Goal: Task Accomplishment & Management: Manage account settings

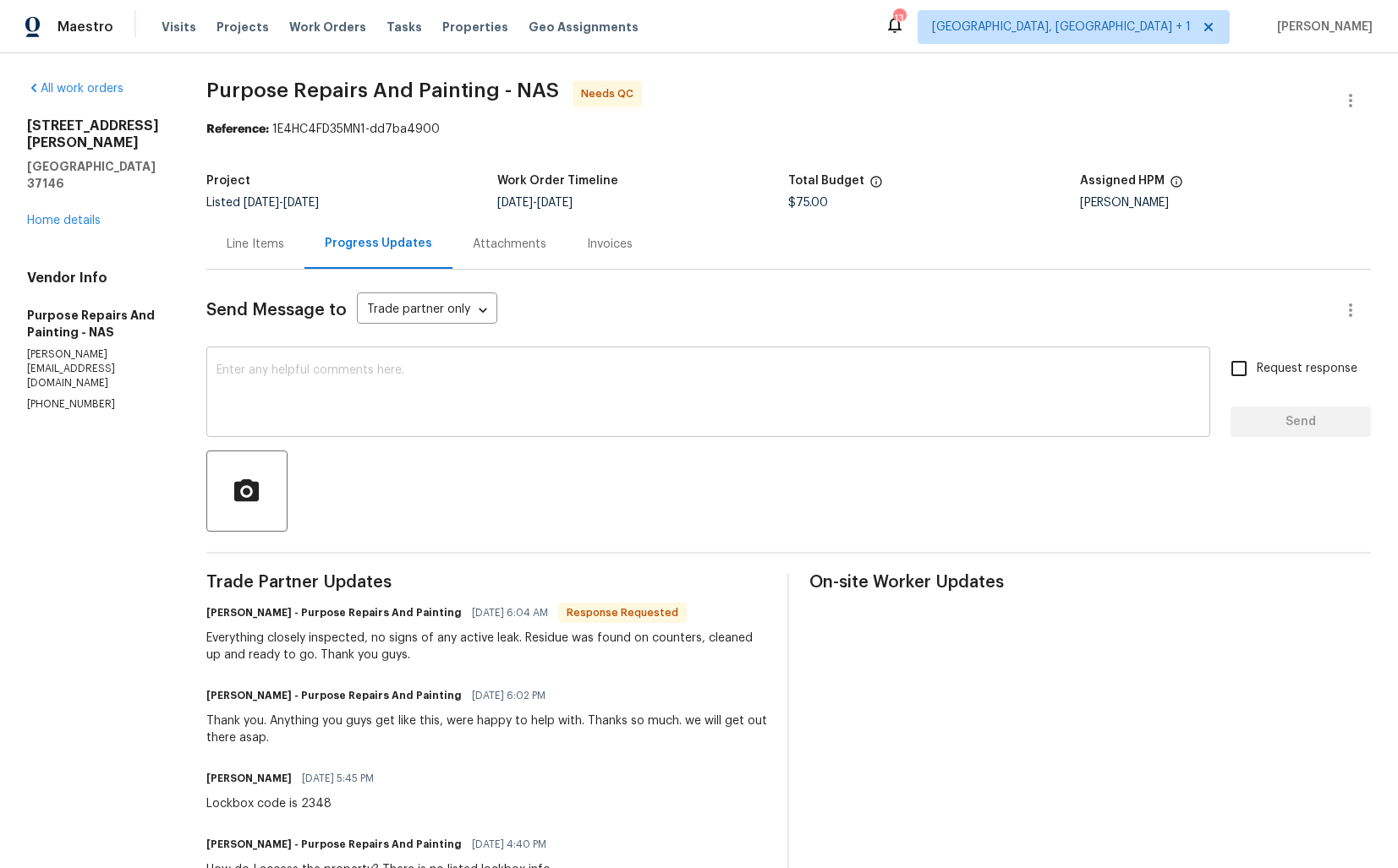
click at [454, 416] on textarea at bounding box center [708, 394] width 984 height 59
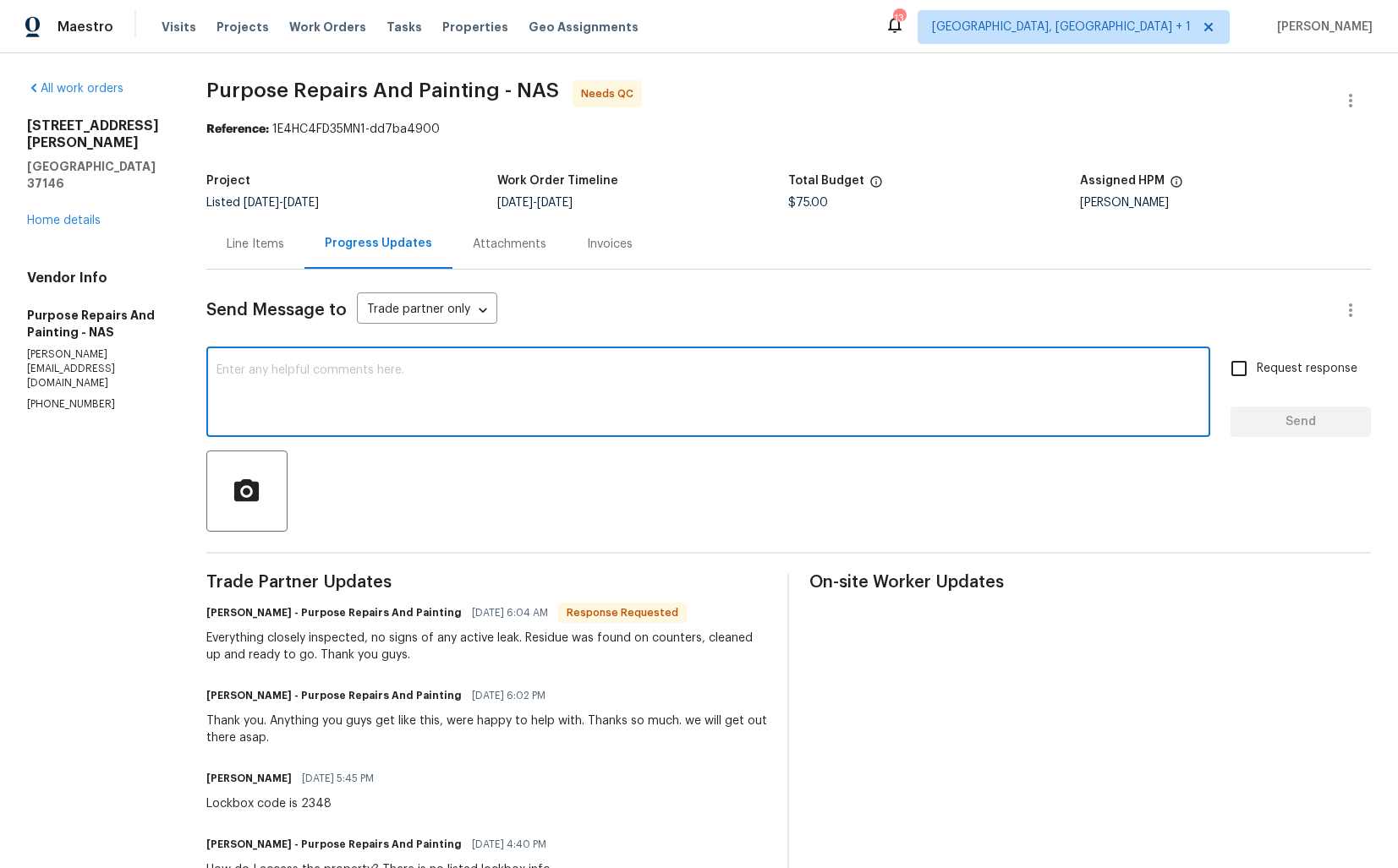
click at [255, 251] on div "Line Items" at bounding box center [256, 244] width 58 height 17
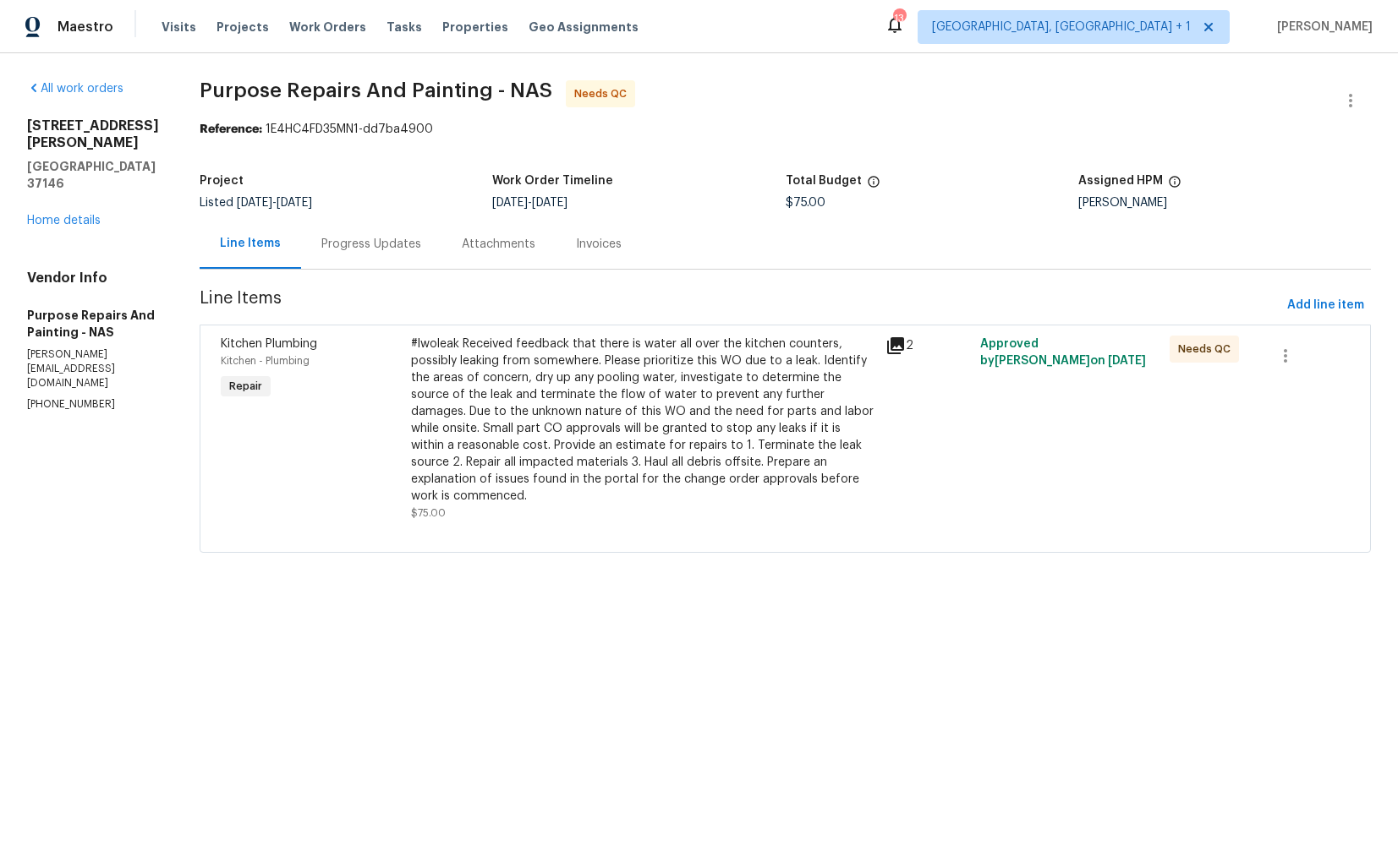
click at [488, 377] on div "#lwoleak Received feedback that there is water all over the kitchen counters, p…" at bounding box center [643, 420] width 465 height 169
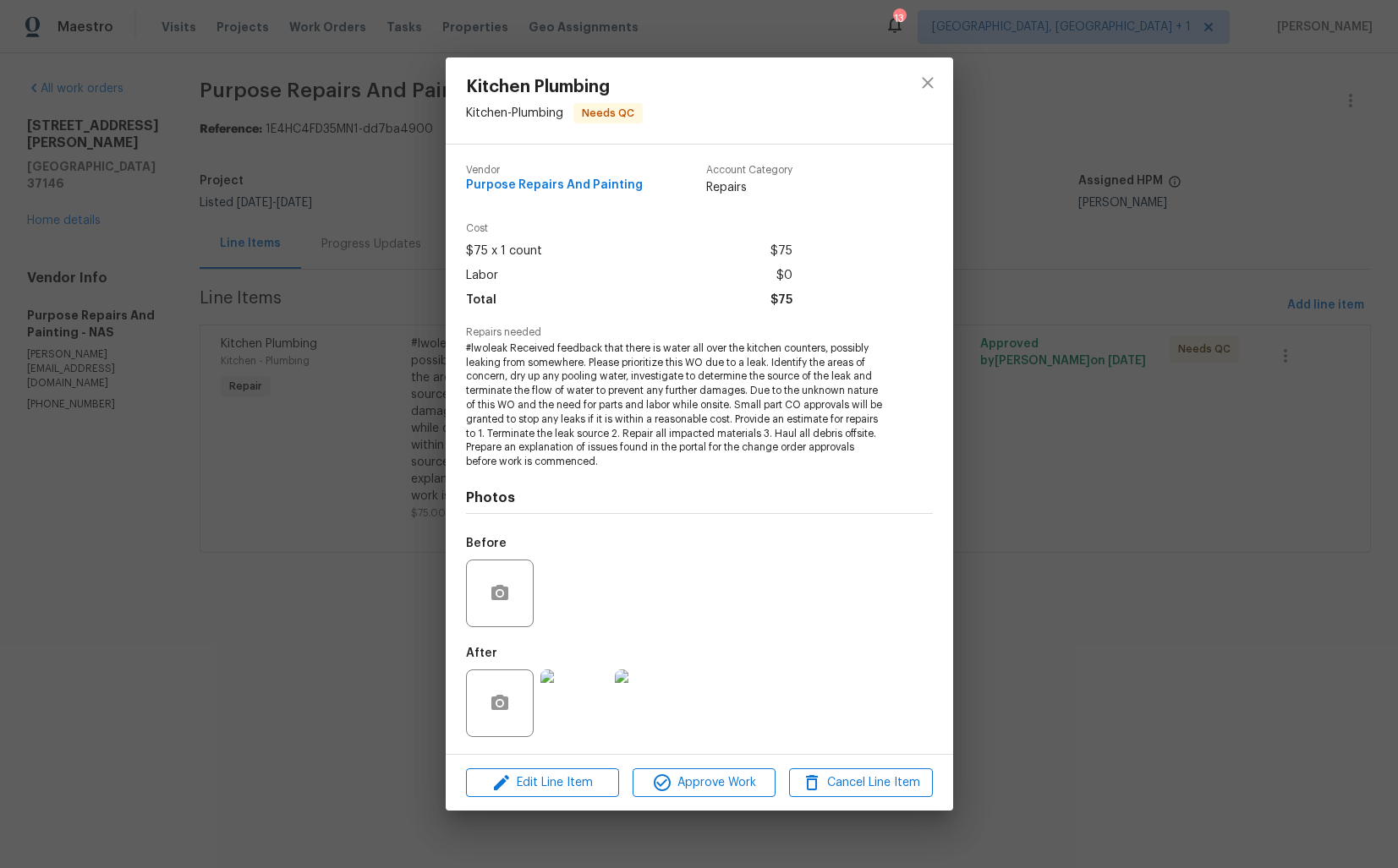
click at [343, 657] on div "Kitchen Plumbing Kitchen - Plumbing Needs QC Vendor Purpose Repairs And Paintin…" at bounding box center [699, 434] width 1398 height 868
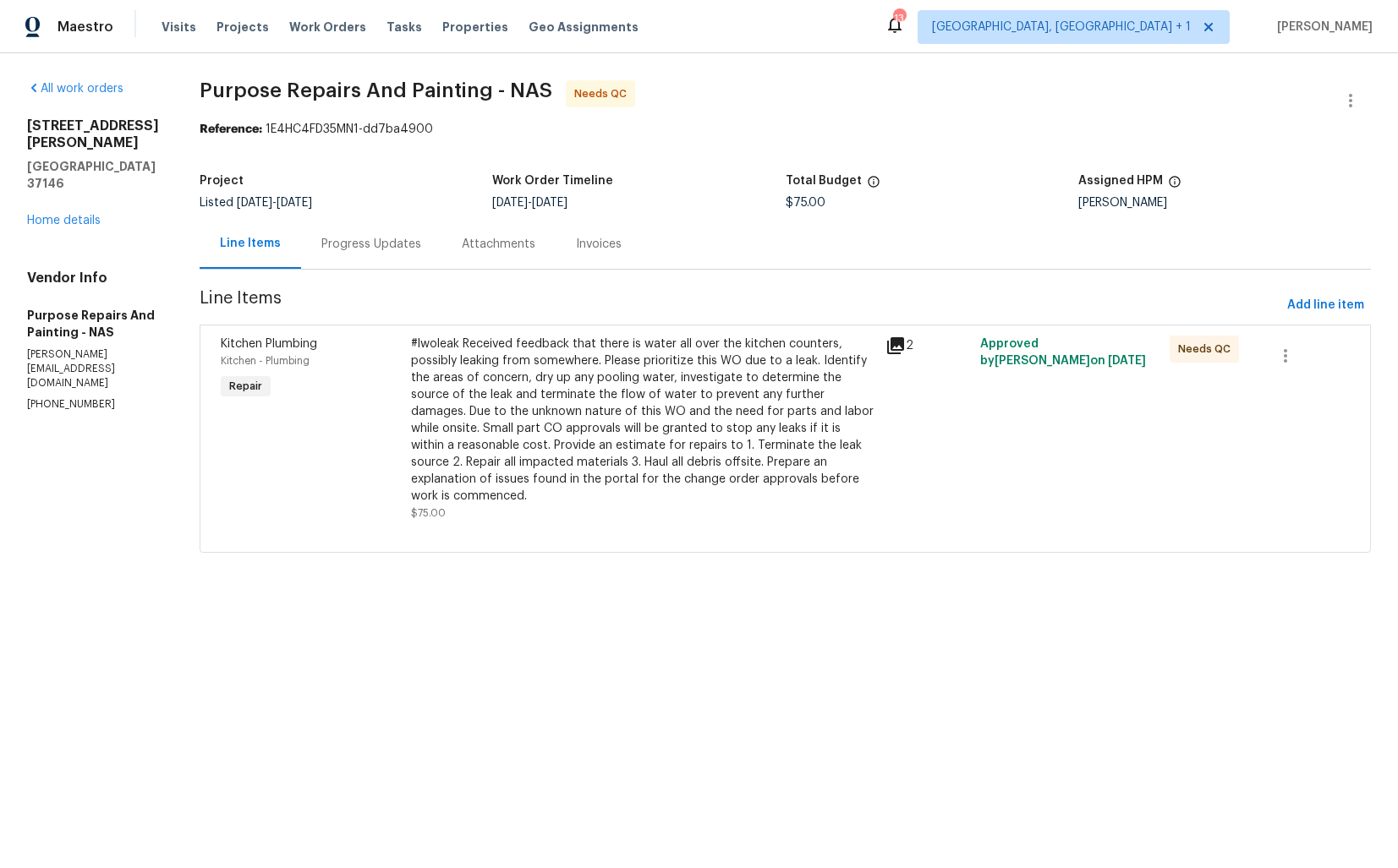
click at [358, 237] on div "Progress Updates" at bounding box center [372, 244] width 100 height 17
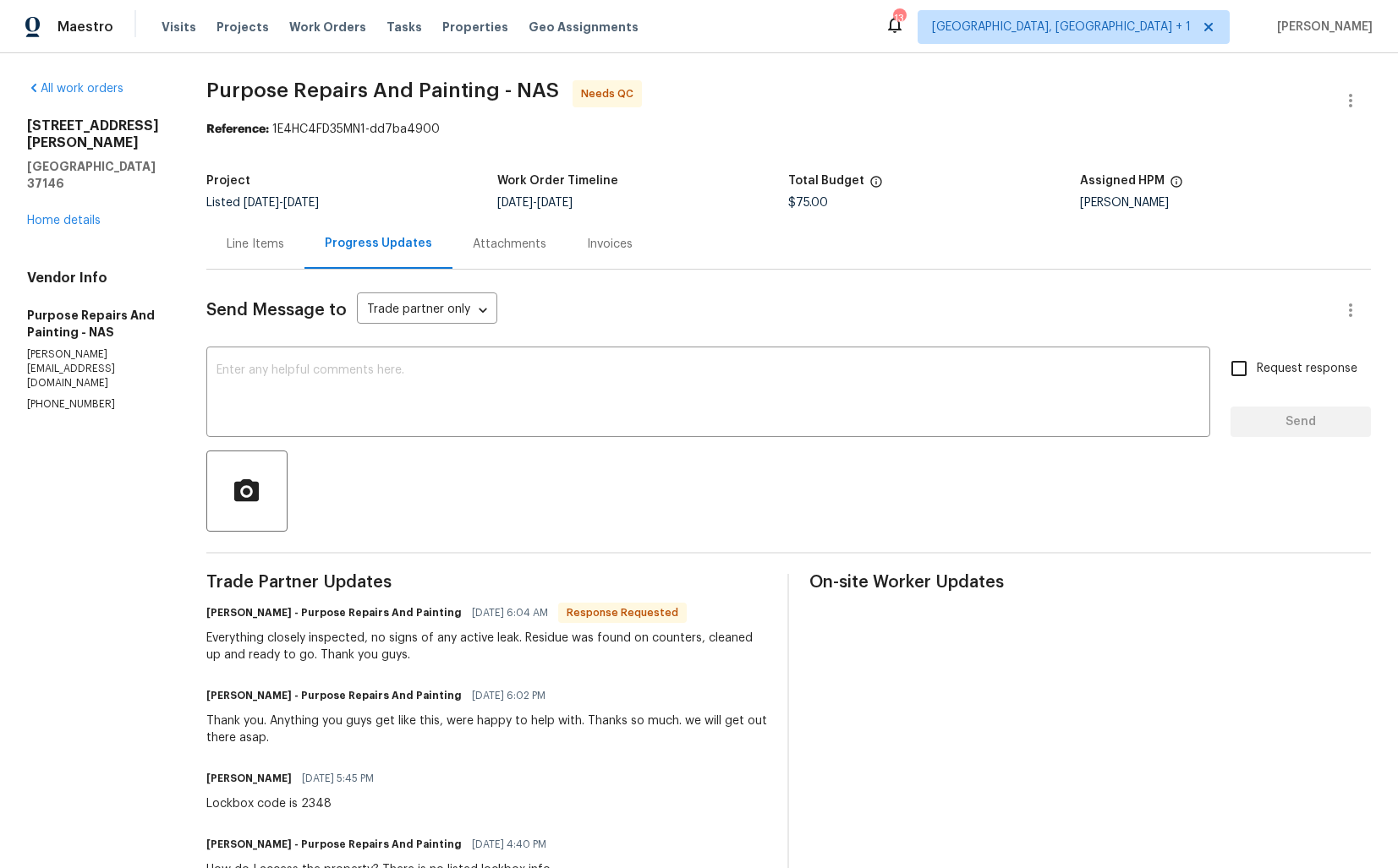
scroll to position [177, 0]
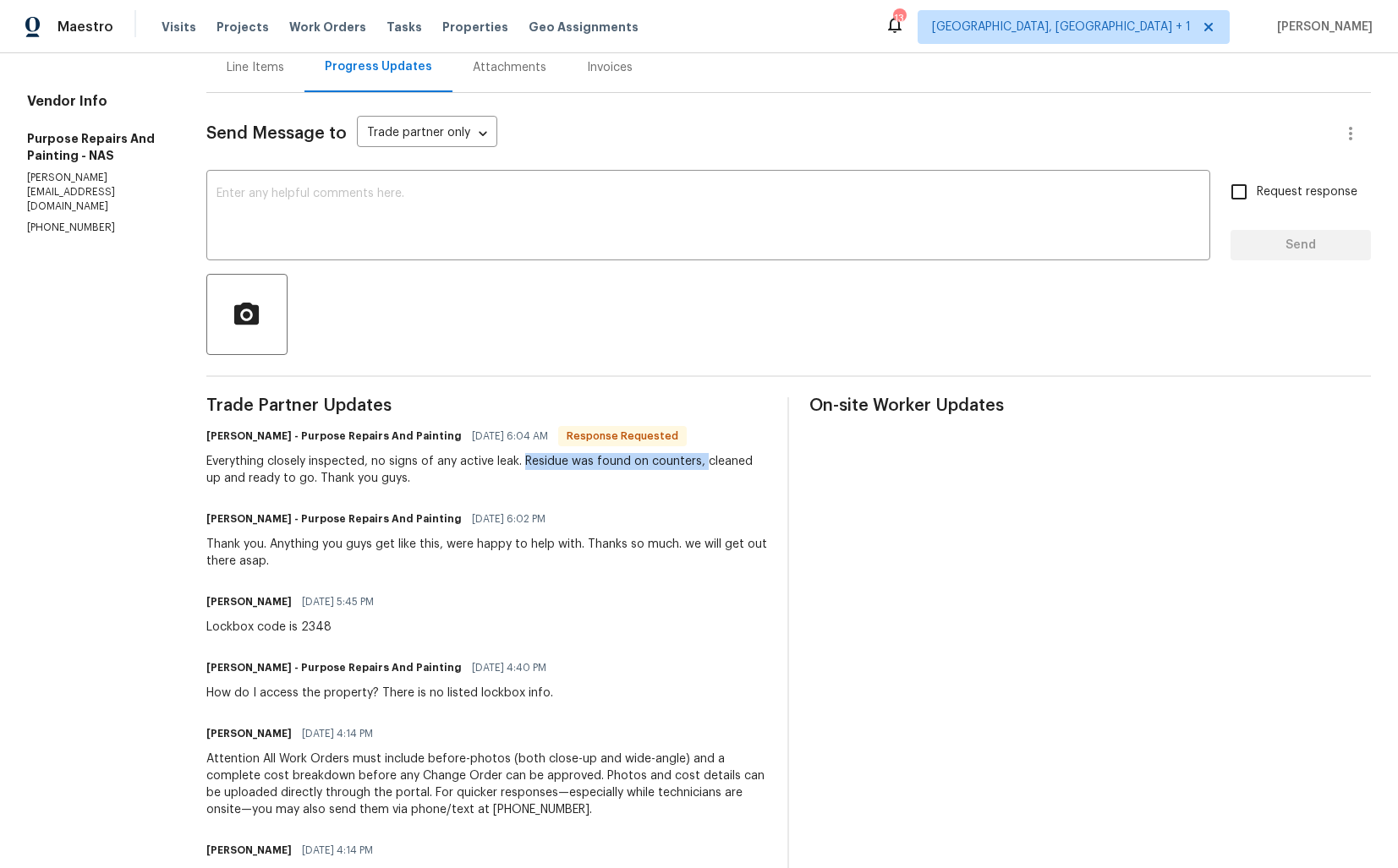
drag, startPoint x: 533, startPoint y: 460, endPoint x: 710, endPoint y: 460, distance: 177.0
click at [710, 460] on div "Everything closely inspected, no signs of any active leak. Residue was found on…" at bounding box center [488, 470] width 562 height 34
copy div "Residue was found on counters,"
click at [293, 493] on div "Trade Partner Updates Dan Scheib - Purpose Repairs And Painting 10/08/2025 6:04…" at bounding box center [488, 676] width 562 height 558
click at [226, 437] on h6 "Dan Scheib - Purpose Repairs And Painting" at bounding box center [335, 435] width 256 height 17
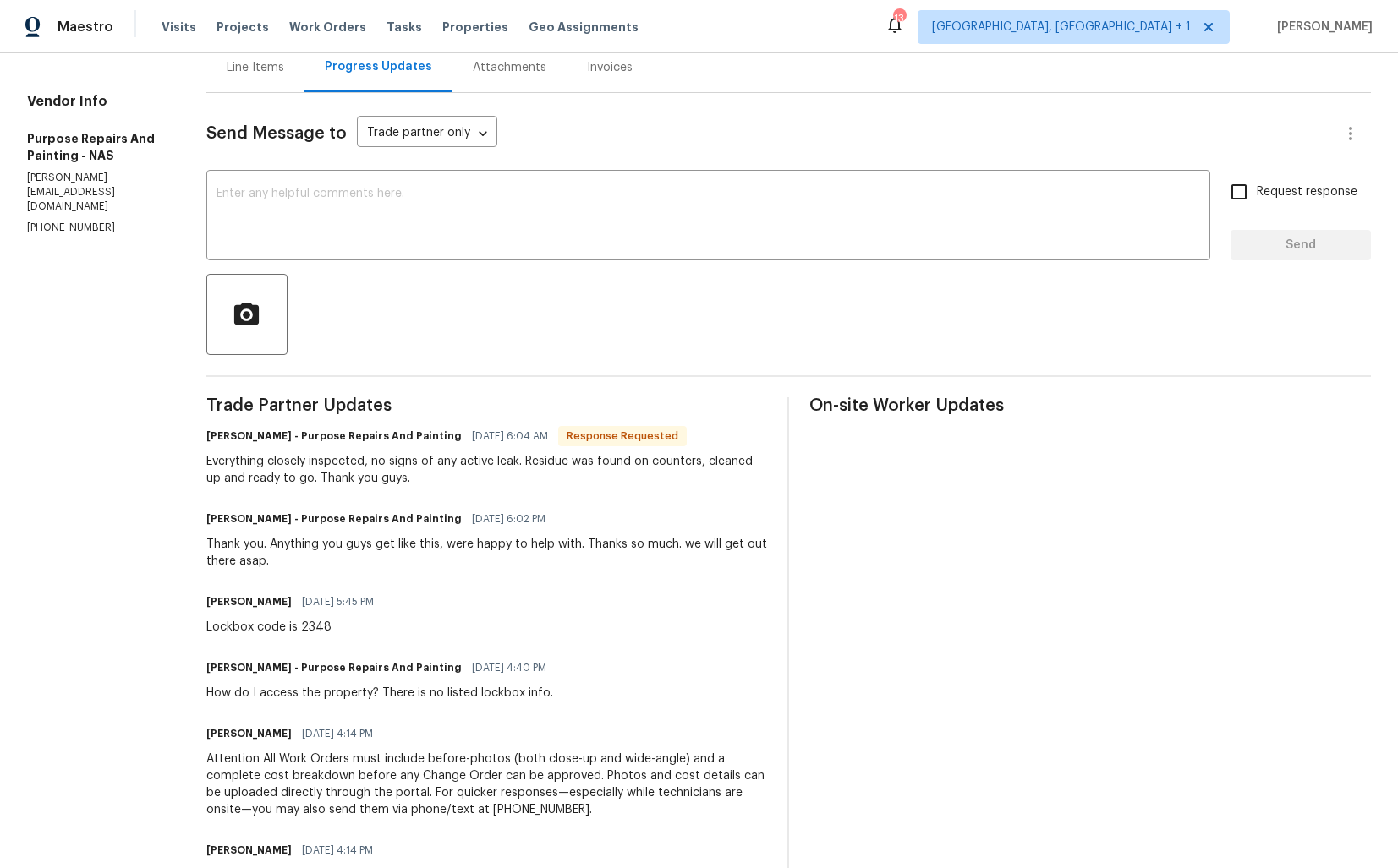
click at [226, 437] on h6 "Dan Scheib - Purpose Repairs And Painting" at bounding box center [335, 435] width 256 height 17
copy h6 "Dan"
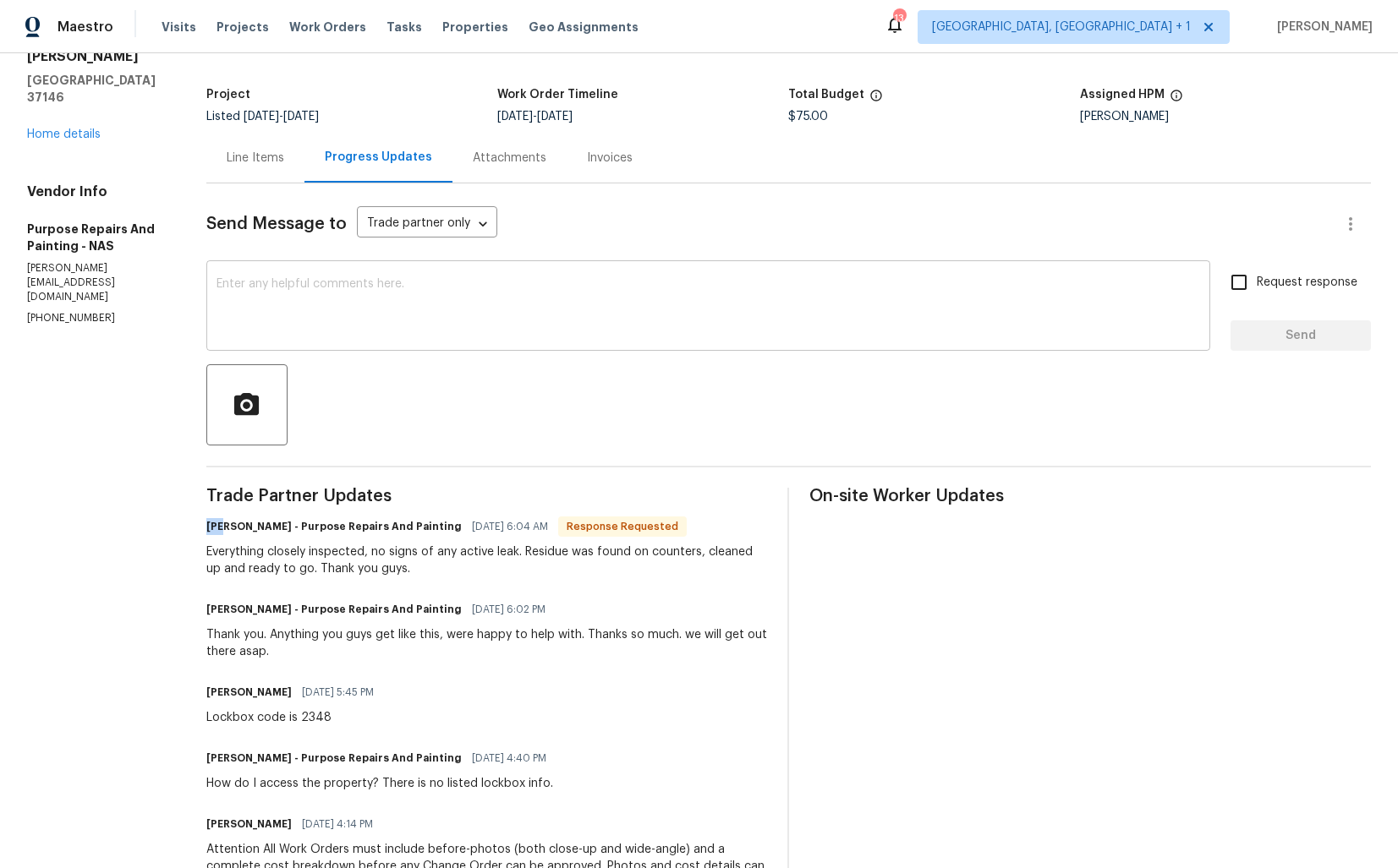
scroll to position [0, 0]
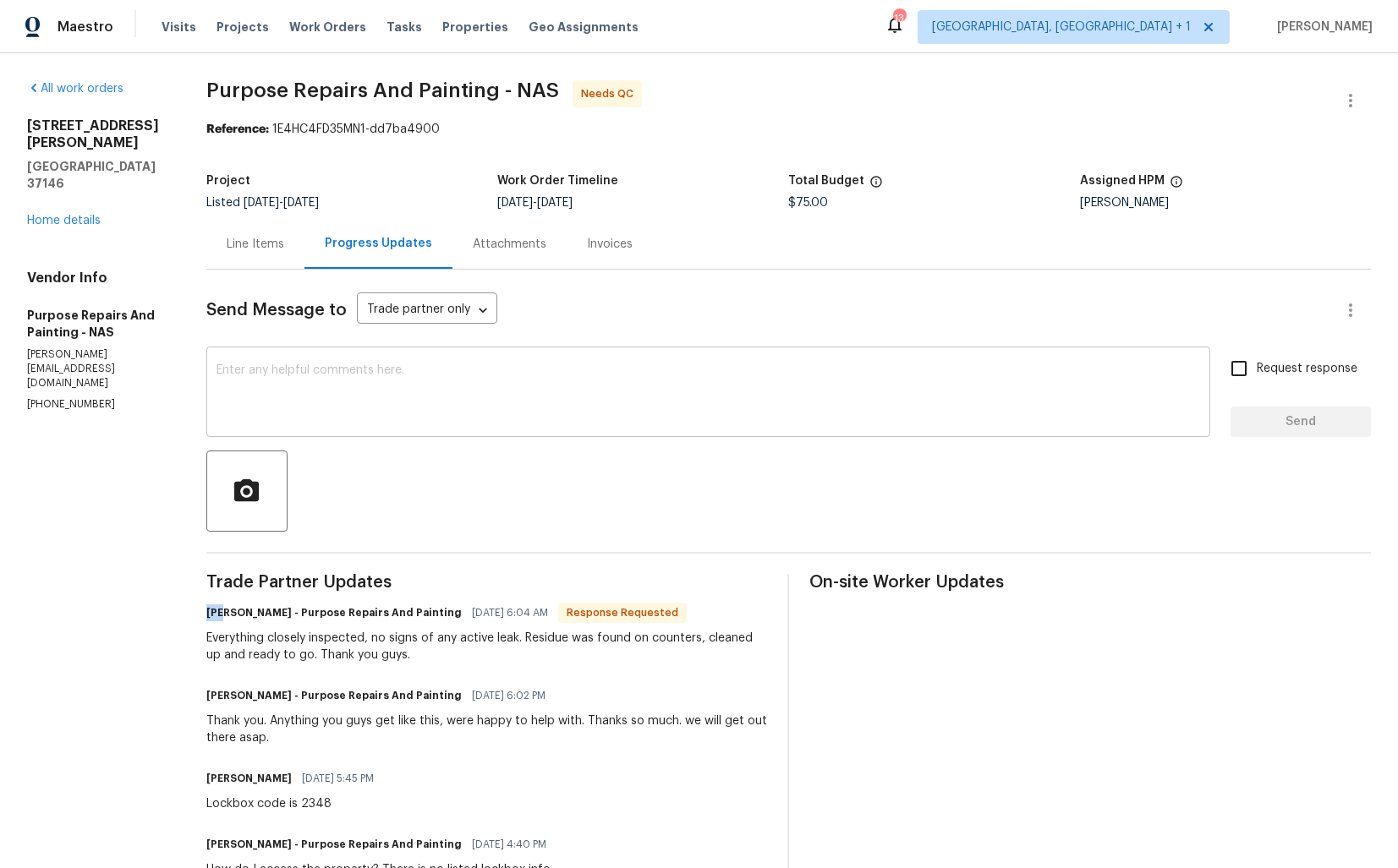
click at [339, 367] on textarea at bounding box center [708, 394] width 984 height 59
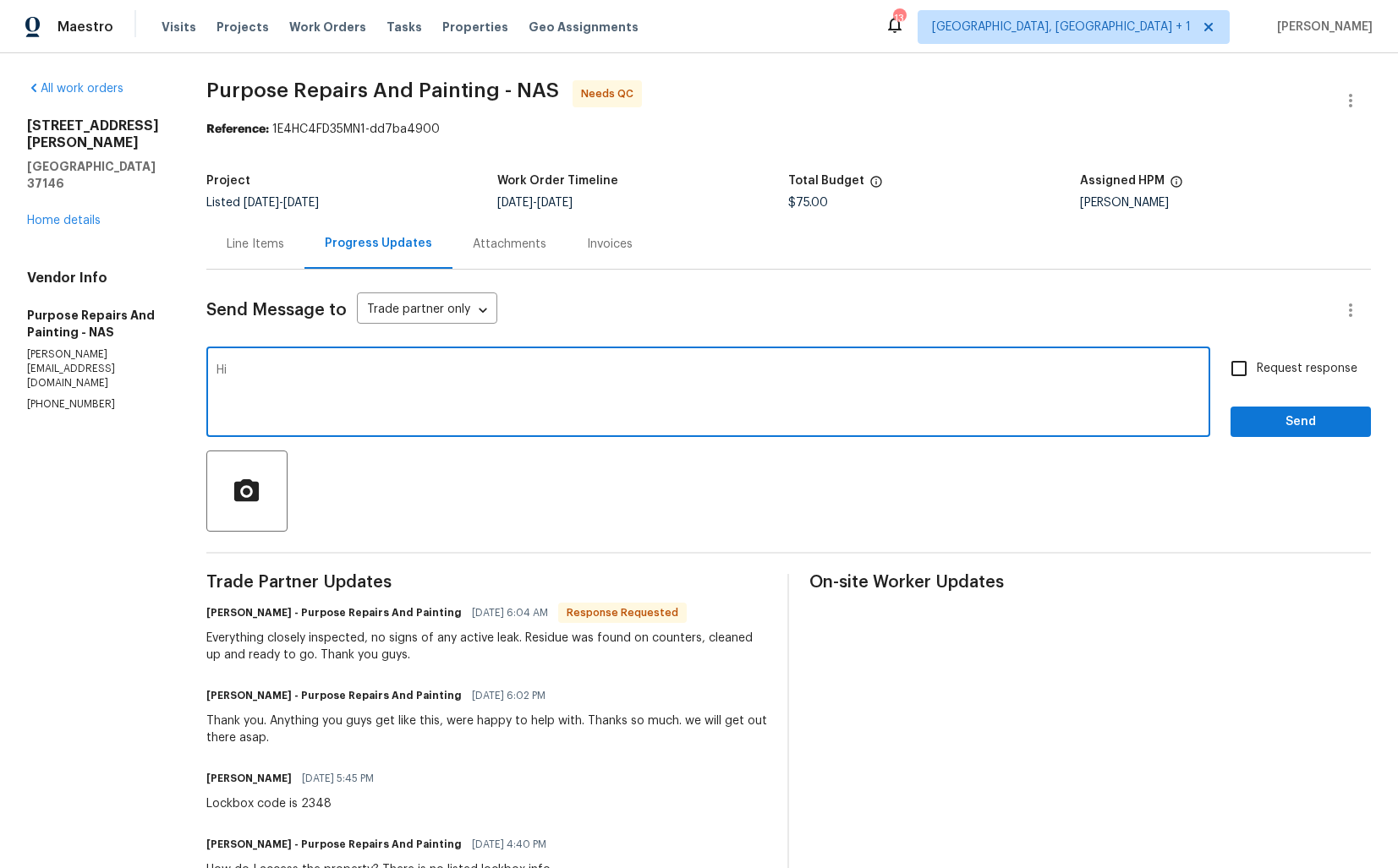
paste textarea "Dan"
type textarea "Hi Dan, thank you for completing the job."
click at [292, 368] on textarea "Hi Dan, thank you for completing the job." at bounding box center [708, 394] width 984 height 59
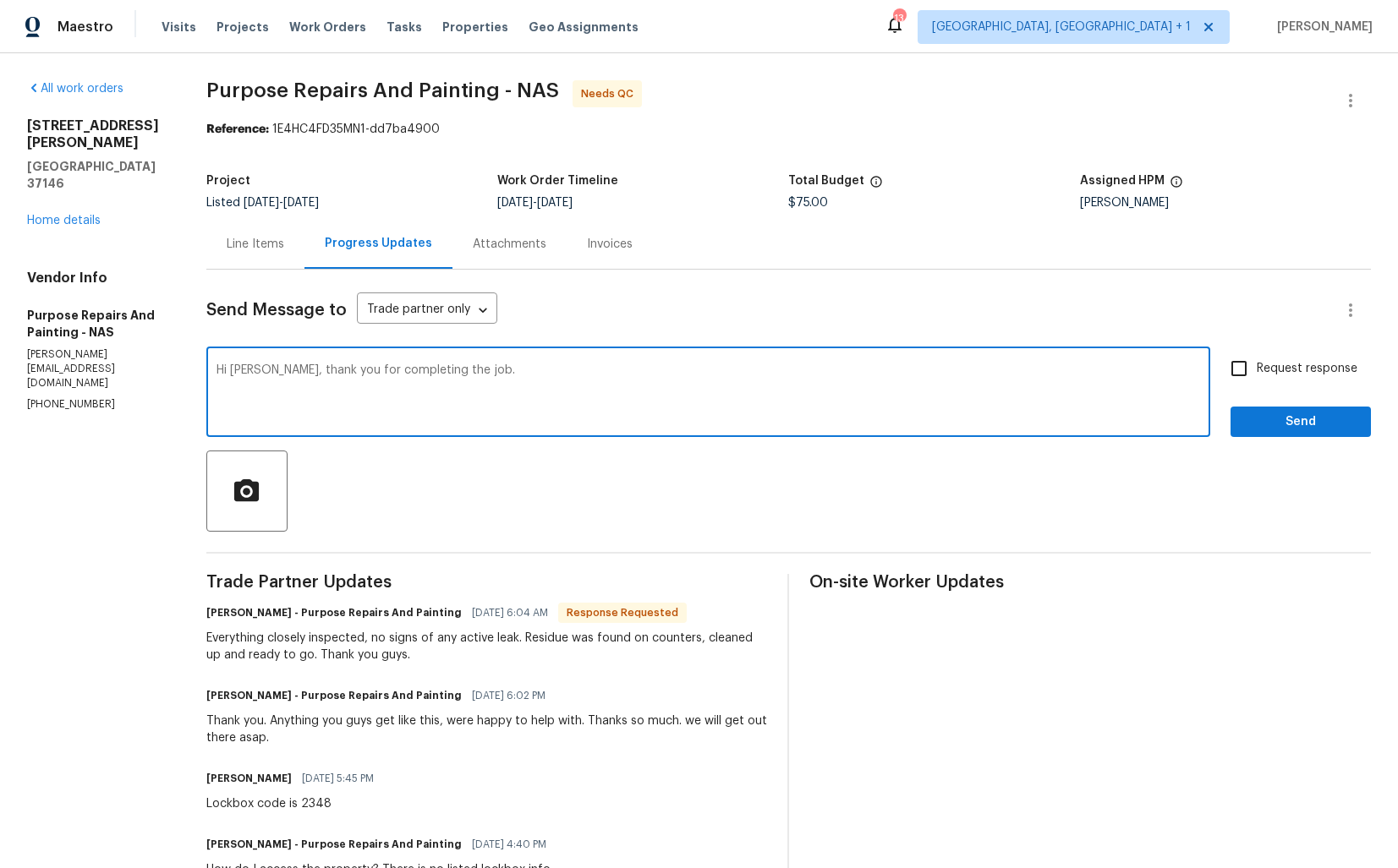
click at [256, 254] on div "Line Items" at bounding box center [256, 244] width 98 height 50
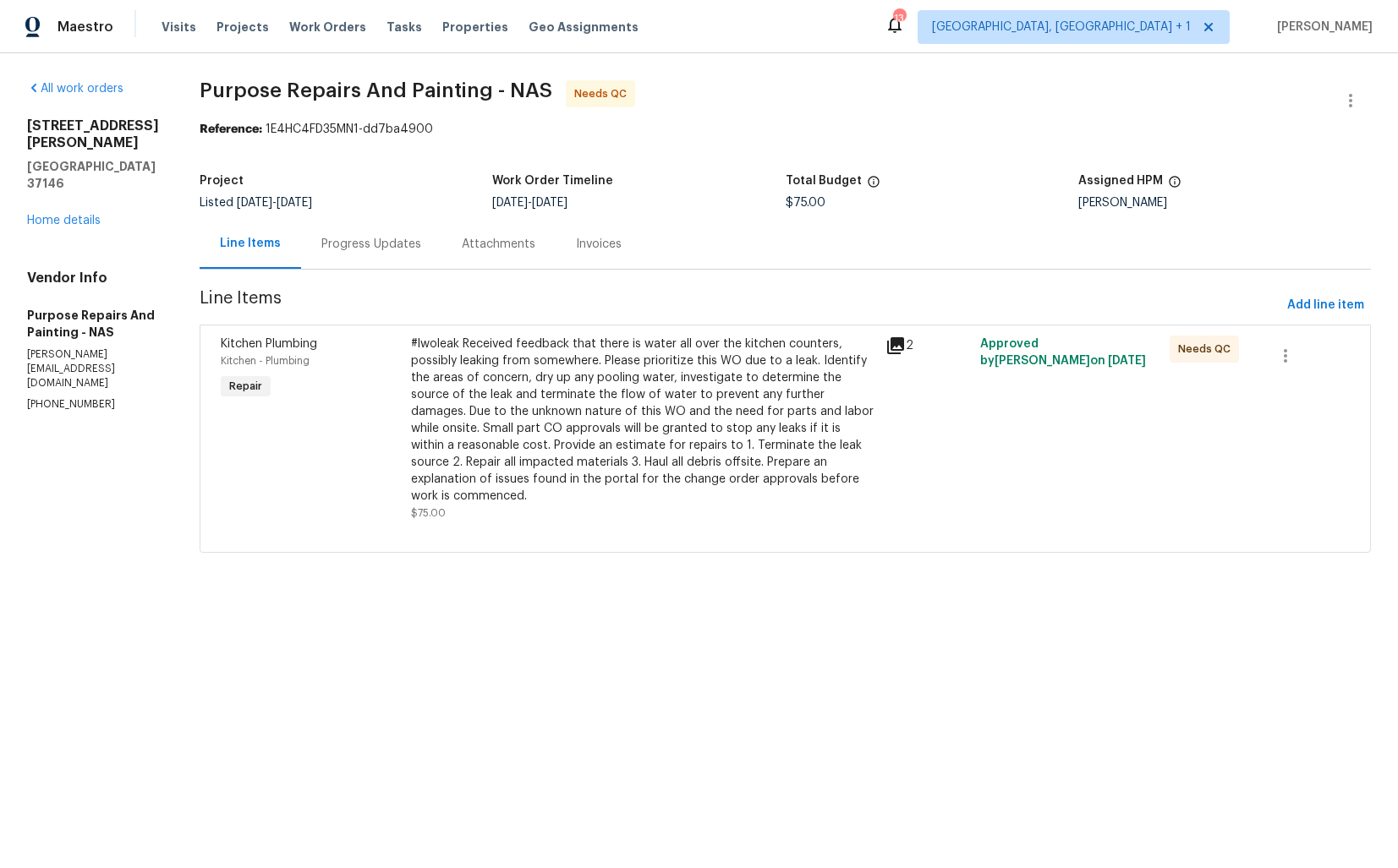
click at [389, 250] on div "Progress Updates" at bounding box center [372, 244] width 100 height 17
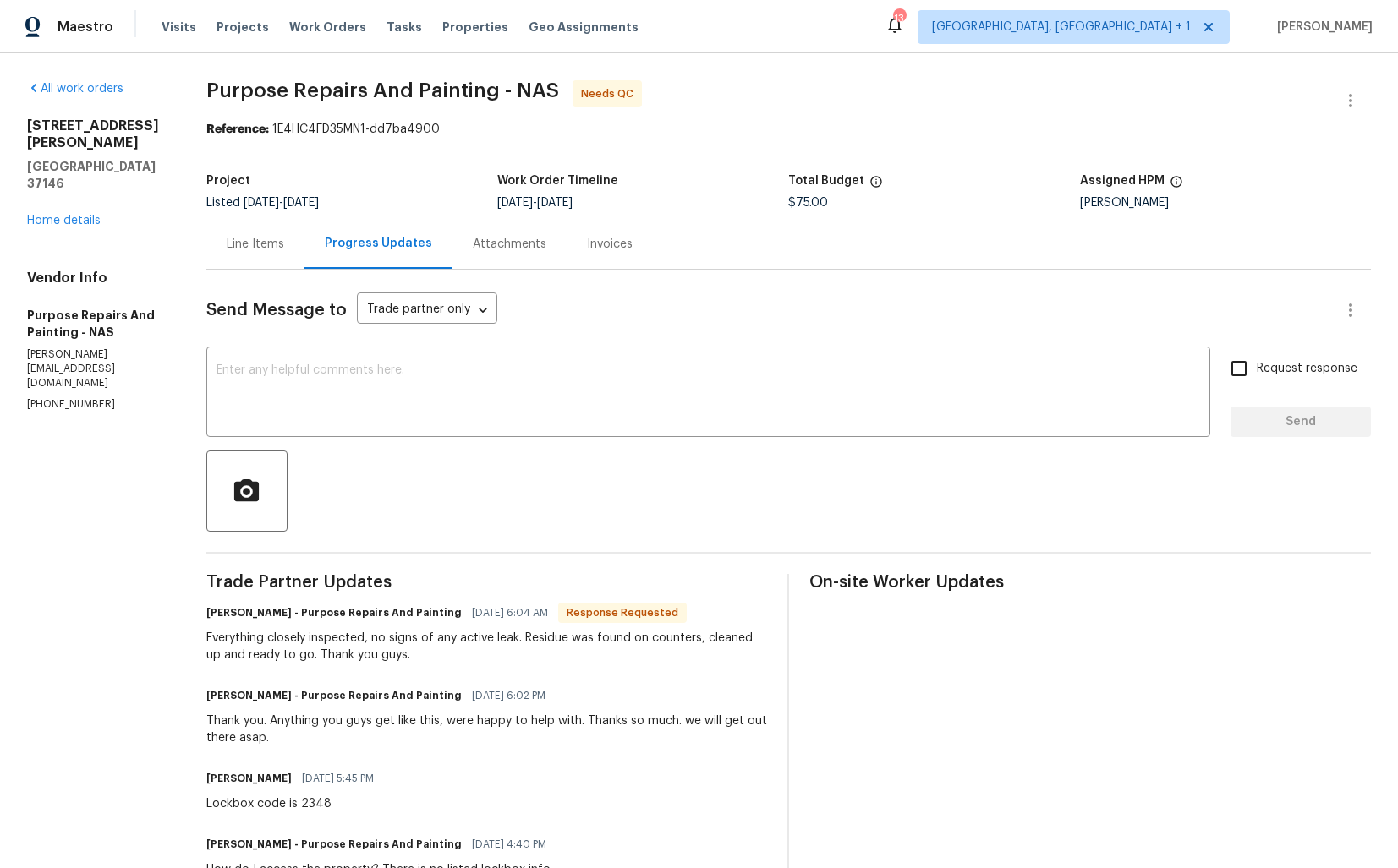
click at [272, 243] on div "Line Items" at bounding box center [256, 244] width 58 height 17
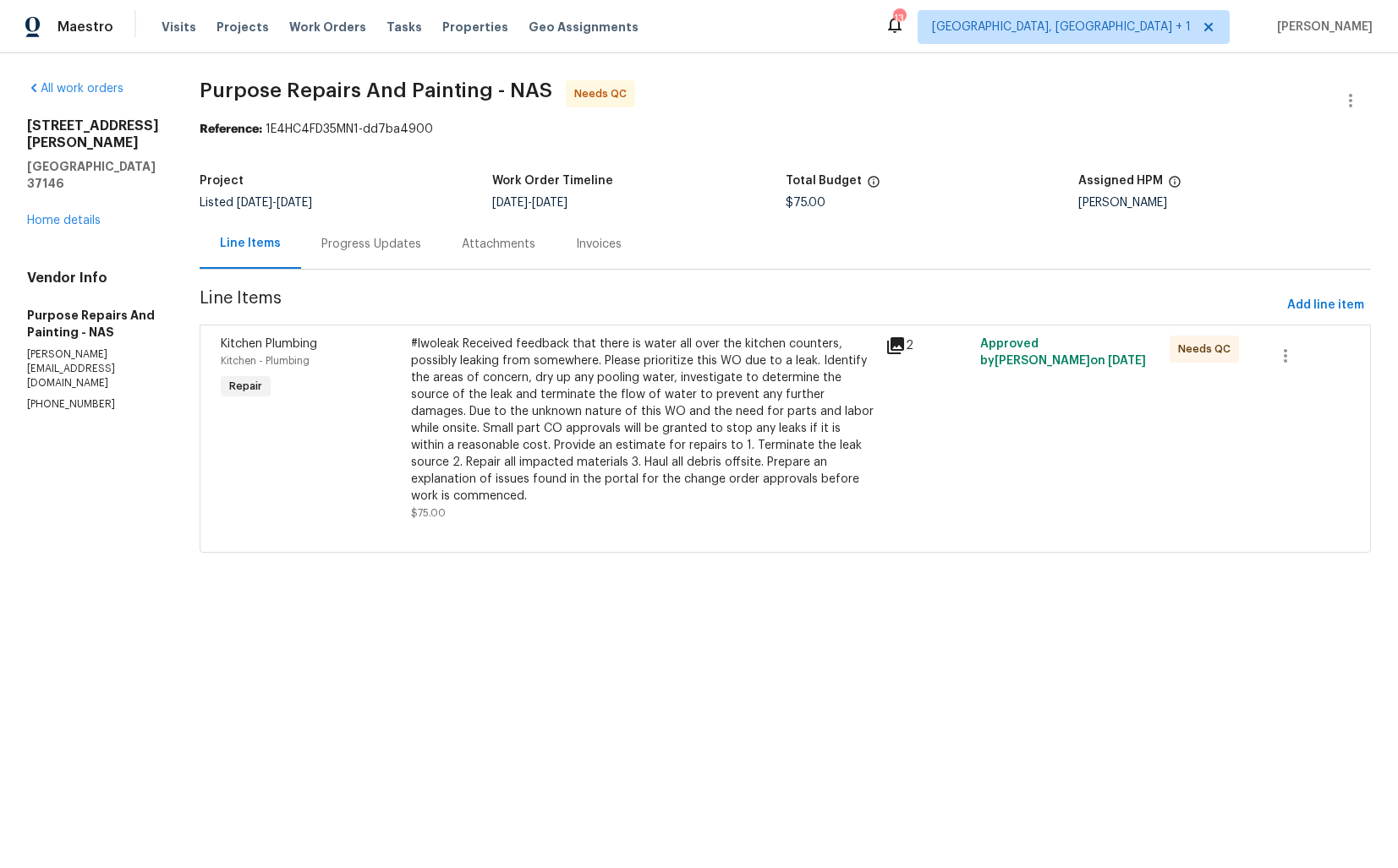
click at [665, 361] on div "#lwoleak Received feedback that there is water all over the kitchen counters, p…" at bounding box center [643, 420] width 465 height 169
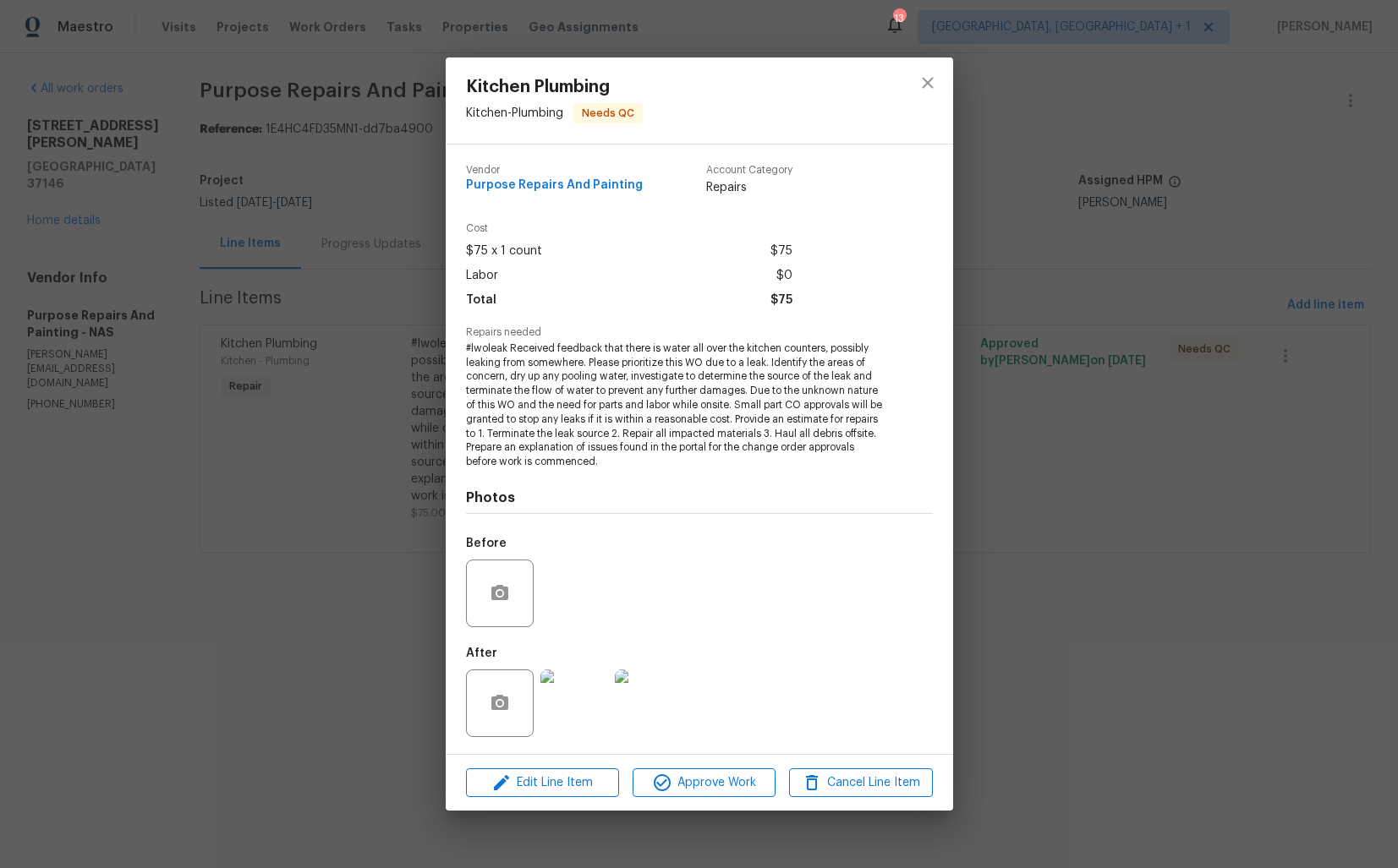
click at [578, 719] on img at bounding box center [575, 703] width 68 height 68
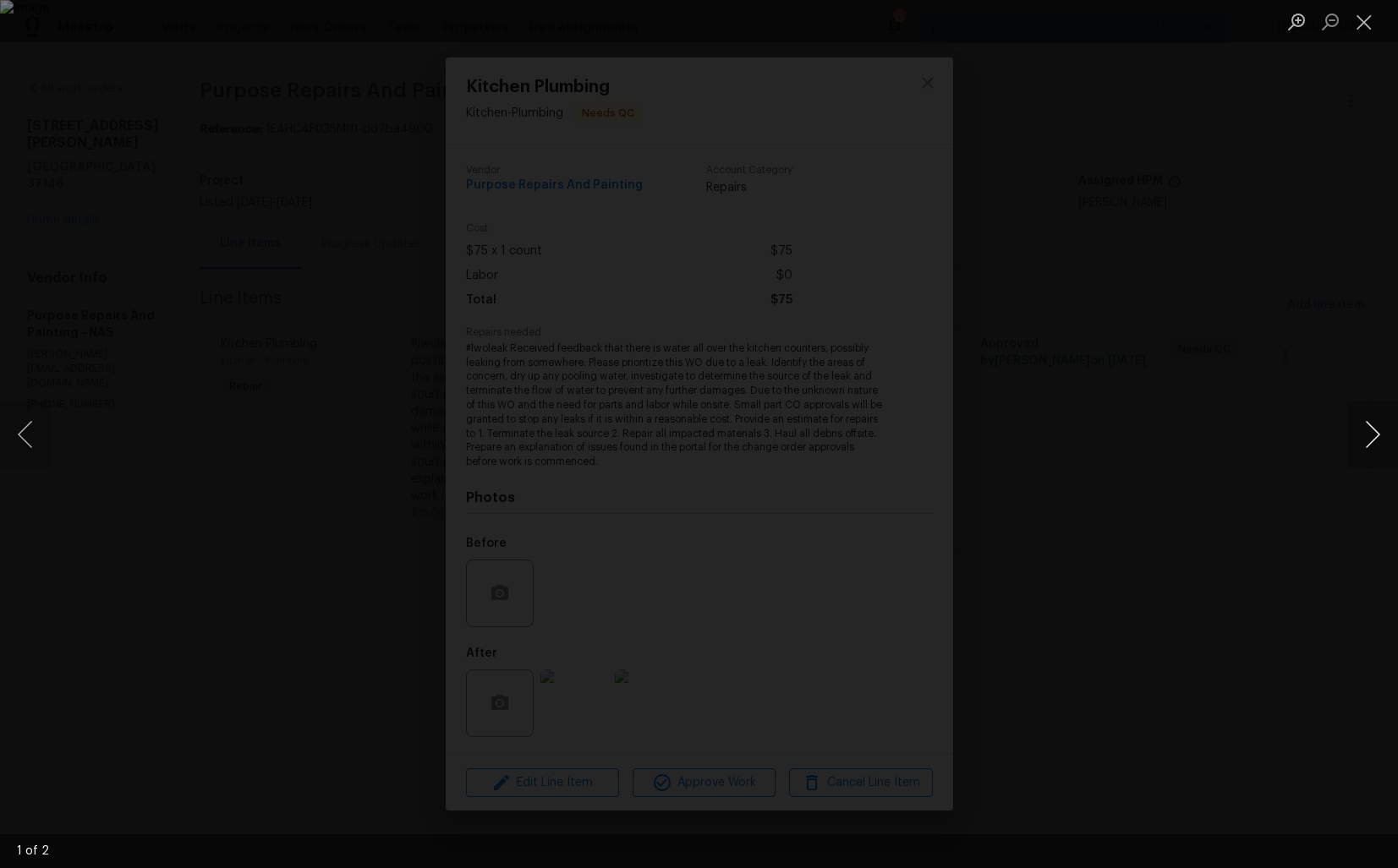
click at [1351, 426] on button "Next image" at bounding box center [1373, 434] width 51 height 68
click at [1252, 423] on div "Lightbox" at bounding box center [699, 434] width 1398 height 868
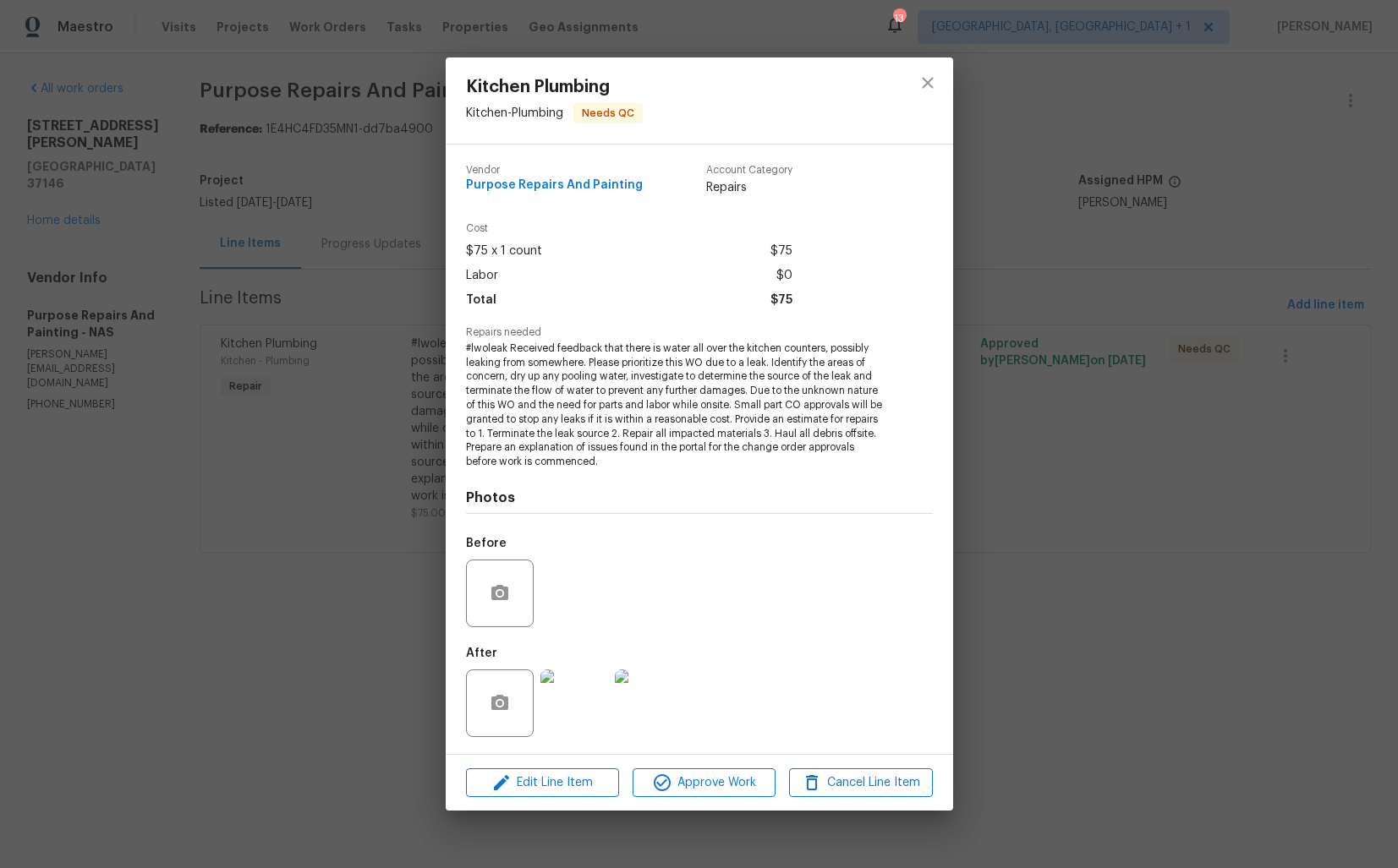
click at [1034, 419] on div "Kitchen Plumbing Kitchen - Plumbing Needs QC Vendor Purpose Repairs And Paintin…" at bounding box center [699, 434] width 1398 height 868
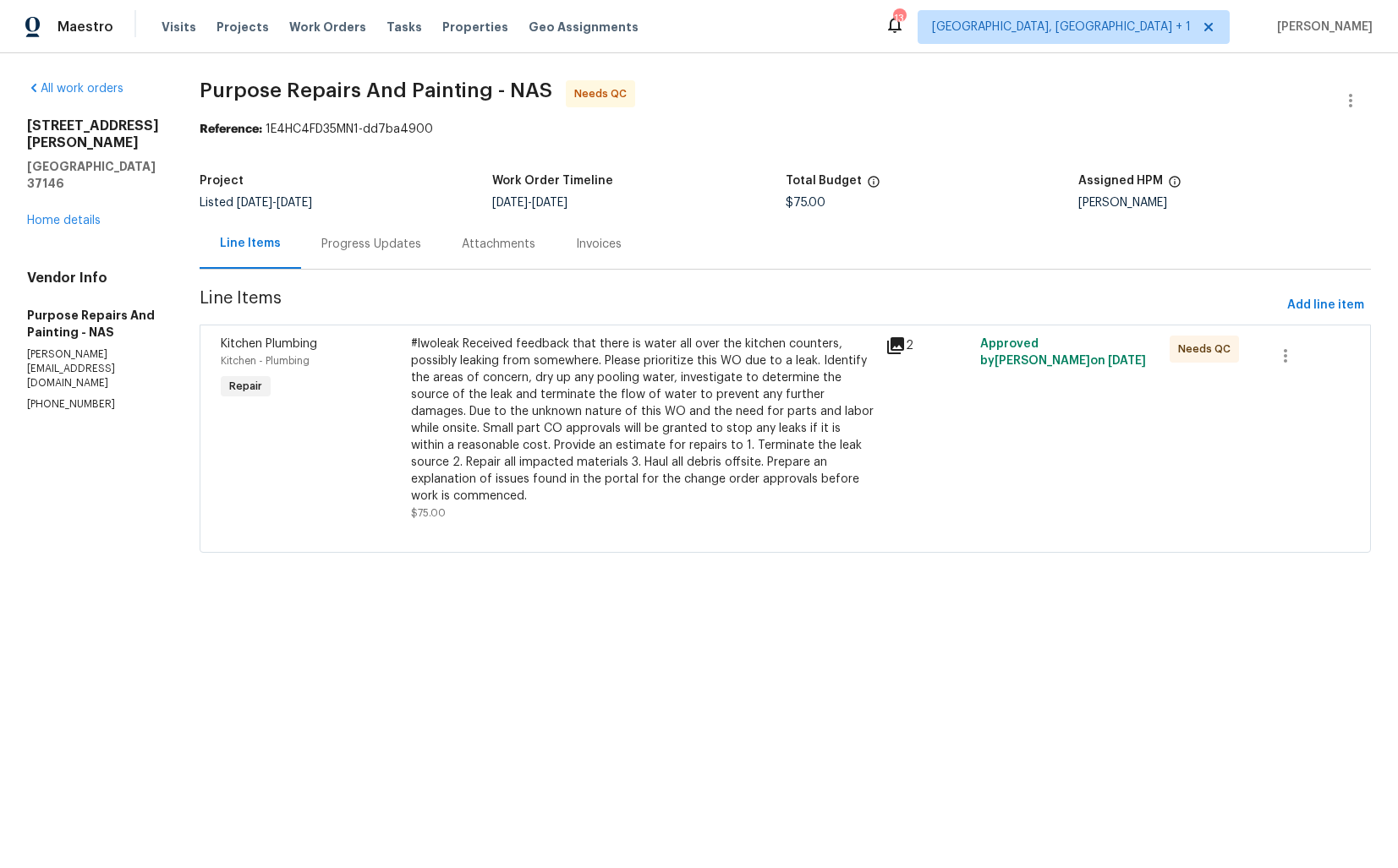
click at [399, 251] on div "Progress Updates" at bounding box center [372, 244] width 100 height 17
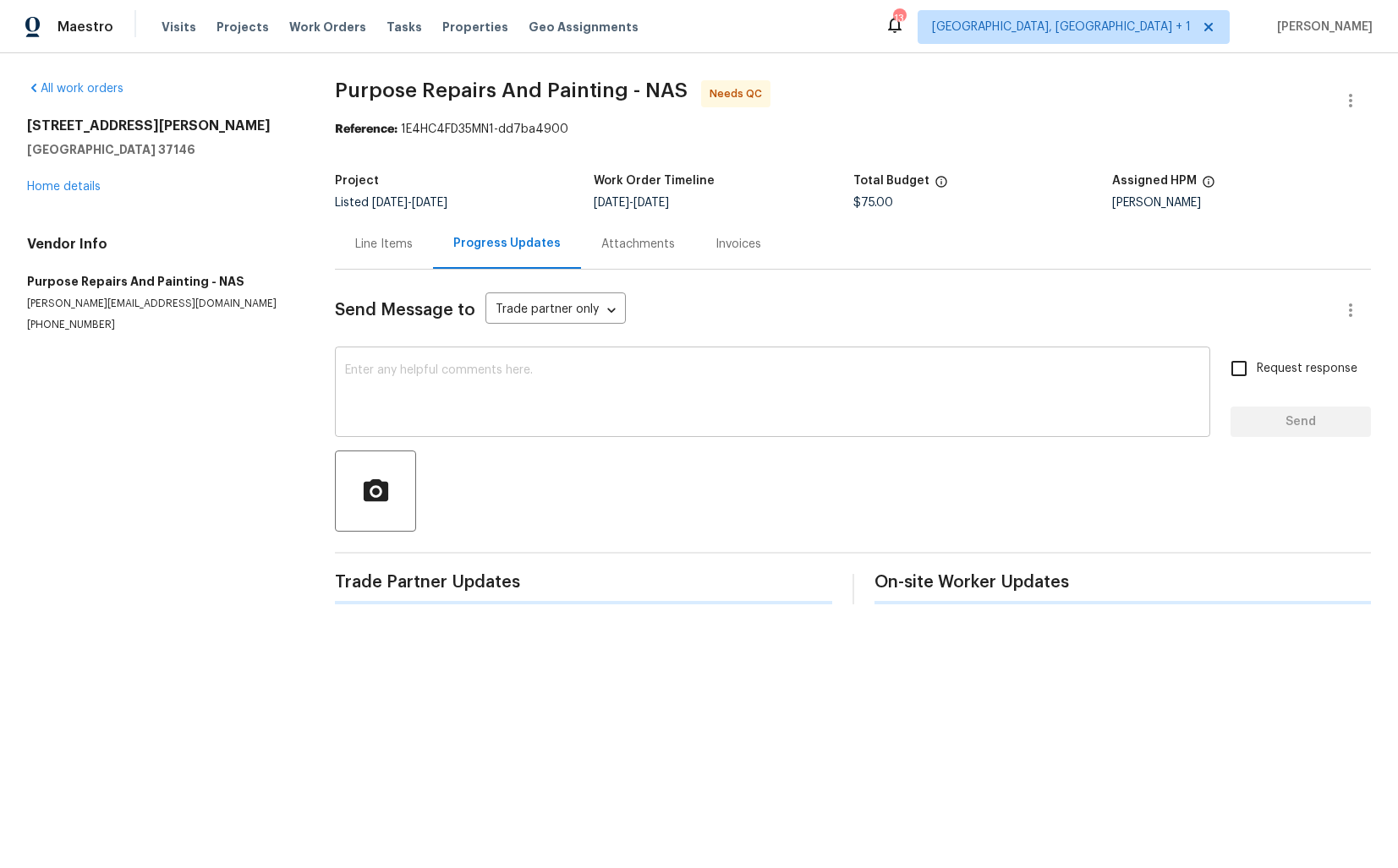
click at [447, 381] on textarea at bounding box center [772, 394] width 855 height 59
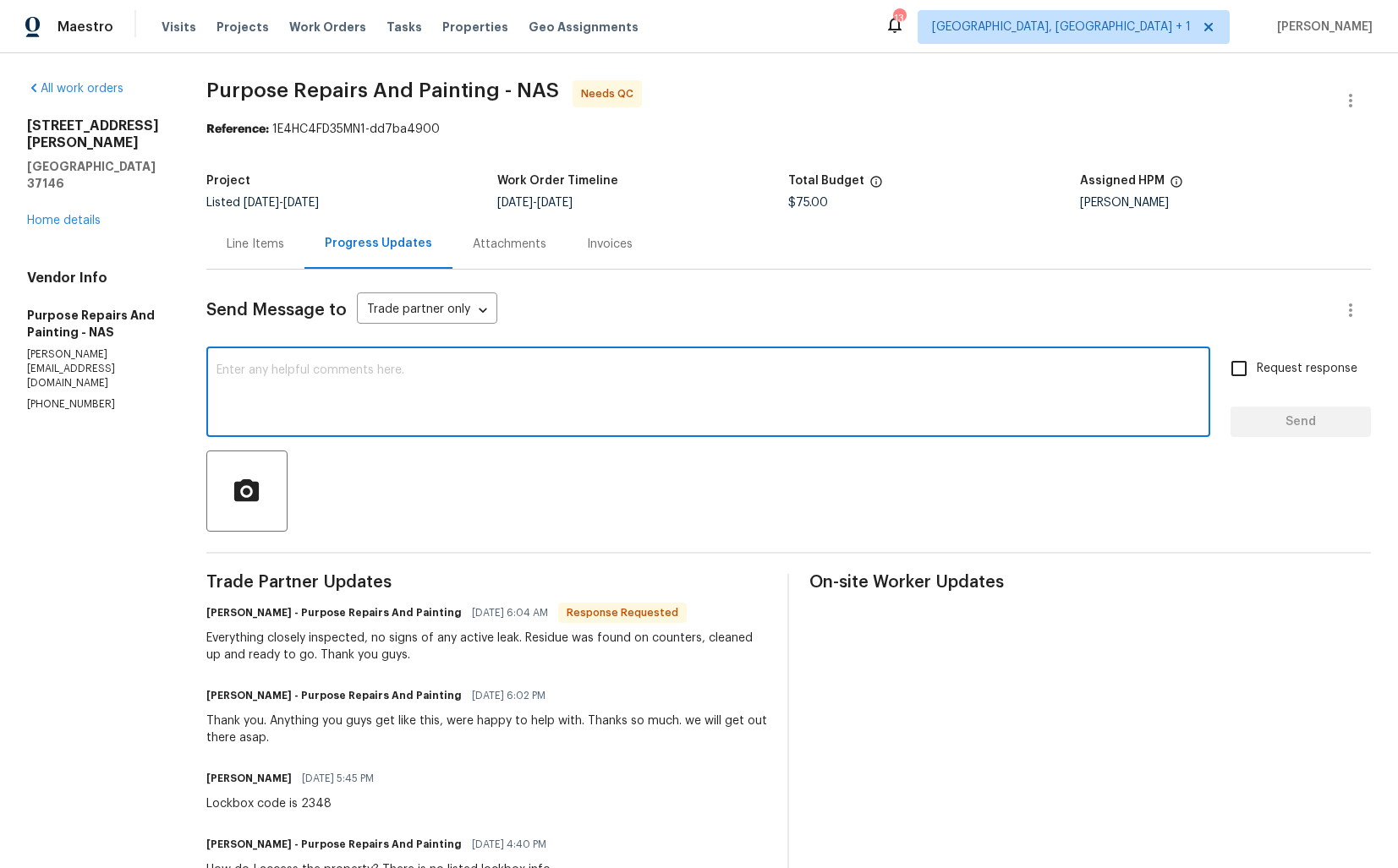
paste textarea "Hi Dan, thank you for completing the job."
click at [452, 372] on textarea "Hi Dan, thank you for completing the job.WO is approved. Thanks!" at bounding box center [708, 394] width 984 height 59
type textarea "Hi Dan, thank you for completing the job. WO is approved. Thanks!"
click at [1287, 419] on span "Send" at bounding box center [1300, 422] width 113 height 21
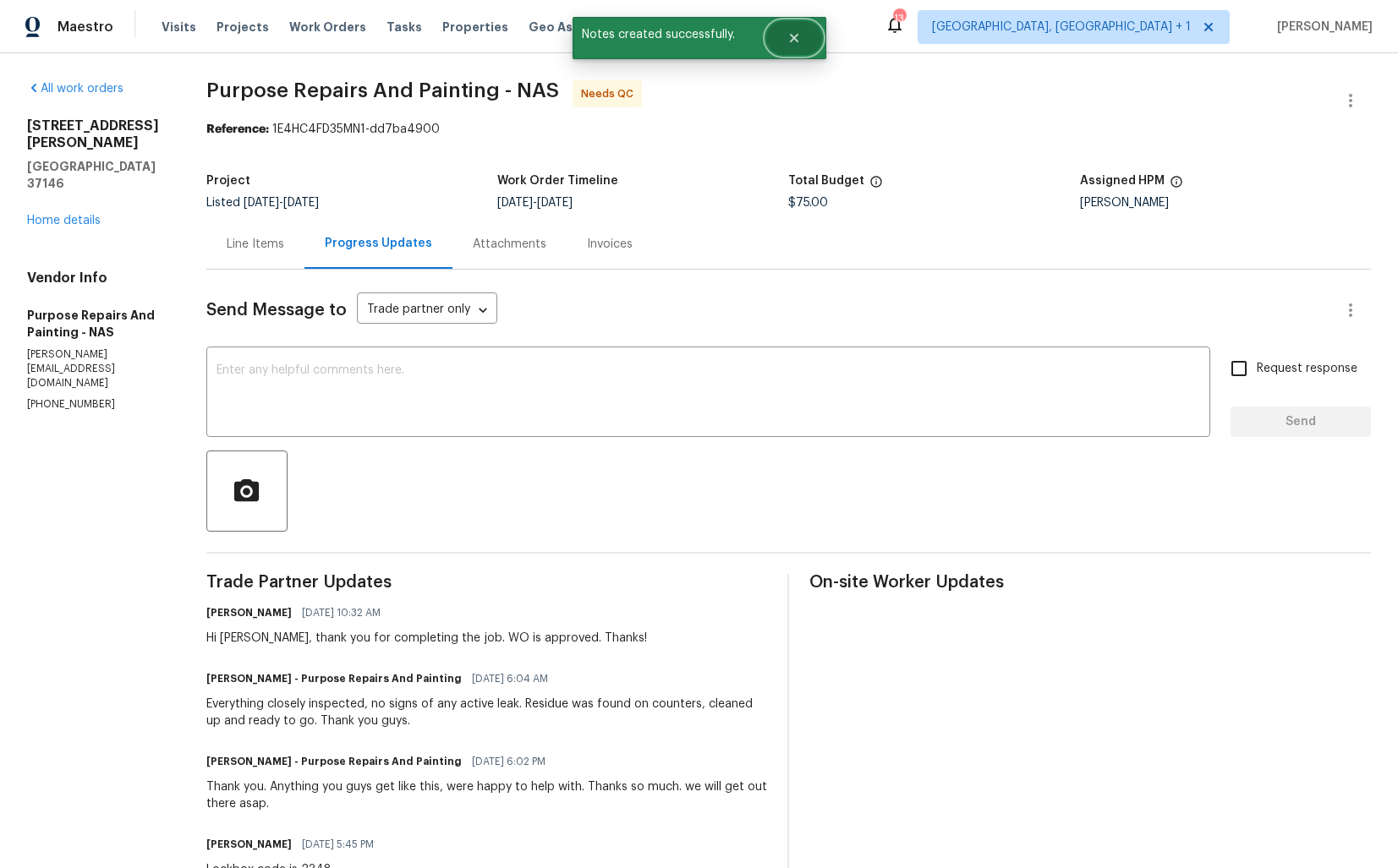
click at [802, 36] on button "Close" at bounding box center [794, 38] width 56 height 34
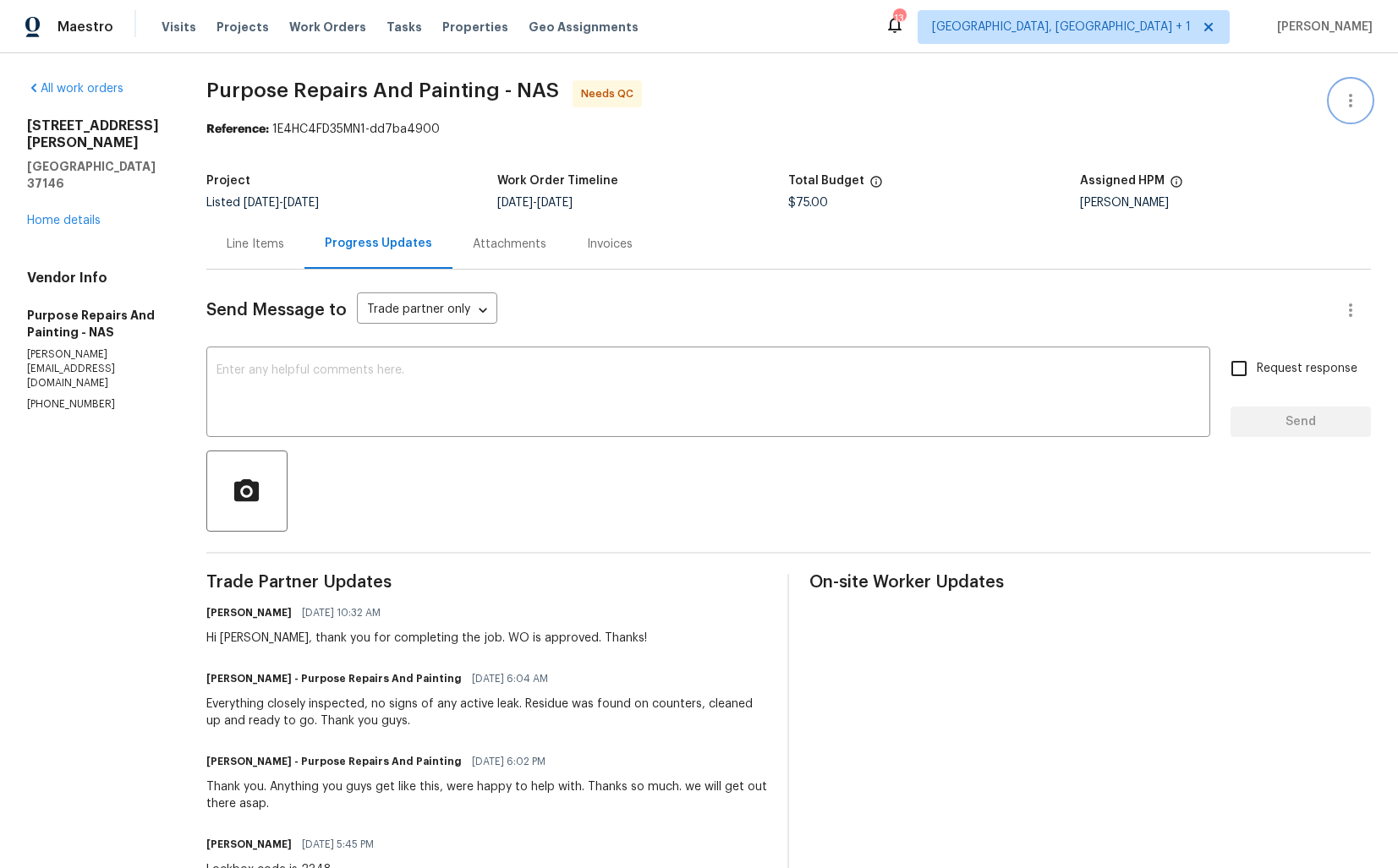
click at [1352, 103] on icon "button" at bounding box center [1351, 101] width 20 height 20
click at [1263, 103] on li "Edit" at bounding box center [1295, 101] width 183 height 28
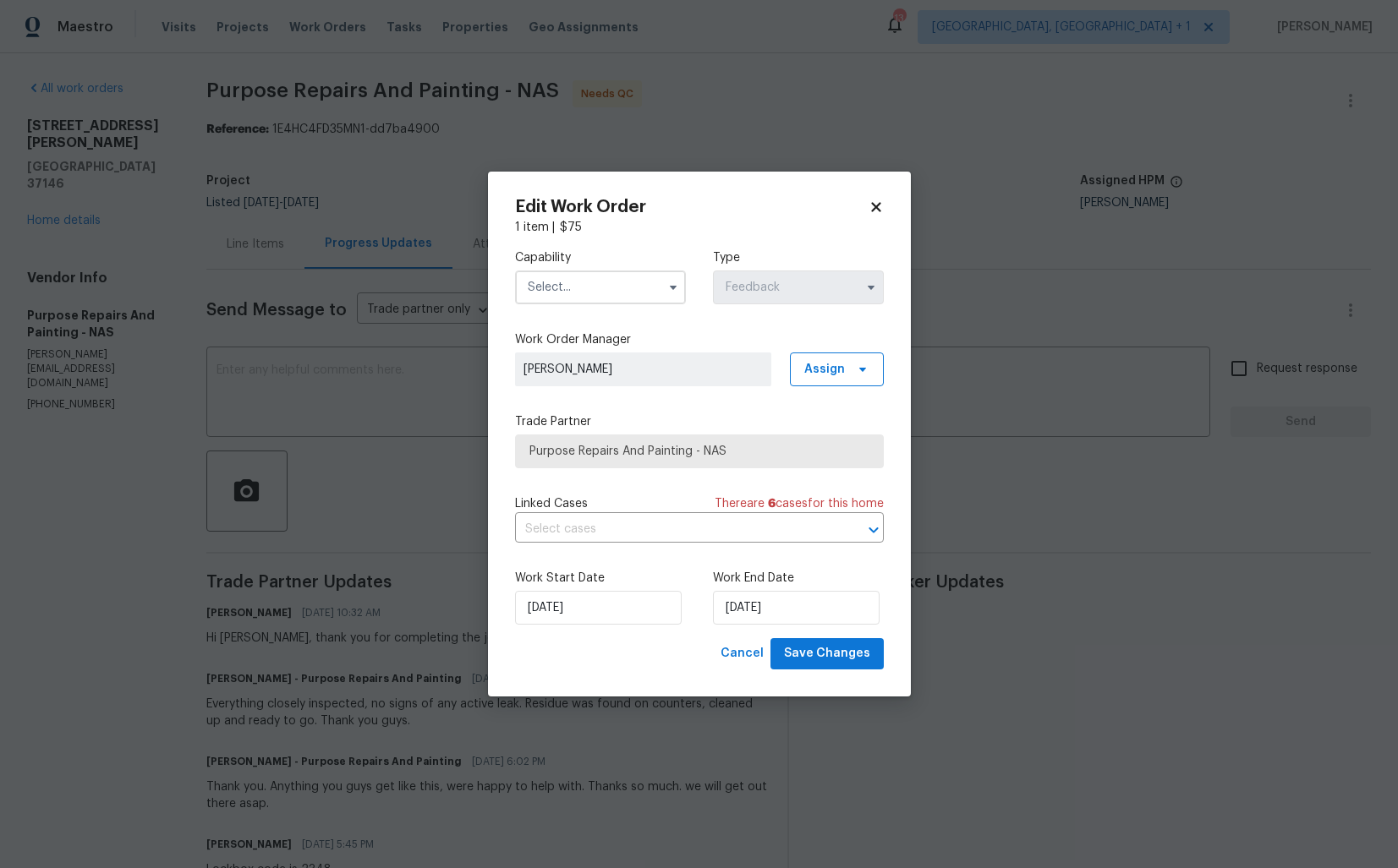
click at [611, 295] on input "text" at bounding box center [601, 288] width 171 height 34
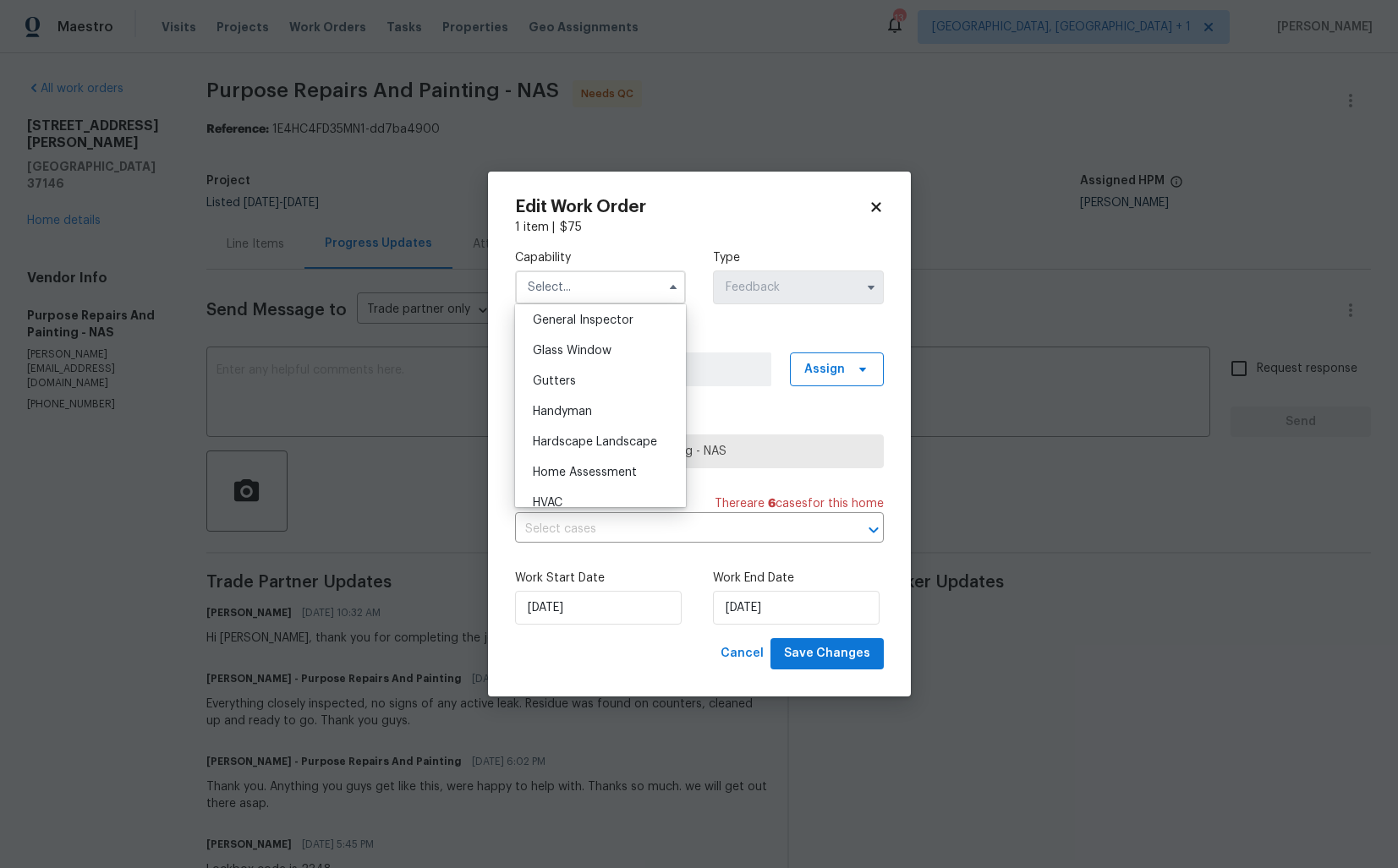
scroll to position [850, 0]
click at [587, 409] on span "Handyman" at bounding box center [562, 405] width 59 height 12
type input "Handyman"
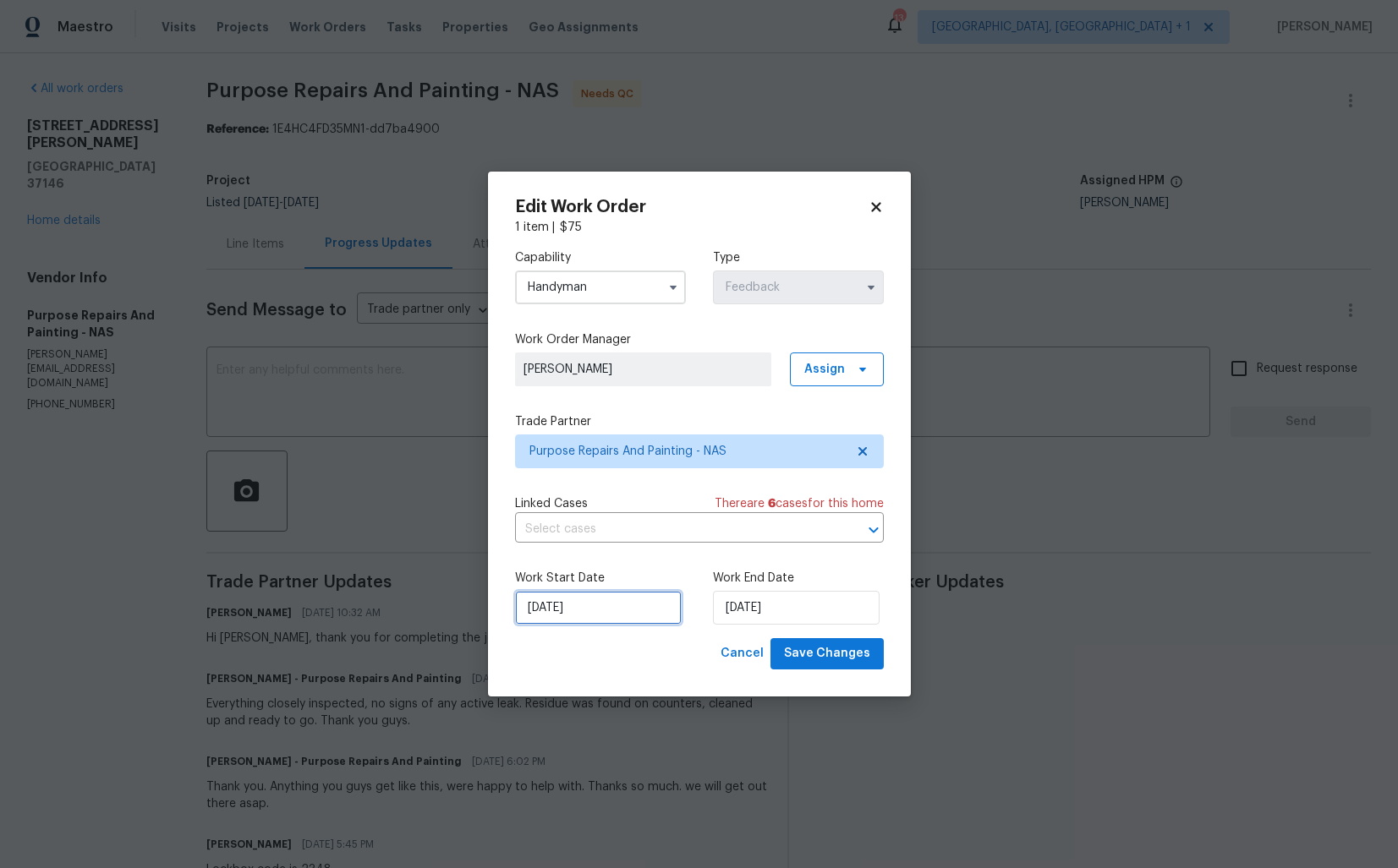
click at [631, 607] on input "07/10/2025" at bounding box center [599, 608] width 167 height 34
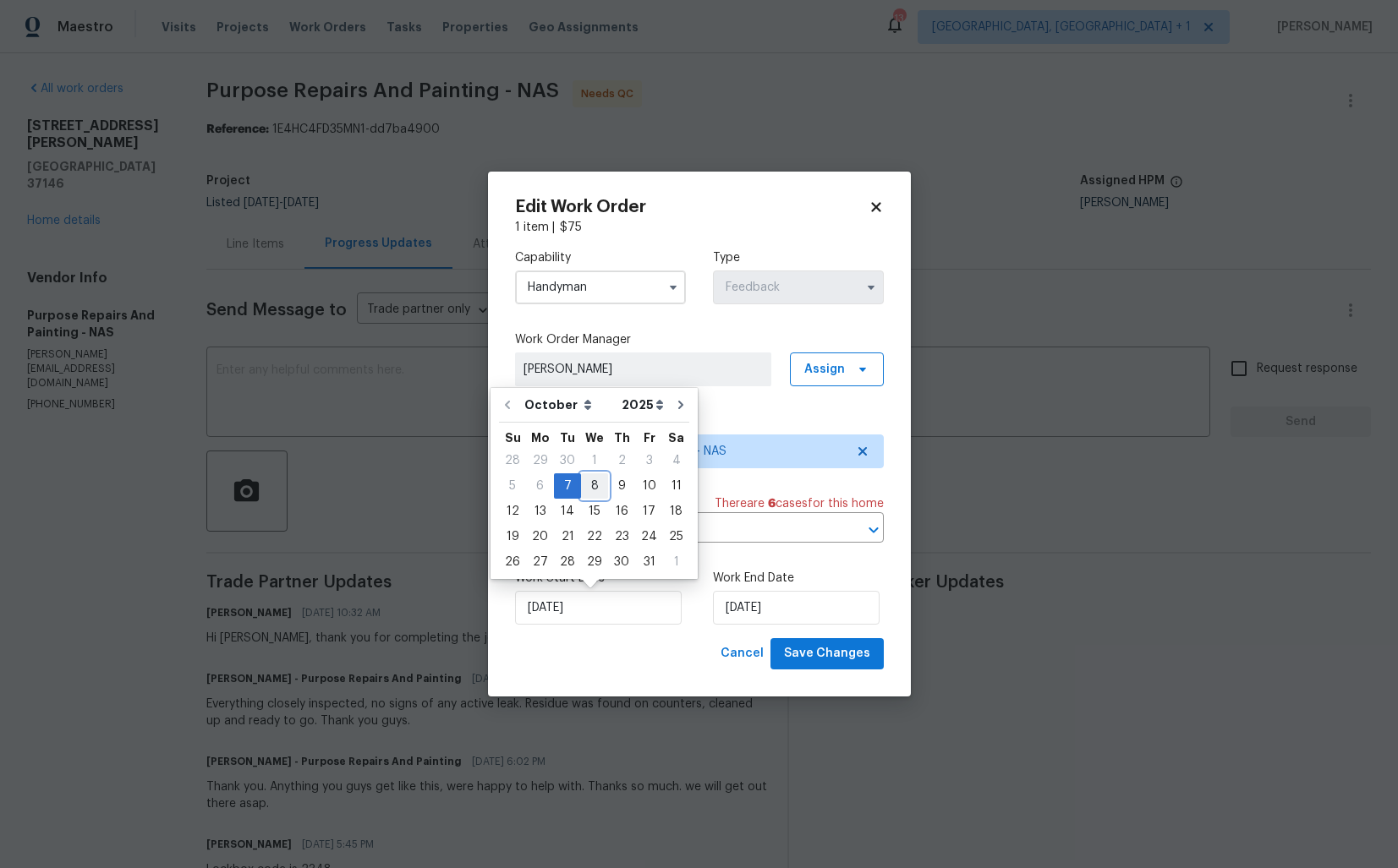
click at [587, 482] on div "8" at bounding box center [595, 486] width 27 height 24
type input "[DATE]"
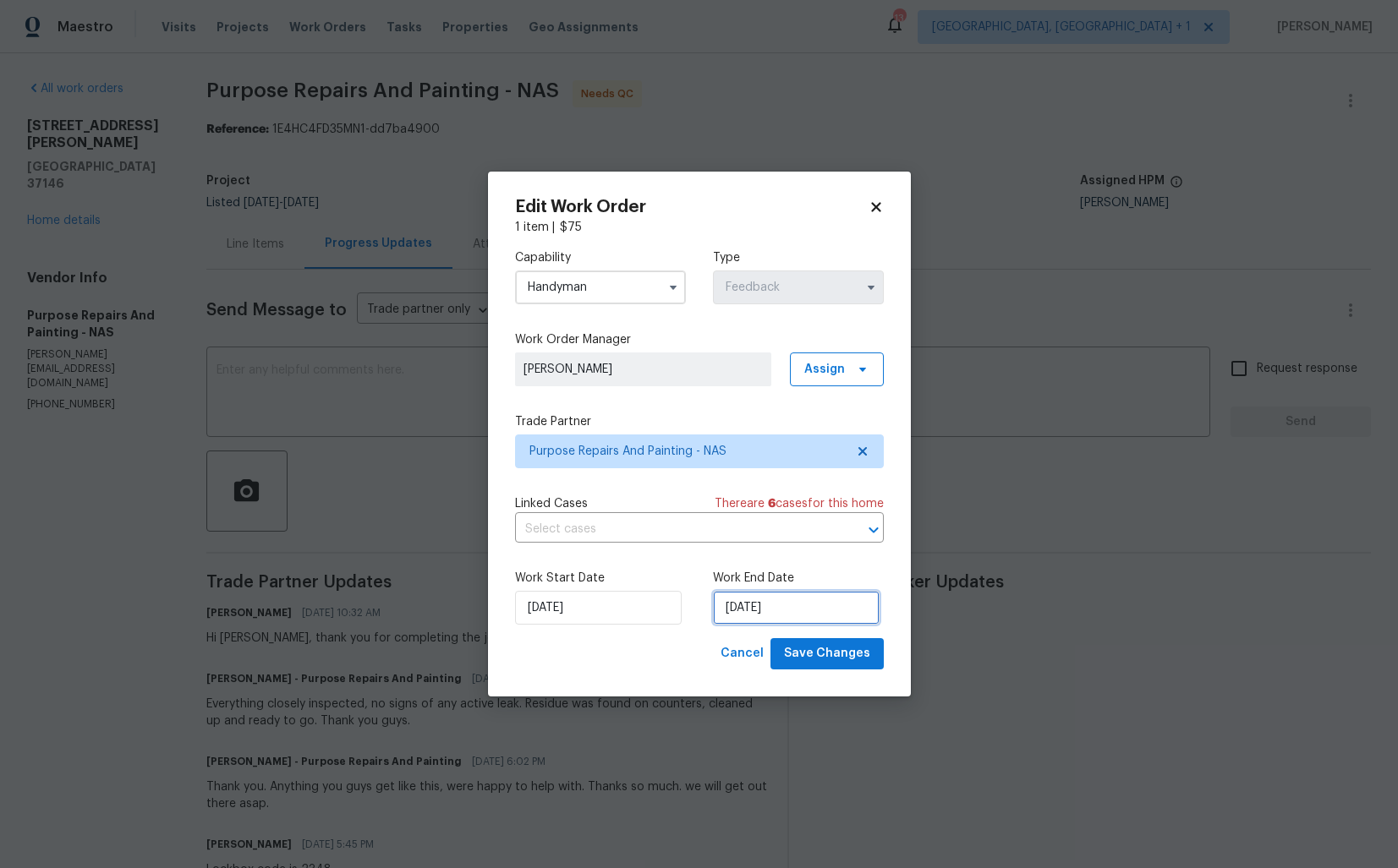
click at [760, 605] on input "09/10/2025" at bounding box center [796, 608] width 167 height 34
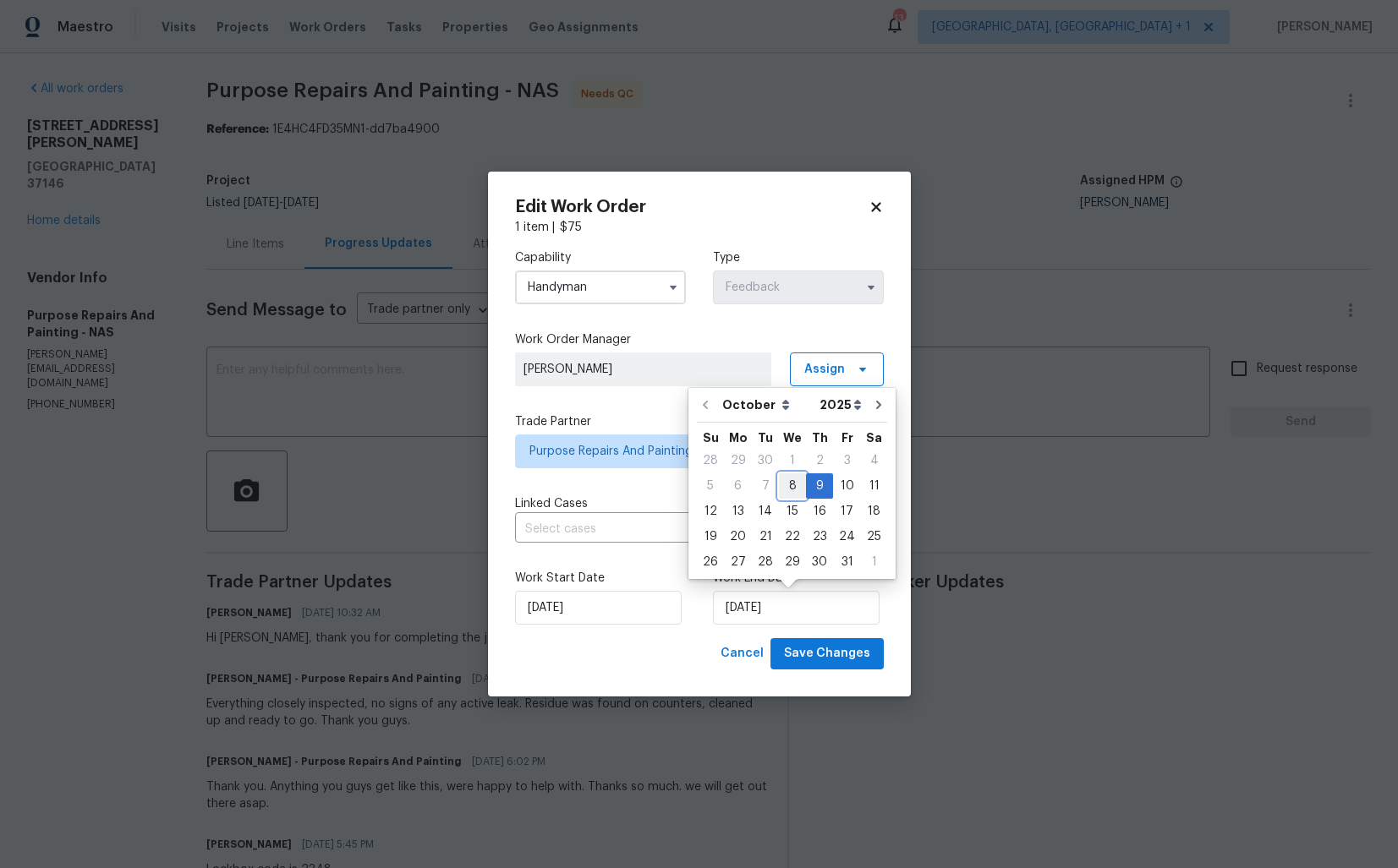
click at [789, 484] on div "8" at bounding box center [792, 486] width 27 height 24
type input "[DATE]"
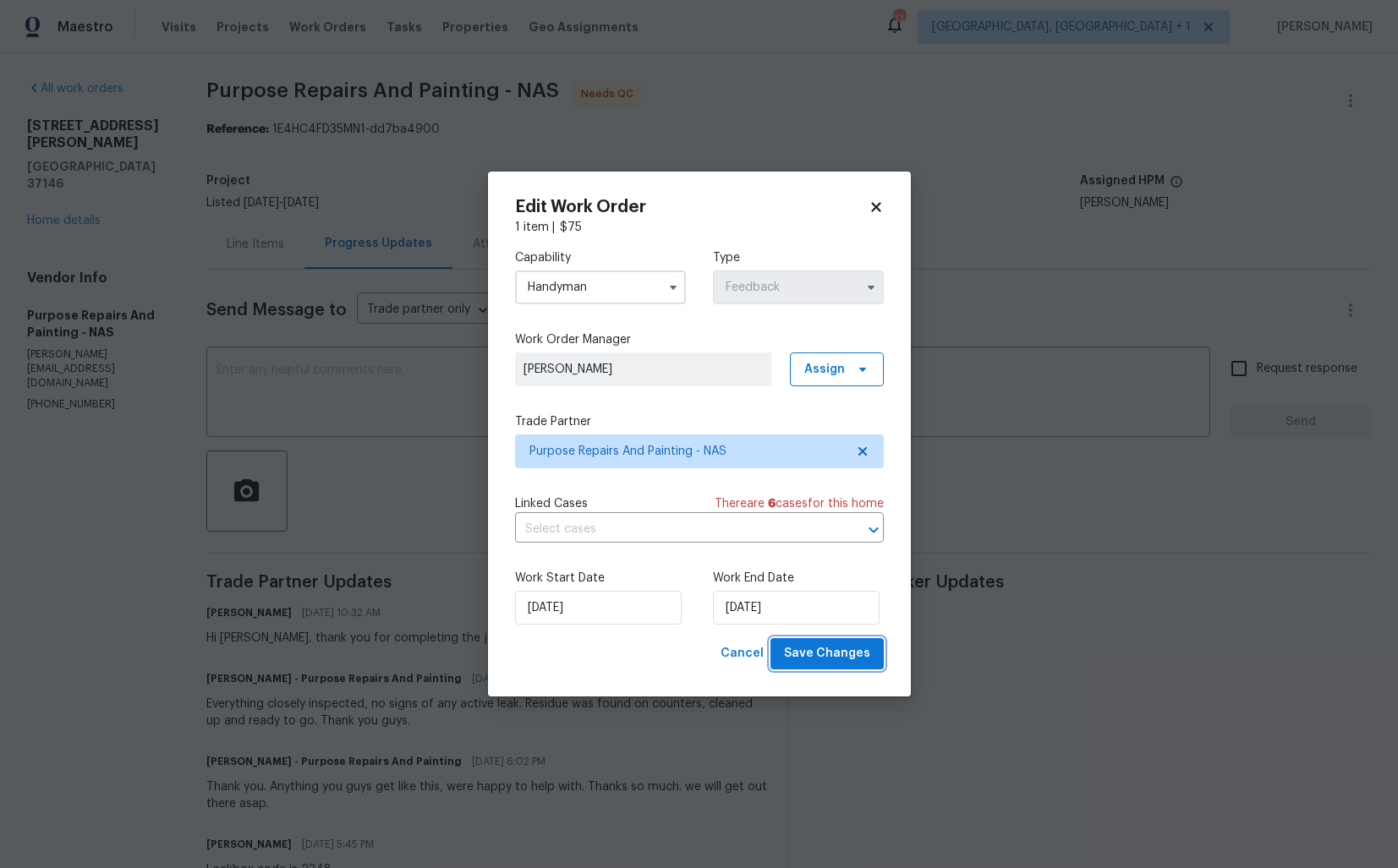
click at [828, 648] on span "Save Changes" at bounding box center [827, 653] width 86 height 21
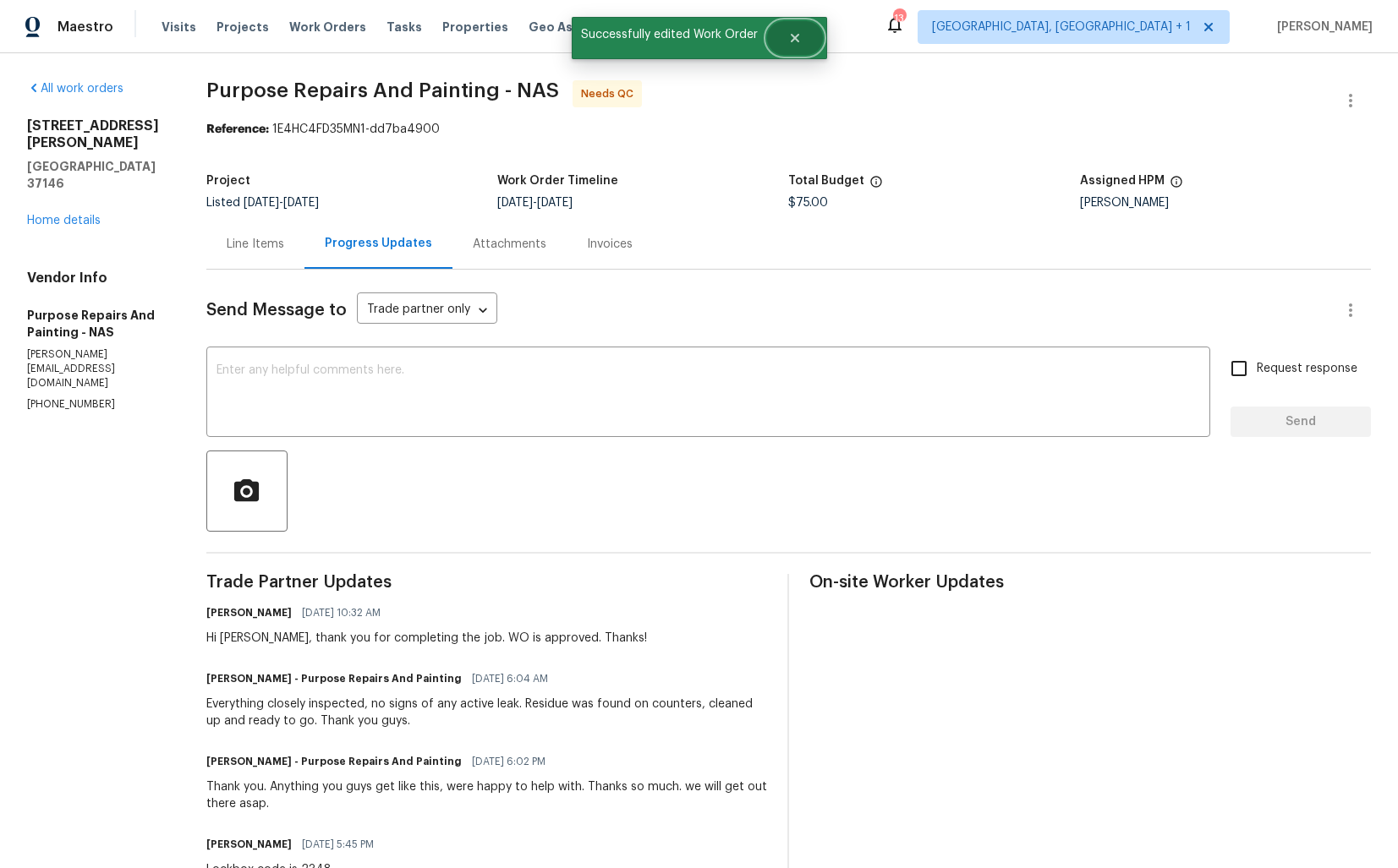
click at [796, 47] on button "Close" at bounding box center [795, 38] width 56 height 34
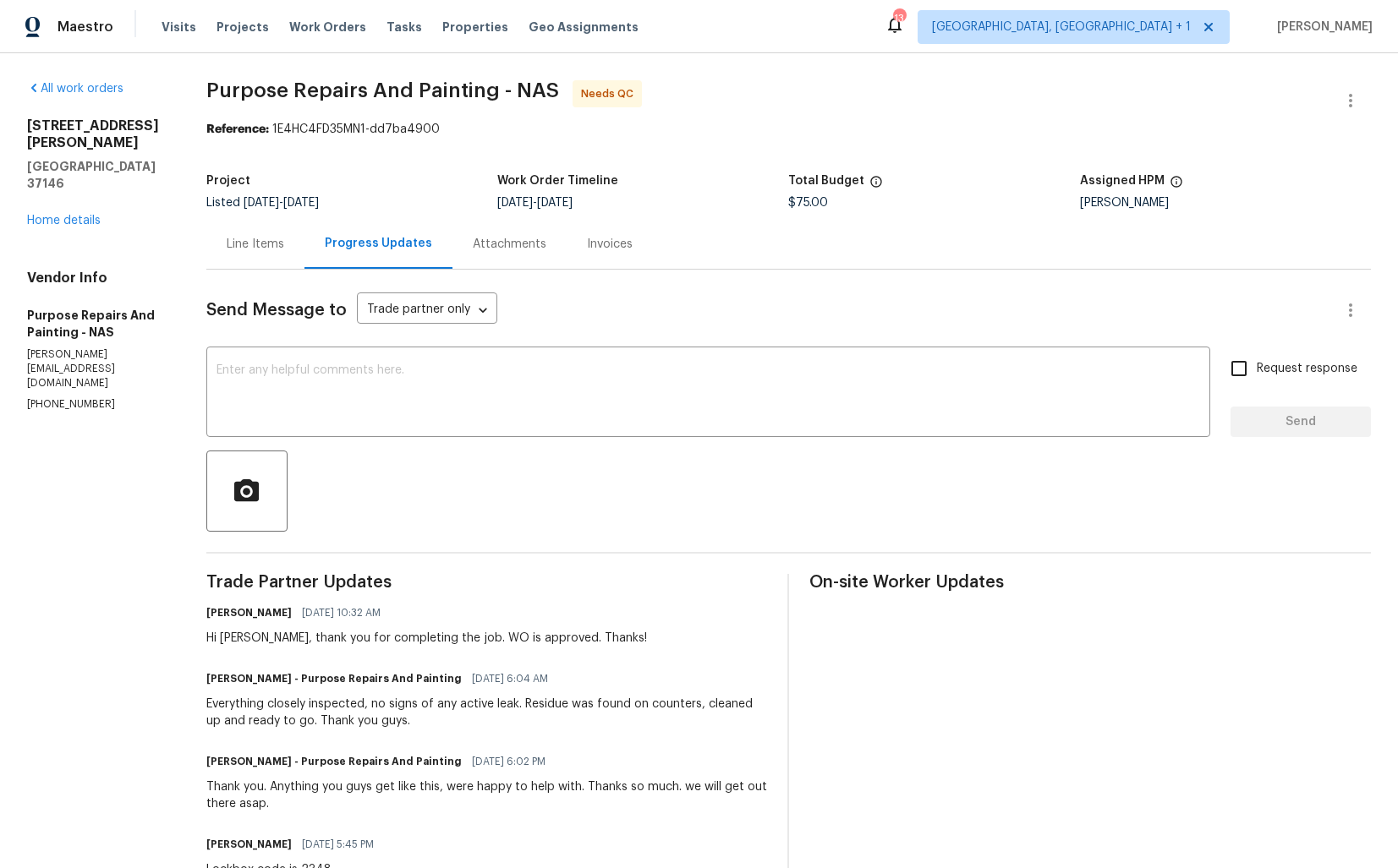
click at [270, 245] on div "Line Items" at bounding box center [256, 244] width 58 height 17
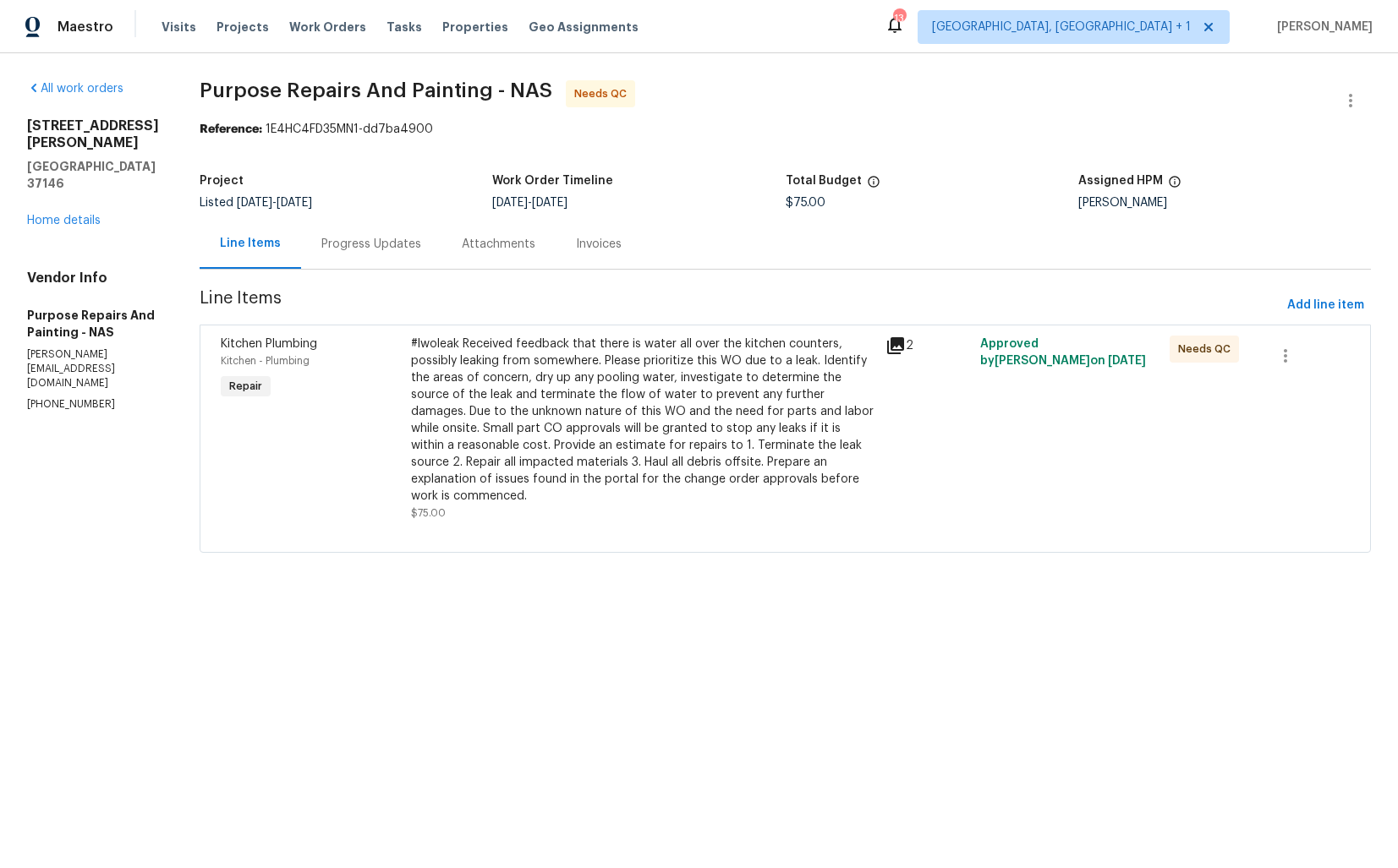
click at [670, 465] on div "#lwoleak Received feedback that there is water all over the kitchen counters, p…" at bounding box center [643, 420] width 465 height 169
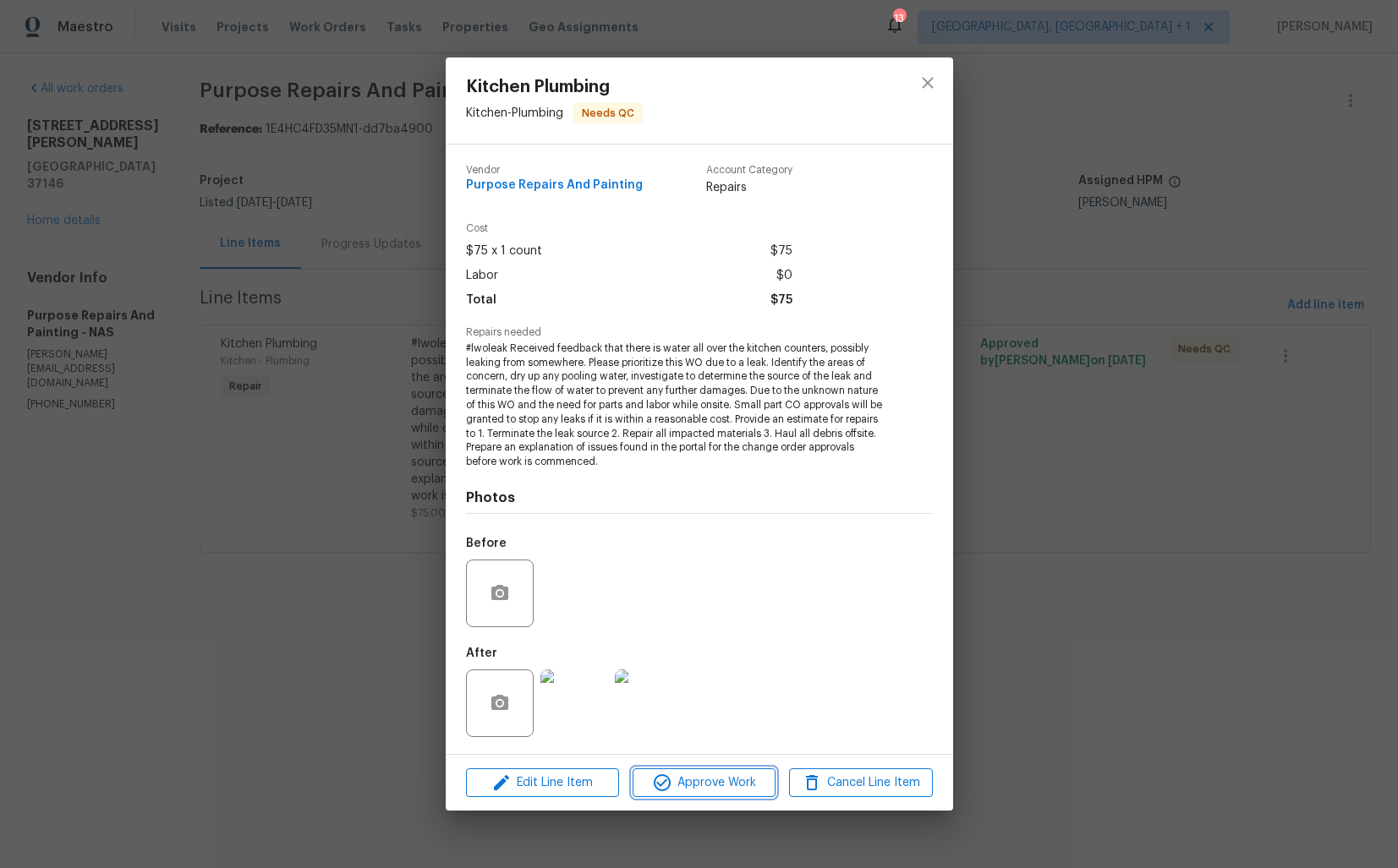
click at [715, 782] on span "Approve Work" at bounding box center [703, 783] width 133 height 21
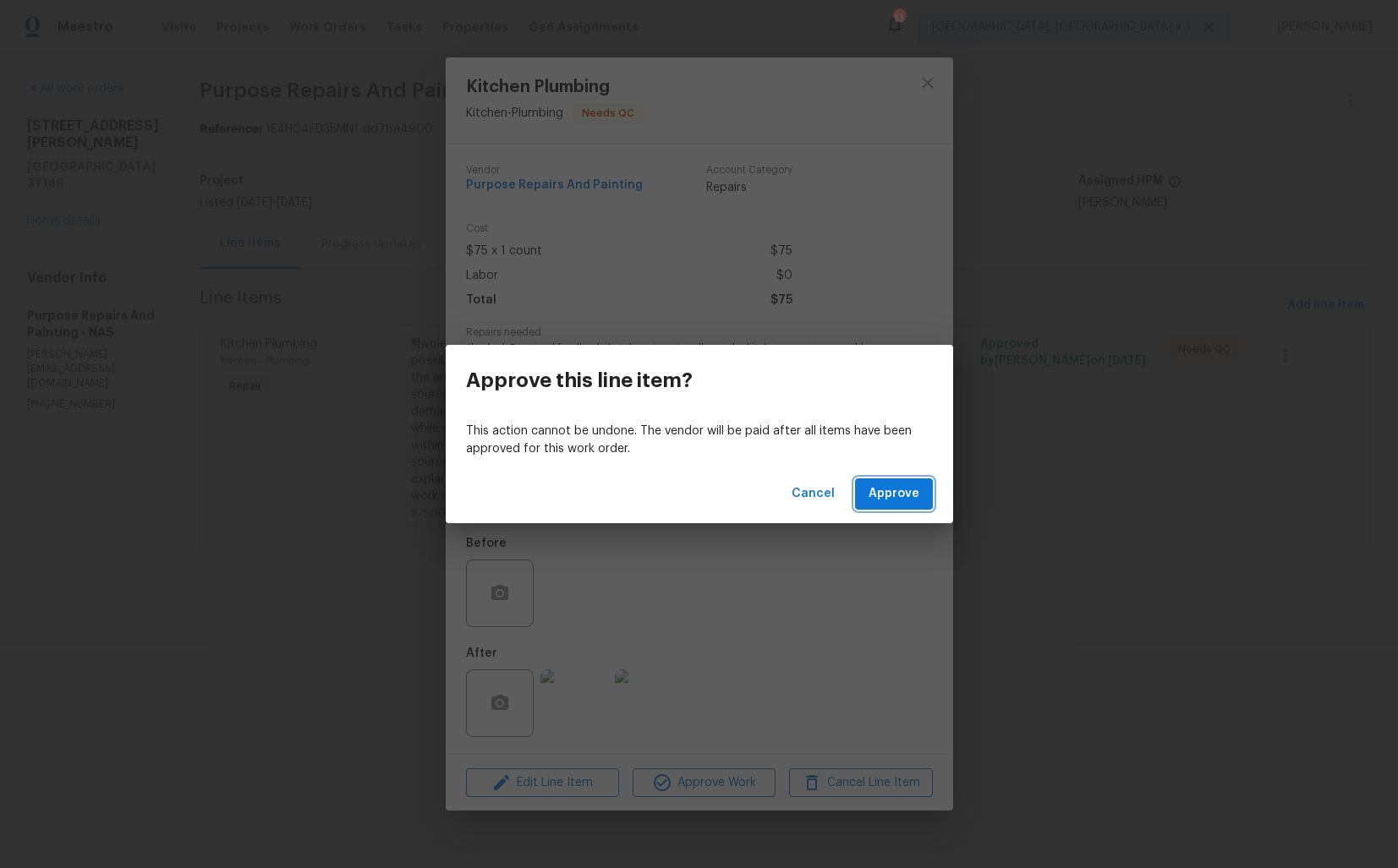
click at [876, 493] on span "Approve" at bounding box center [893, 493] width 51 height 21
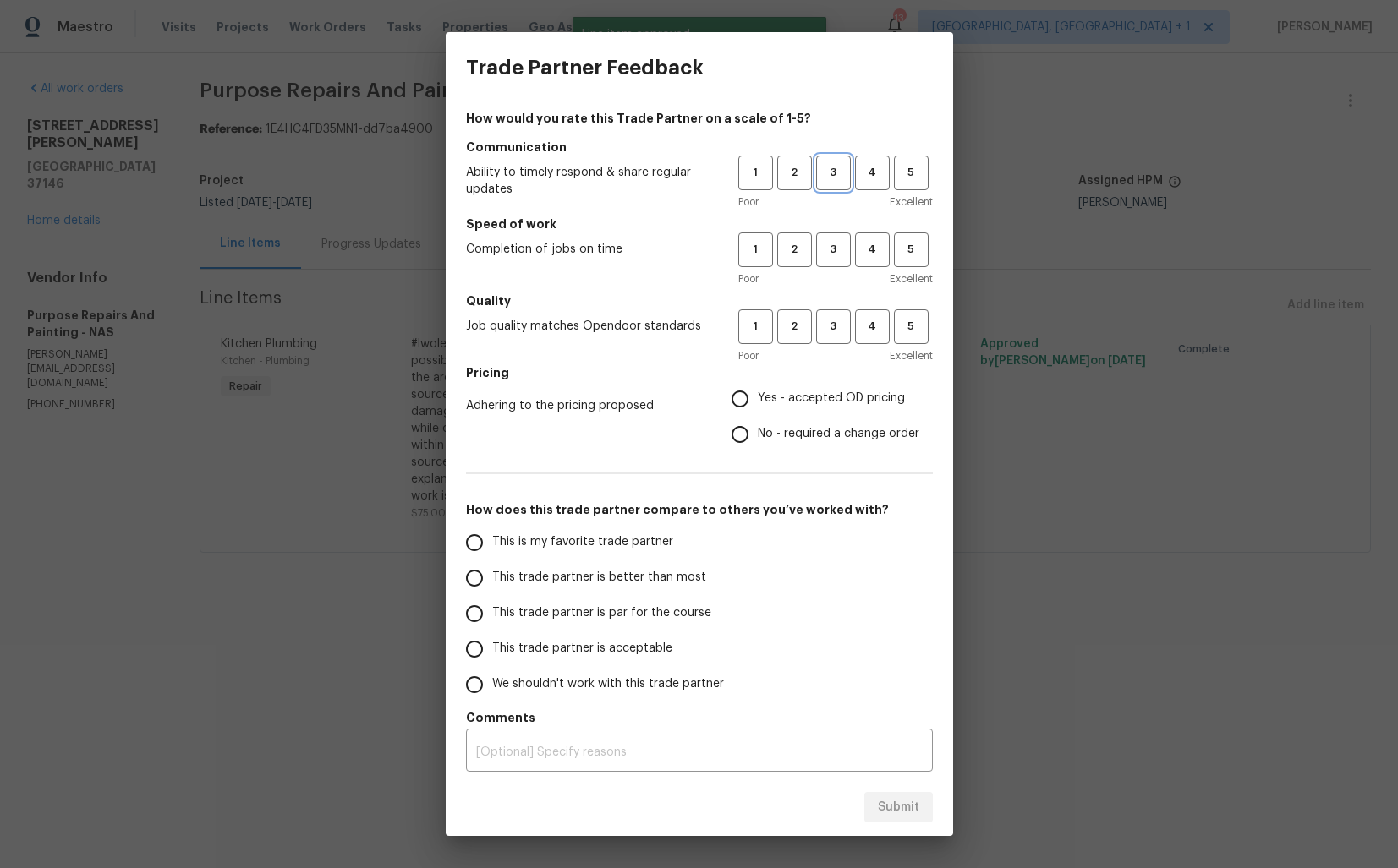
click at [838, 181] on span "3" at bounding box center [833, 172] width 31 height 19
click at [834, 261] on button "3" at bounding box center [833, 250] width 35 height 35
click at [834, 310] on button "3" at bounding box center [833, 327] width 35 height 35
click at [749, 439] on input "No - required a change order" at bounding box center [740, 434] width 36 height 36
radio input "true"
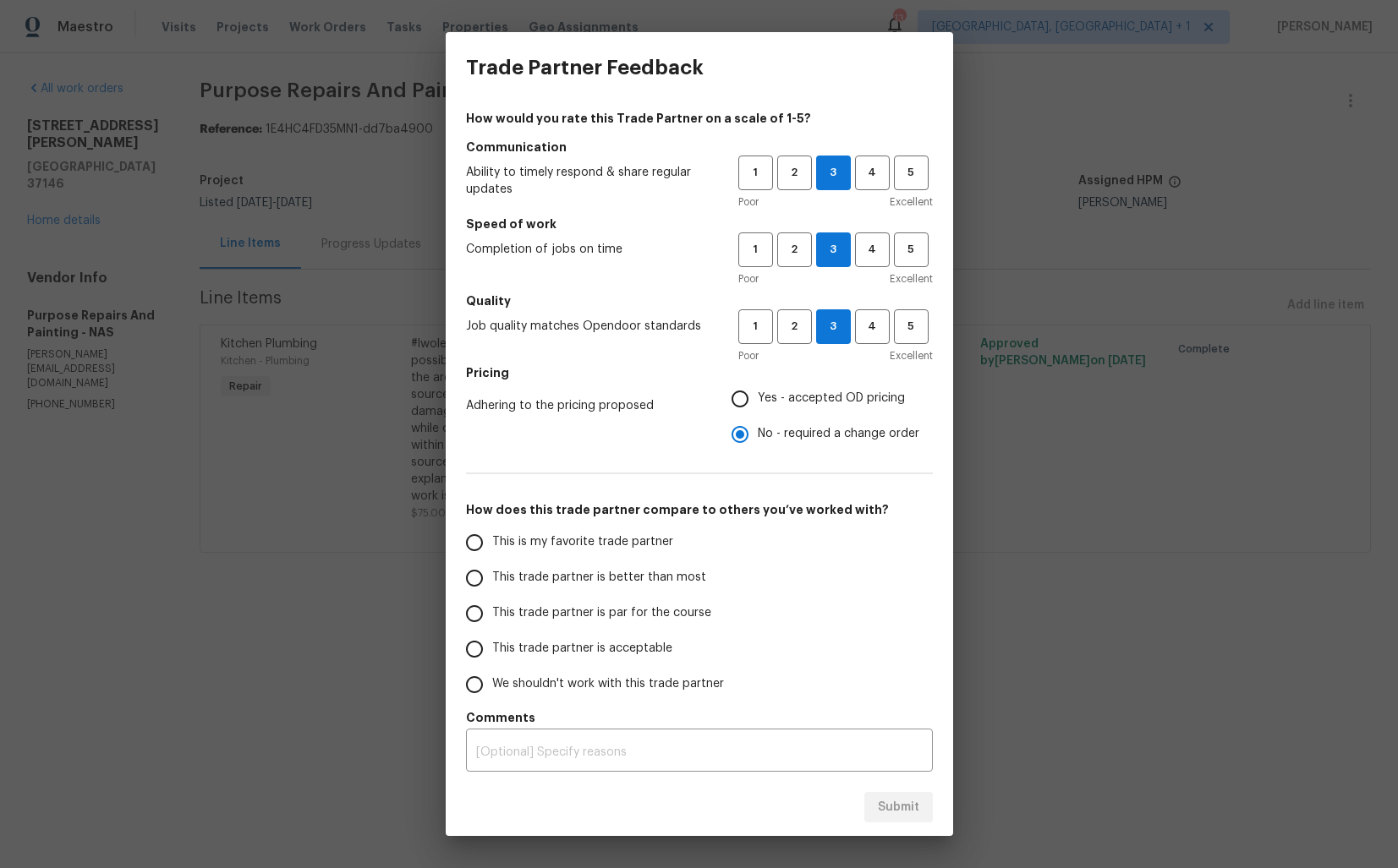
click at [765, 408] on label "Yes - accepted OD pricing" at bounding box center [820, 400] width 197 height 36
click at [757, 408] on input "Yes - accepted OD pricing" at bounding box center [740, 400] width 36 height 36
radio input "true"
click at [867, 333] on span "4" at bounding box center [872, 326] width 31 height 19
click at [869, 259] on span "4" at bounding box center [872, 249] width 31 height 19
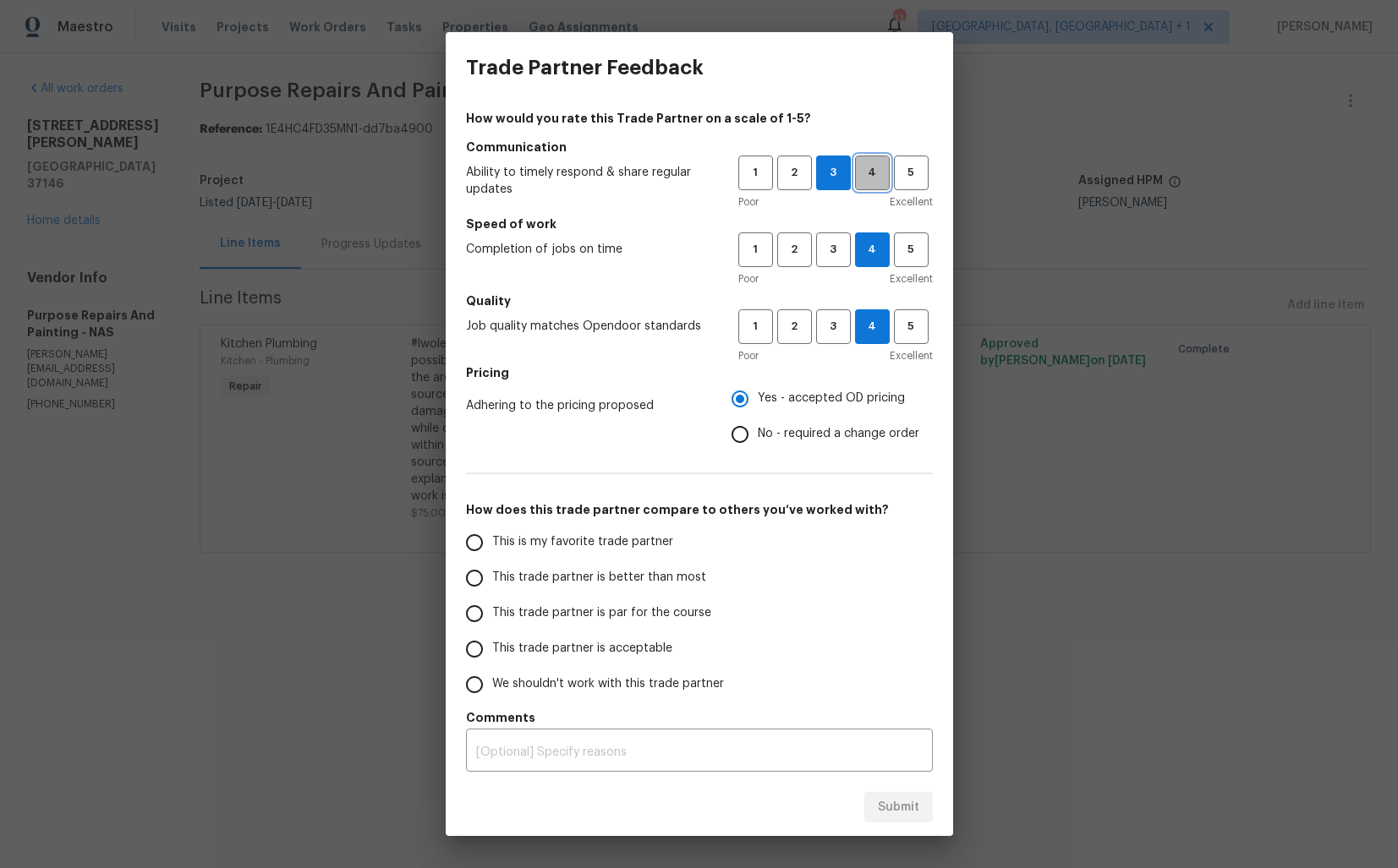
click at [877, 159] on button "4" at bounding box center [872, 173] width 35 height 35
click at [609, 587] on label "This trade partner is better than most" at bounding box center [591, 578] width 268 height 36
click at [493, 587] on input "This trade partner is better than most" at bounding box center [475, 578] width 36 height 36
click at [899, 812] on span "Submit" at bounding box center [898, 807] width 41 height 21
radio input "true"
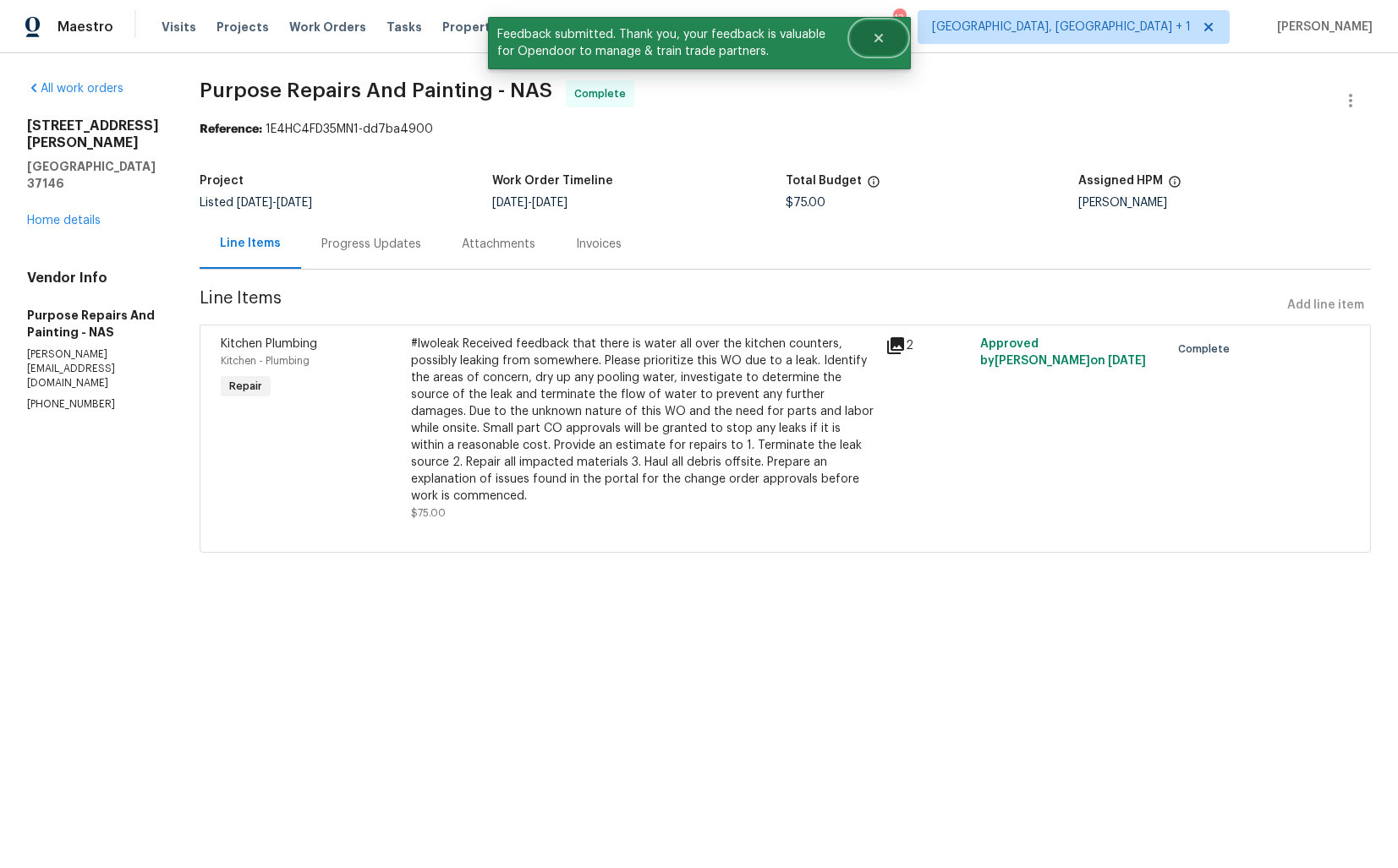
click at [888, 46] on button "Close" at bounding box center [879, 38] width 56 height 34
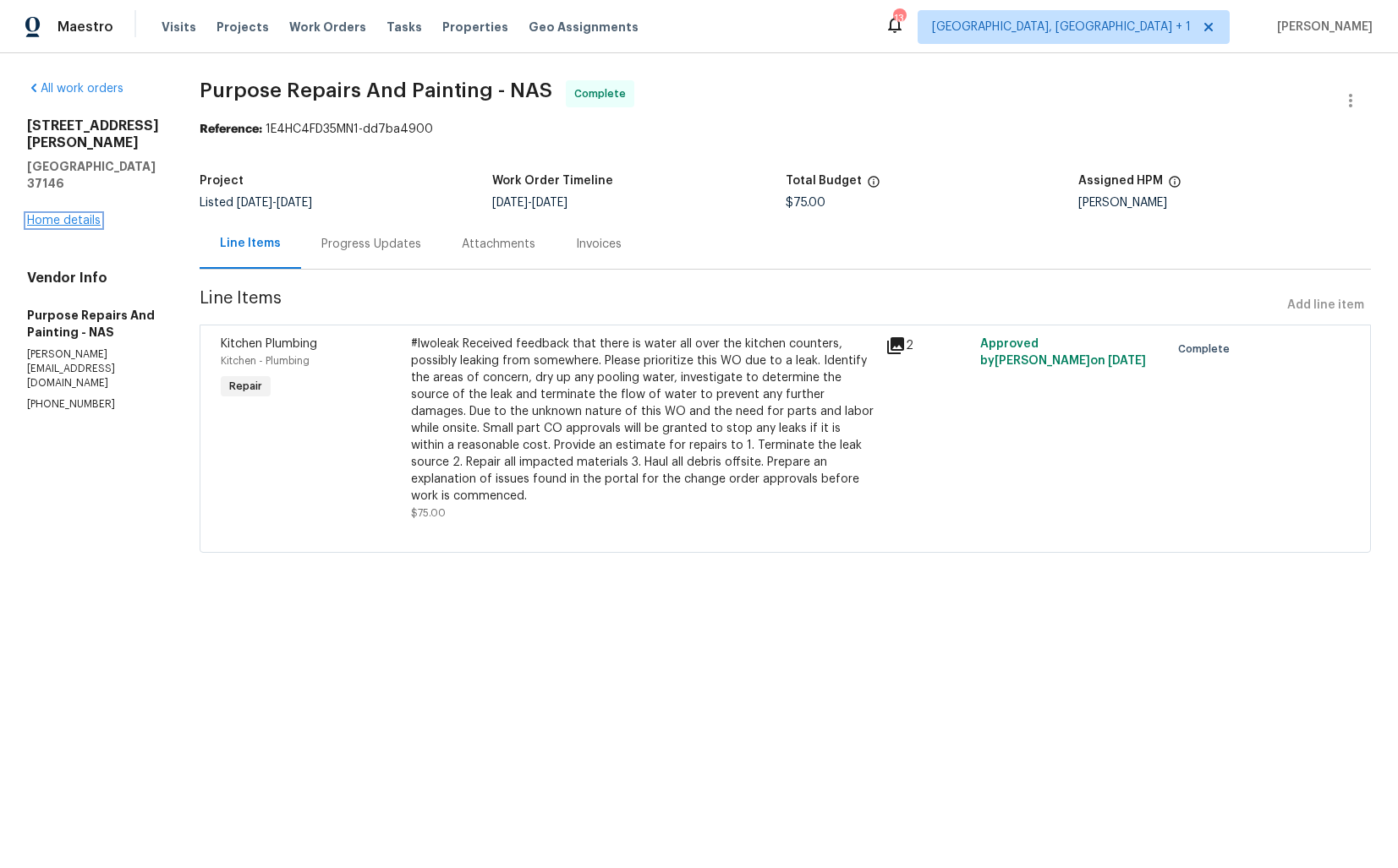
click at [75, 215] on link "Home details" at bounding box center [64, 221] width 74 height 12
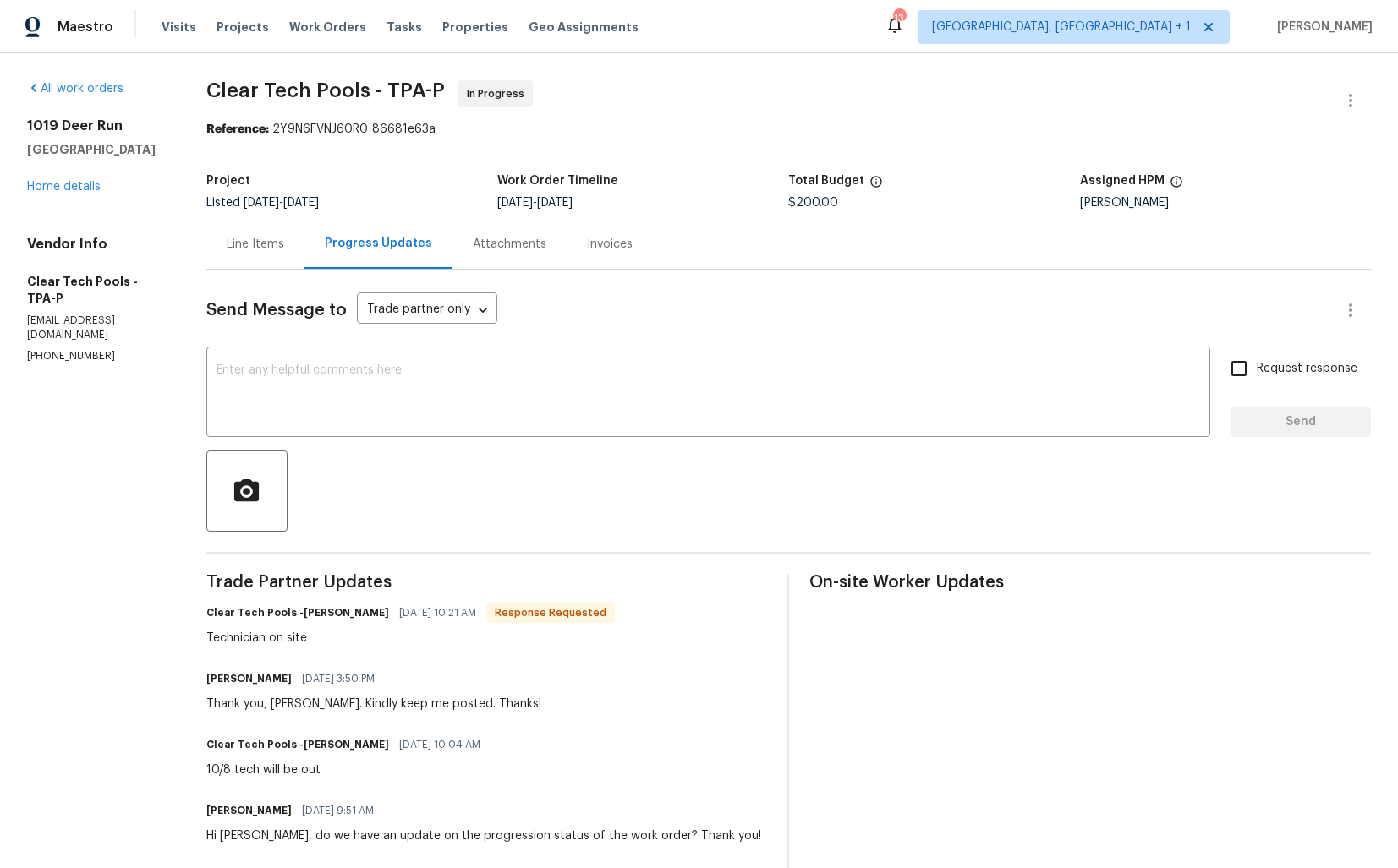
click at [321, 616] on h6 "Clear Tech Pools -Ashley" at bounding box center [298, 612] width 183 height 17
copy h6 "Ashley"
click at [374, 413] on textarea at bounding box center [708, 394] width 984 height 59
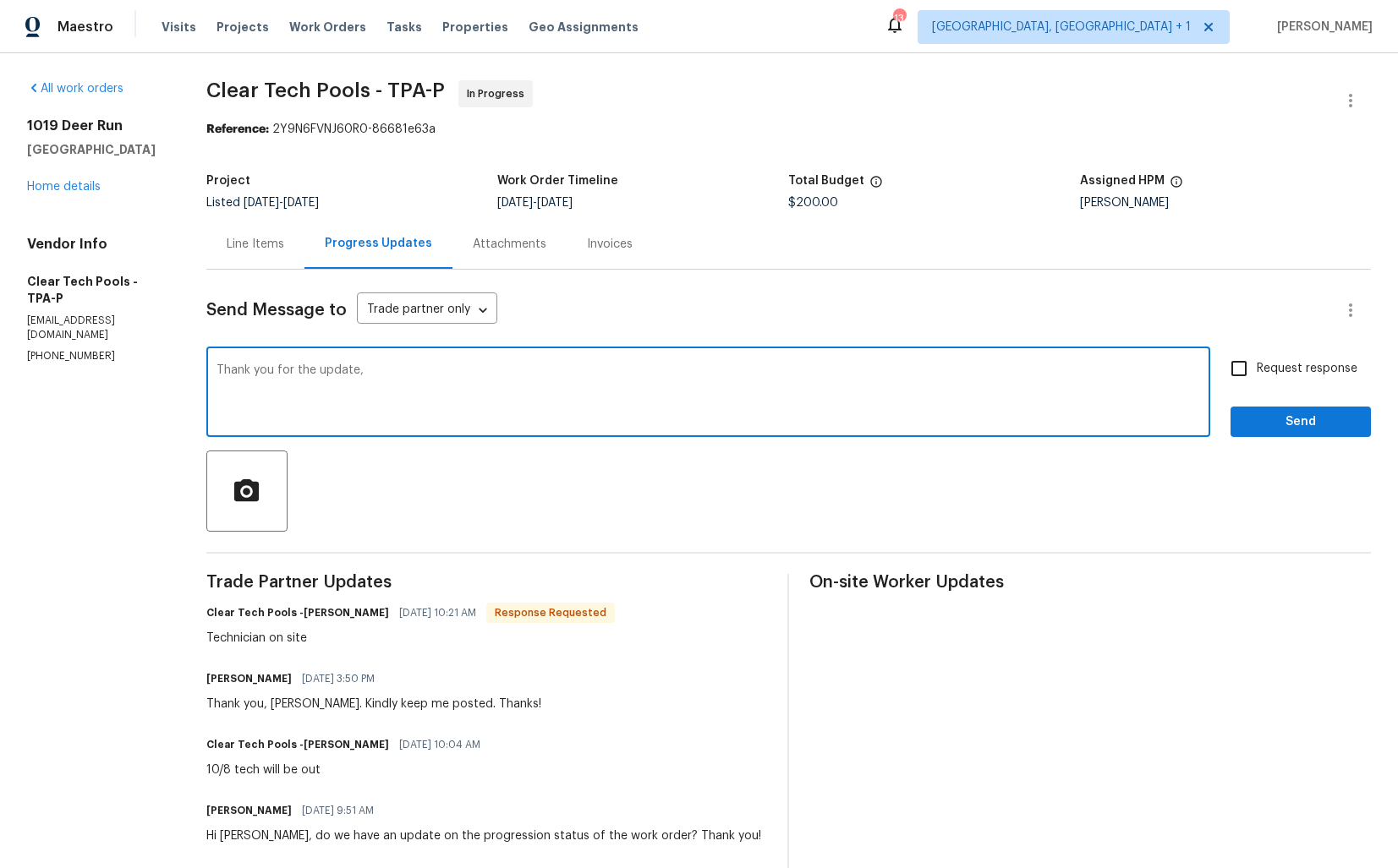
paste textarea "Ashley"
type textarea "Thank you for the update, Ashley. Kindly let me know once everything is done. T…"
click at [1281, 416] on span "Send" at bounding box center [1300, 422] width 113 height 21
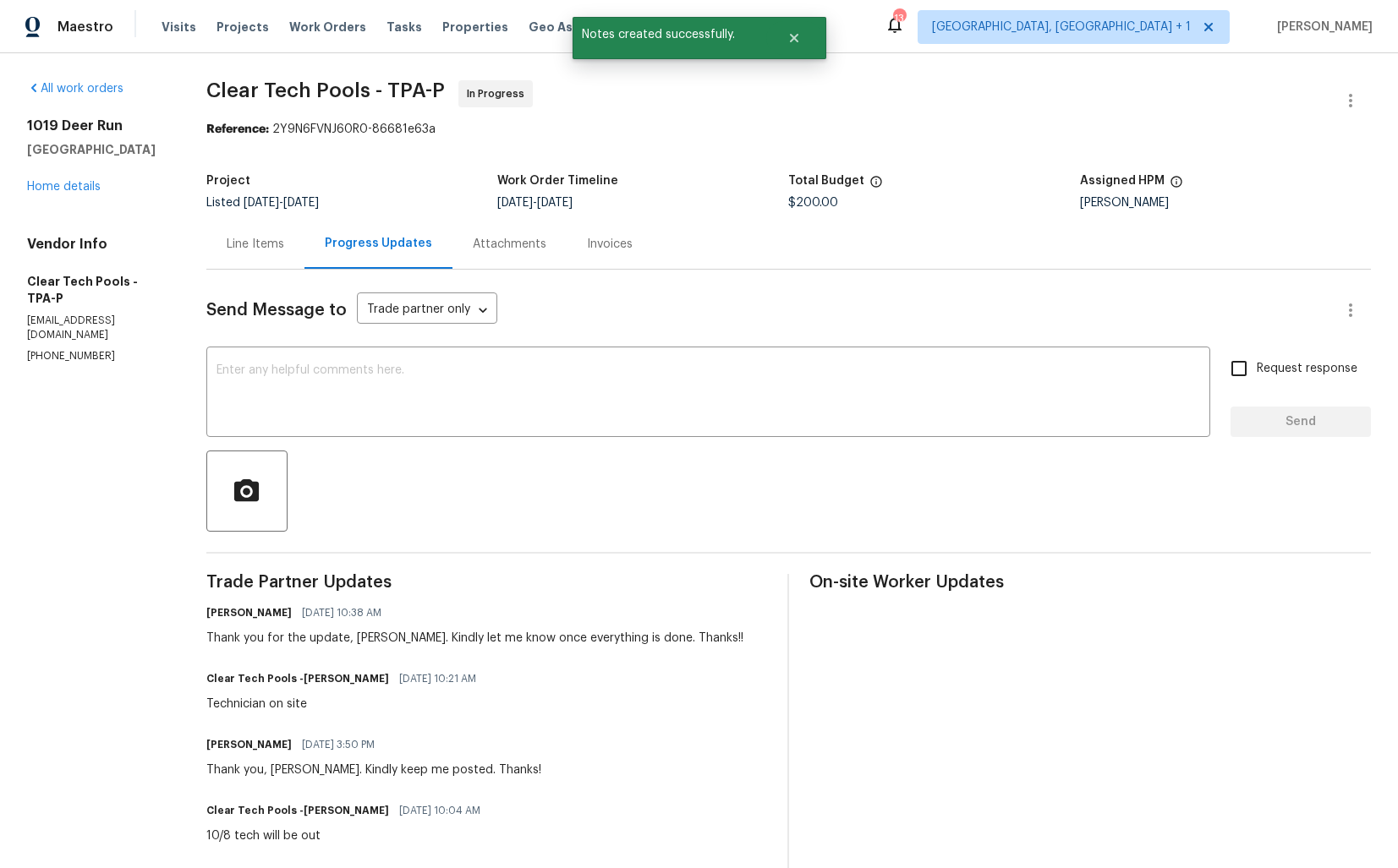
click at [270, 706] on div "Technician on site" at bounding box center [347, 704] width 280 height 17
copy div "Technician on site"
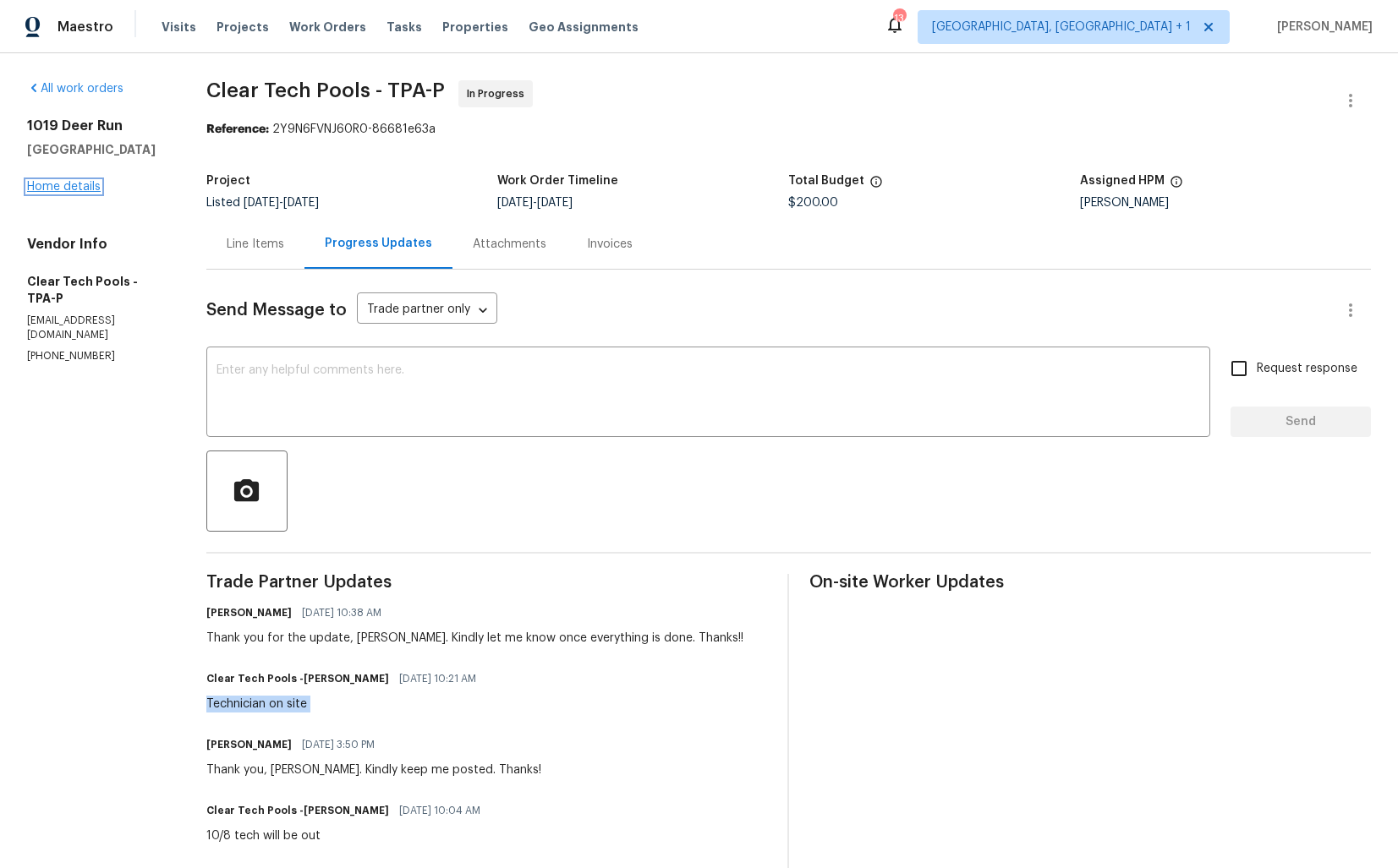
click at [58, 189] on link "Home details" at bounding box center [64, 187] width 74 height 12
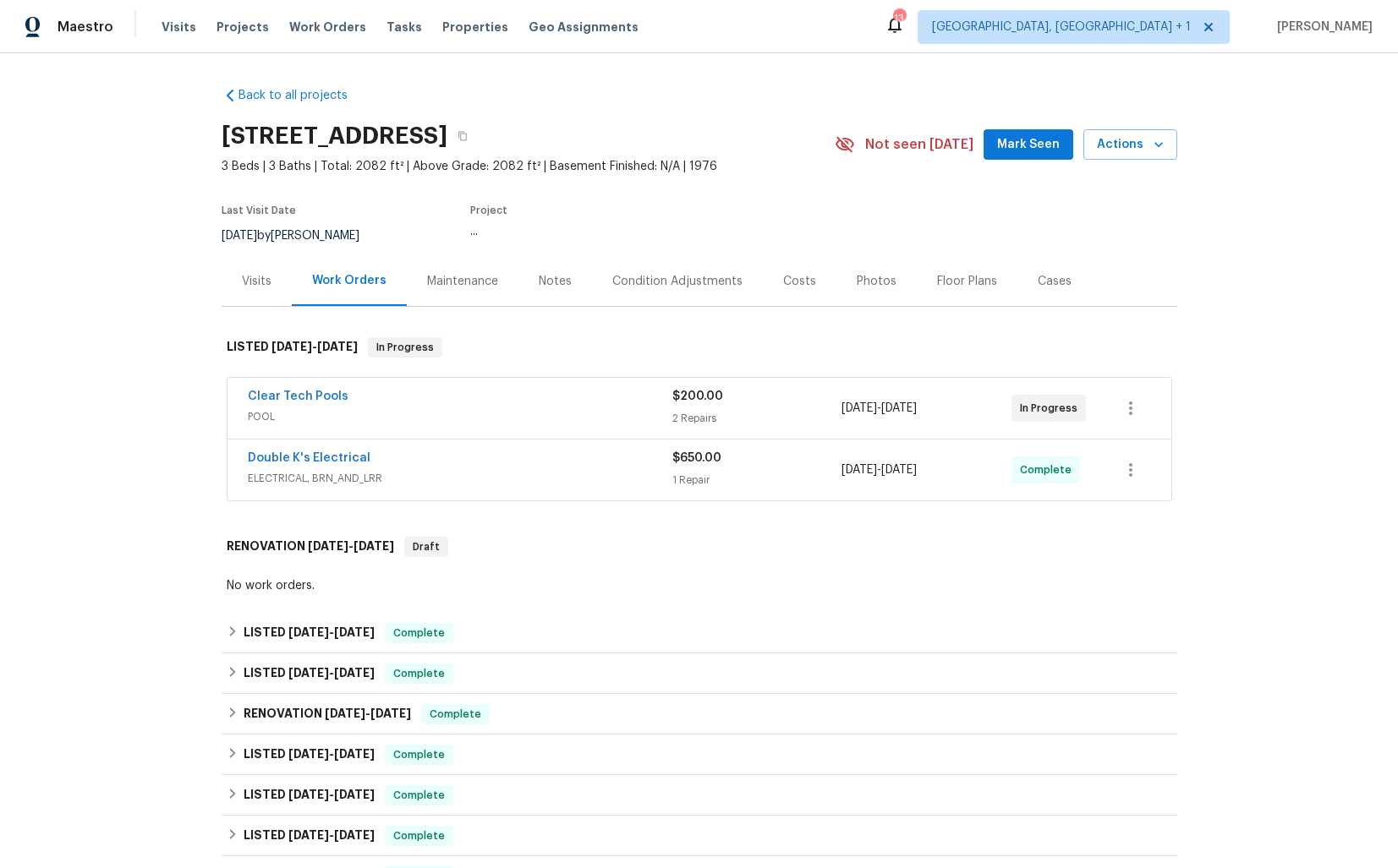
click at [751, 137] on div "1019 Deer Run, Venice, FL 34293" at bounding box center [529, 136] width 614 height 44
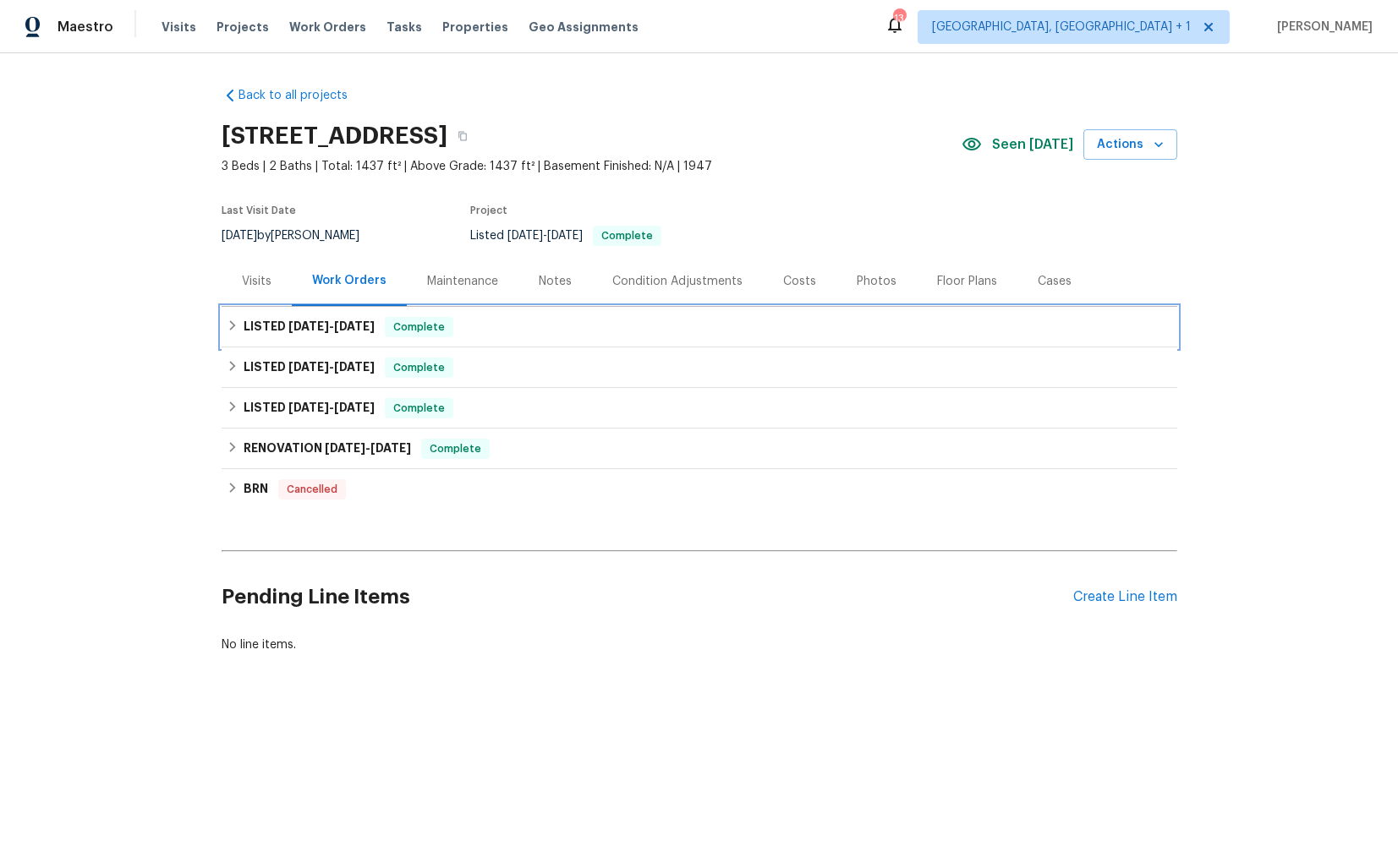
click at [533, 321] on div "LISTED 8/26/25 - 8/29/25 Complete" at bounding box center [699, 327] width 945 height 20
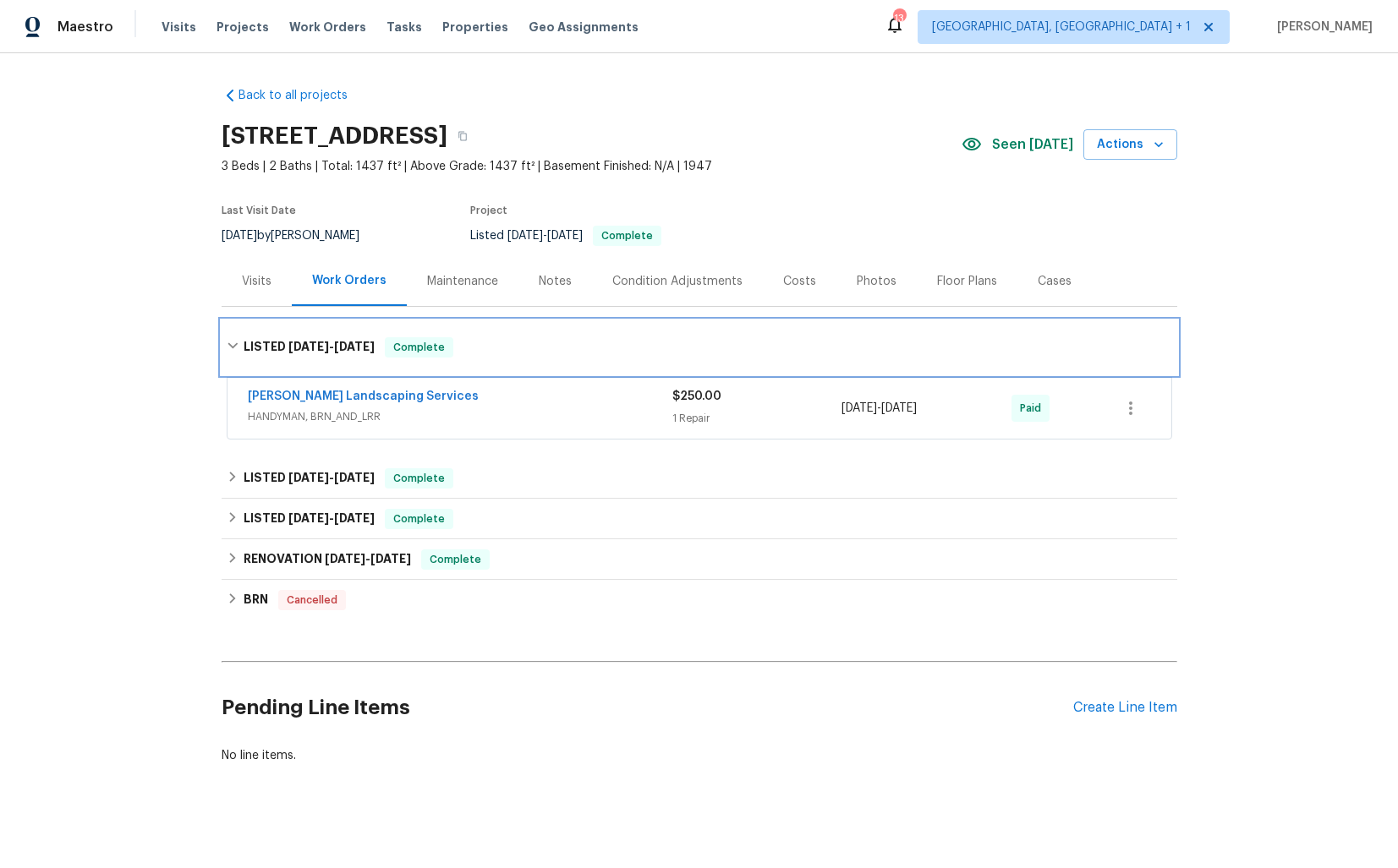
click at [499, 345] on div "LISTED 8/26/25 - 8/29/25 Complete" at bounding box center [699, 348] width 945 height 20
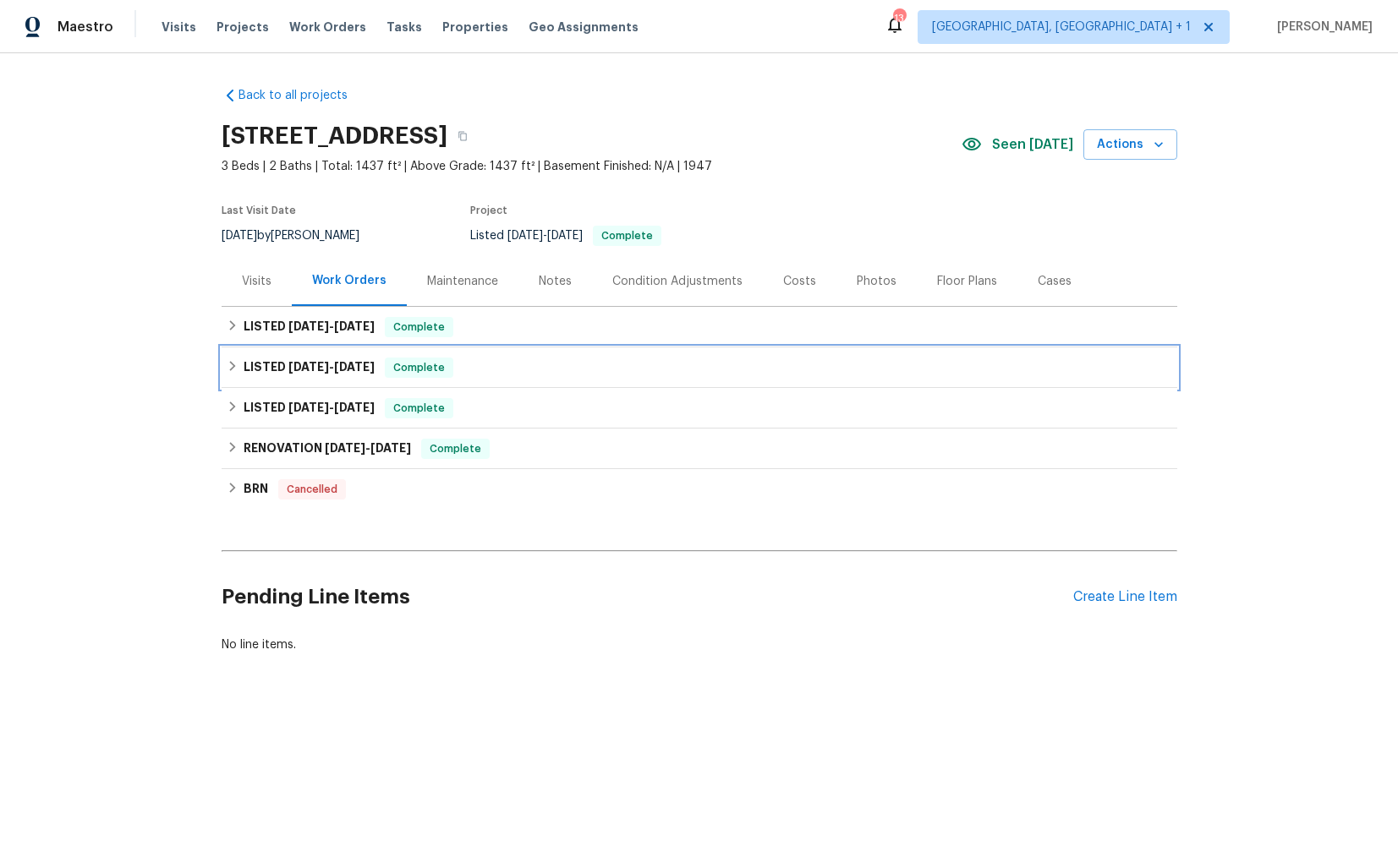
click at [504, 366] on div "LISTED 8/15/25 - 8/17/25 Complete" at bounding box center [699, 368] width 945 height 20
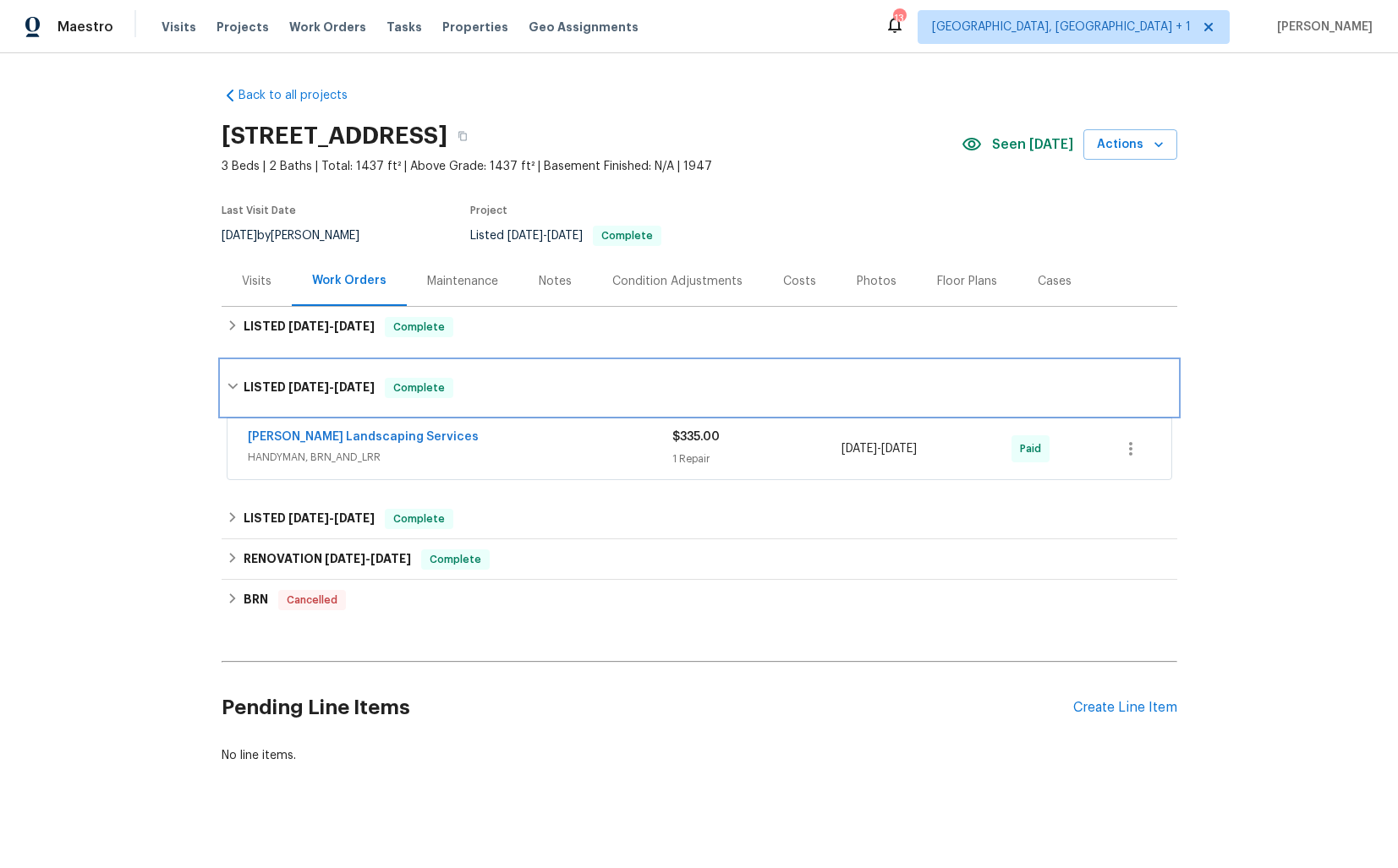
click at [504, 383] on div "LISTED 8/15/25 - 8/17/25 Complete" at bounding box center [699, 388] width 945 height 20
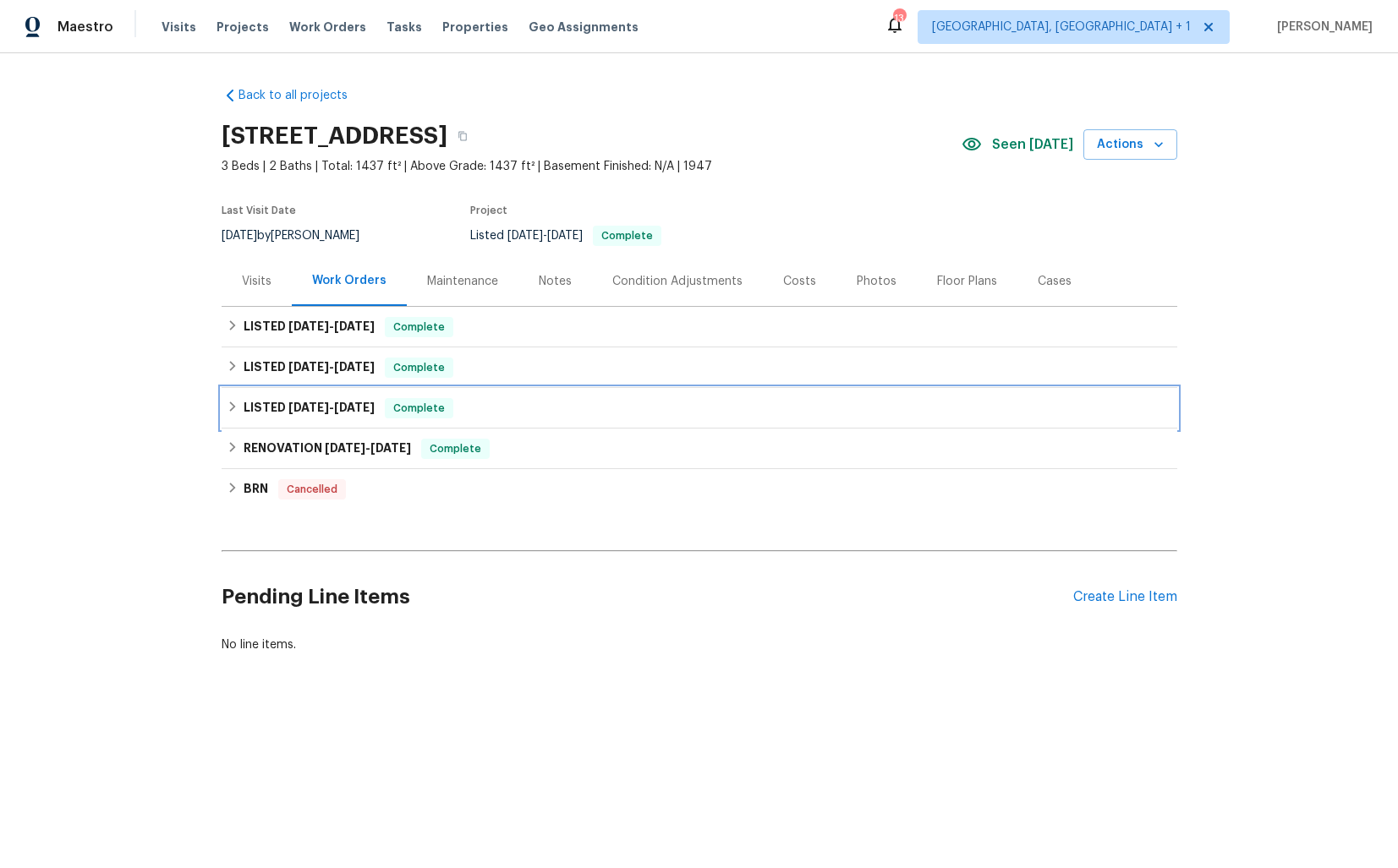
click at [506, 411] on div "LISTED 7/14/25 - 7/21/25 Complete" at bounding box center [699, 409] width 945 height 20
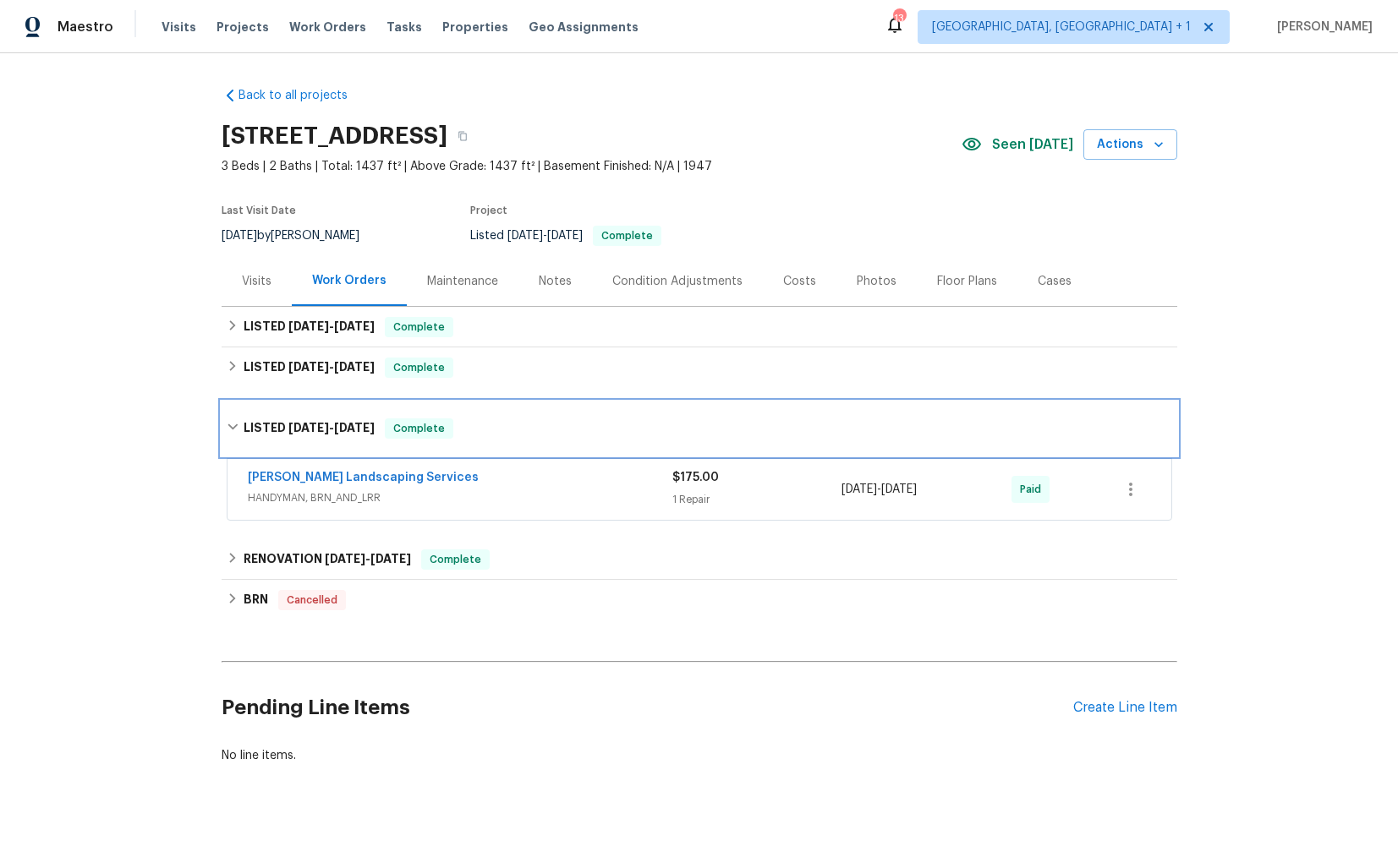
click at [506, 422] on div "LISTED 7/14/25 - 7/21/25 Complete" at bounding box center [699, 429] width 945 height 20
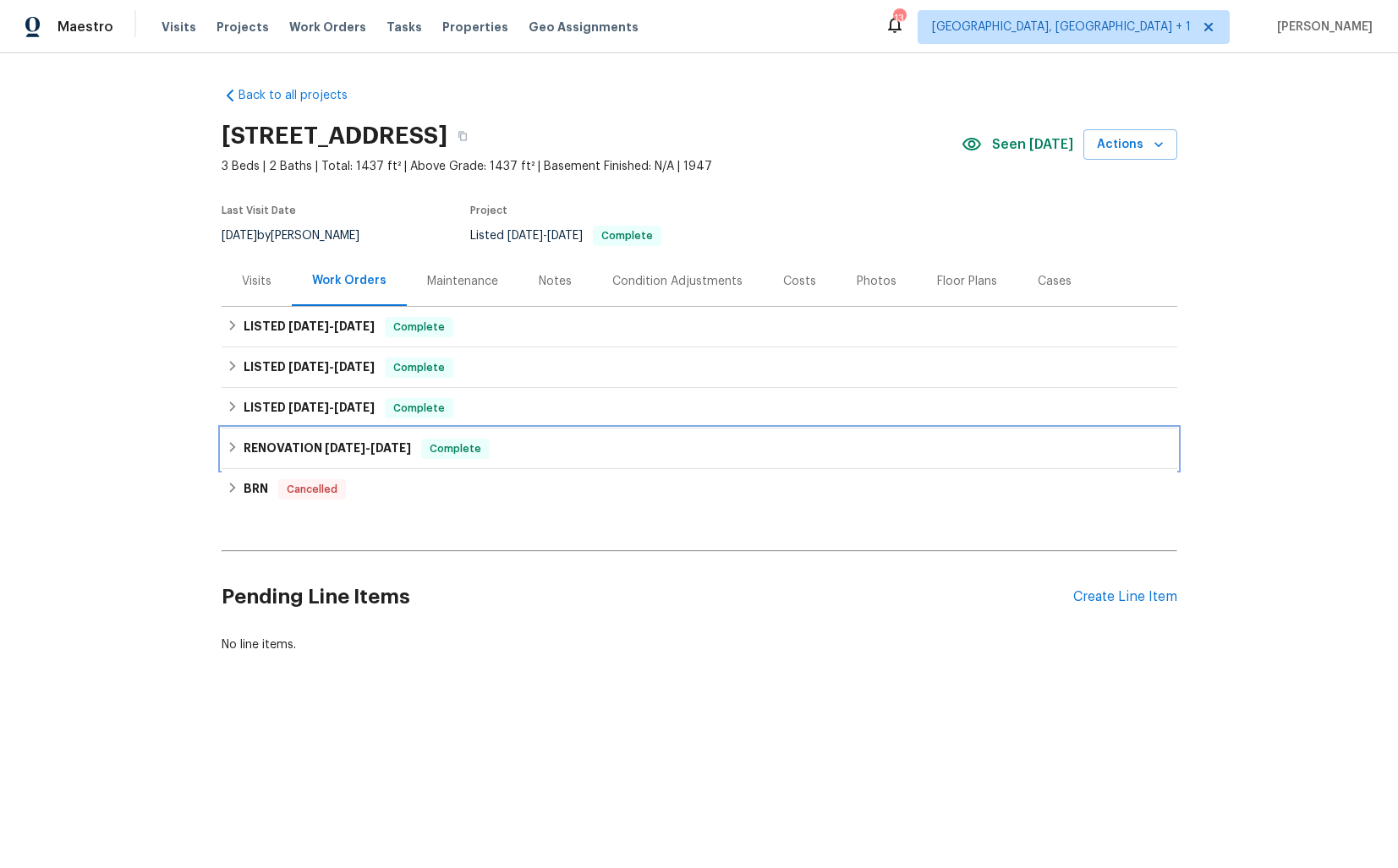
click at [521, 447] on div "RENOVATION 6/11/25 - 6/16/25 Complete" at bounding box center [699, 448] width 945 height 20
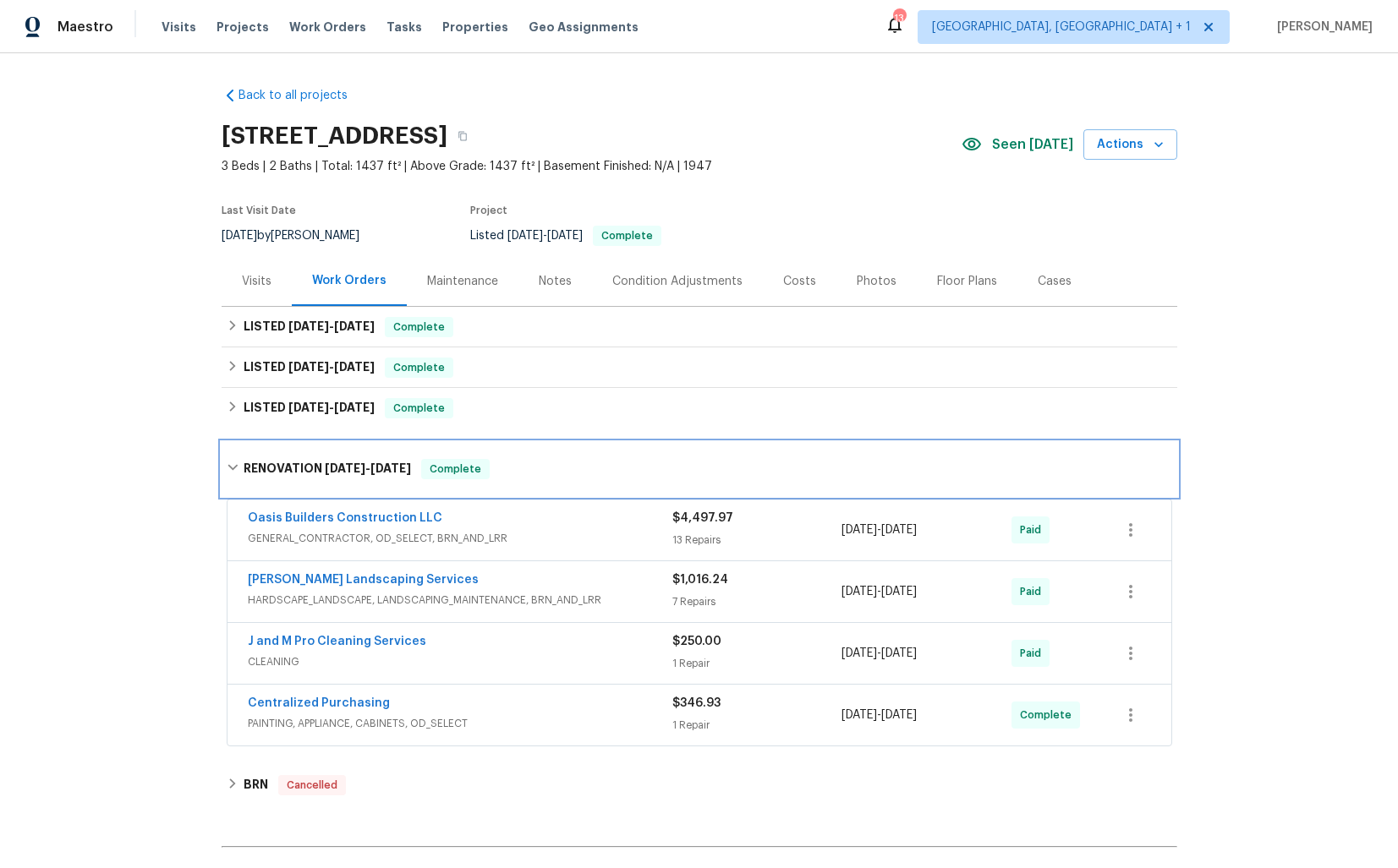
click at [534, 471] on div "RENOVATION 6/11/25 - 6/16/25 Complete" at bounding box center [699, 469] width 945 height 20
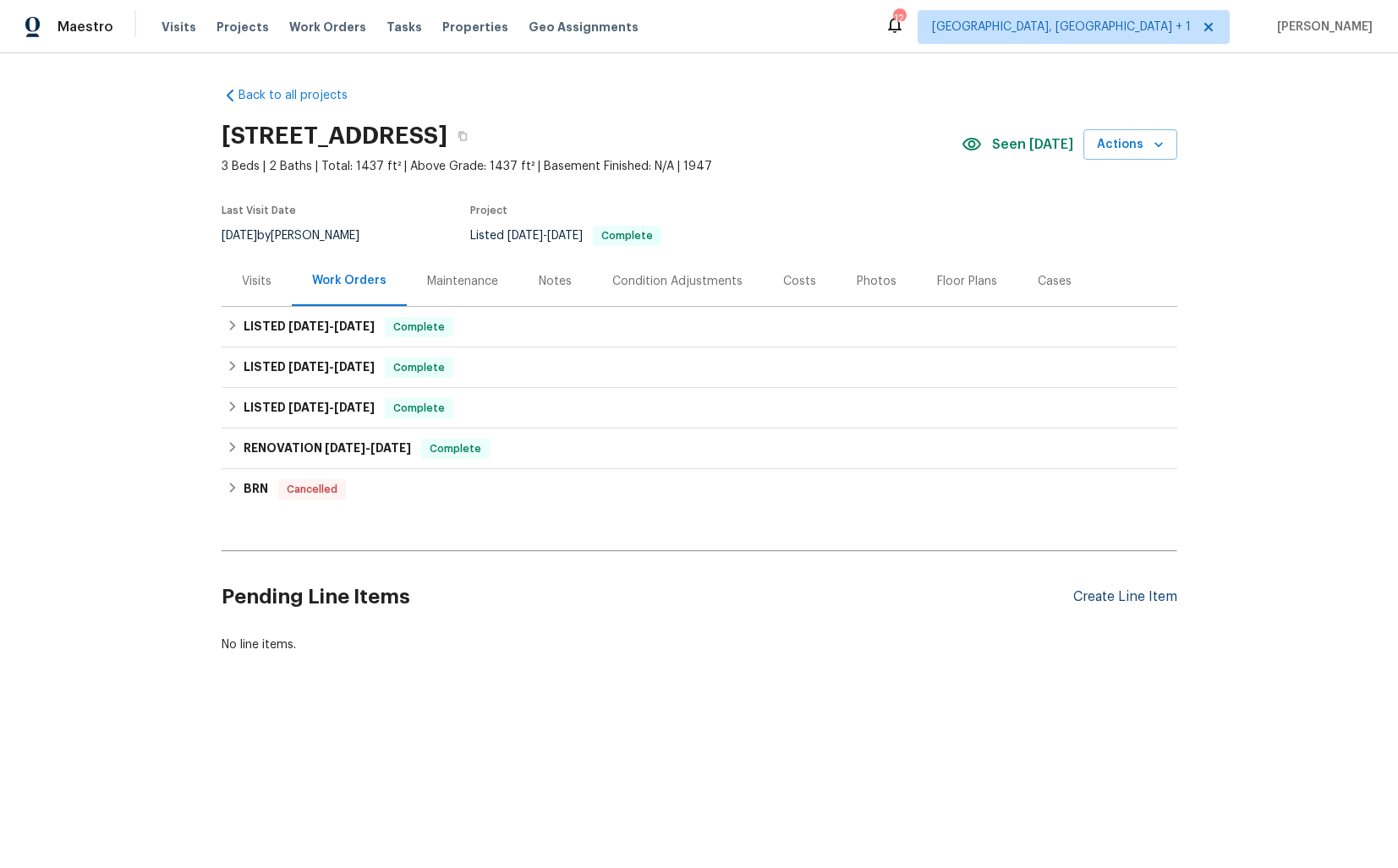
click at [1130, 591] on div "Create Line Item" at bounding box center [1125, 597] width 104 height 16
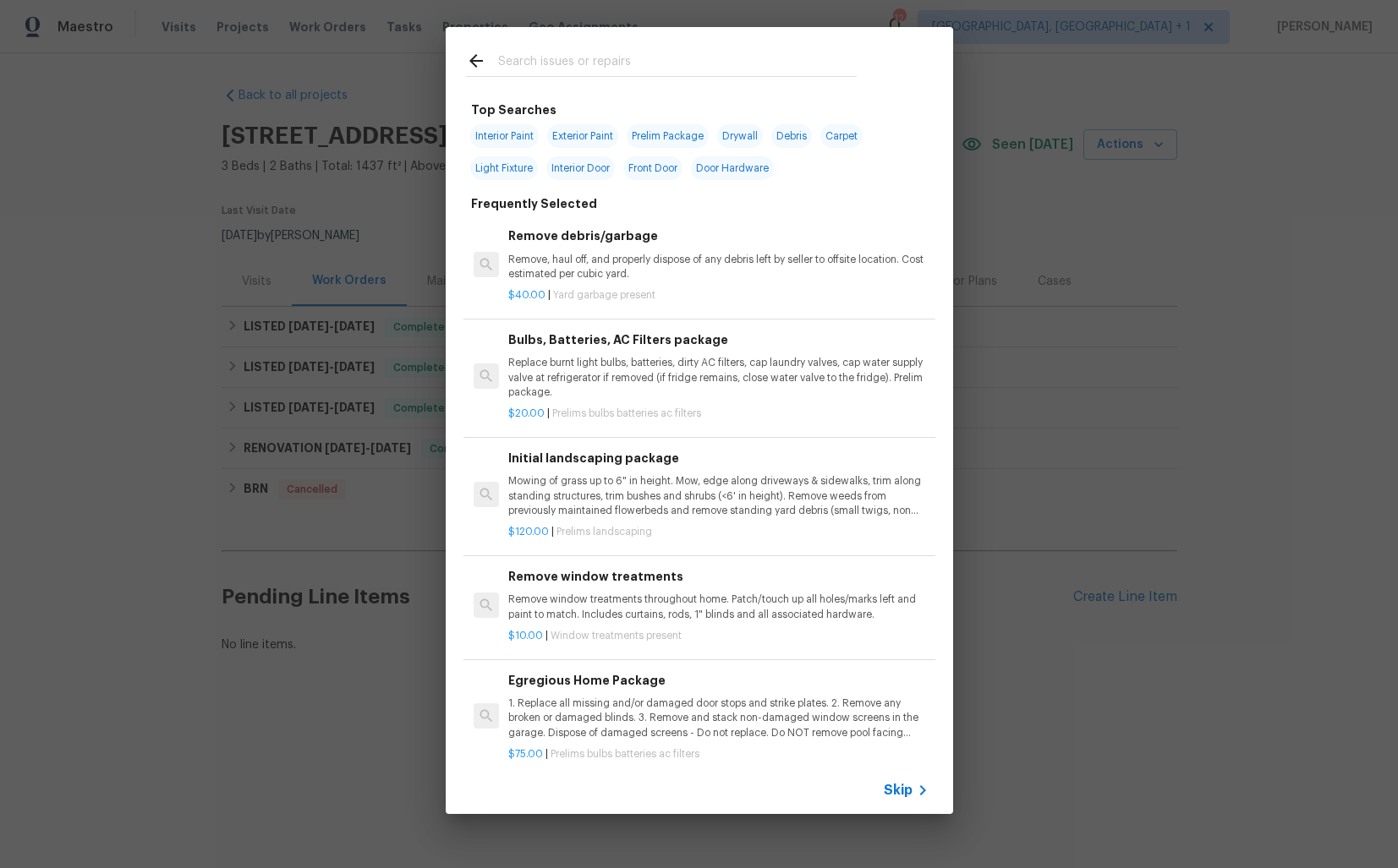
click at [582, 71] on input "text" at bounding box center [678, 63] width 359 height 25
click at [585, 62] on input "text" at bounding box center [678, 63] width 359 height 25
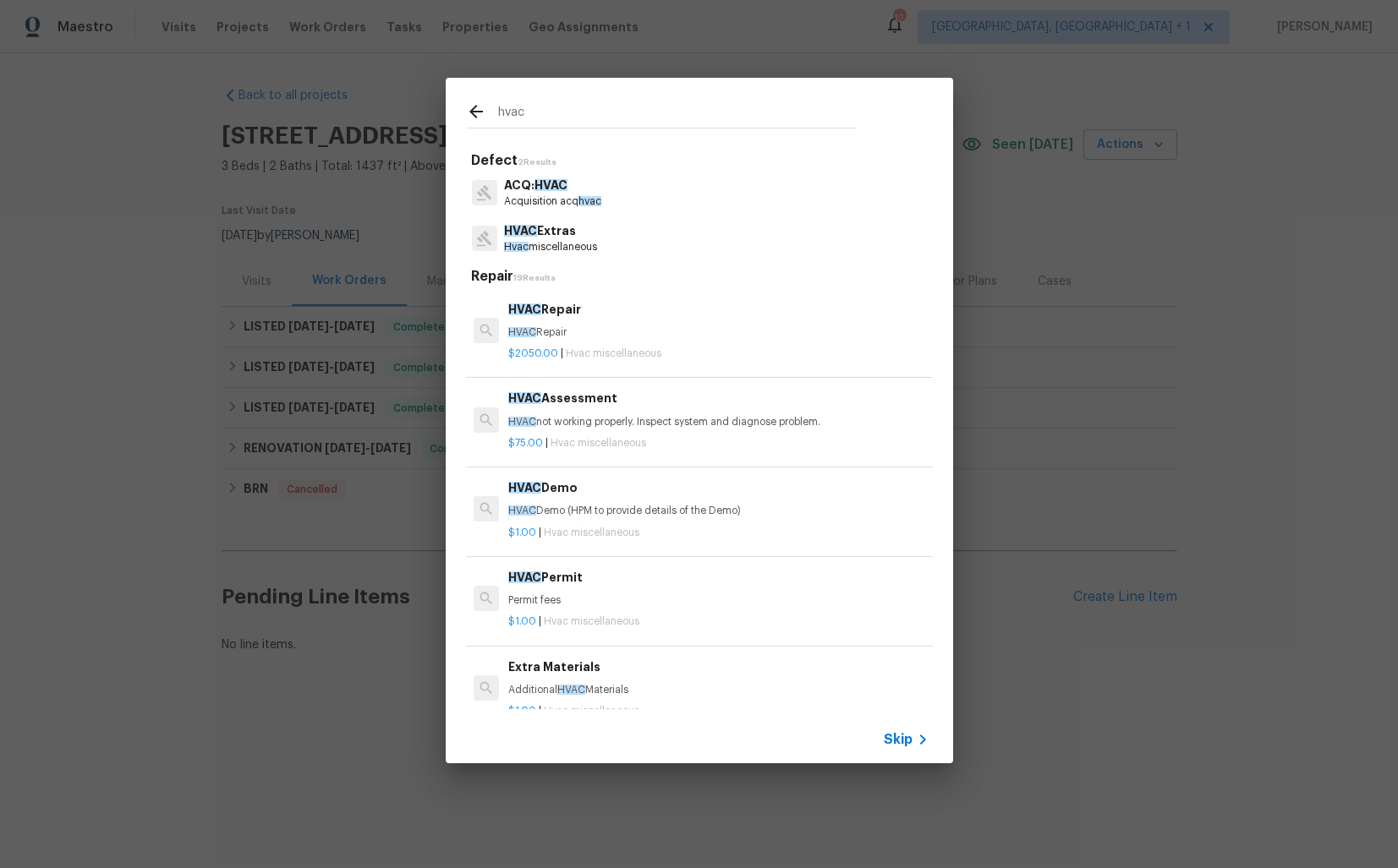
type input "hvac"
click at [541, 334] on p "HVAC Repair" at bounding box center [718, 333] width 420 height 14
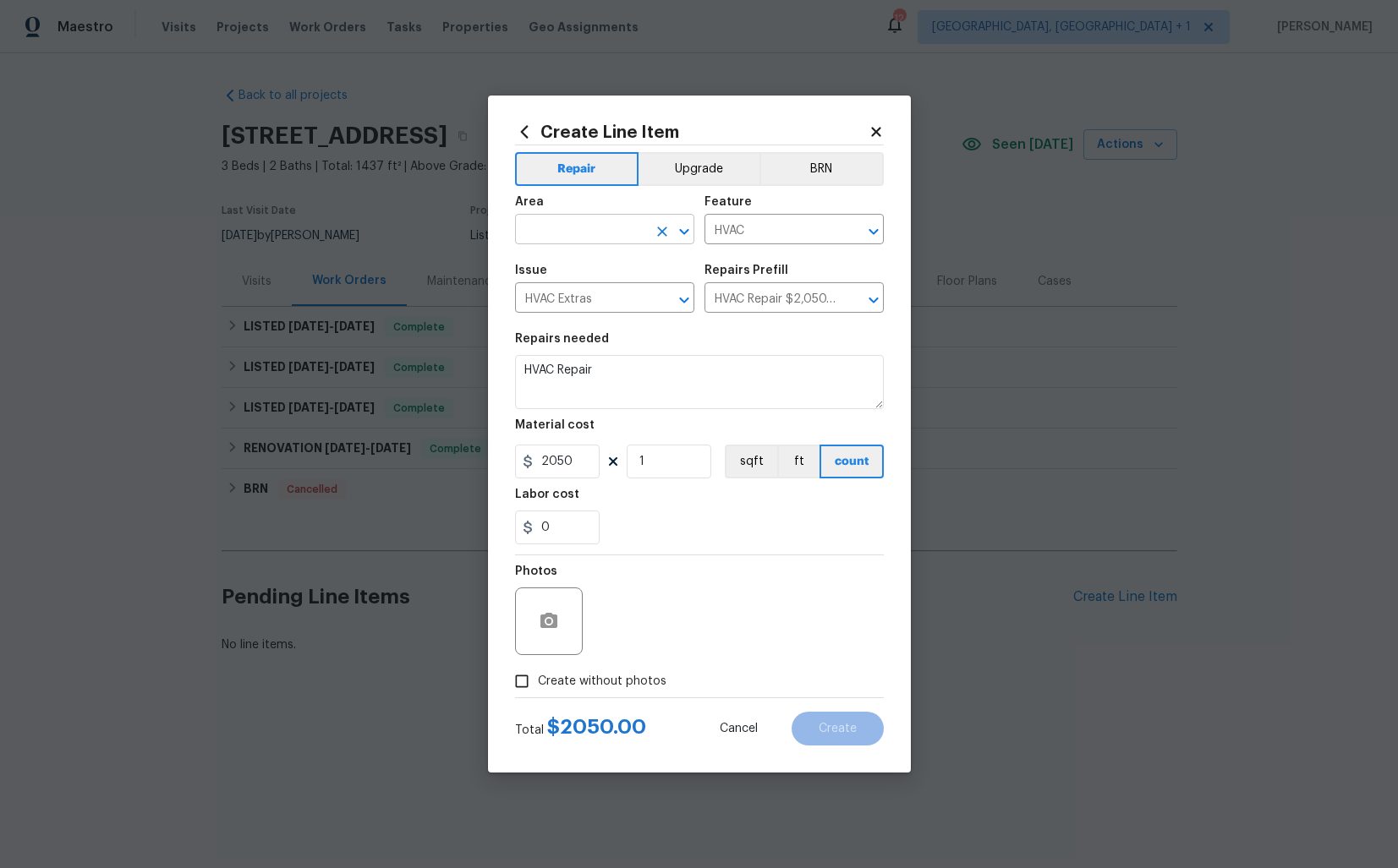
click at [581, 230] on input "text" at bounding box center [582, 231] width 132 height 26
click at [602, 275] on li "HVAC" at bounding box center [605, 269] width 179 height 28
type input "HVAC"
click at [642, 301] on input "HVAC Extras" at bounding box center [582, 300] width 132 height 26
type input "HVAC Extras"
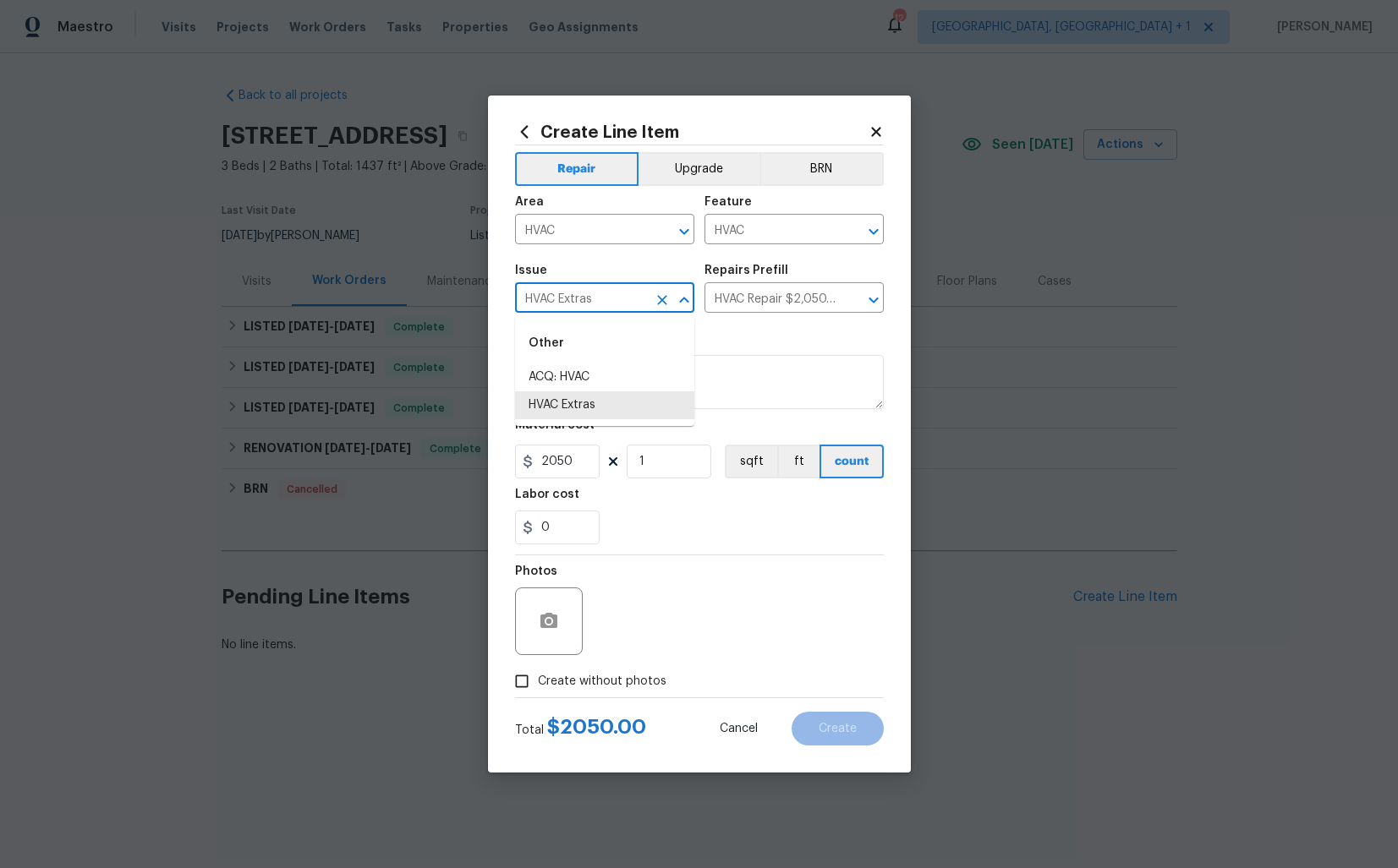
click at [778, 347] on div "Repairs needed" at bounding box center [699, 345] width 369 height 22
click at [764, 293] on input "HVAC Repair $2,050.00" at bounding box center [770, 300] width 132 height 26
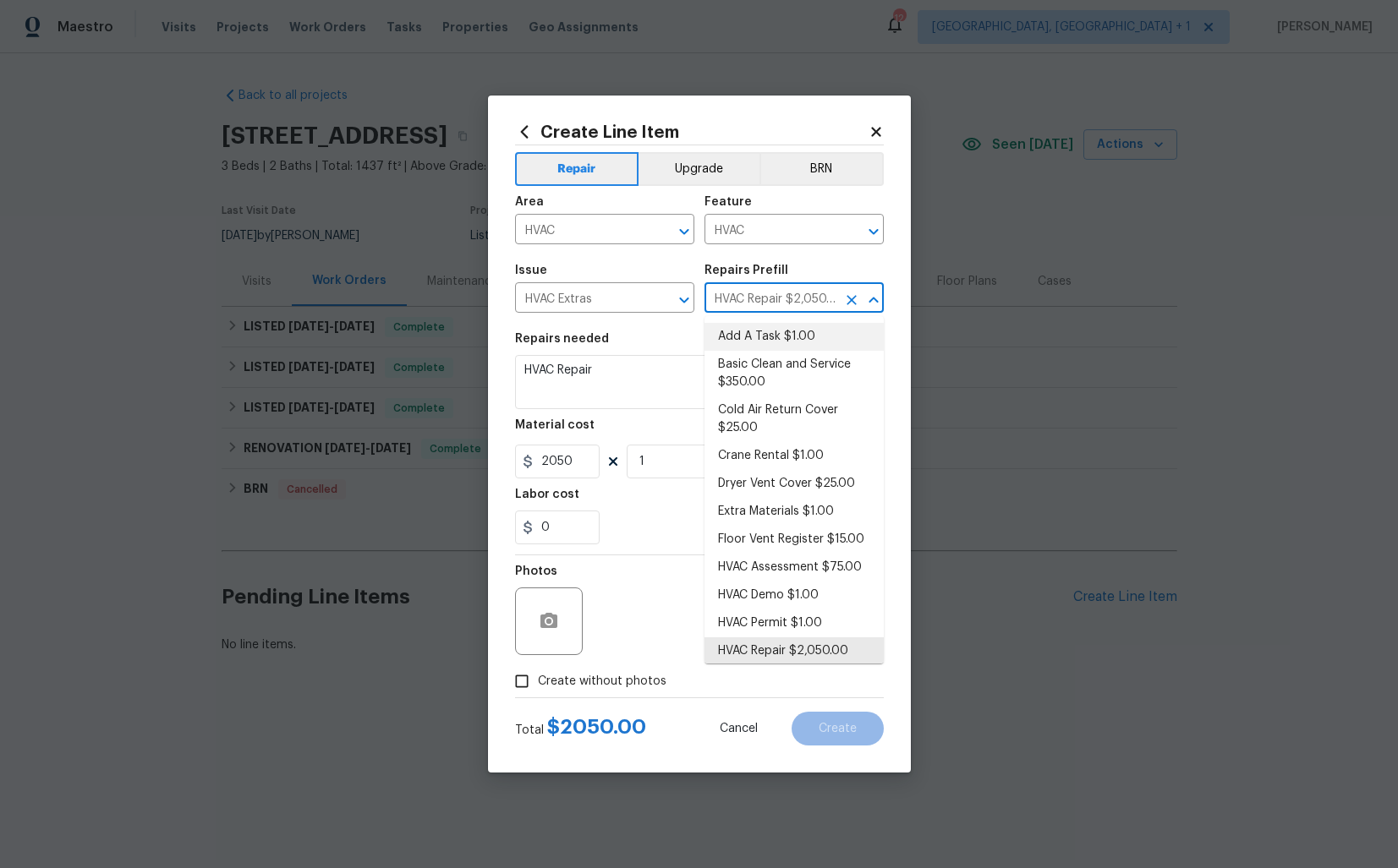
click at [759, 339] on li "Add A Task $1.00" at bounding box center [793, 337] width 179 height 28
type input "Add A Task $1.00"
type textarea "HPM to detail"
type input "1"
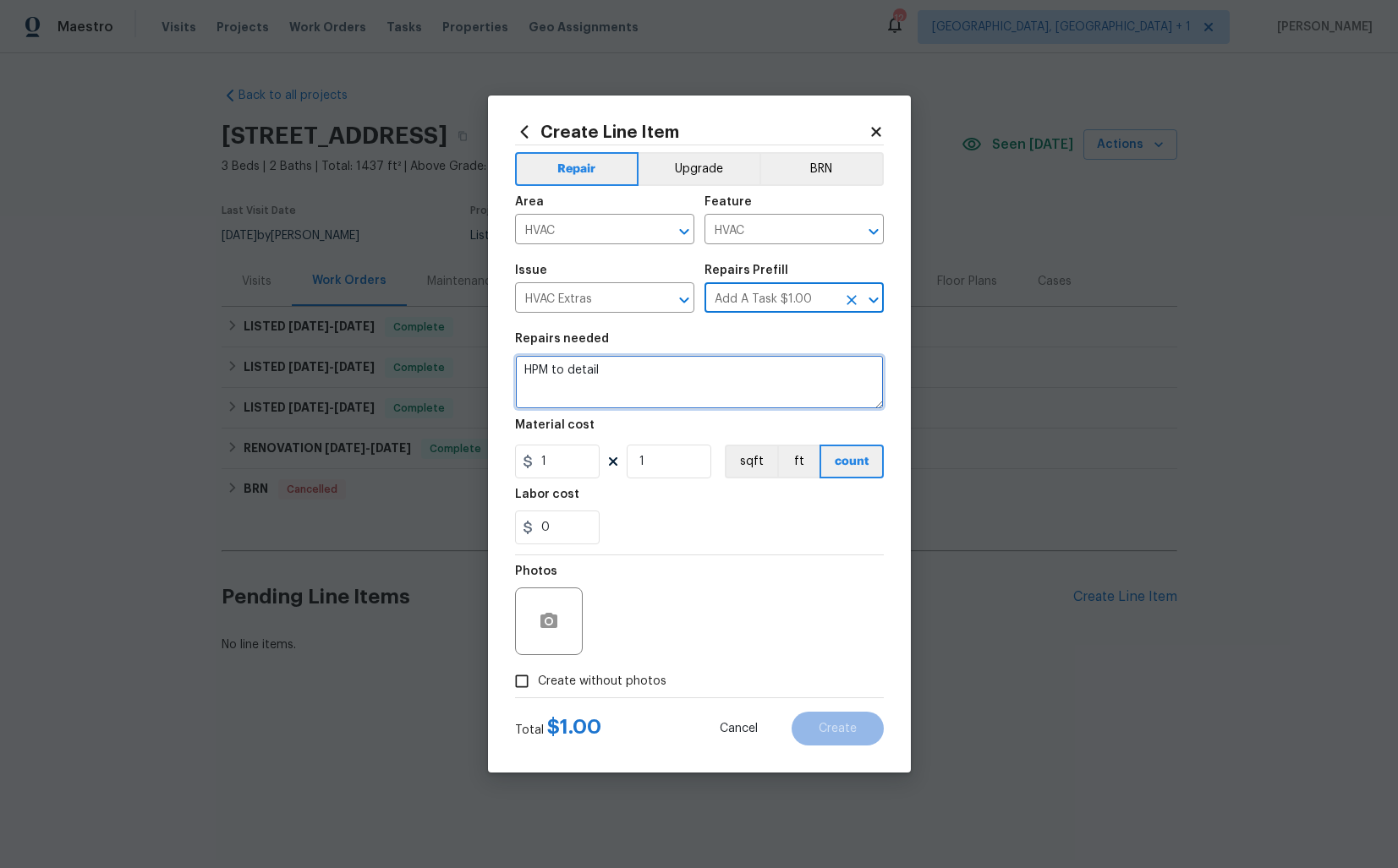
click at [687, 391] on textarea "HPM to detail" at bounding box center [699, 383] width 369 height 54
click at [664, 379] on textarea at bounding box center [699, 383] width 369 height 54
paste textarea "HVAC assessment is needed. Please inspect the system for performance issues, ch…"
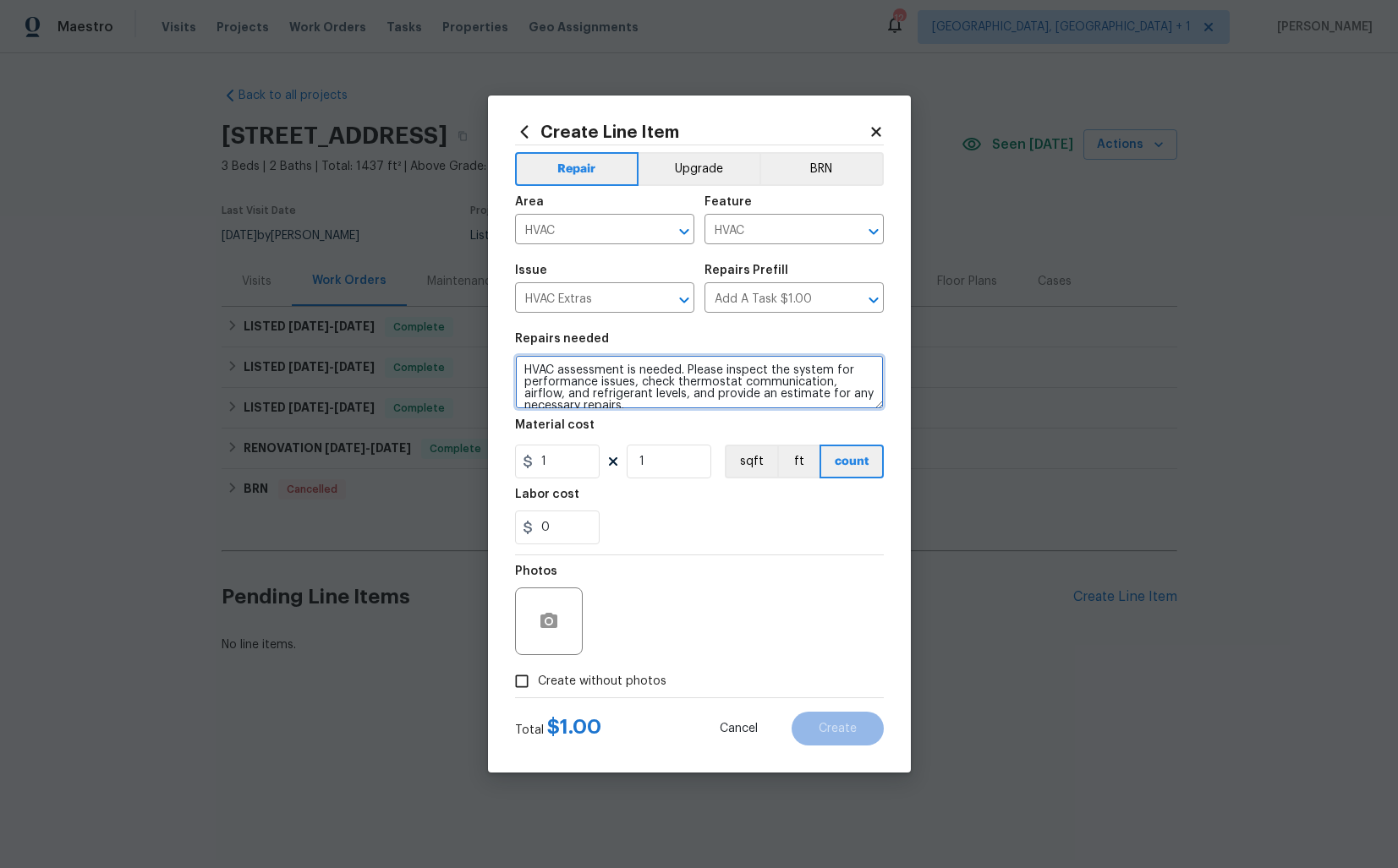
scroll to position [3, 0]
type textarea "HVAC assessment is needed. Please inspect the system for performance issues, ch…"
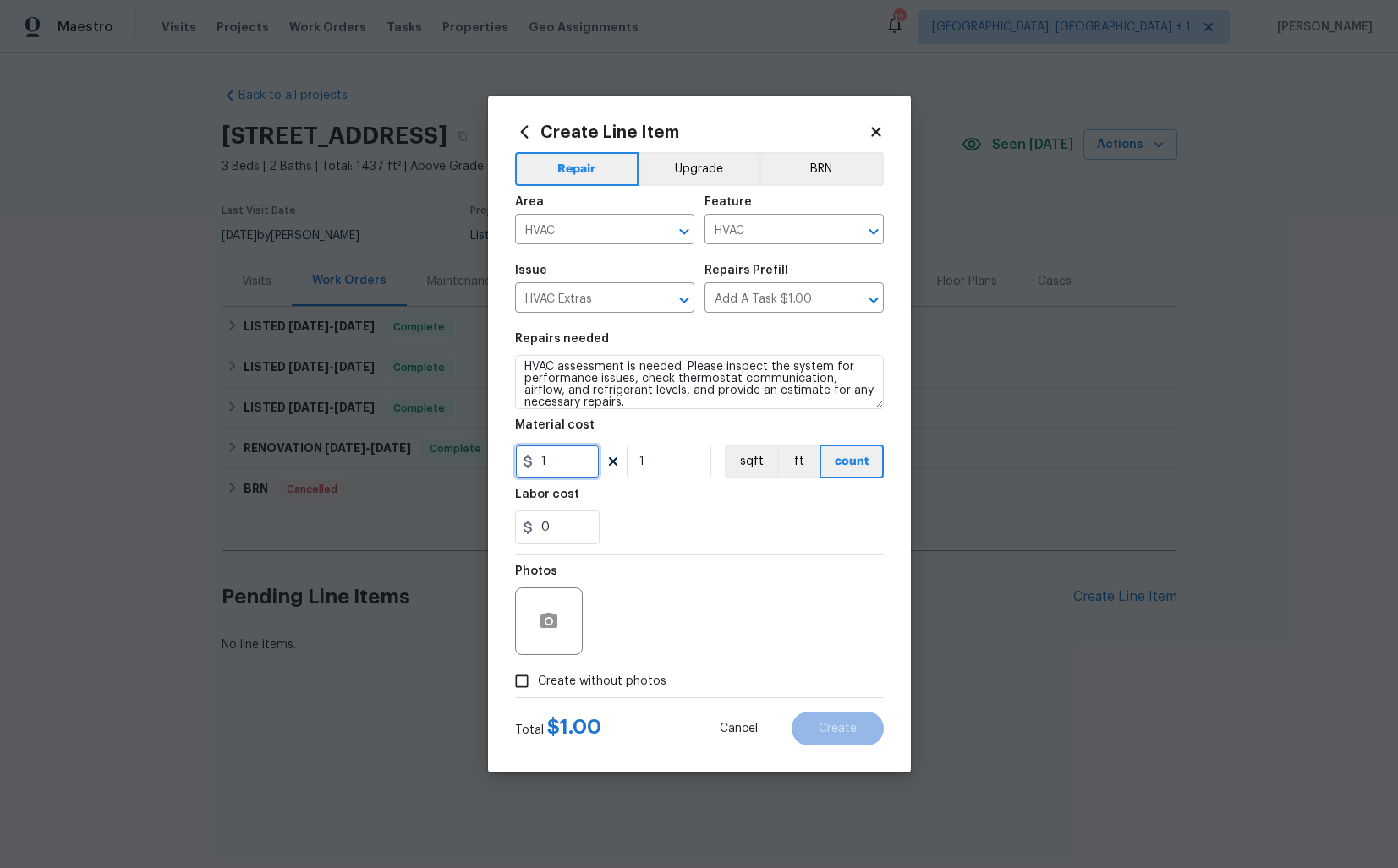
click at [571, 457] on input "1" at bounding box center [558, 461] width 85 height 34
type input "50"
click at [554, 635] on button "button" at bounding box center [549, 621] width 41 height 41
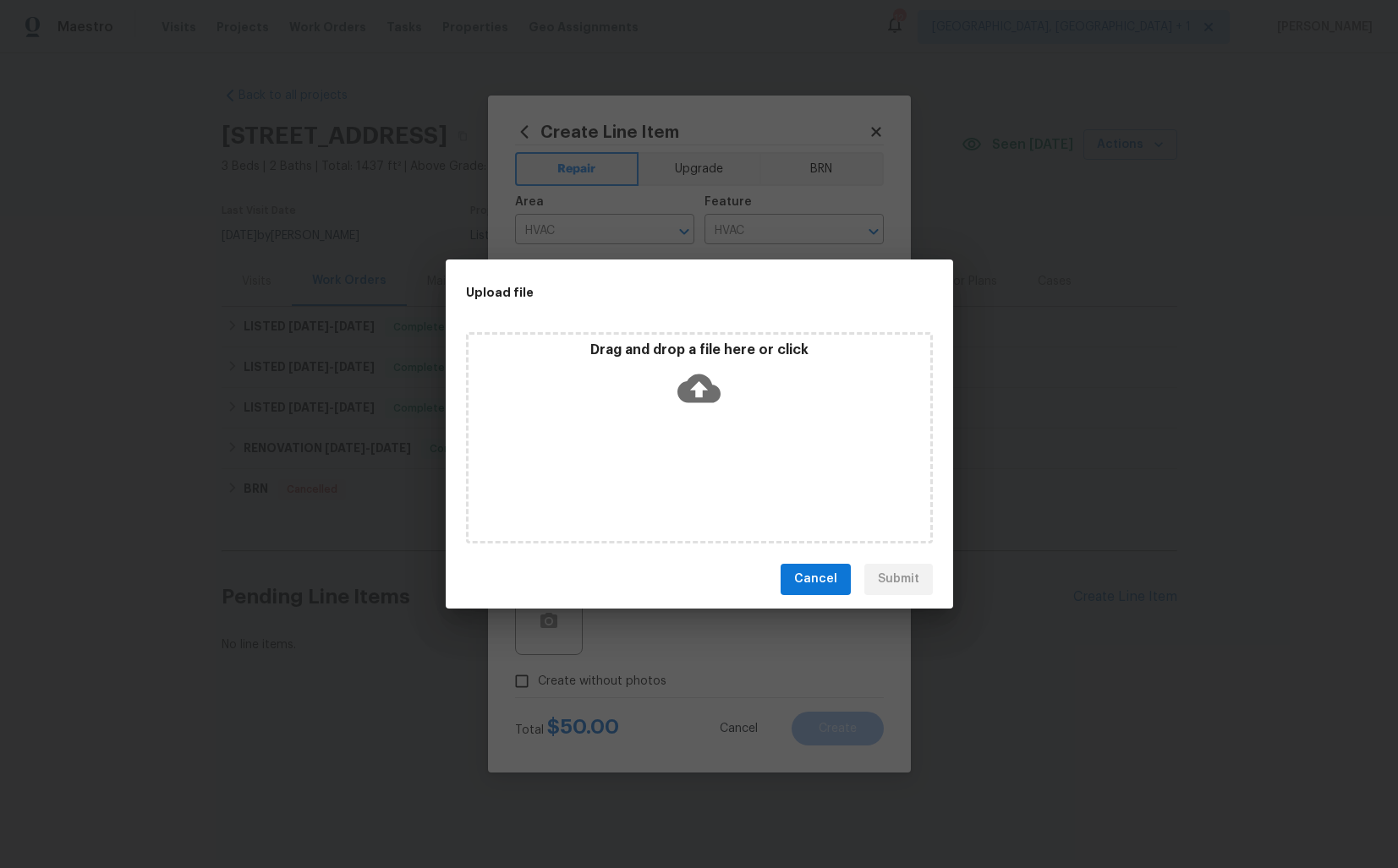
click at [708, 383] on icon at bounding box center [699, 388] width 43 height 29
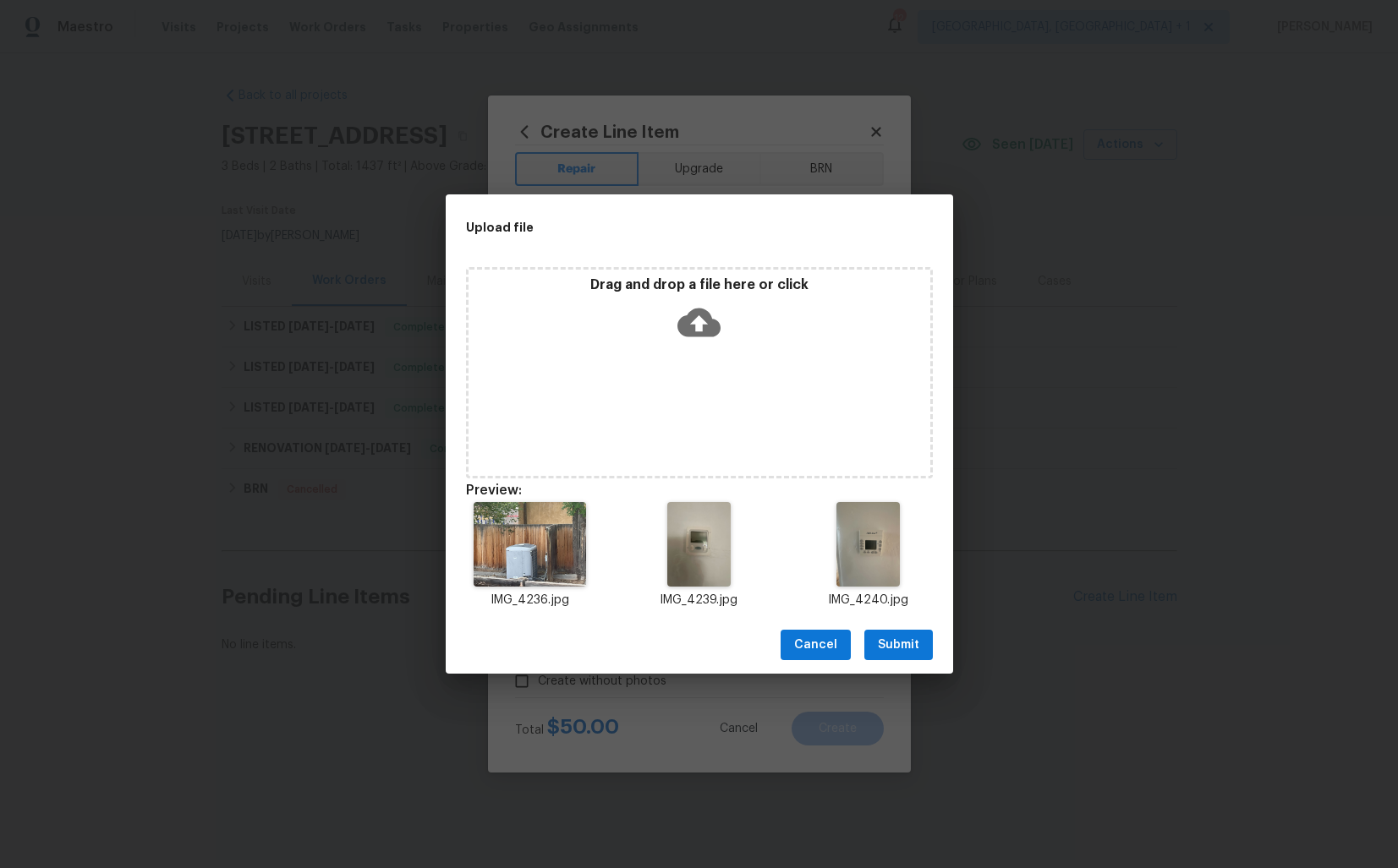
click at [905, 646] on span "Submit" at bounding box center [898, 645] width 41 height 21
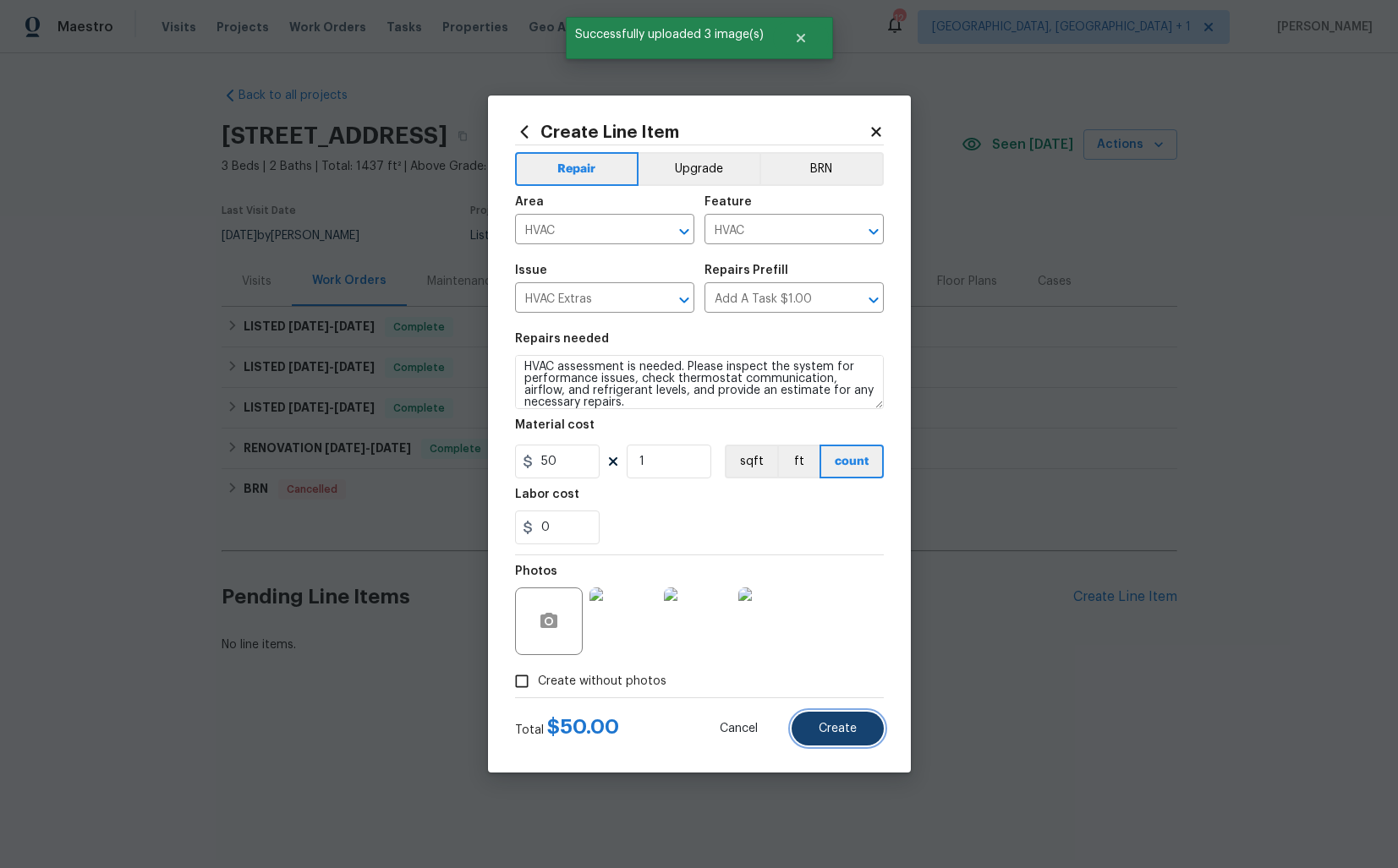
click at [834, 728] on span "Create" at bounding box center [837, 729] width 38 height 13
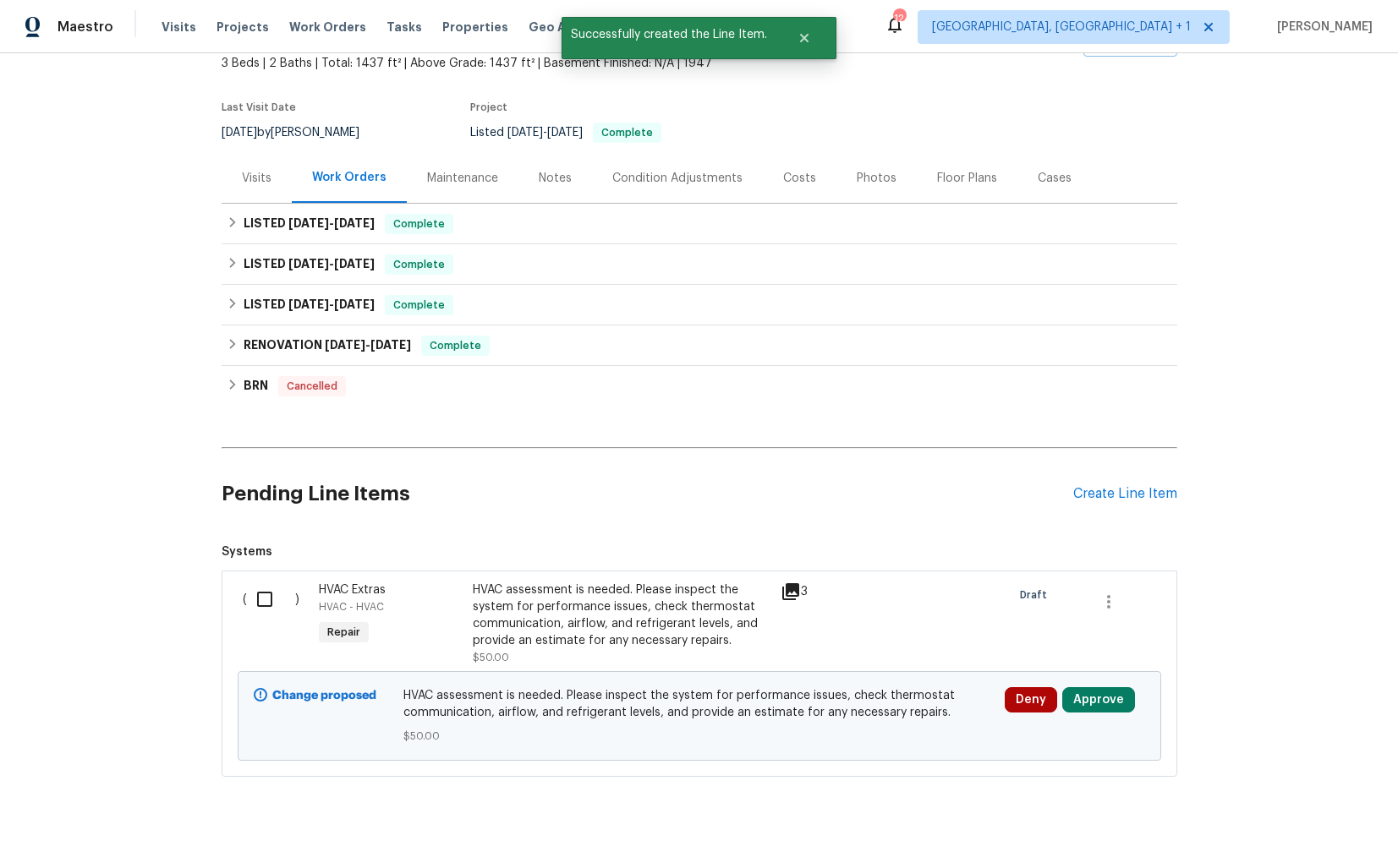
scroll to position [127, 0]
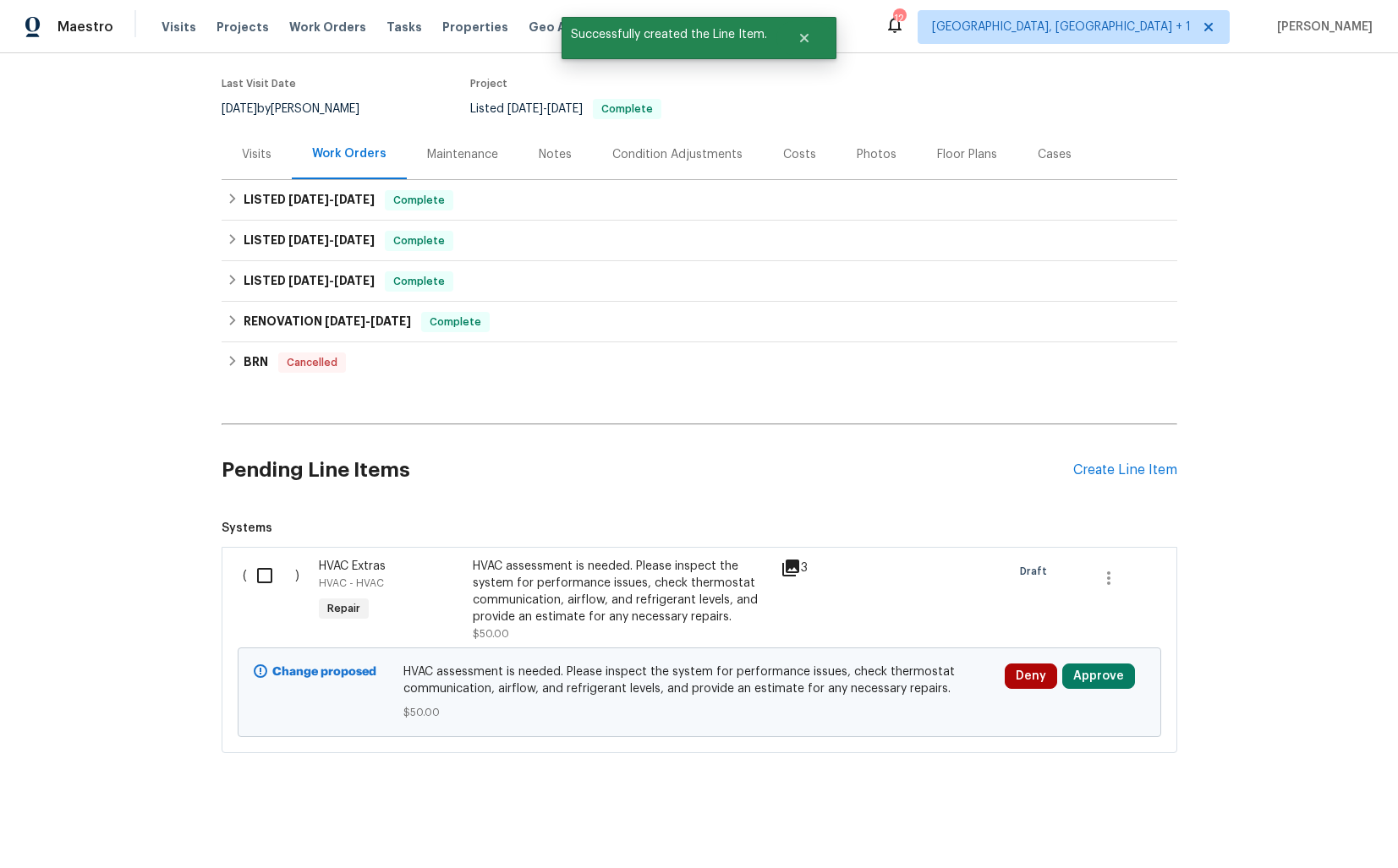
click at [272, 579] on input "checkbox" at bounding box center [271, 576] width 48 height 36
checkbox input "true"
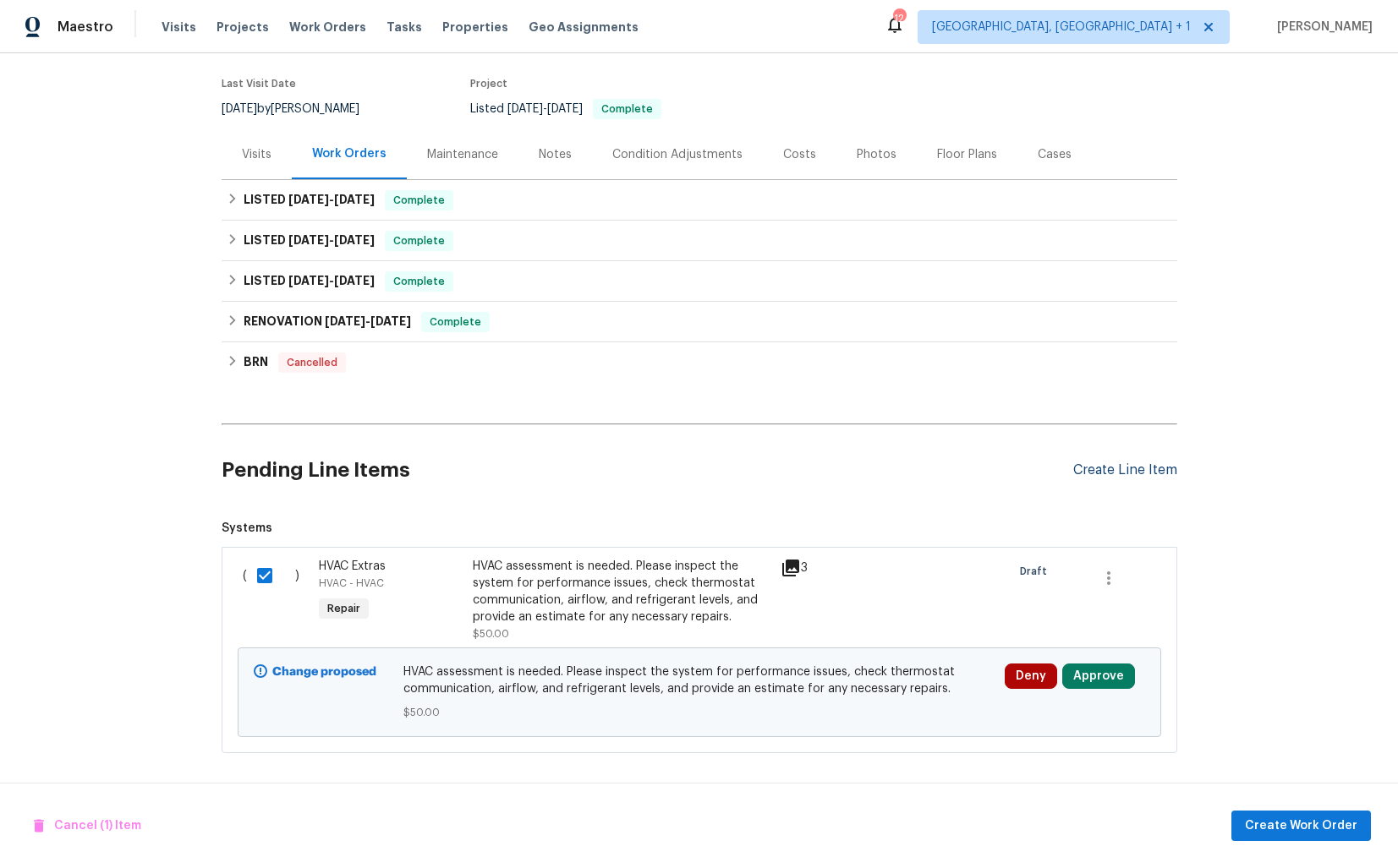
click at [1123, 474] on div "Create Line Item" at bounding box center [1125, 470] width 104 height 16
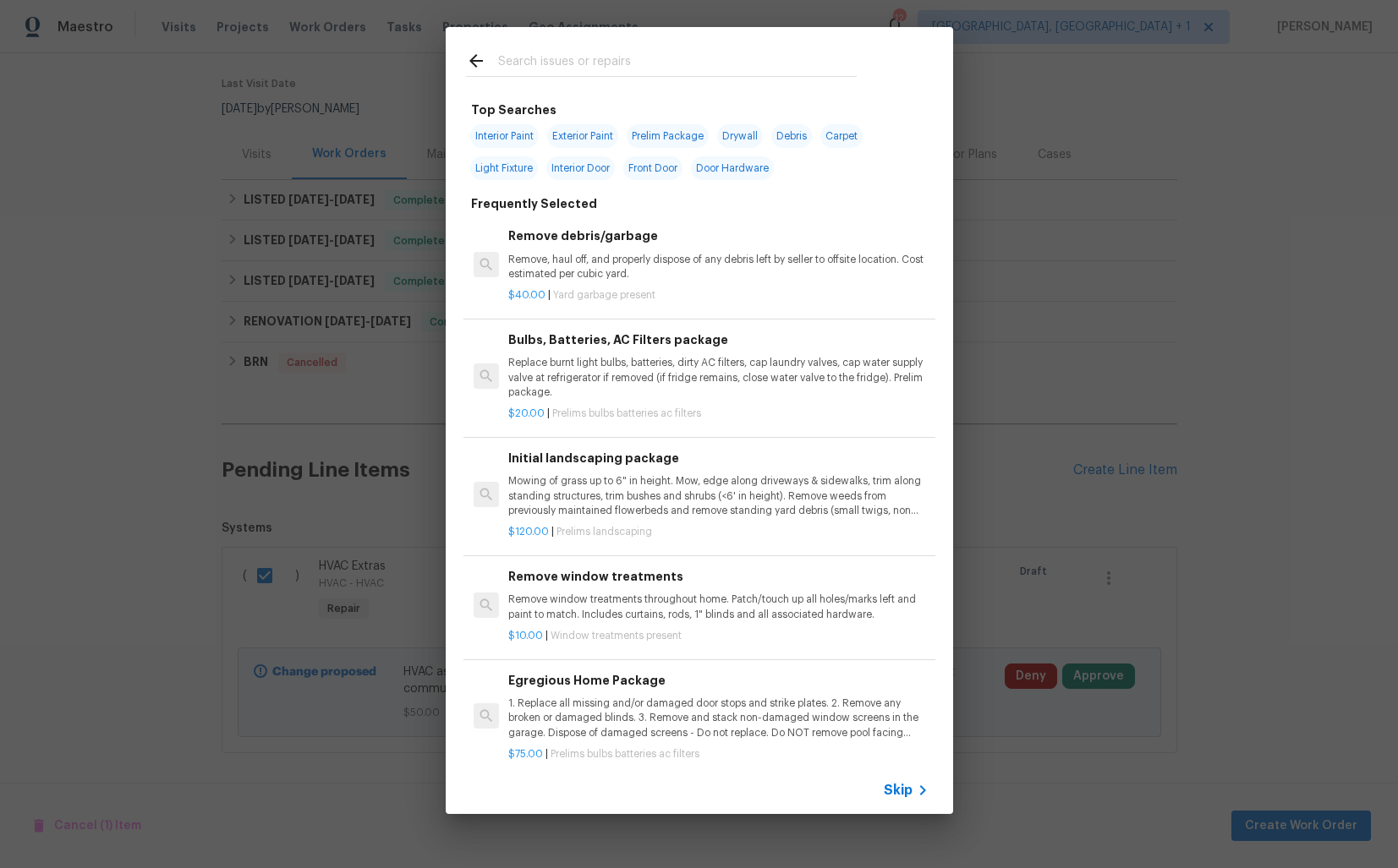
click at [587, 69] on input "text" at bounding box center [678, 63] width 359 height 25
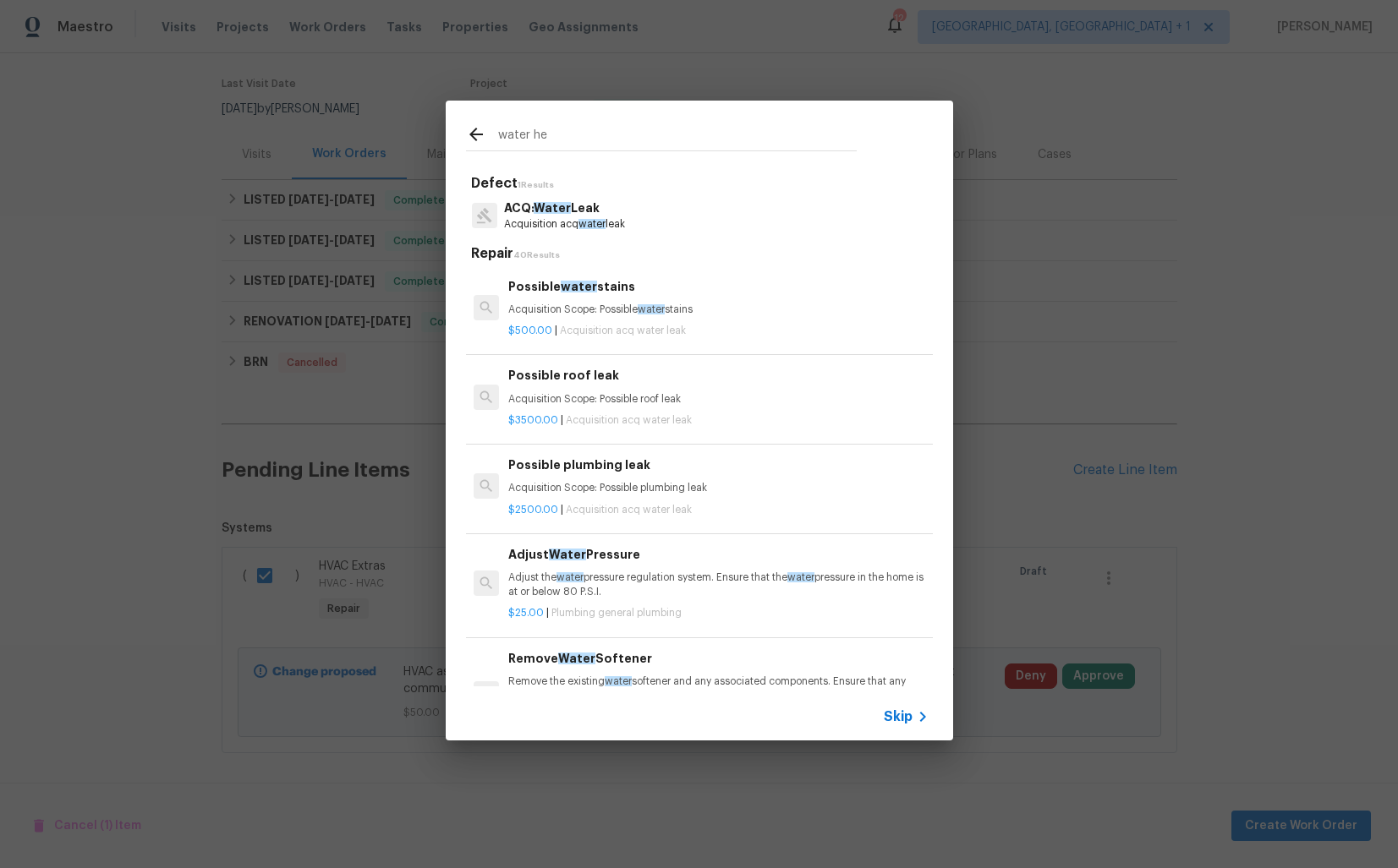
type input "water hea"
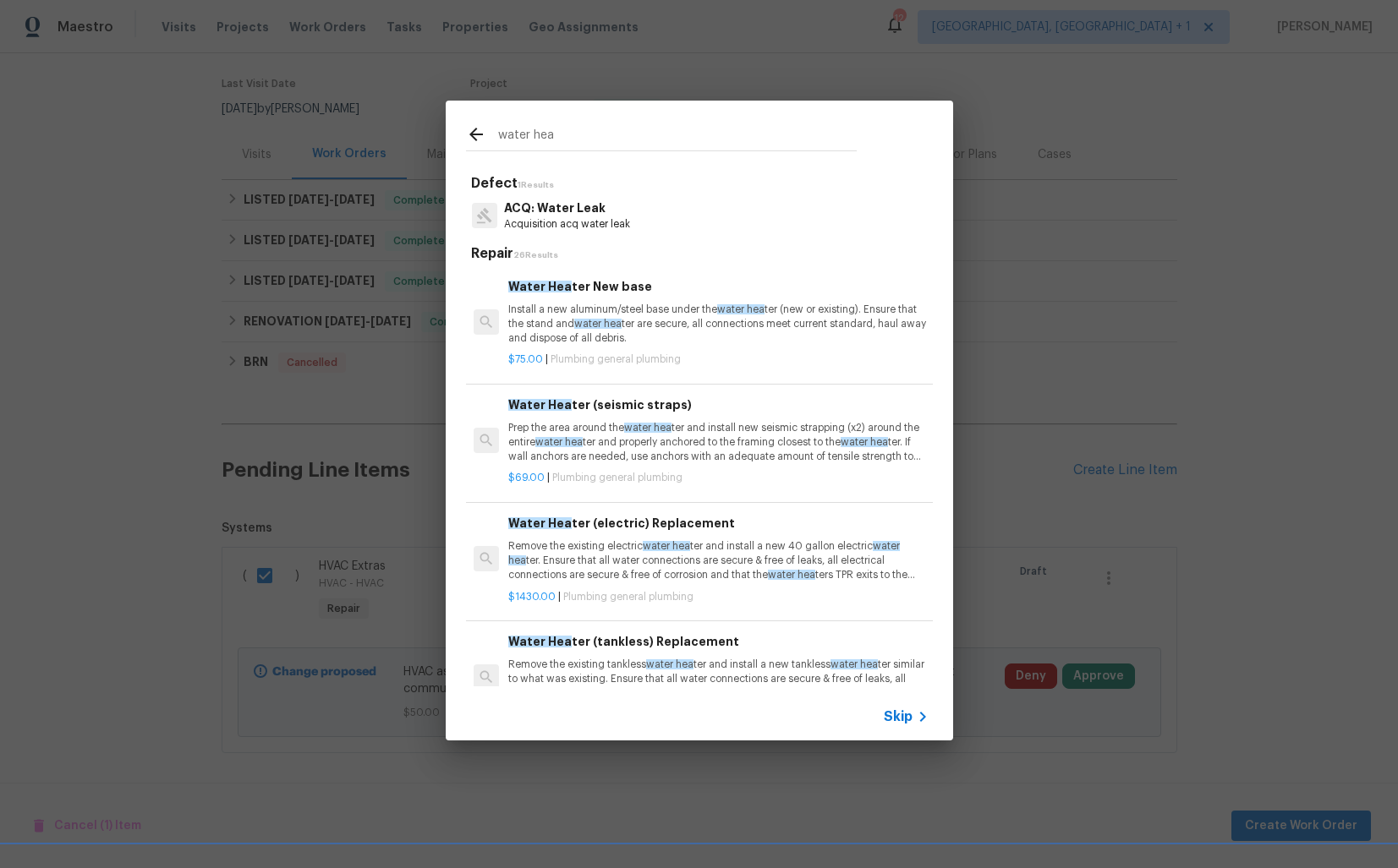
click at [566, 306] on p "Install a new aluminum/steel base under the water hea ter (new or existing). En…" at bounding box center [718, 324] width 420 height 43
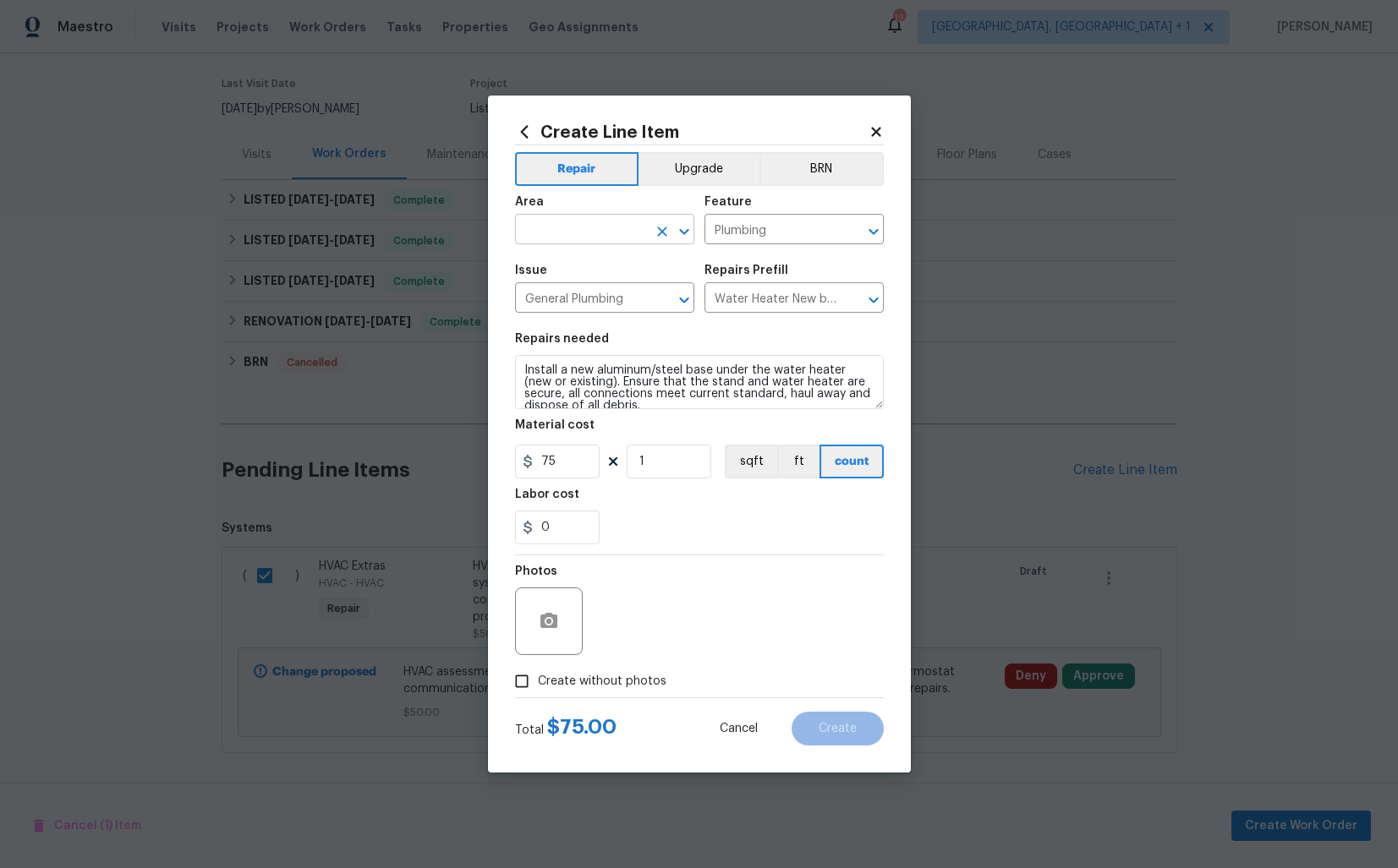
click at [580, 229] on input "text" at bounding box center [582, 231] width 132 height 26
click at [558, 262] on li "Water Heater" at bounding box center [605, 269] width 179 height 28
type input "Water Heater"
click at [759, 290] on input "Water Heater New base $75.00" at bounding box center [770, 300] width 132 height 26
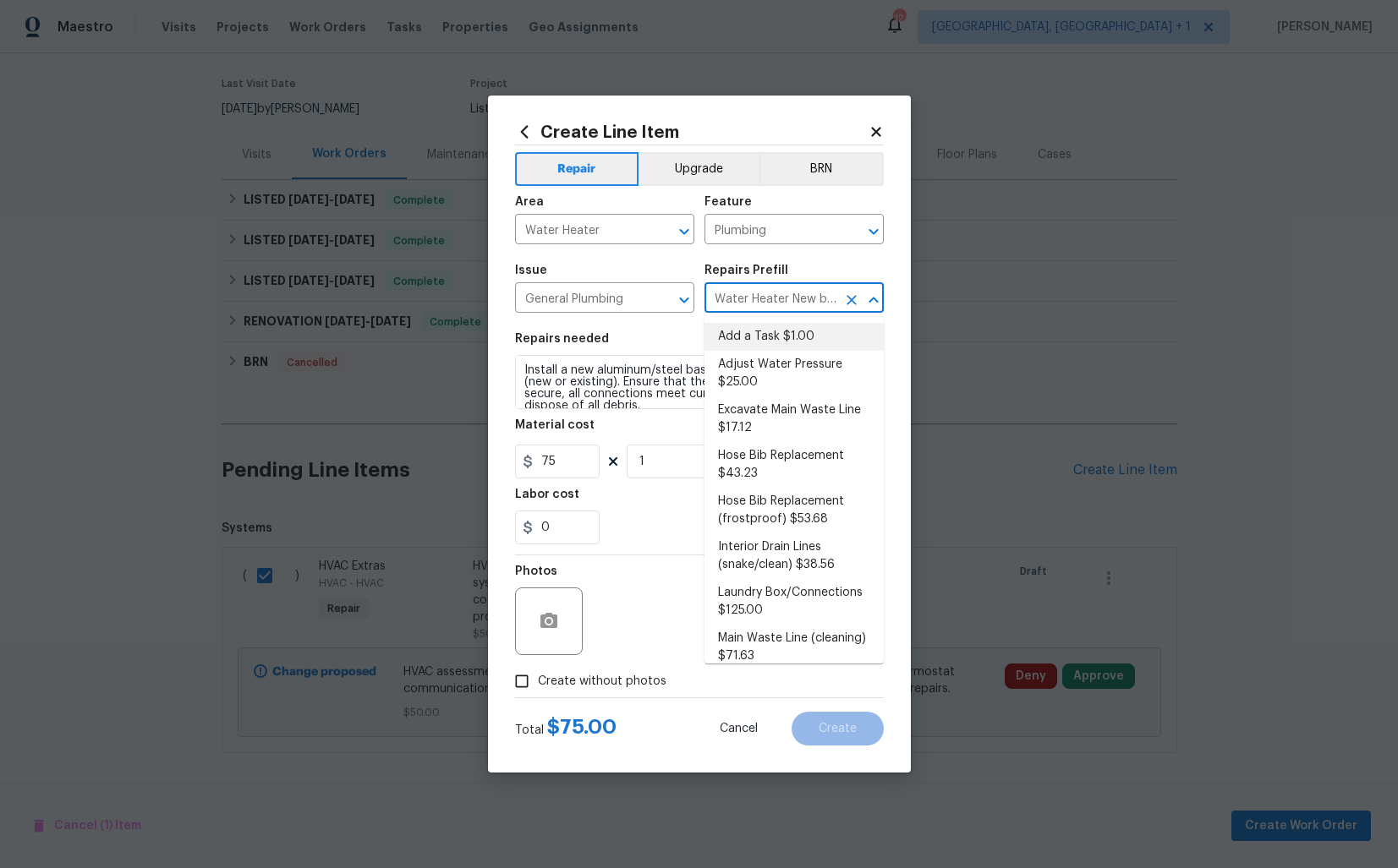
click at [764, 334] on li "Add a Task $1.00" at bounding box center [793, 337] width 179 height 28
type input "Add a Task $1.00"
type textarea "HPM to detail"
type input "1"
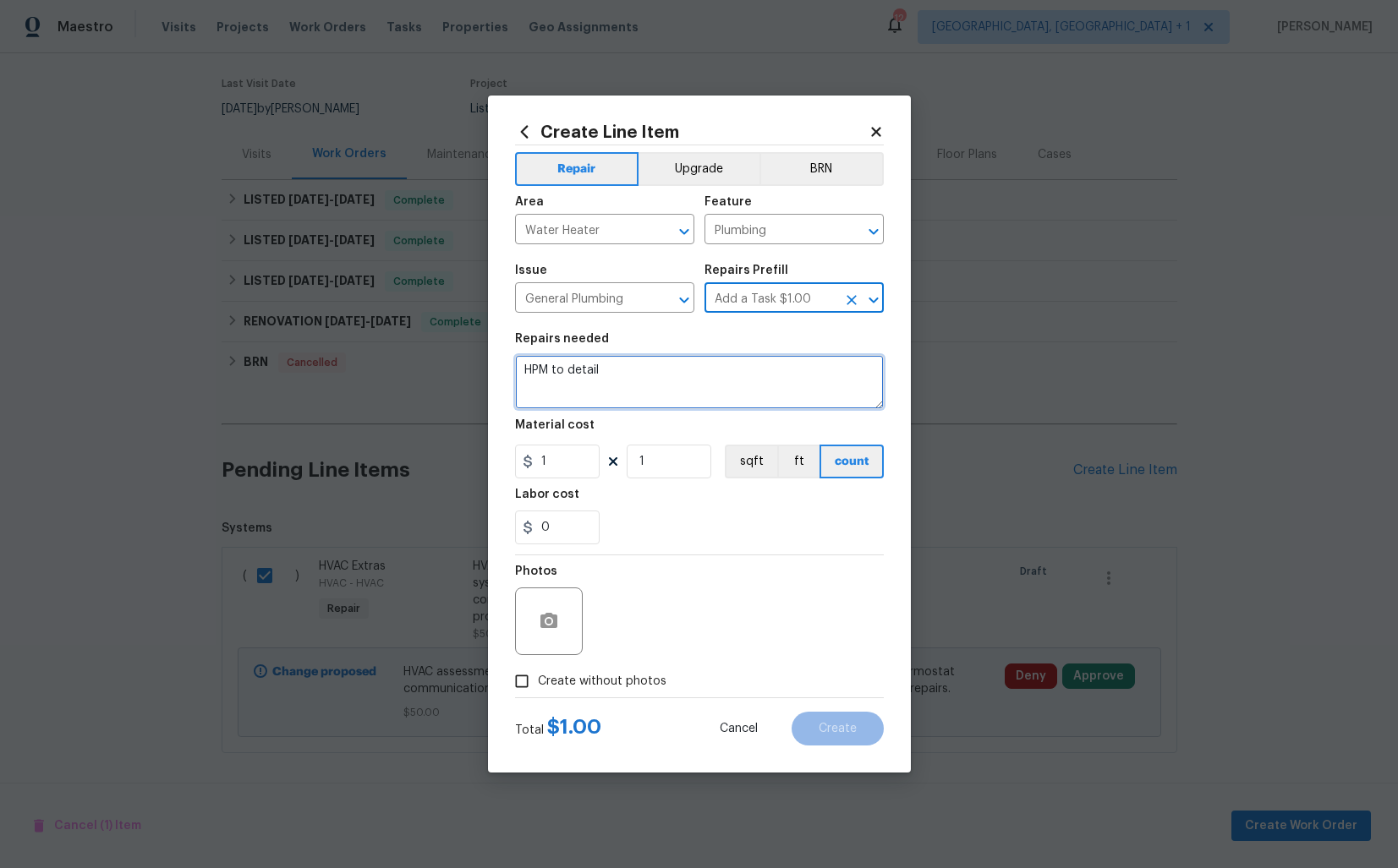
click at [710, 382] on textarea "HPM to detail" at bounding box center [699, 383] width 369 height 54
paste textarea "The water heater supply line shows corrosion. Please inspect both supply connec…"
type textarea "The water heater supply line shows corrosion. Please inspect both supply connec…"
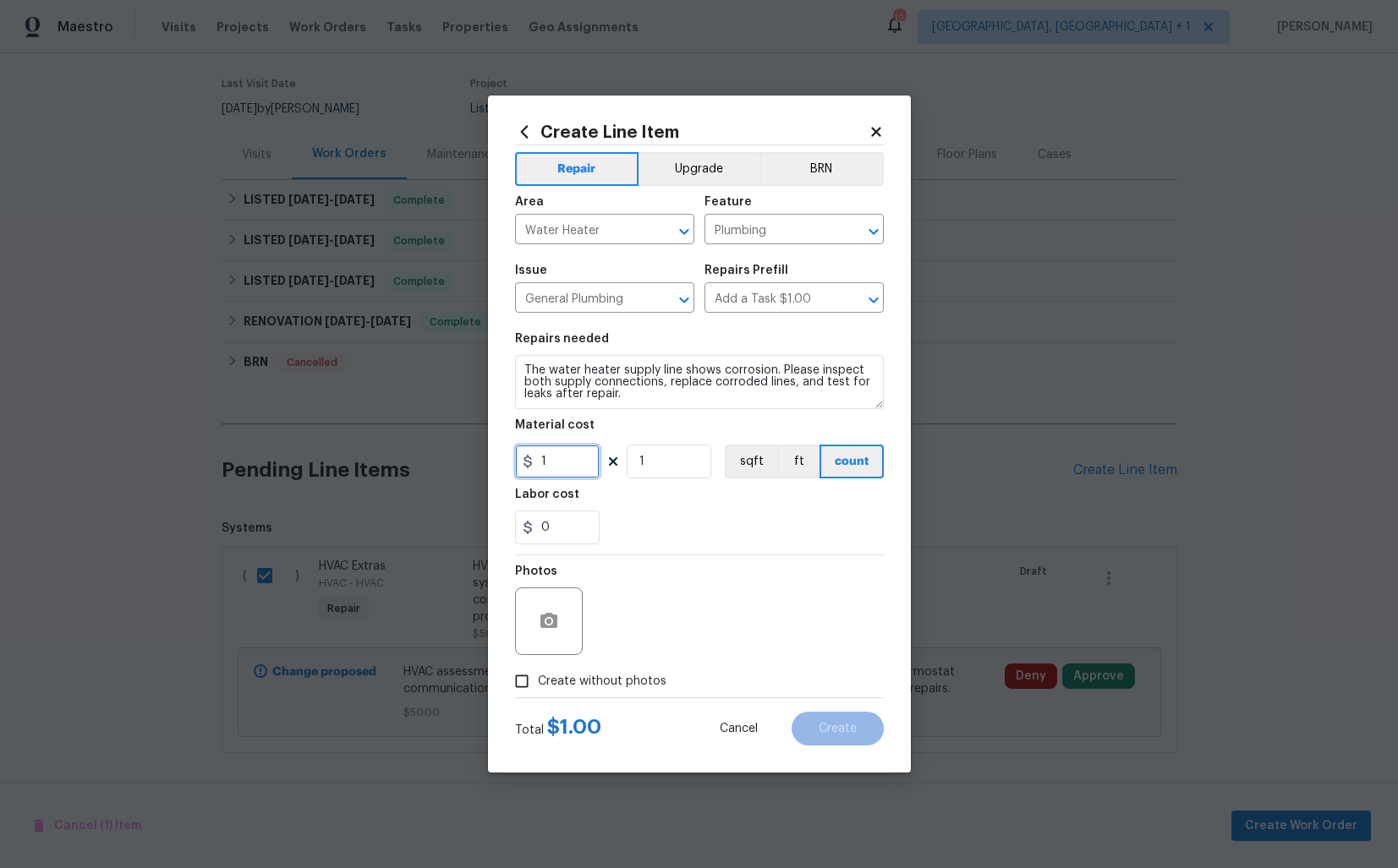
click at [576, 465] on input "1" at bounding box center [558, 461] width 85 height 34
type input "35"
click at [545, 617] on icon "button" at bounding box center [549, 620] width 17 height 15
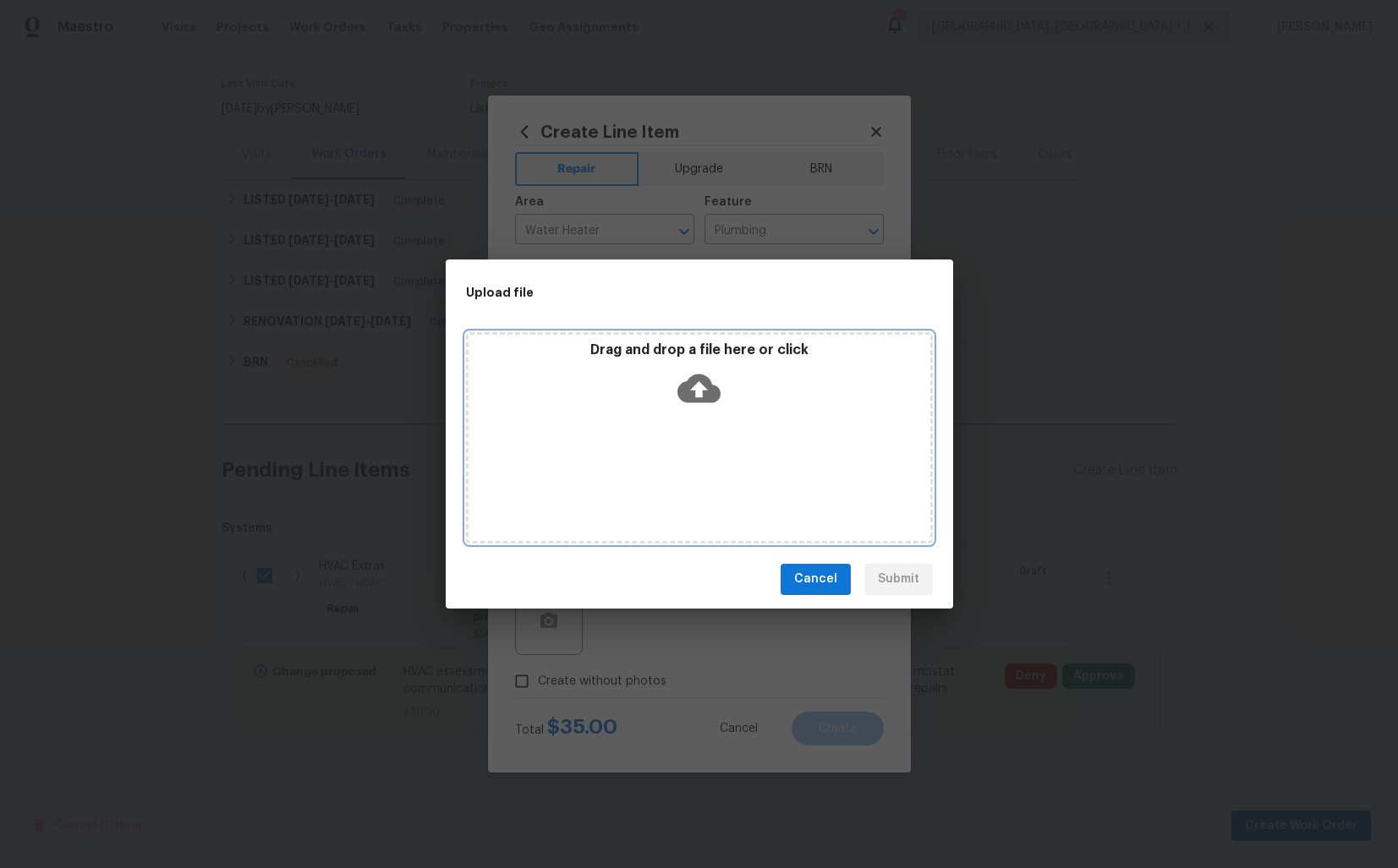
click at [700, 396] on icon at bounding box center [699, 388] width 43 height 43
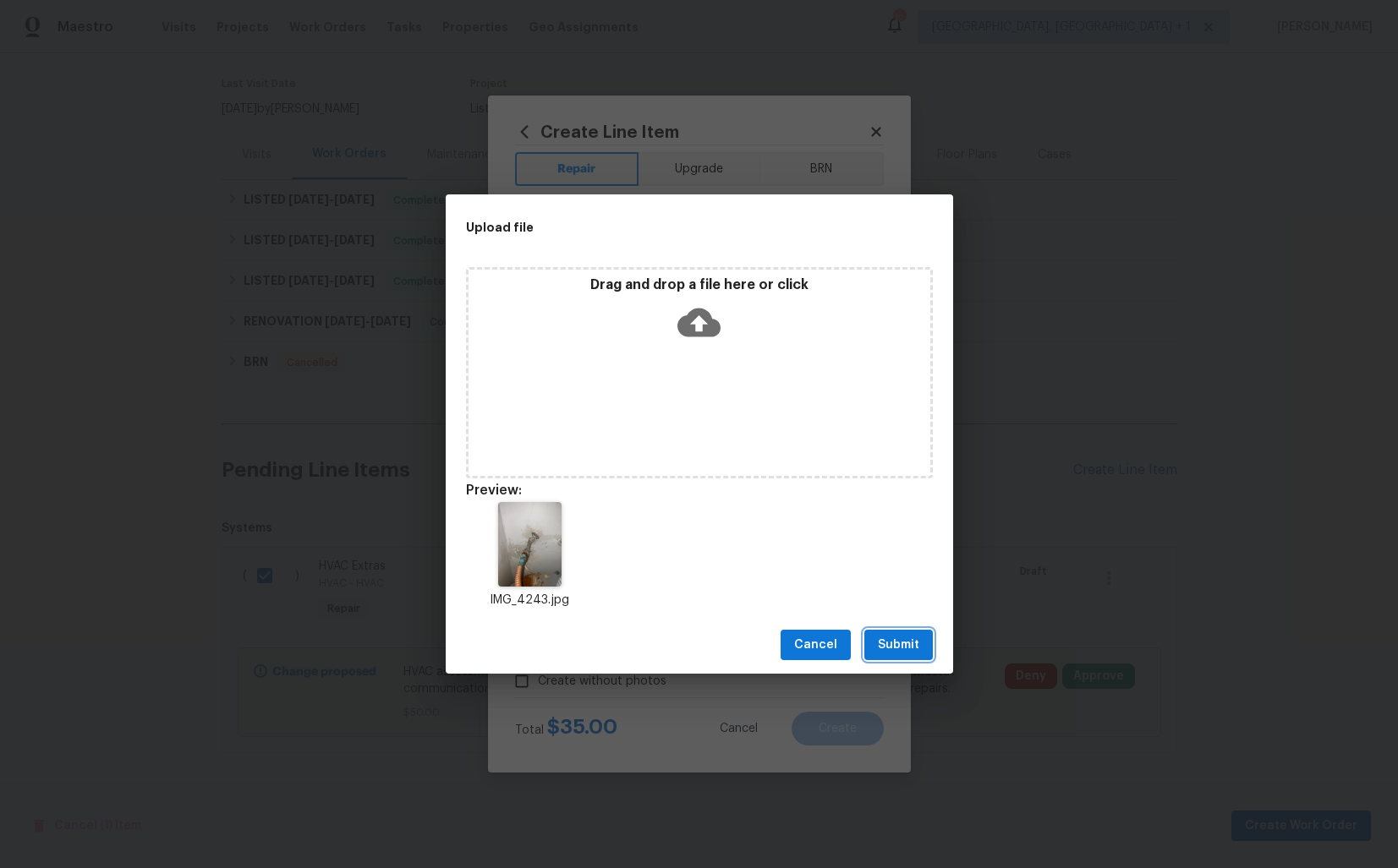
click at [886, 650] on span "Submit" at bounding box center [898, 645] width 41 height 21
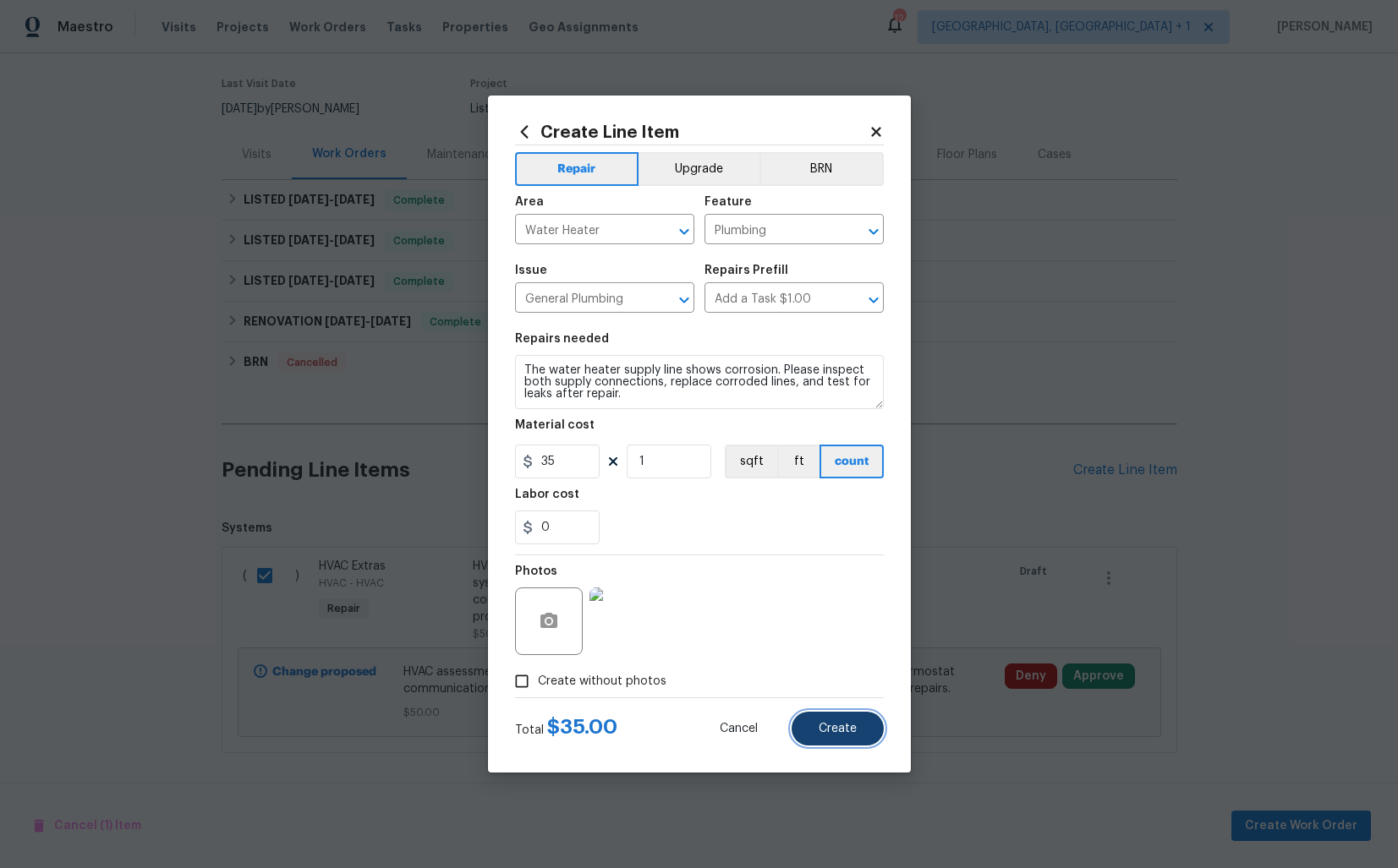
click at [851, 741] on button "Create" at bounding box center [837, 729] width 92 height 34
checkbox input "false"
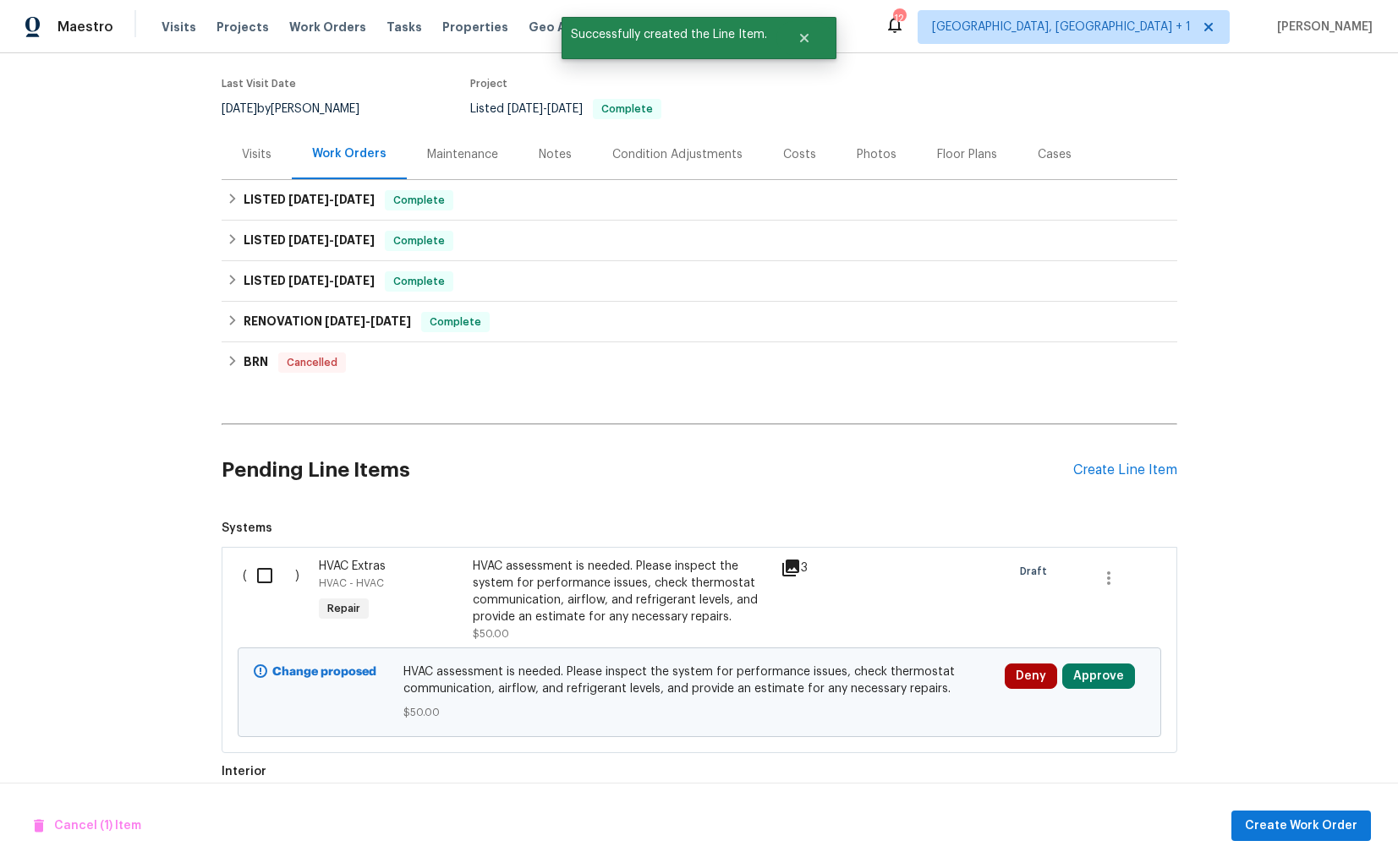
scroll to position [354, 0]
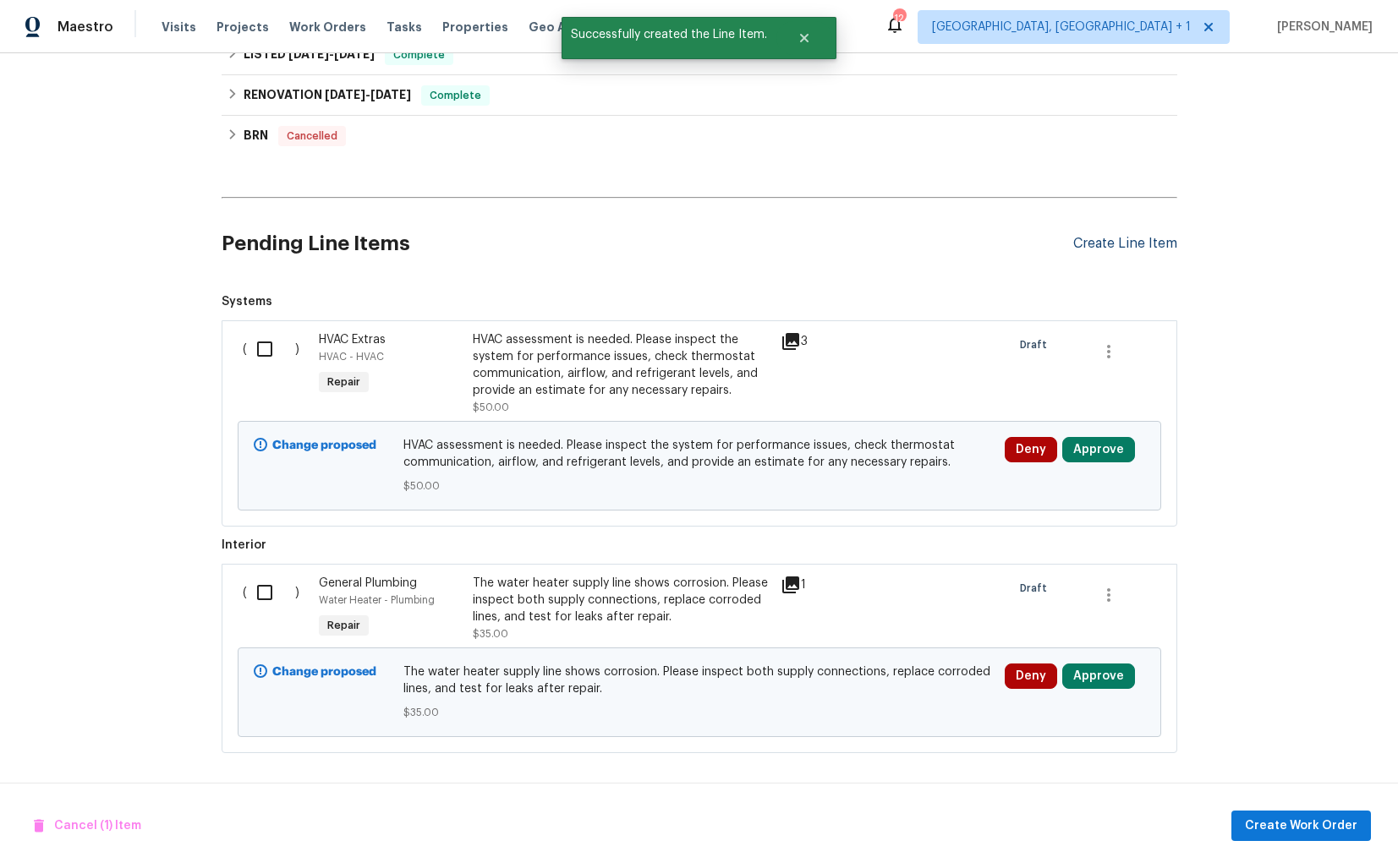
click at [1099, 242] on div "Create Line Item" at bounding box center [1125, 244] width 104 height 16
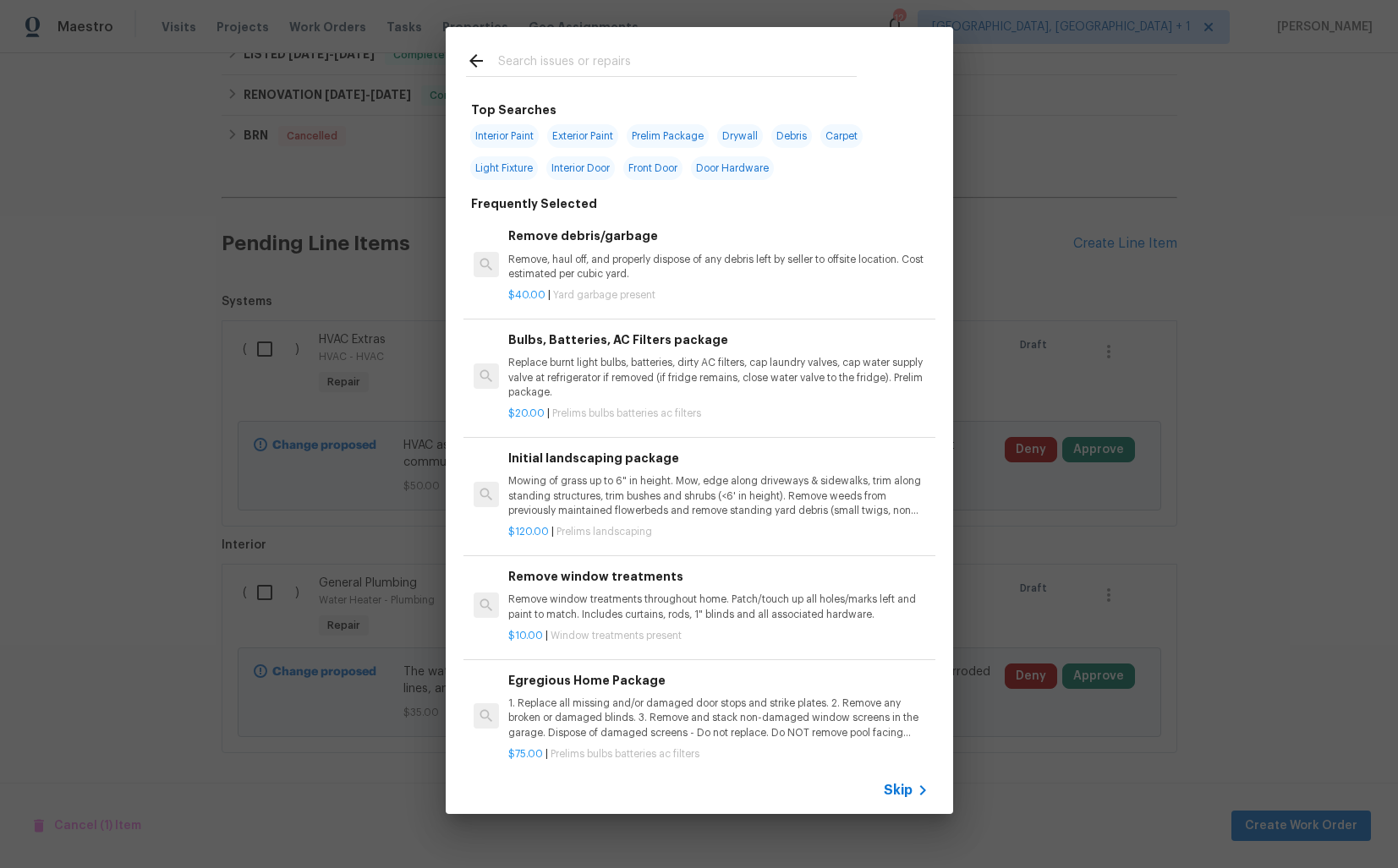
click at [597, 62] on input "text" at bounding box center [678, 63] width 359 height 25
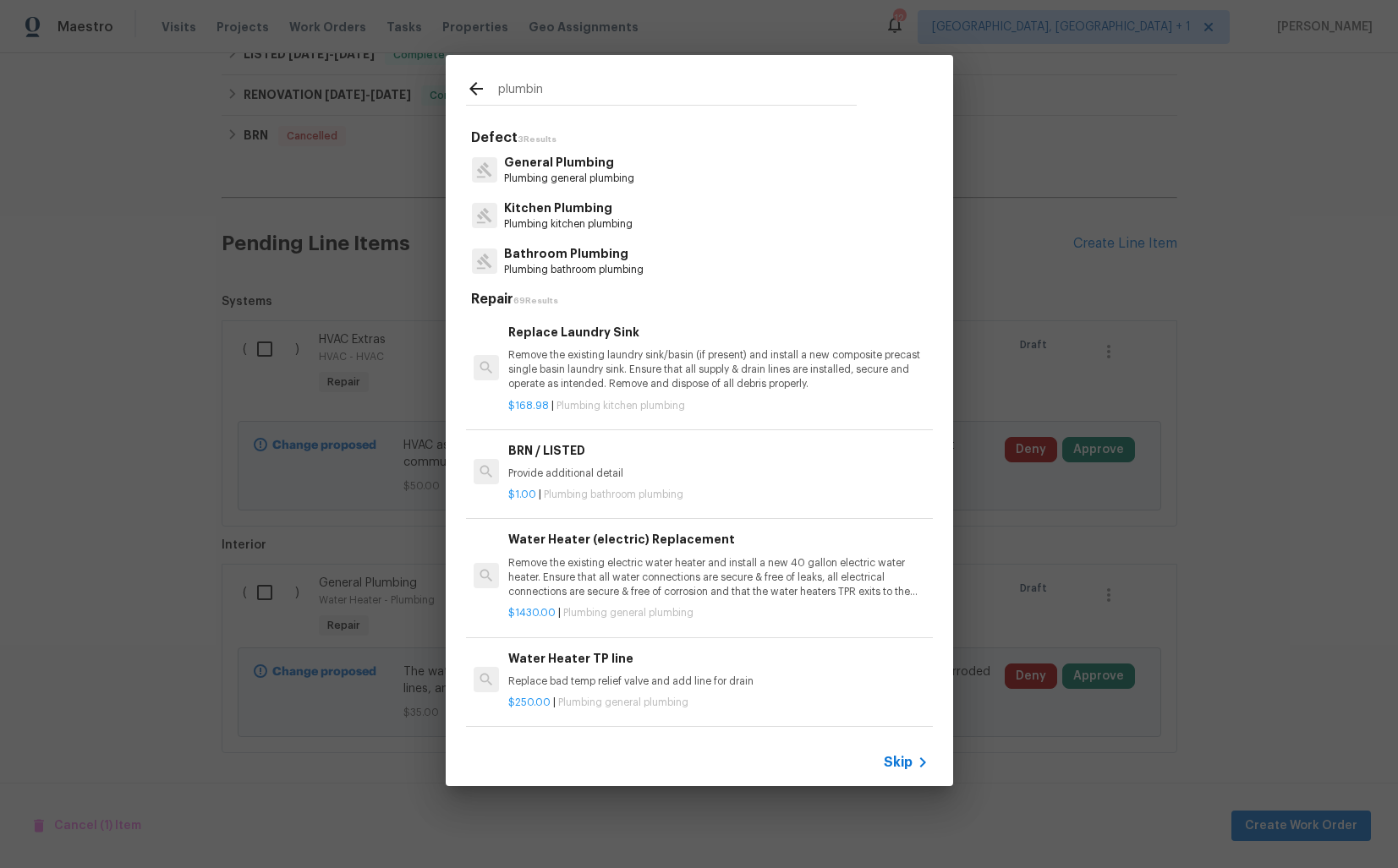
type input "plumbing"
click at [552, 174] on p "Plumbing general plumbing" at bounding box center [567, 179] width 125 height 14
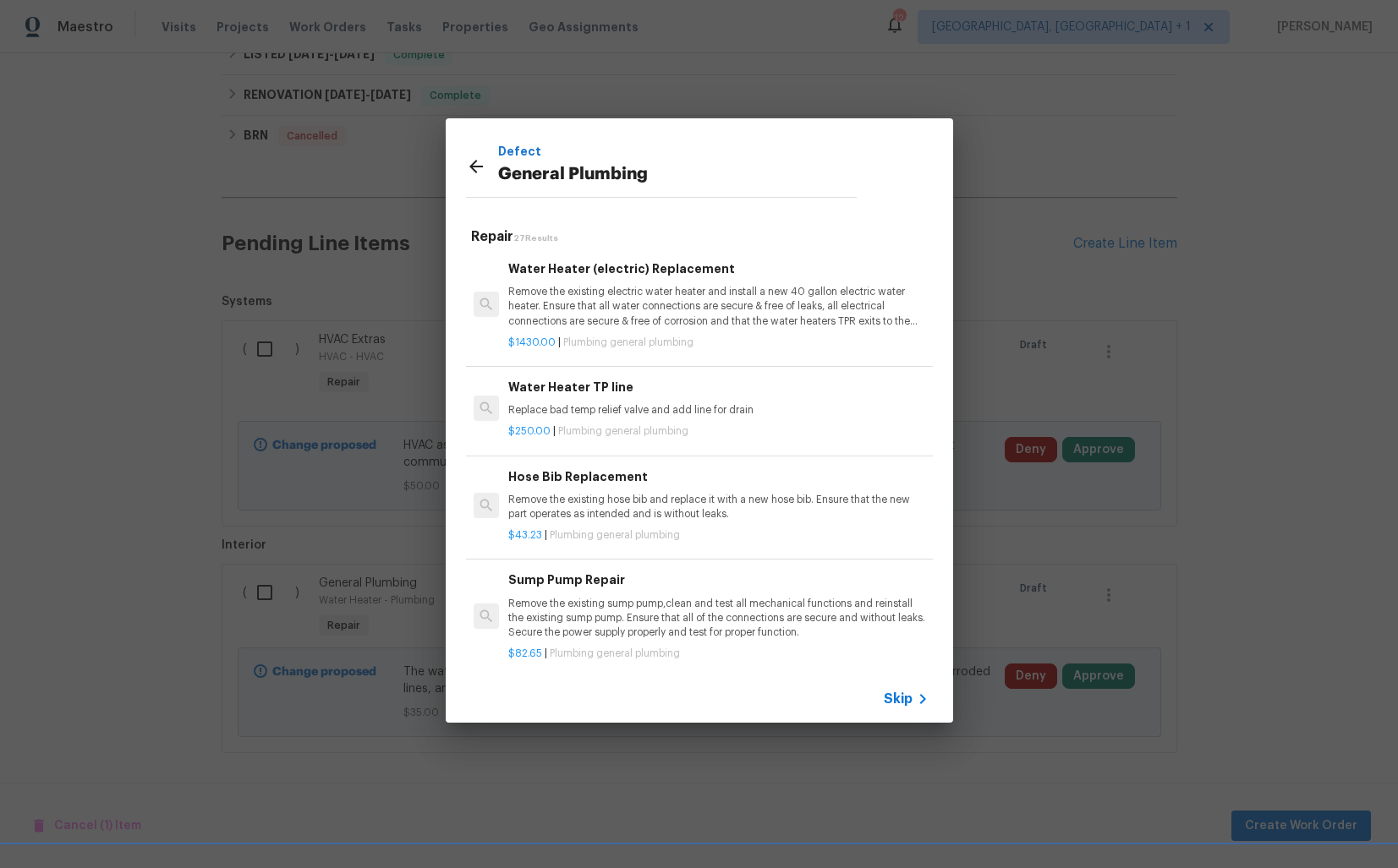
click at [586, 396] on h6 "Water Heater TP line" at bounding box center [718, 387] width 420 height 19
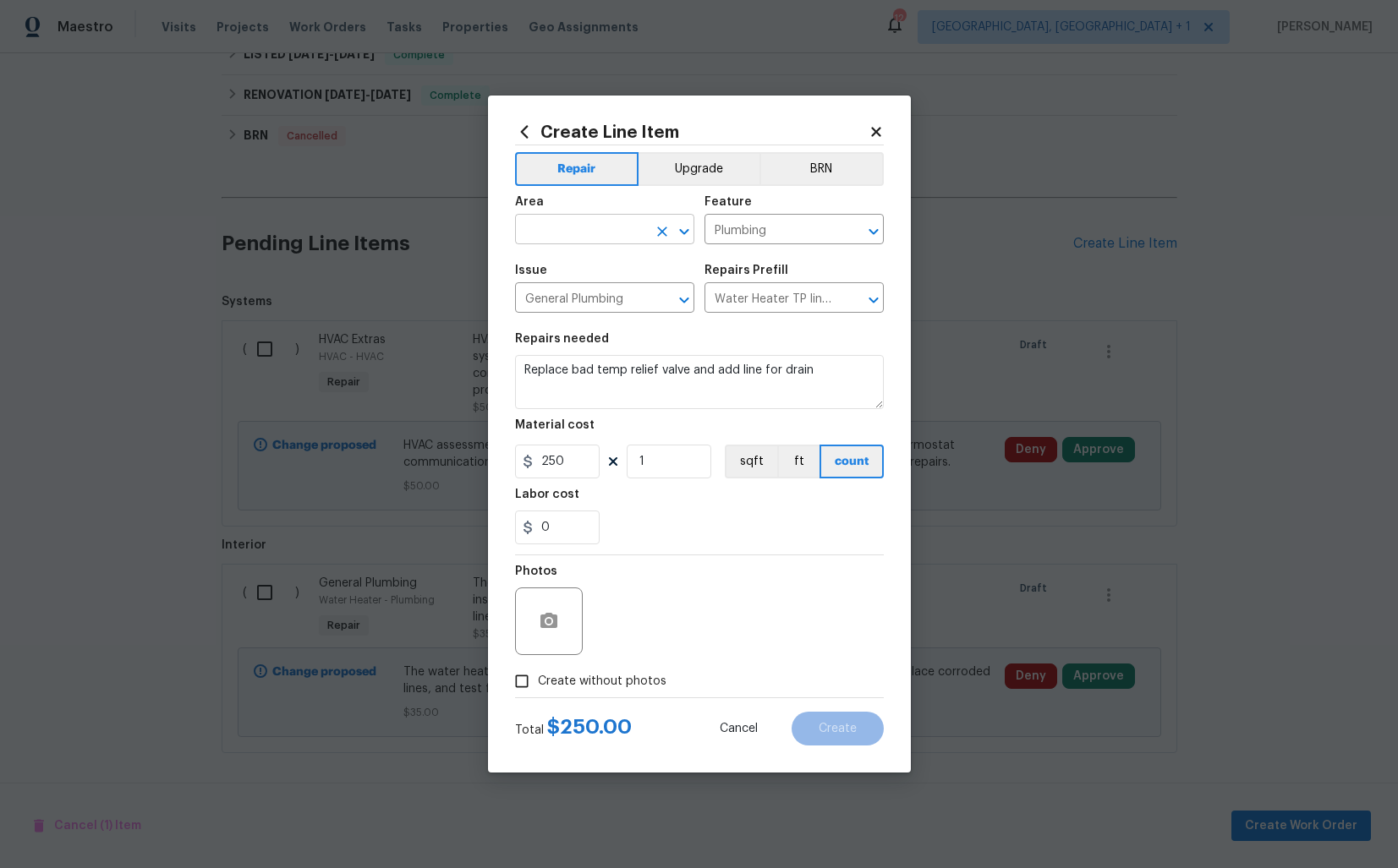
click at [590, 241] on input "text" at bounding box center [582, 231] width 132 height 26
click at [581, 274] on li "Plumbing" at bounding box center [605, 269] width 179 height 28
type input "Plumbing"
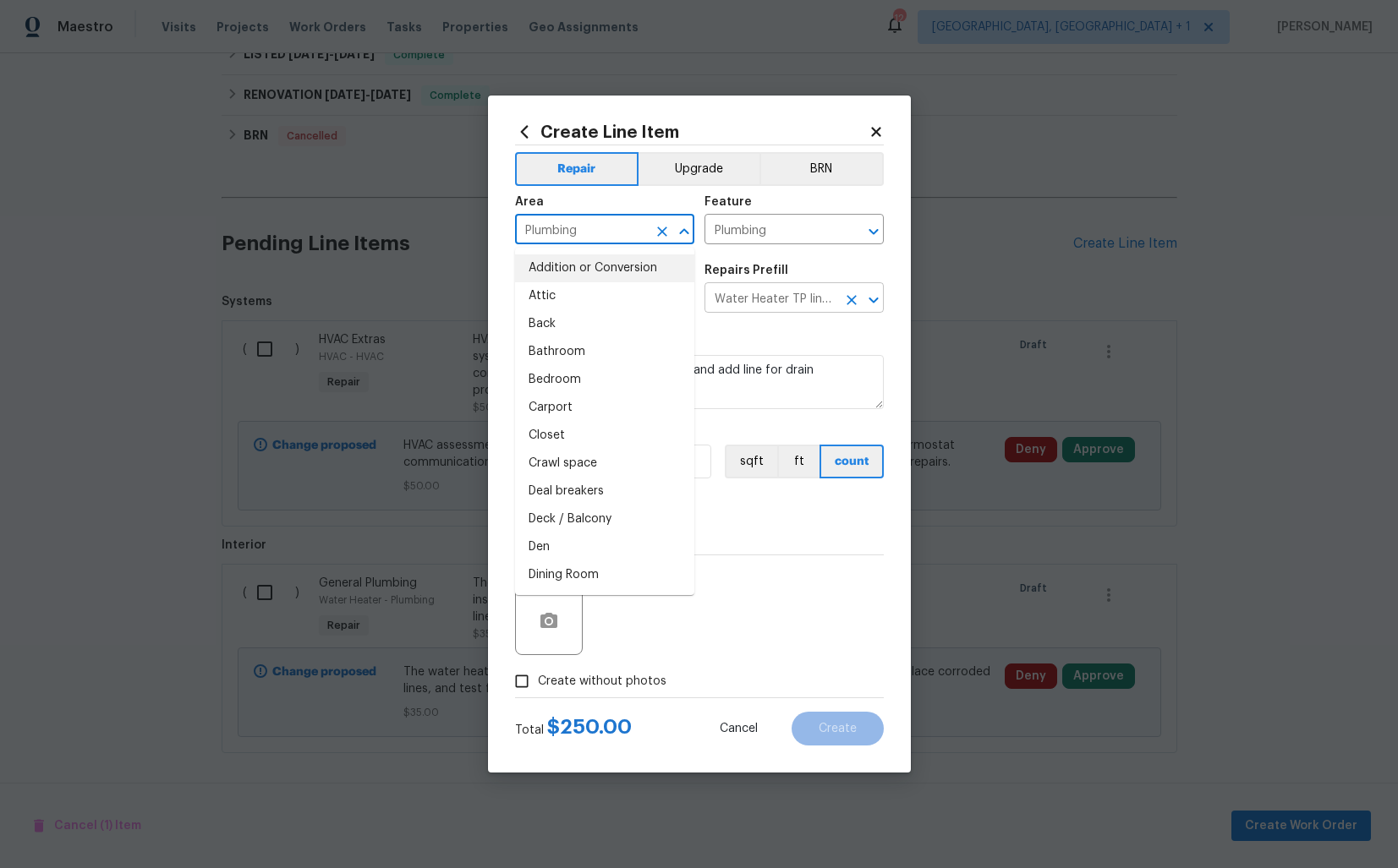
click at [784, 301] on input "Water Heater TP line $250.00" at bounding box center [770, 300] width 132 height 26
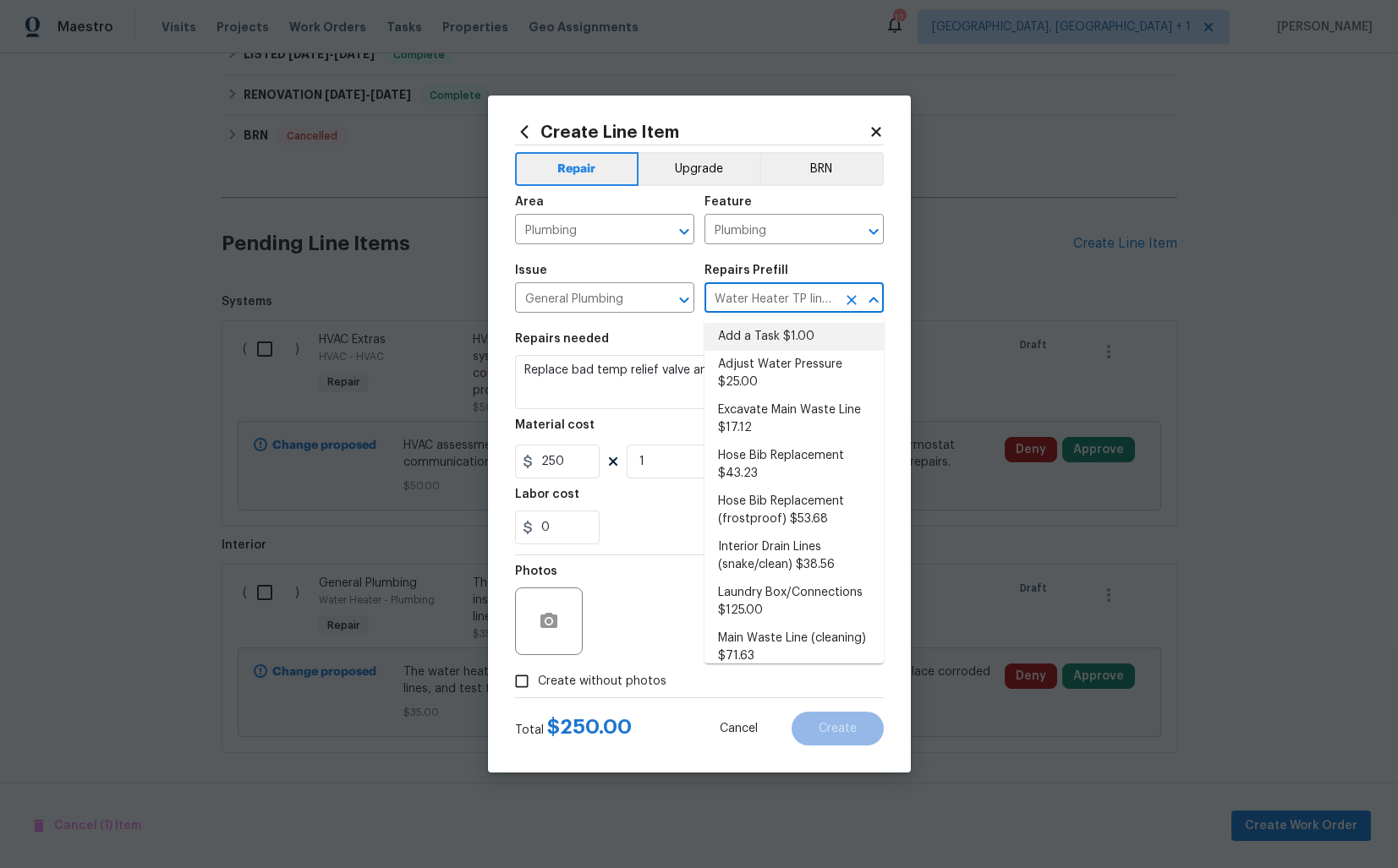
click at [765, 334] on li "Add a Task $1.00" at bounding box center [793, 337] width 179 height 28
type input "Add a Task $1.00"
type textarea "HPM to detail"
type input "1"
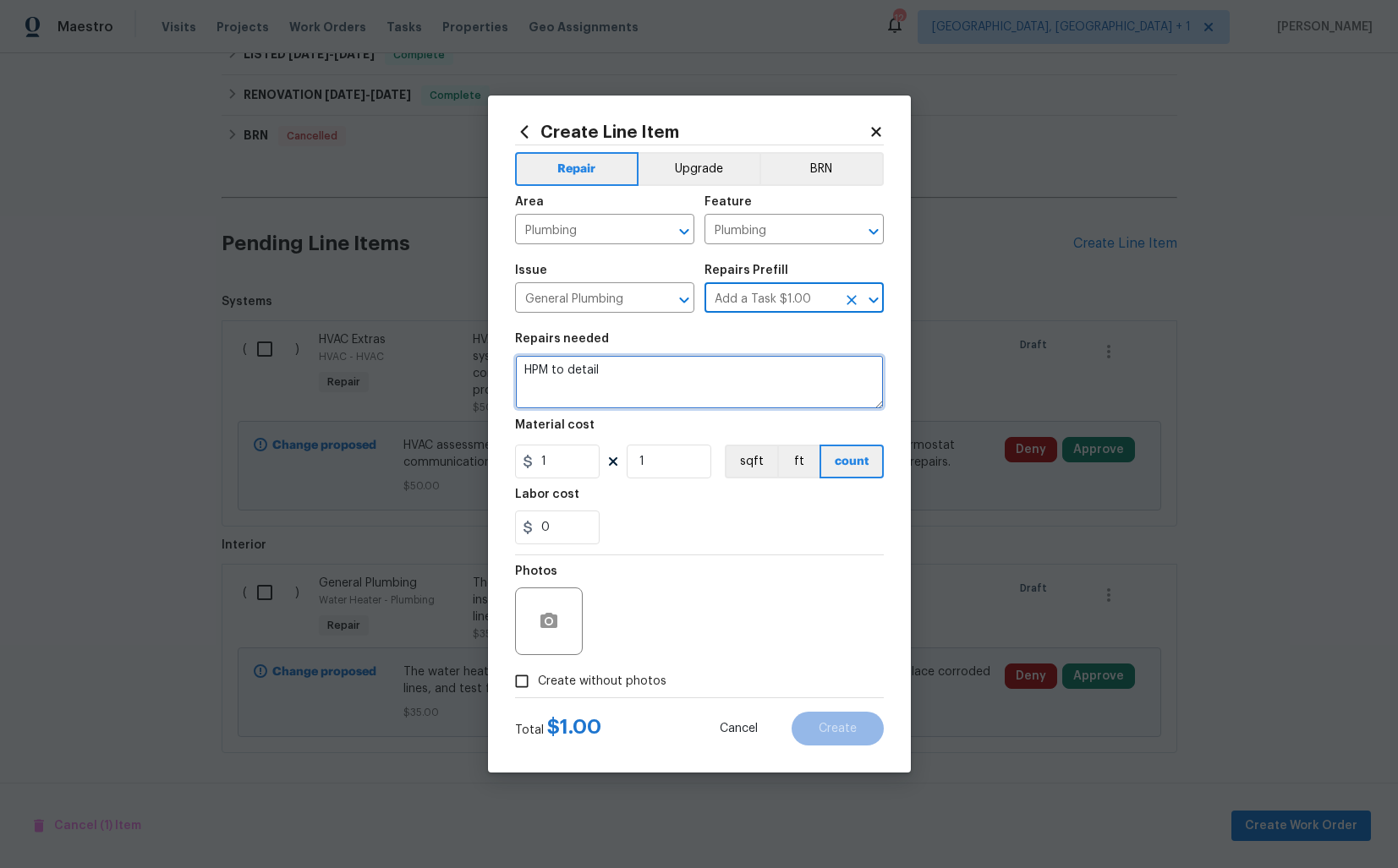
click at [679, 378] on textarea "HPM to detail" at bounding box center [699, 383] width 369 height 54
paste textarea "The hot water shut-off valve requires replacement. Please inspect and replace t…"
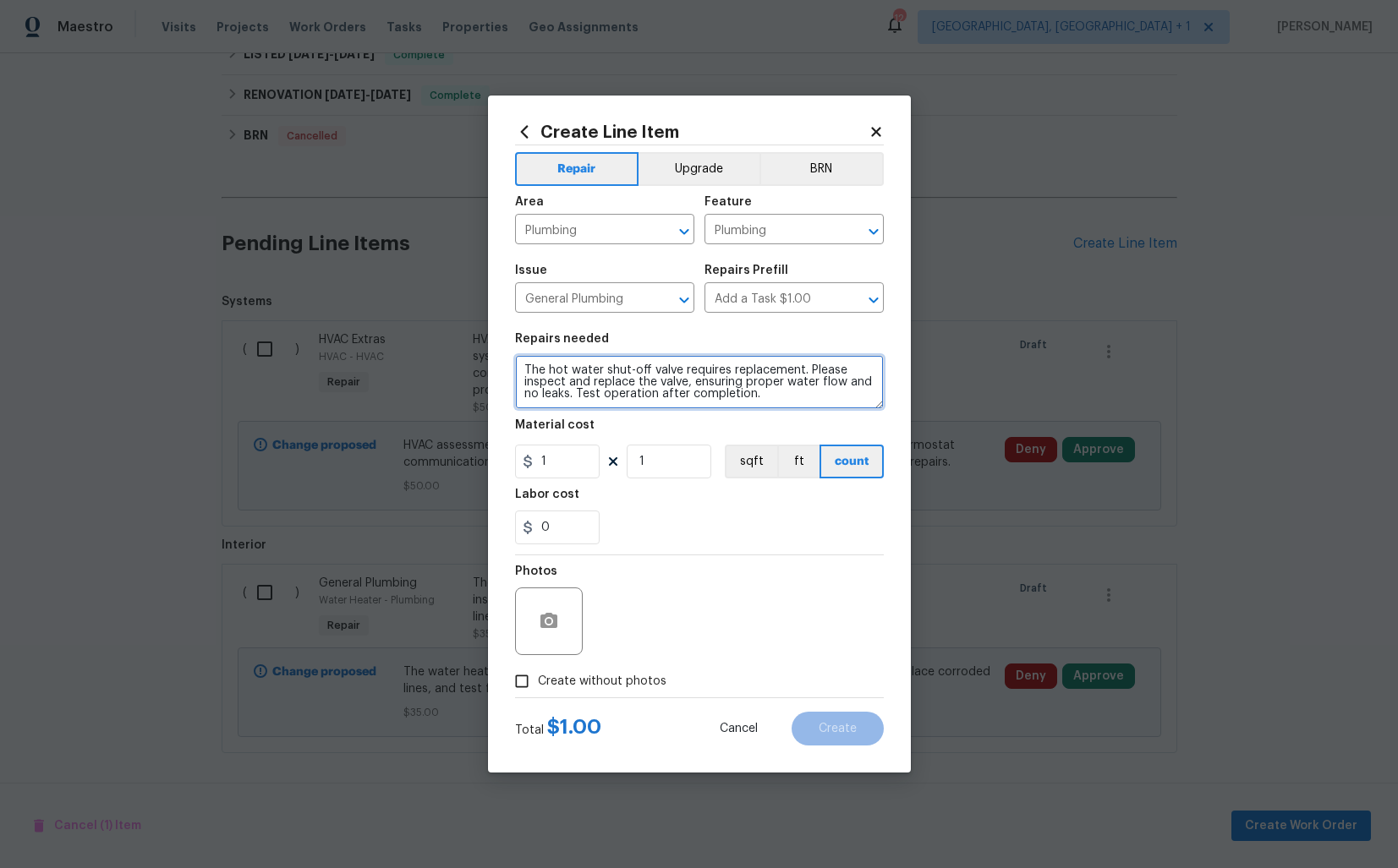
type textarea "The hot water shut-off valve requires replacement. Please inspect and replace t…"
click at [571, 465] on input "1" at bounding box center [558, 461] width 85 height 34
type input "25"
click at [557, 611] on icon "button" at bounding box center [549, 621] width 20 height 20
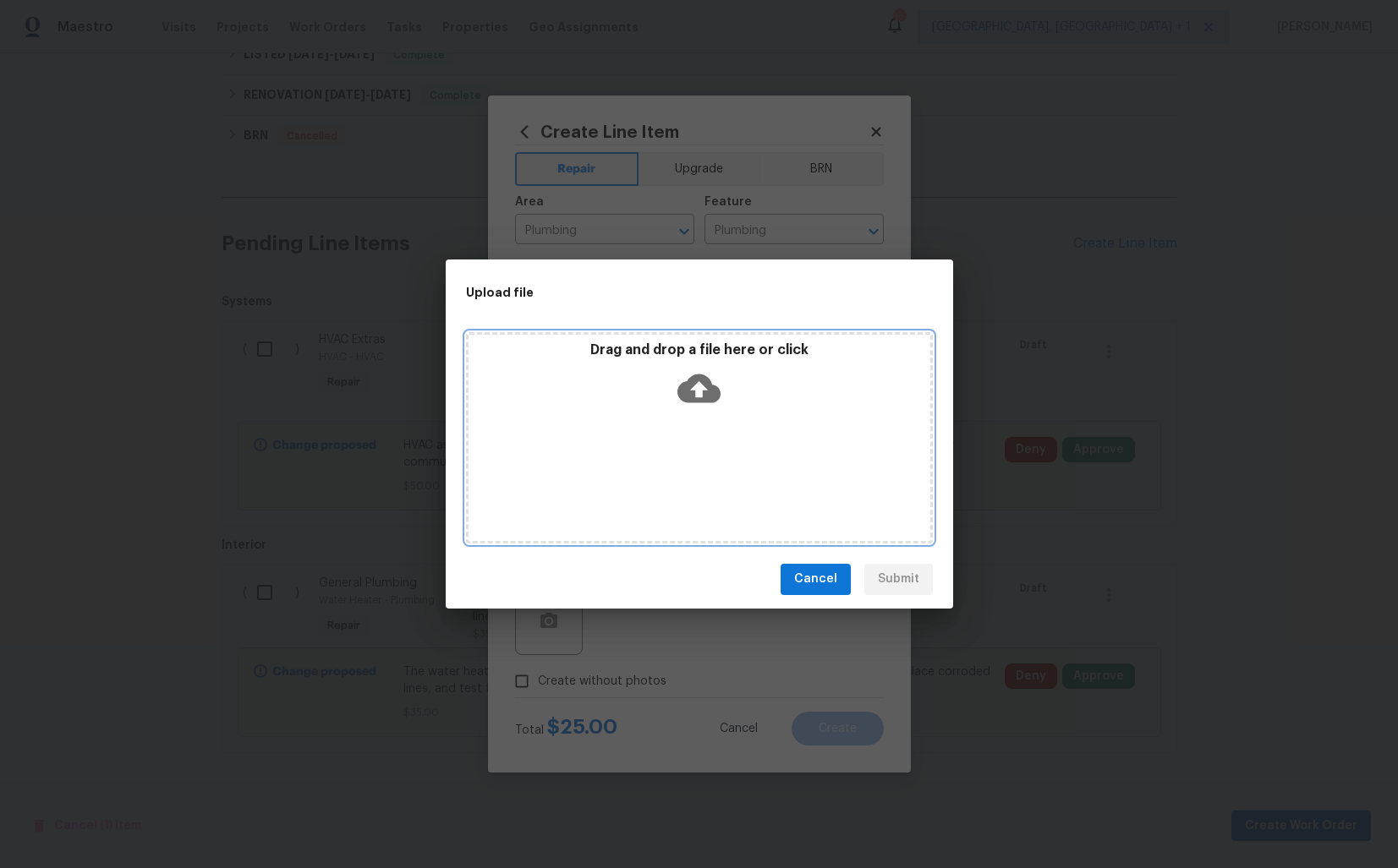
click at [687, 383] on icon at bounding box center [699, 388] width 43 height 29
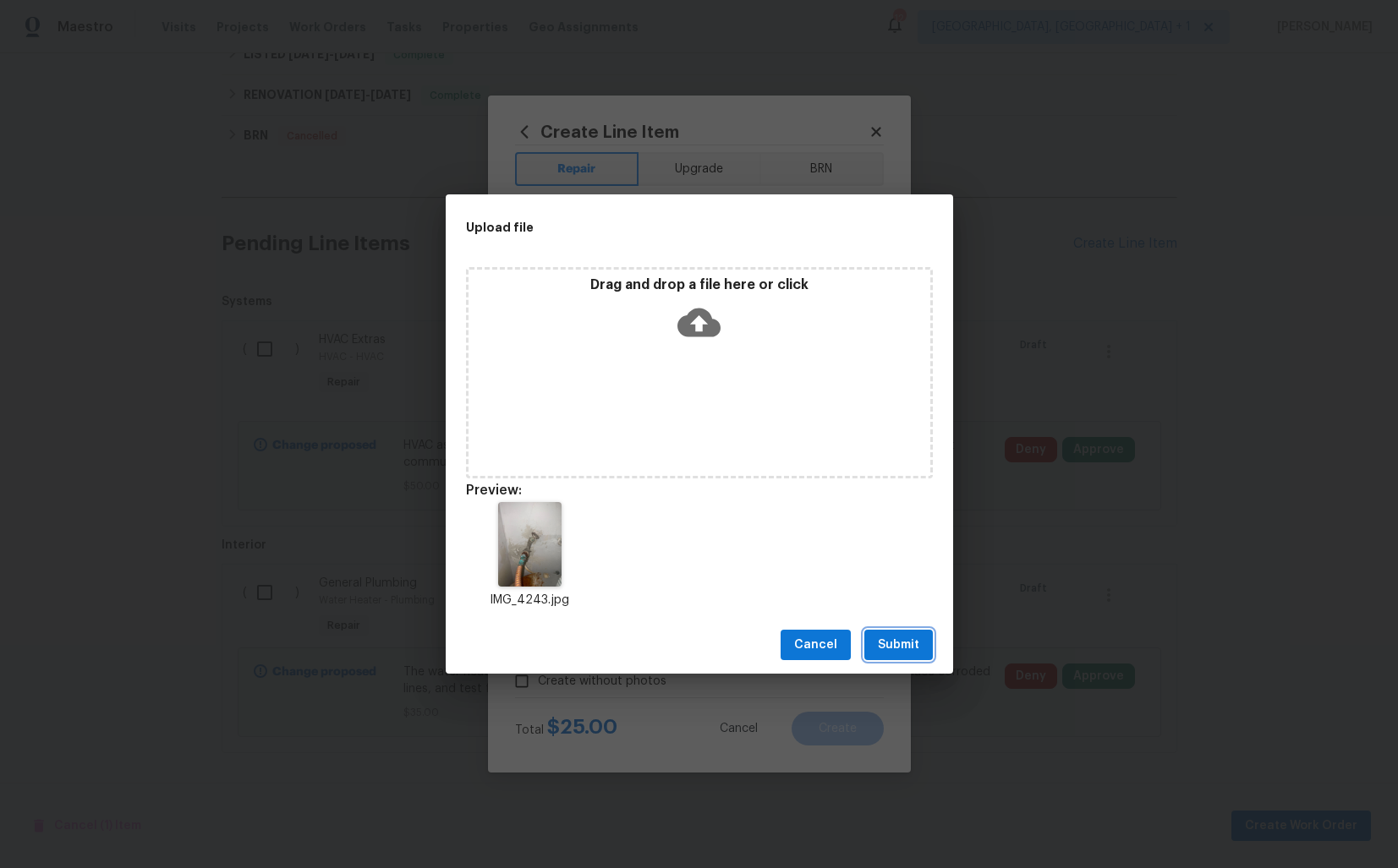
click at [906, 645] on span "Submit" at bounding box center [898, 645] width 41 height 21
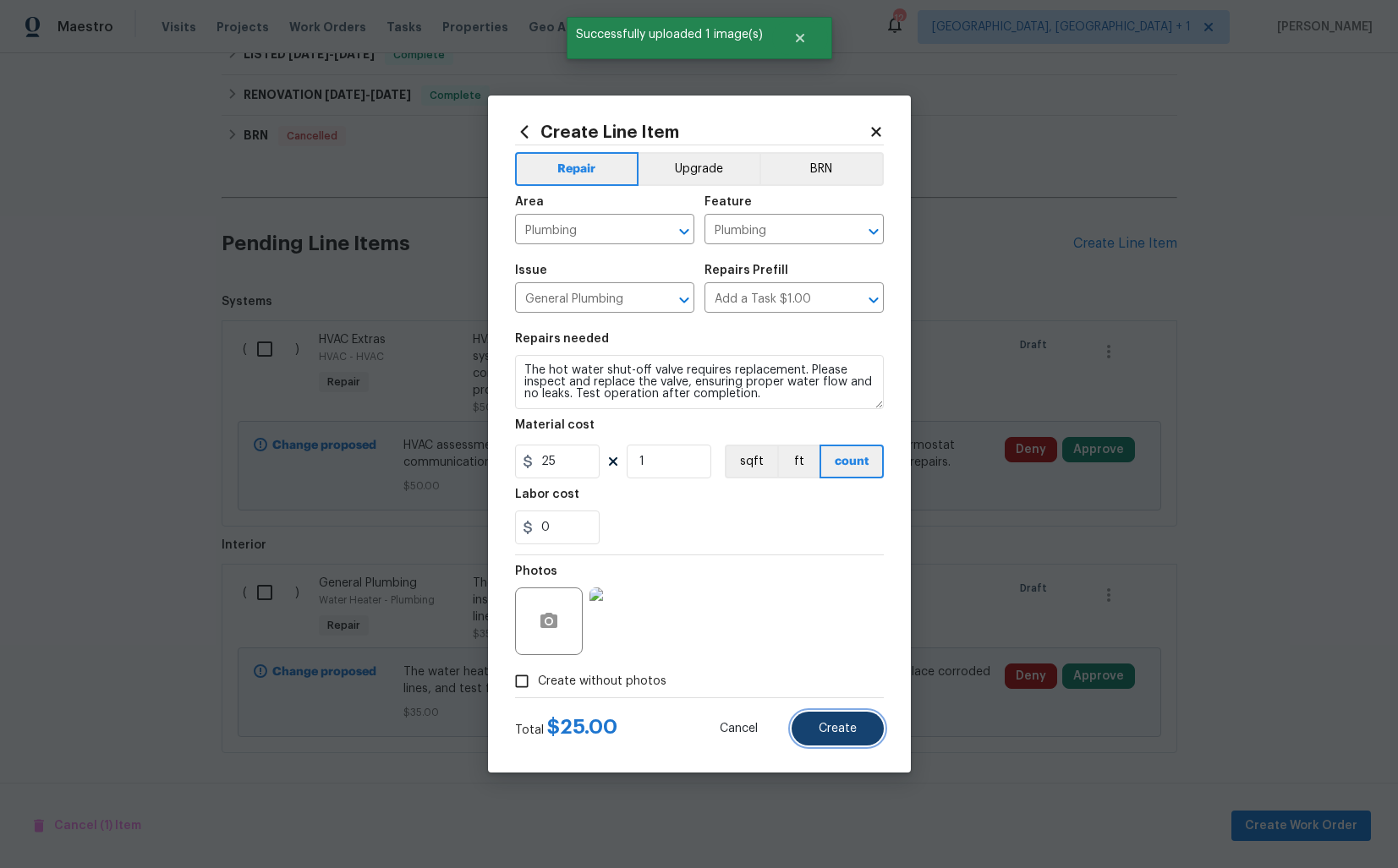
click at [822, 727] on span "Create" at bounding box center [837, 729] width 38 height 13
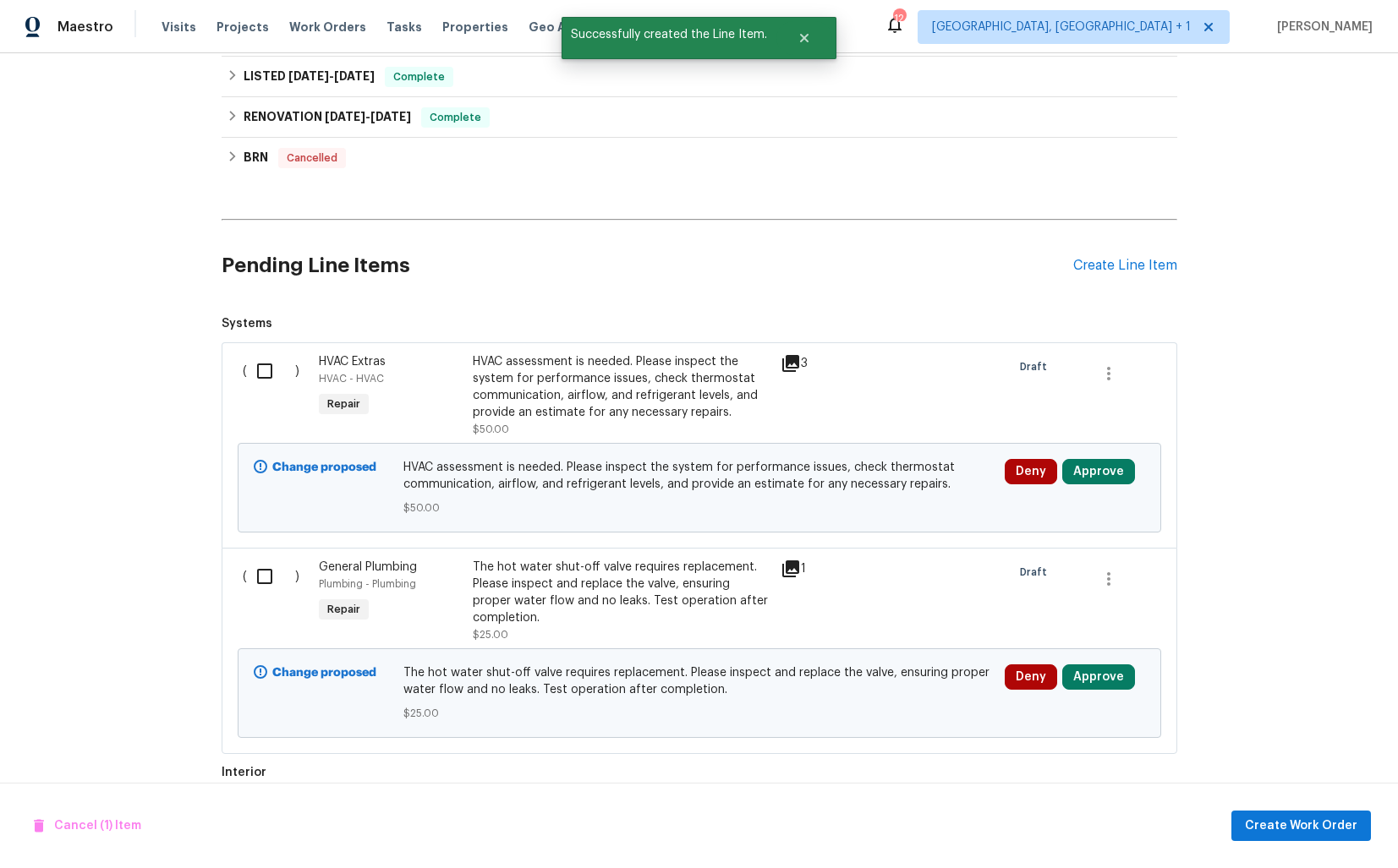
scroll to position [559, 0]
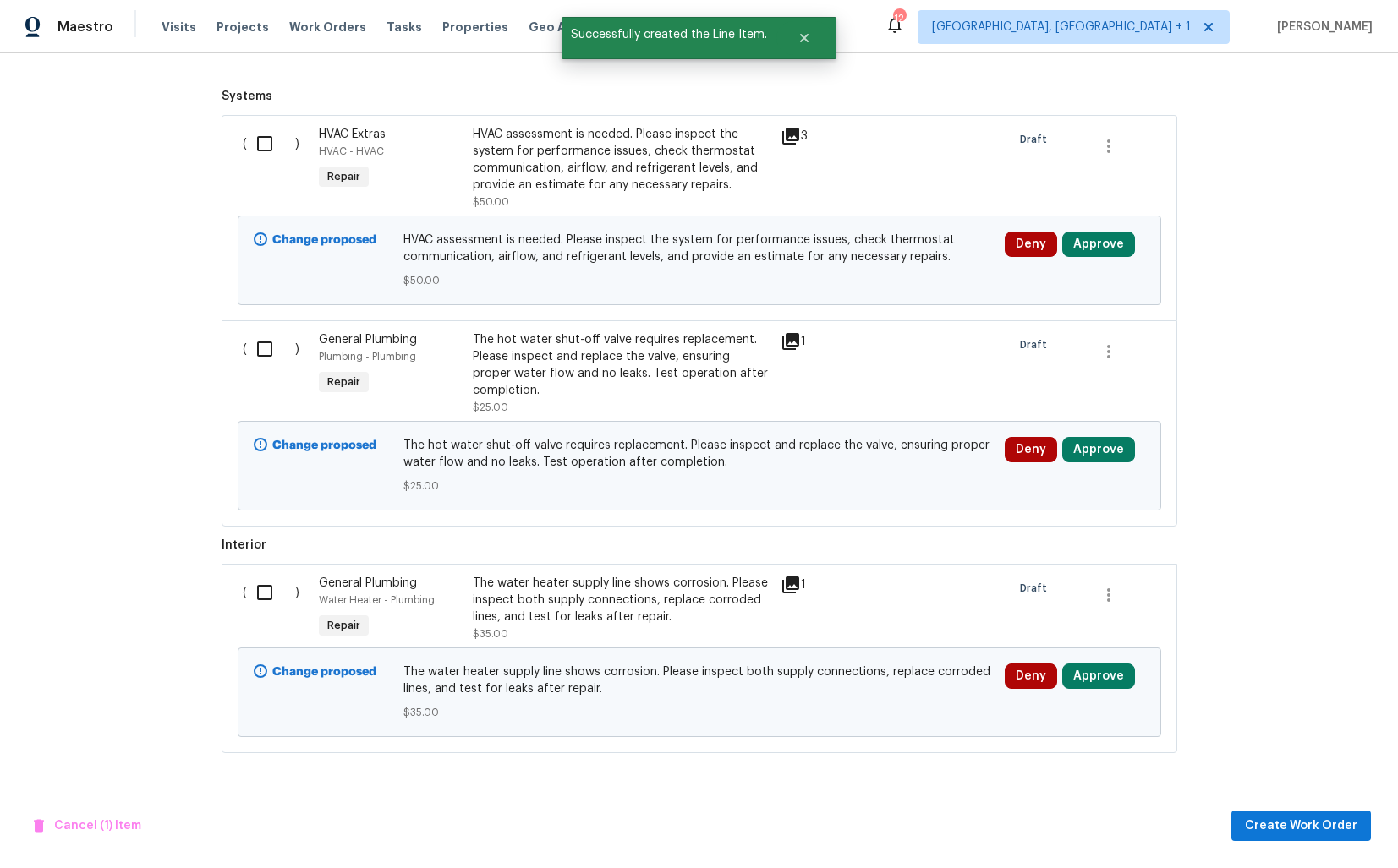
click at [275, 591] on input "checkbox" at bounding box center [271, 593] width 48 height 36
checkbox input "true"
click at [256, 345] on input "checkbox" at bounding box center [271, 350] width 48 height 36
checkbox input "true"
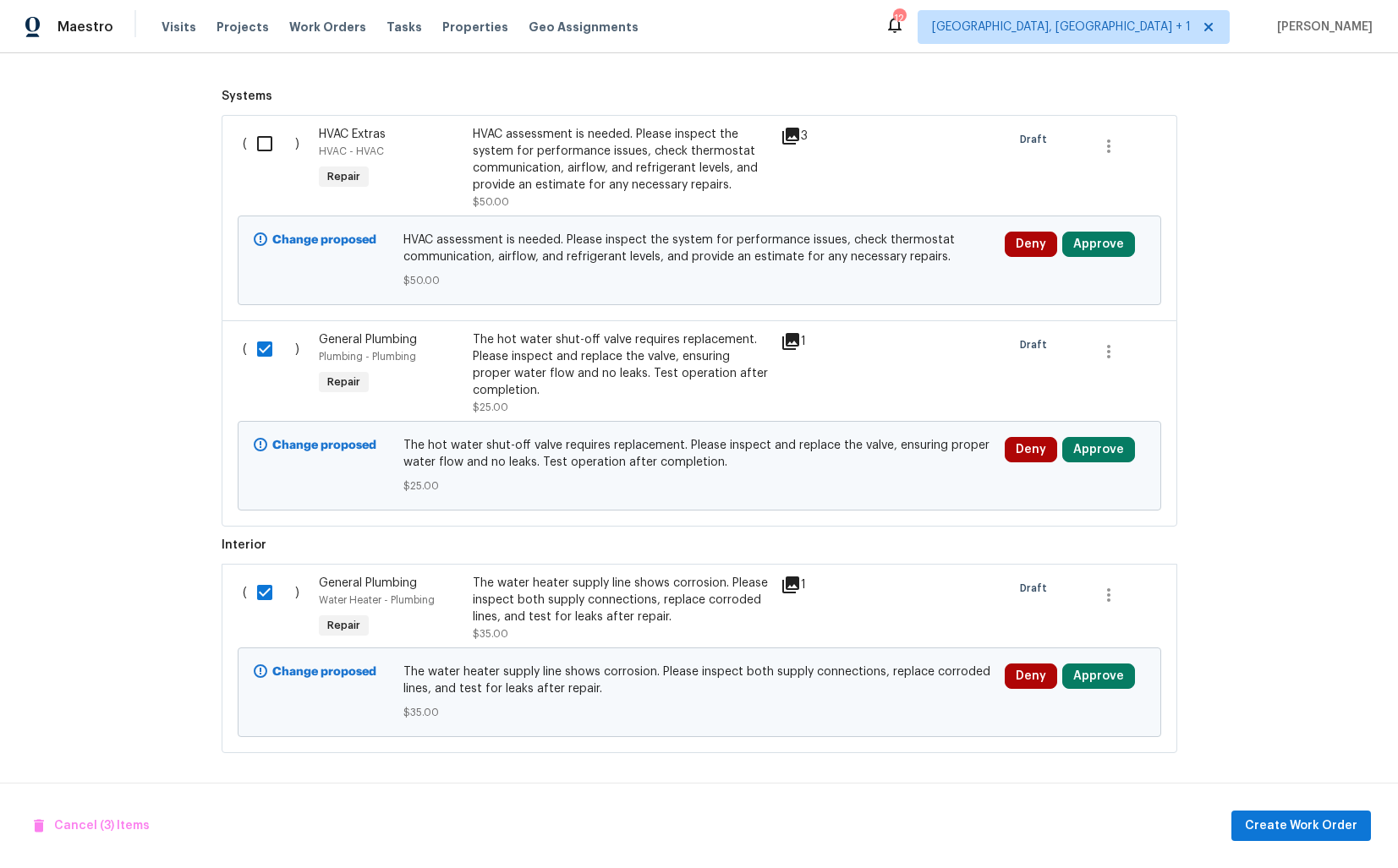
click at [262, 130] on input "checkbox" at bounding box center [271, 144] width 48 height 36
checkbox input "true"
click at [1269, 829] on span "Create Work Order" at bounding box center [1301, 826] width 113 height 21
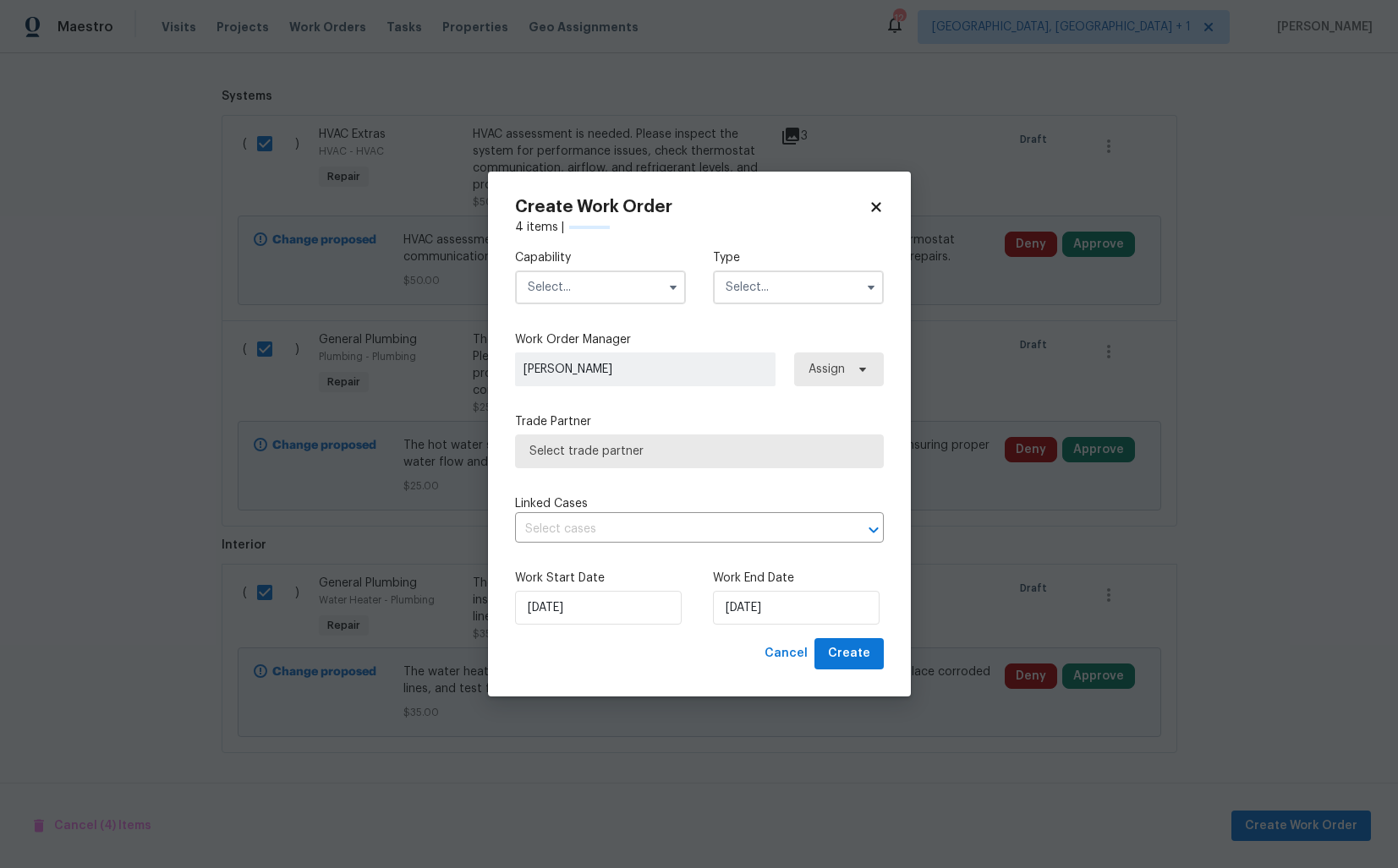
checkbox input "false"
click at [600, 292] on input "text" at bounding box center [601, 288] width 171 height 34
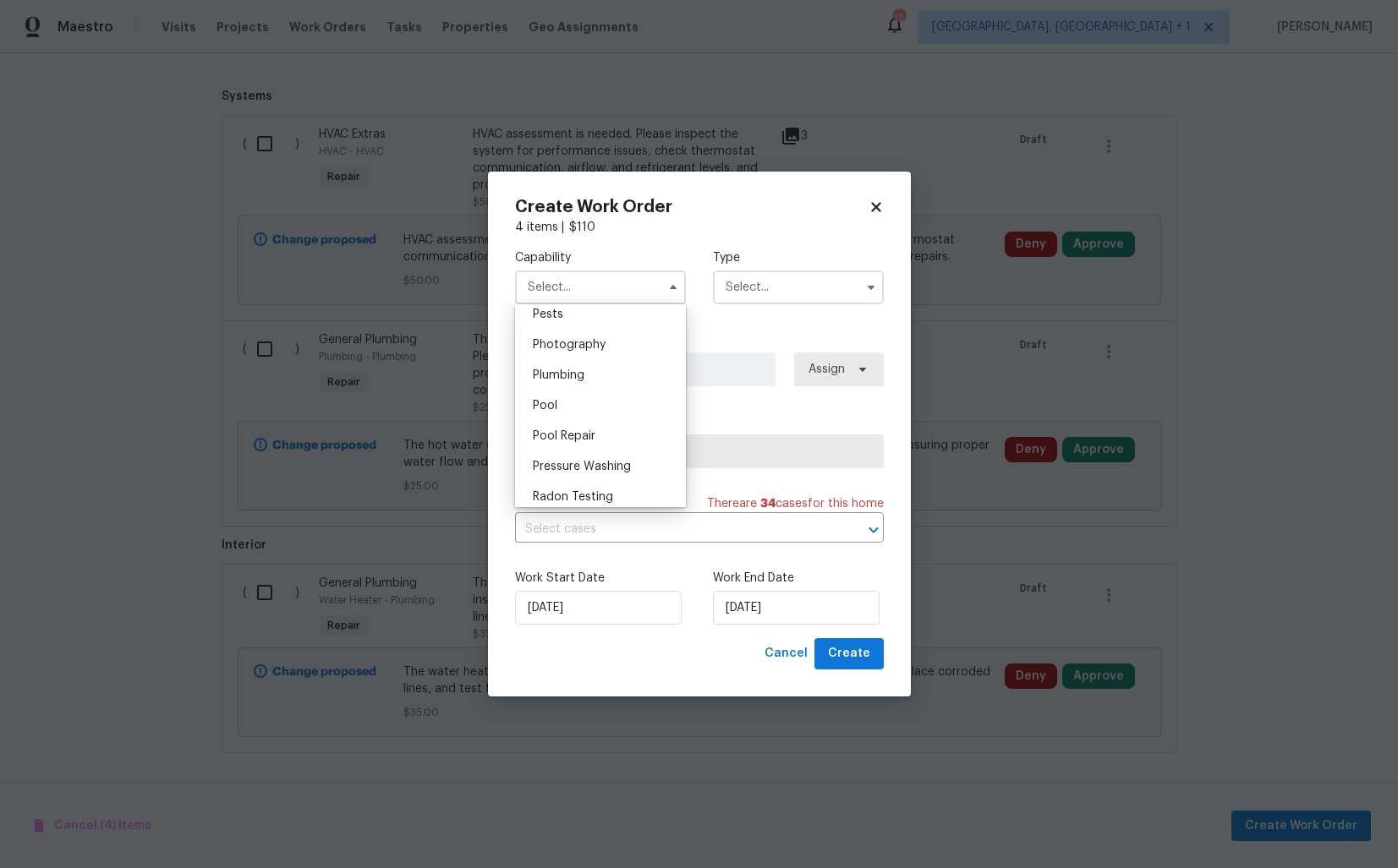
scroll to position [1482, 0]
click at [598, 351] on div "Plumbing" at bounding box center [601, 354] width 163 height 30
type input "Plumbing"
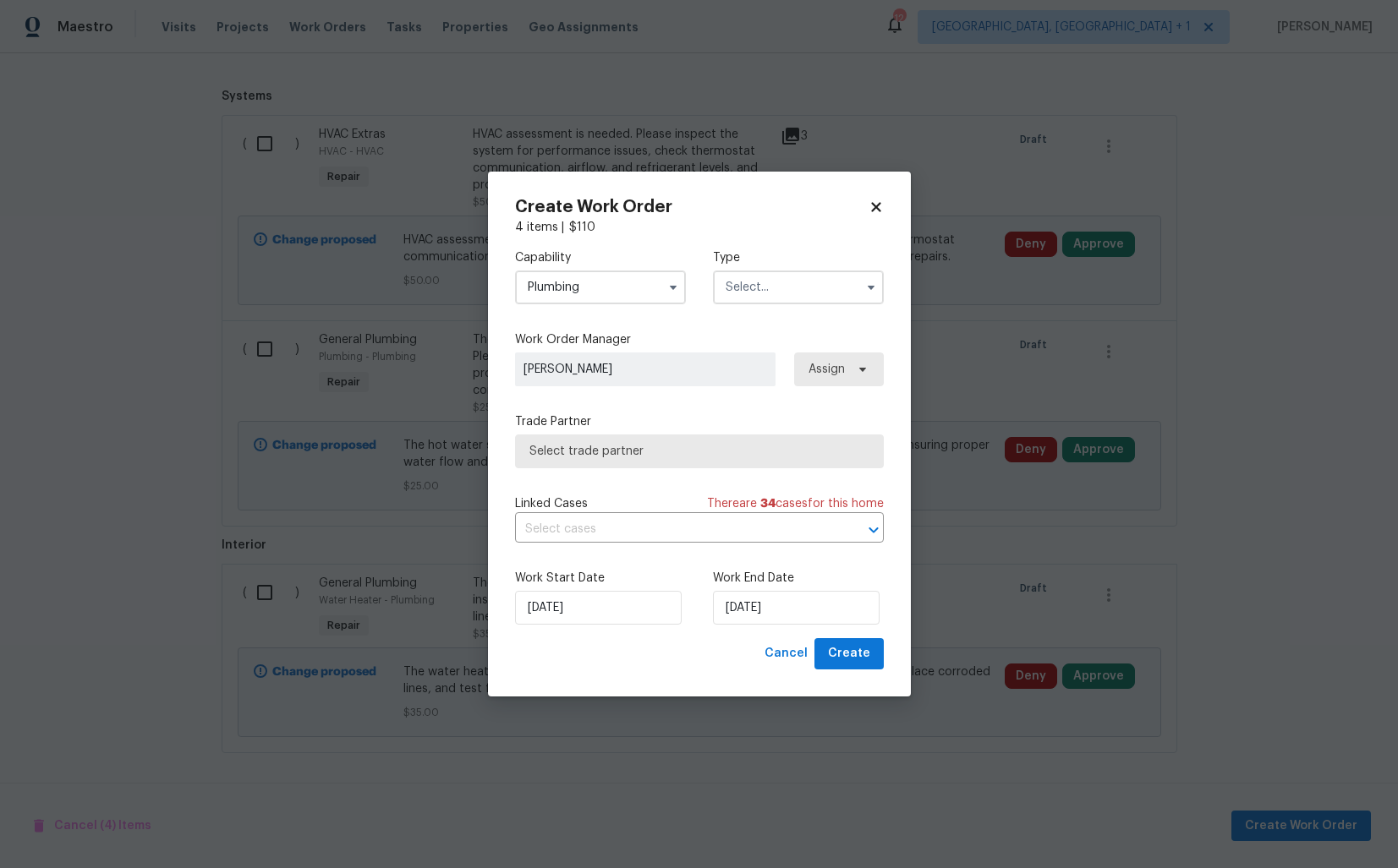
click at [797, 295] on input "text" at bounding box center [798, 288] width 171 height 34
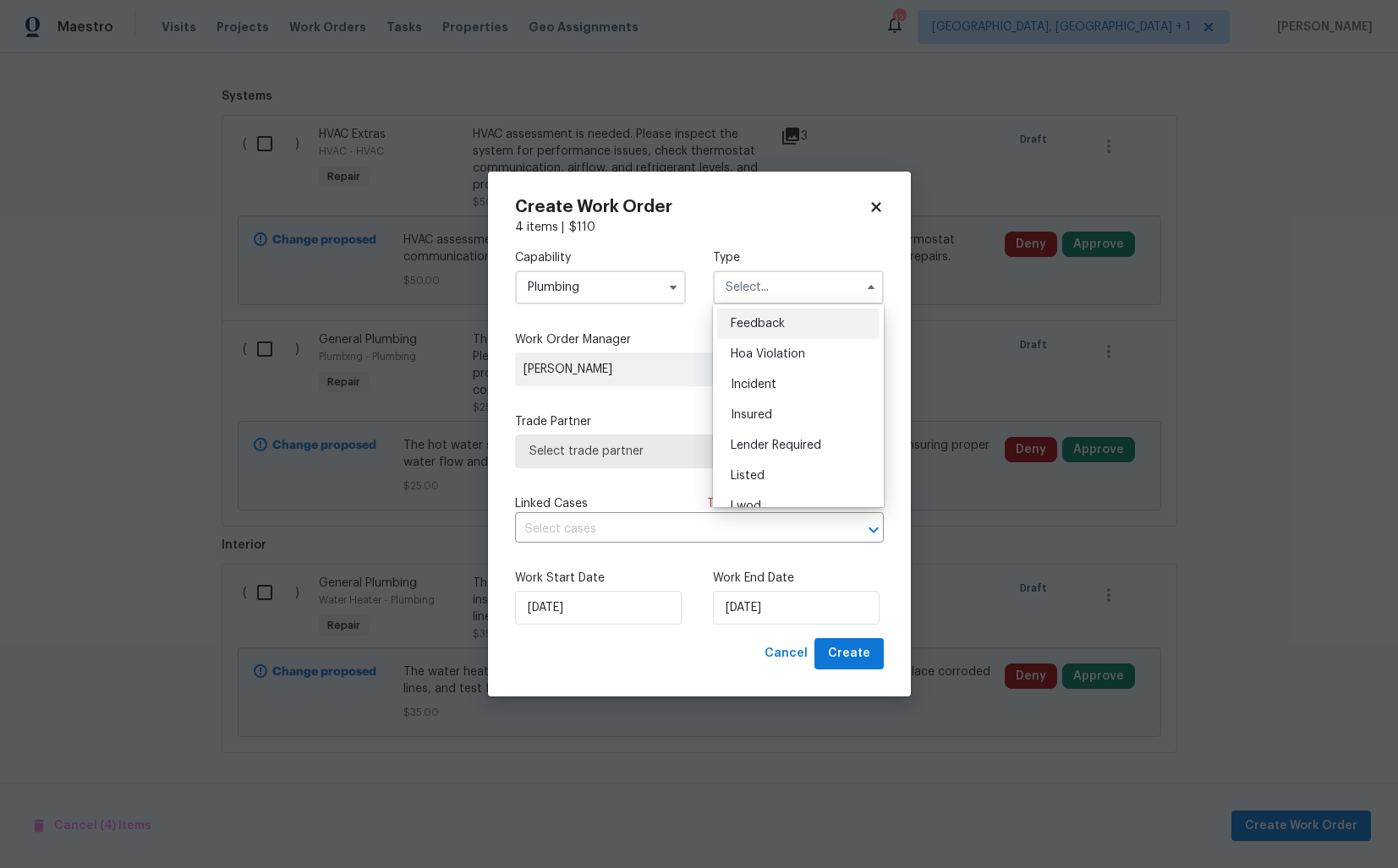
click at [790, 324] on div "Feedback" at bounding box center [798, 324] width 163 height 30
type input "Feedback"
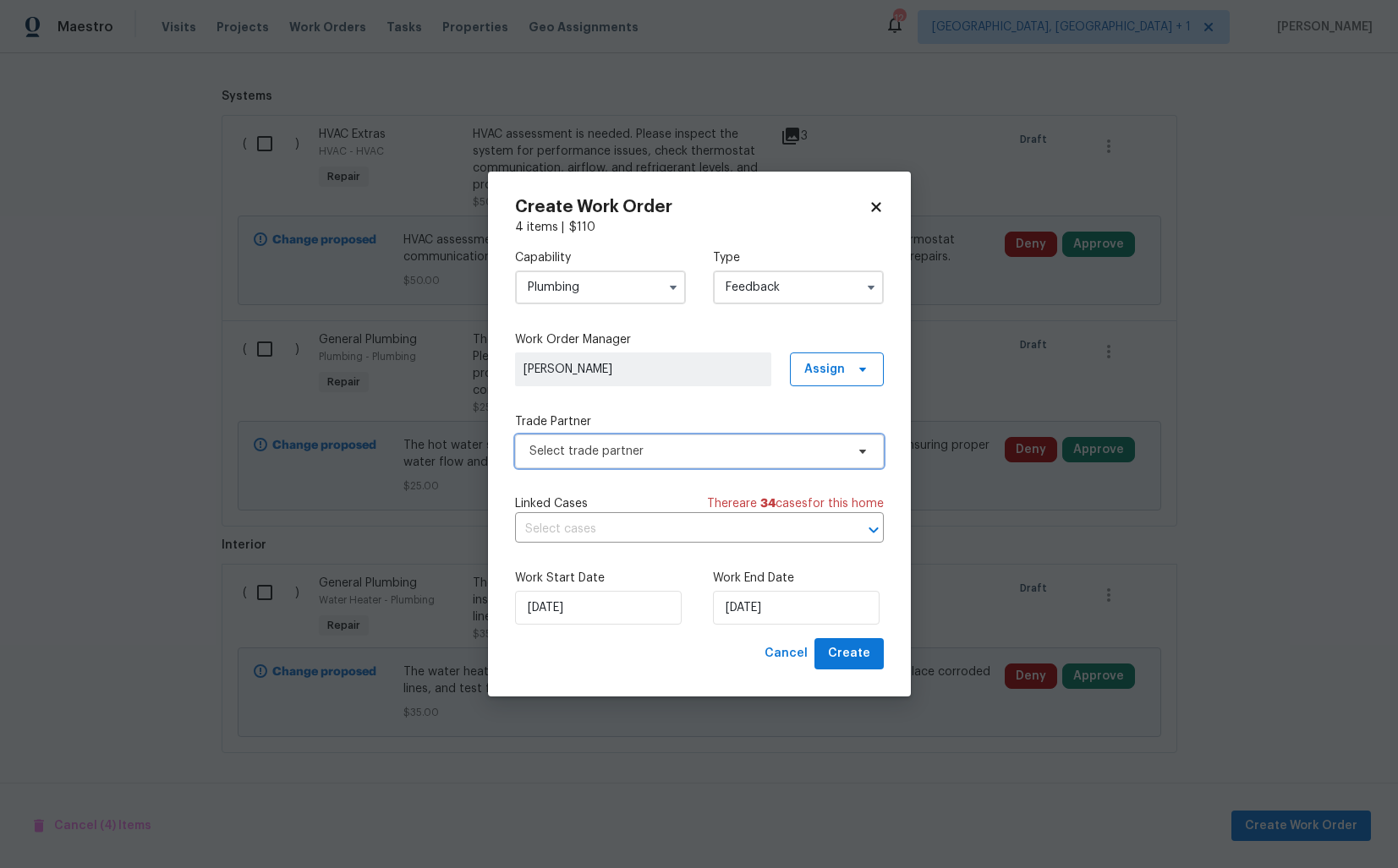
click at [652, 454] on span "Select trade partner" at bounding box center [688, 451] width 316 height 17
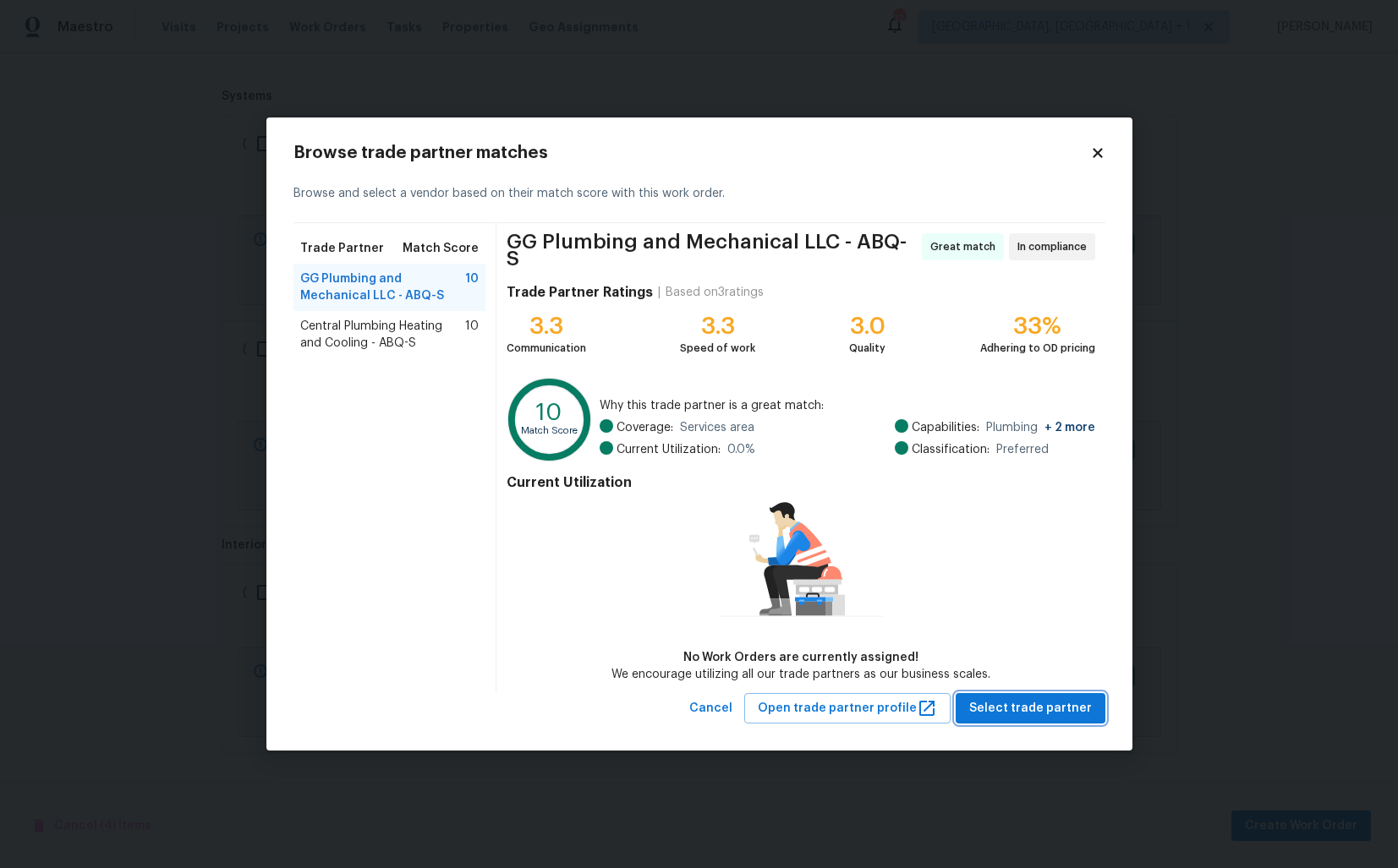
click at [1030, 703] on span "Select trade partner" at bounding box center [1030, 708] width 123 height 21
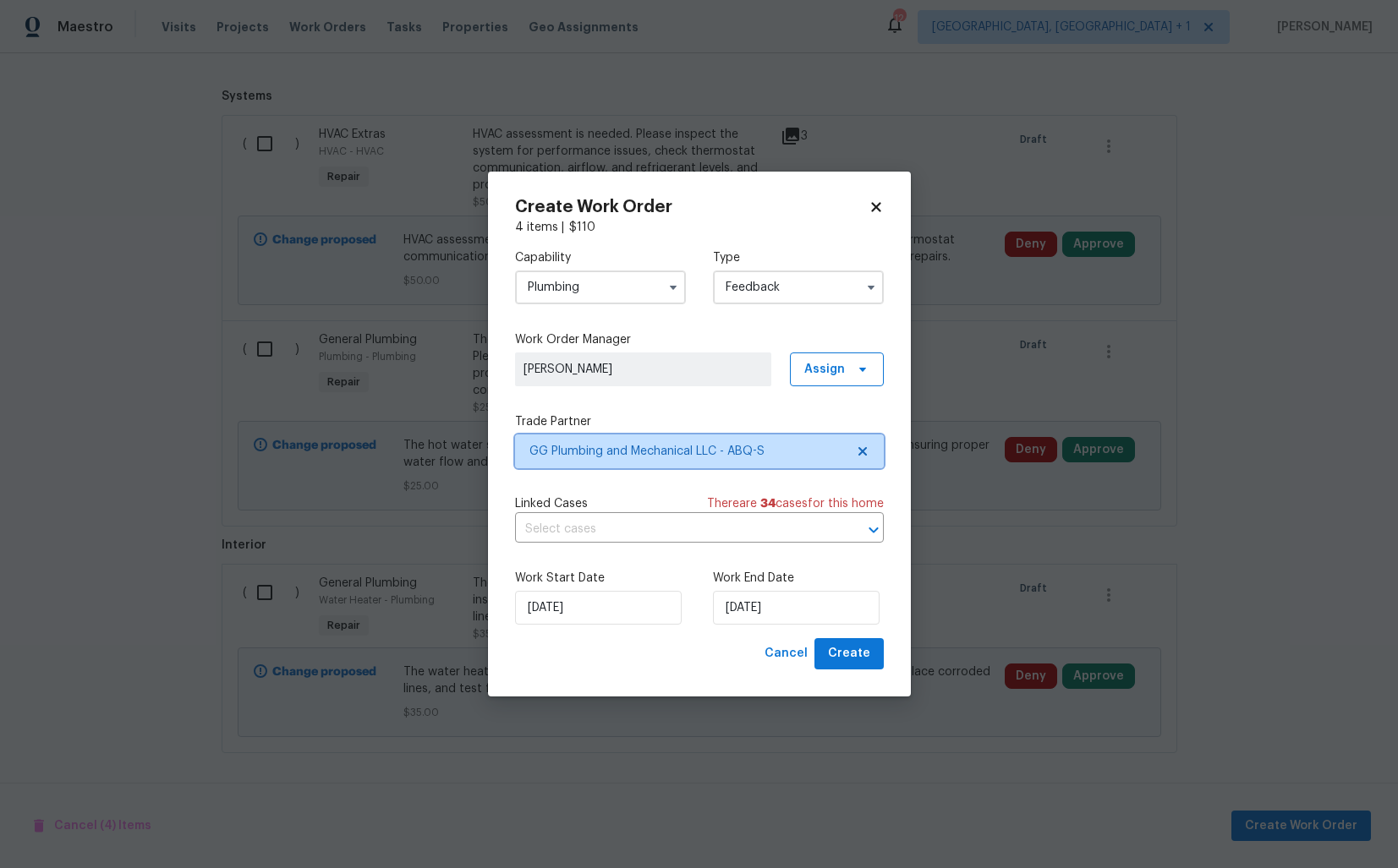
click at [590, 460] on span "GG Plumbing and Mechanical LLC - ABQ-S" at bounding box center [699, 451] width 369 height 34
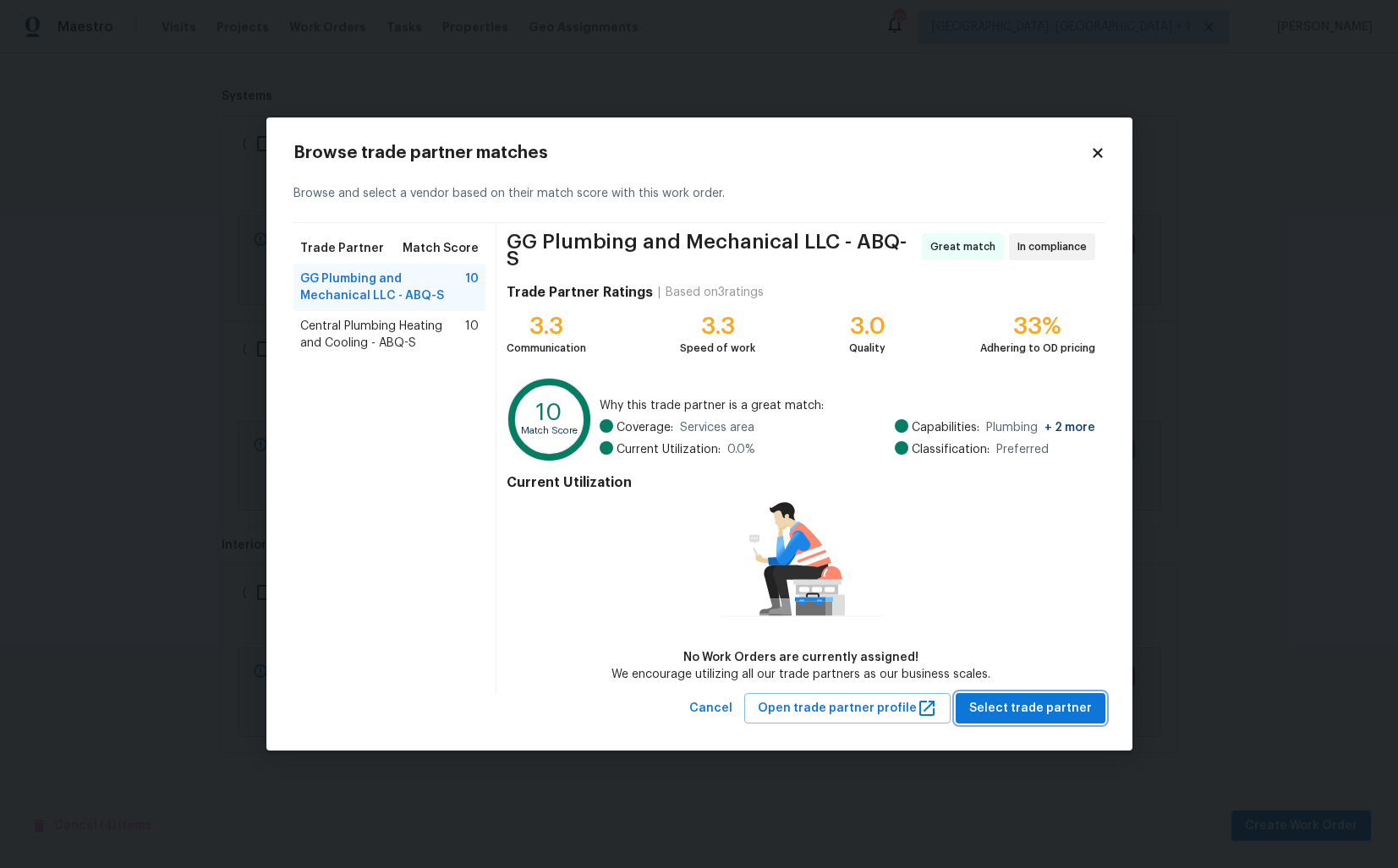
click at [1043, 701] on span "Select trade partner" at bounding box center [1030, 708] width 123 height 21
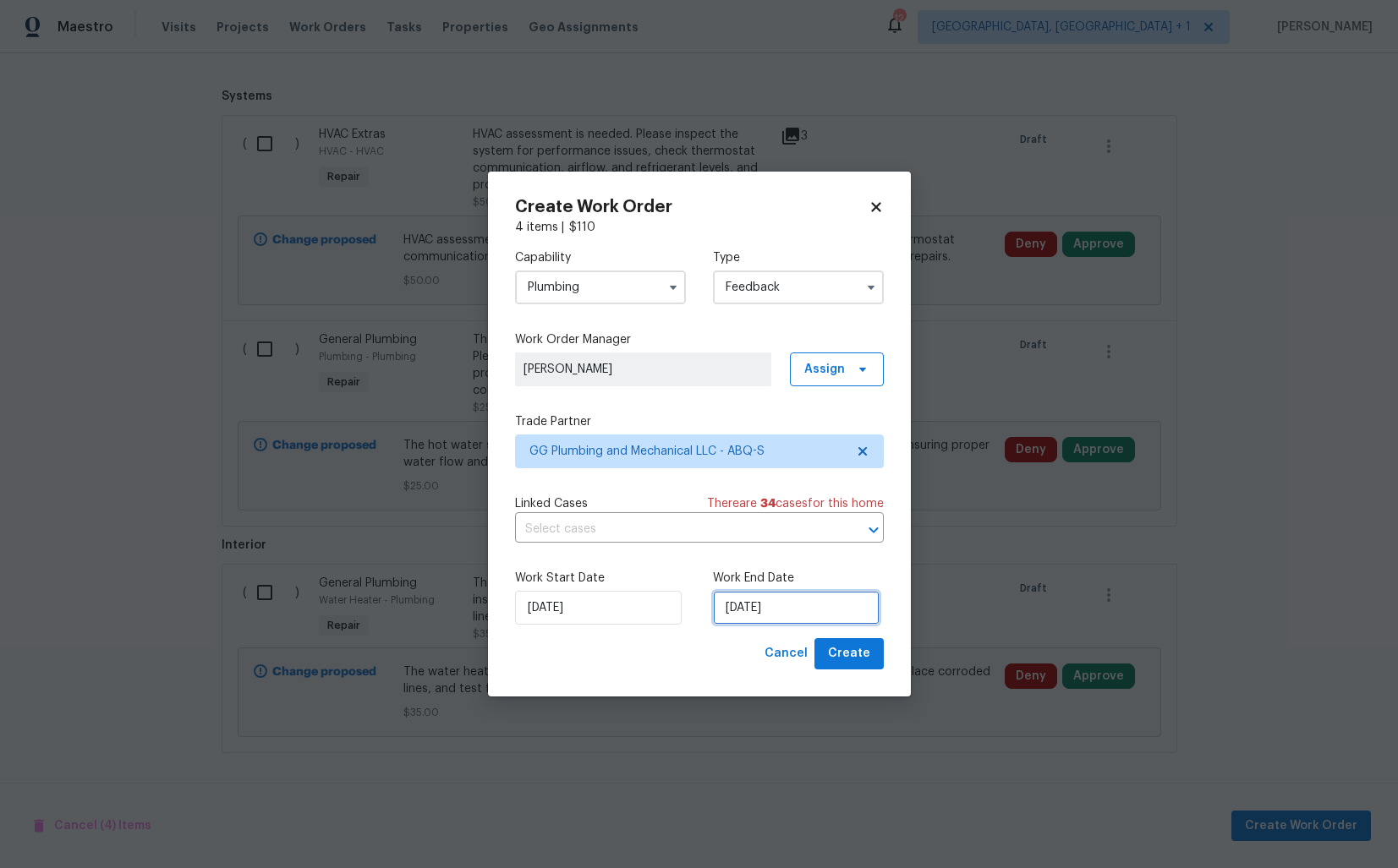
click at [763, 603] on input "08/10/2025" at bounding box center [796, 608] width 167 height 34
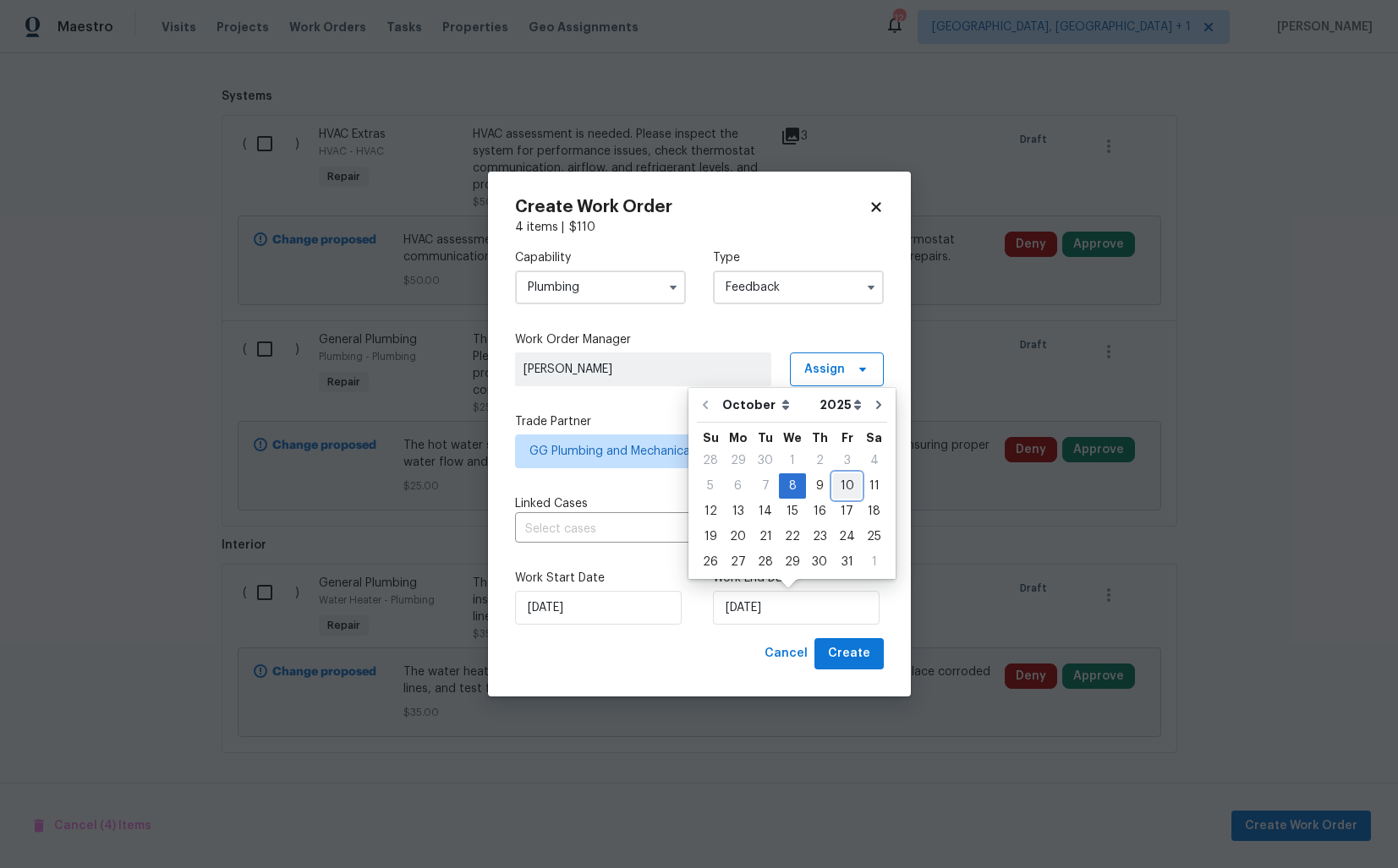
click at [846, 486] on div "10" at bounding box center [847, 486] width 28 height 24
type input "10/10/2025"
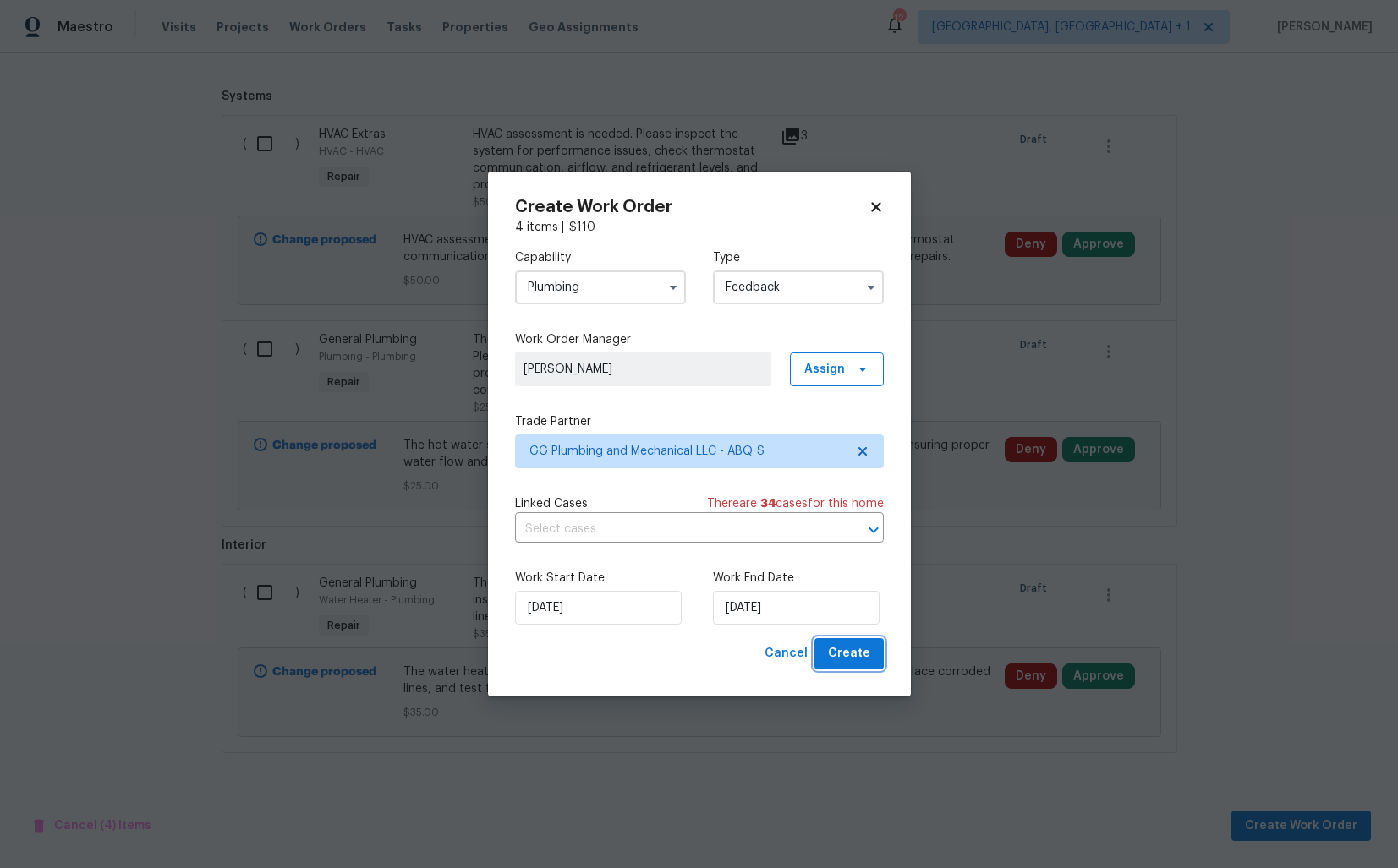
click at [849, 654] on span "Create" at bounding box center [849, 653] width 42 height 21
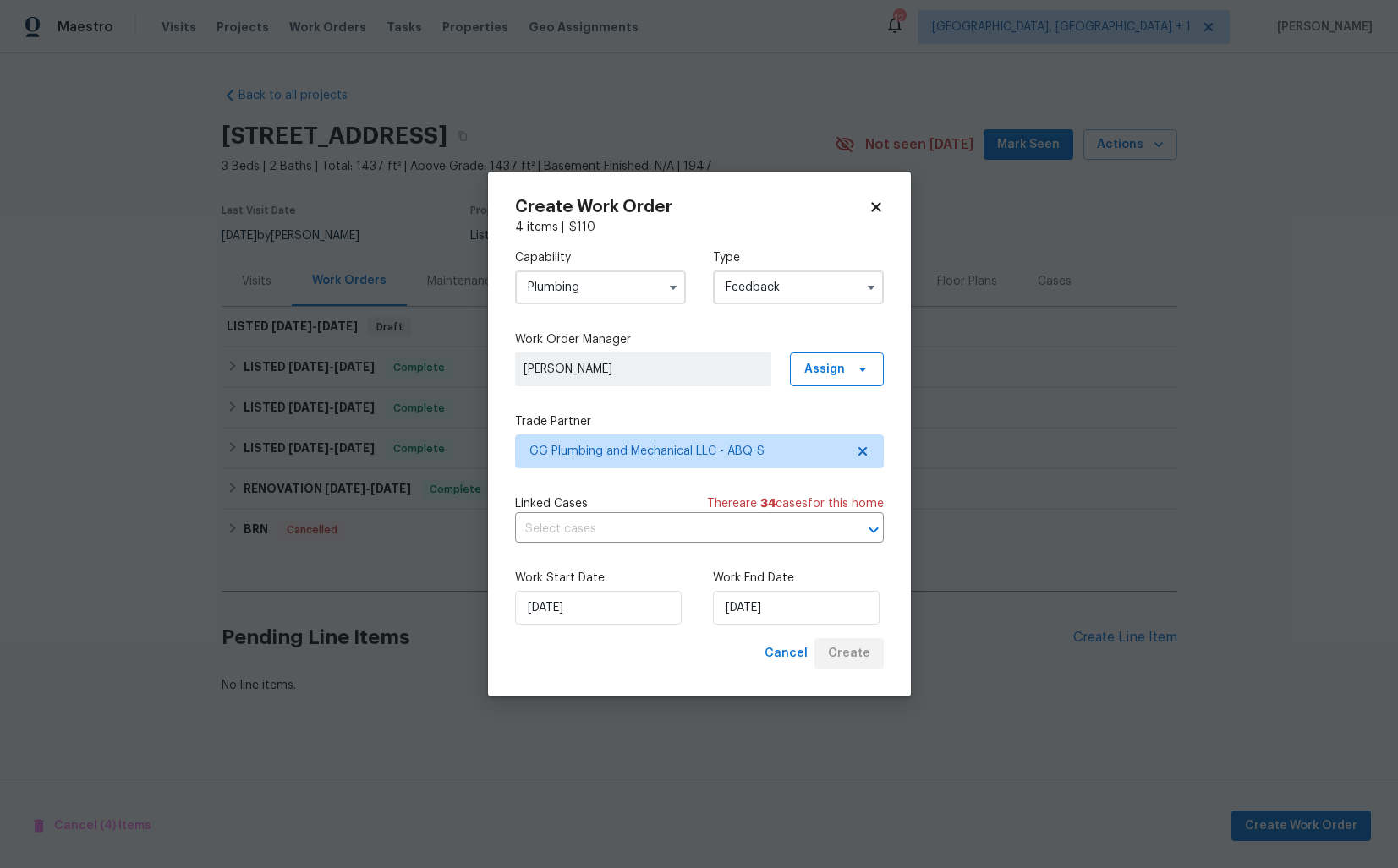
scroll to position [0, 0]
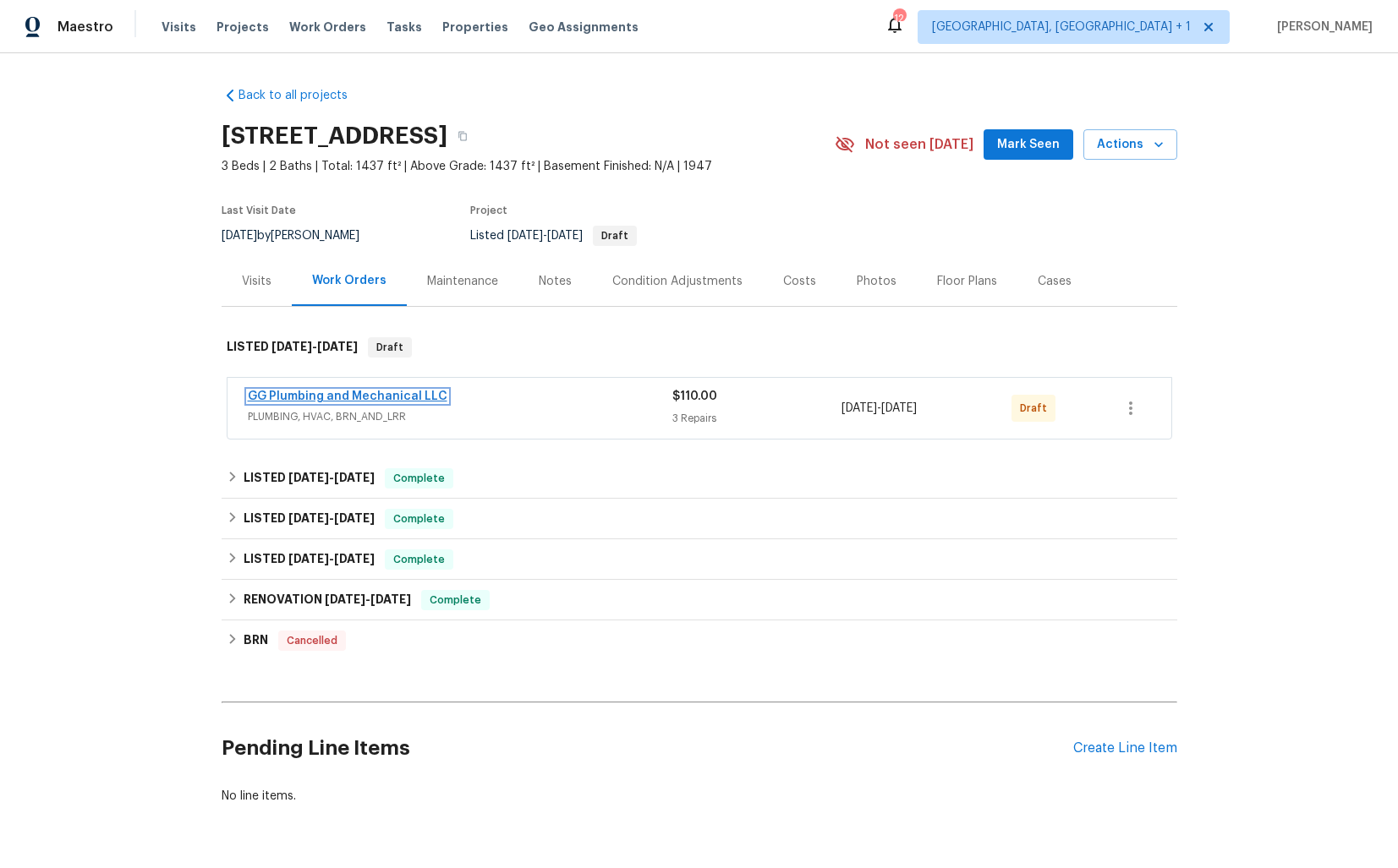
click at [363, 394] on link "GG Plumbing and Mechanical LLC" at bounding box center [348, 397] width 200 height 12
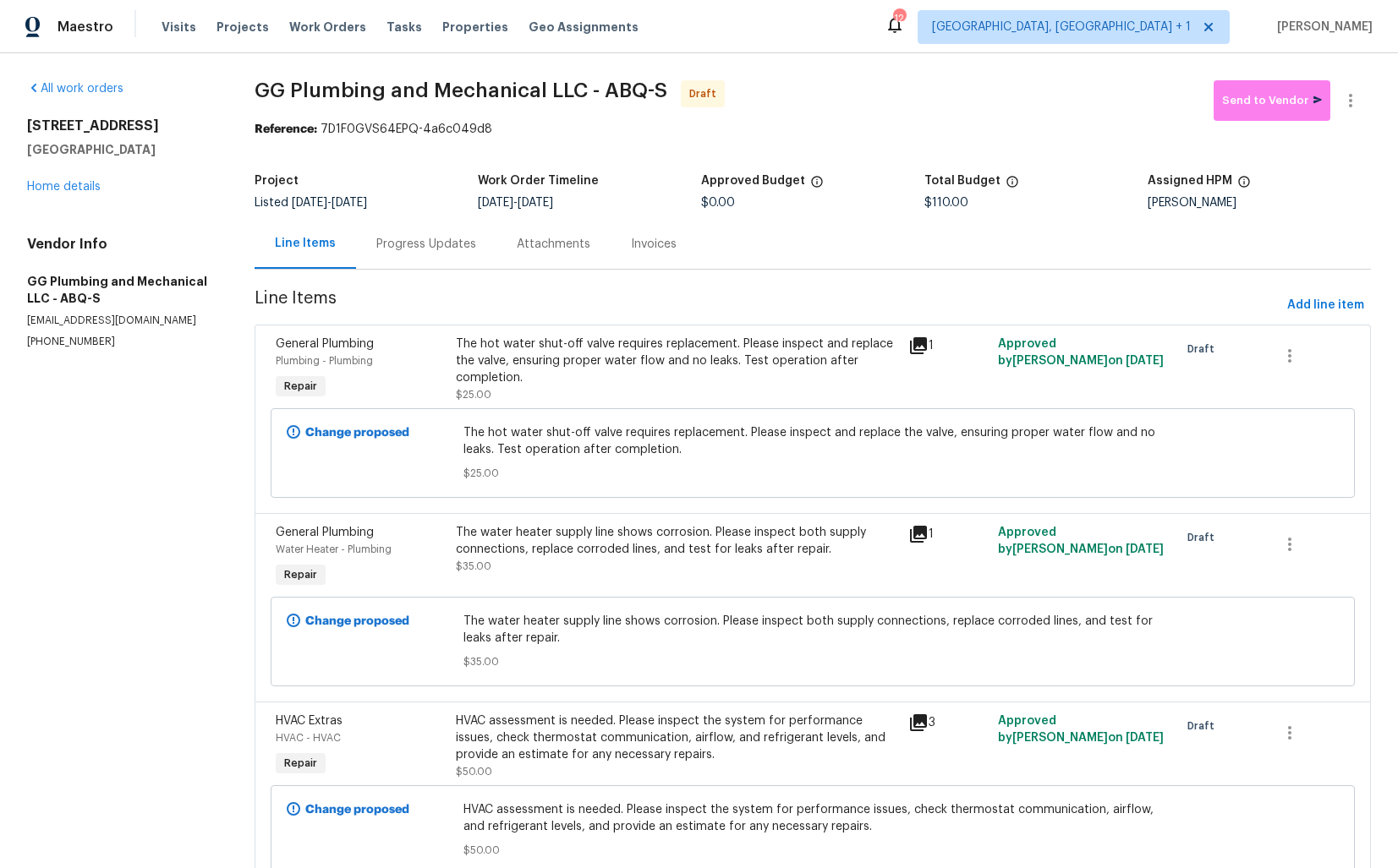
click at [427, 253] on div "Progress Updates" at bounding box center [427, 244] width 100 height 17
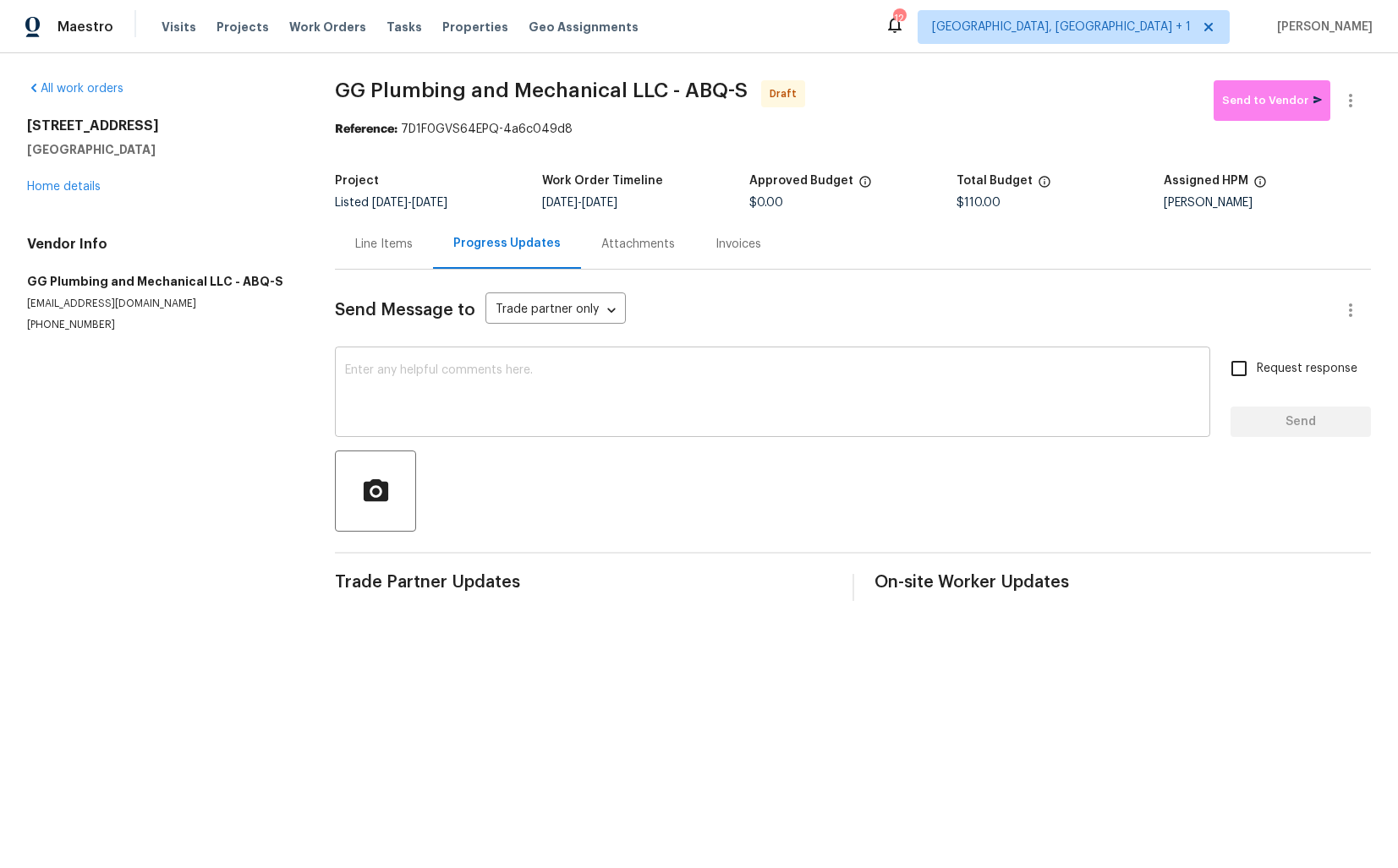
click at [495, 374] on textarea at bounding box center [772, 394] width 855 height 59
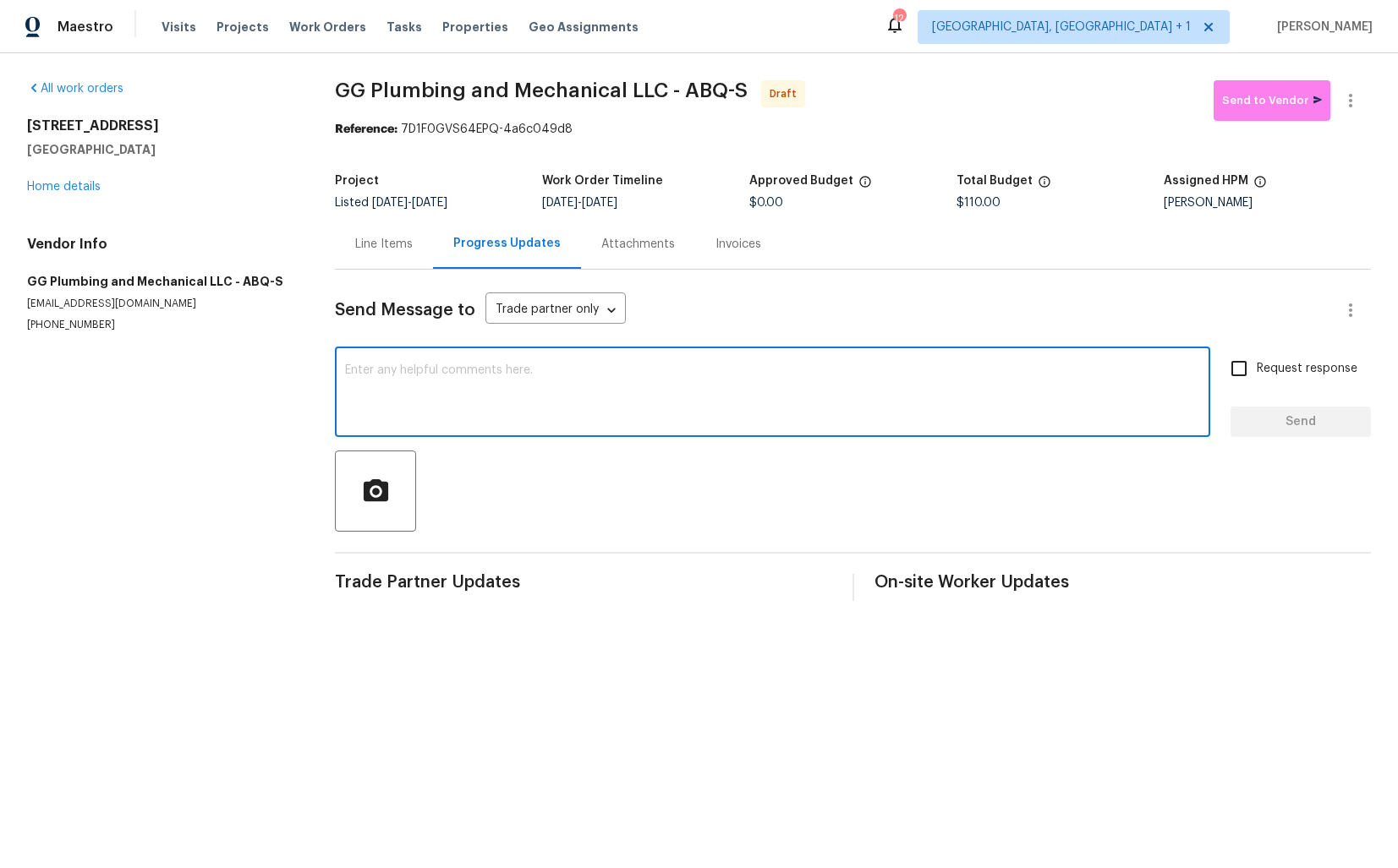
click at [594, 397] on textarea at bounding box center [772, 394] width 855 height 59
paste textarea "Hi this is [PERSON_NAME] with Opendoor. I’m confirming you received the WO for …"
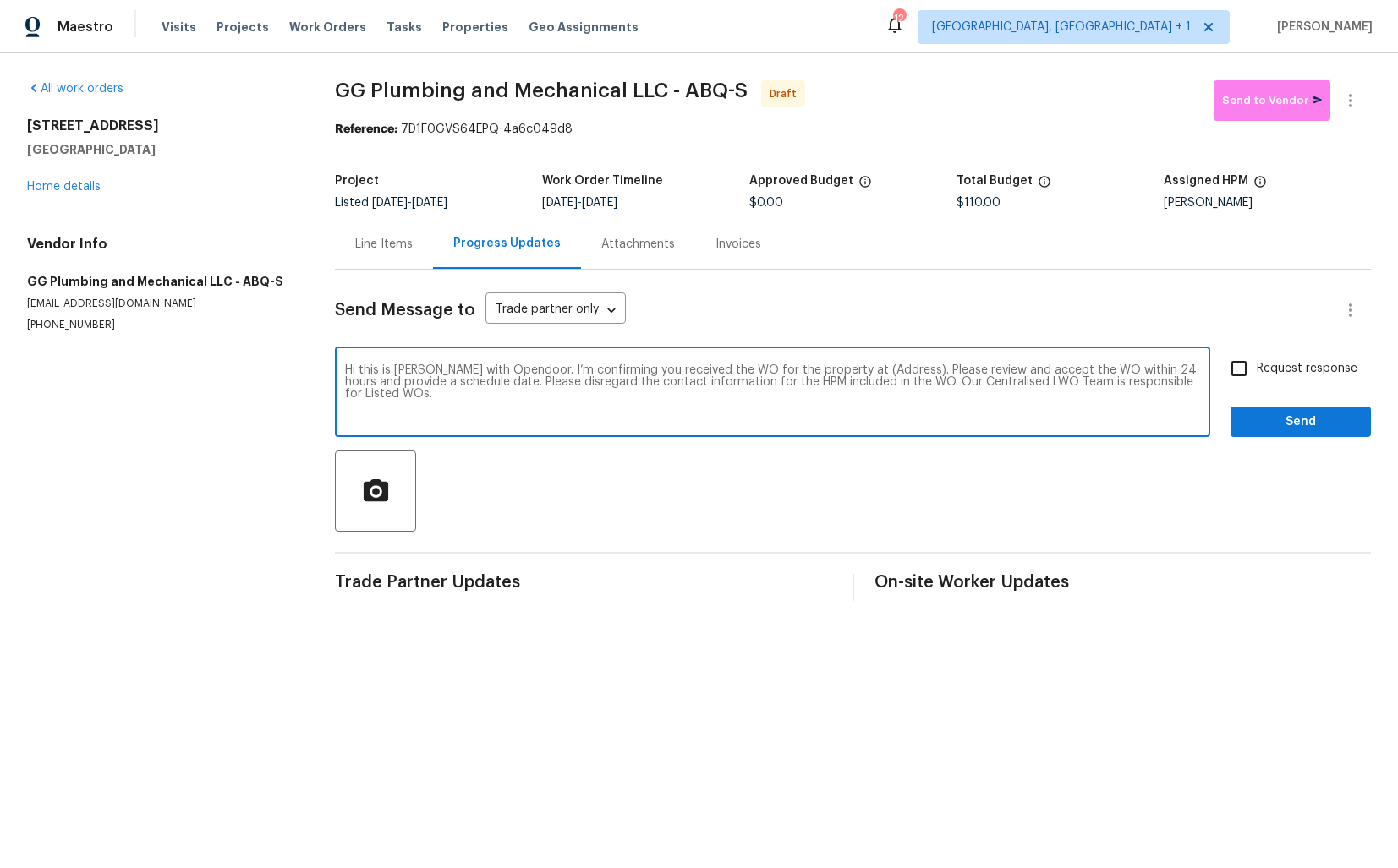
drag, startPoint x: 884, startPoint y: 374, endPoint x: 829, endPoint y: 369, distance: 55.2
click at [829, 369] on textarea "Hi this is [PERSON_NAME] with Opendoor. I’m confirming you received the WO for …" at bounding box center [772, 394] width 855 height 59
paste textarea "[STREET_ADDRESS]"
type textarea "Hi this is [PERSON_NAME] with Opendoor. I’m confirming you received the WO for …"
click at [1243, 369] on input "Request response" at bounding box center [1239, 369] width 36 height 36
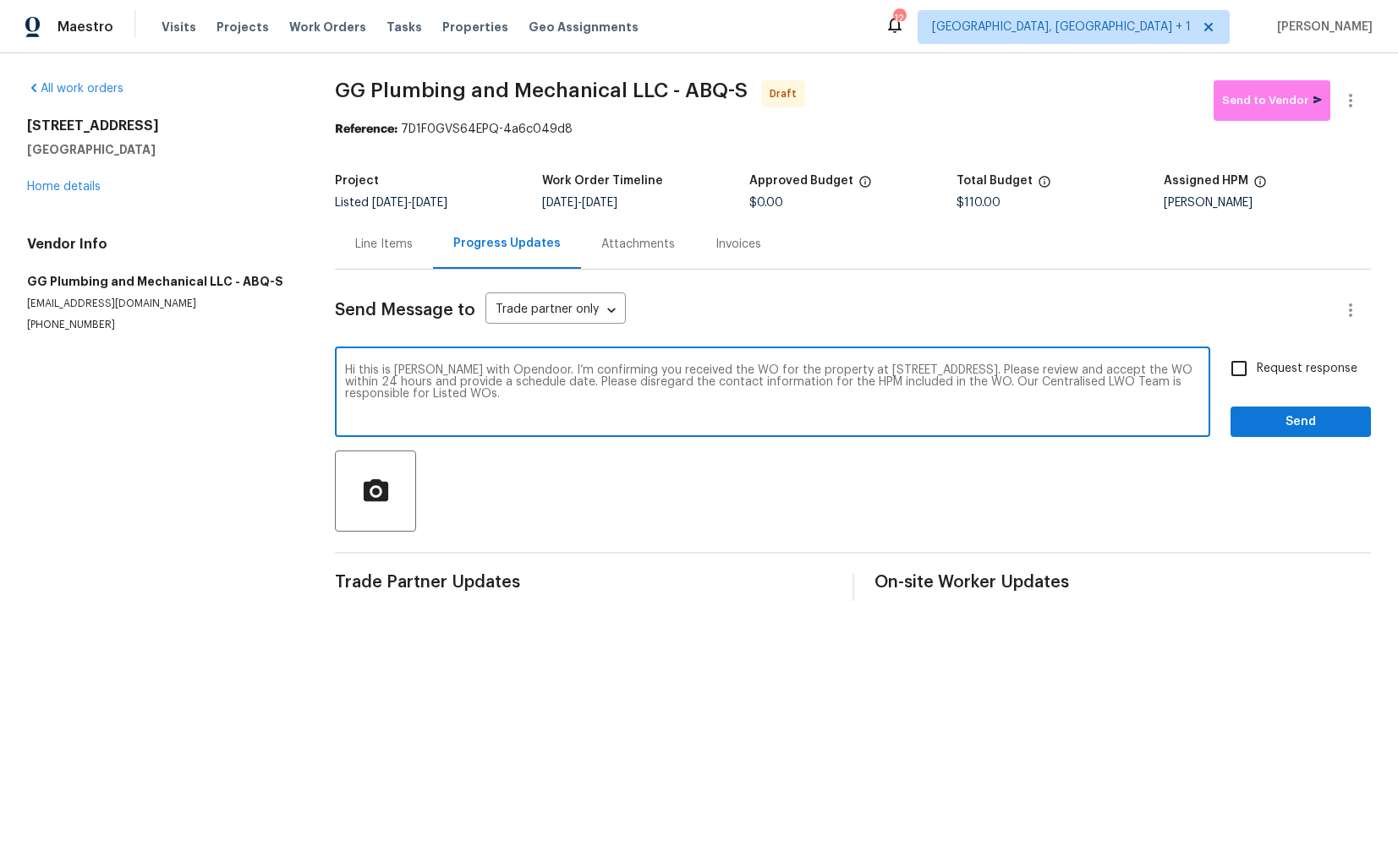
checkbox input "true"
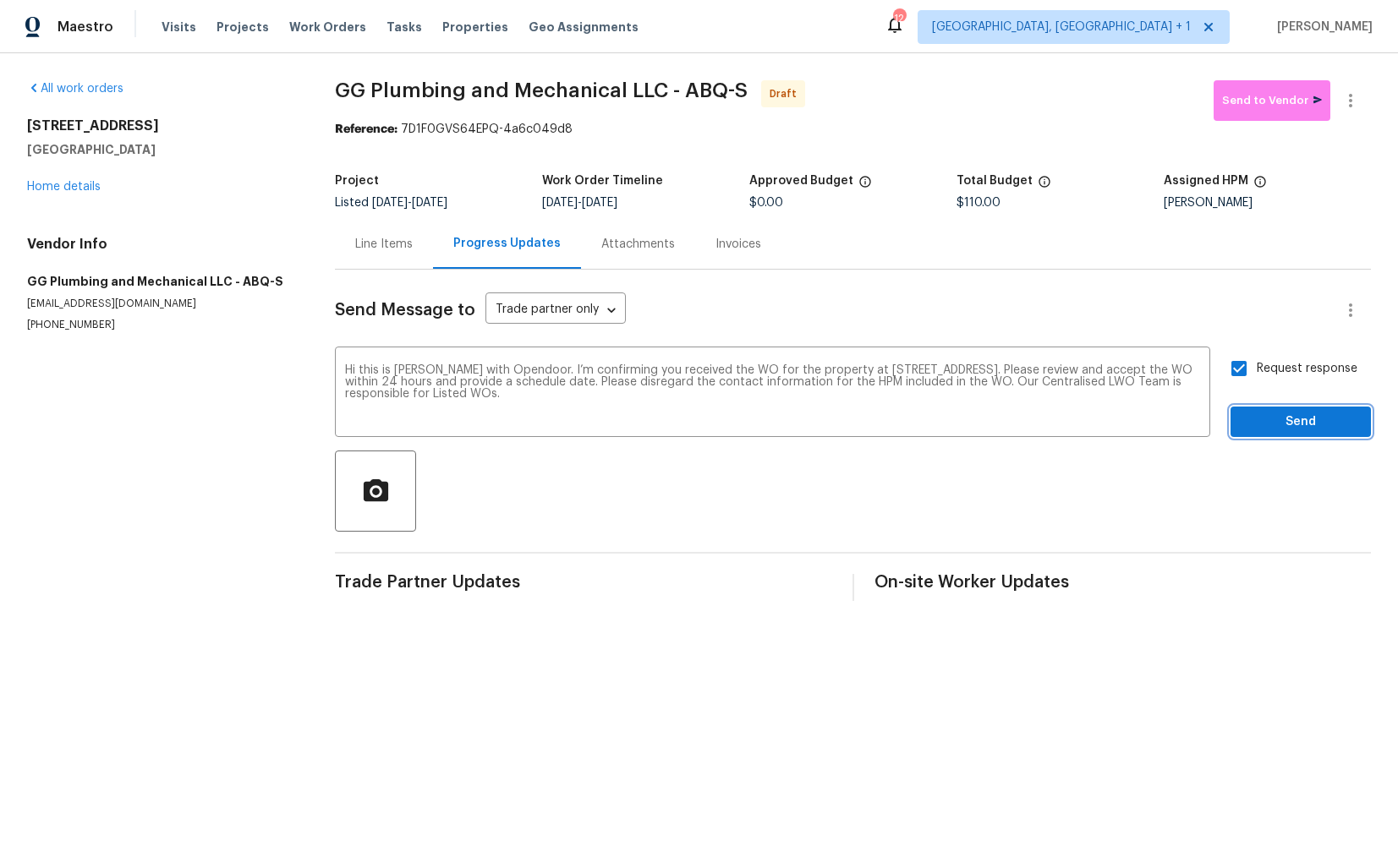
click at [1278, 422] on span "Send" at bounding box center [1300, 422] width 113 height 21
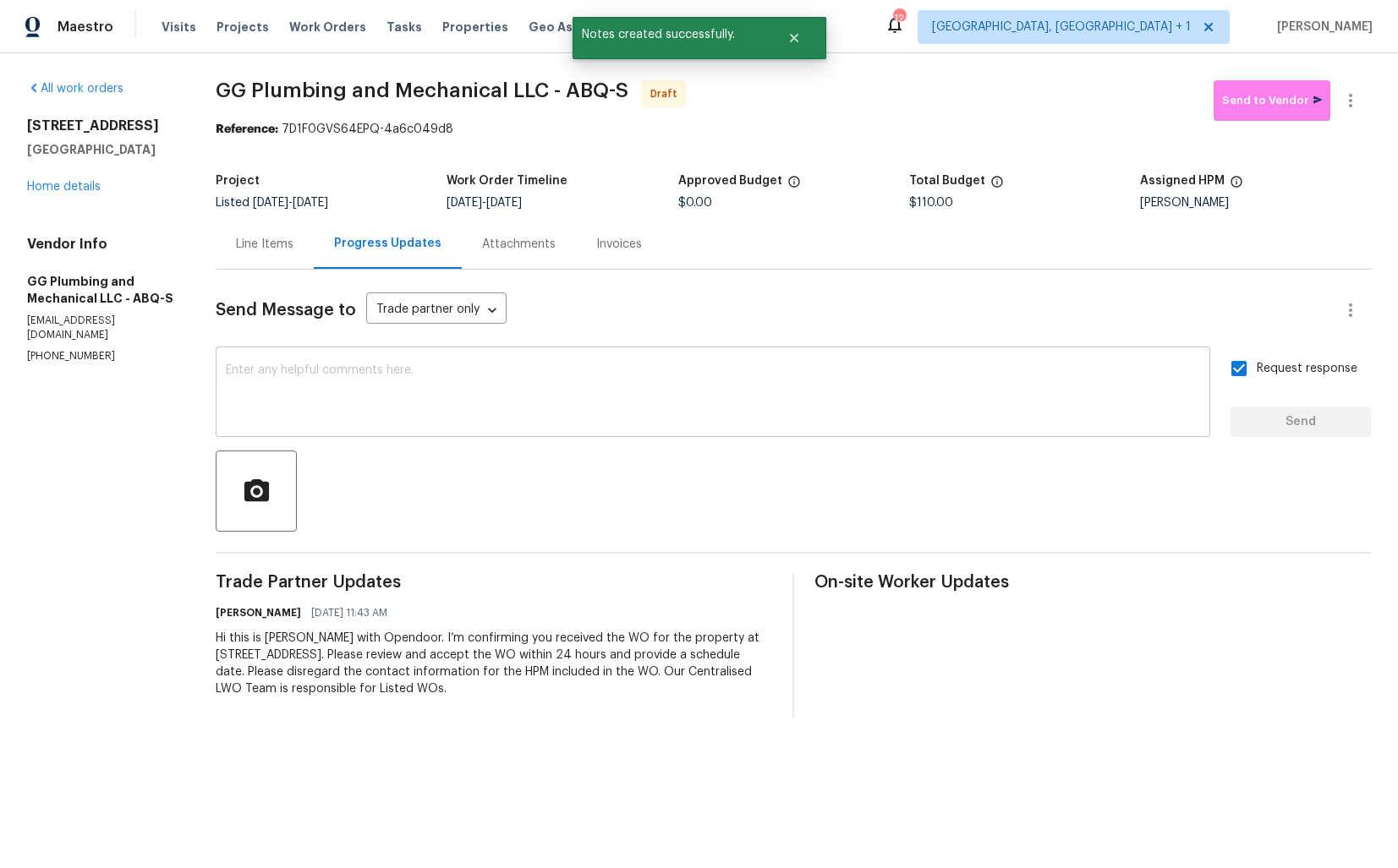
click at [699, 423] on textarea at bounding box center [712, 394] width 974 height 59
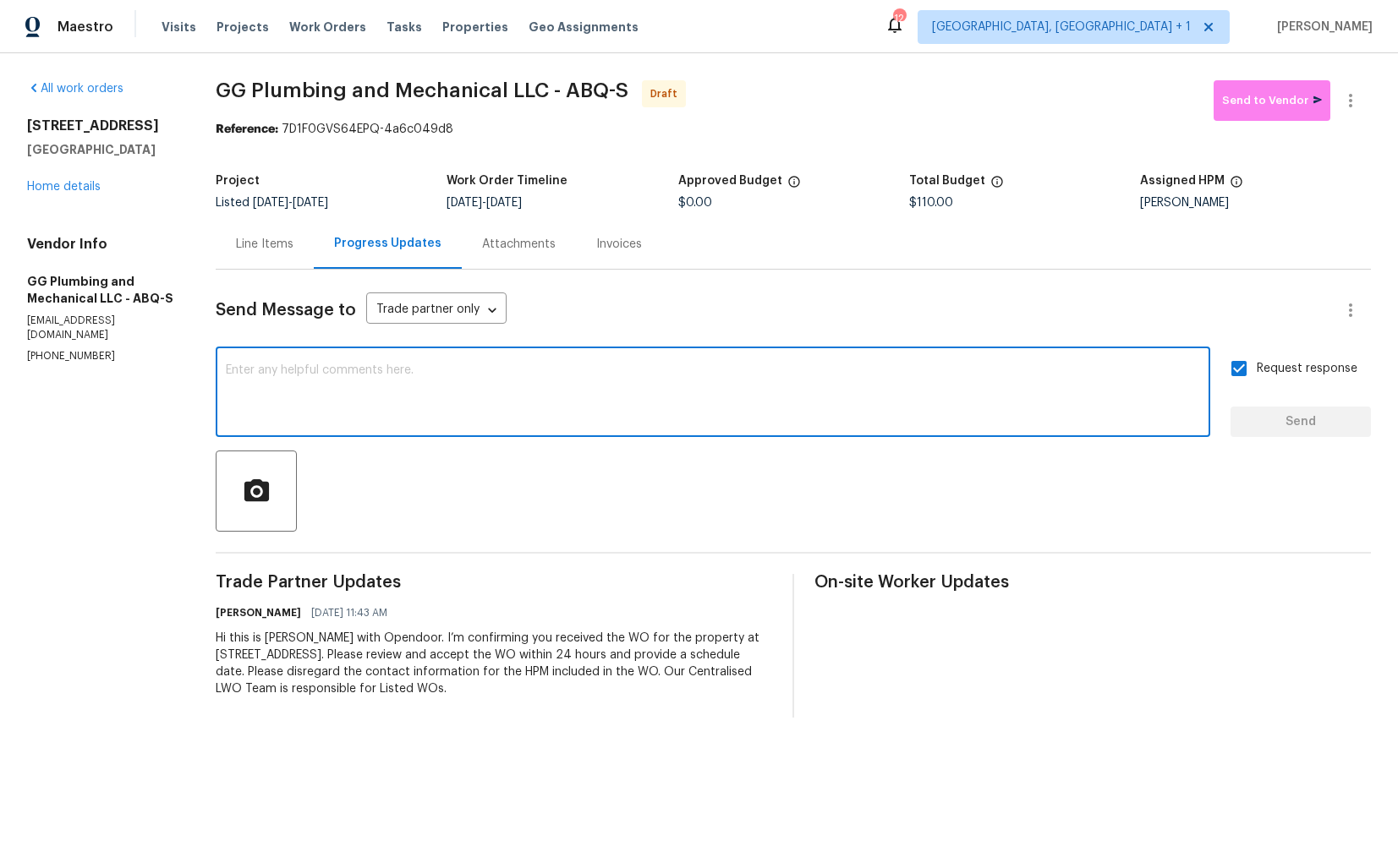
click at [527, 405] on textarea at bounding box center [712, 394] width 974 height 59
paste textarea "Attention All Work Orders must include before-photos (both close-up and wide-an…"
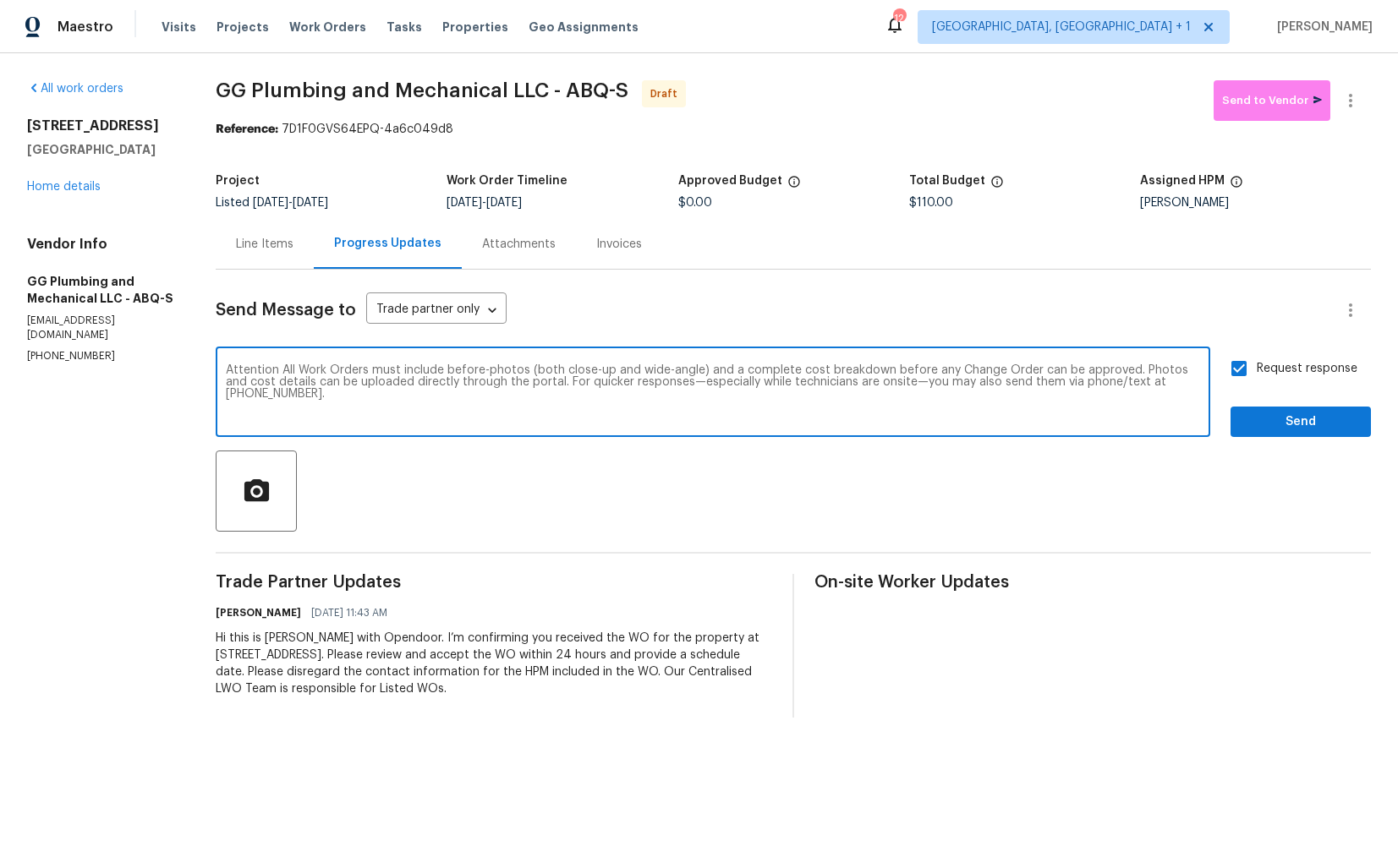
type textarea "Attention All Work Orders must include before-photos (both close-up and wide-an…"
click at [1287, 425] on span "Send" at bounding box center [1300, 422] width 113 height 21
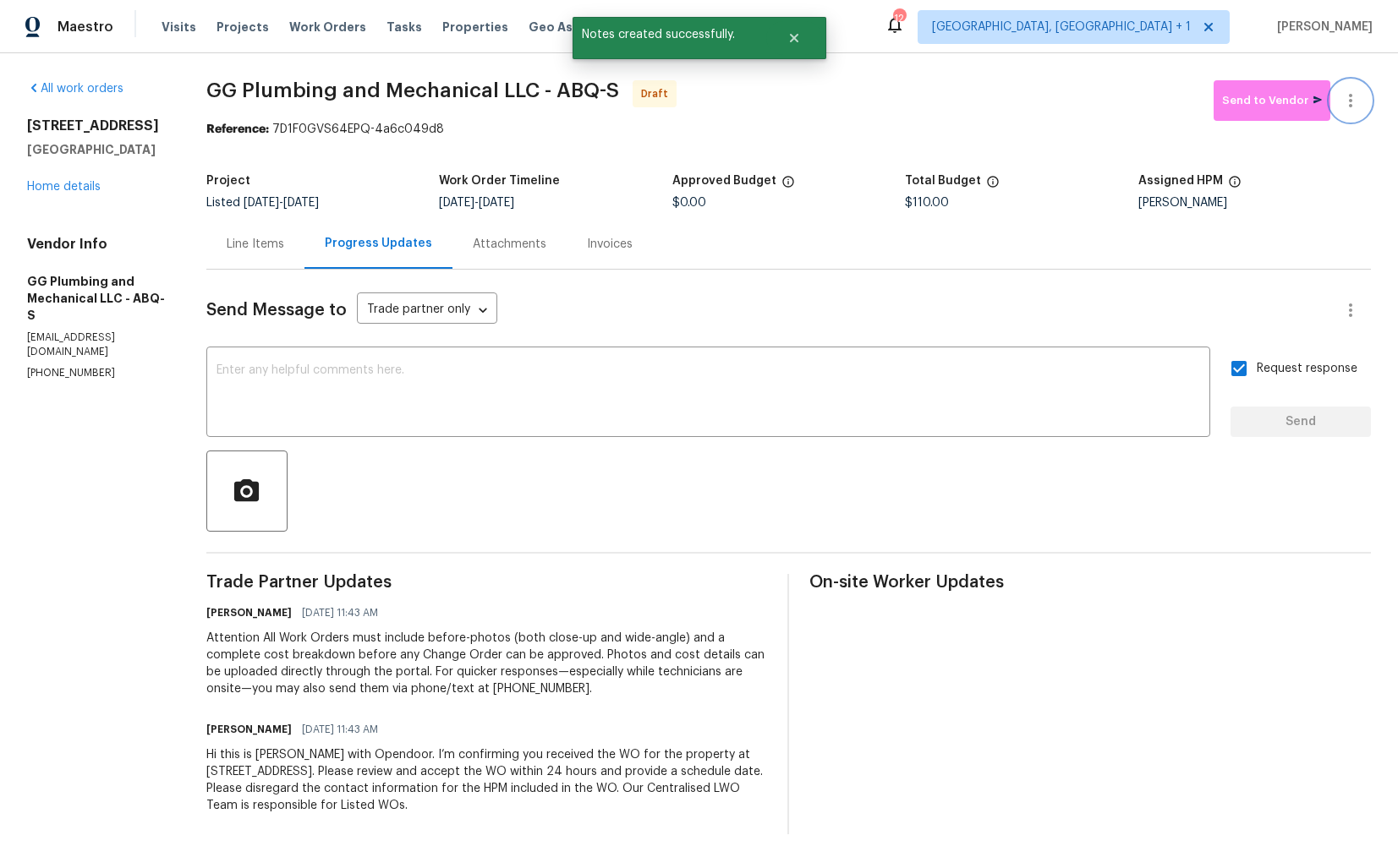
click at [1364, 106] on button "button" at bounding box center [1351, 100] width 41 height 41
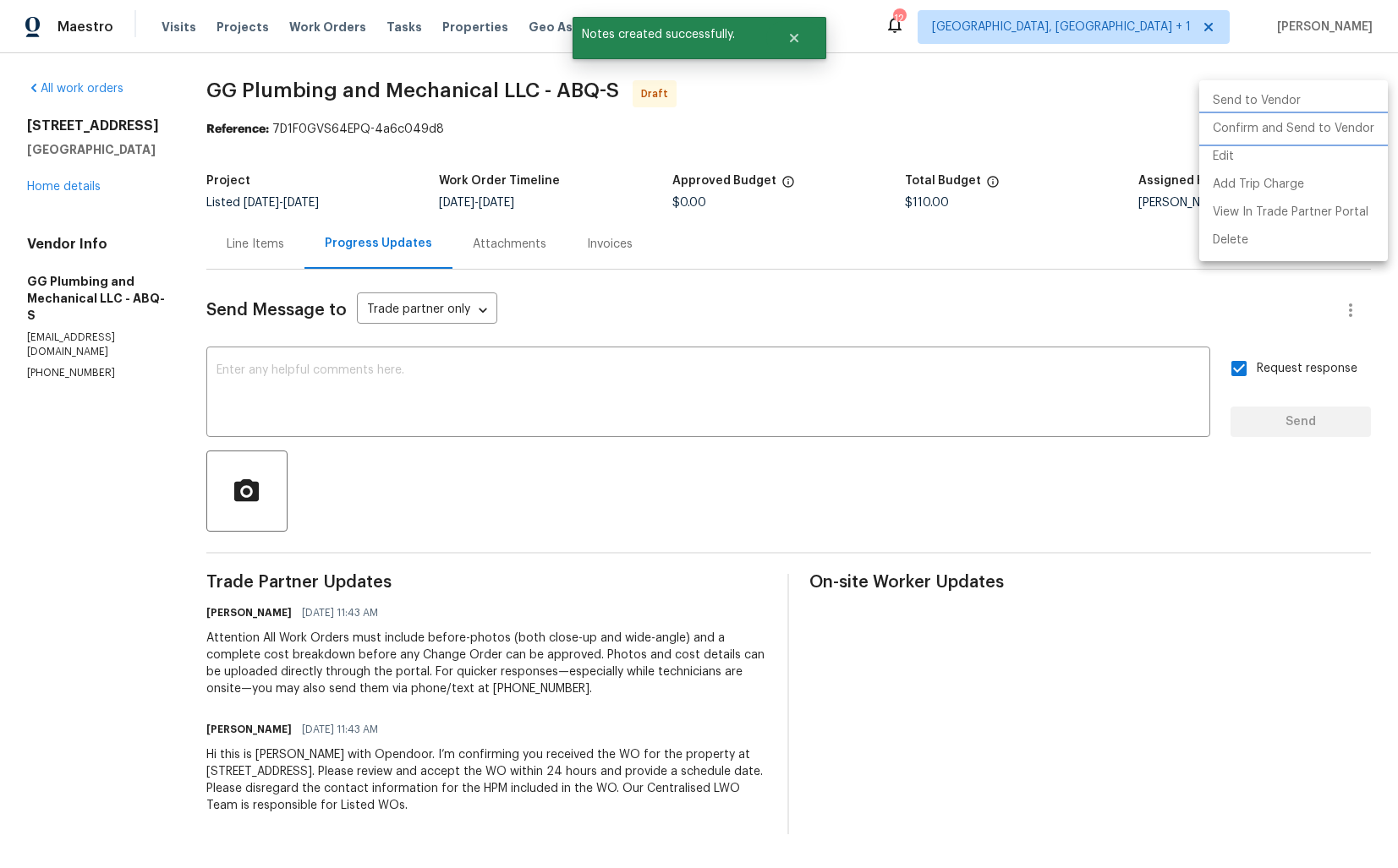
click at [1294, 130] on li "Confirm and Send to Vendor" at bounding box center [1293, 129] width 189 height 28
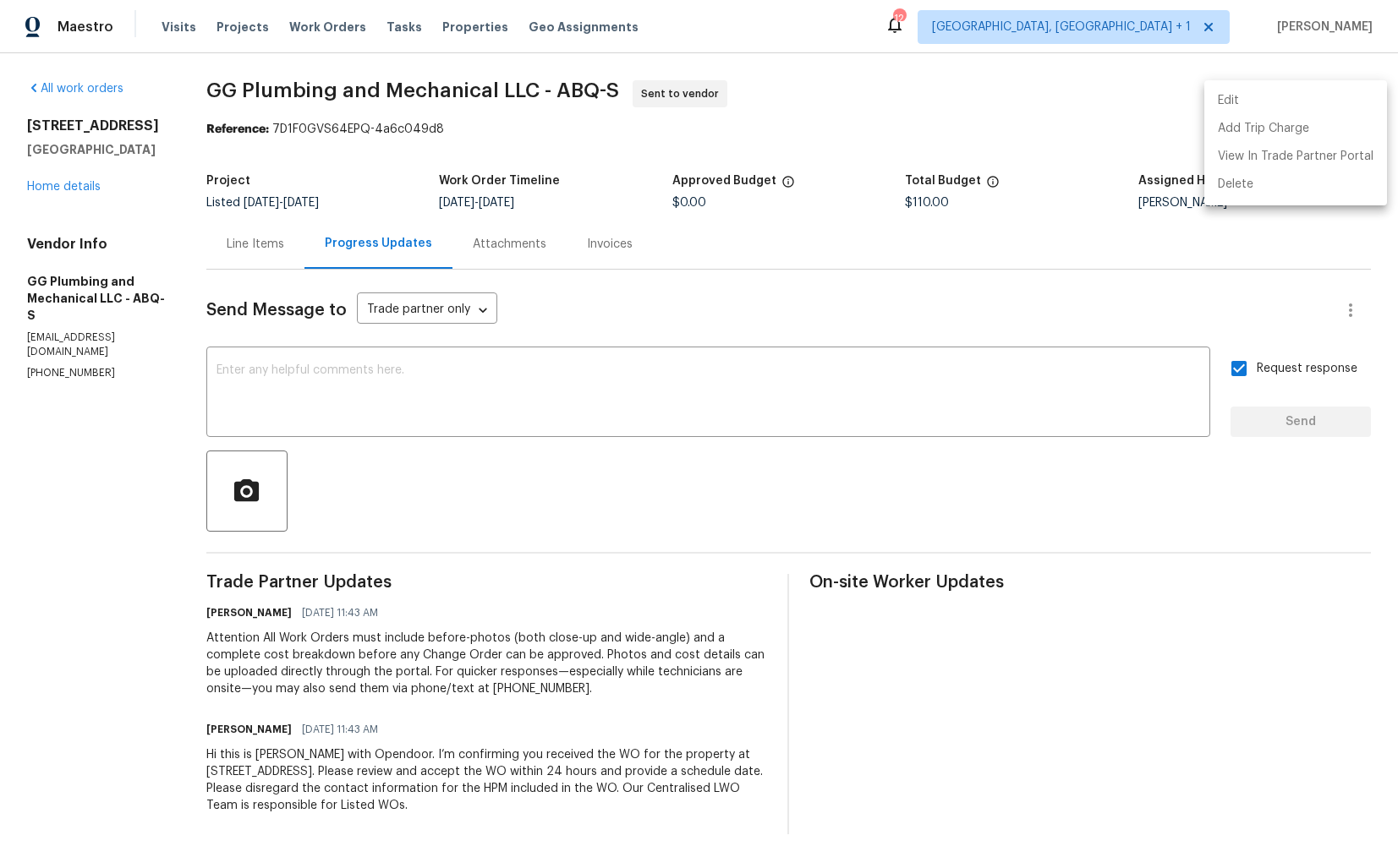
click at [966, 114] on div at bounding box center [699, 434] width 1398 height 868
click at [74, 189] on link "Home details" at bounding box center [64, 187] width 74 height 12
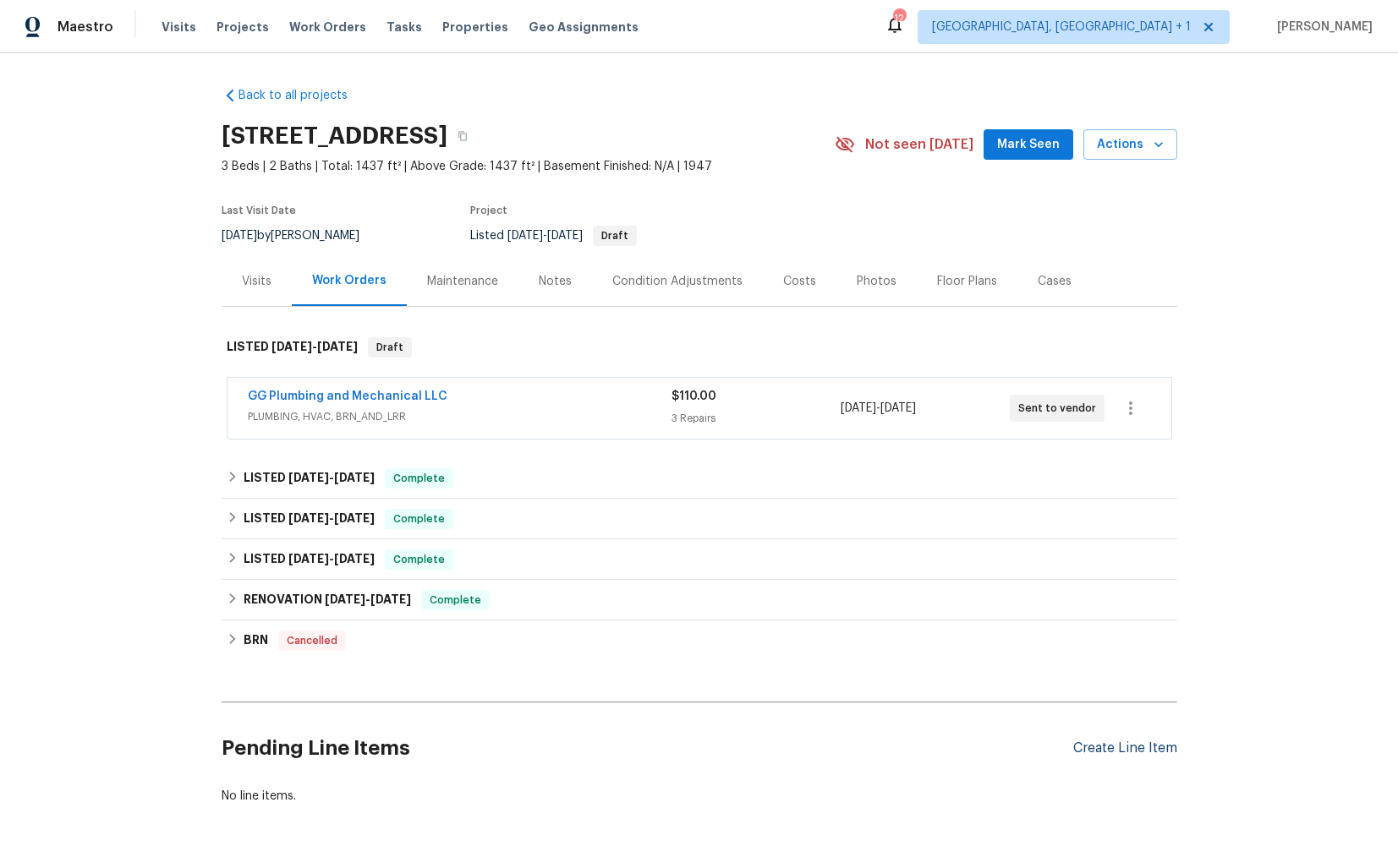
click at [1120, 743] on div "Create Line Item" at bounding box center [1125, 749] width 104 height 16
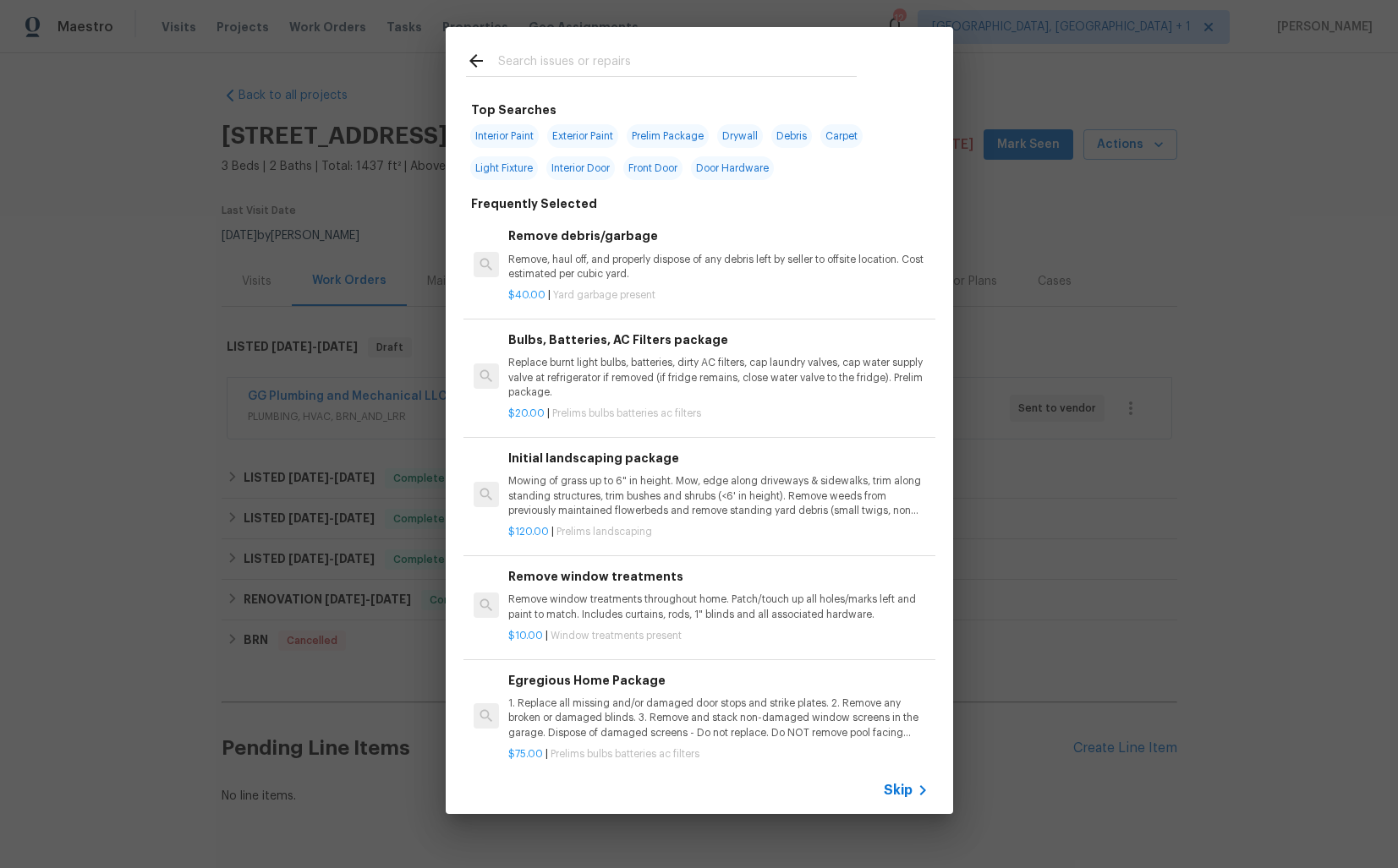
click at [568, 69] on input "text" at bounding box center [678, 63] width 359 height 25
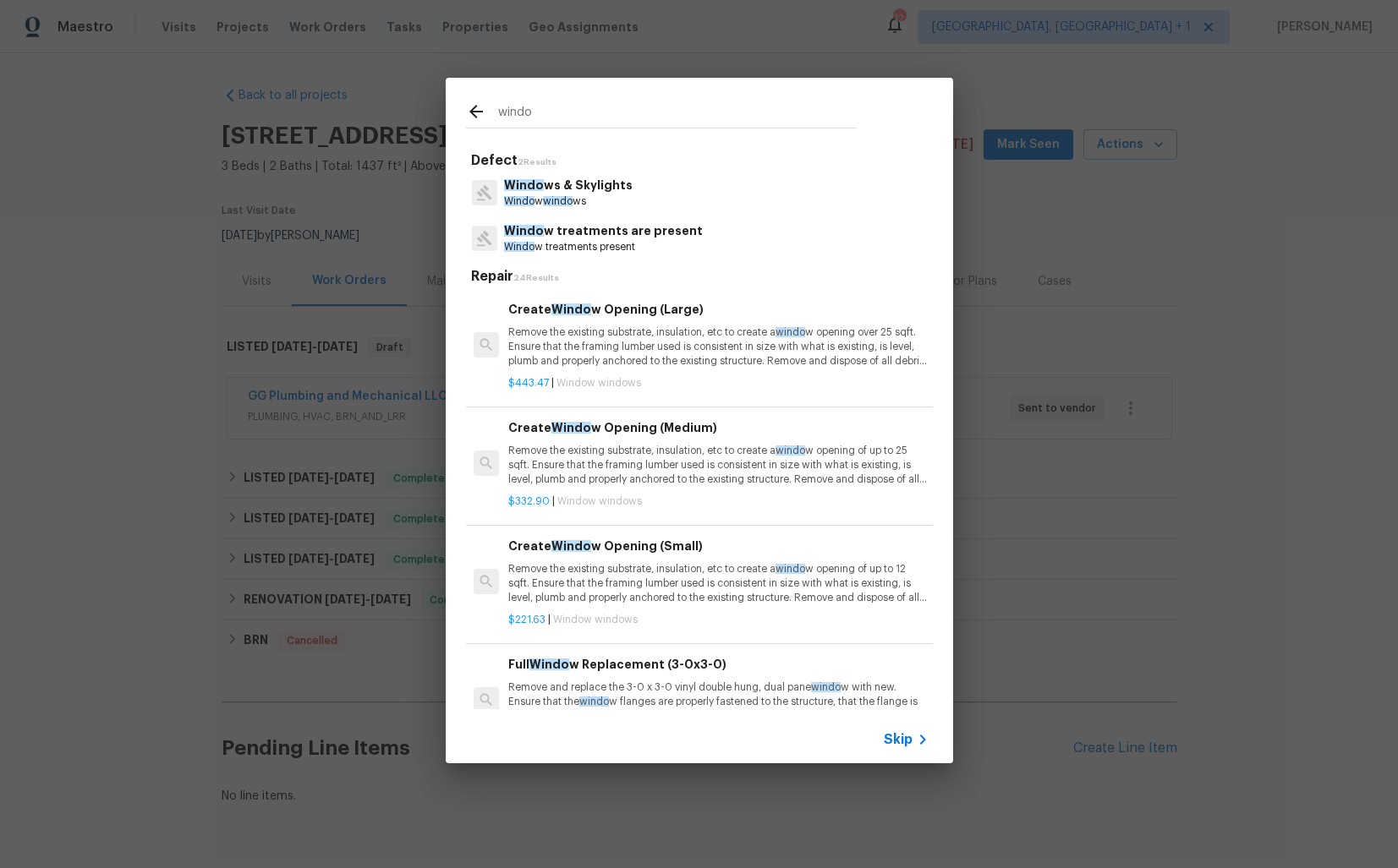
type input "window"
click at [558, 198] on span "window" at bounding box center [565, 201] width 38 height 10
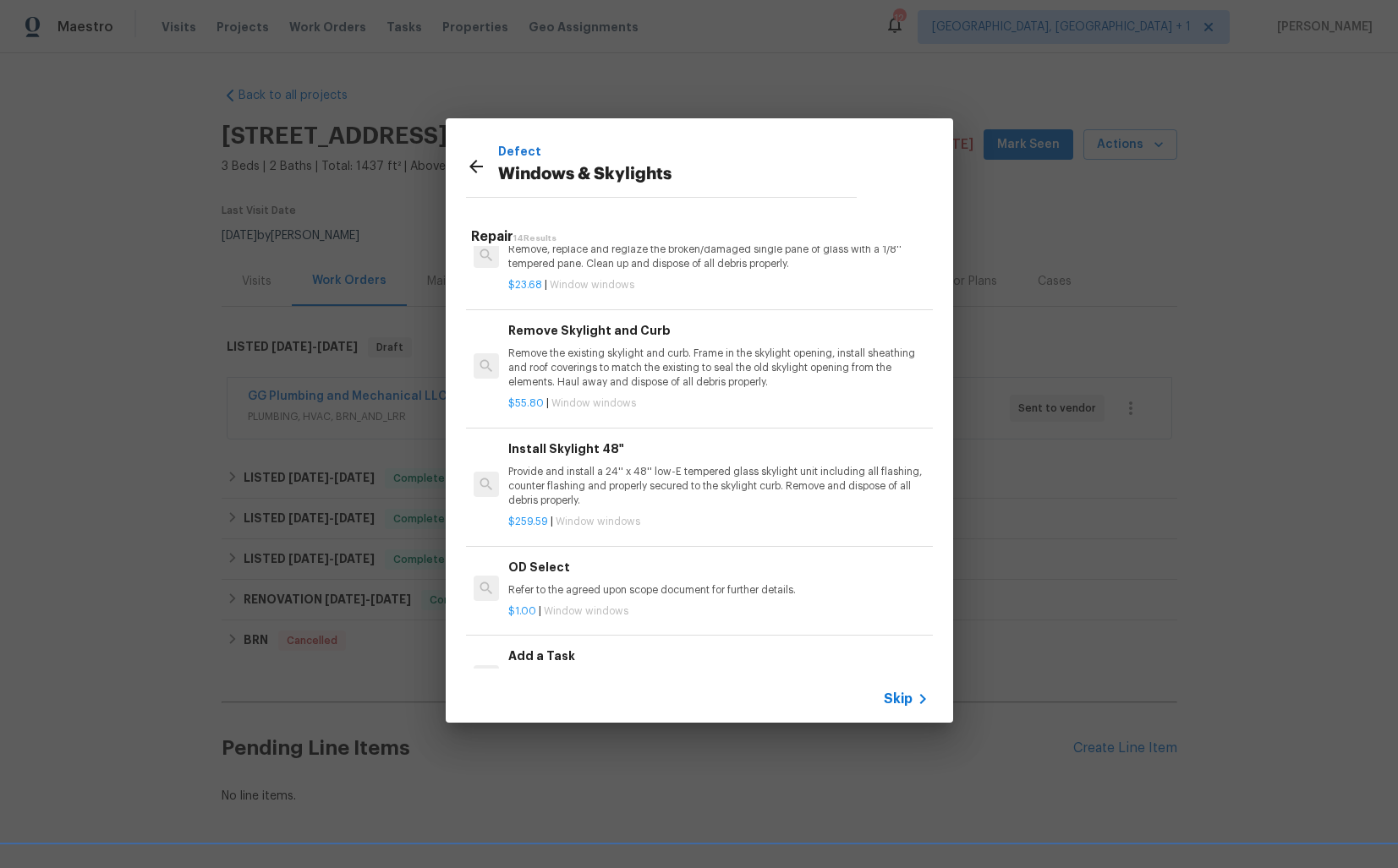
scroll to position [1136, 0]
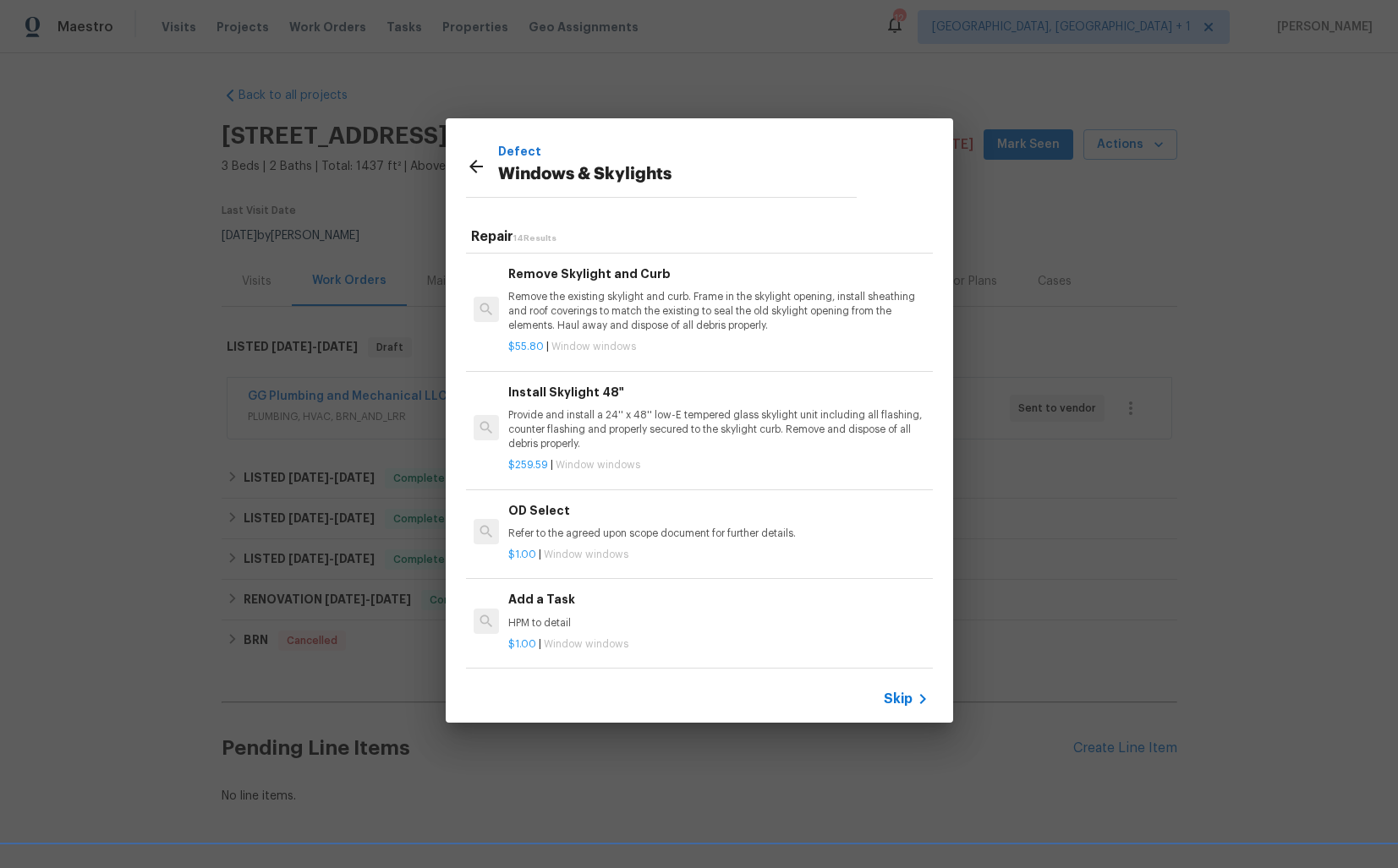
click at [560, 611] on div "Add a Task HPM to detail" at bounding box center [718, 610] width 420 height 41
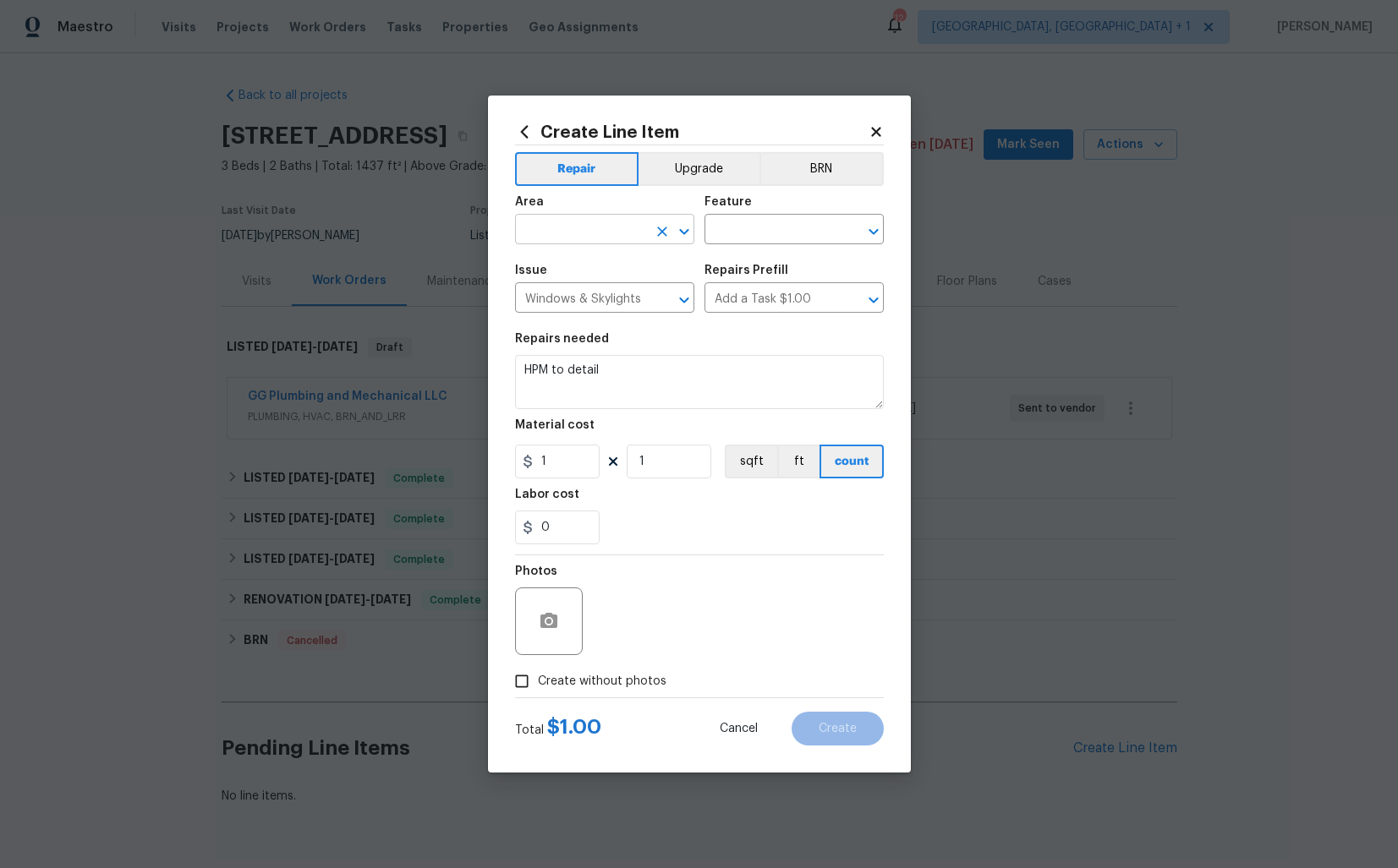
click at [565, 229] on input "text" at bounding box center [582, 231] width 132 height 26
click at [551, 292] on li "Exterior Overall" at bounding box center [605, 297] width 179 height 28
type input "Exterior Overall"
click at [756, 232] on input "text" at bounding box center [770, 231] width 132 height 26
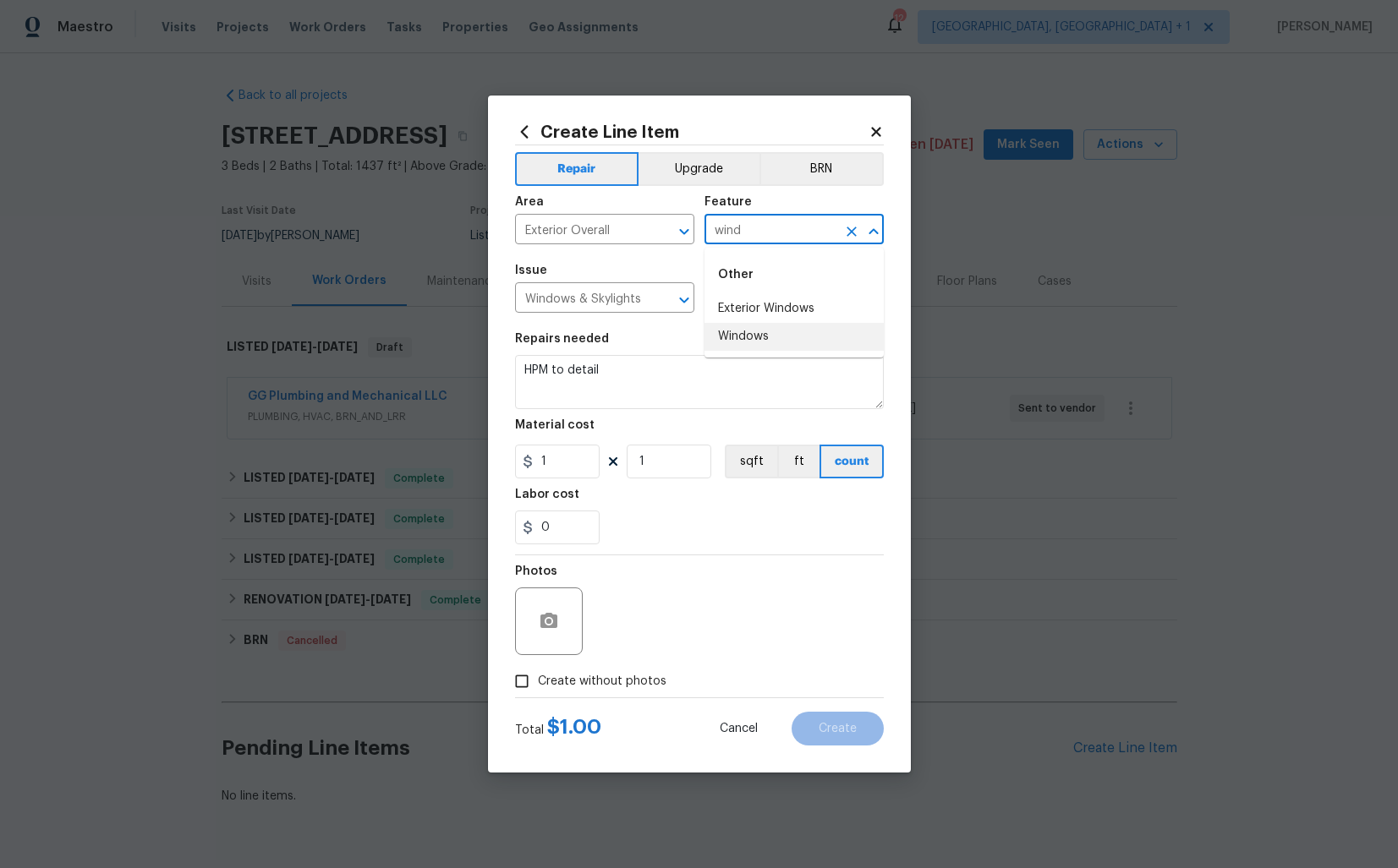
click at [749, 334] on li "Windows" at bounding box center [793, 337] width 179 height 28
type input "Windows"
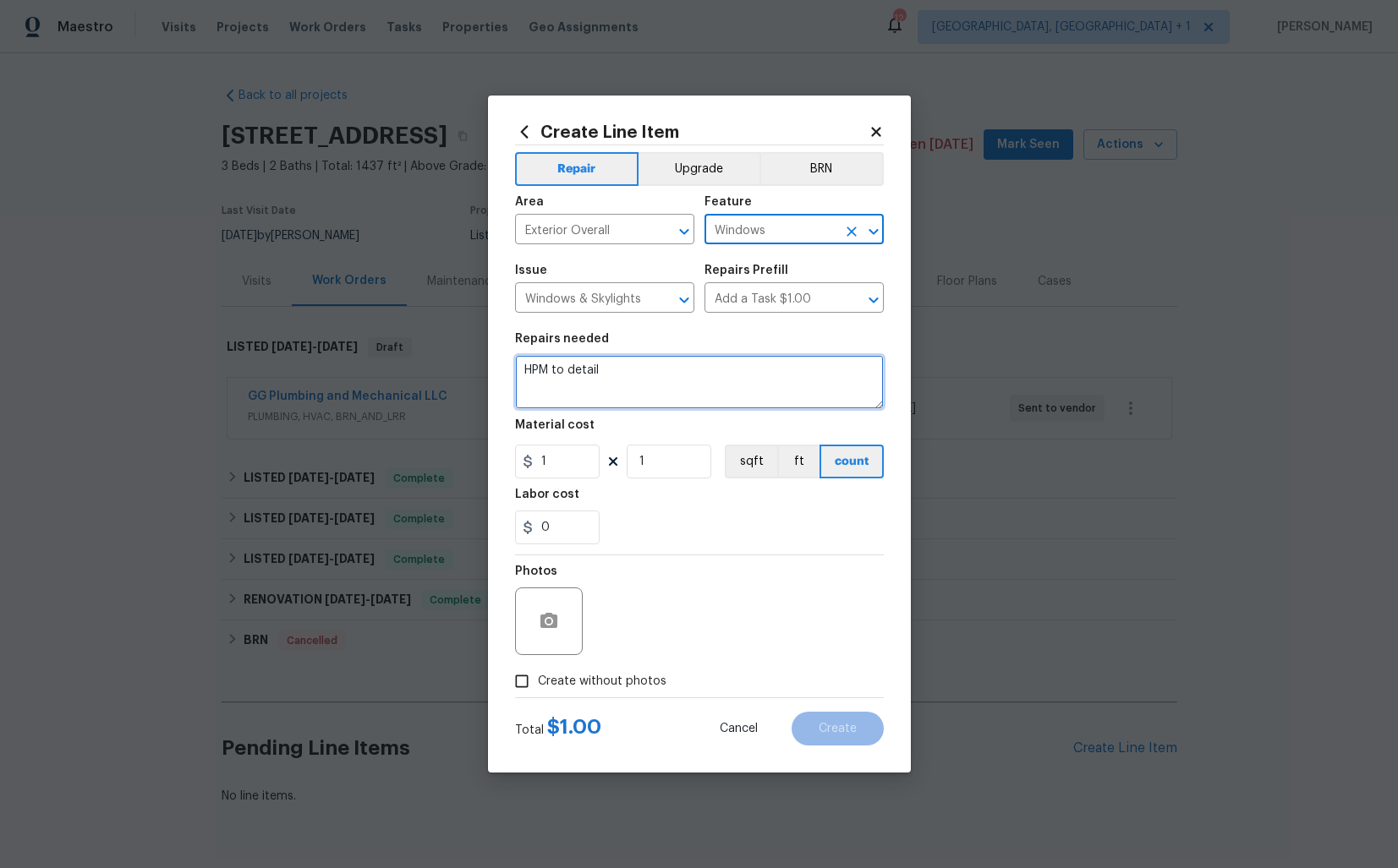
click at [669, 372] on textarea "HPM to detail" at bounding box center [699, 383] width 369 height 54
paste textarea "The window is broken. Please inspect the damaged pane, provide an estimate for …"
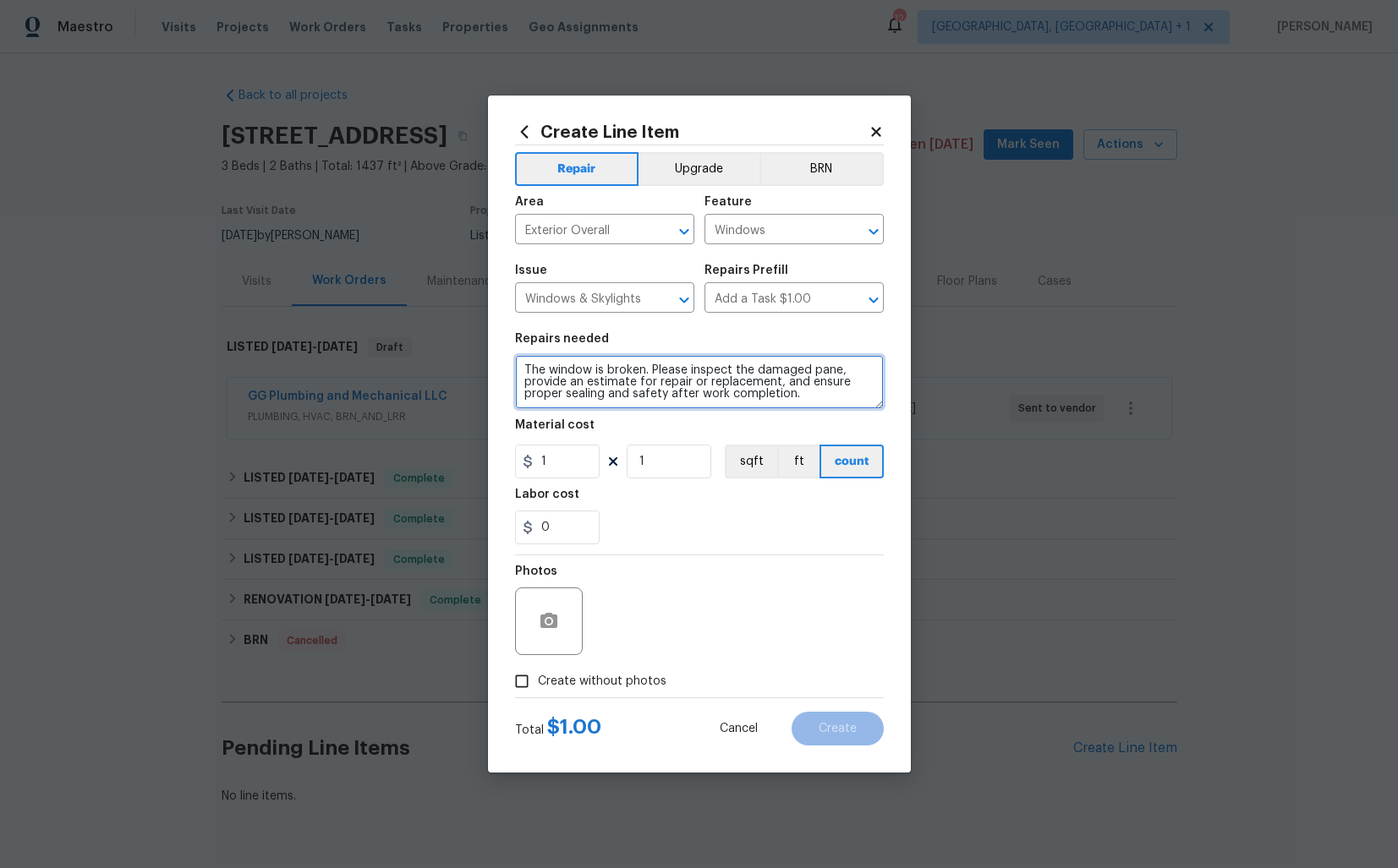
type textarea "The window is broken. Please inspect the damaged pane, provide an estimate for …"
click at [565, 454] on input "1" at bounding box center [558, 461] width 85 height 34
type input "45"
click at [527, 685] on input "Create without photos" at bounding box center [522, 681] width 32 height 32
click at [527, 682] on input "Create without photos" at bounding box center [522, 681] width 32 height 32
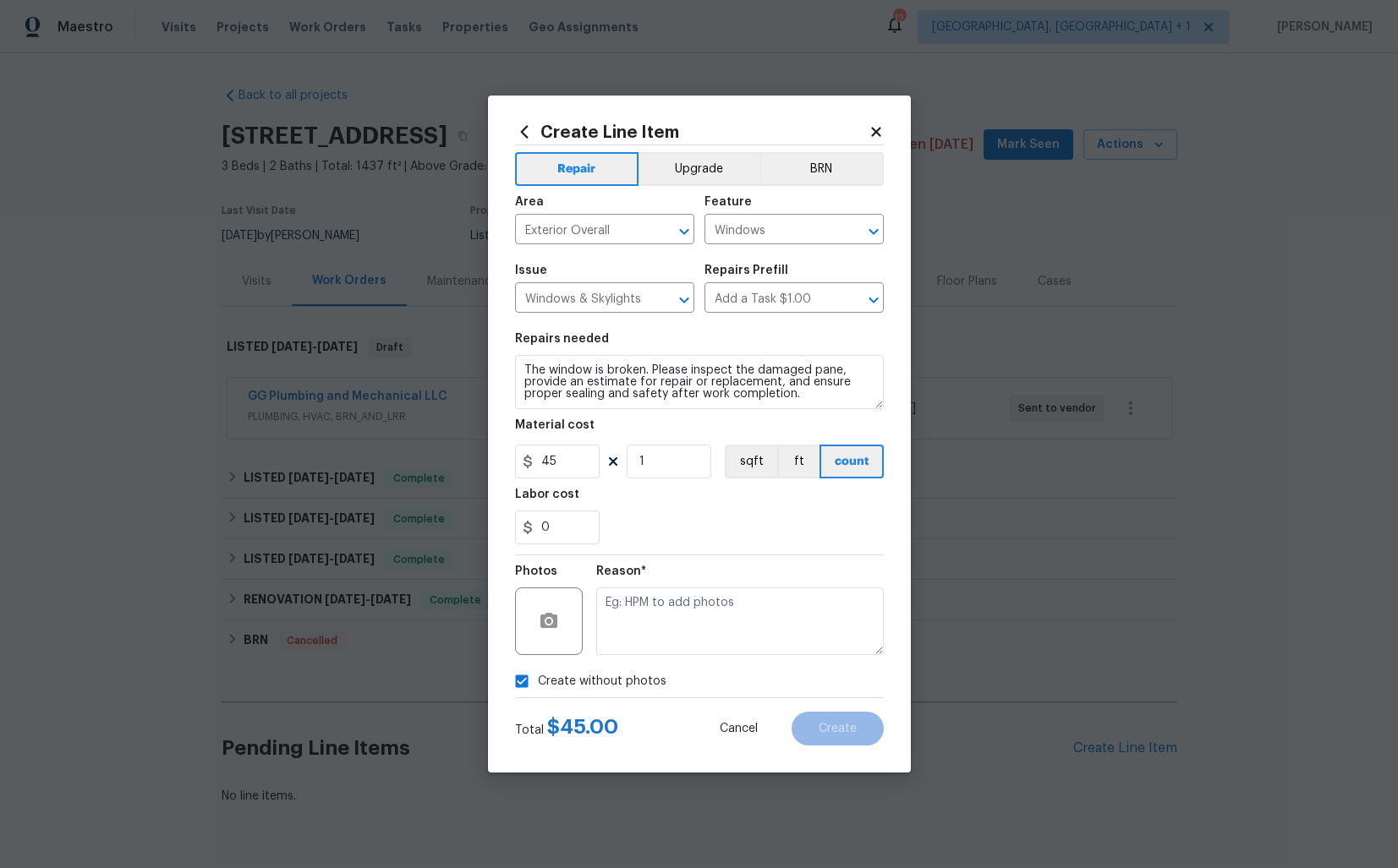
checkbox input "false"
click at [555, 619] on icon "button" at bounding box center [549, 620] width 17 height 15
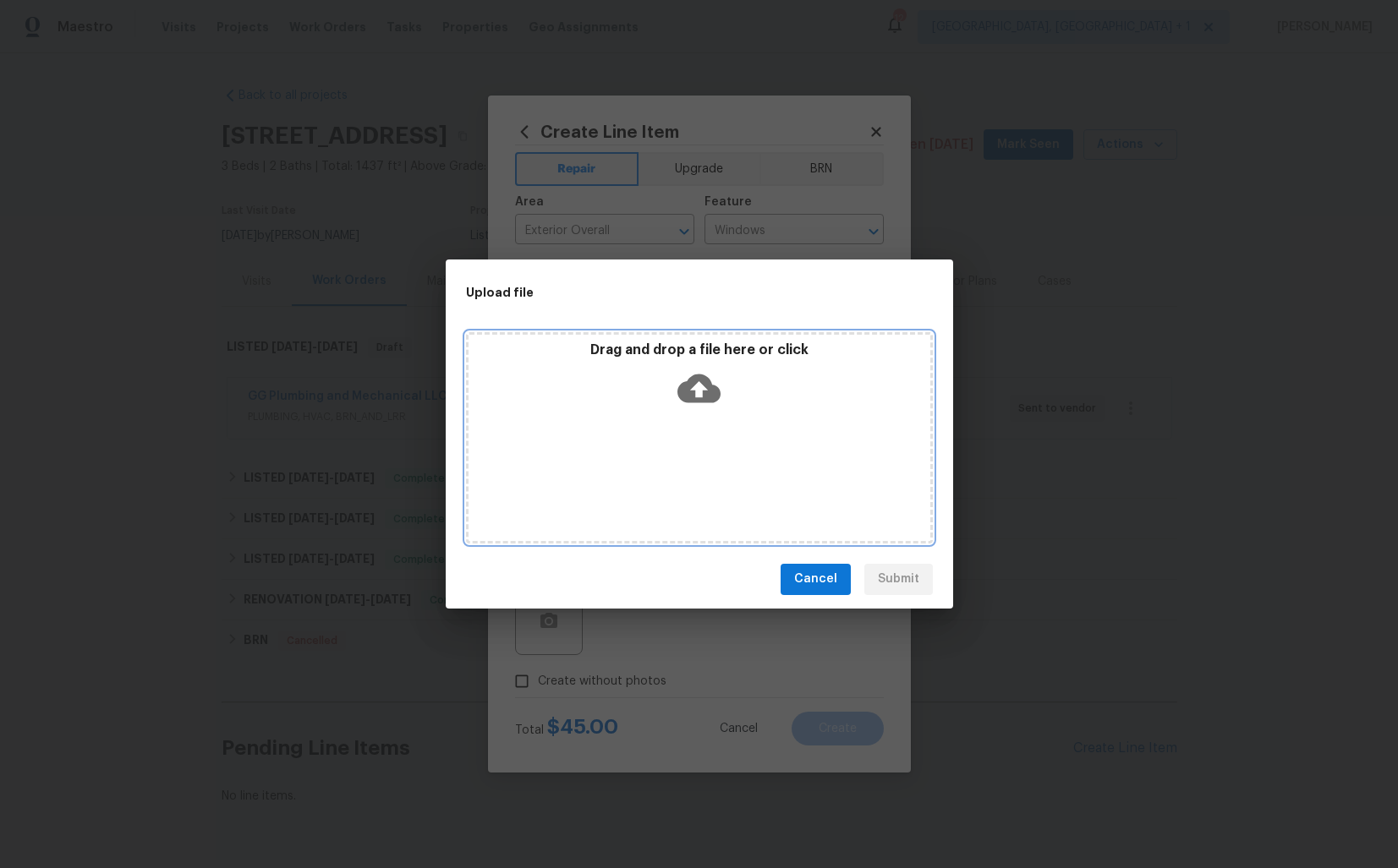
click at [701, 382] on icon at bounding box center [699, 388] width 43 height 29
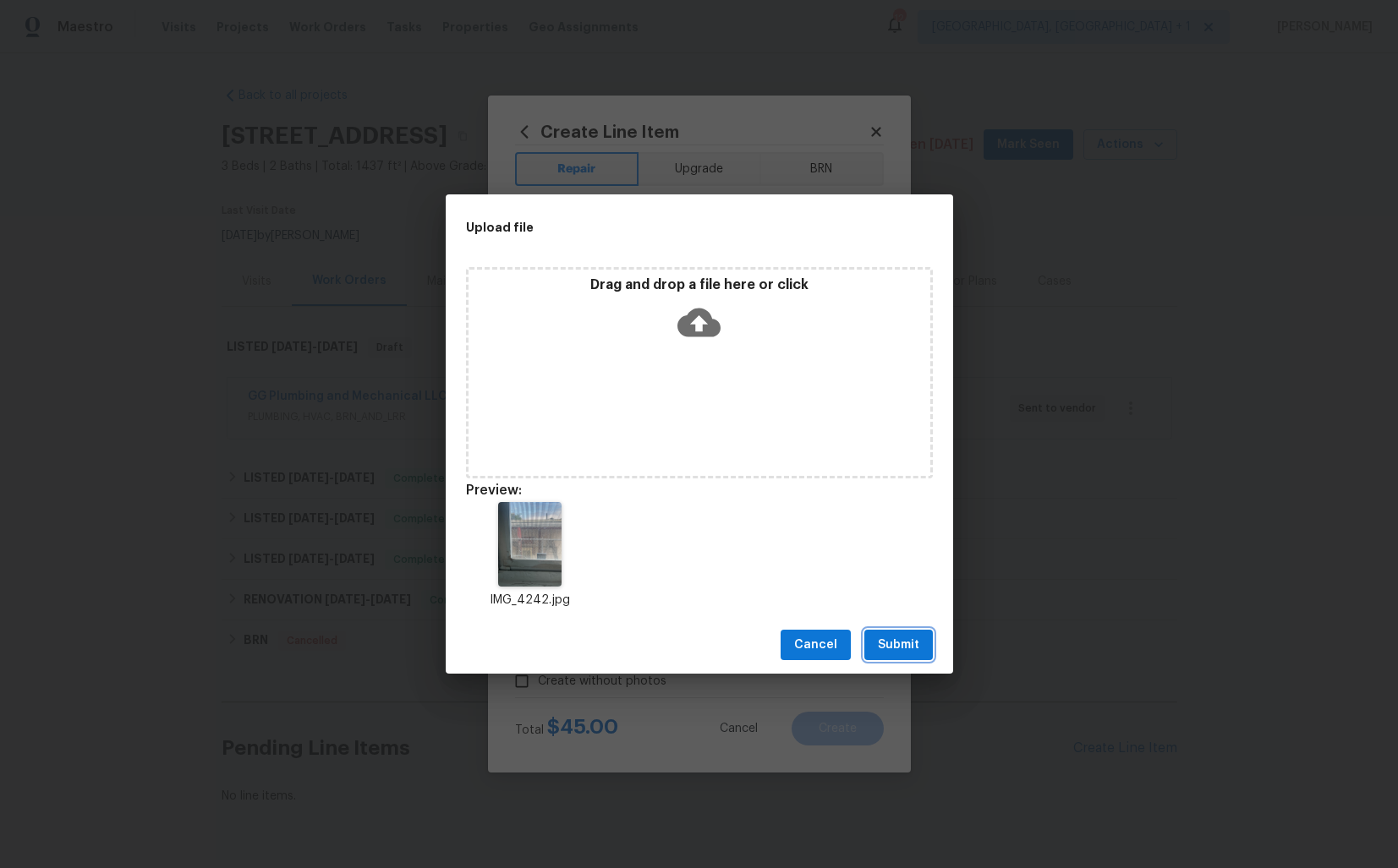
click at [914, 638] on span "Submit" at bounding box center [898, 645] width 41 height 21
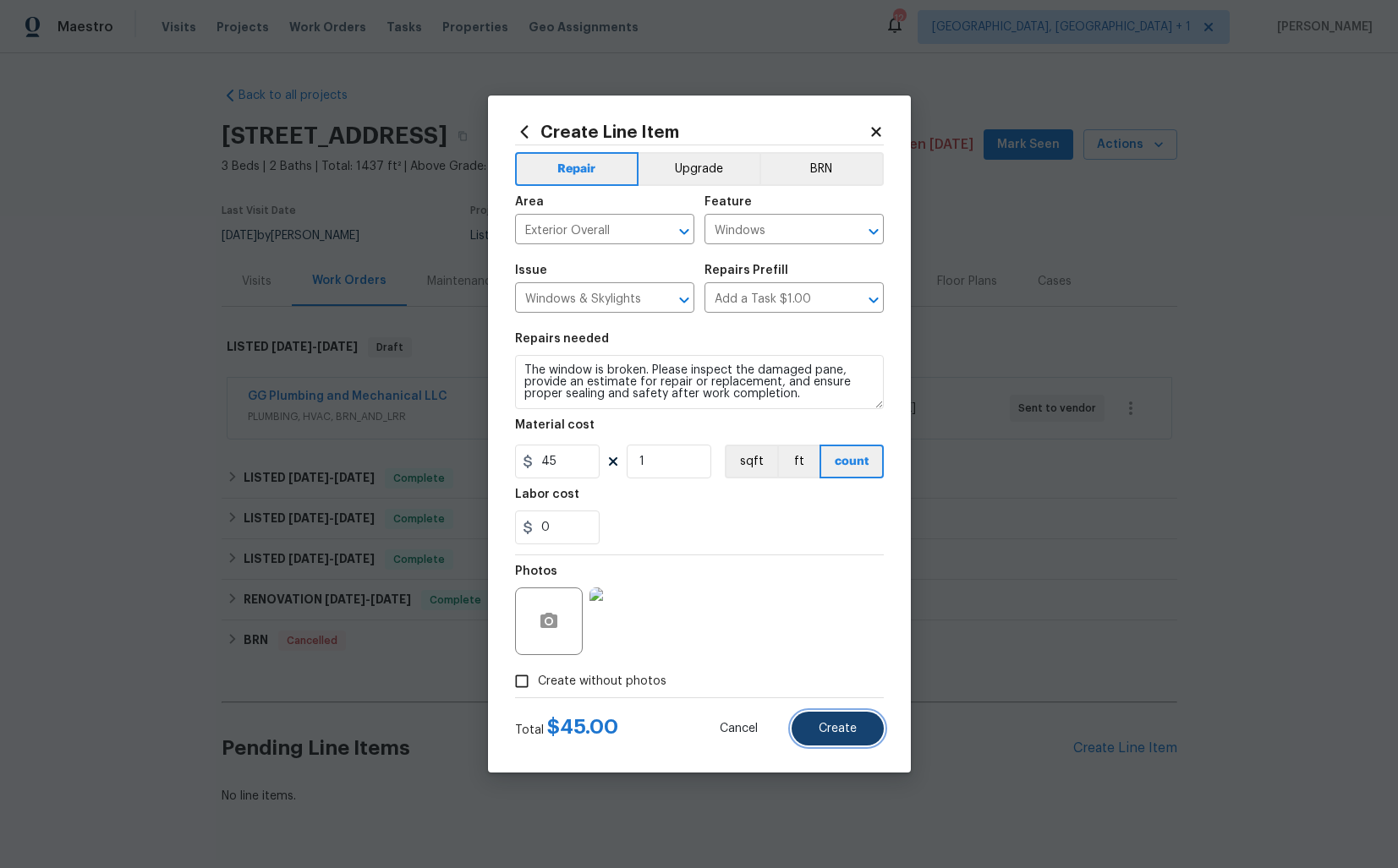
click at [840, 732] on span "Create" at bounding box center [837, 729] width 38 height 13
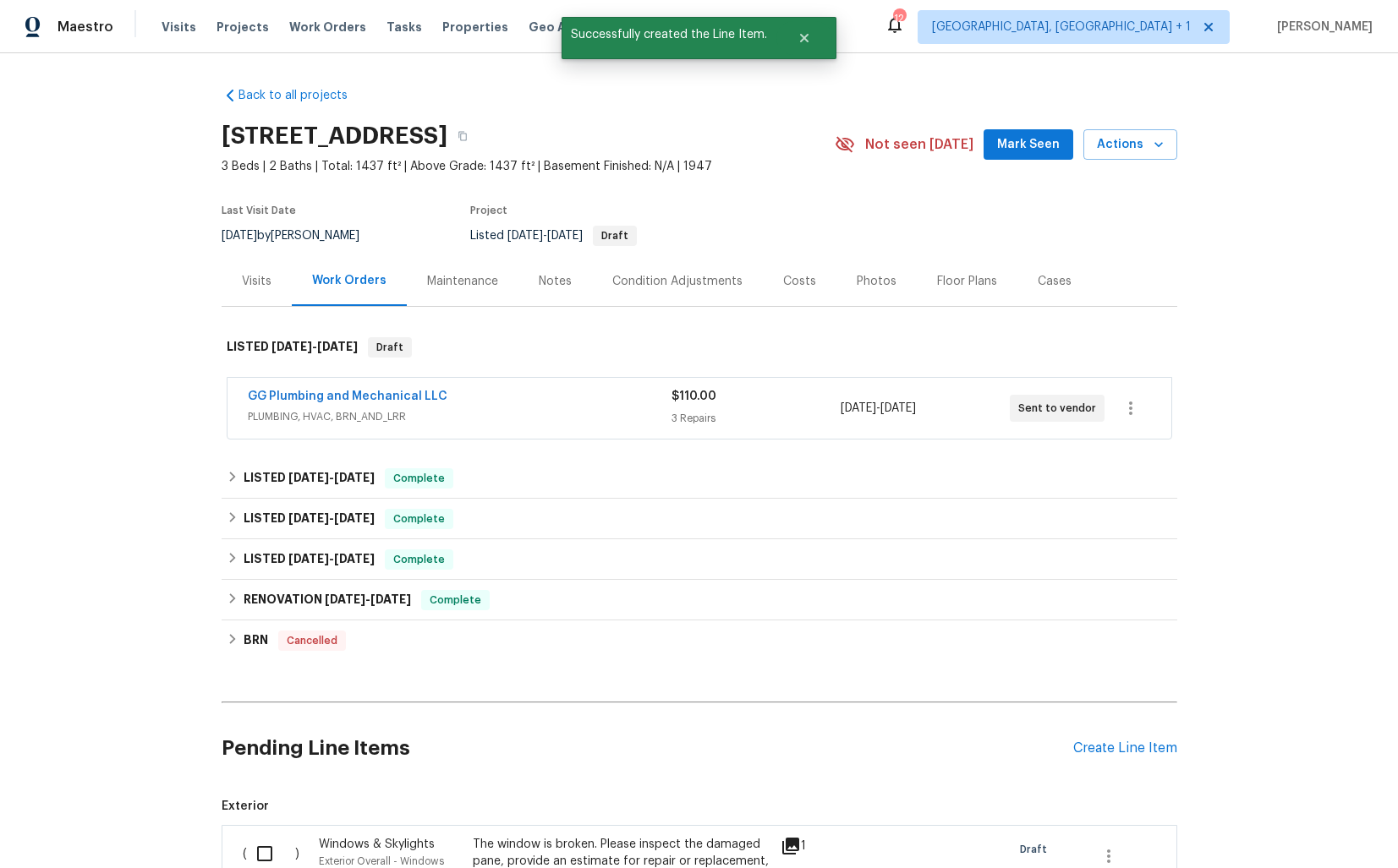
scroll to position [279, 0]
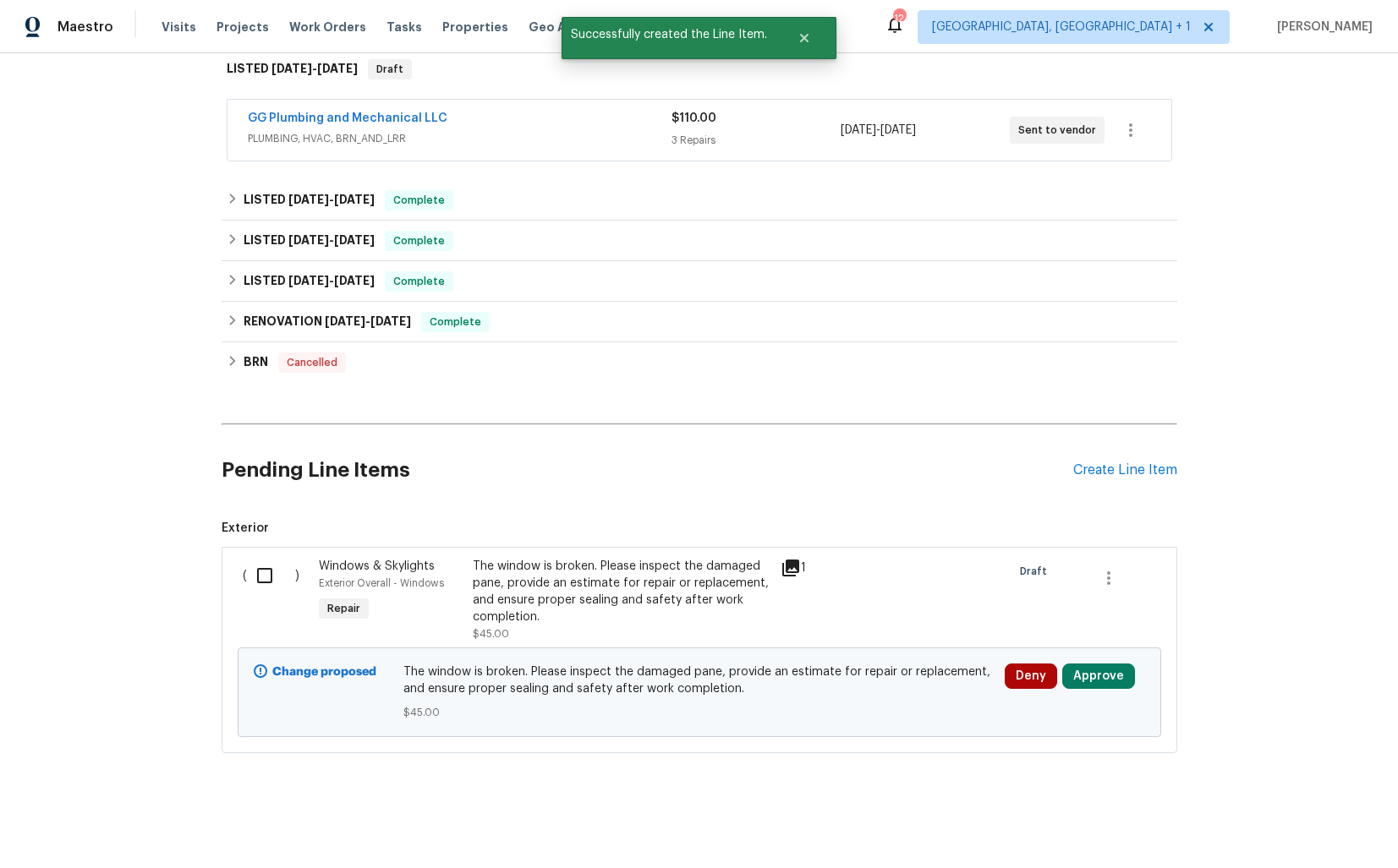
click at [266, 575] on input "checkbox" at bounding box center [271, 576] width 48 height 36
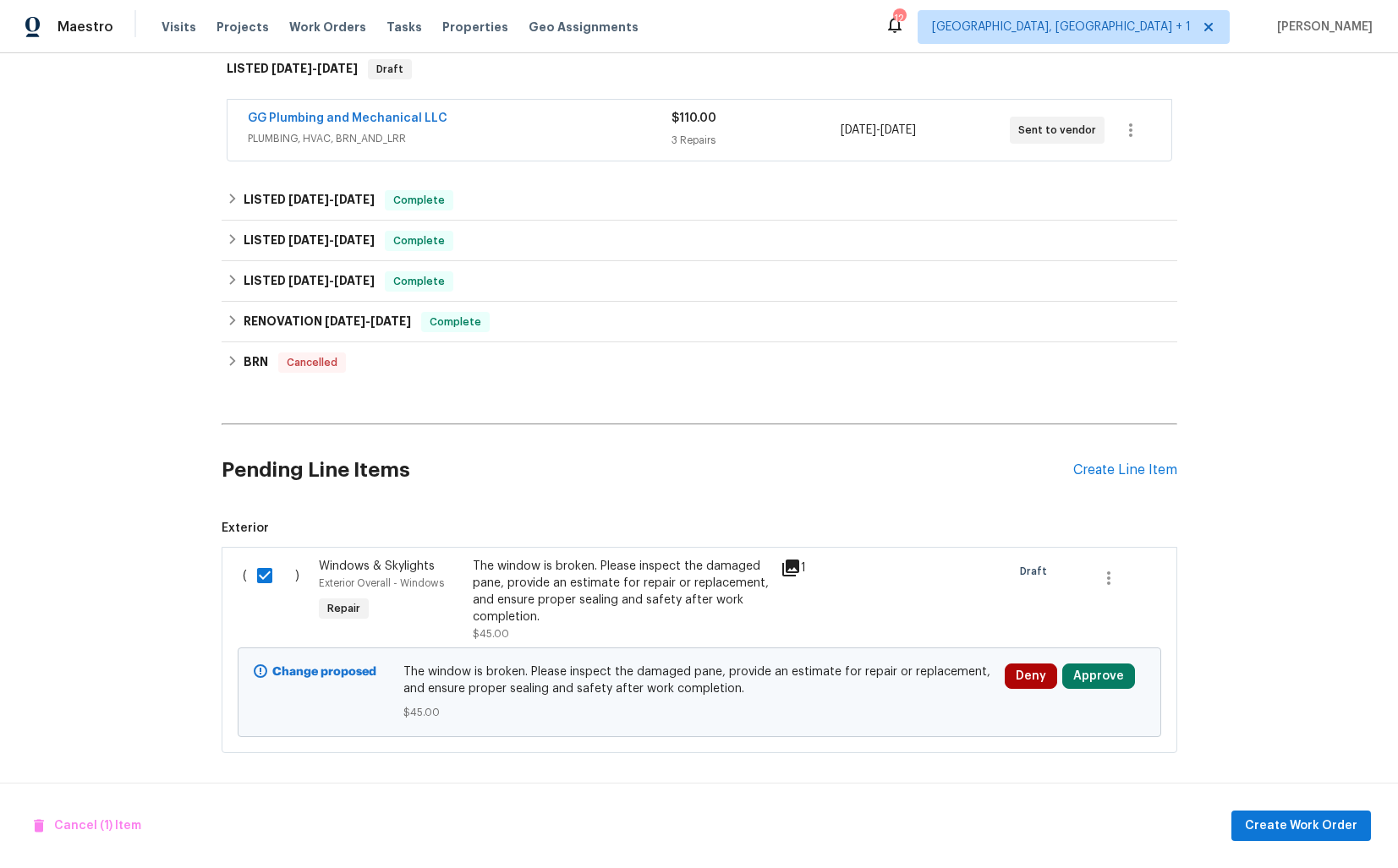
click at [258, 575] on input "checkbox" at bounding box center [271, 576] width 48 height 36
checkbox input "false"
click at [1123, 469] on div "Create Line Item" at bounding box center [1125, 470] width 104 height 16
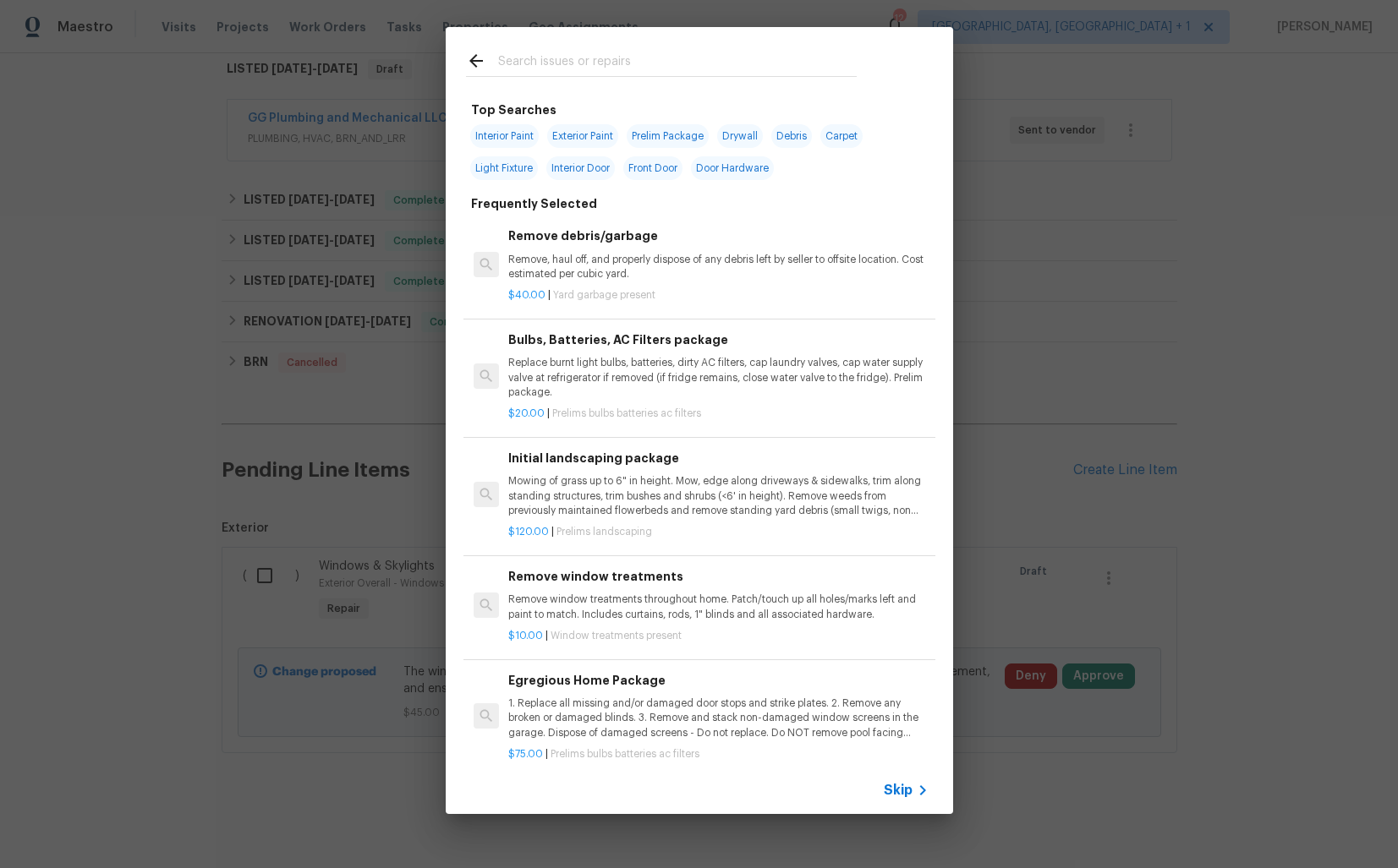
click at [639, 55] on input "text" at bounding box center [678, 63] width 359 height 25
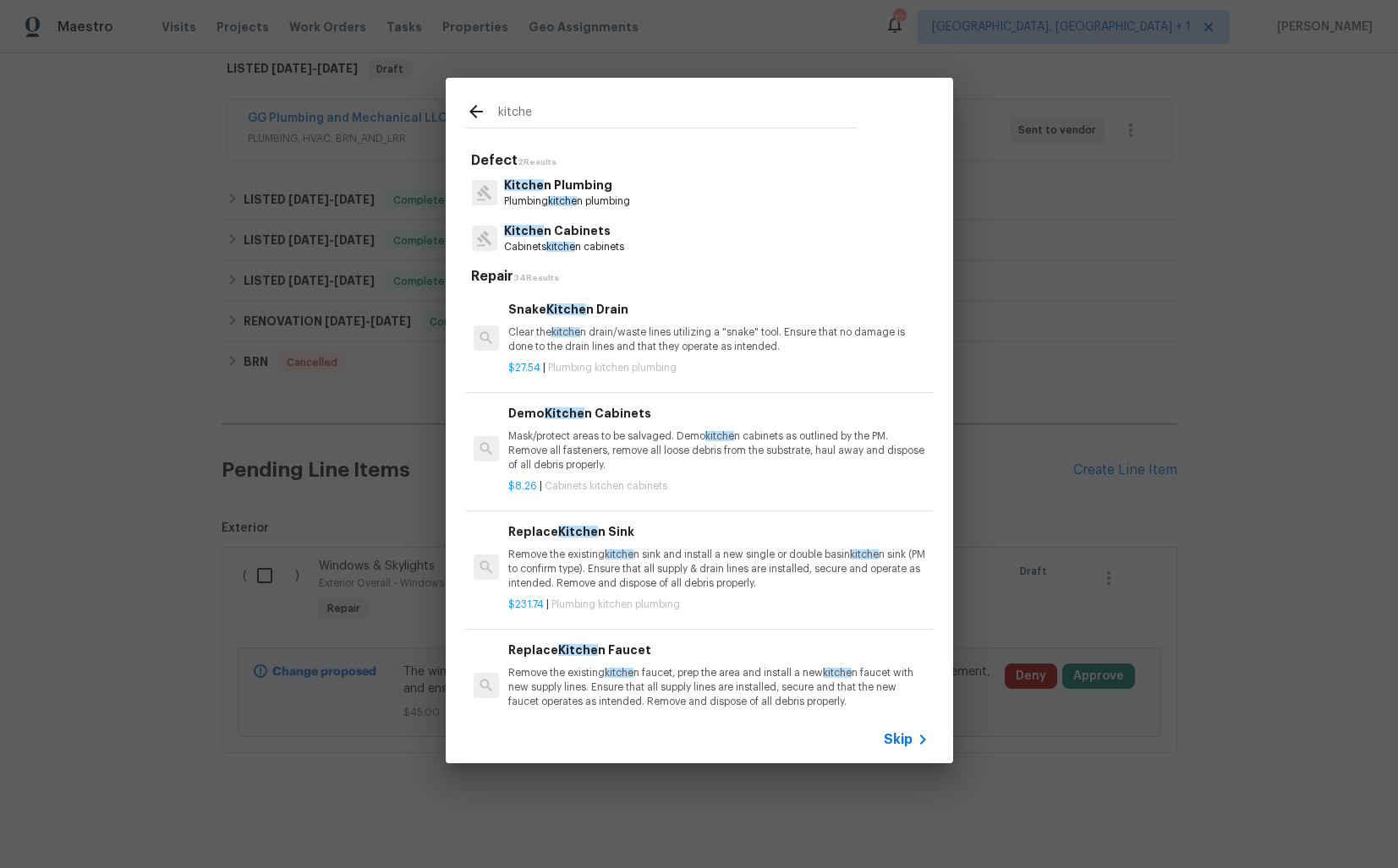
type input "kitchen"
click at [556, 227] on p "Kitchen Cabinets" at bounding box center [564, 232] width 118 height 18
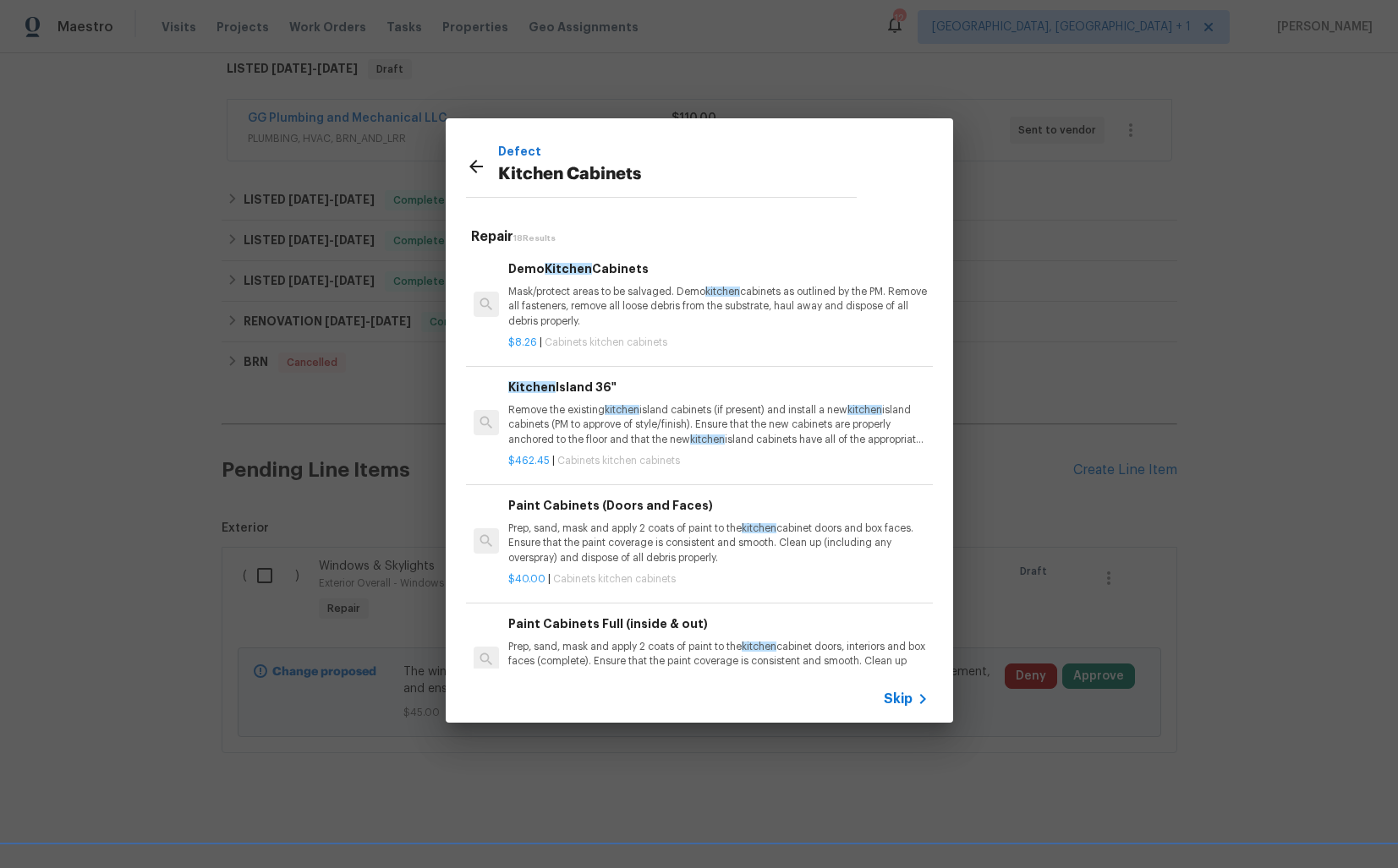
click at [583, 292] on p "Mask/protect areas to be salvaged. Demo kitchen cabinets as outlined by the PM.…" at bounding box center [718, 306] width 420 height 43
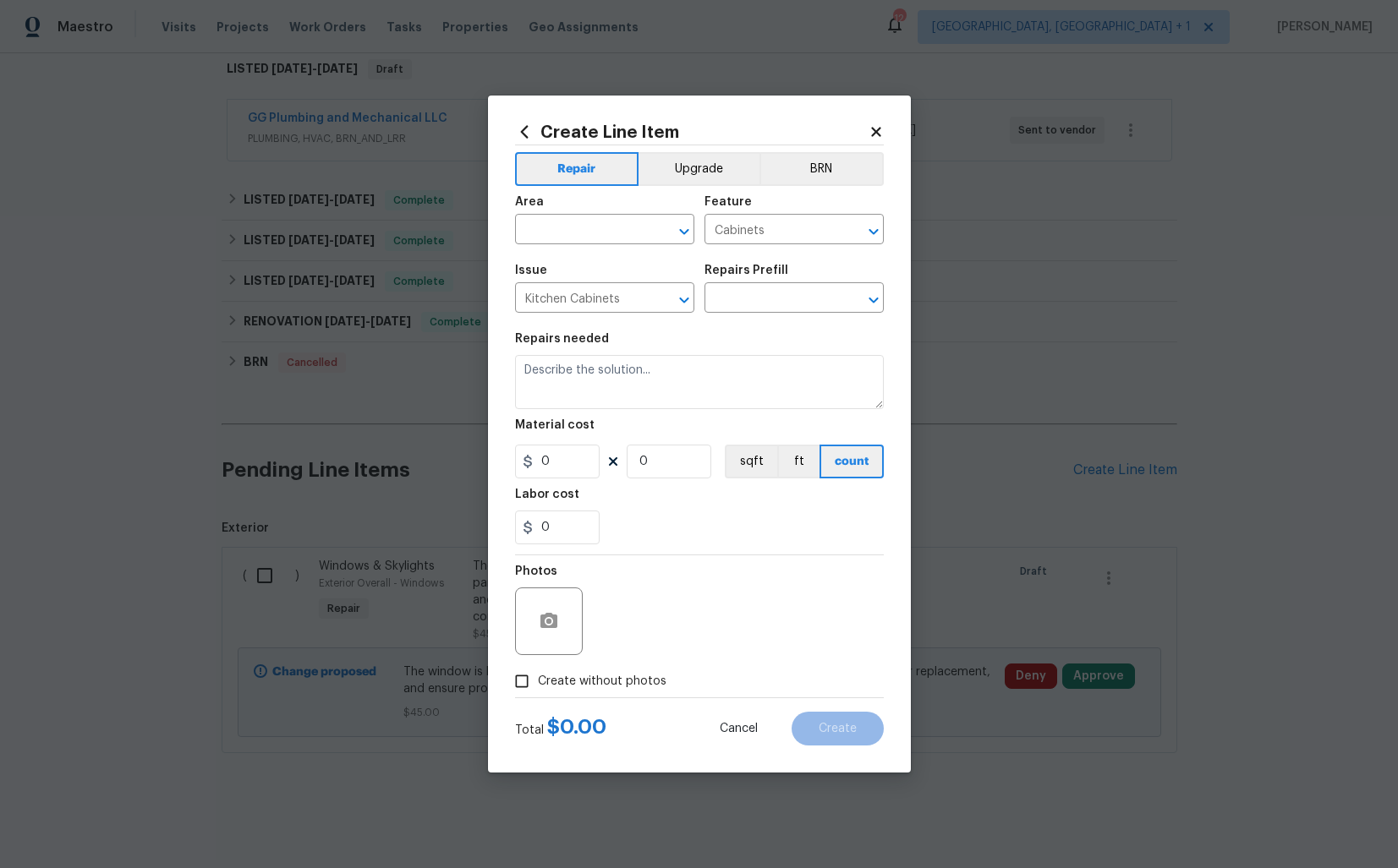
type input "Demo Kitchen Cabinets $8.26"
type textarea "Mask/protect areas to be salvaged. Demo kitchen cabinets as outlined by the PM.…"
type input "8.26"
type input "1"
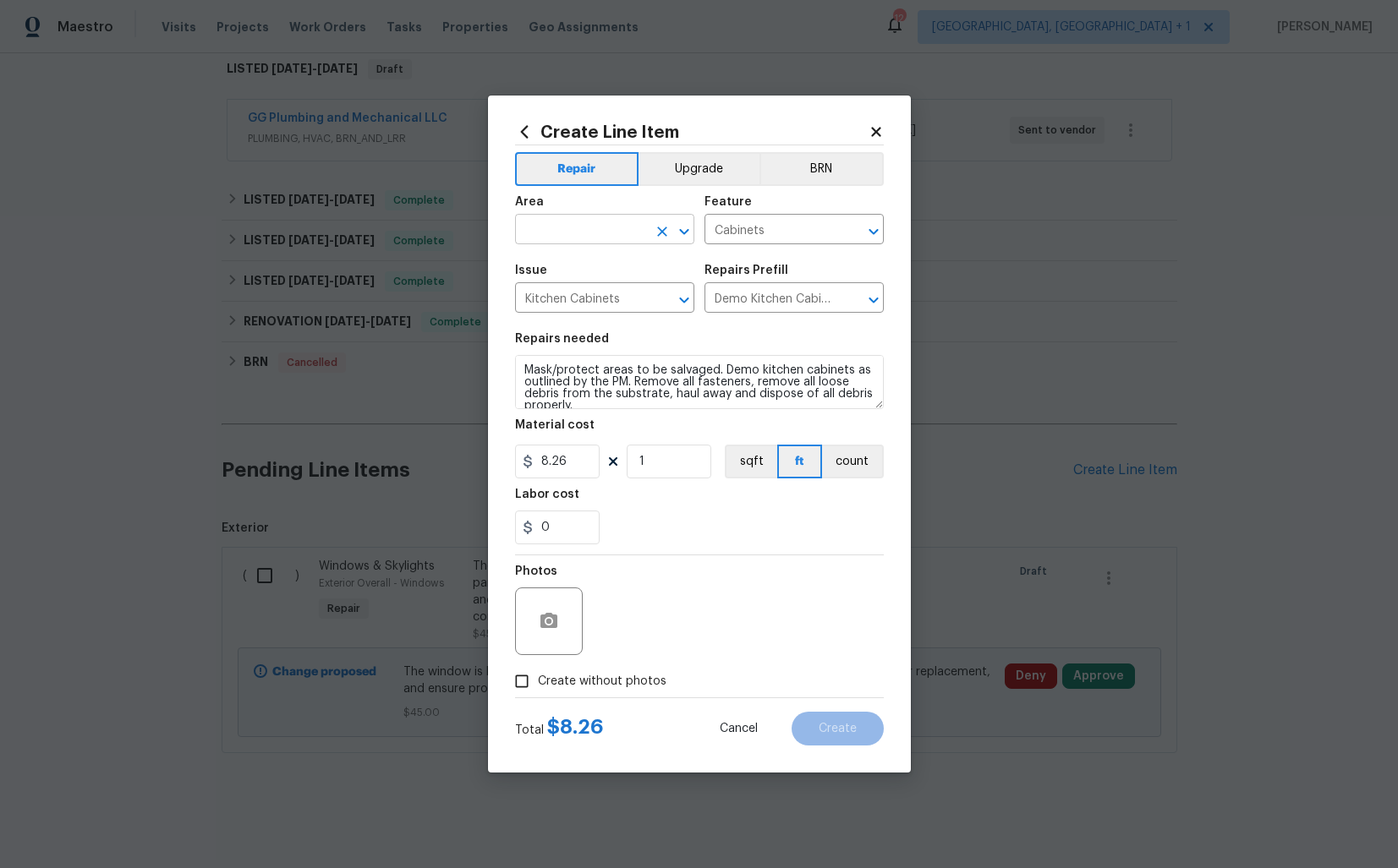
click at [578, 234] on input "text" at bounding box center [582, 231] width 132 height 26
click at [560, 272] on li "Kitchen" at bounding box center [605, 269] width 179 height 28
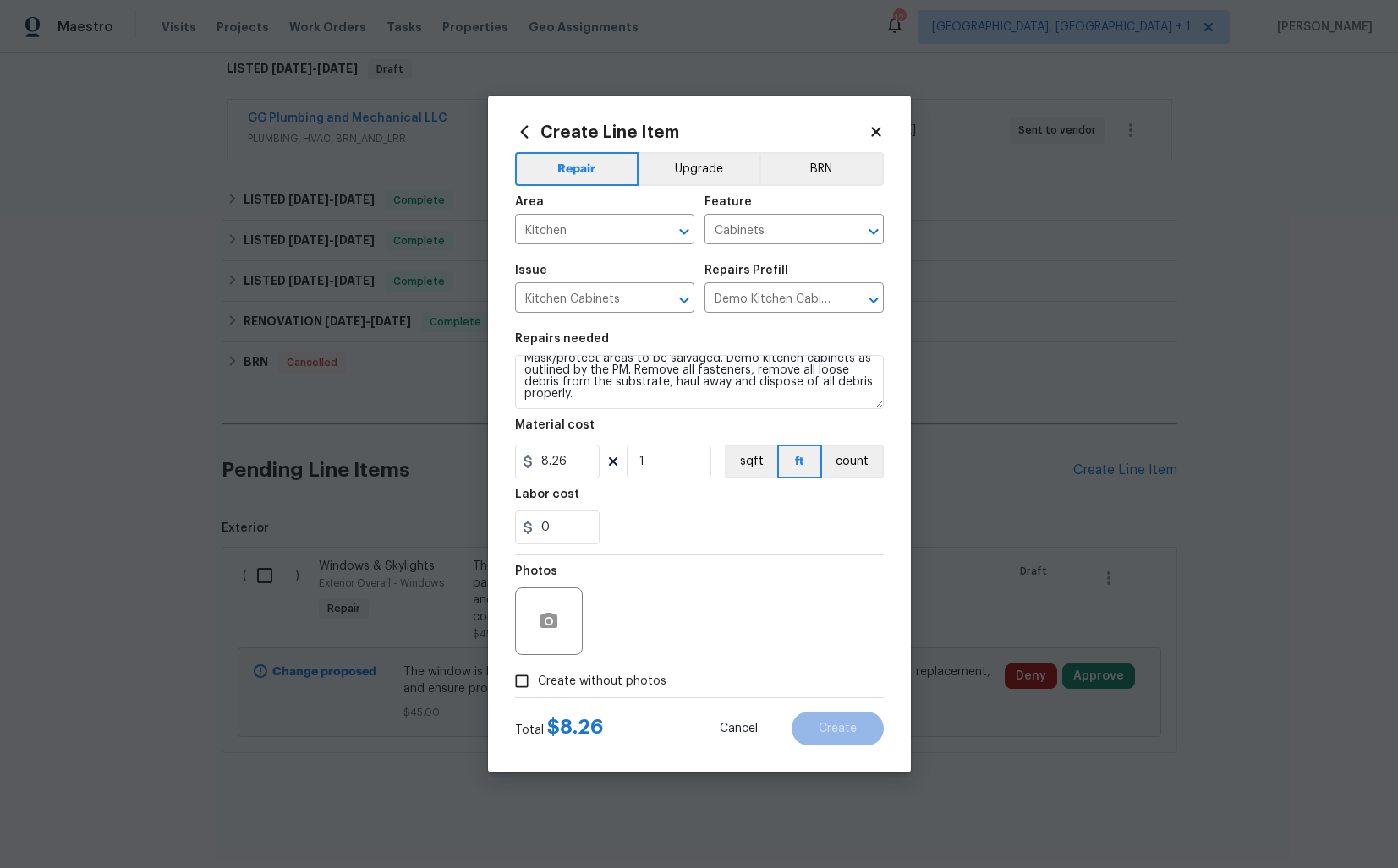
scroll to position [0, 0]
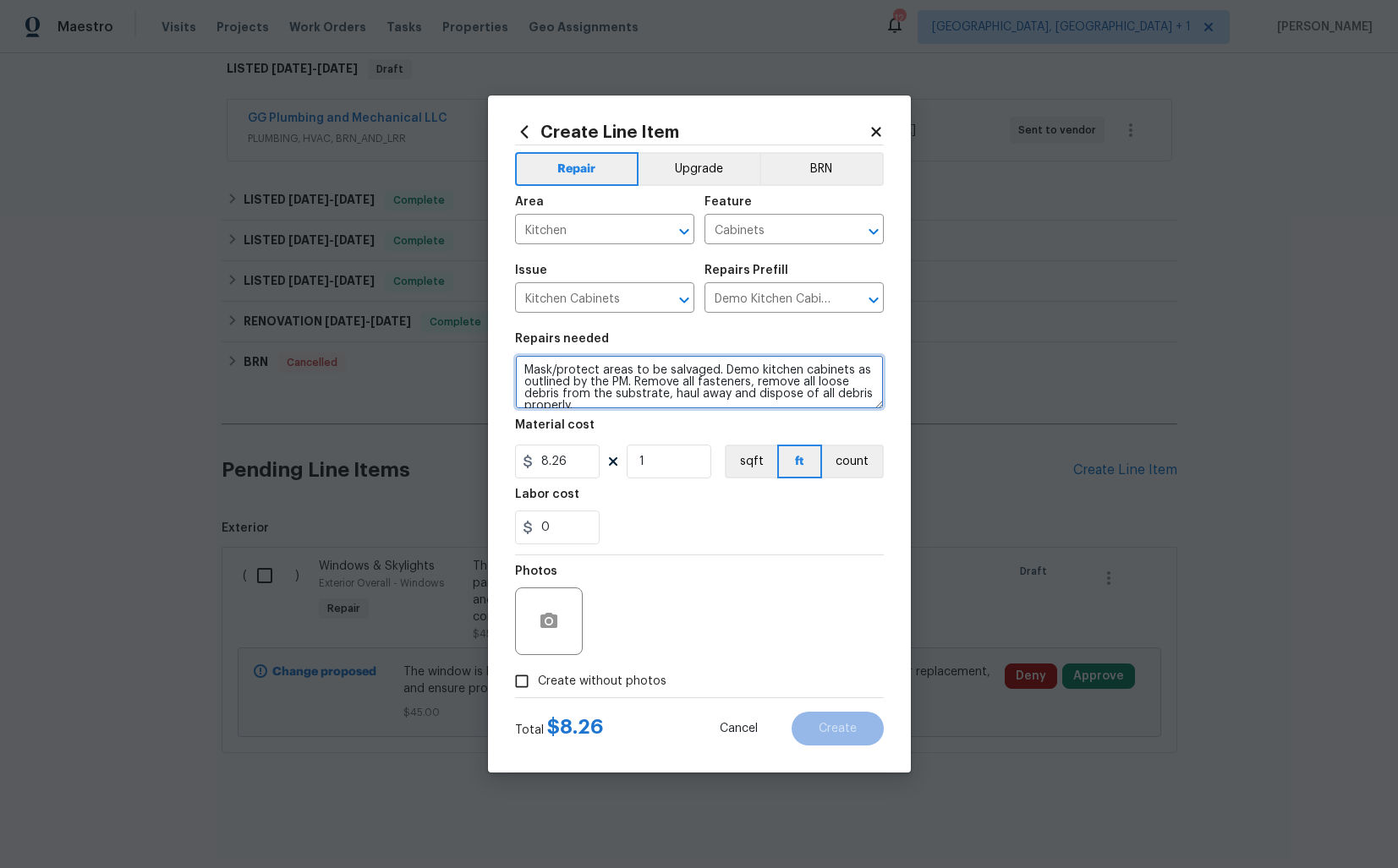
click at [554, 382] on textarea "Mask/protect areas to be salvaged. Demo kitchen cabinets as outlined by the PM.…" at bounding box center [699, 383] width 369 height 54
click at [599, 233] on input "Bedroom" at bounding box center [582, 231] width 132 height 26
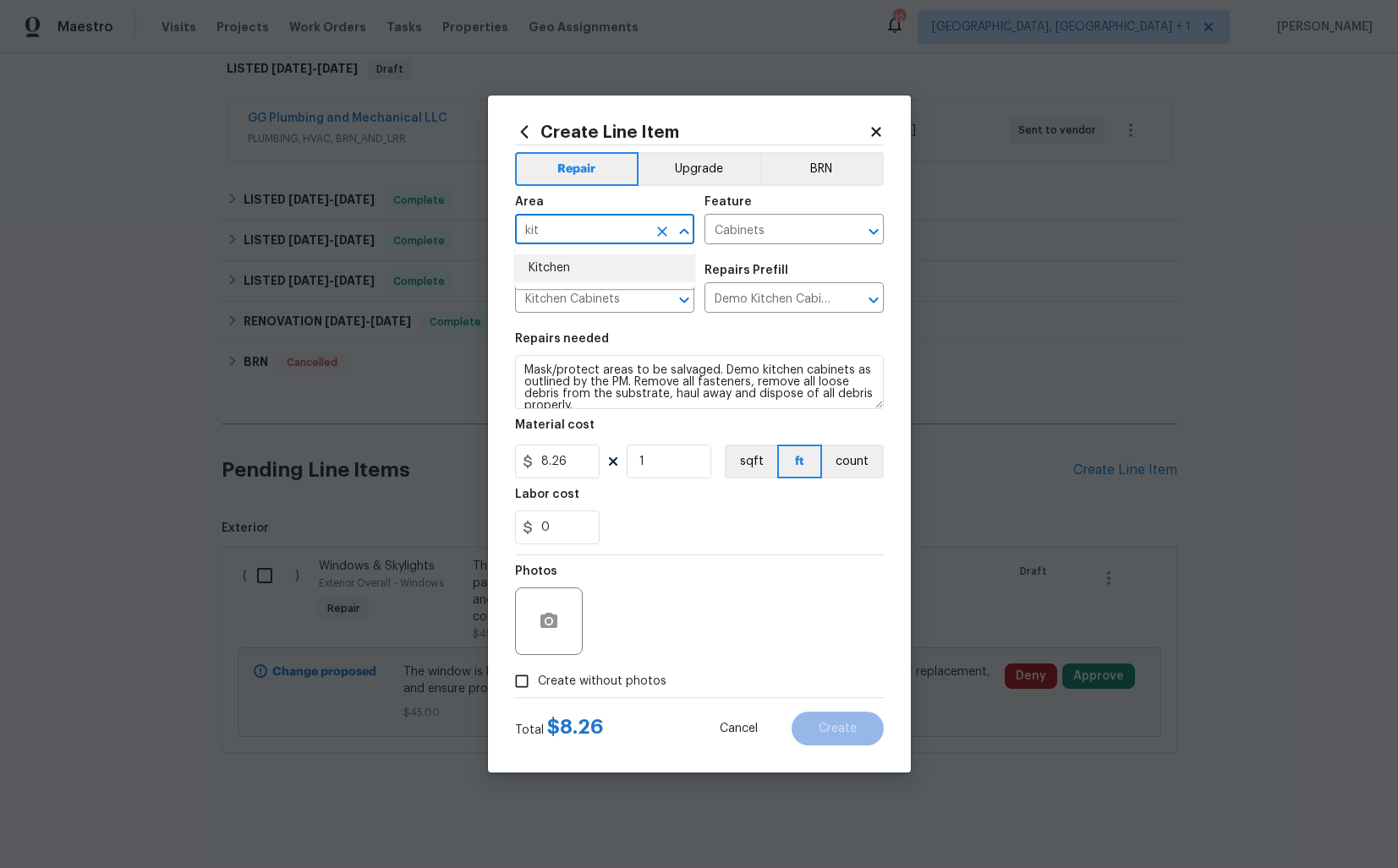
click at [584, 274] on li "Kitchen" at bounding box center [605, 269] width 179 height 28
type input "Kitchen"
click at [569, 378] on textarea "Mask/protect areas to be salvaged. Demo kitchen cabinets as outlined by the PM.…" at bounding box center [699, 383] width 369 height 54
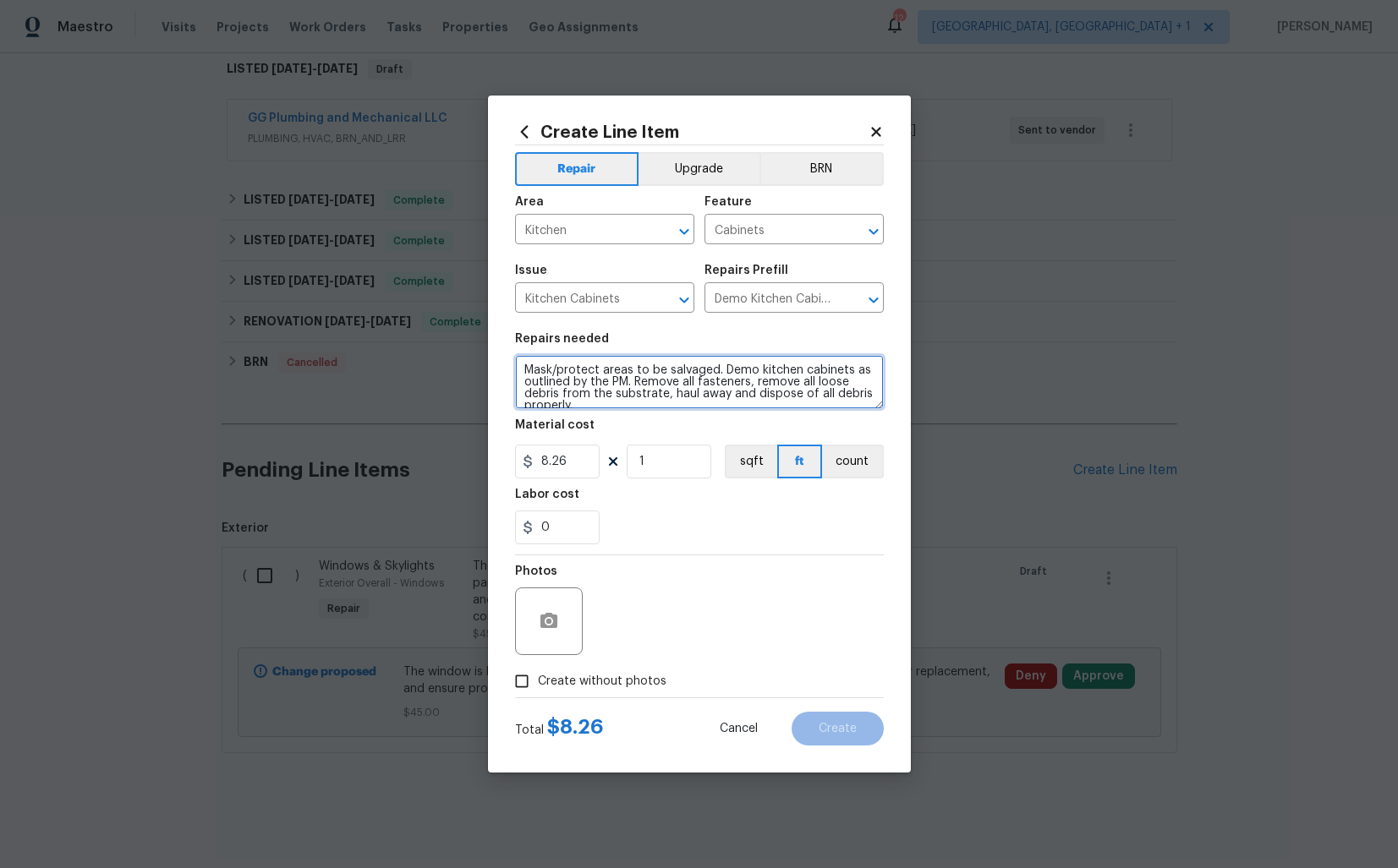
click at [569, 378] on textarea "Mask/protect areas to be salvaged. Demo kitchen cabinets as outlined by the PM.…" at bounding box center [699, 383] width 369 height 54
paste textarea "The kitchen cabinet is damaged. Please inspect the cabinet for loose hinges, pa…"
type textarea "The kitchen cabinet is damaged. Please inspect the cabinet for loose hinges, pa…"
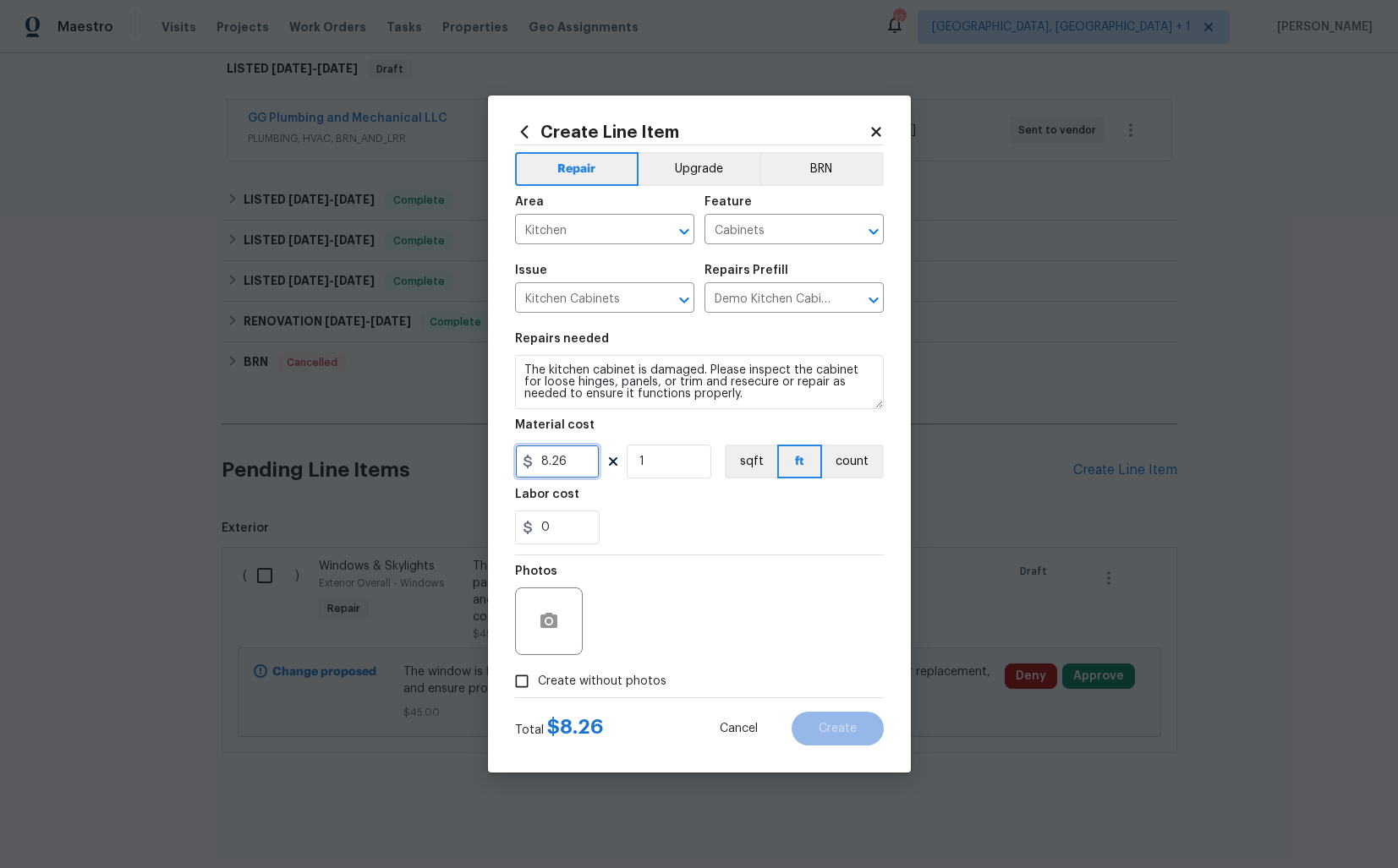
click at [571, 456] on input "8.26" at bounding box center [558, 461] width 85 height 34
type input "25"
click at [553, 620] on icon "button" at bounding box center [549, 620] width 17 height 15
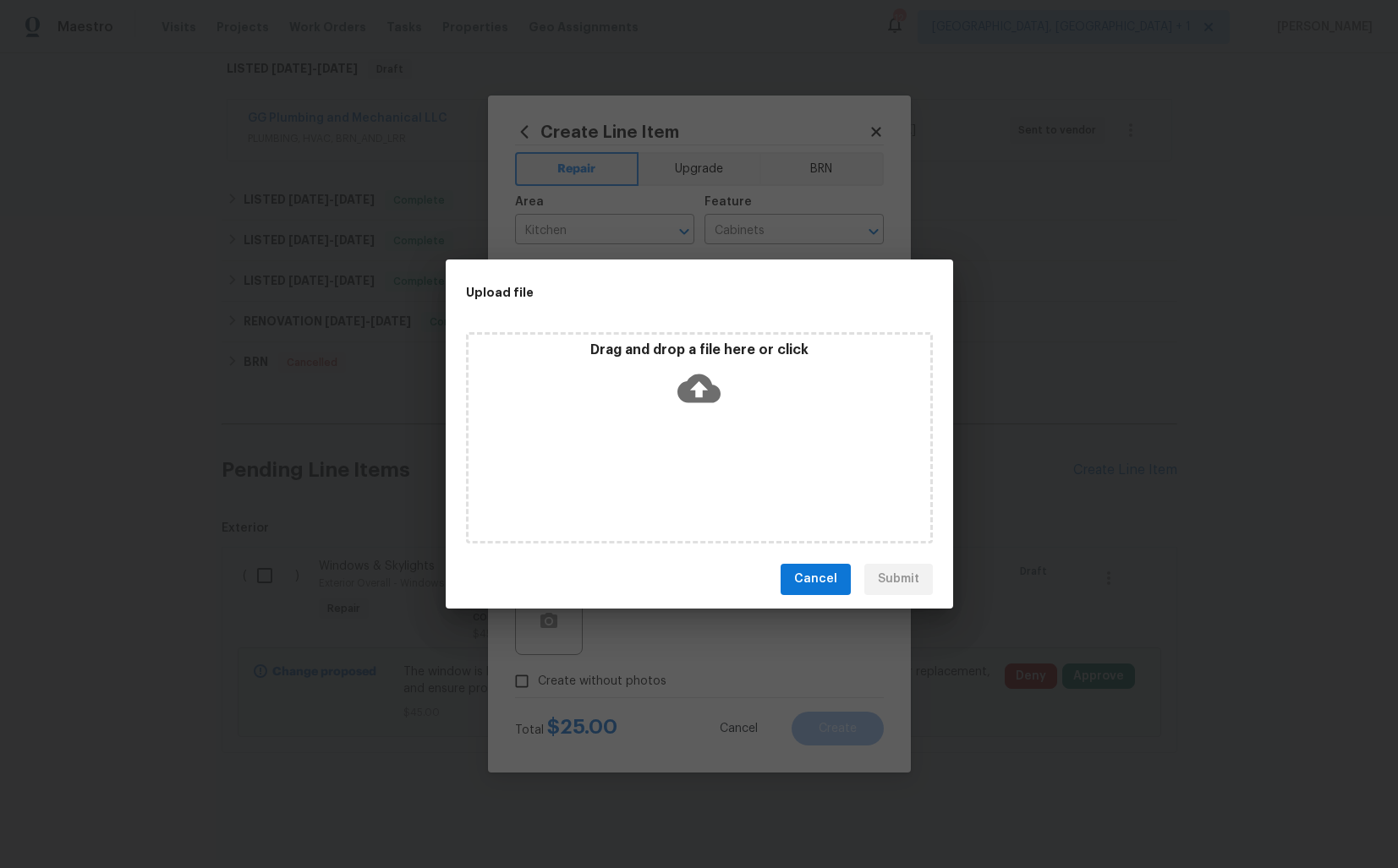
click at [699, 385] on icon at bounding box center [699, 388] width 43 height 43
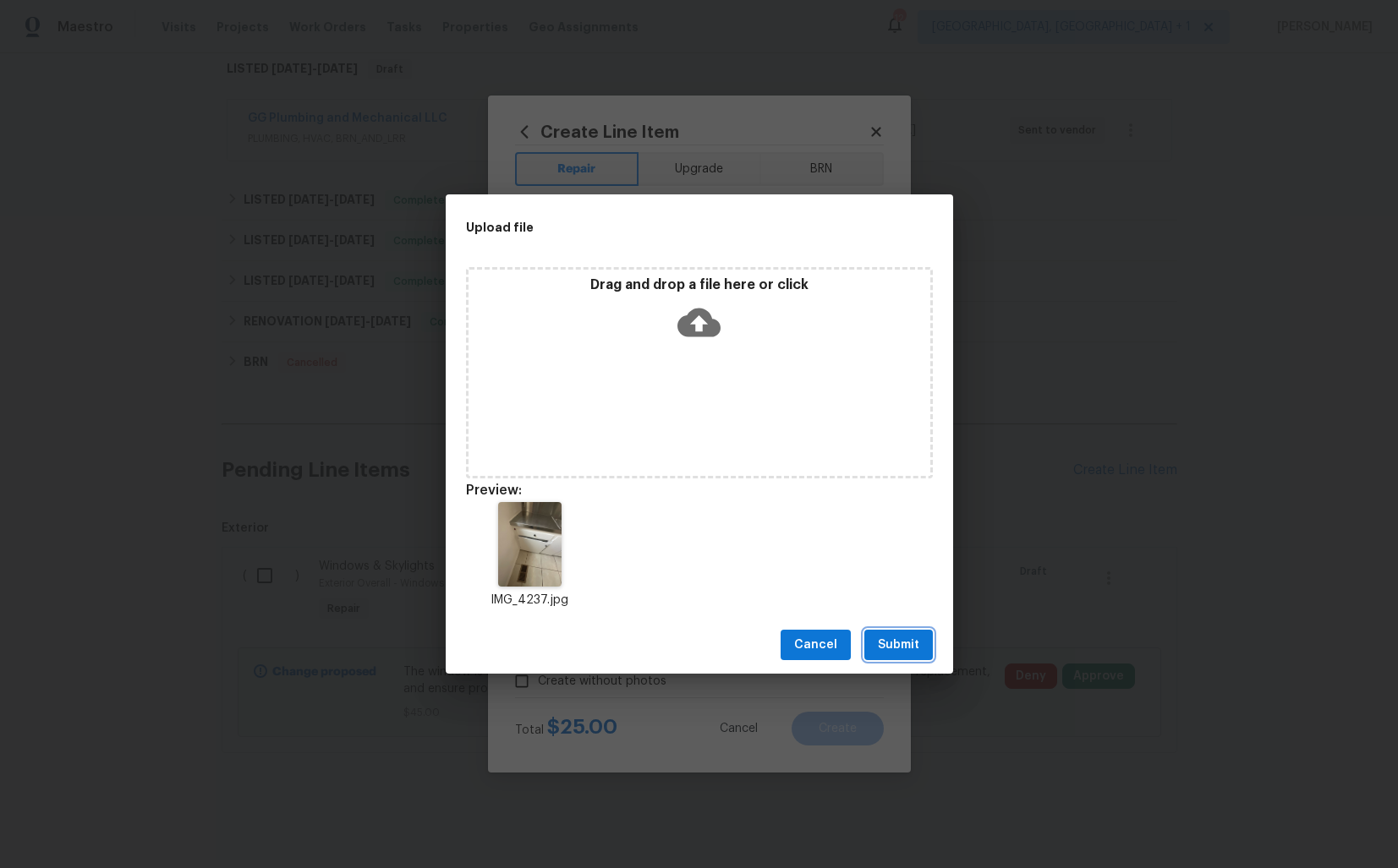
click at [895, 639] on span "Submit" at bounding box center [898, 645] width 41 height 21
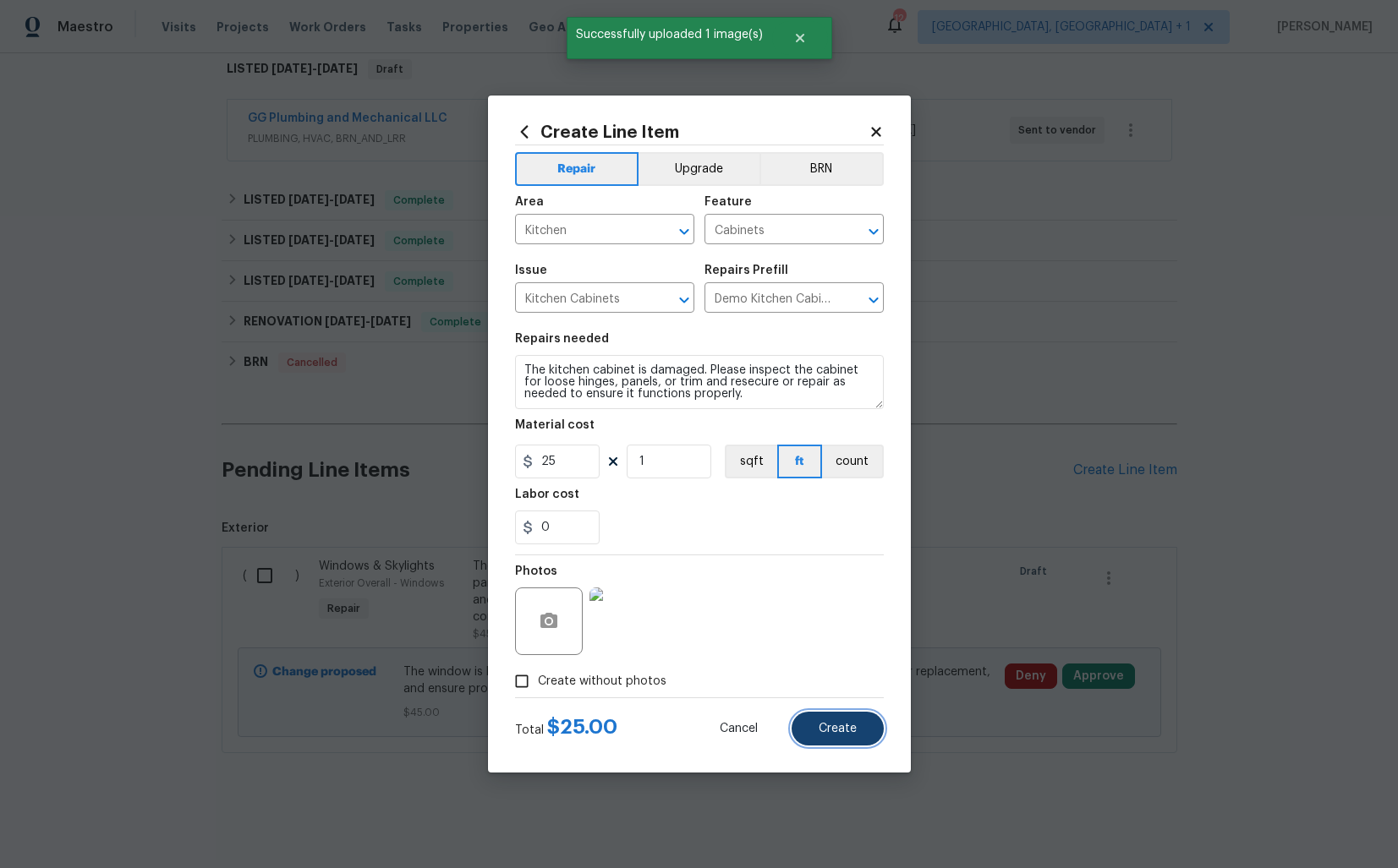
click at [830, 723] on span "Create" at bounding box center [837, 729] width 38 height 13
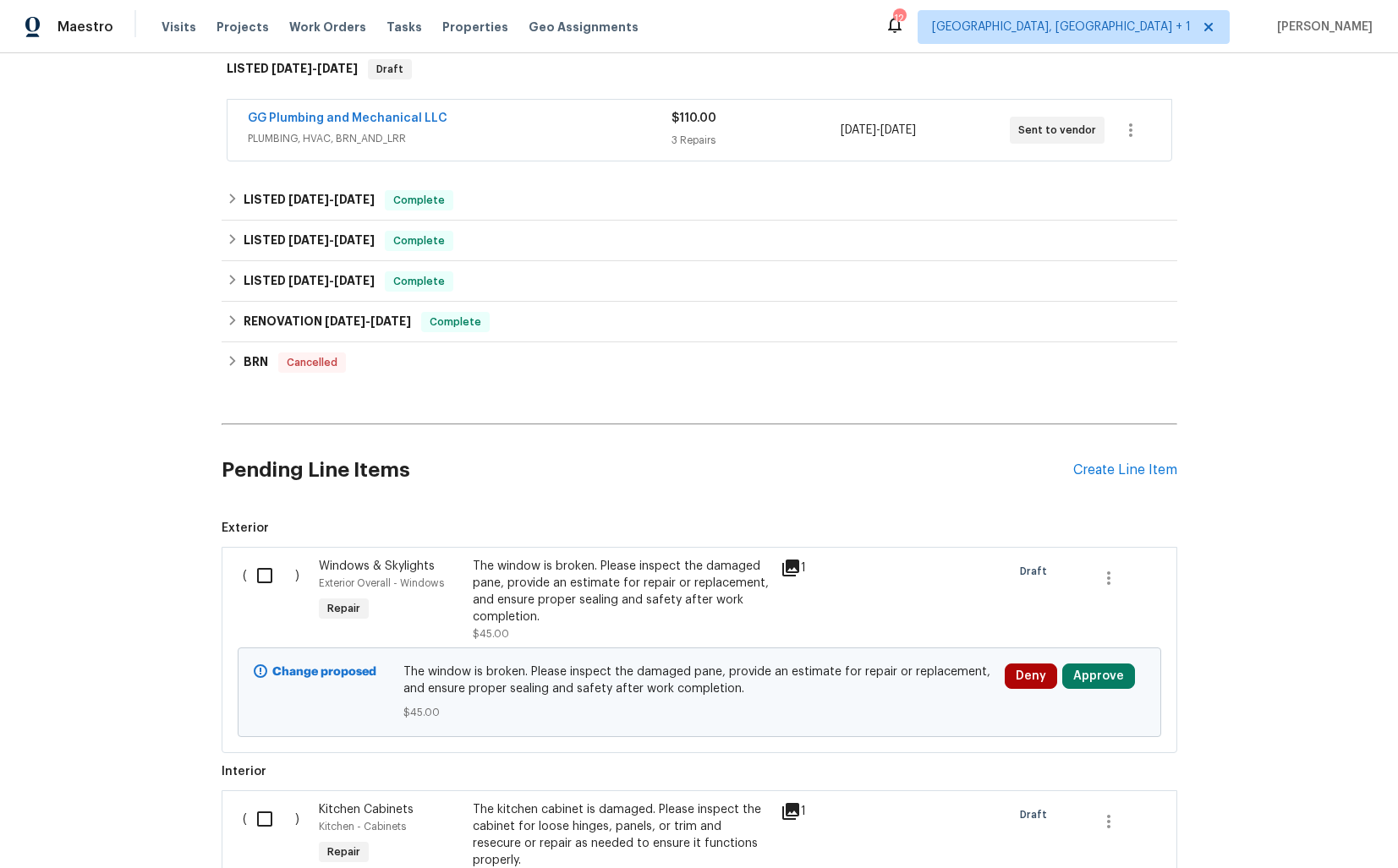
scroll to position [504, 0]
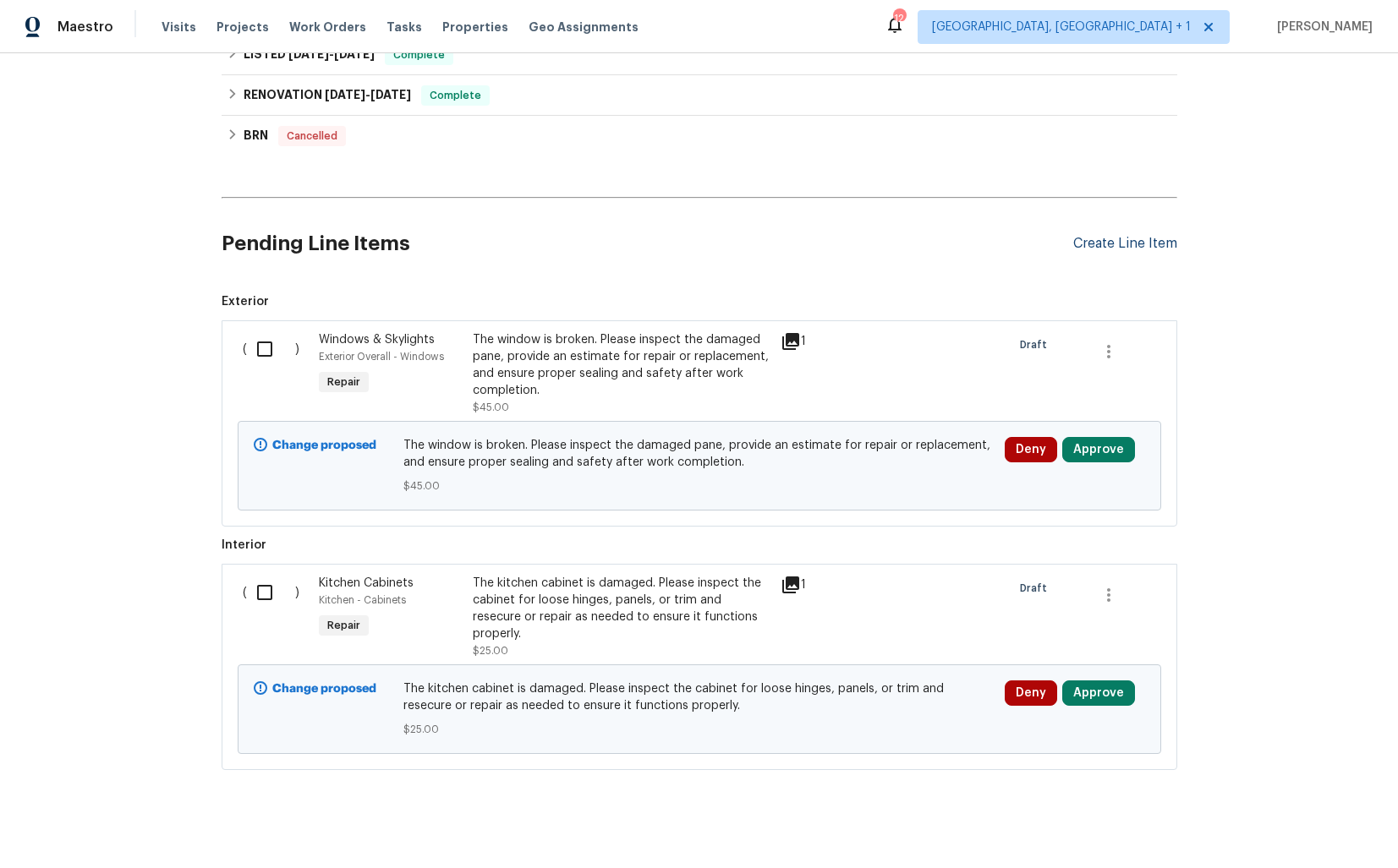
click at [1121, 248] on div "Create Line Item" at bounding box center [1125, 244] width 104 height 16
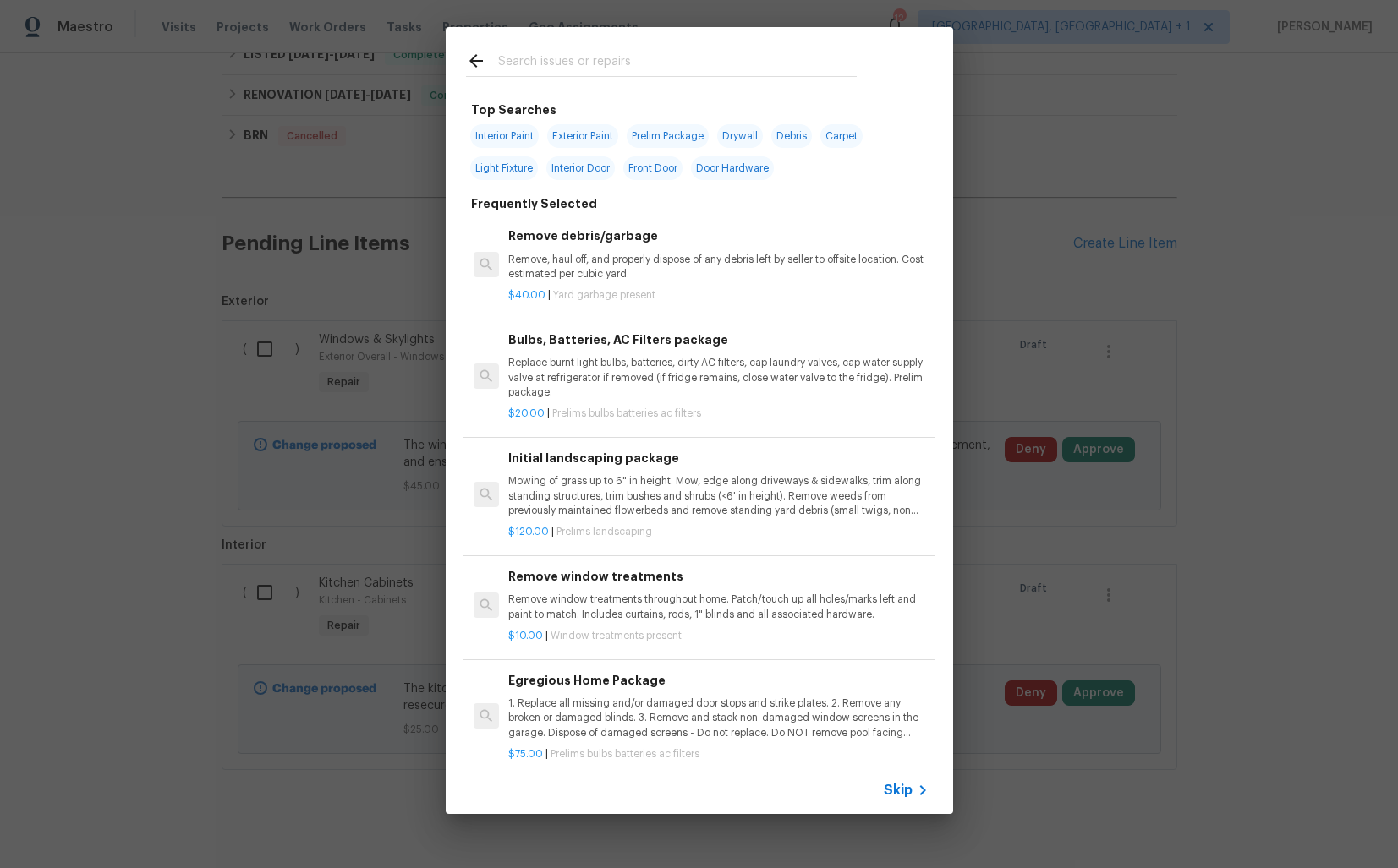
click at [575, 66] on input "text" at bounding box center [678, 63] width 359 height 25
click at [576, 63] on input "text" at bounding box center [678, 63] width 359 height 25
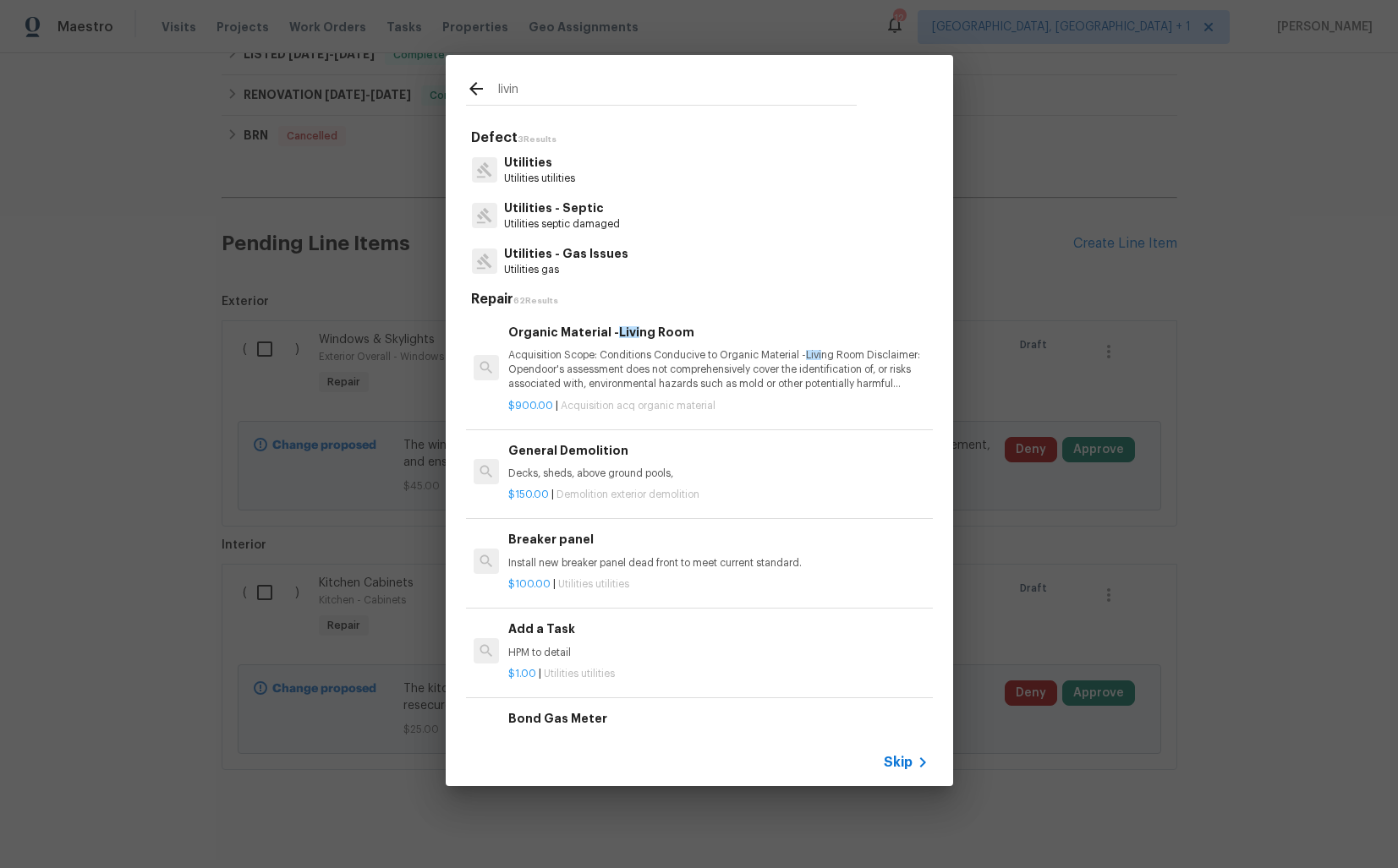
type input "living"
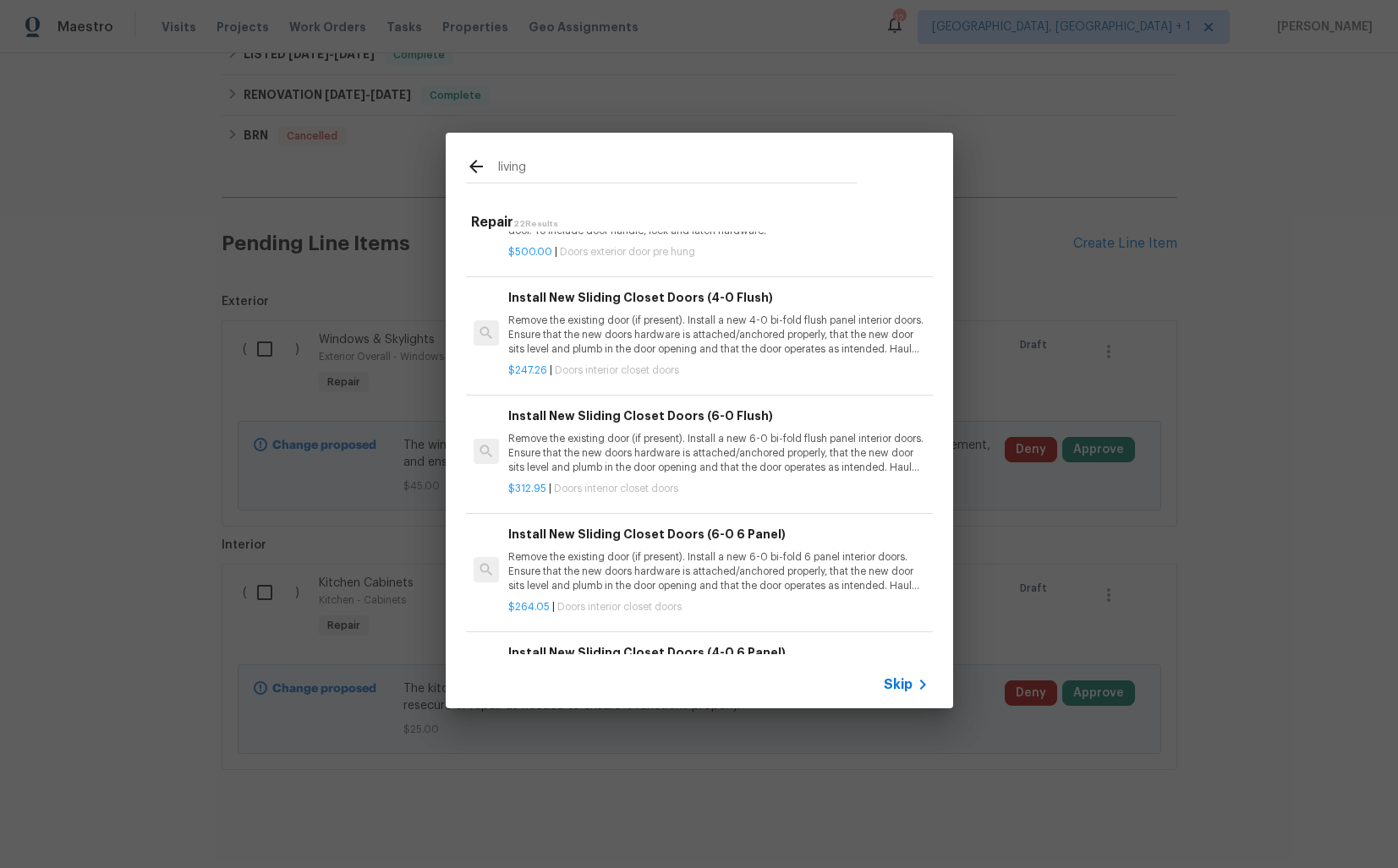
scroll to position [0, 0]
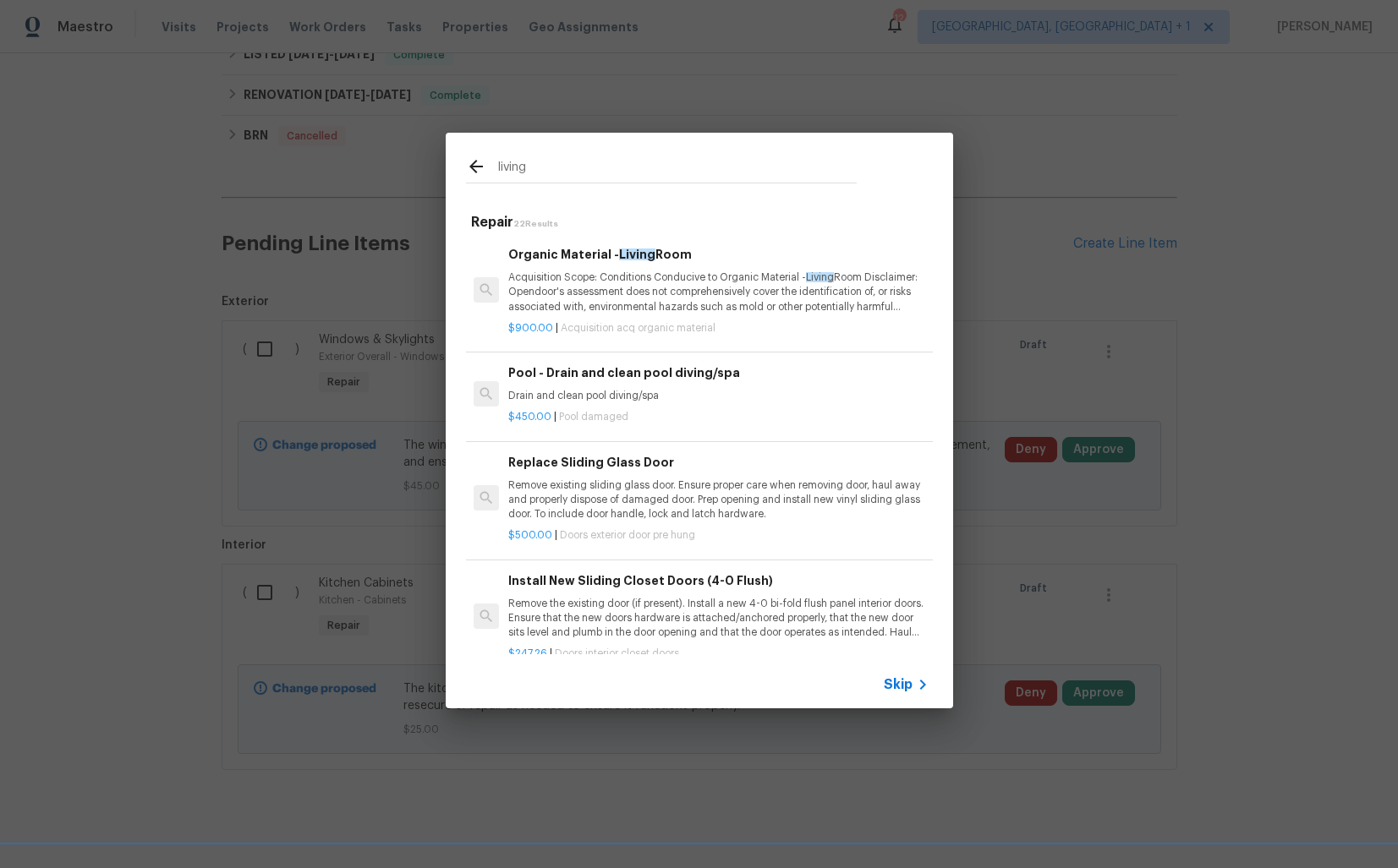
click at [583, 291] on p "Acquisition Scope: Conditions Conducive to Organic Material - Living Room Discl…" at bounding box center [718, 292] width 420 height 43
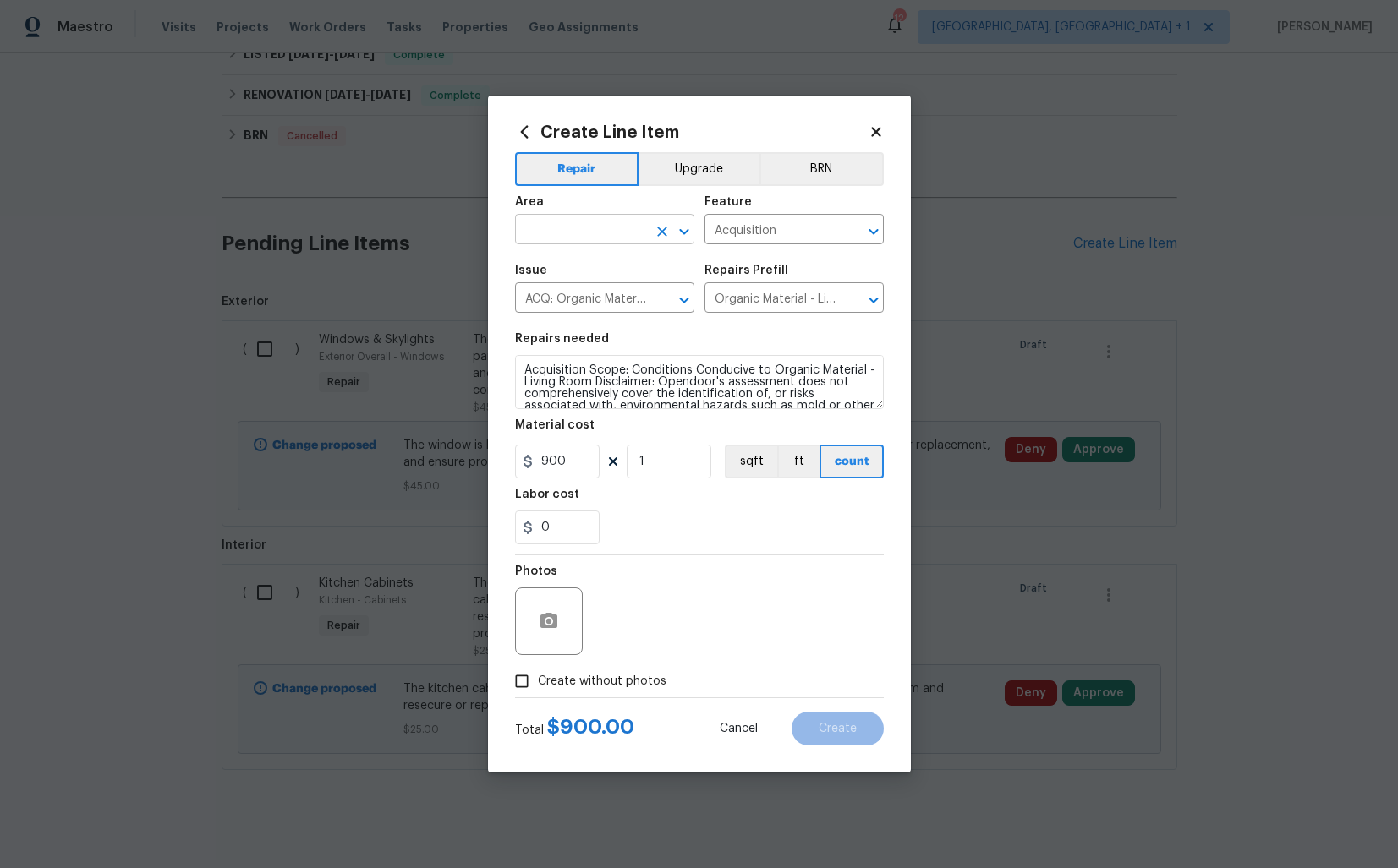
click at [565, 223] on input "text" at bounding box center [582, 231] width 132 height 26
click at [565, 267] on li "Living Room" at bounding box center [605, 269] width 179 height 28
type input "Living Room"
click at [760, 240] on input "Acquisition" at bounding box center [770, 231] width 132 height 26
click at [773, 314] on li "Fireplace" at bounding box center [793, 309] width 179 height 28
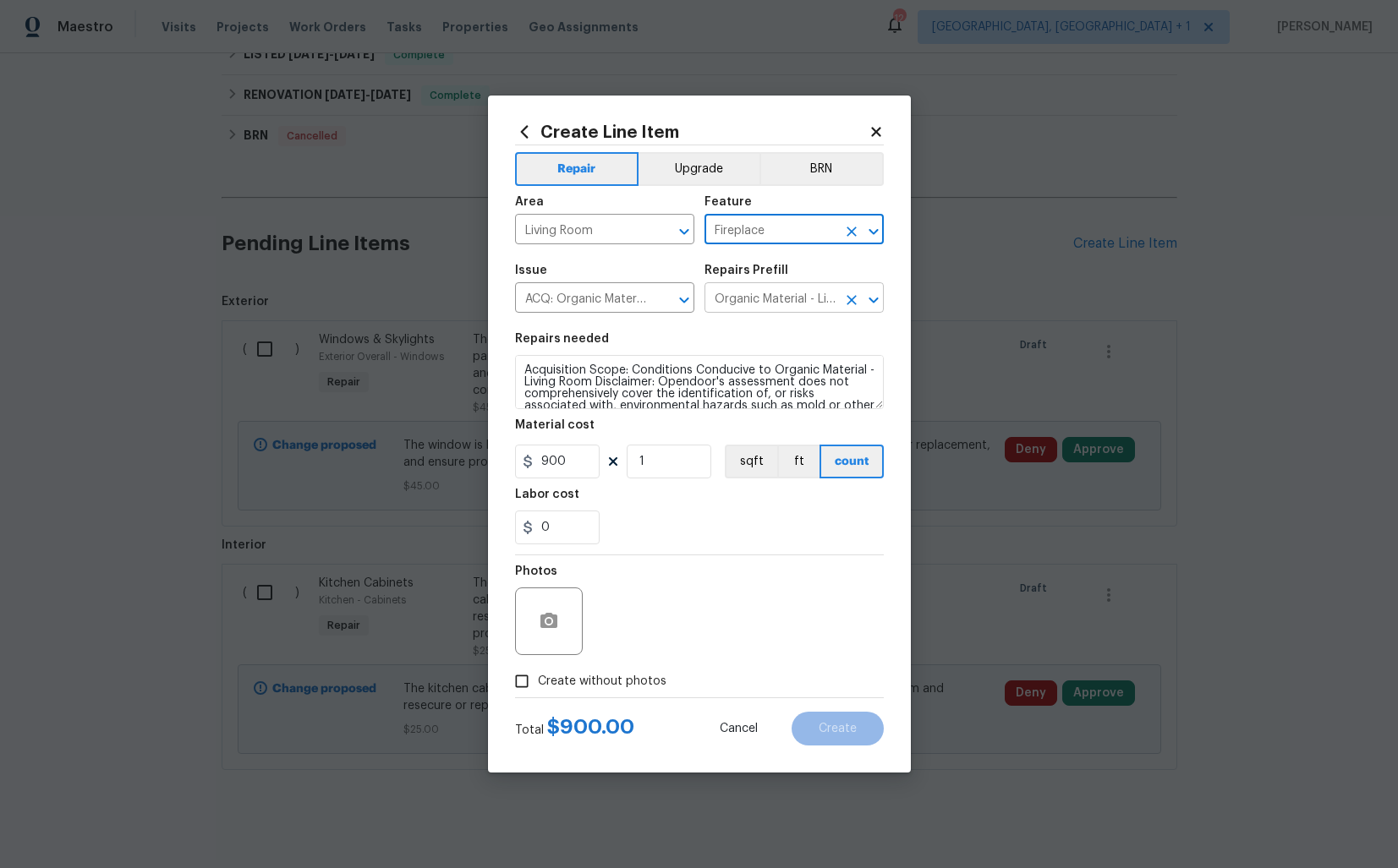
type input "Fireplace"
click at [749, 301] on input "Organic Material - Living Room $900.00" at bounding box center [770, 300] width 132 height 26
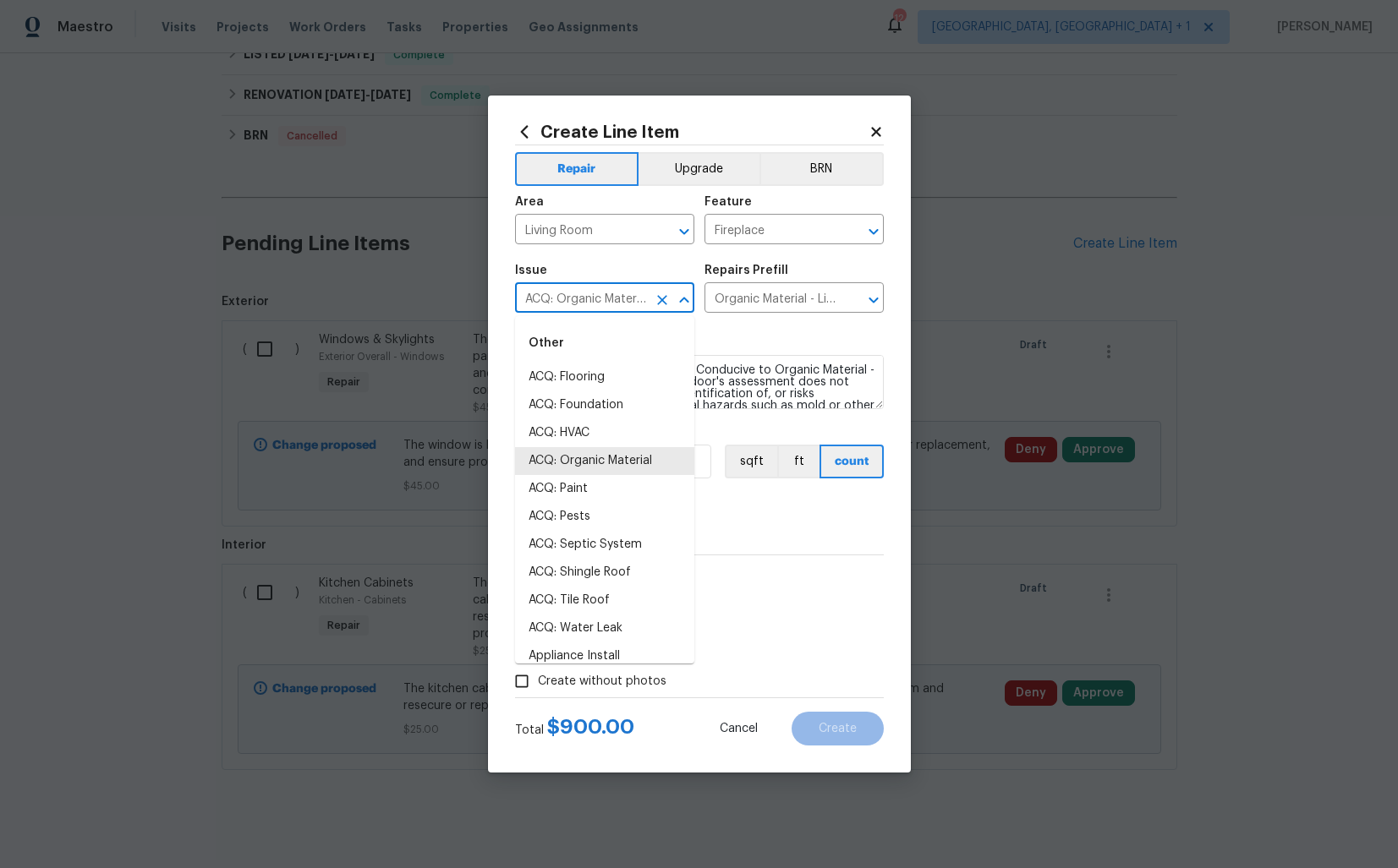
click at [599, 303] on input "ACQ: Organic Material" at bounding box center [582, 300] width 132 height 26
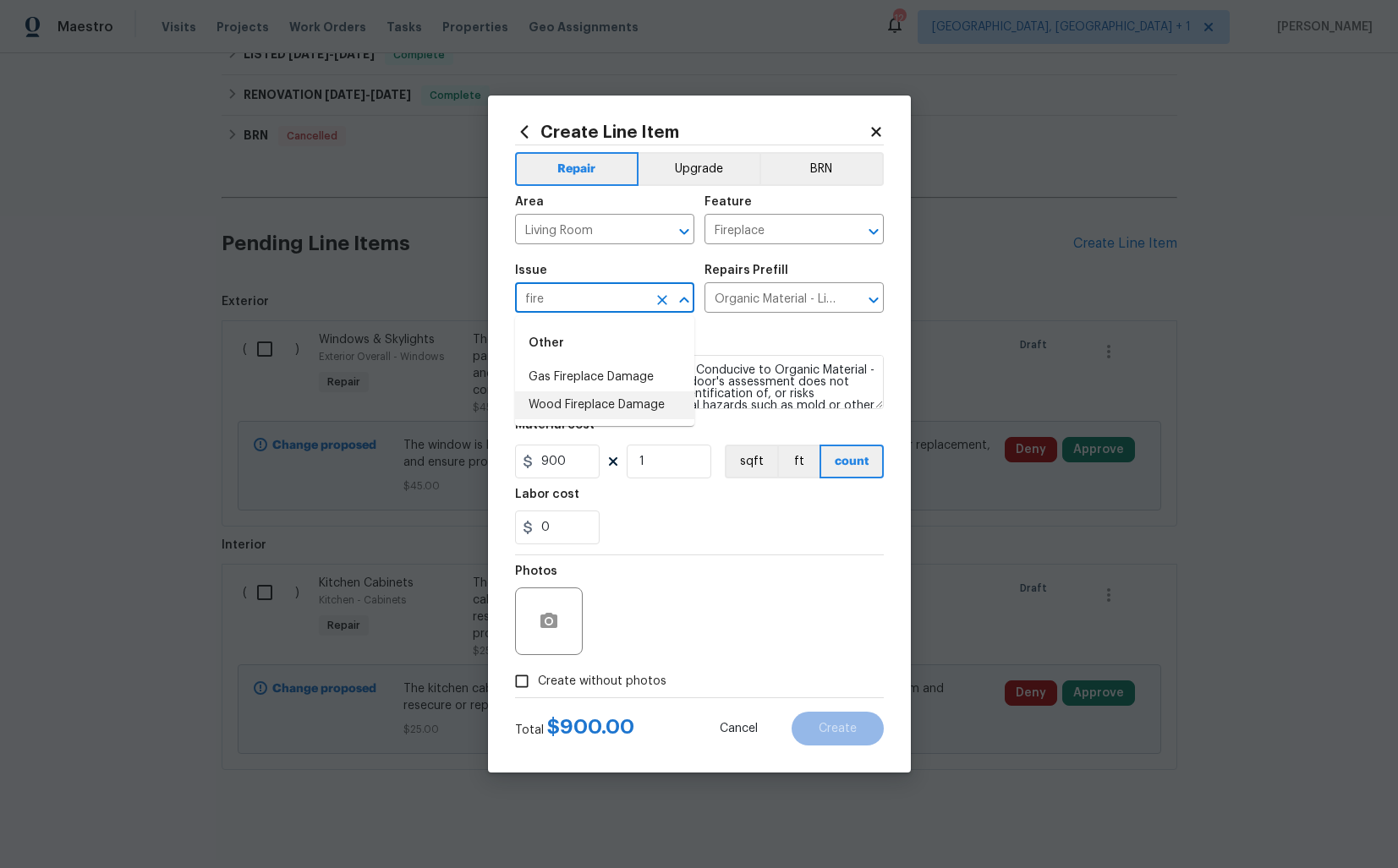
click at [582, 405] on li "Wood Fireplace Damage" at bounding box center [605, 406] width 179 height 28
type input "Wood Fireplace Damage"
click at [757, 295] on input "text" at bounding box center [770, 300] width 132 height 26
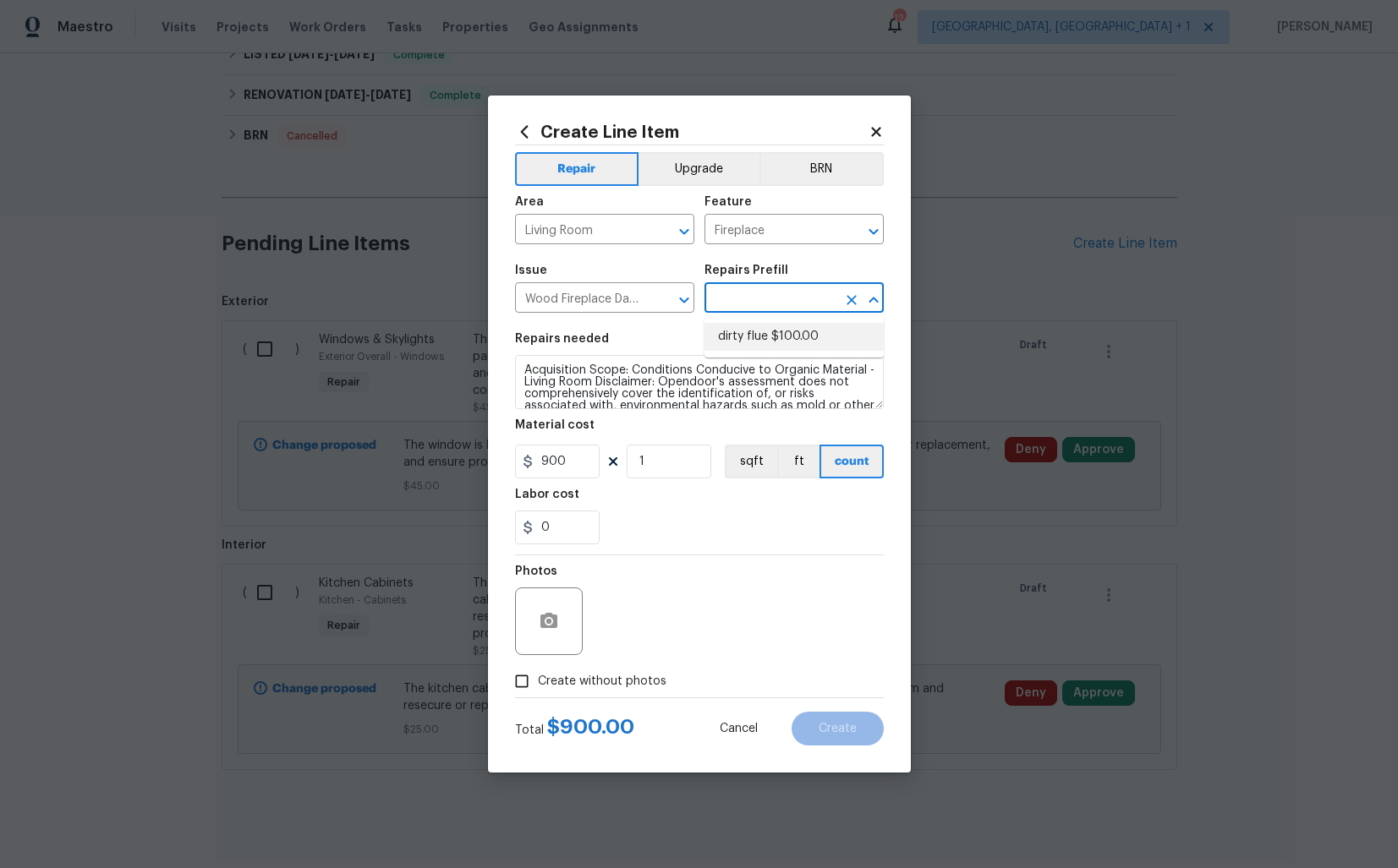
click at [760, 338] on li "dirty flue $100.00" at bounding box center [793, 337] width 179 height 28
type input "dirty flue $100.00"
type textarea "Clean out chimney flue and fire box"
type input "100"
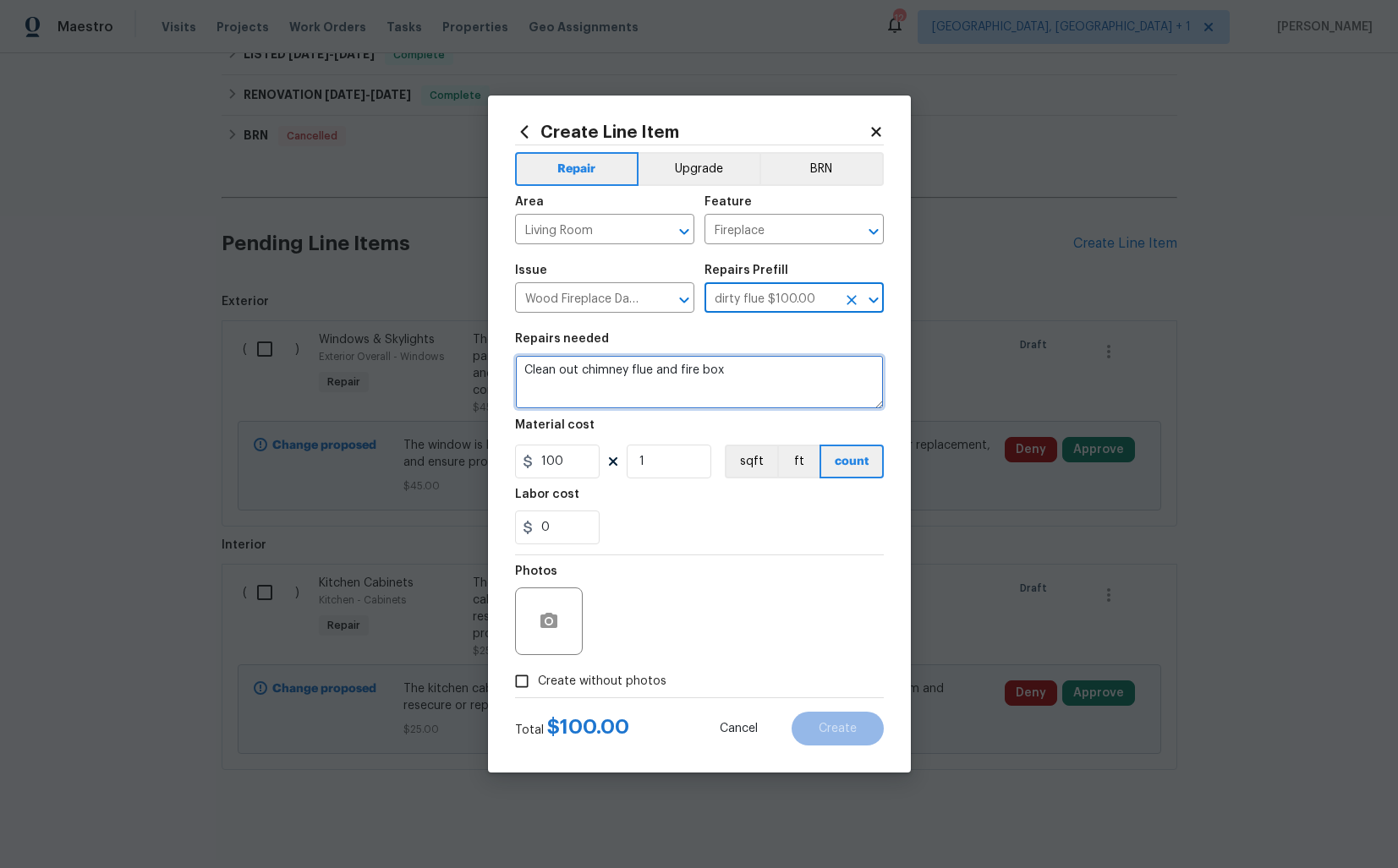
click at [718, 378] on textarea "Clean out chimney flue and fire box" at bounding box center [699, 383] width 369 height 54
paste textarea "The fireplace flue needs repair. Please inspect the flue system, check for bloc…"
type textarea "The fireplace flue needs repair. Please inspect the flue system, check for bloc…"
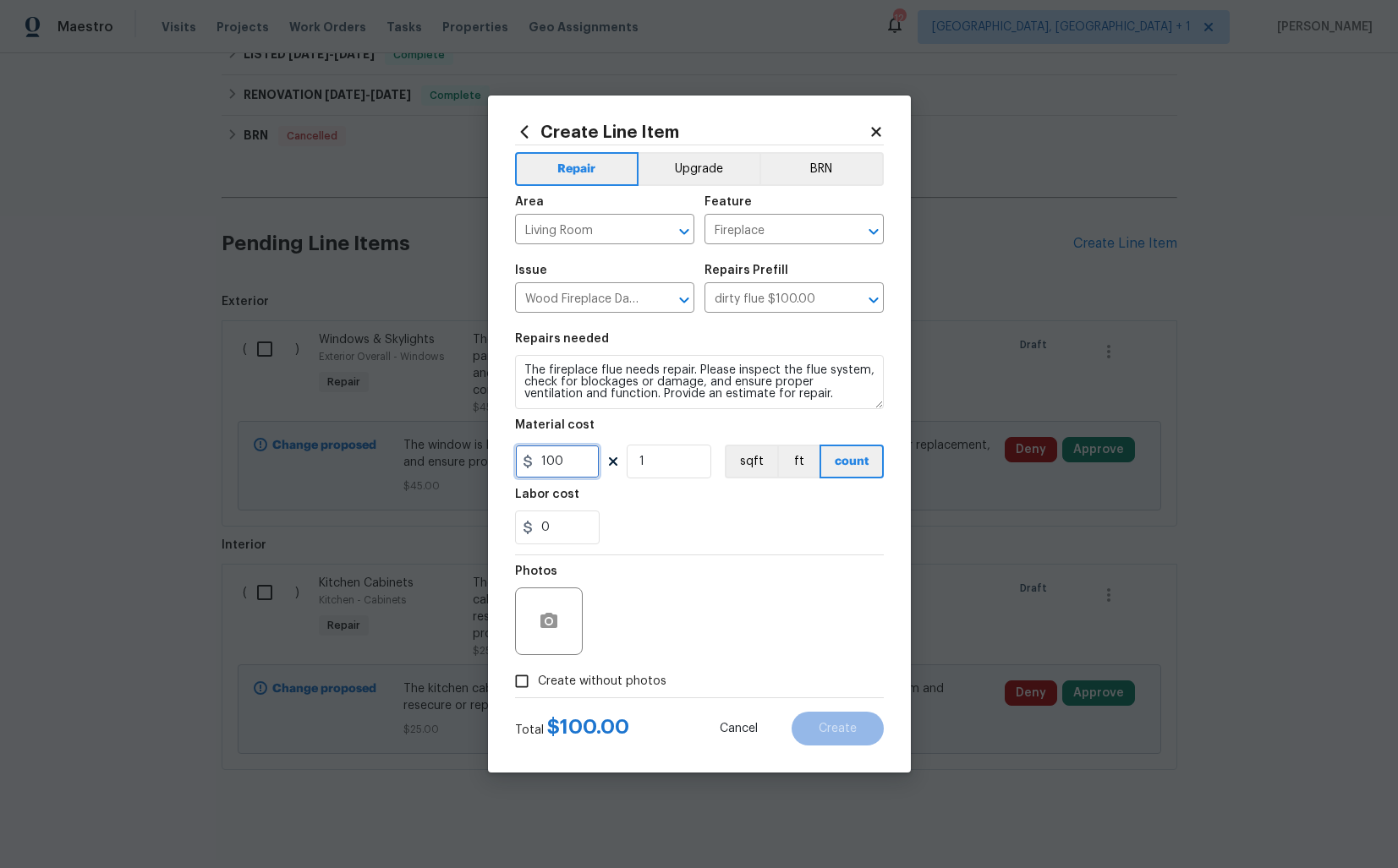
click at [575, 460] on input "100" at bounding box center [558, 461] width 85 height 34
type input "50"
click at [556, 619] on icon "button" at bounding box center [549, 620] width 17 height 15
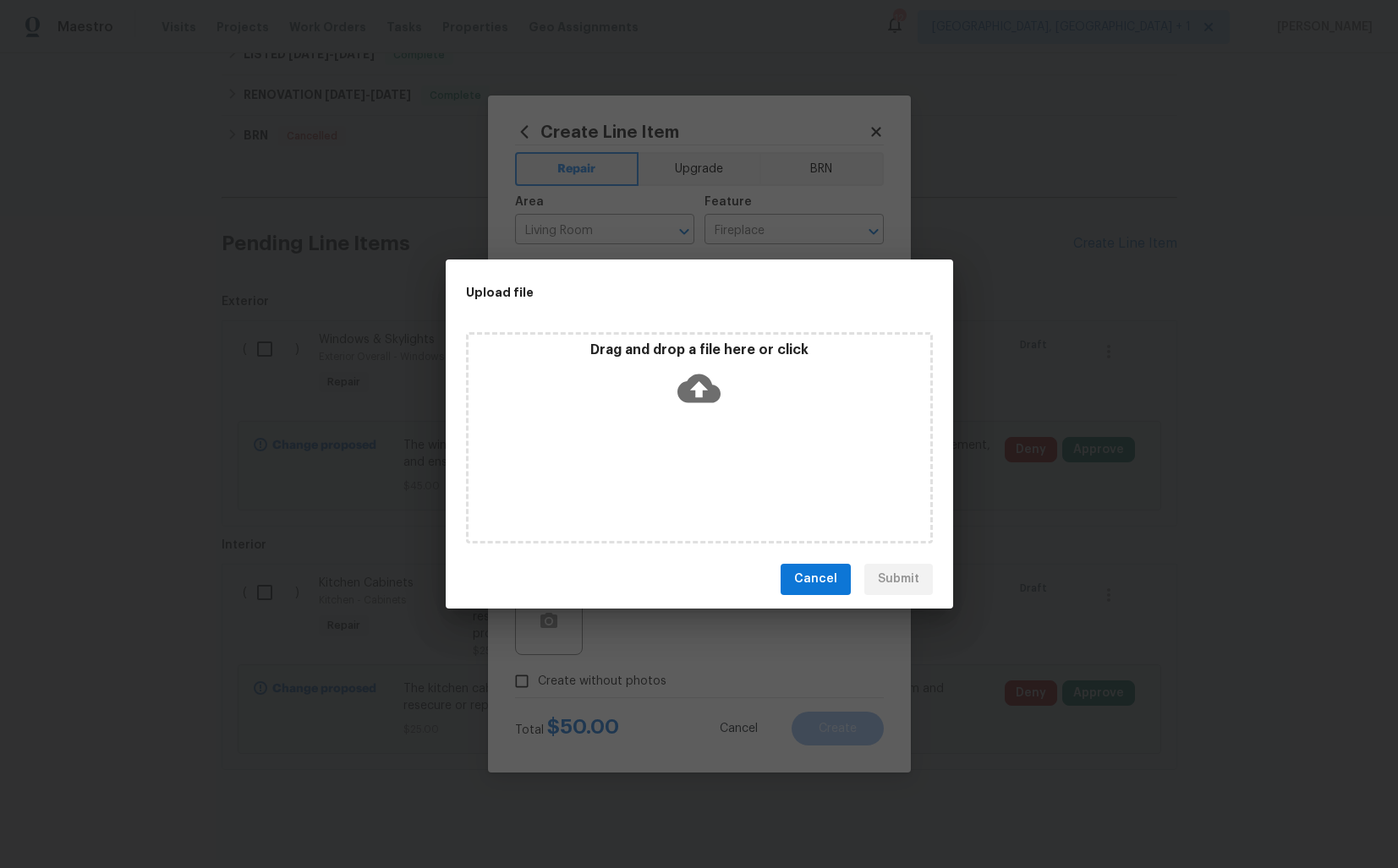
click at [700, 395] on icon at bounding box center [699, 388] width 43 height 43
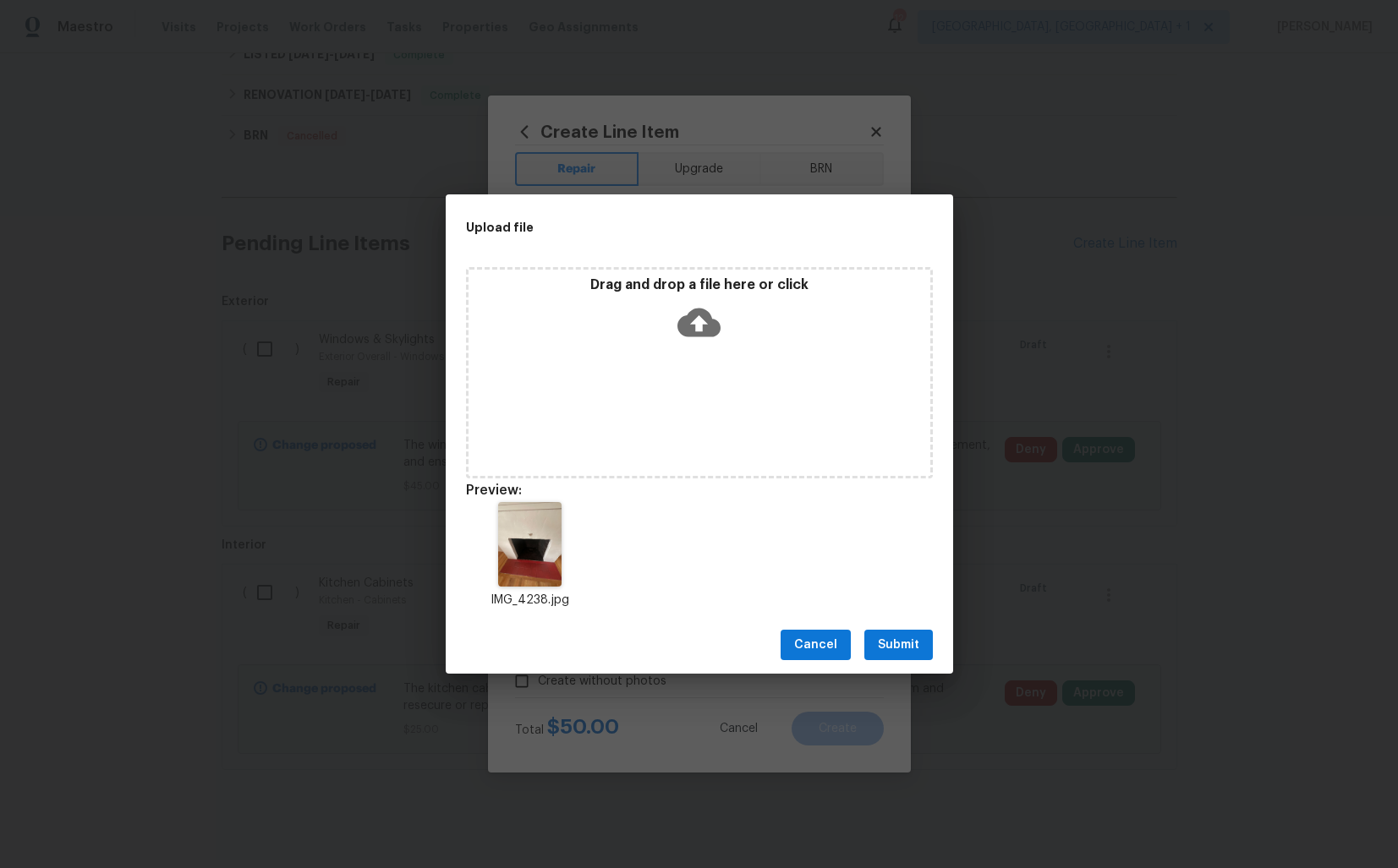
click at [905, 647] on span "Submit" at bounding box center [898, 645] width 41 height 21
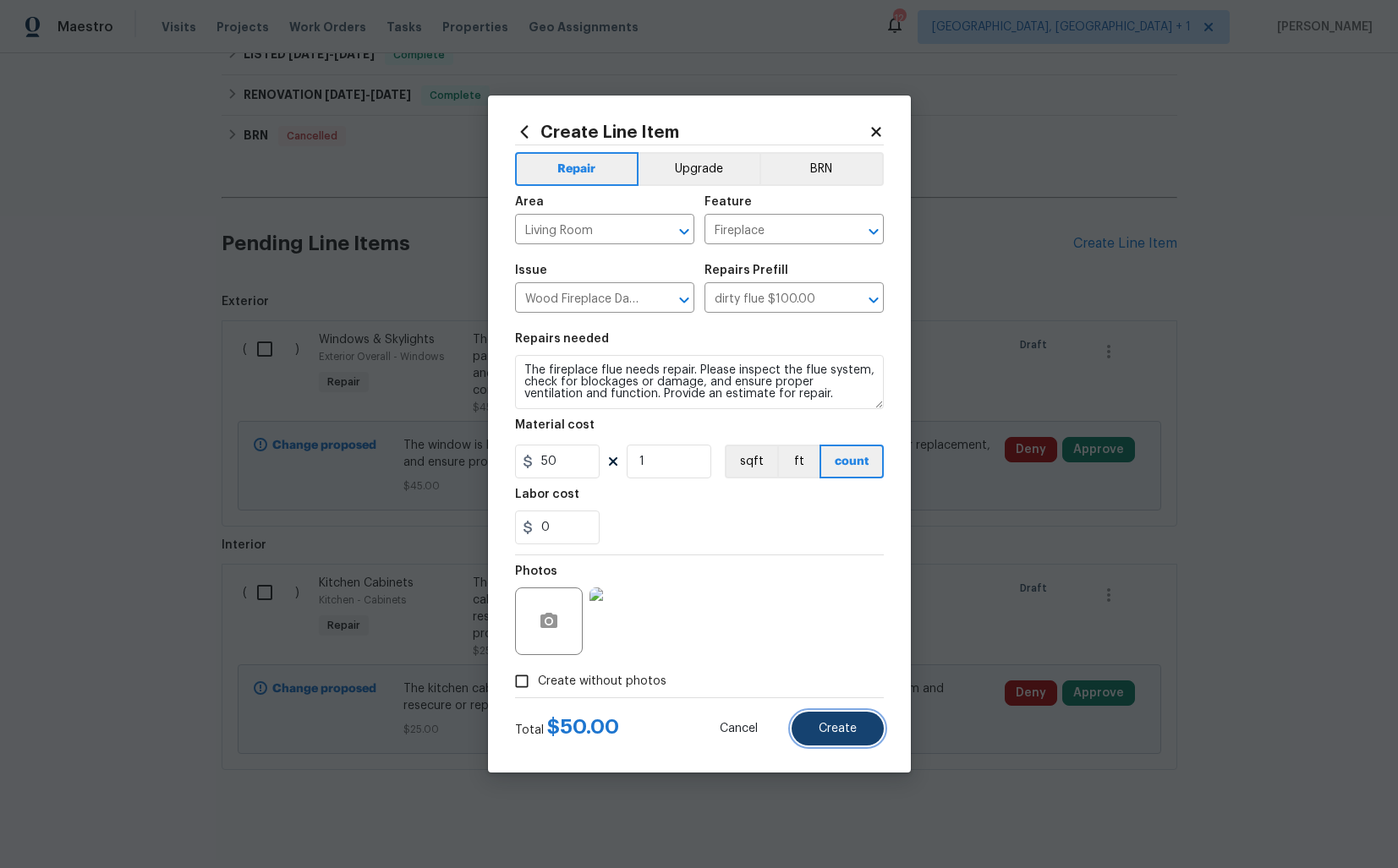
click at [835, 730] on span "Create" at bounding box center [837, 729] width 38 height 13
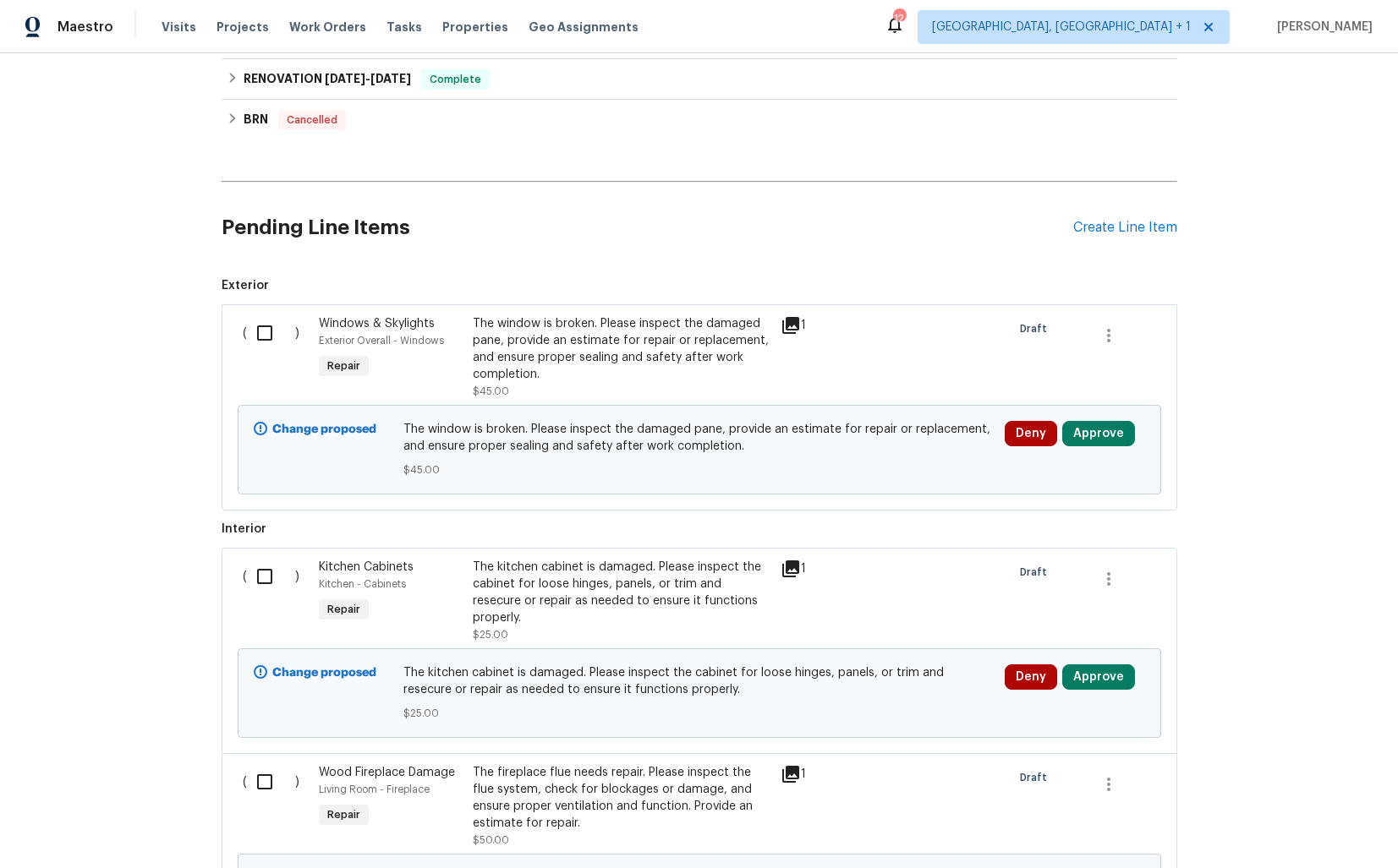
scroll to position [497, 0]
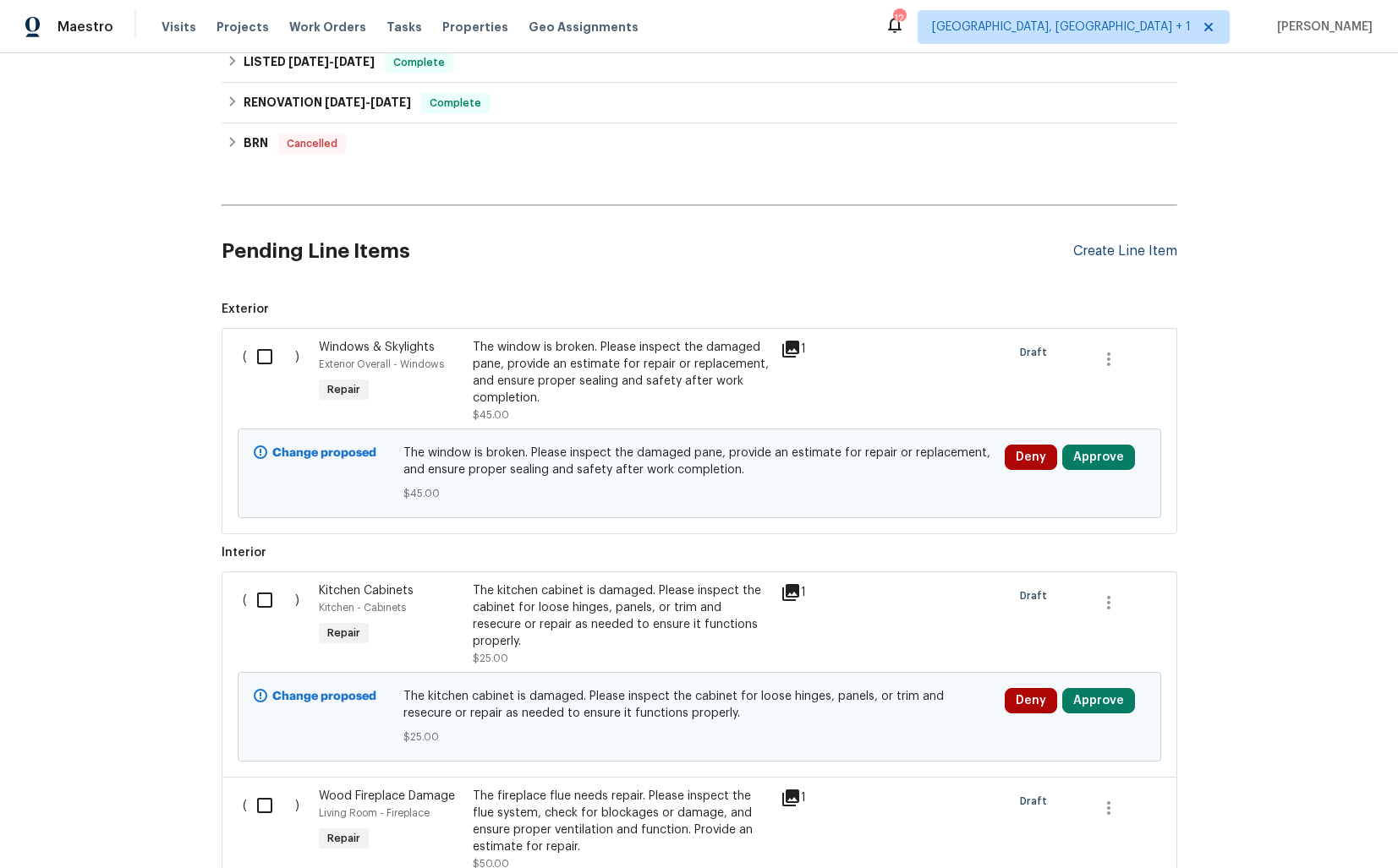
click at [1108, 250] on div "Create Line Item" at bounding box center [1125, 252] width 104 height 16
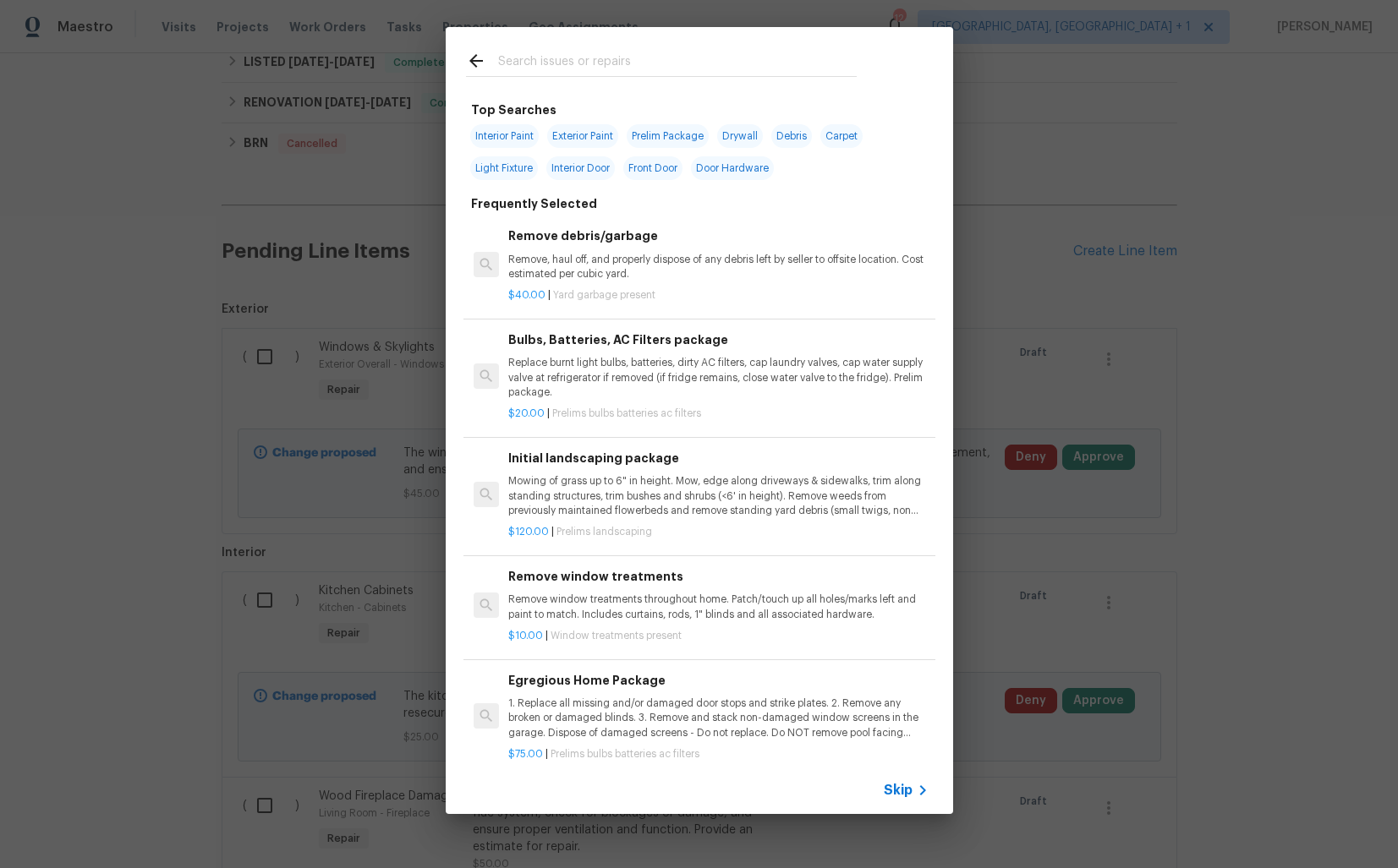
click at [608, 68] on input "text" at bounding box center [678, 63] width 359 height 25
type input "attic"
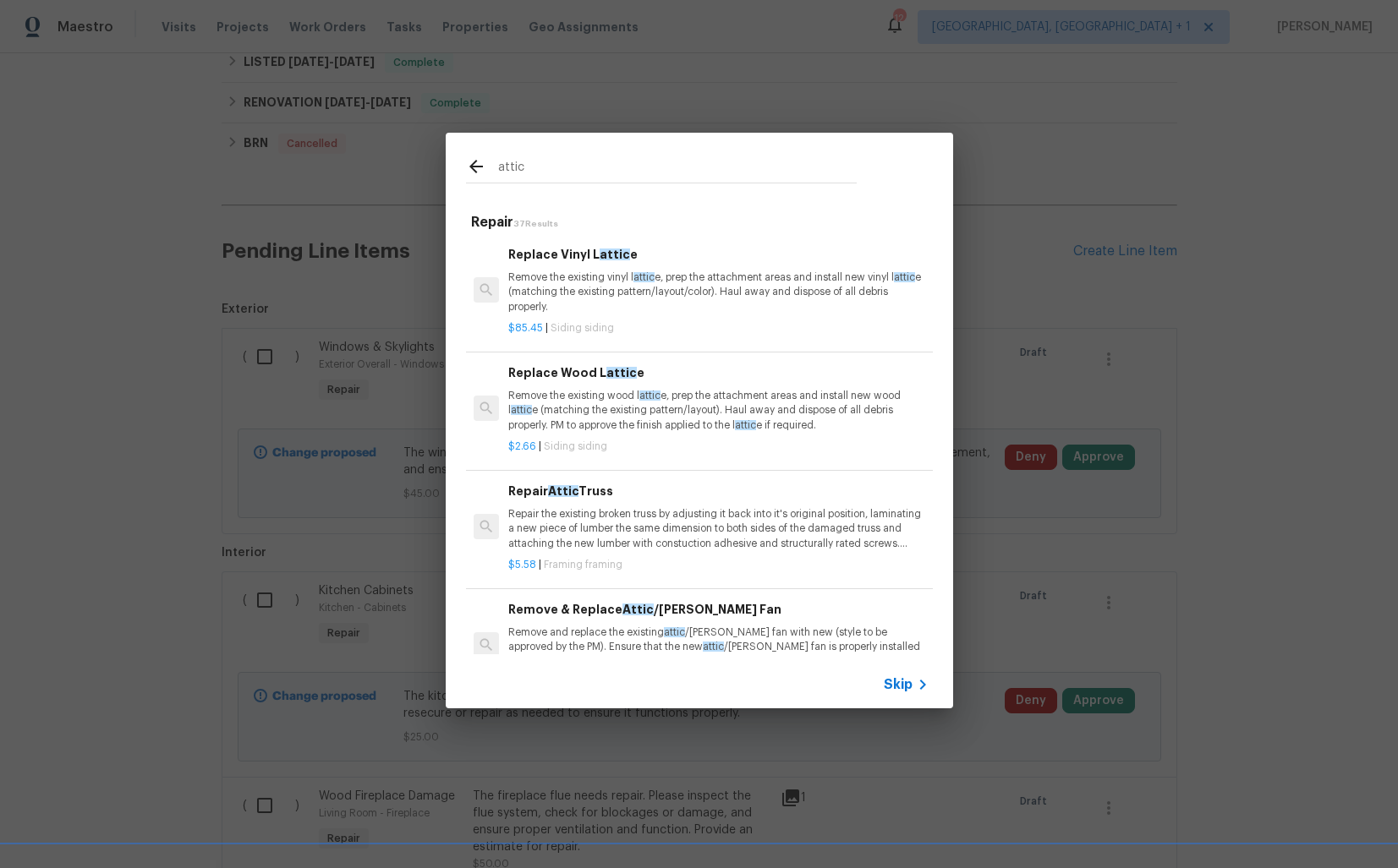
click at [600, 516] on p "Repair the existing broken truss by adjusting it back into it's original positi…" at bounding box center [718, 528] width 420 height 43
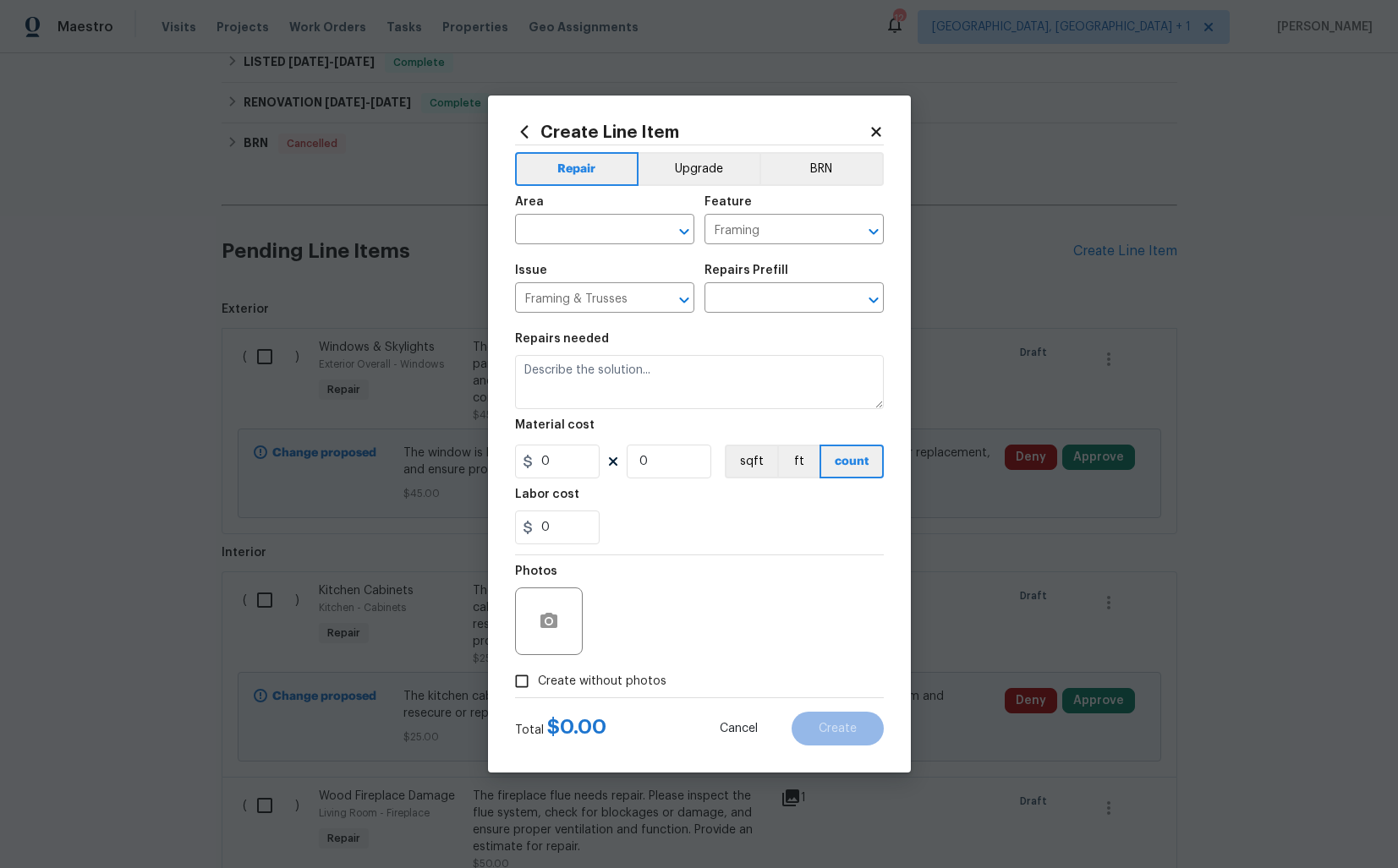
type input "Repair Attic Truss $5.58"
type textarea "Repair the existing broken truss by adjusting it back into it's original positi…"
type input "5.58"
type input "1"
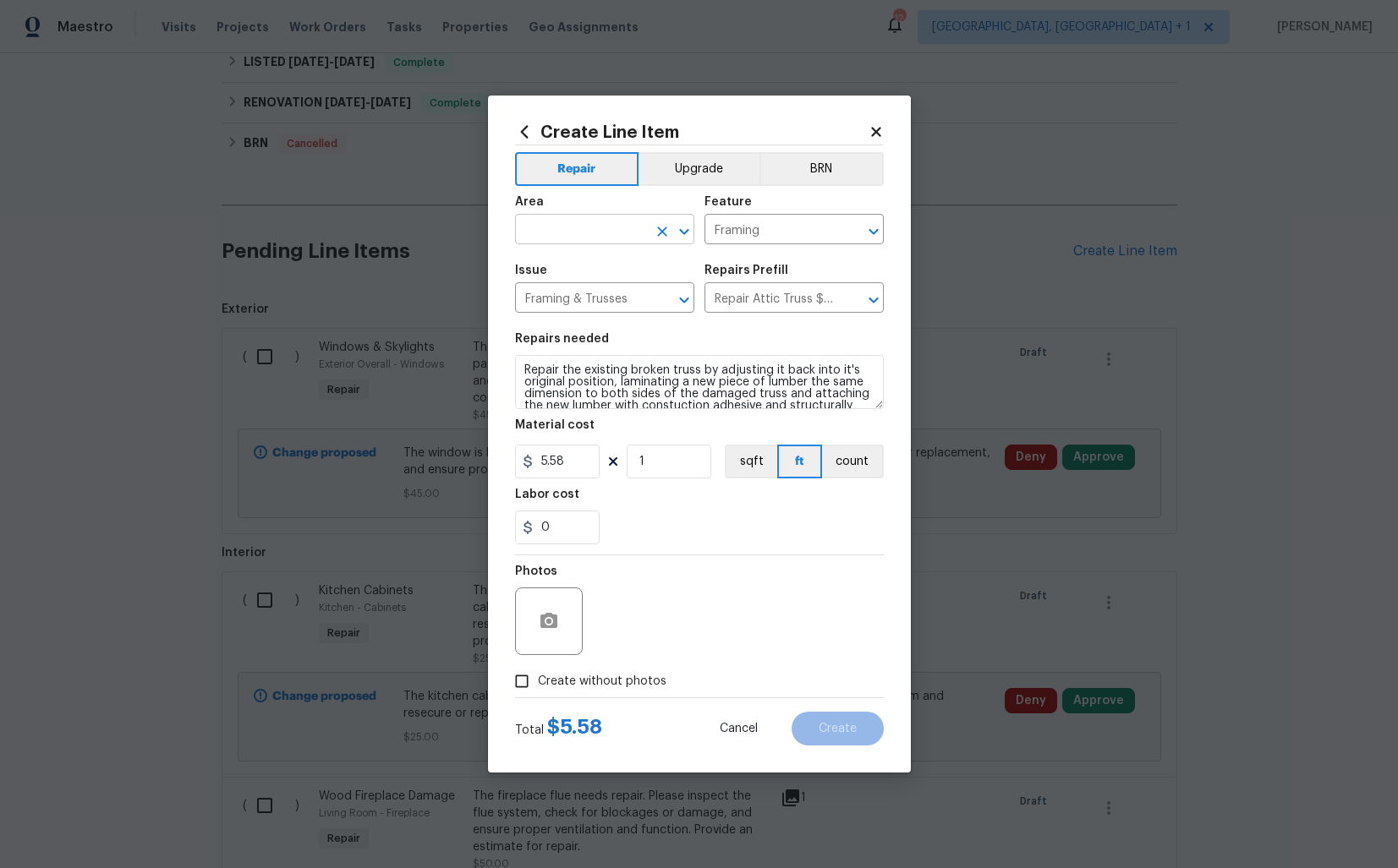
click at [571, 232] on input "text" at bounding box center [582, 231] width 132 height 26
click at [565, 274] on li "Attic" at bounding box center [605, 269] width 179 height 28
type input "Attic"
click at [787, 235] on input "Framing" at bounding box center [770, 231] width 132 height 26
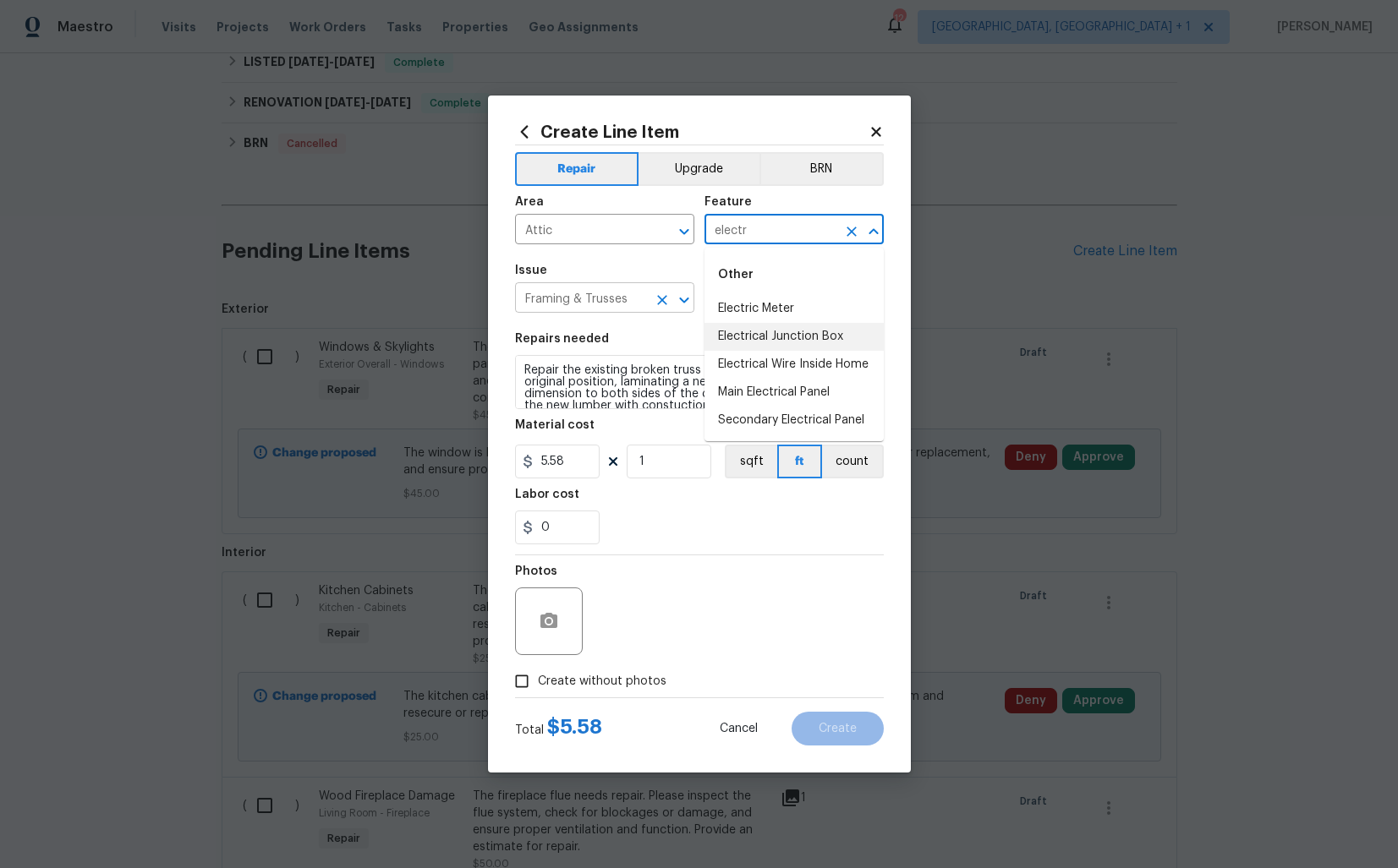
click at [631, 299] on input "Framing & Trusses" at bounding box center [582, 300] width 132 height 26
type input "Framing"
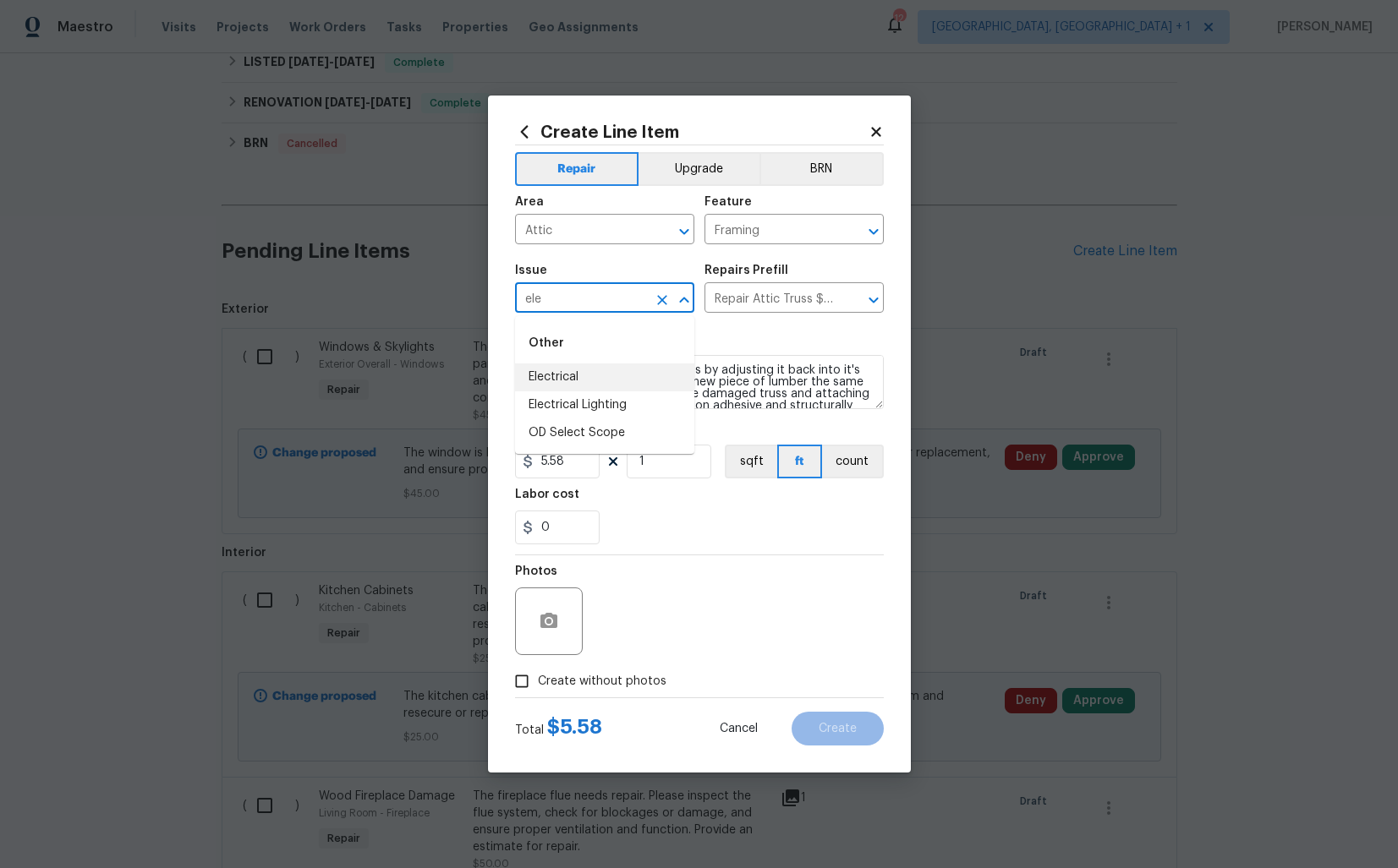
click at [574, 383] on li "Electrical" at bounding box center [605, 378] width 179 height 28
type input "Electrical"
click at [765, 284] on div "Repairs Prefill" at bounding box center [793, 276] width 179 height 22
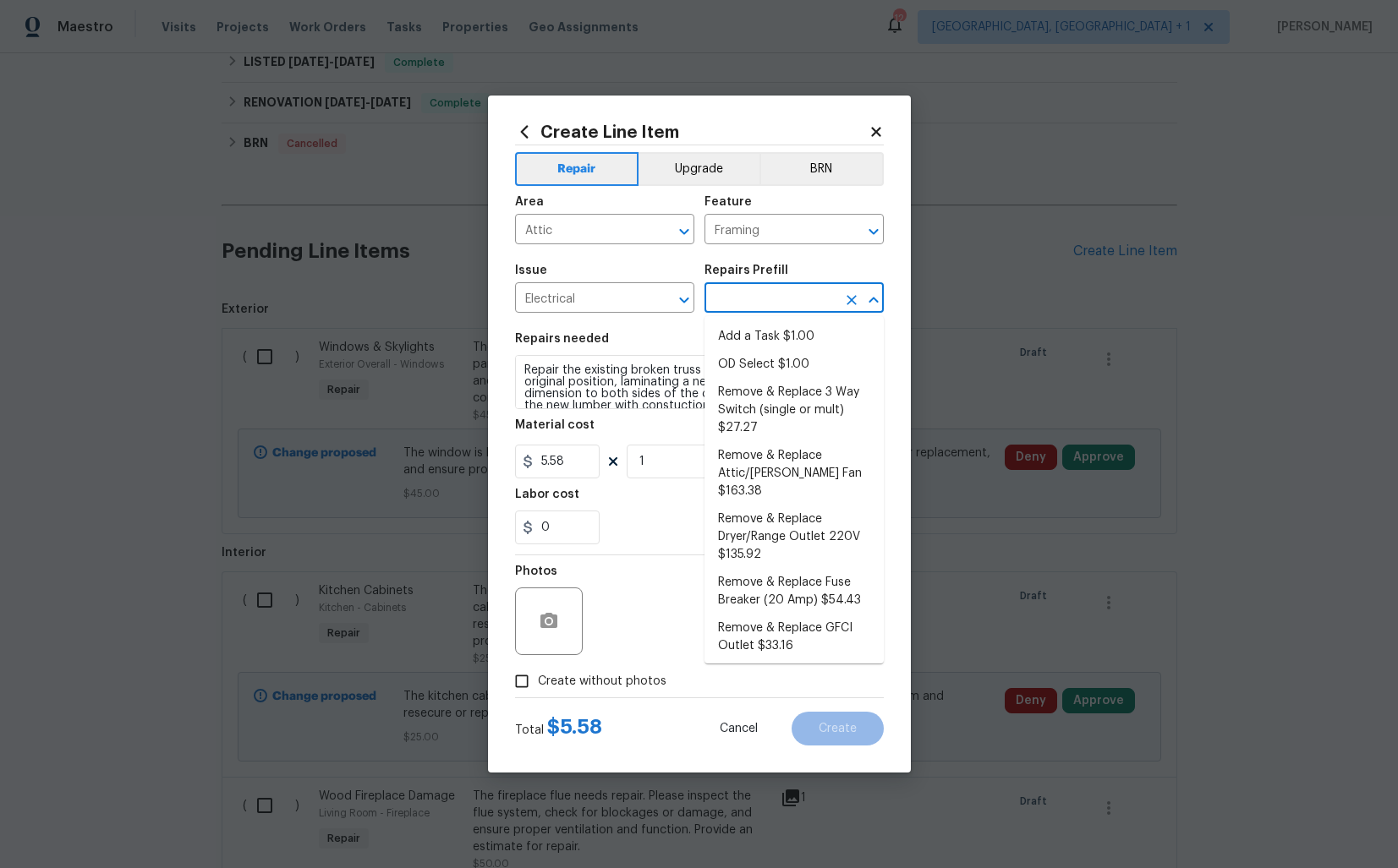
click at [763, 304] on input "text" at bounding box center [770, 300] width 132 height 26
click at [763, 346] on li "Add a Task $1.00" at bounding box center [793, 337] width 179 height 28
type input "Add a Task $1.00"
type textarea "HPM to detail"
type input "1"
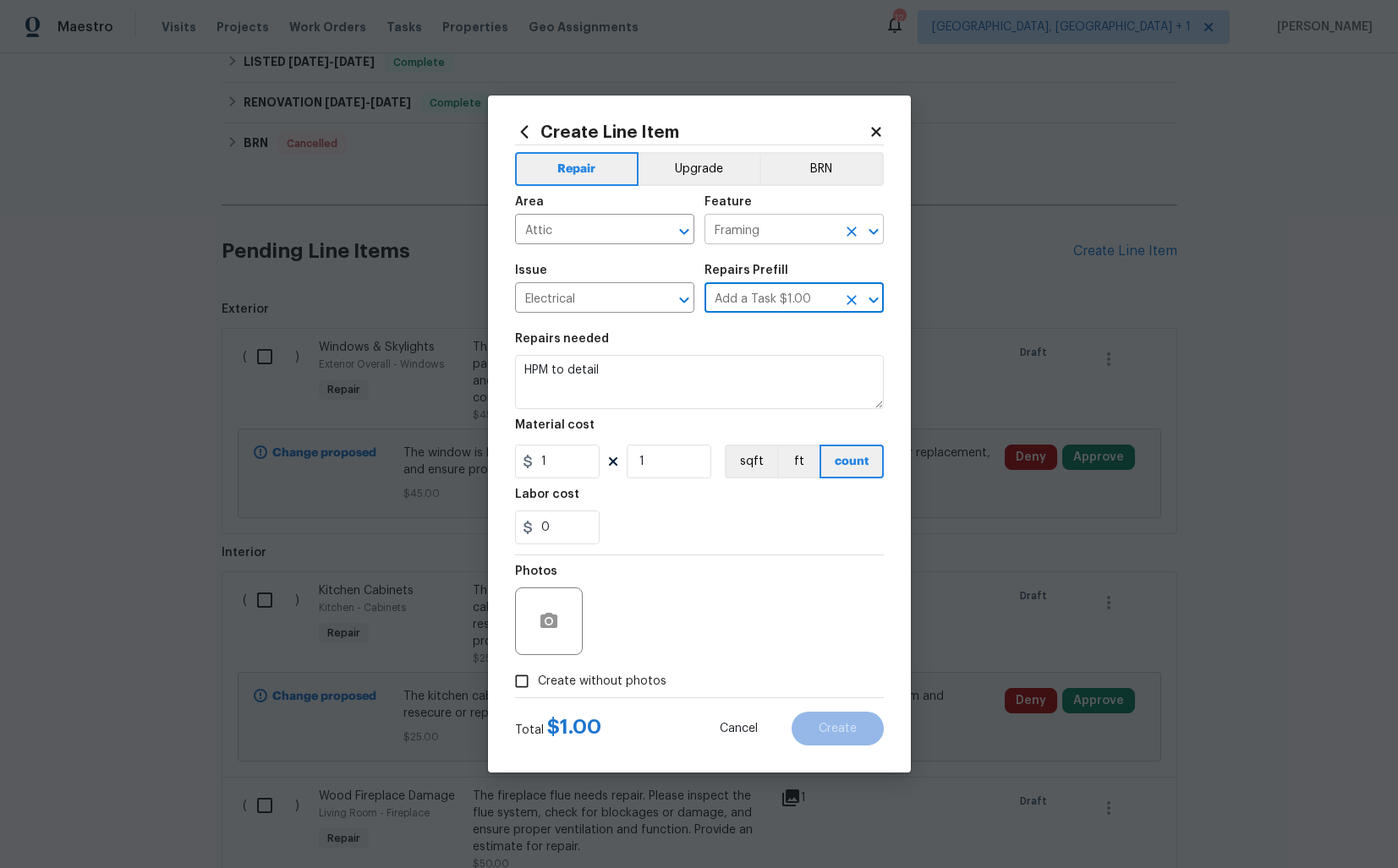
click at [791, 232] on input "Framing" at bounding box center [770, 231] width 132 height 26
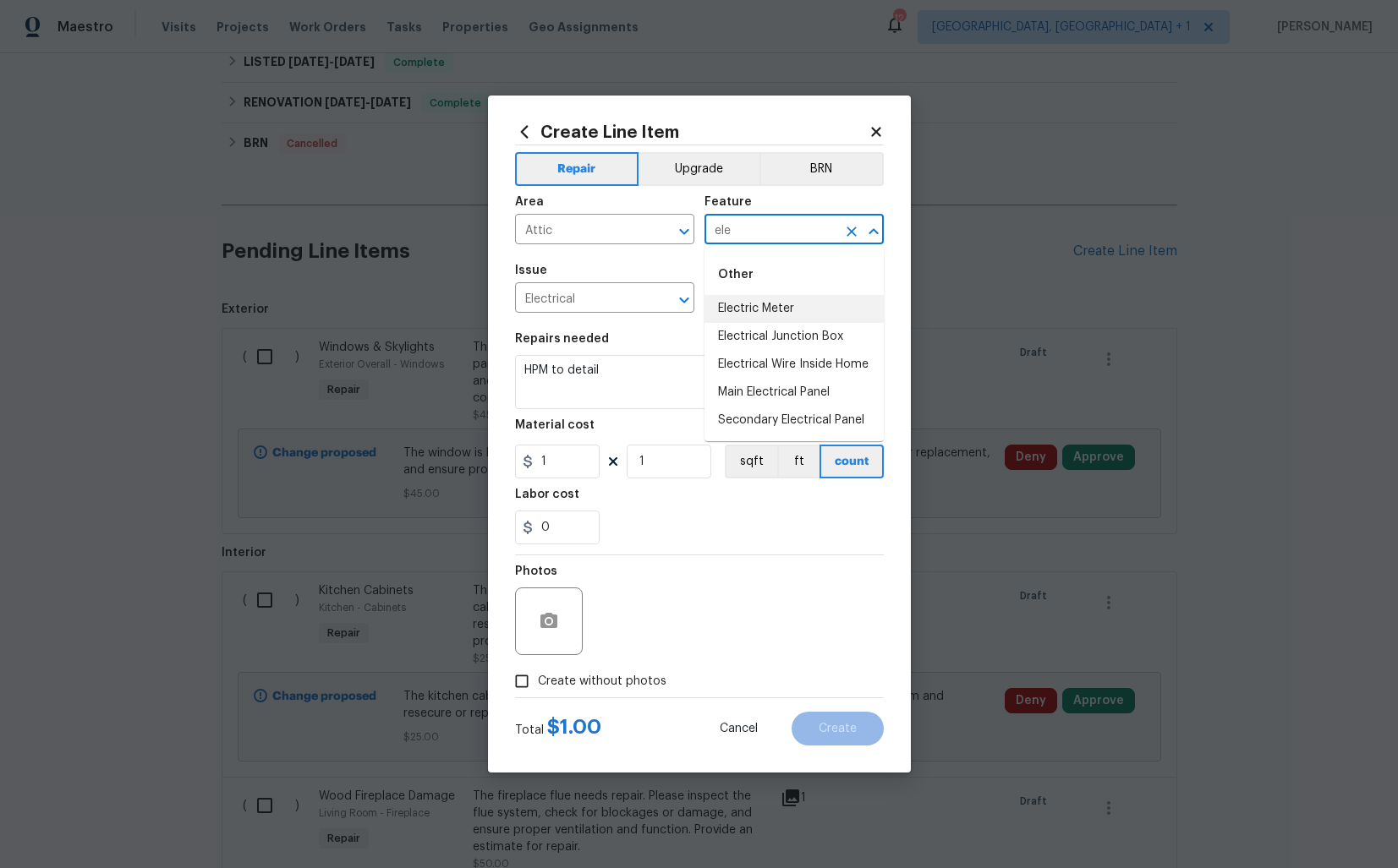
click at [755, 305] on li "Electric Meter" at bounding box center [793, 309] width 179 height 28
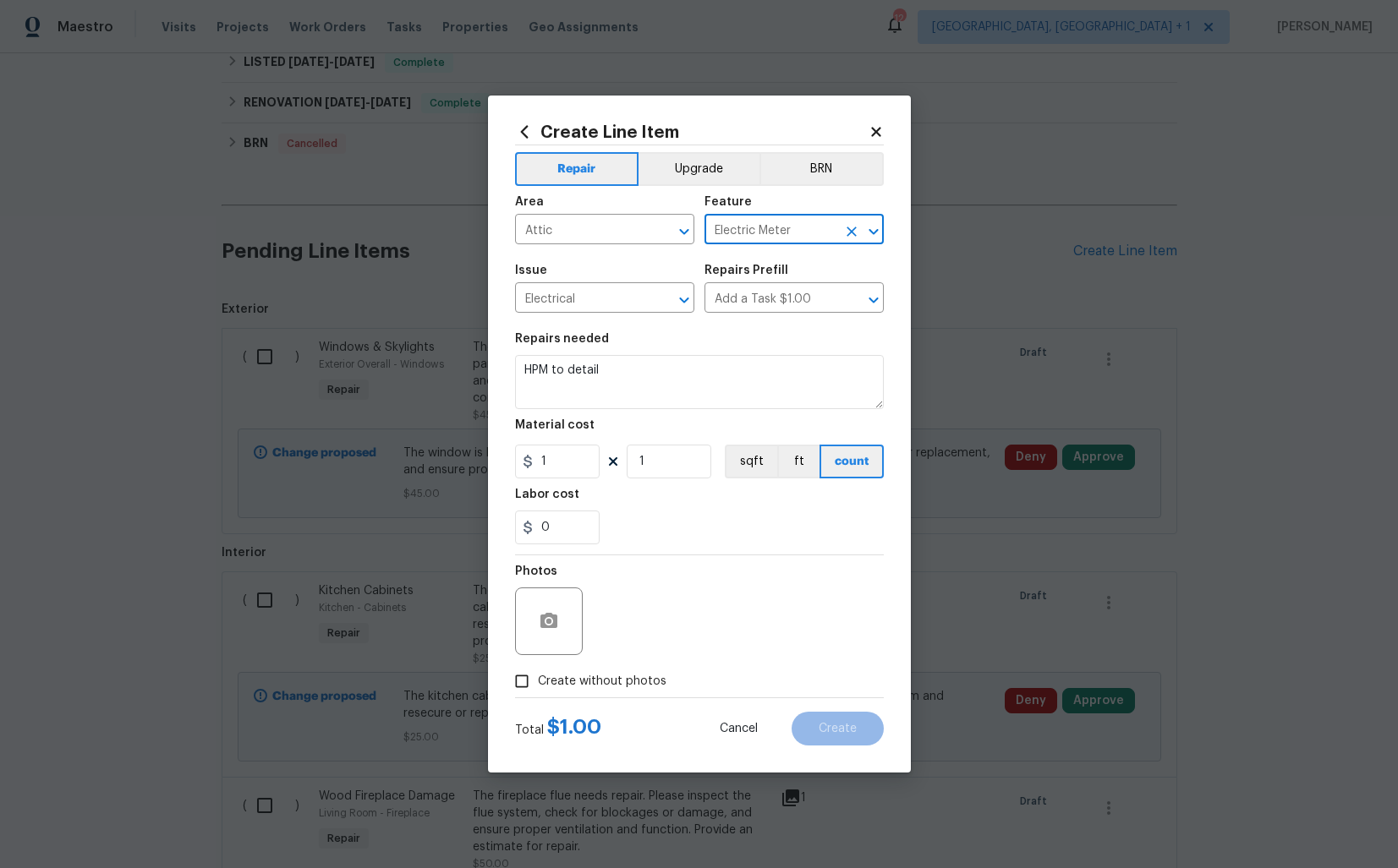
type input "Electric Meter"
click at [694, 394] on textarea "HPM to detail" at bounding box center [699, 383] width 369 height 54
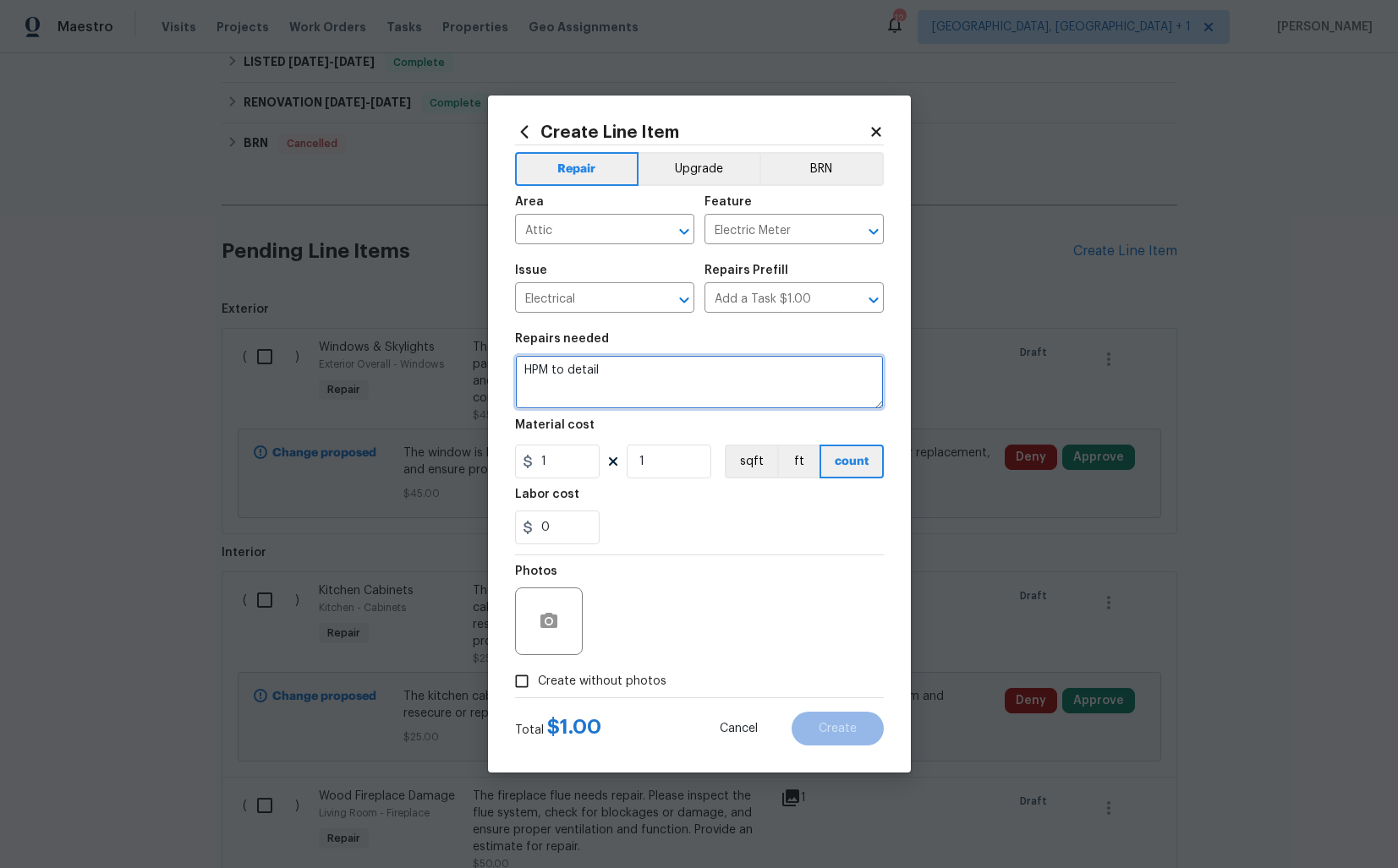
click at [694, 394] on textarea "HPM to detail" at bounding box center [699, 383] width 369 height 54
paste textarea "Electrical issues in the attic. Please inspect all visible wiring, junction box…"
type textarea "Electrical issues in the attic. Please inspect all visible wiring, junction box…"
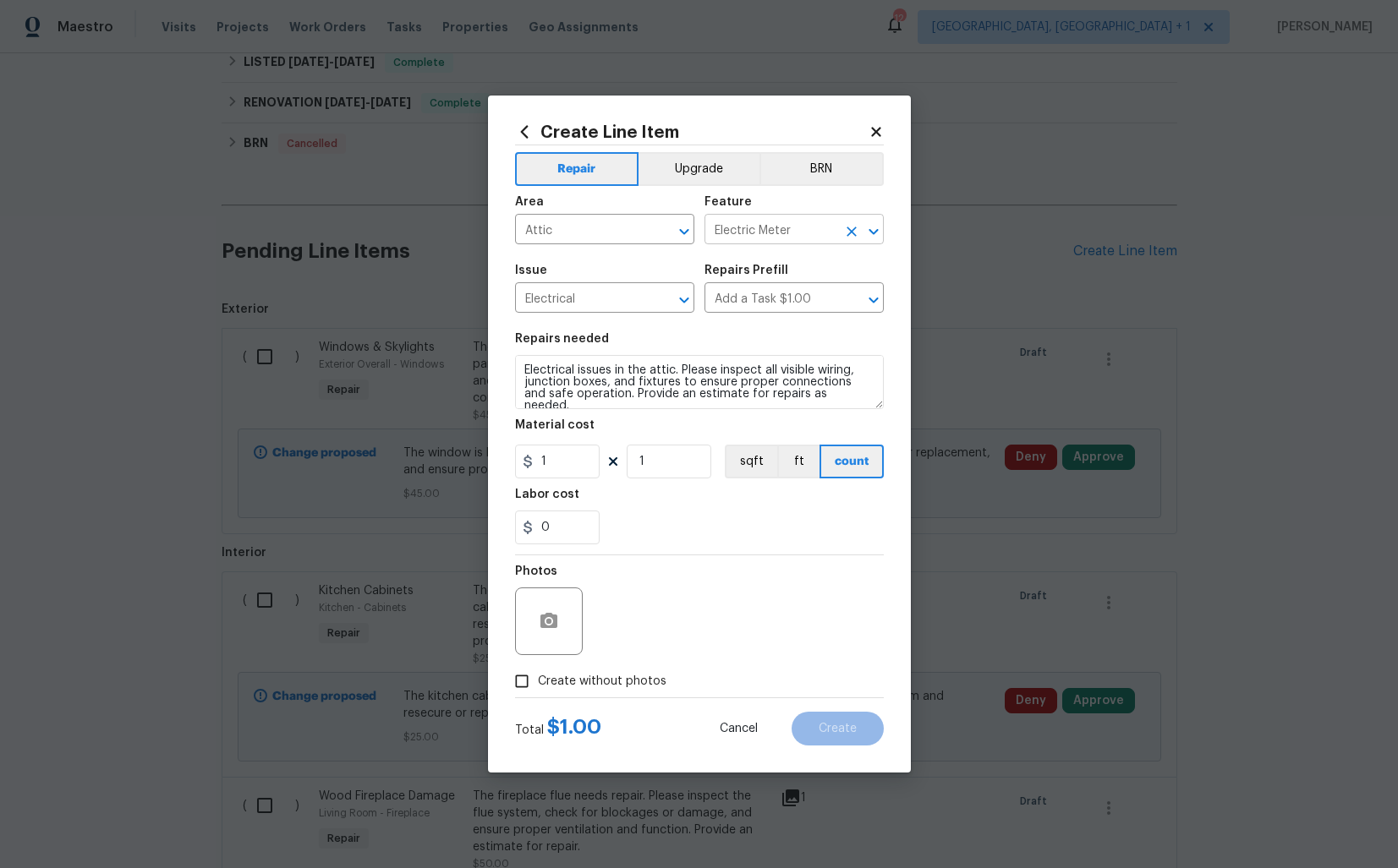
click at [799, 237] on input "Electric Meter" at bounding box center [770, 231] width 132 height 26
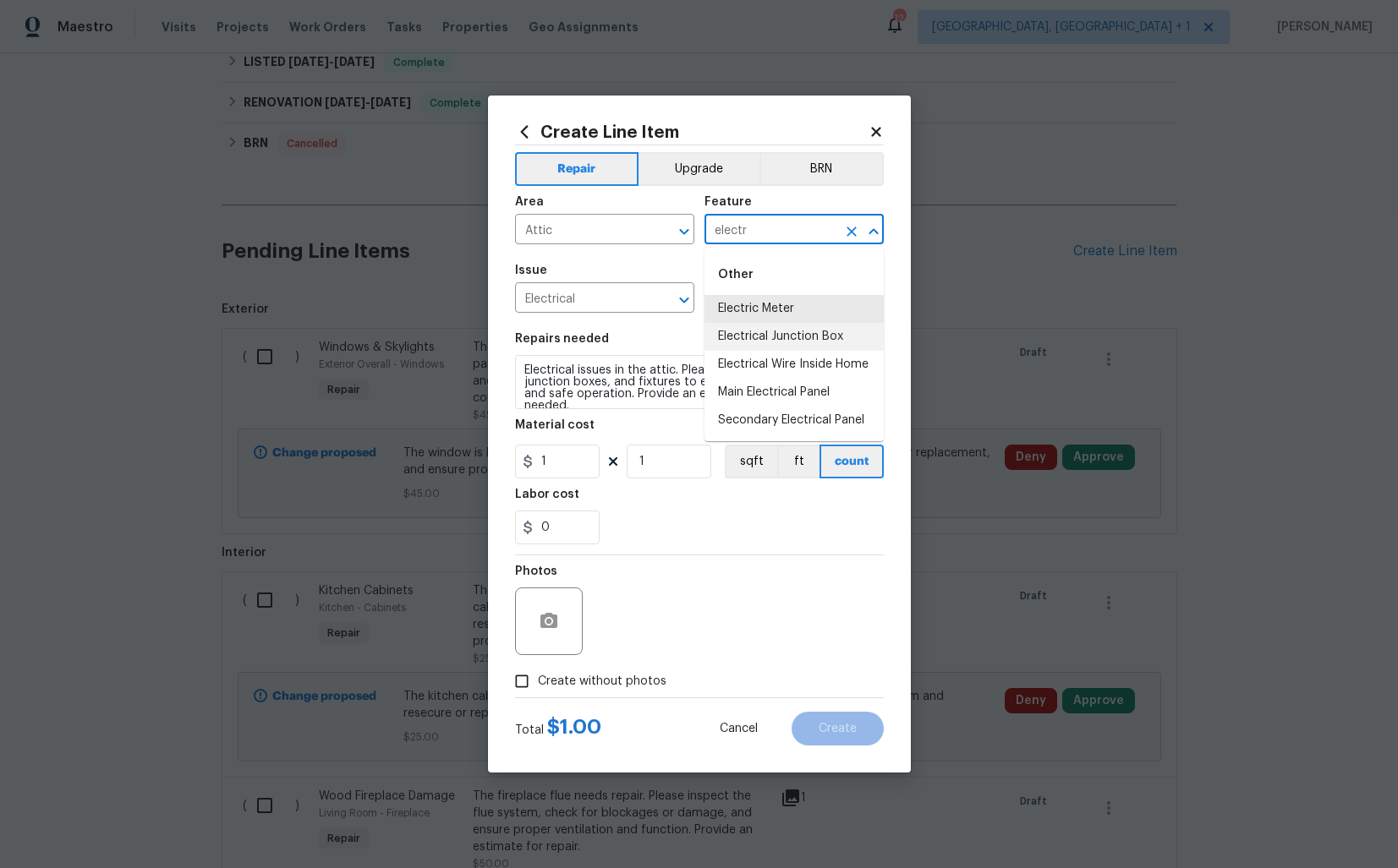
click at [769, 335] on li "Electrical Junction Box" at bounding box center [793, 337] width 179 height 28
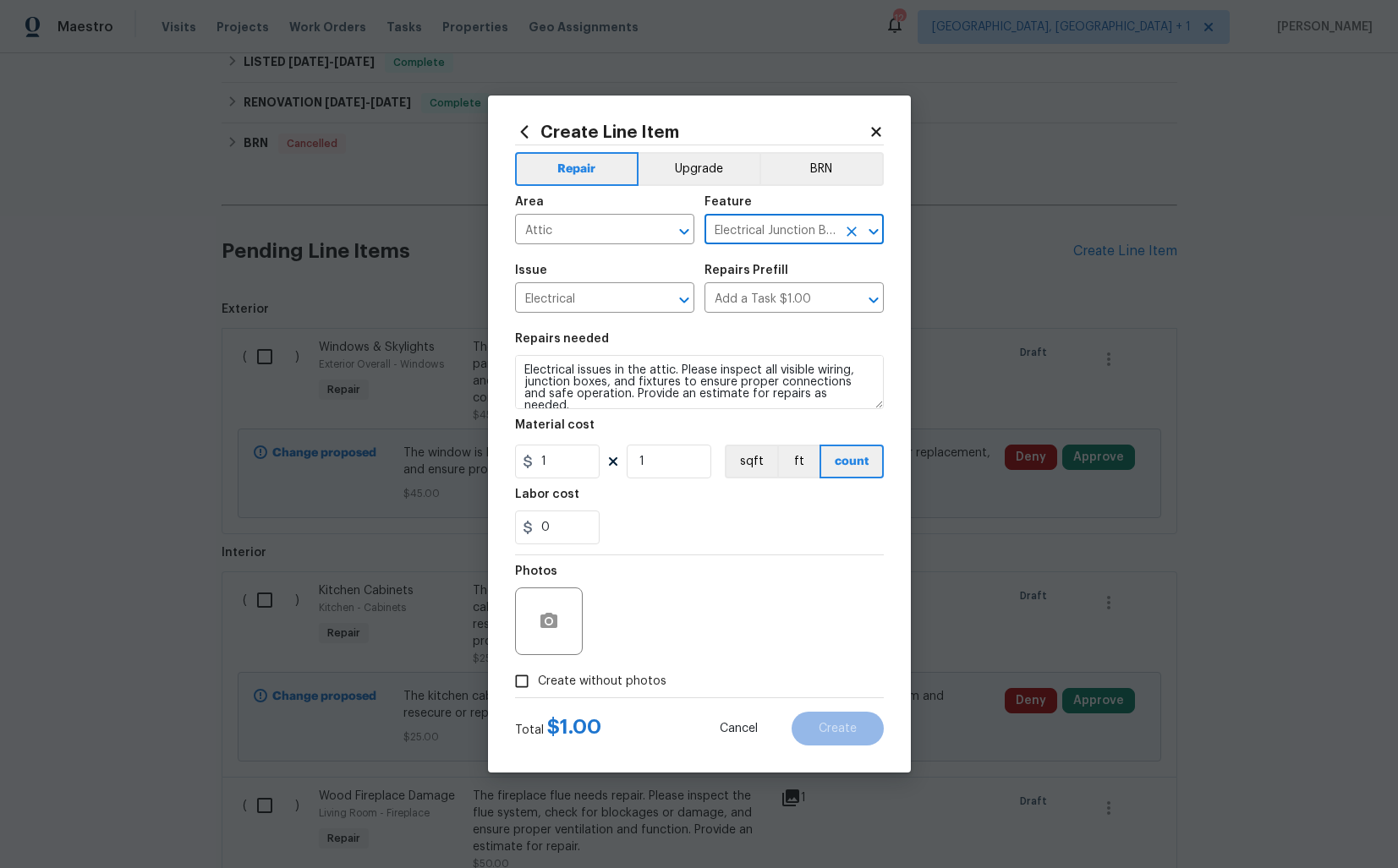
type input "Electrical Junction Box"
click at [576, 466] on input "1" at bounding box center [558, 461] width 85 height 34
type input "25"
click at [546, 615] on icon "button" at bounding box center [549, 620] width 17 height 15
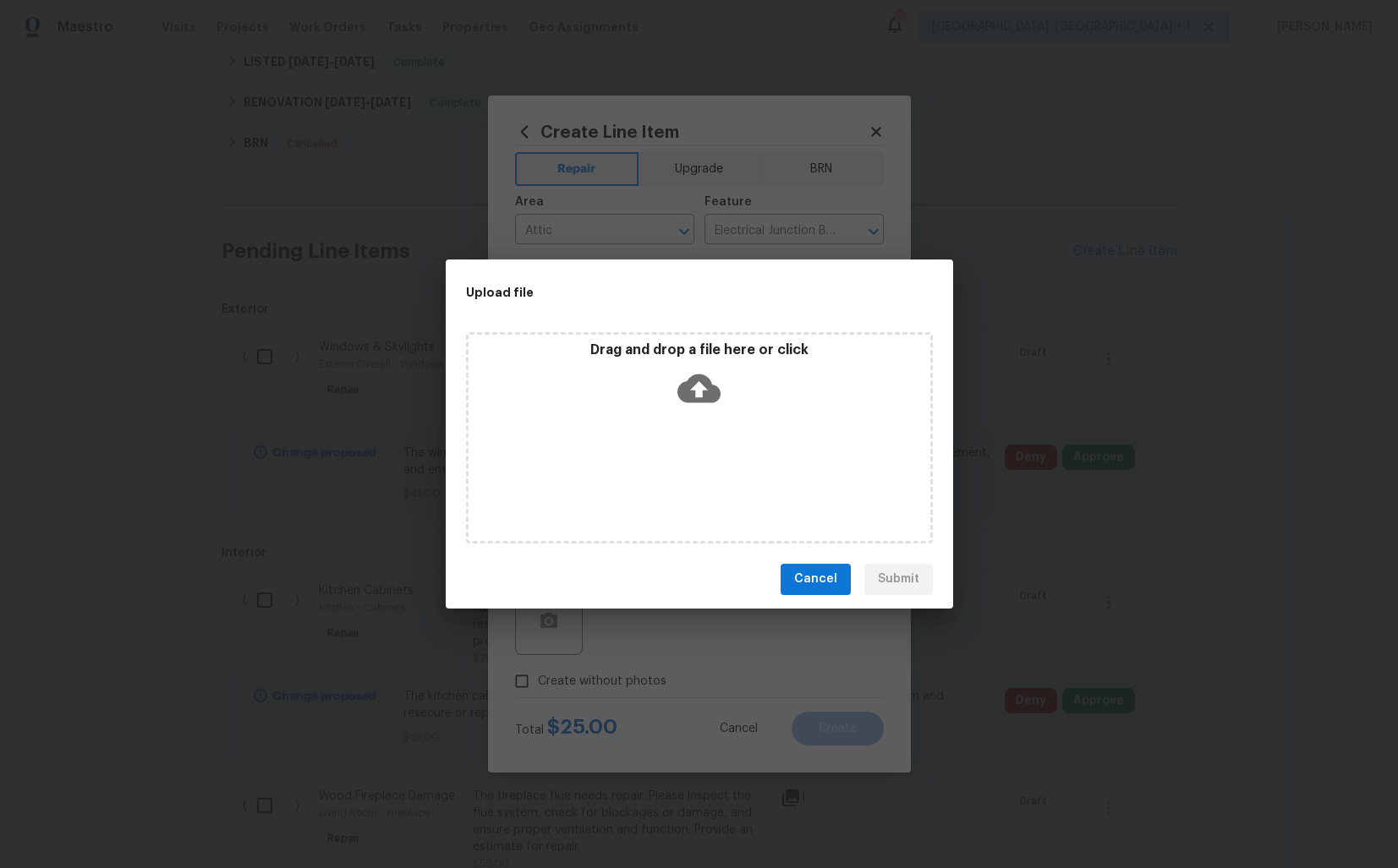
click at [694, 384] on icon at bounding box center [699, 388] width 43 height 29
click at [825, 578] on span "Cancel" at bounding box center [815, 579] width 43 height 21
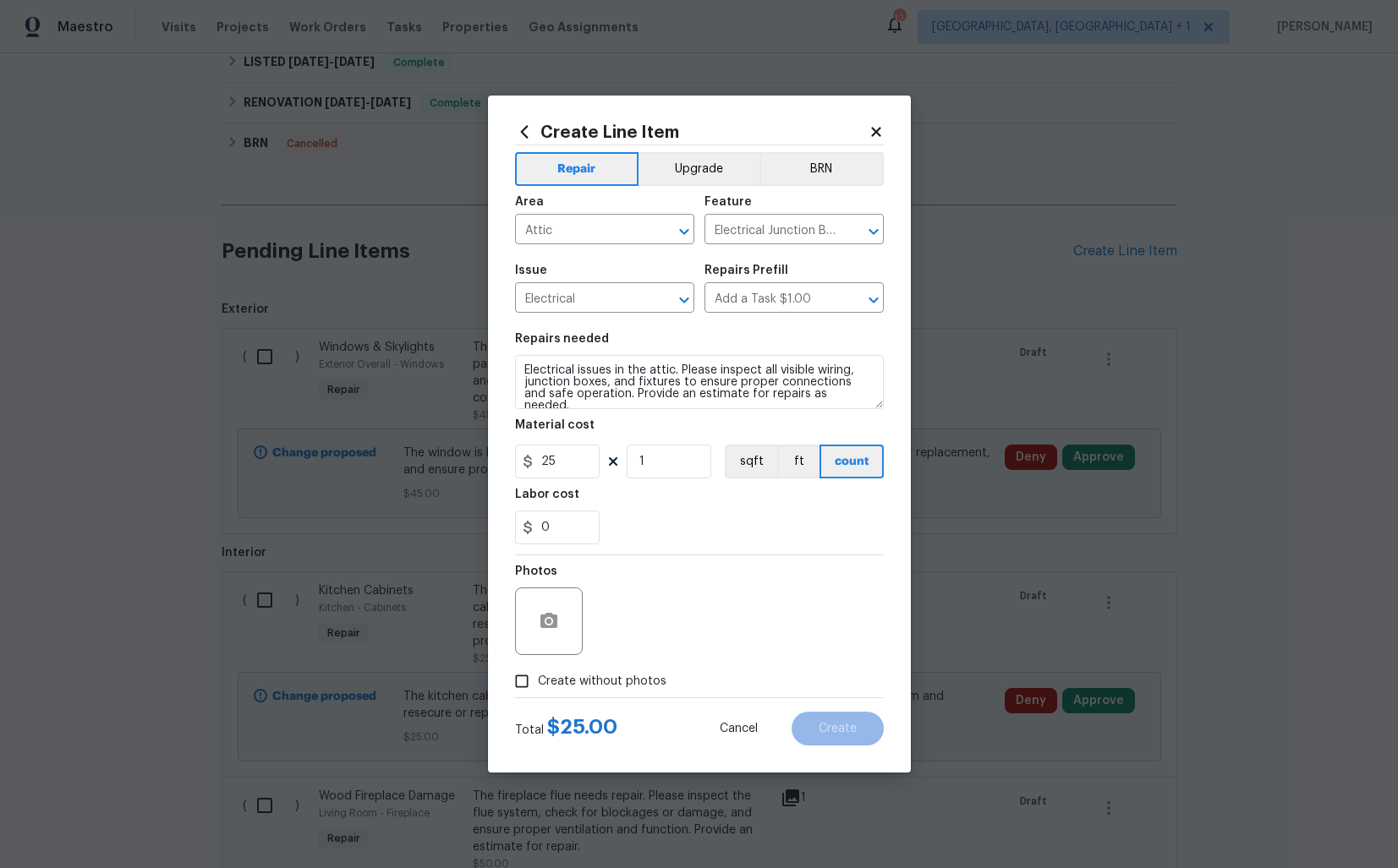
click at [542, 683] on span "Create without photos" at bounding box center [602, 682] width 129 height 18
click at [538, 683] on input "Create without photos" at bounding box center [522, 681] width 32 height 32
checkbox input "true"
click at [802, 630] on textarea at bounding box center [740, 621] width 288 height 68
click at [846, 732] on span "Create" at bounding box center [837, 729] width 38 height 13
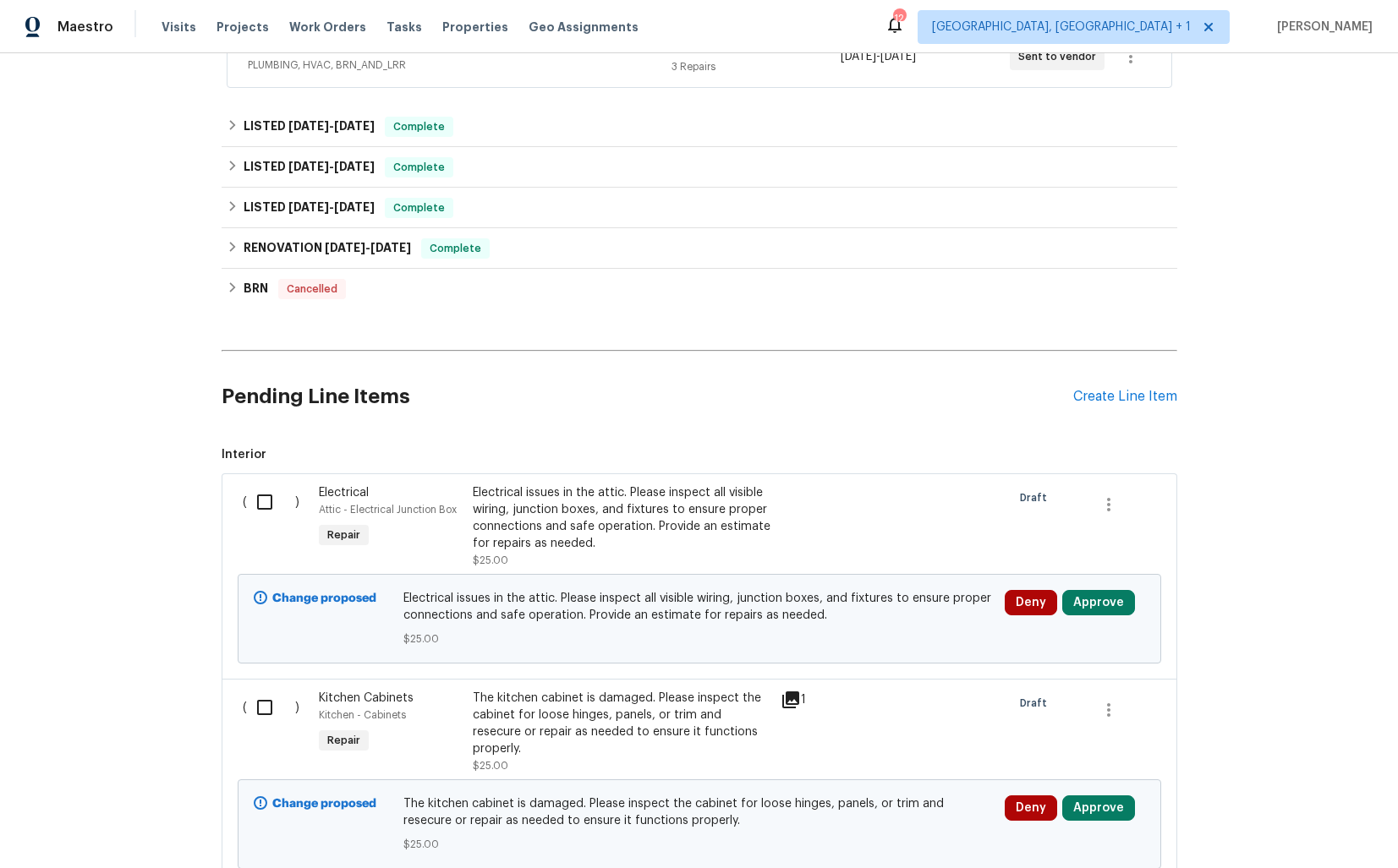
scroll to position [347, 0]
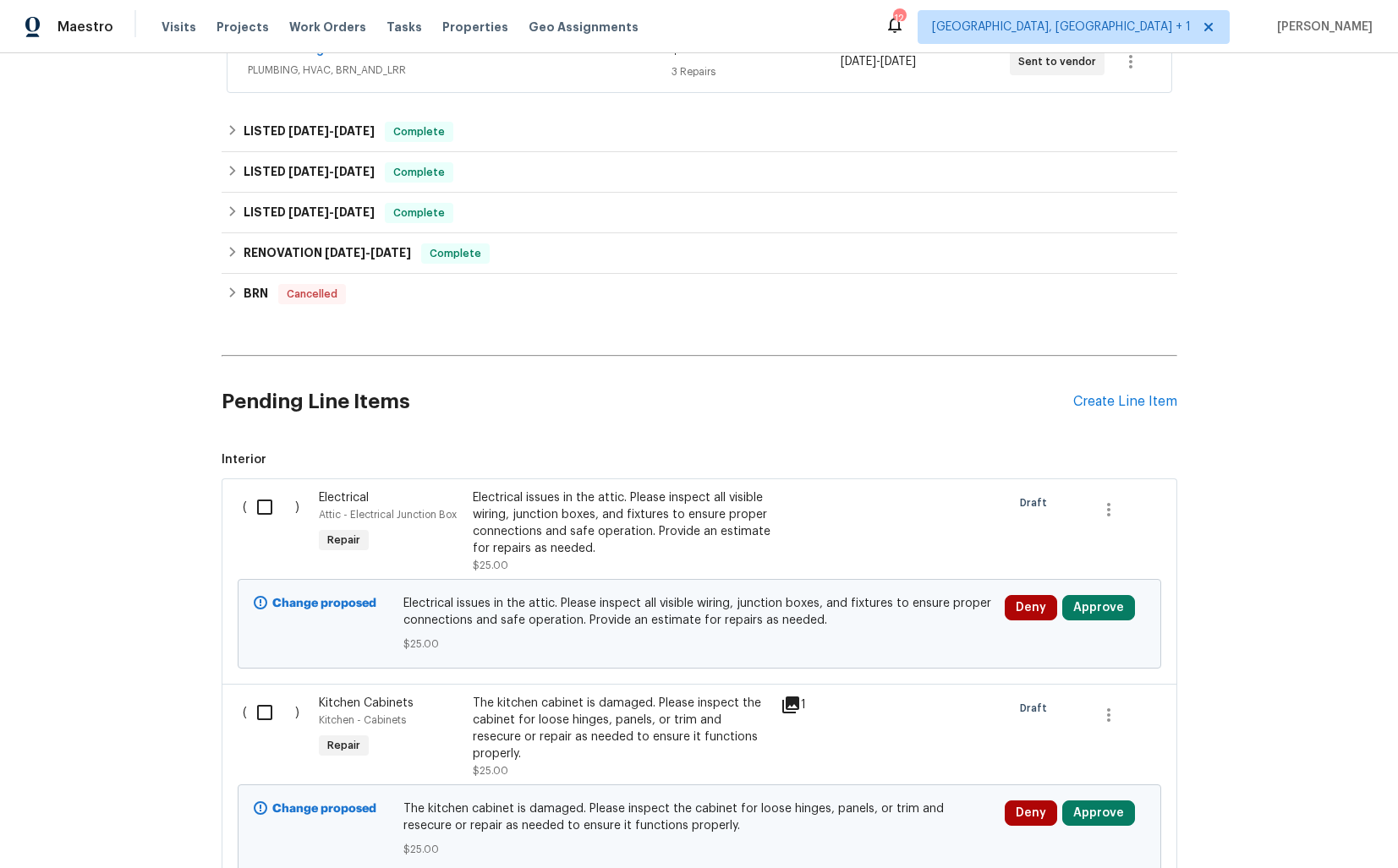
click at [265, 506] on input "checkbox" at bounding box center [271, 507] width 48 height 36
checkbox input "true"
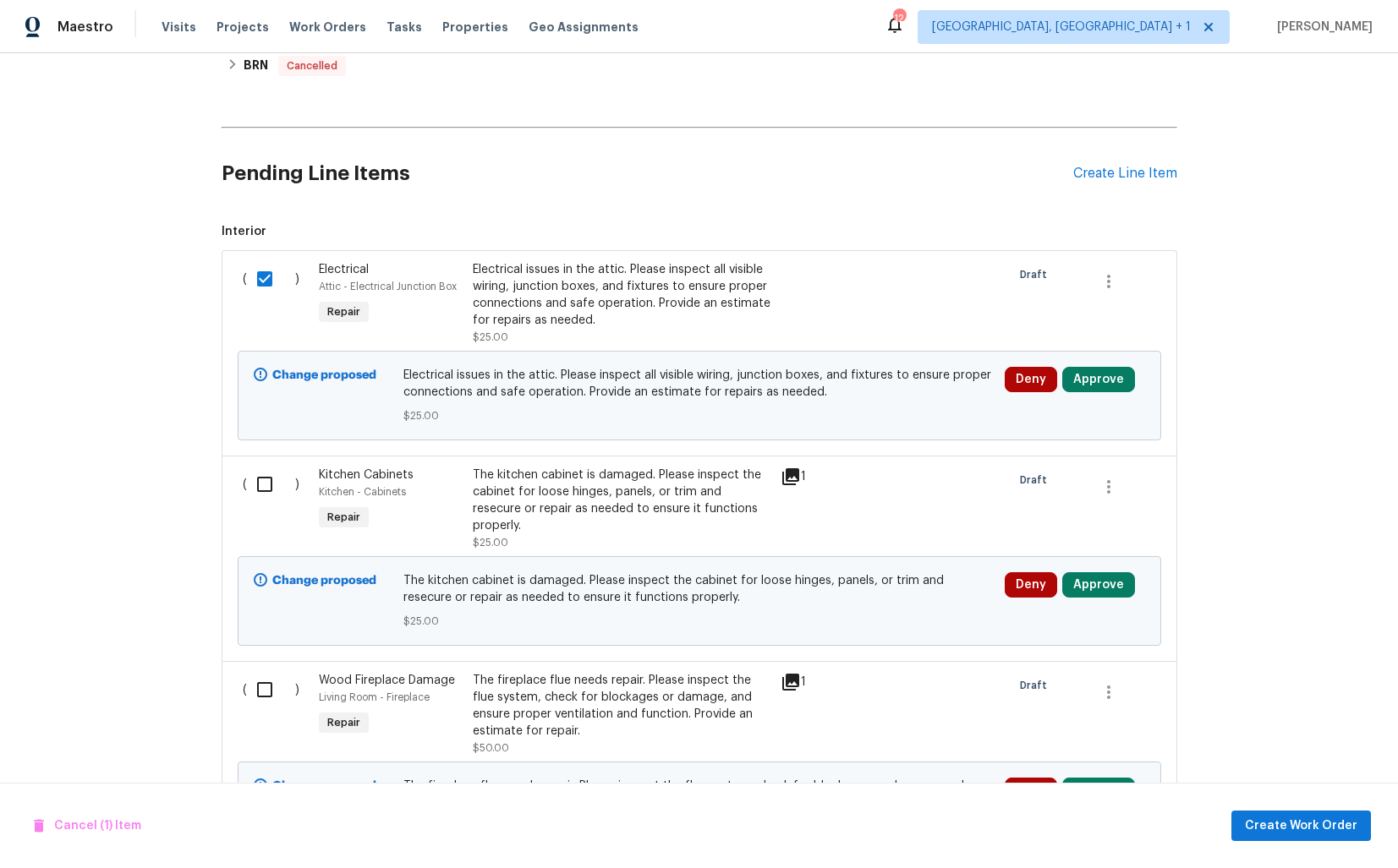
scroll to position [729, 0]
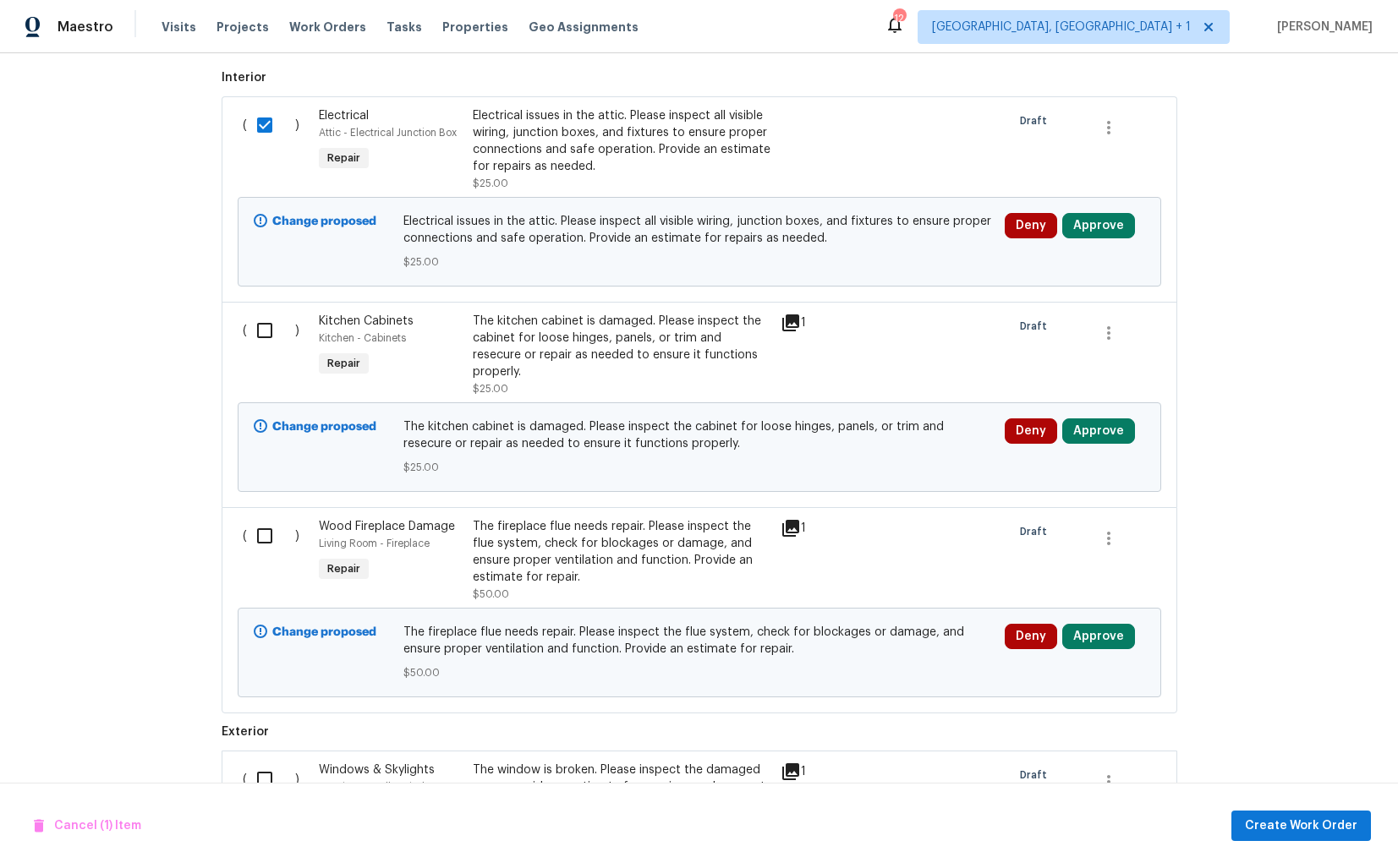
click at [262, 334] on input "checkbox" at bounding box center [271, 331] width 48 height 36
checkbox input "true"
click at [264, 518] on input "checkbox" at bounding box center [271, 536] width 48 height 36
checkbox input "true"
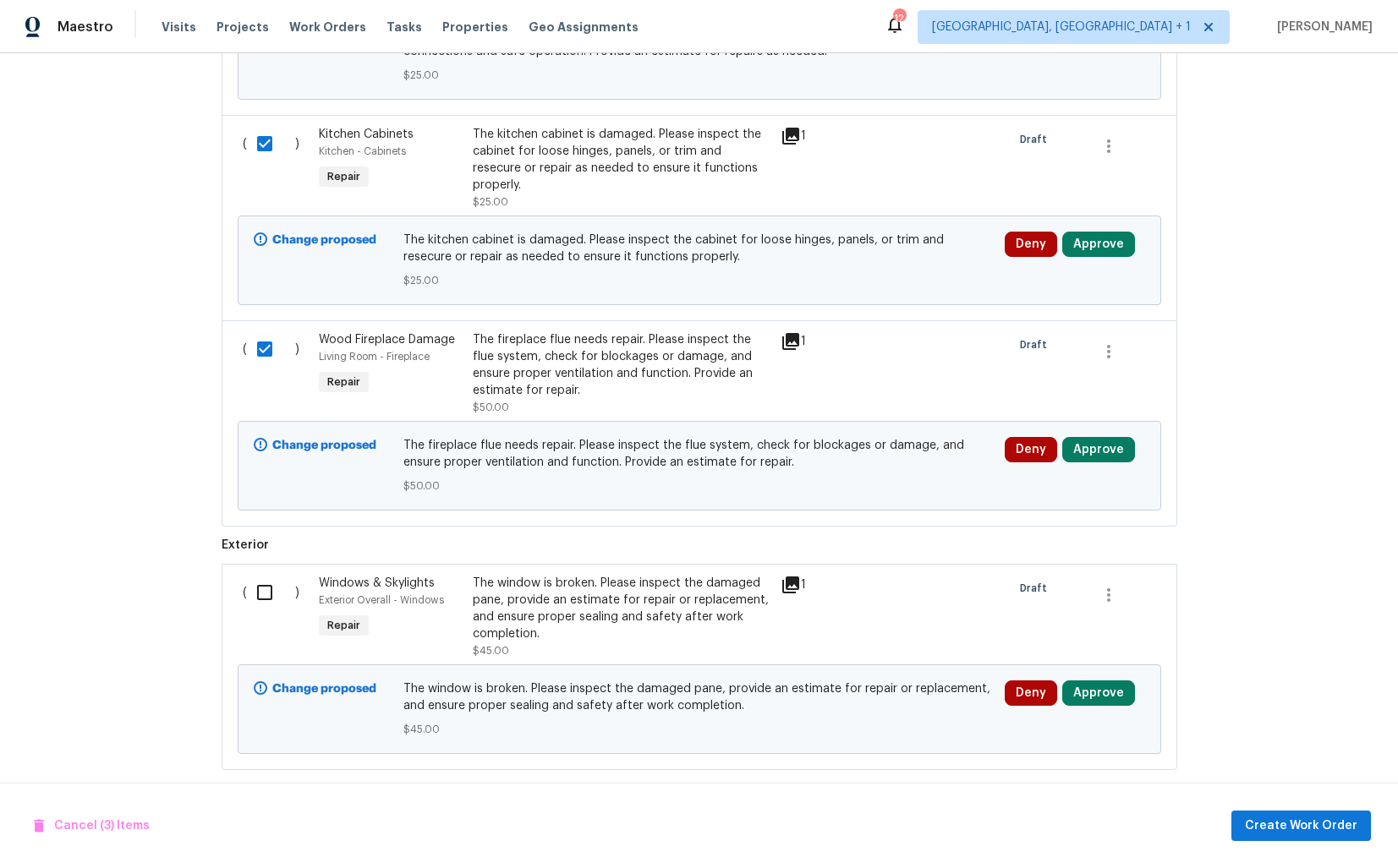
click at [269, 576] on input "checkbox" at bounding box center [271, 593] width 48 height 36
click at [1305, 822] on span "Create Work Order" at bounding box center [1301, 826] width 113 height 21
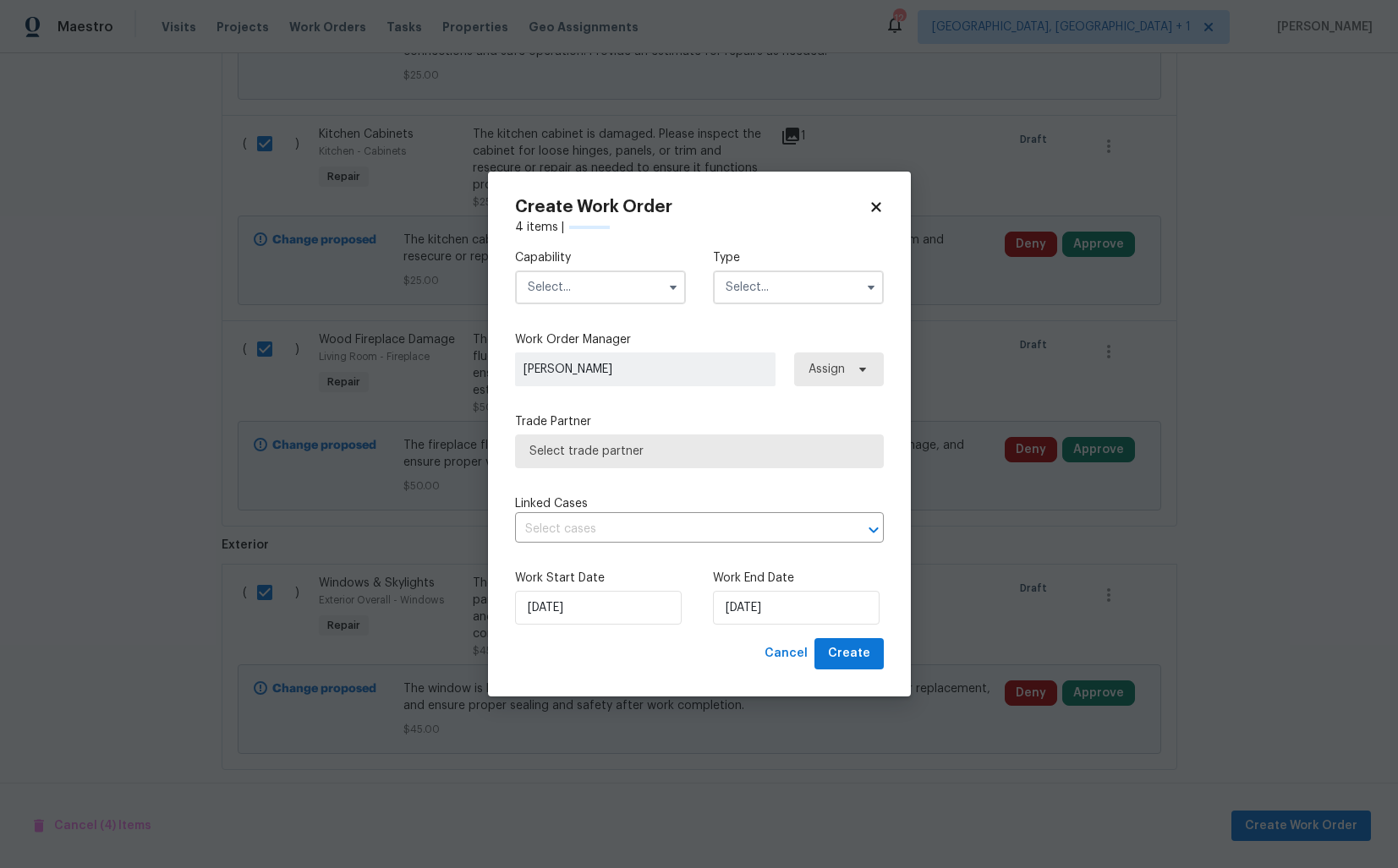
checkbox input "false"
click at [587, 298] on input "text" at bounding box center [601, 288] width 171 height 34
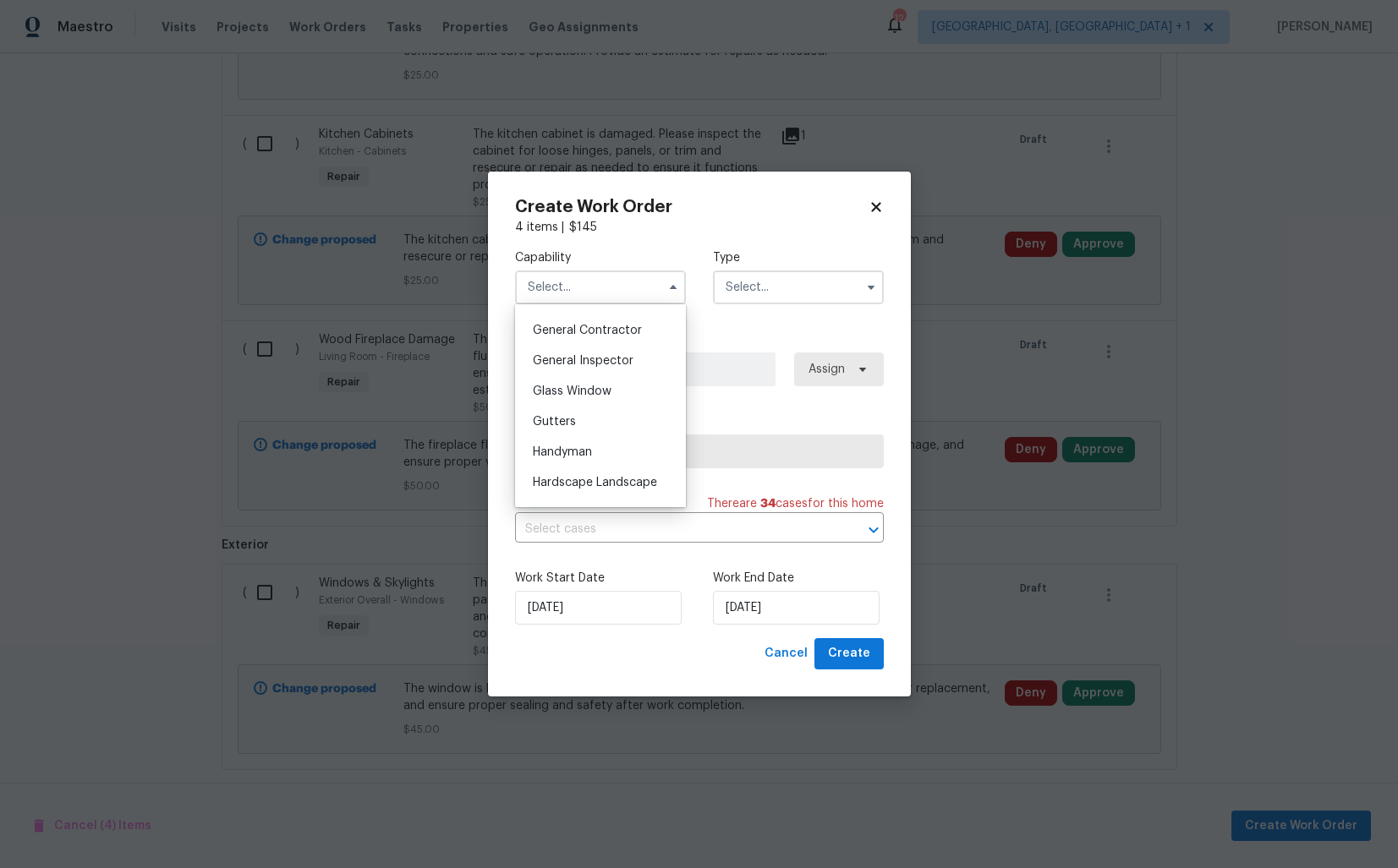
scroll to position [818, 0]
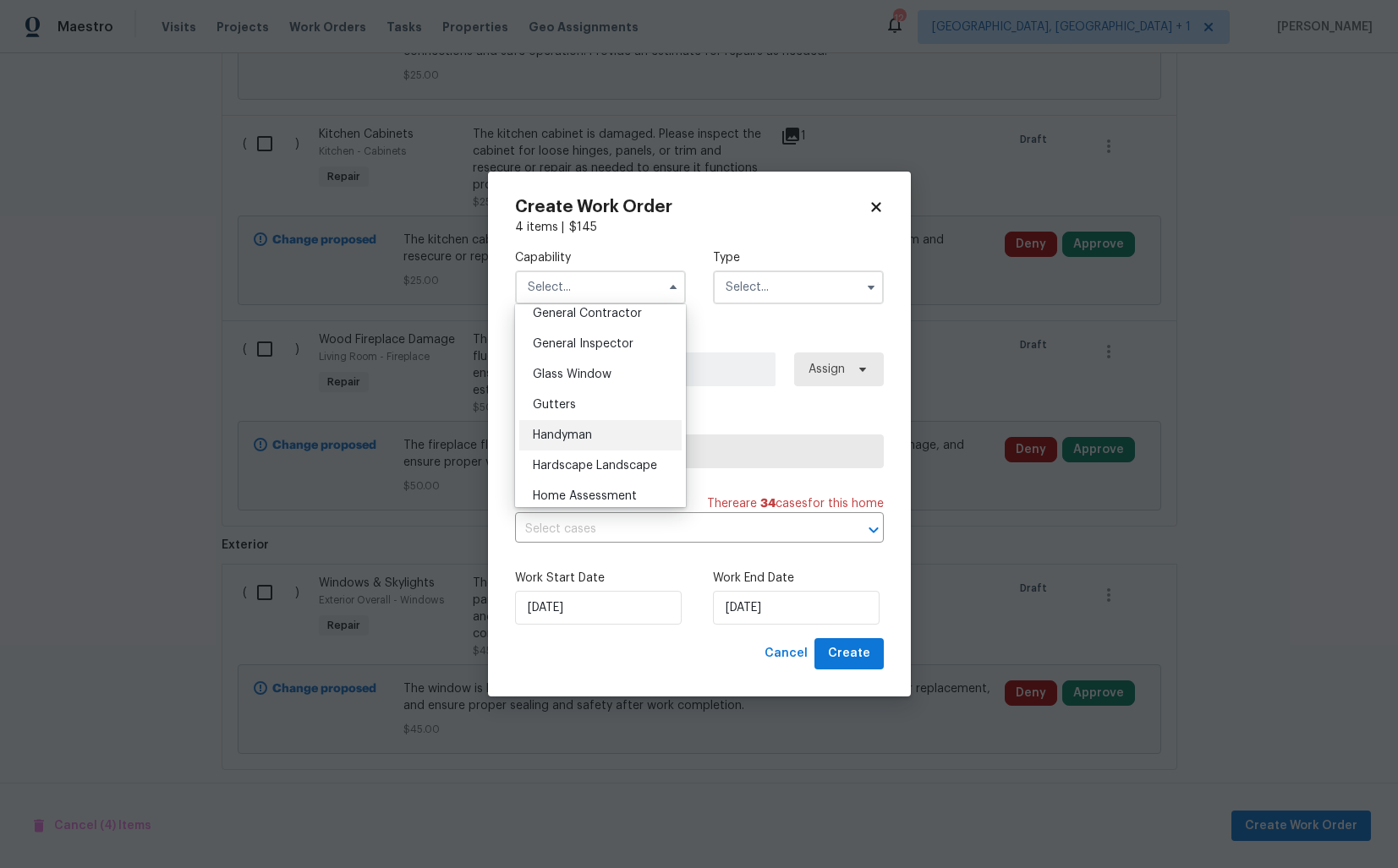
click at [585, 440] on span "Handyman" at bounding box center [562, 435] width 59 height 12
type input "Handyman"
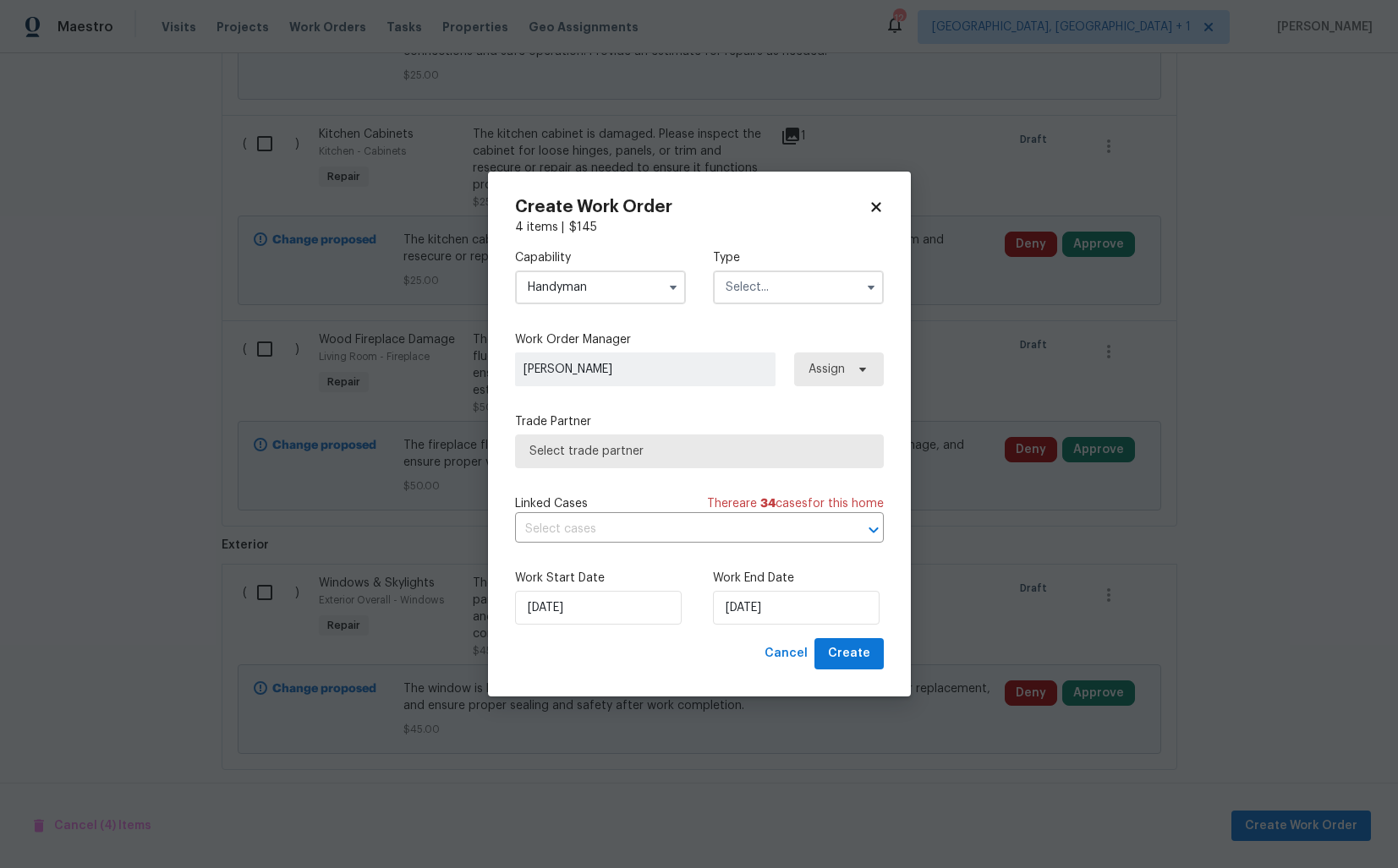
click at [757, 280] on input "text" at bounding box center [798, 288] width 171 height 34
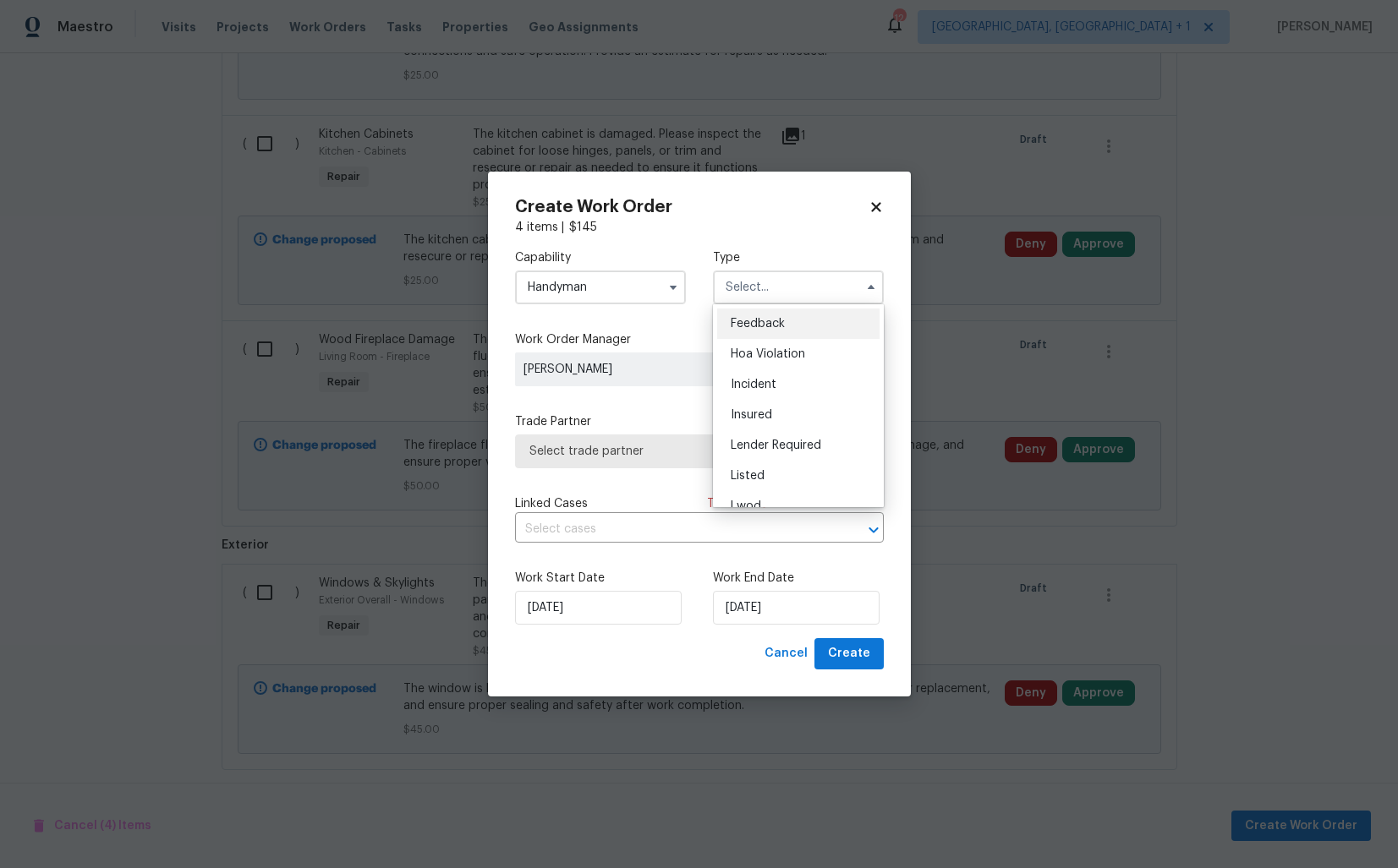
click at [773, 328] on span "Feedback" at bounding box center [757, 324] width 54 height 12
type input "Feedback"
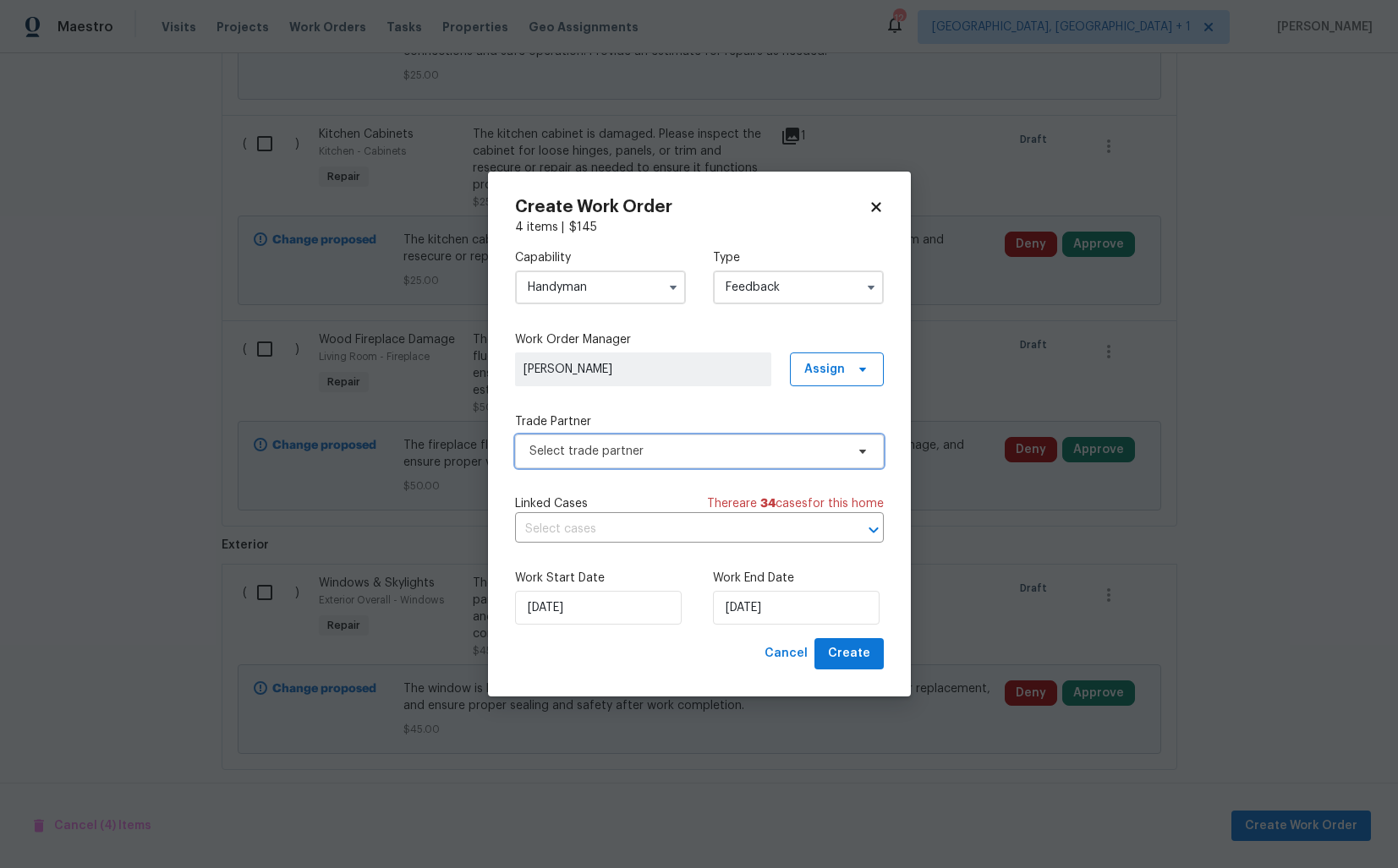
click at [611, 459] on span "Select trade partner" at bounding box center [688, 451] width 316 height 17
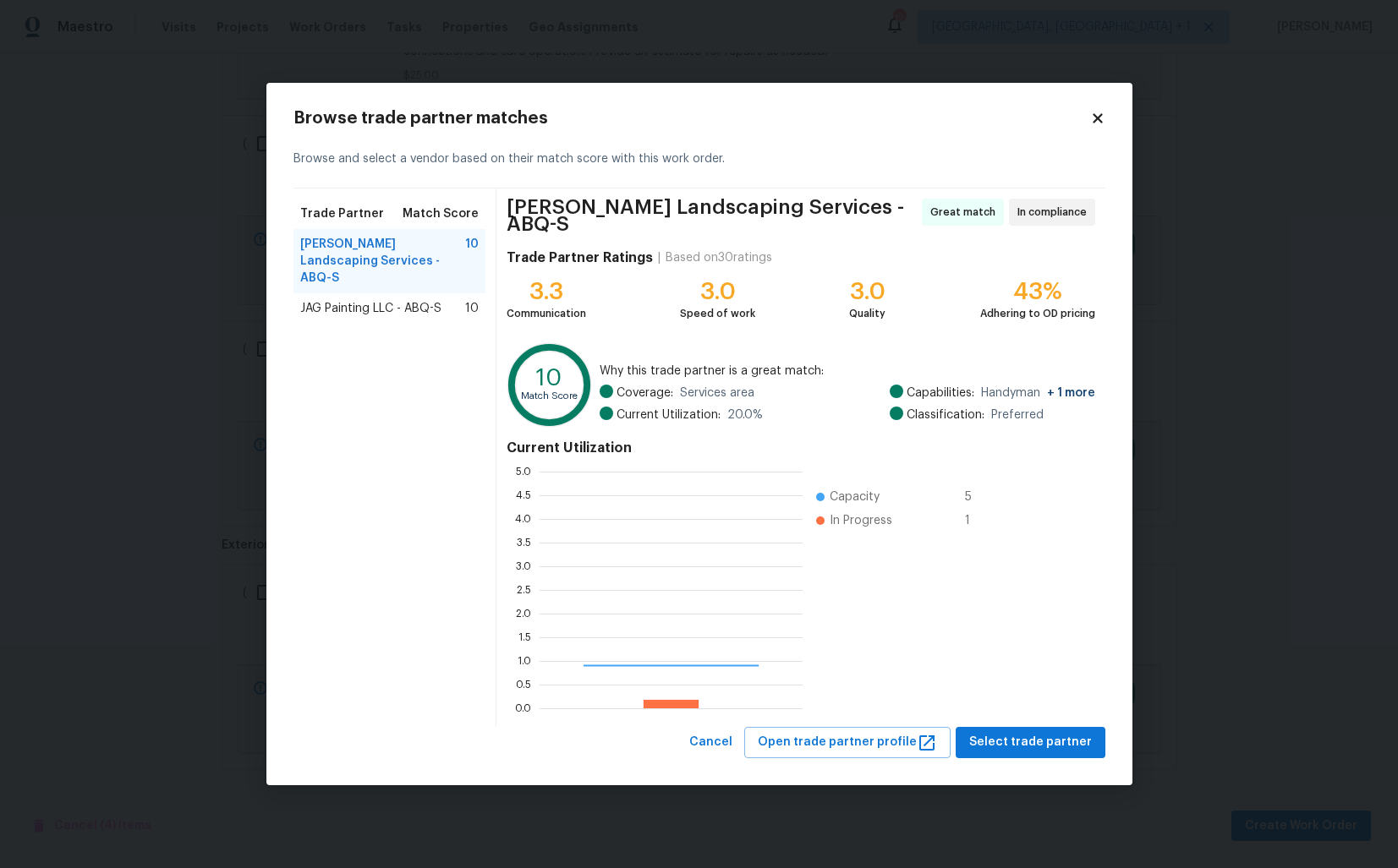
scroll to position [237, 263]
click at [1038, 740] on span "Select trade partner" at bounding box center [1030, 742] width 123 height 21
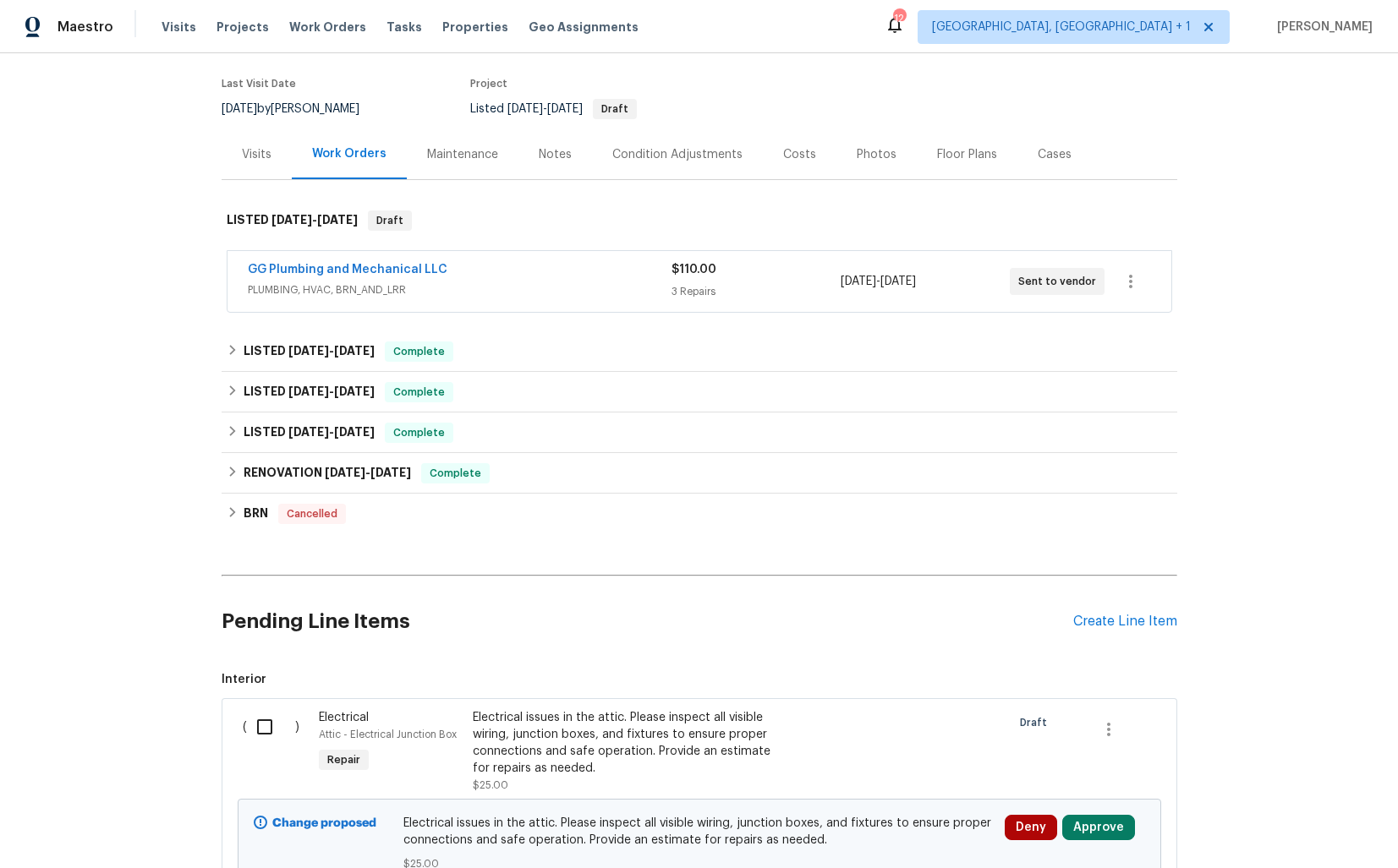
scroll to position [0, 0]
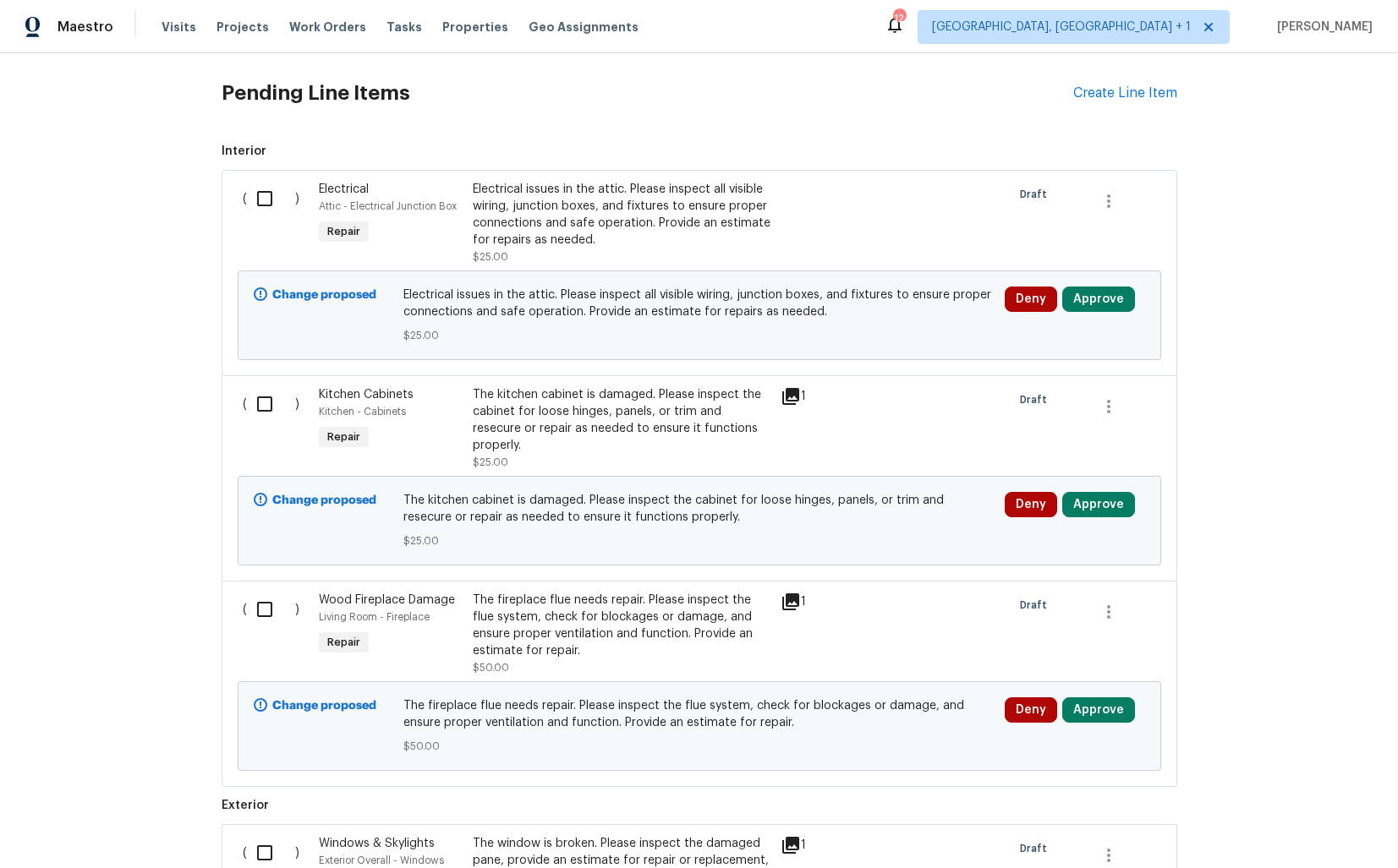
scroll to position [648, 0]
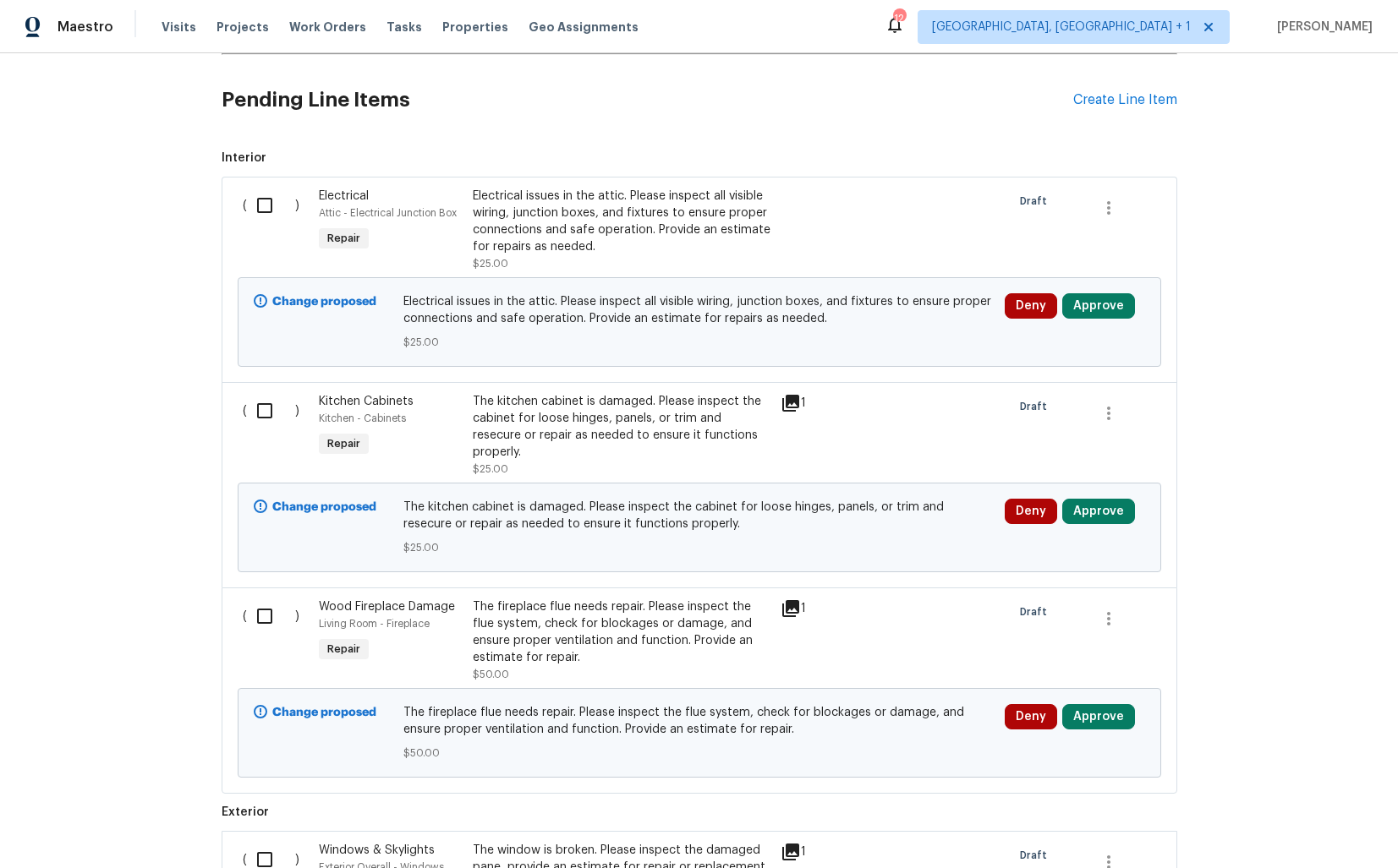
click at [263, 212] on input "checkbox" at bounding box center [271, 206] width 48 height 36
checkbox input "true"
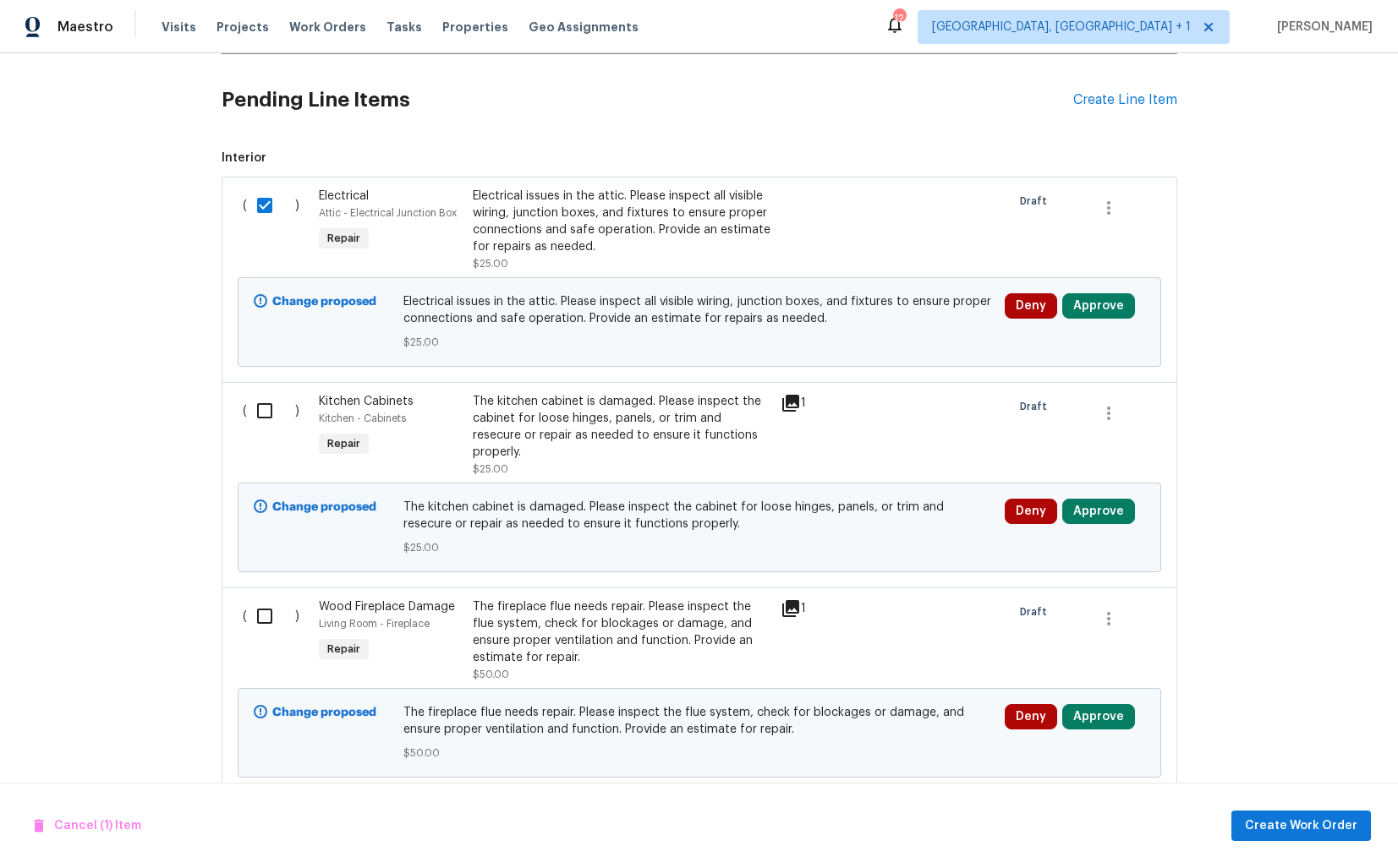
click at [270, 416] on input "checkbox" at bounding box center [271, 412] width 48 height 36
checkbox input "true"
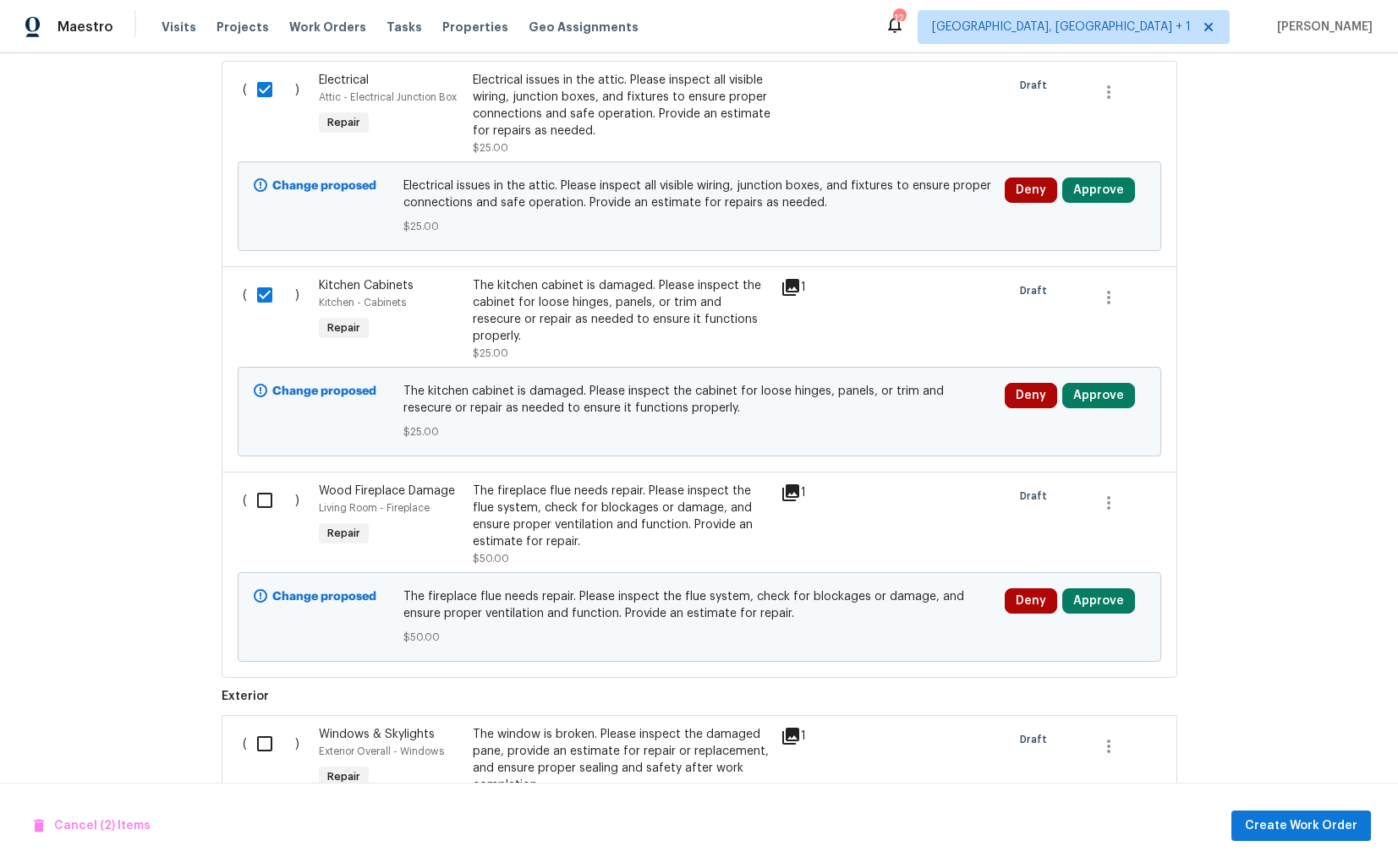
scroll to position [838, 0]
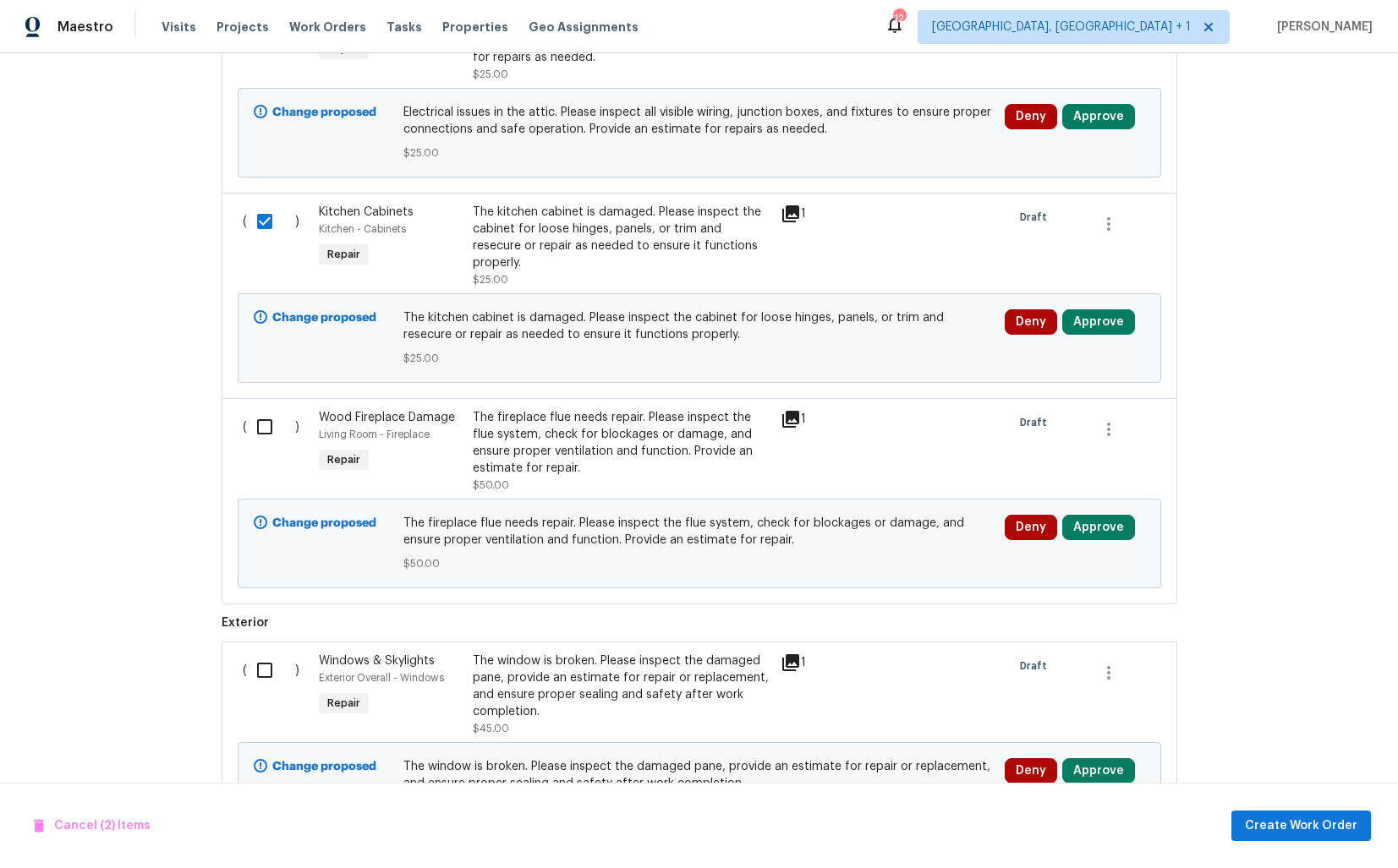
click at [259, 410] on input "checkbox" at bounding box center [271, 428] width 48 height 36
checkbox input "true"
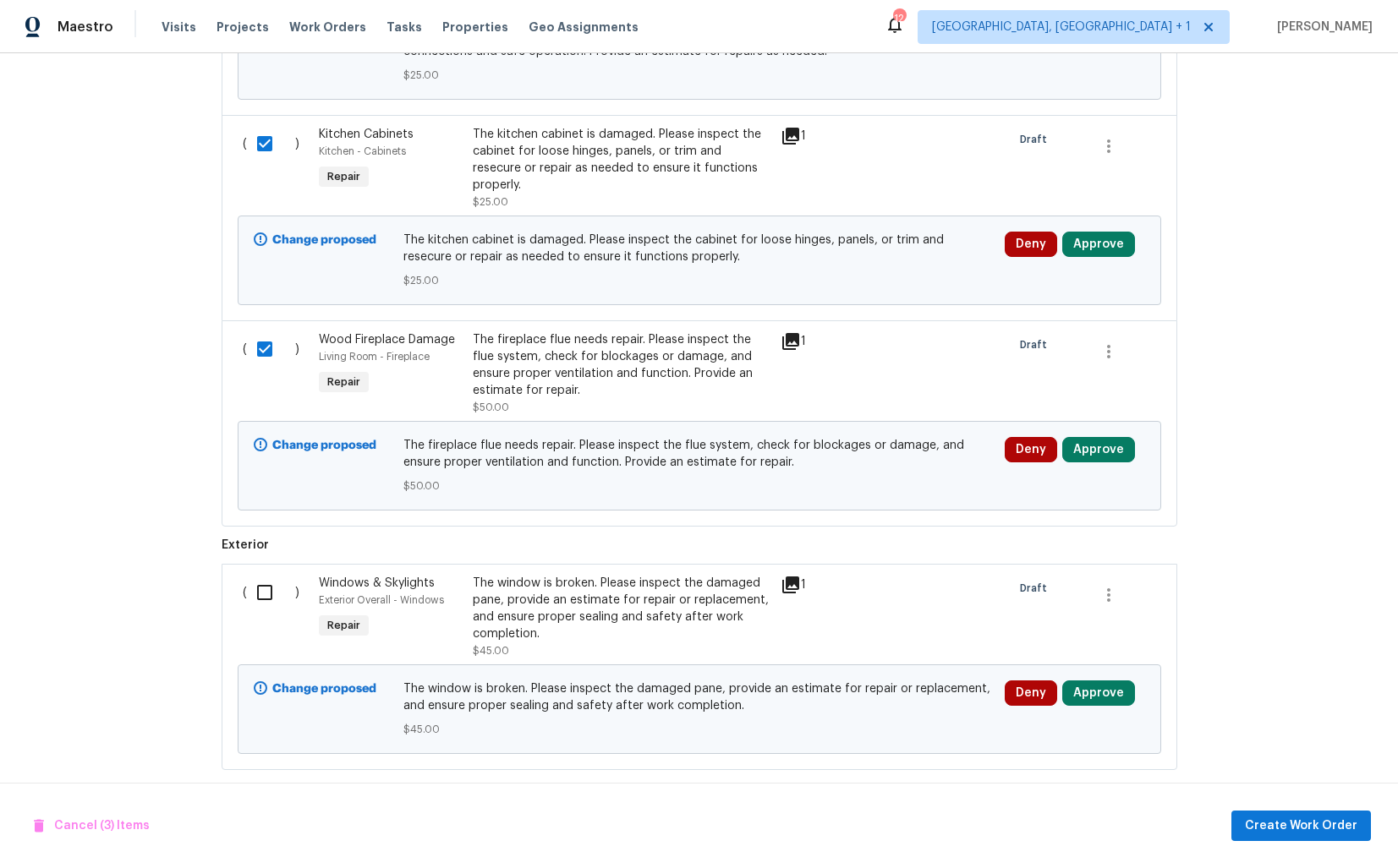
click at [277, 577] on input "checkbox" at bounding box center [271, 593] width 48 height 36
checkbox input "true"
click at [1303, 822] on span "Create Work Order" at bounding box center [1301, 826] width 113 height 21
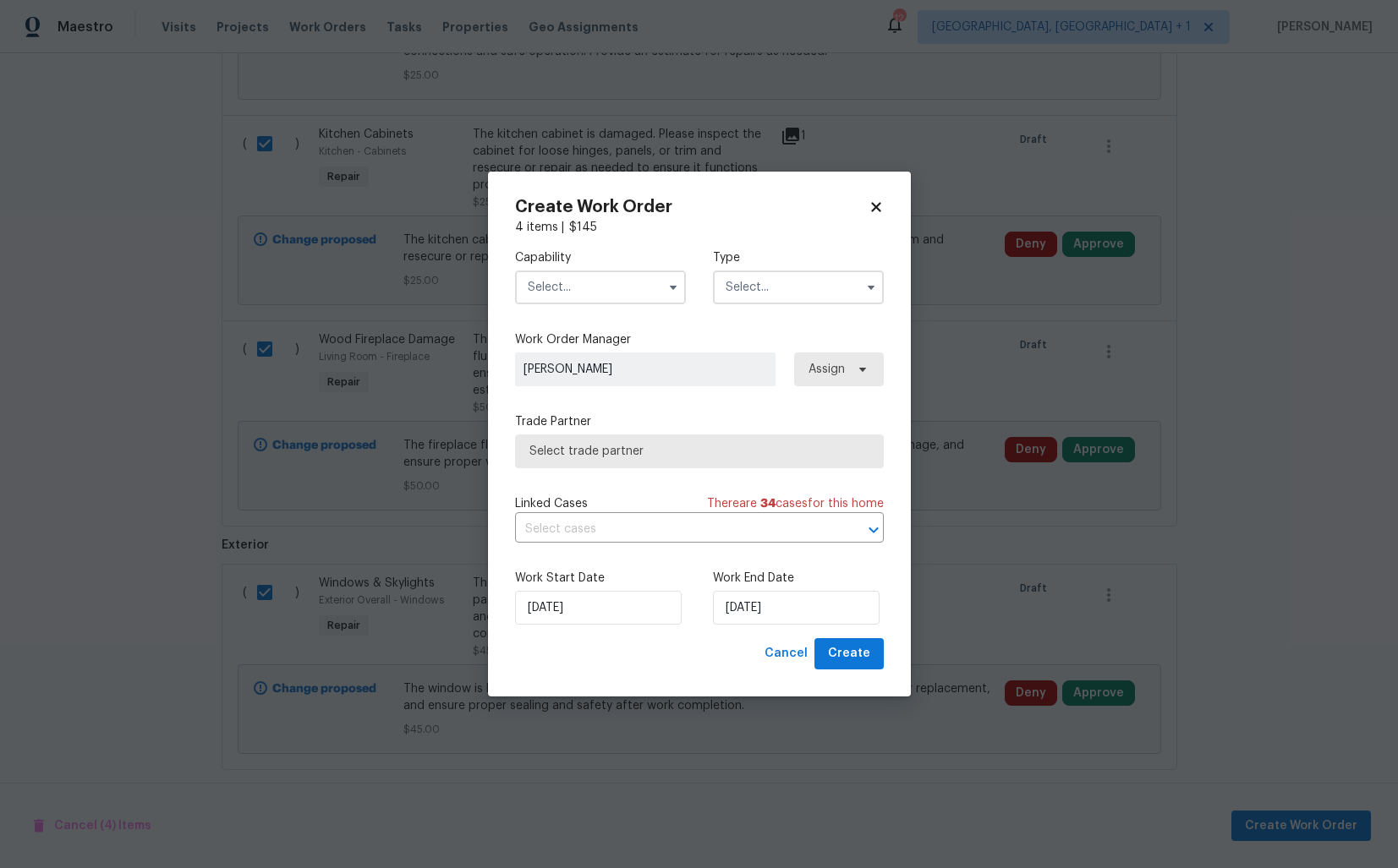
click at [602, 292] on input "text" at bounding box center [601, 288] width 171 height 34
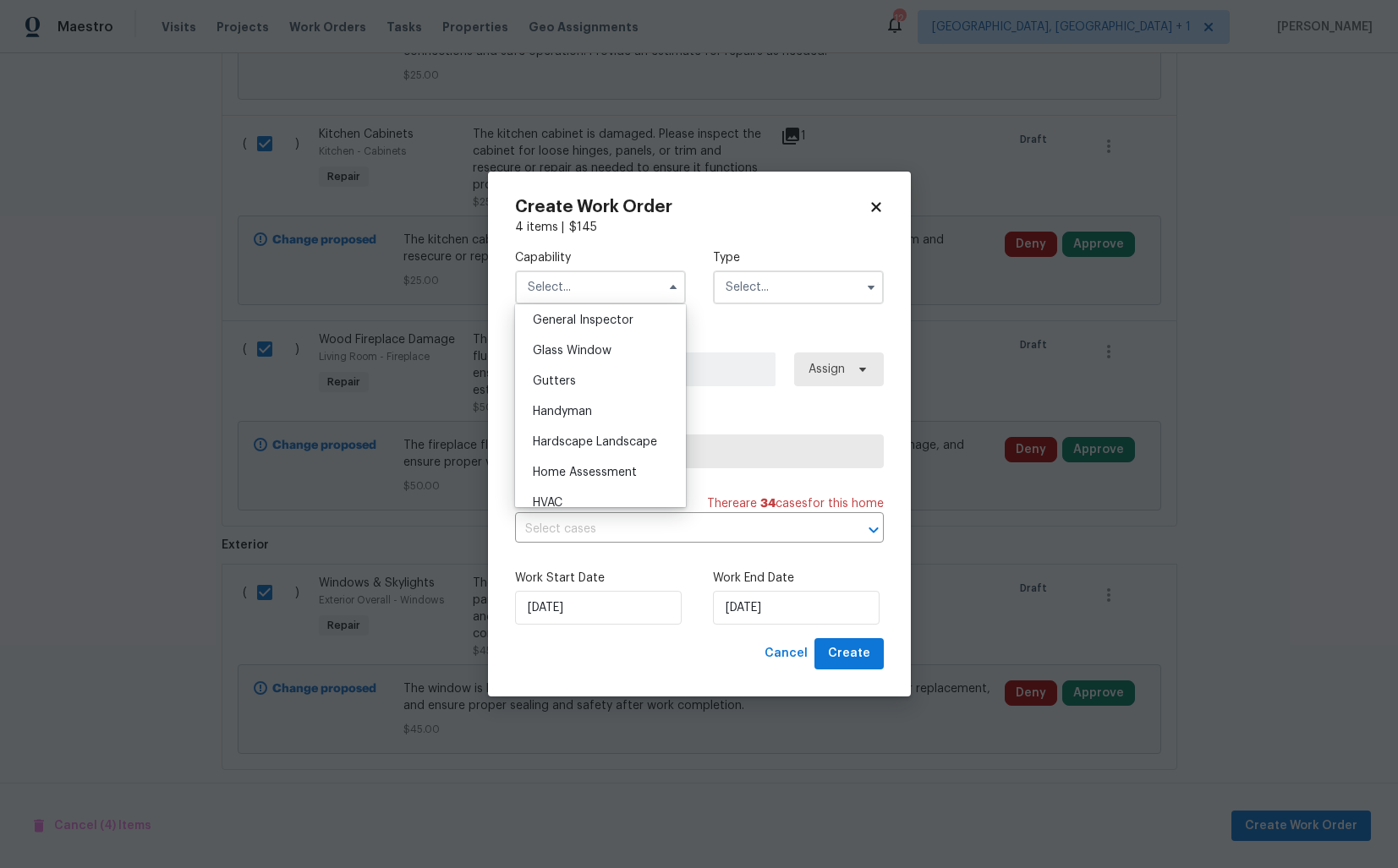
scroll to position [844, 0]
click at [590, 416] on div "Handyman" at bounding box center [601, 410] width 163 height 30
type input "Handyman"
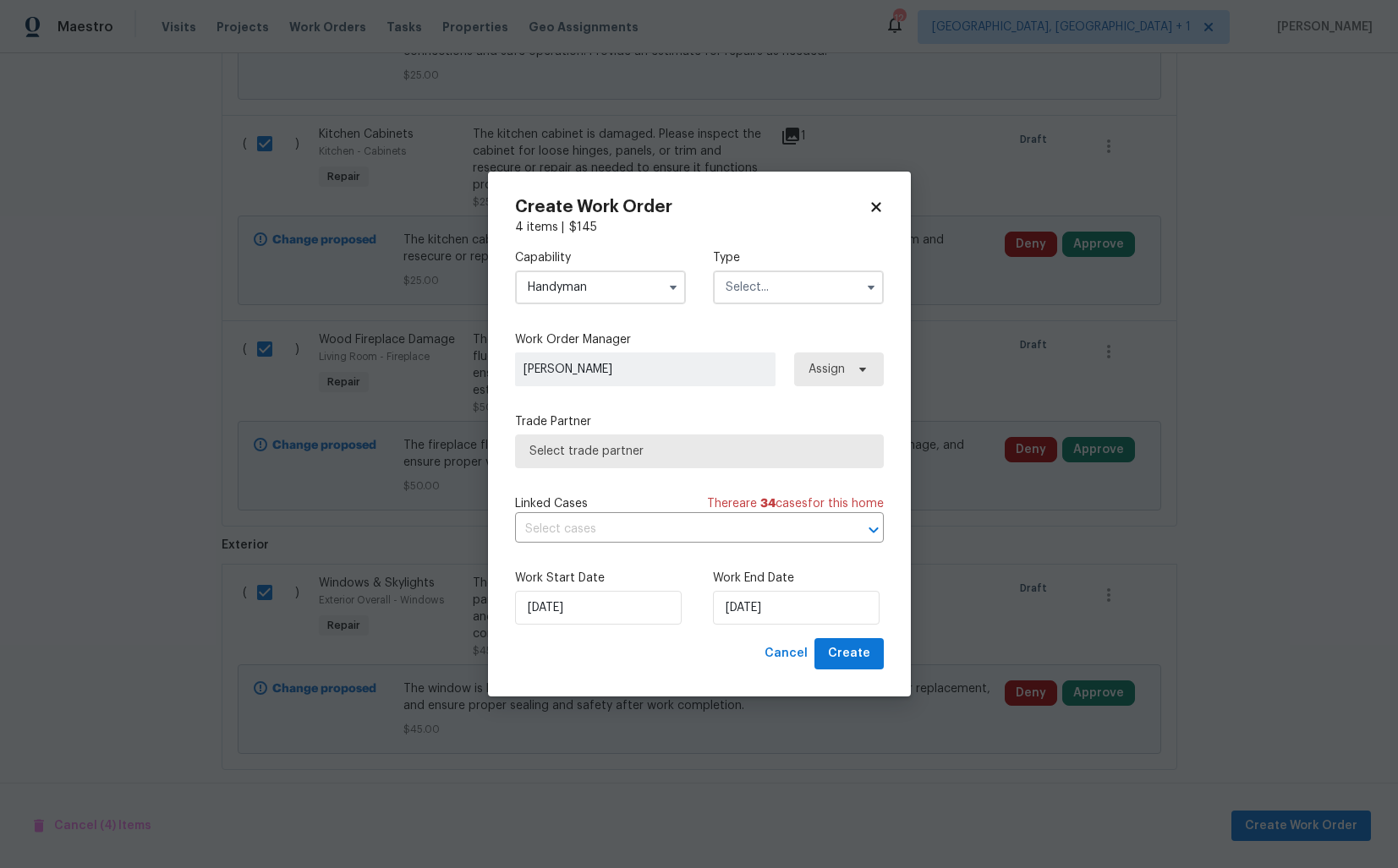
click at [750, 287] on input "text" at bounding box center [798, 288] width 171 height 34
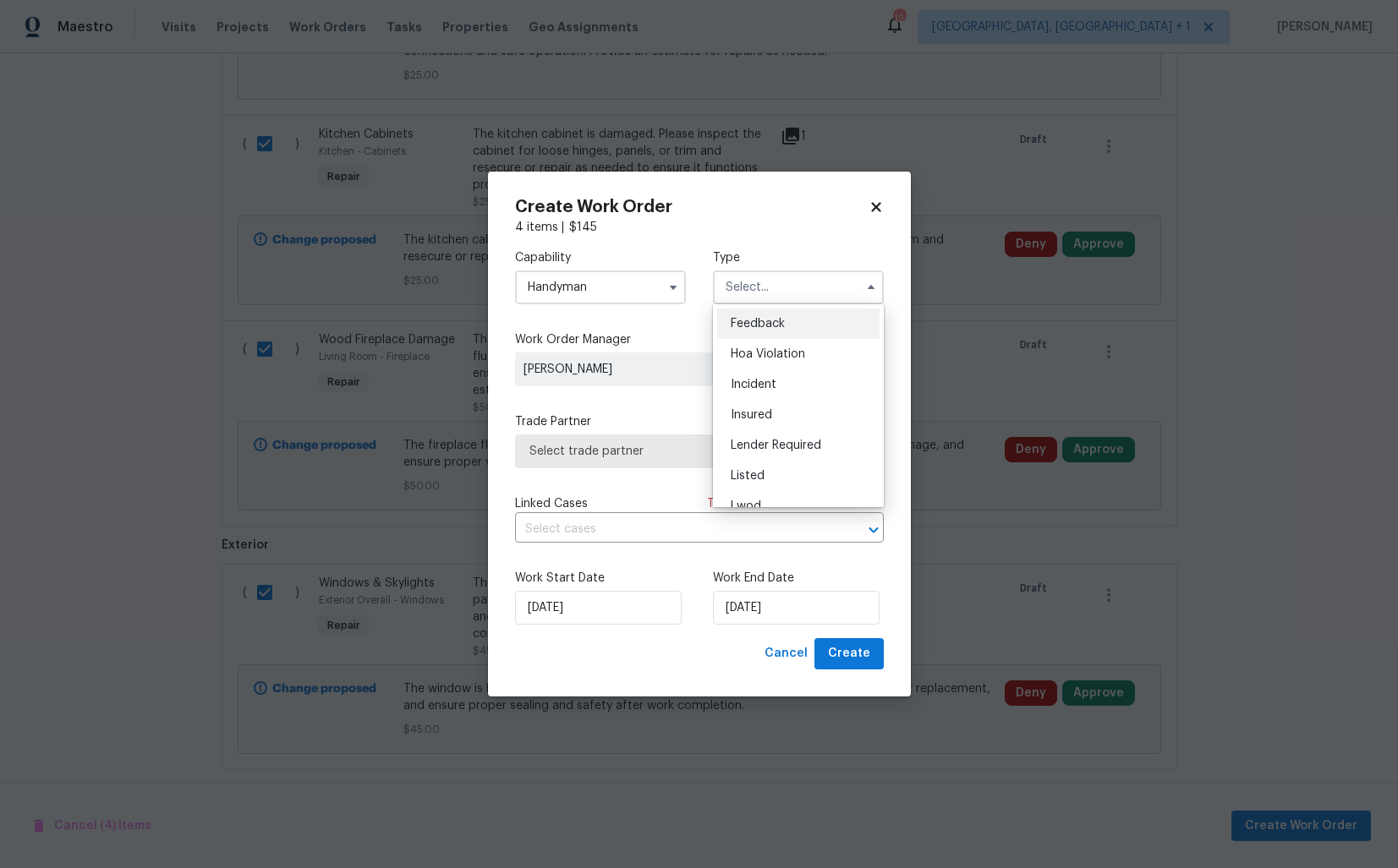
click at [773, 322] on span "Feedback" at bounding box center [757, 324] width 54 height 12
type input "Feedback"
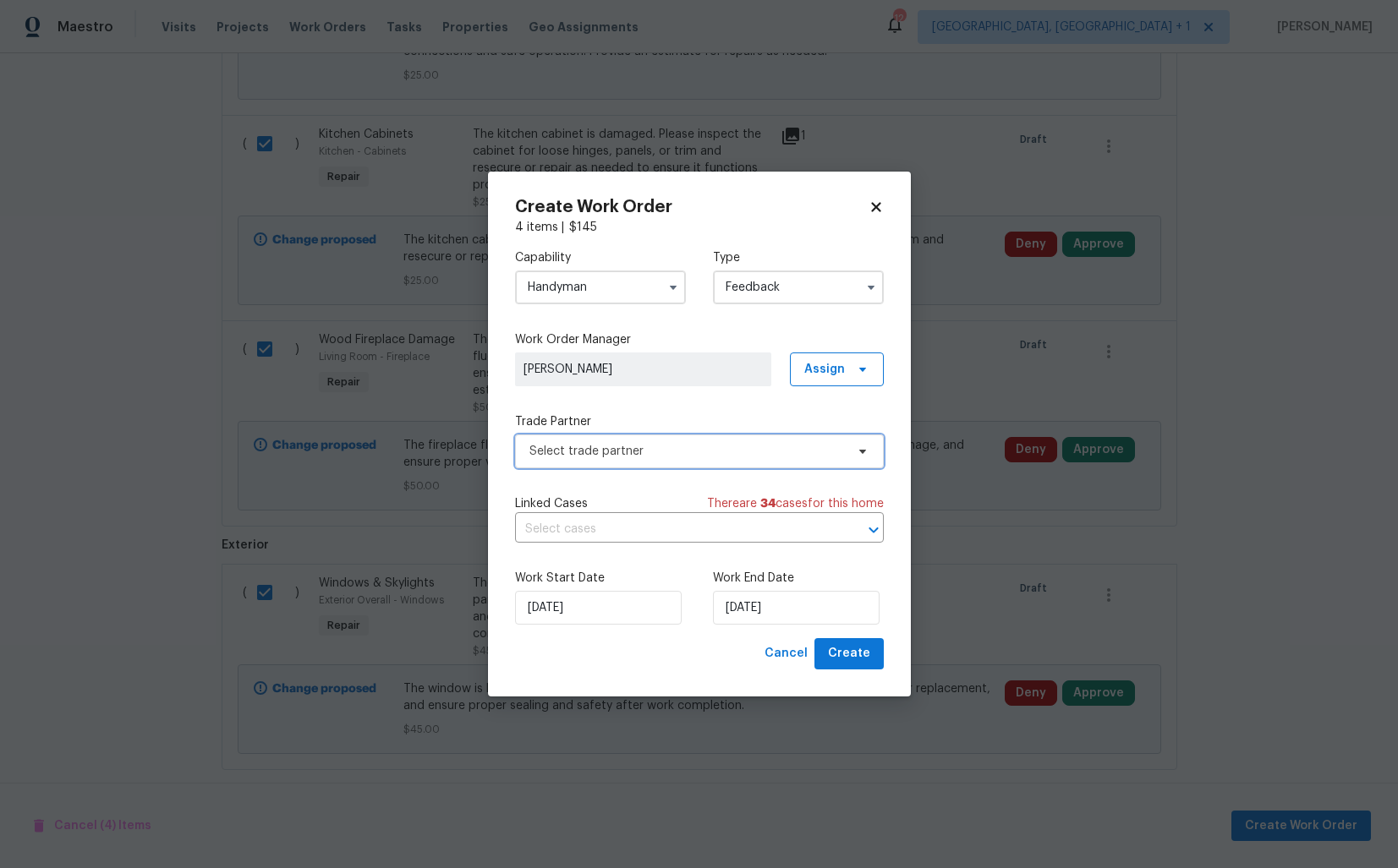
click at [619, 460] on span "Select trade partner" at bounding box center [699, 451] width 369 height 34
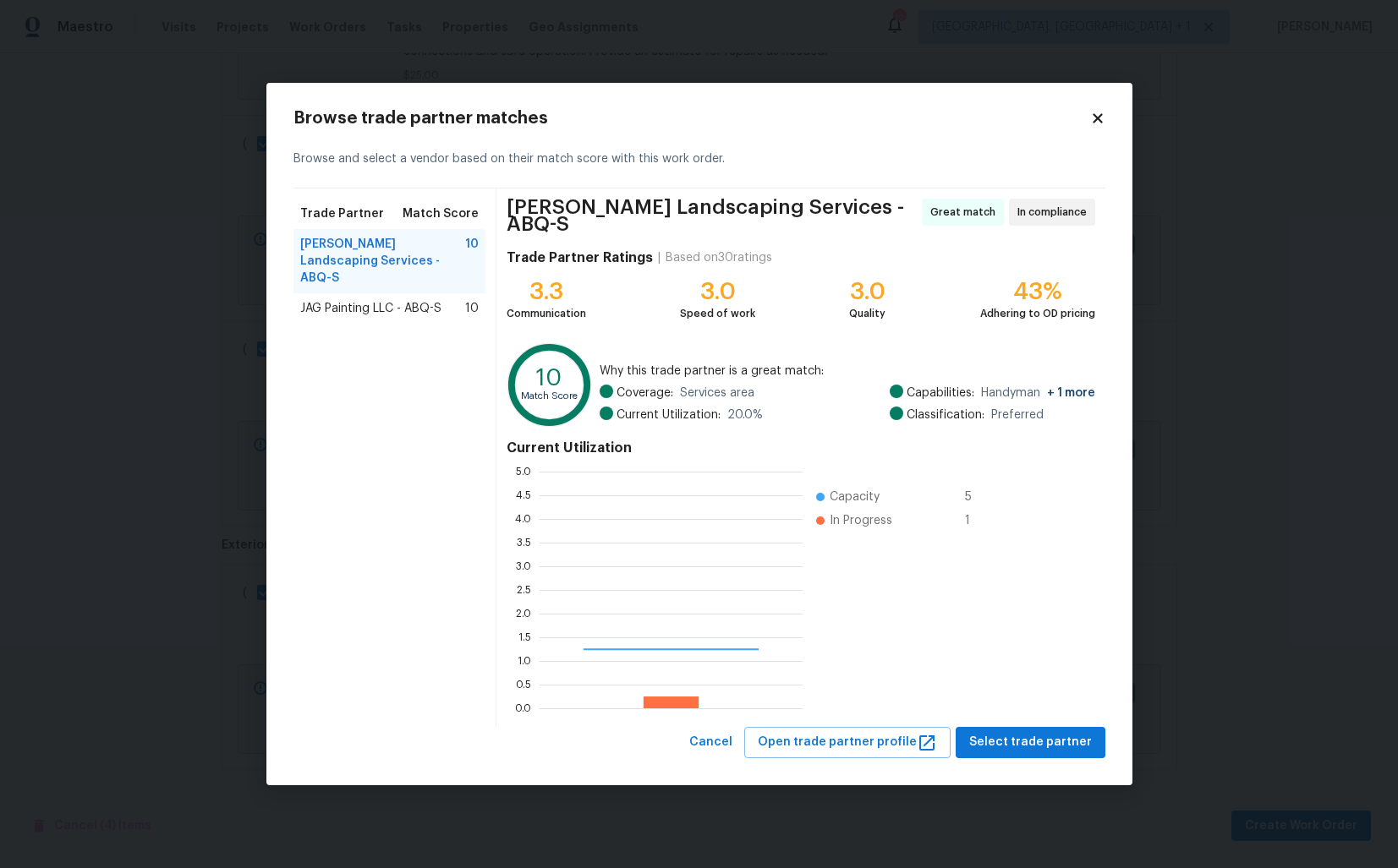
scroll to position [237, 263]
click at [1047, 739] on span "Select trade partner" at bounding box center [1030, 742] width 123 height 21
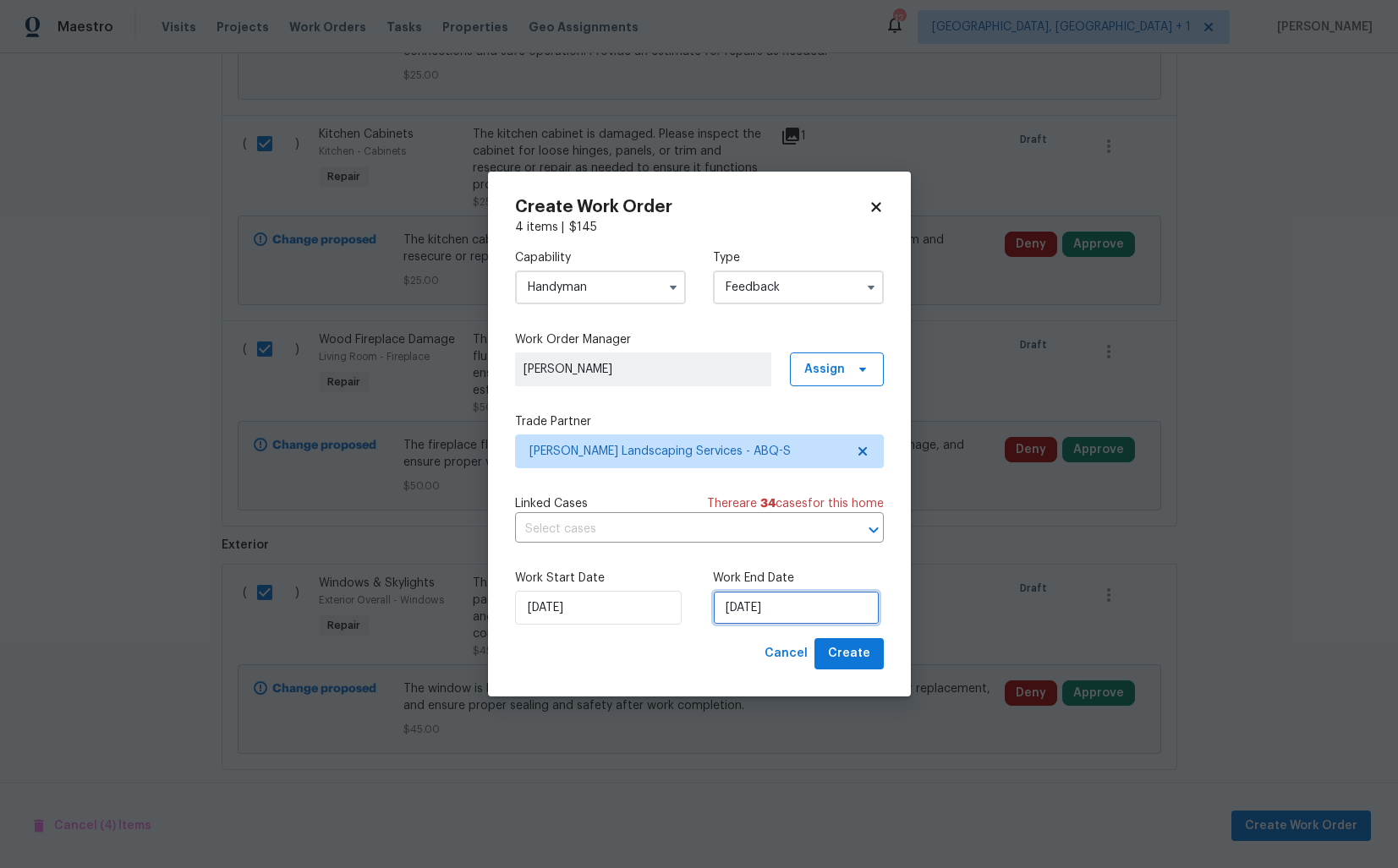
click at [765, 603] on input "[DATE]" at bounding box center [796, 608] width 167 height 34
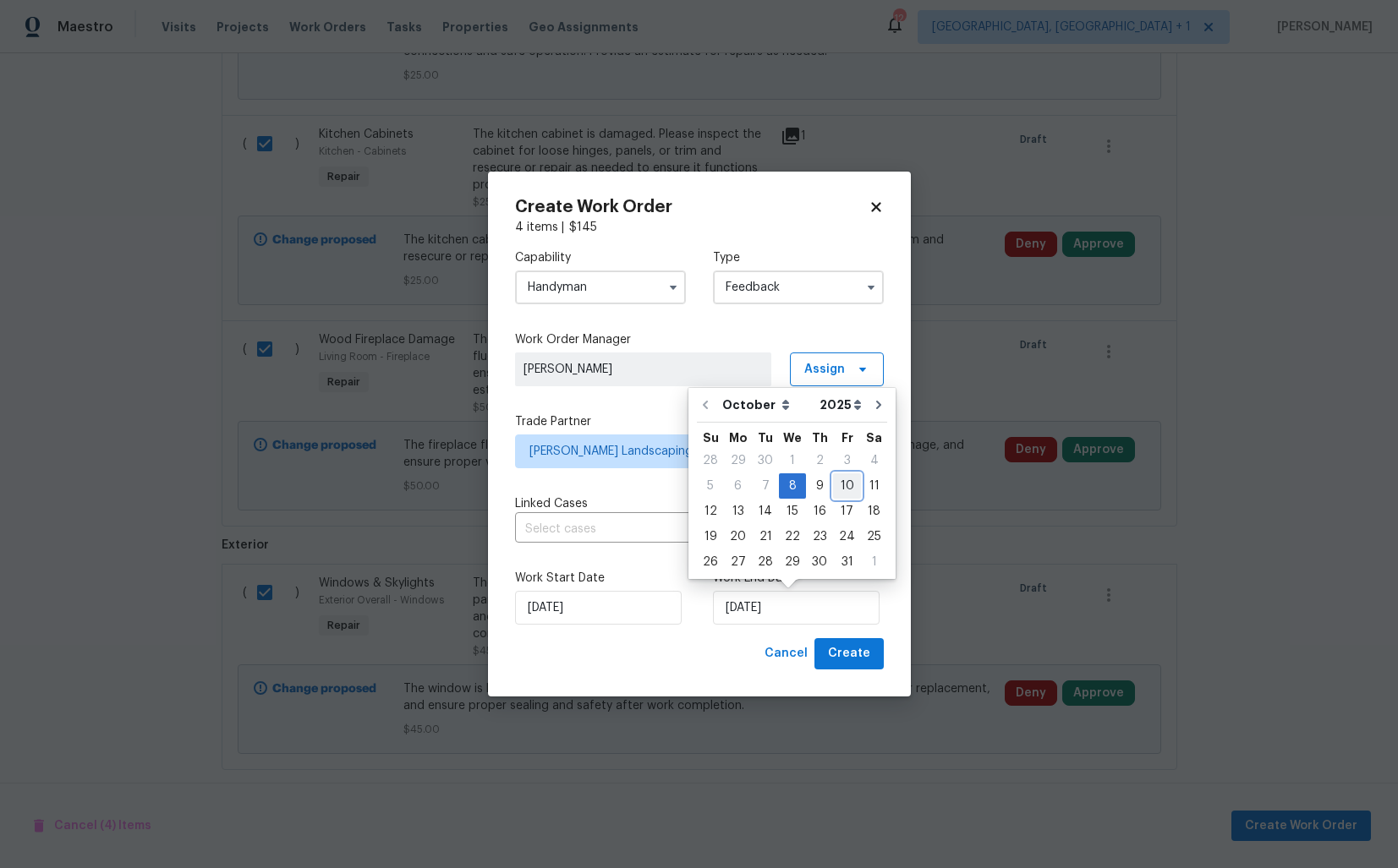
click at [839, 488] on div "10" at bounding box center [847, 486] width 28 height 24
type input "[DATE]"
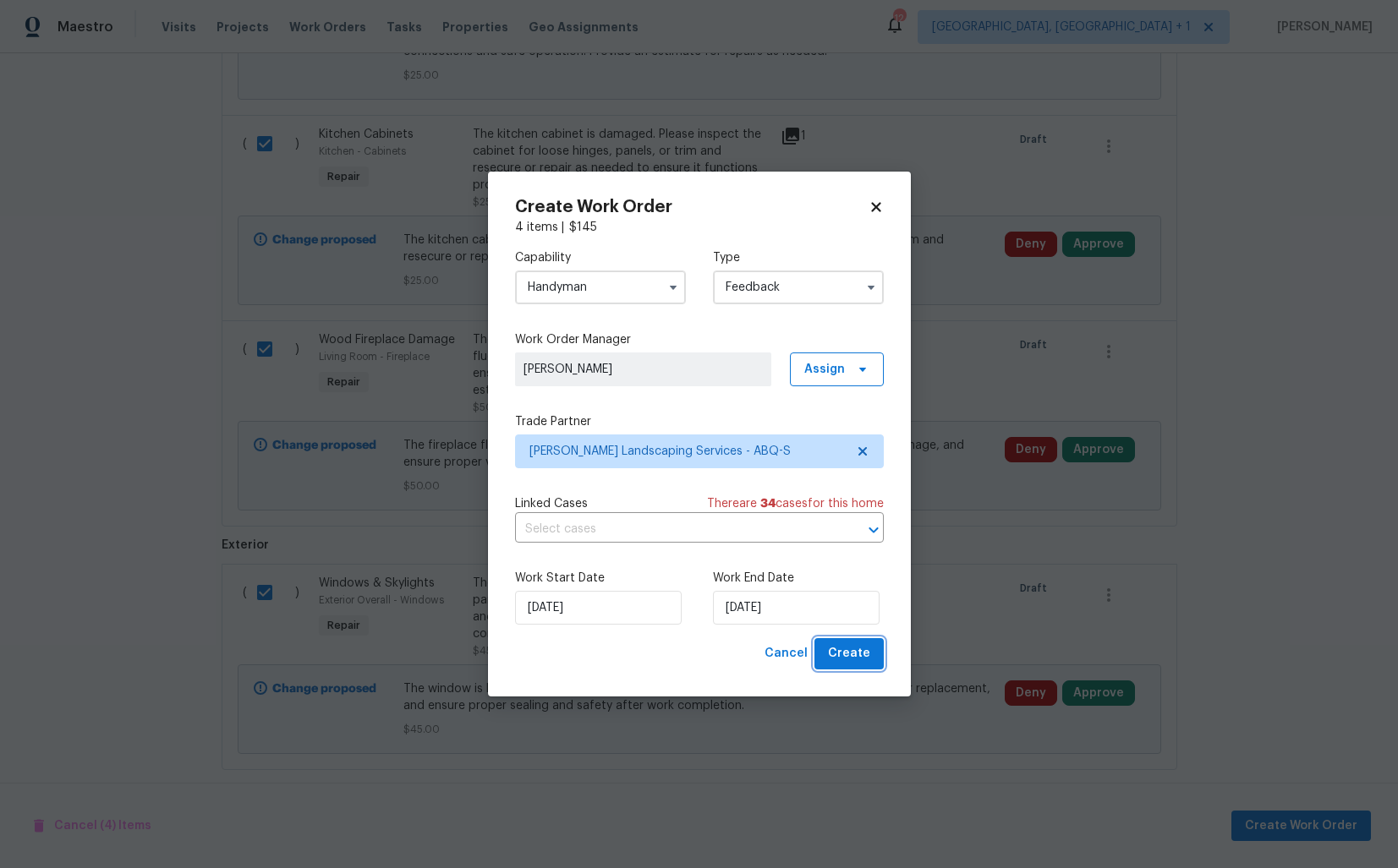
click at [853, 649] on span "Create" at bounding box center [849, 653] width 42 height 21
checkbox input "false"
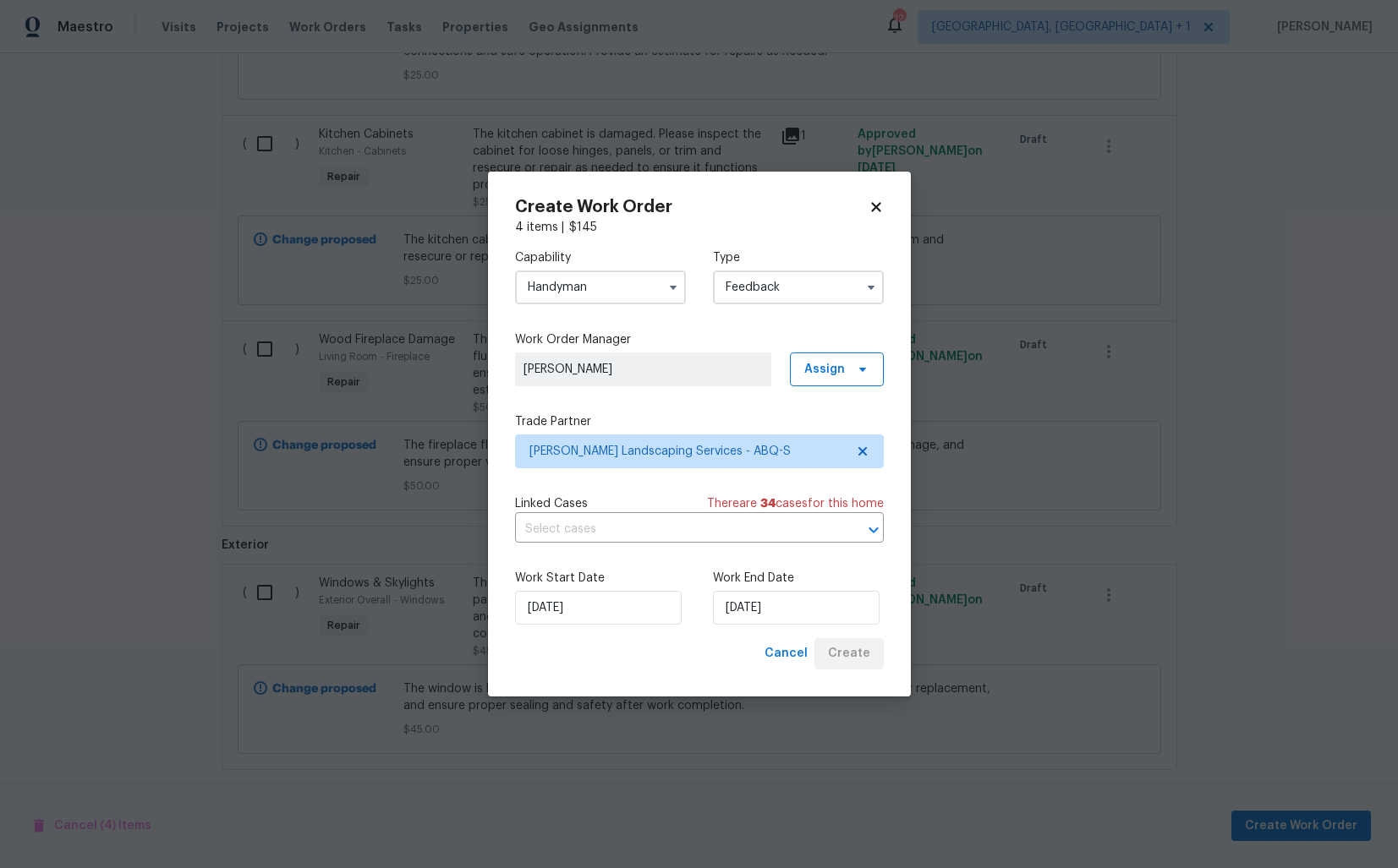
scroll to position [113, 0]
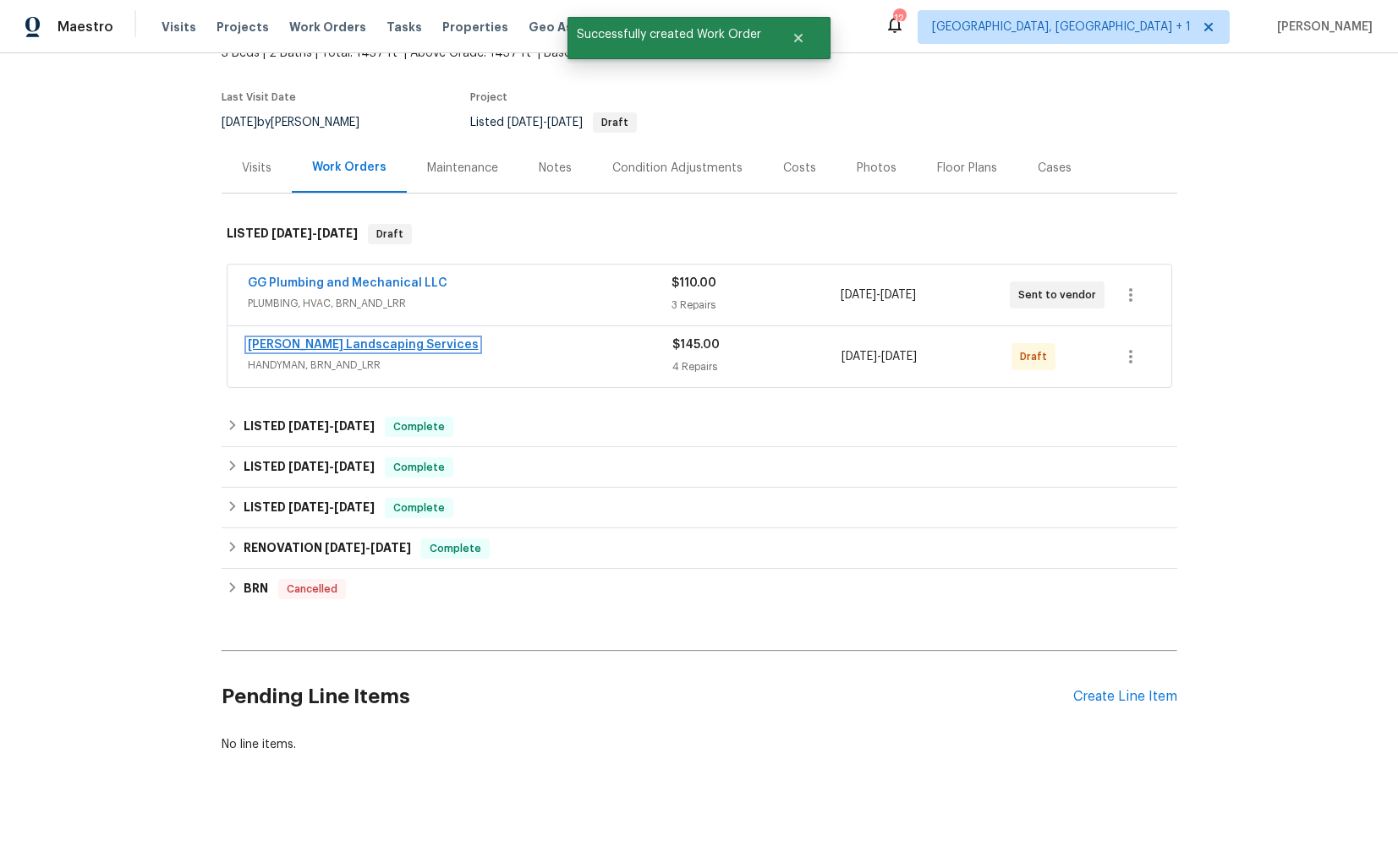
click at [341, 344] on link "[PERSON_NAME] Landscaping Services" at bounding box center [363, 345] width 231 height 12
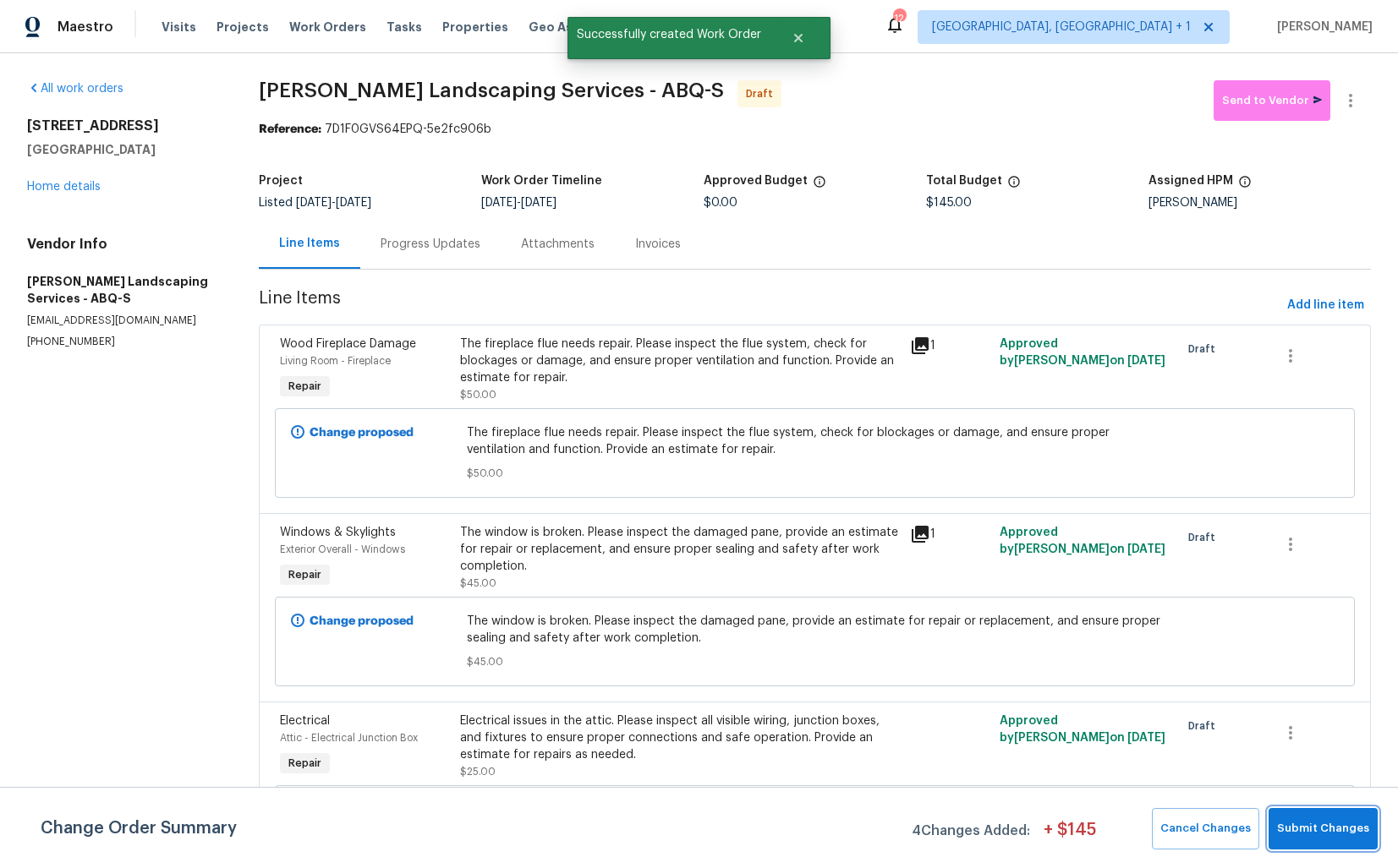
click at [1329, 827] on span "Submit Changes" at bounding box center [1323, 828] width 92 height 19
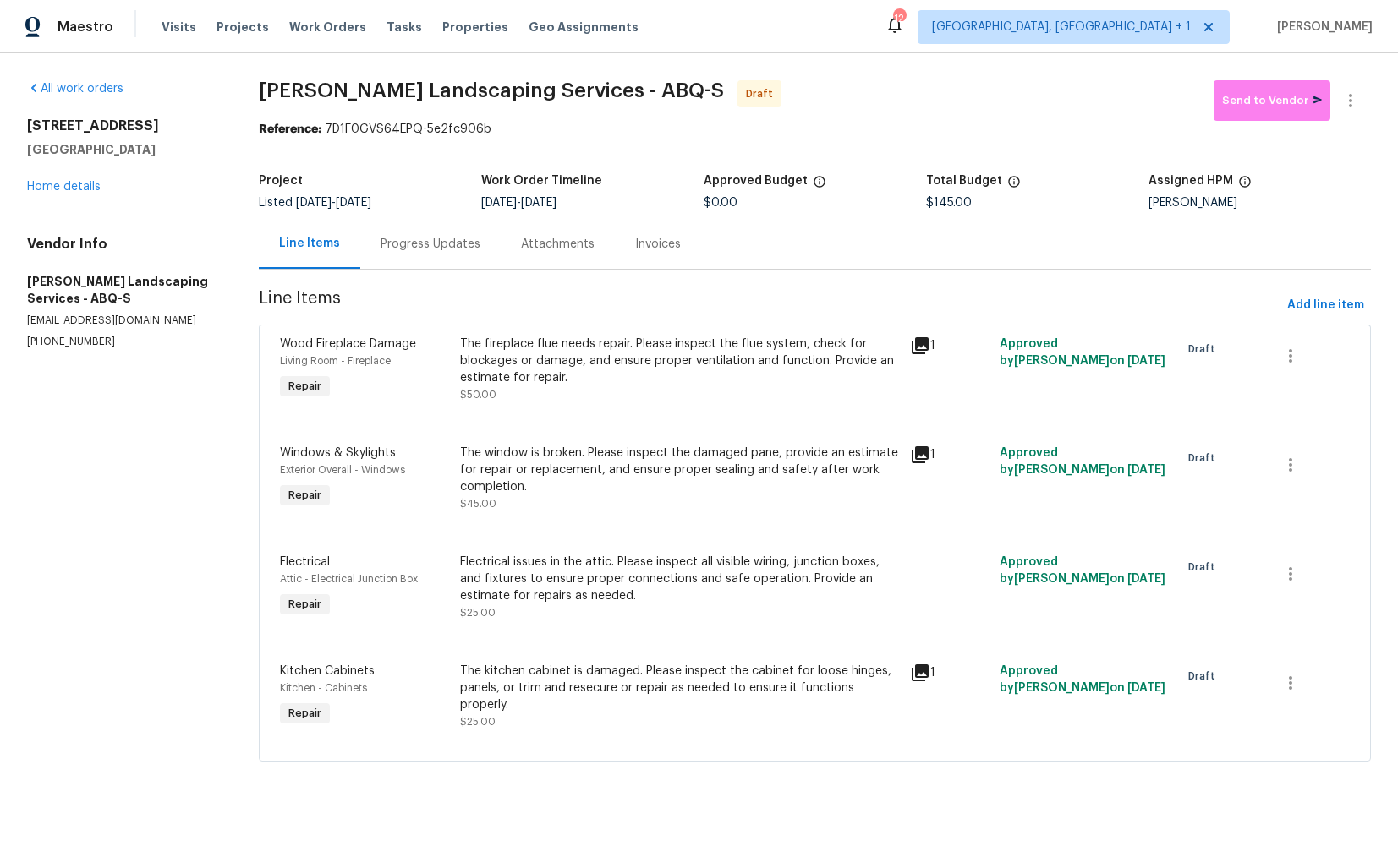
click at [438, 251] on div "Progress Updates" at bounding box center [431, 244] width 100 height 17
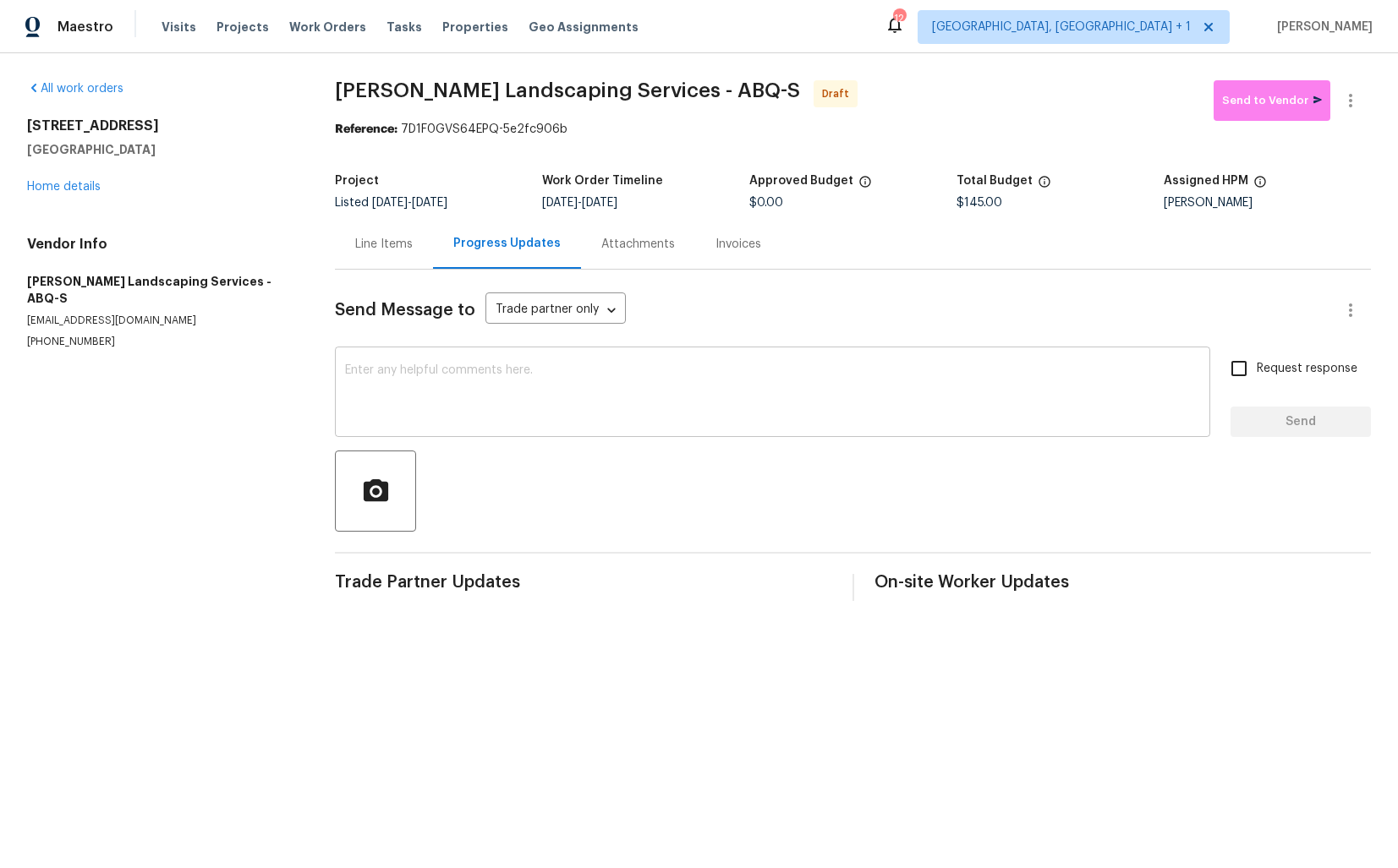
click at [477, 405] on textarea at bounding box center [772, 394] width 855 height 59
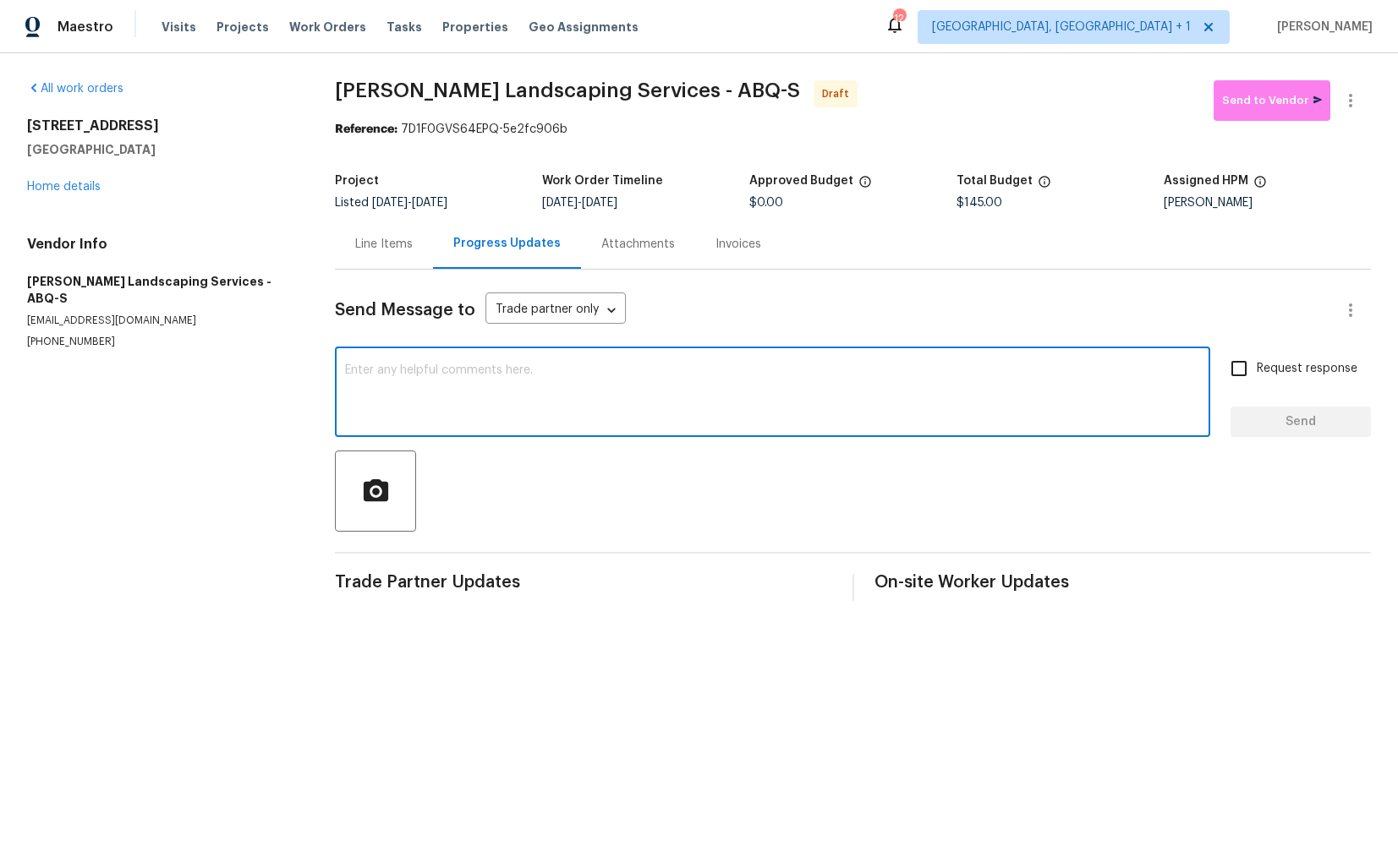
click at [541, 399] on textarea at bounding box center [772, 394] width 855 height 59
paste textarea "Hi this is [PERSON_NAME] with Opendoor. I’m confirming you received the WO for …"
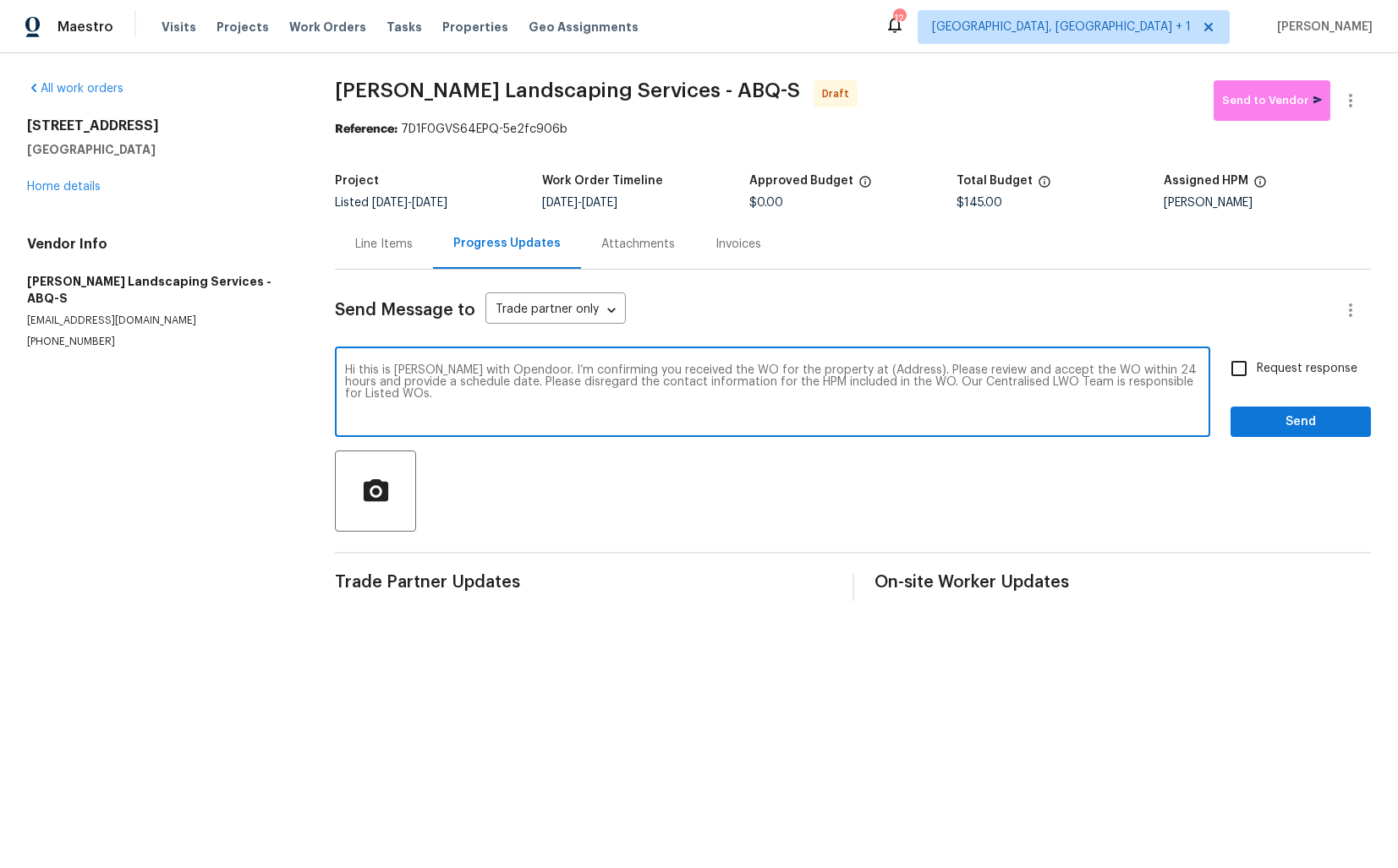
drag, startPoint x: 884, startPoint y: 373, endPoint x: 831, endPoint y: 371, distance: 53.0
click at [830, 371] on textarea "Hi this is [PERSON_NAME] with Opendoor. I’m confirming you received the WO for …" at bounding box center [772, 394] width 855 height 59
paste textarea "[STREET_ADDRESS]"
type textarea "Hi this is [PERSON_NAME] with Opendoor. I’m confirming you received the WO for …"
click at [1246, 374] on input "Request response" at bounding box center [1239, 369] width 36 height 36
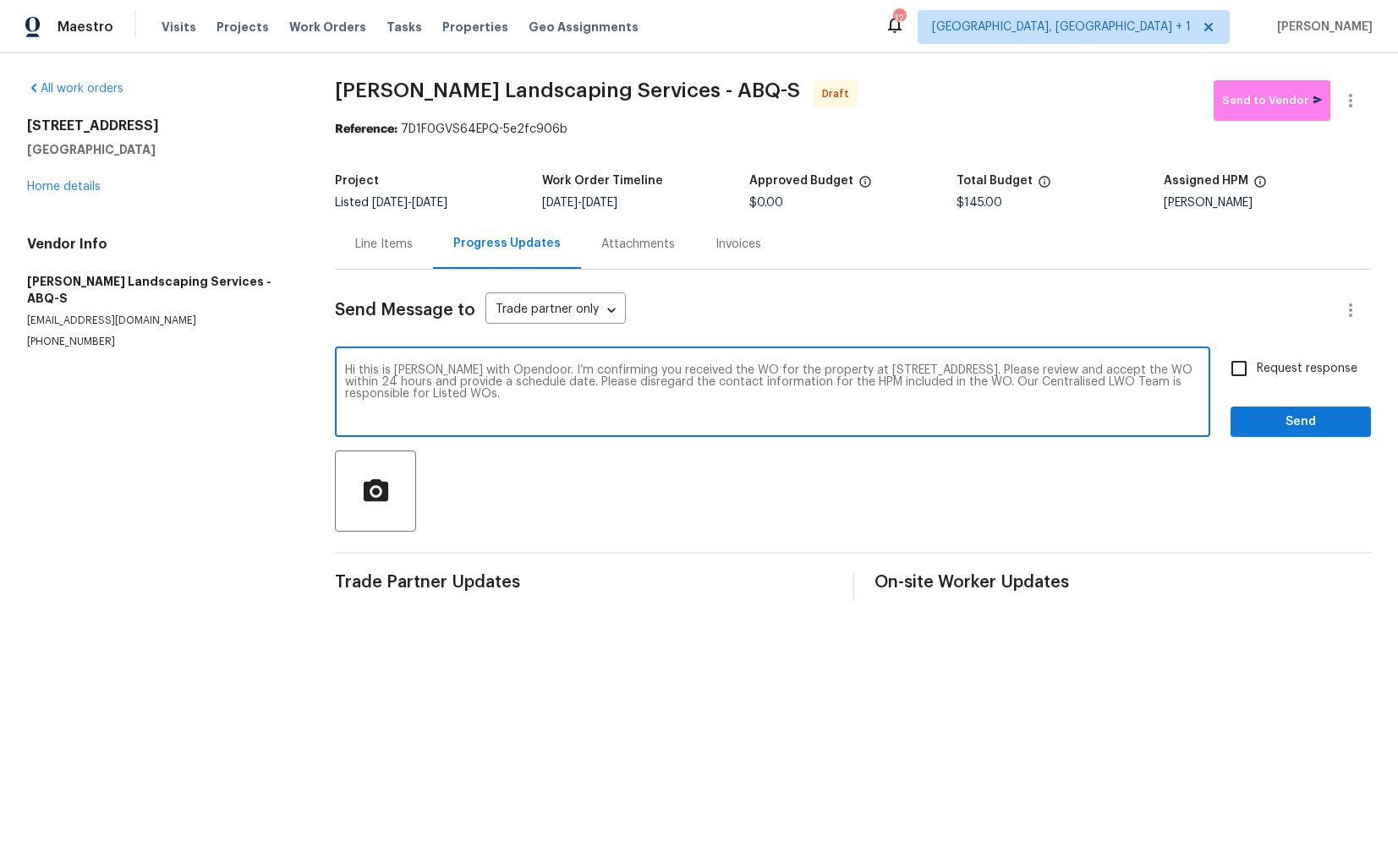
checkbox input "true"
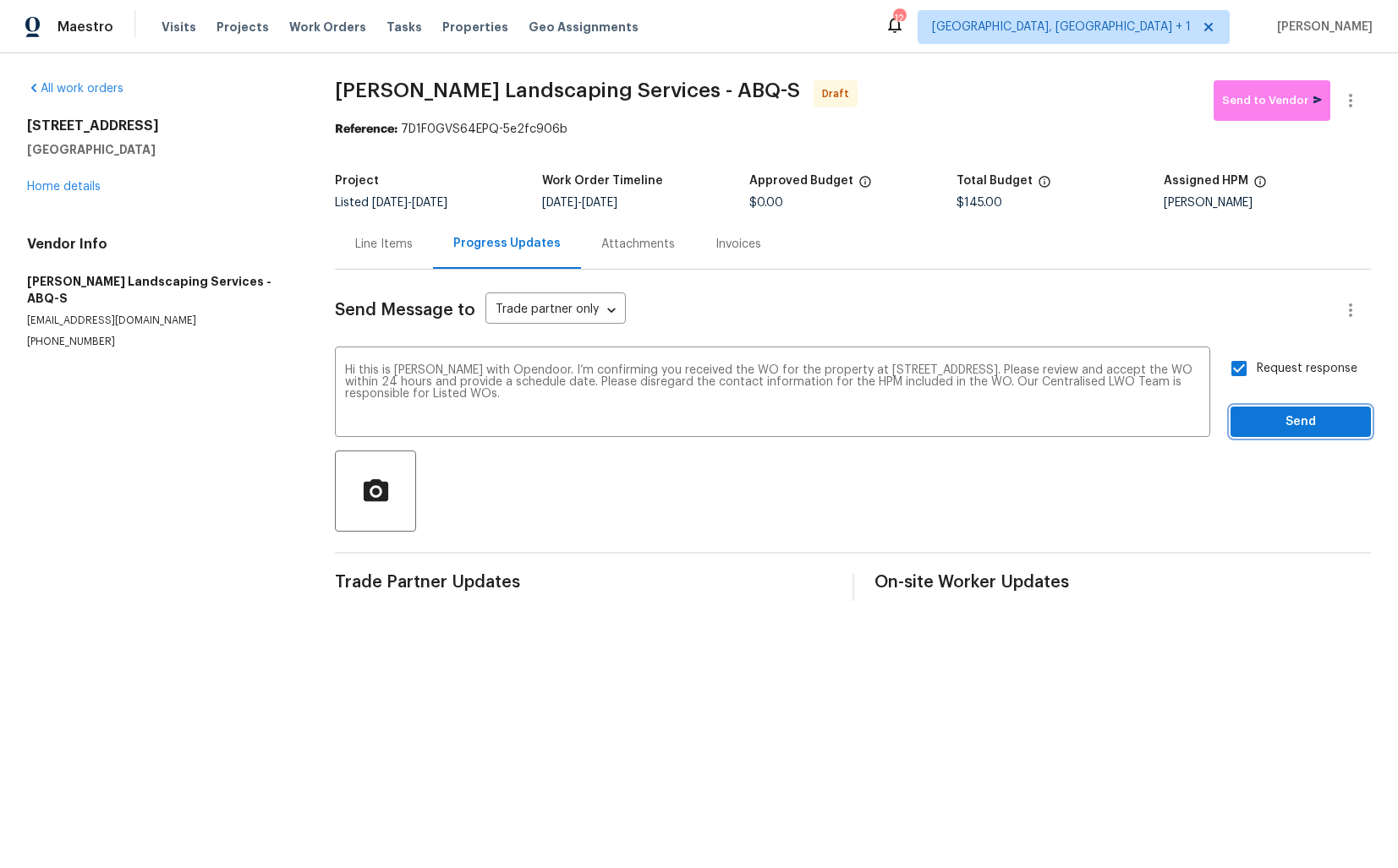
click at [1292, 421] on span "Send" at bounding box center [1300, 422] width 113 height 21
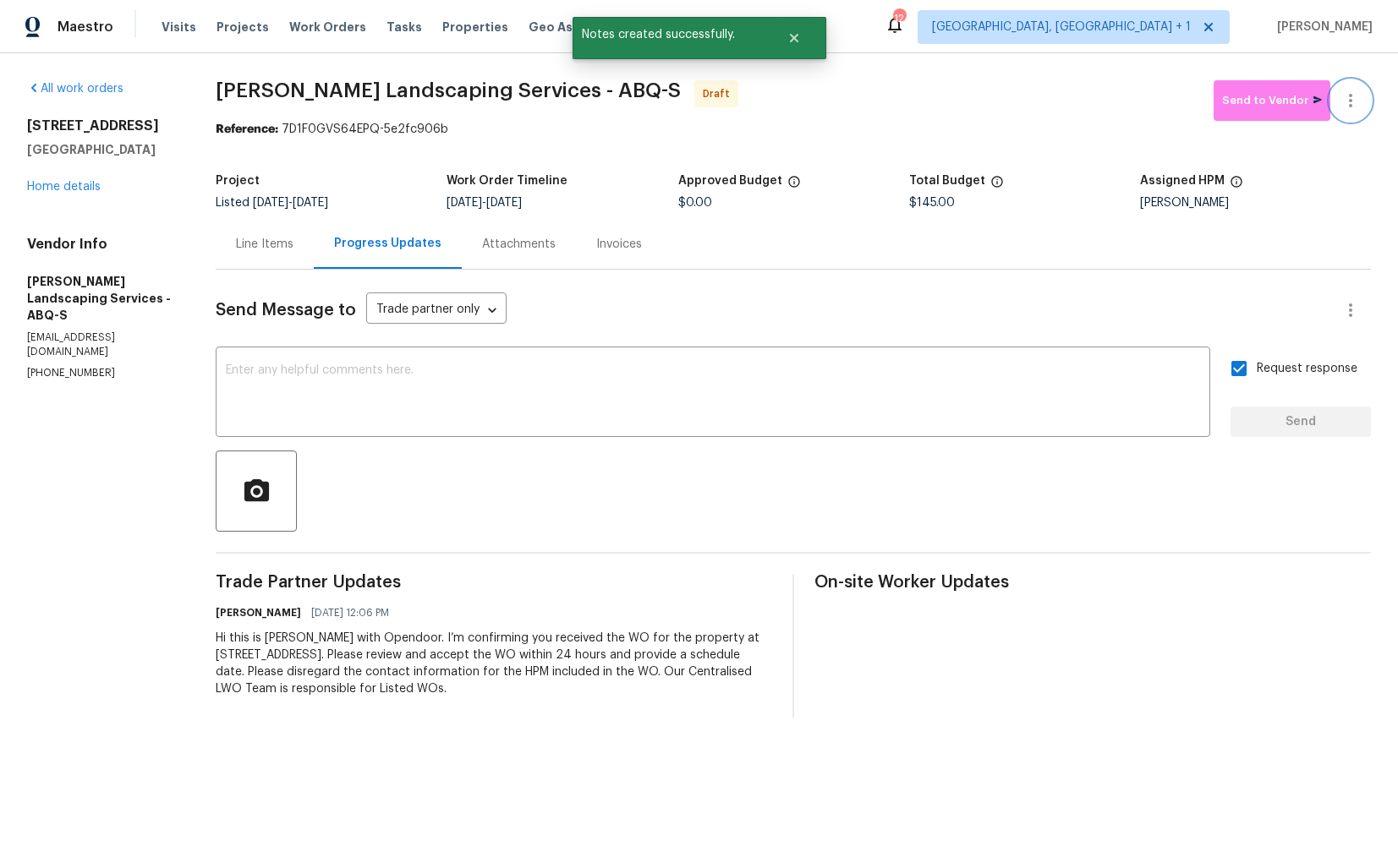
click at [1350, 97] on icon "button" at bounding box center [1350, 101] width 3 height 14
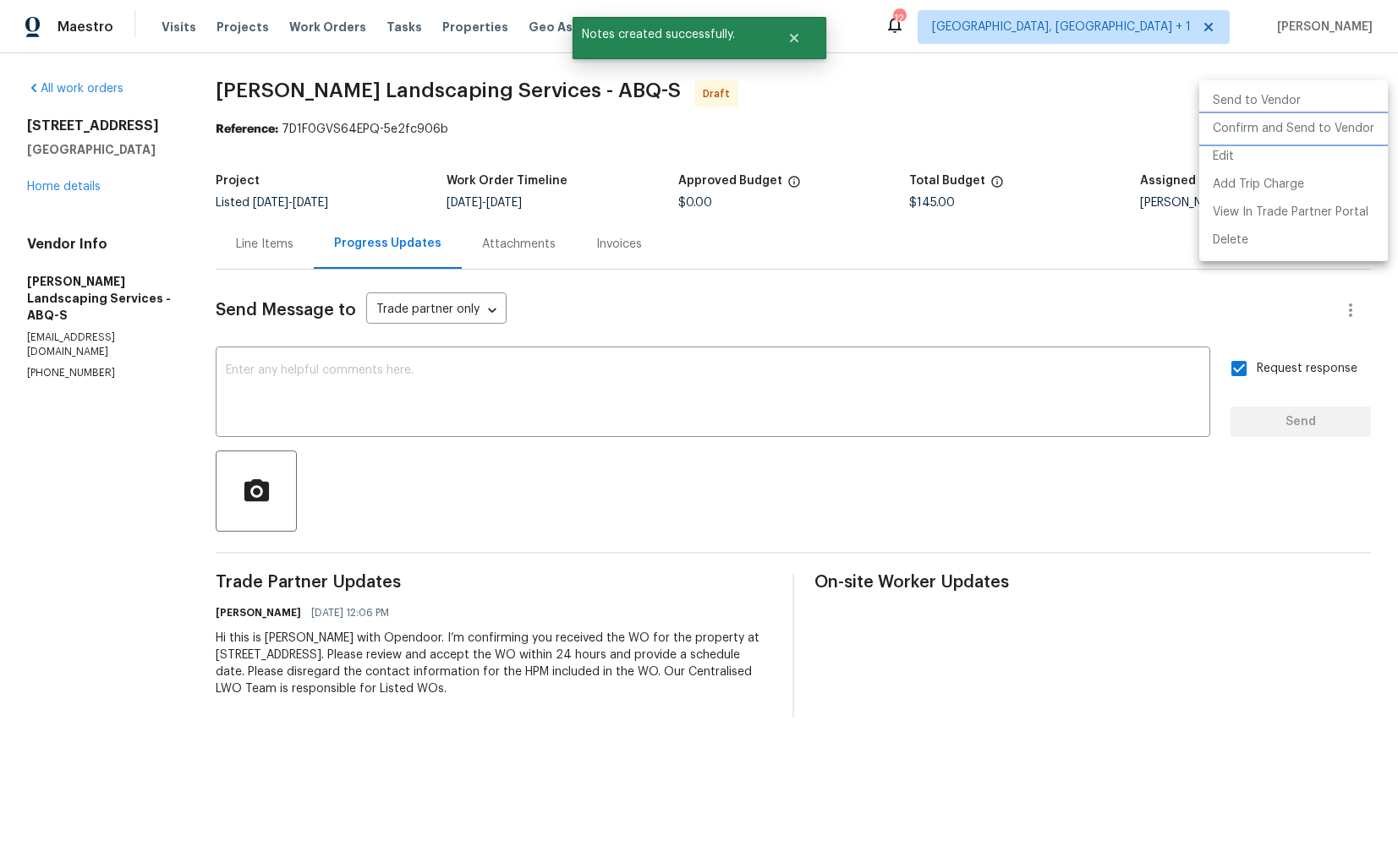
click at [1277, 138] on li "Confirm and Send to Vendor" at bounding box center [1293, 129] width 189 height 28
click at [814, 141] on div at bounding box center [699, 434] width 1398 height 868
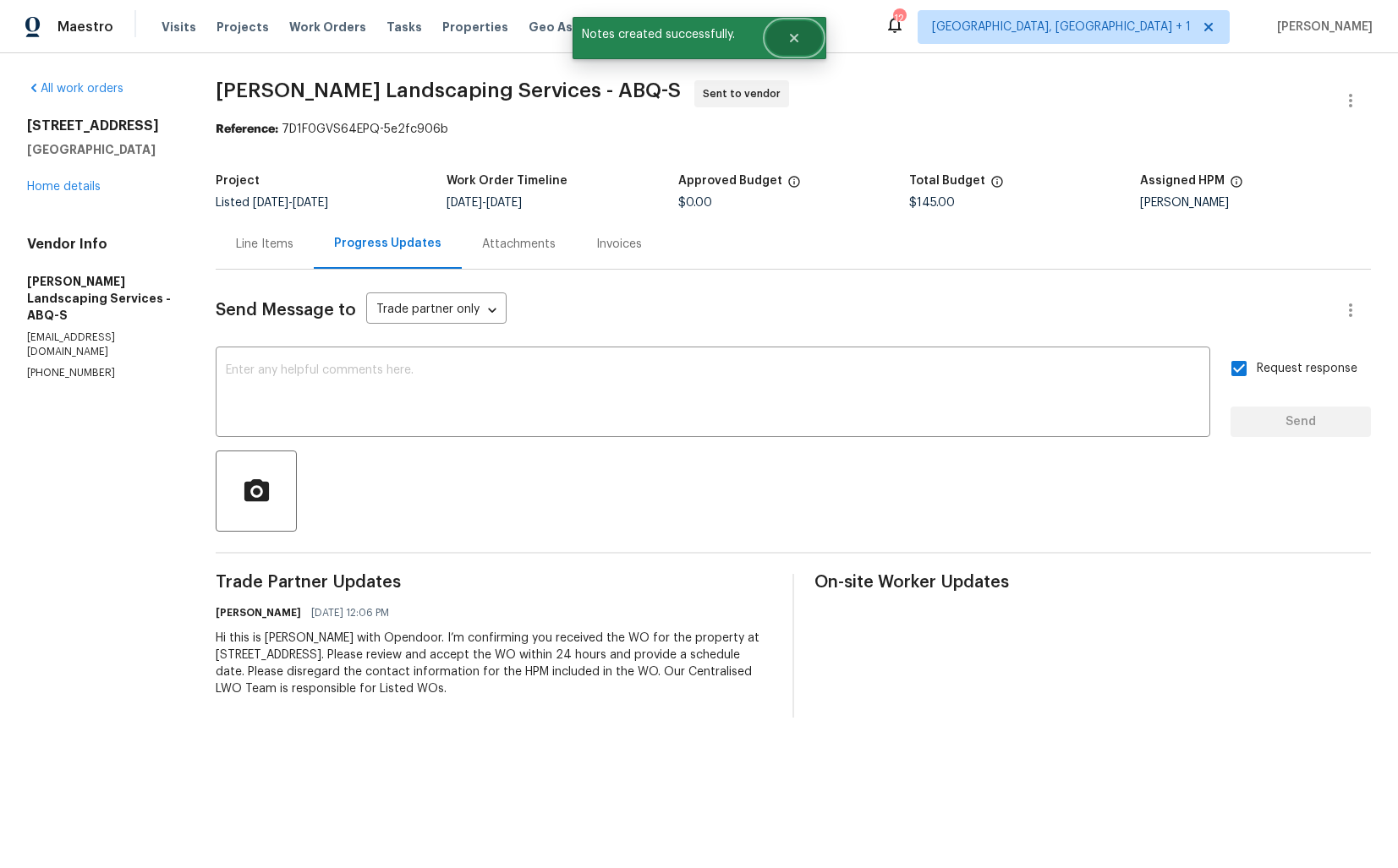
click at [807, 39] on button "Close" at bounding box center [794, 38] width 56 height 34
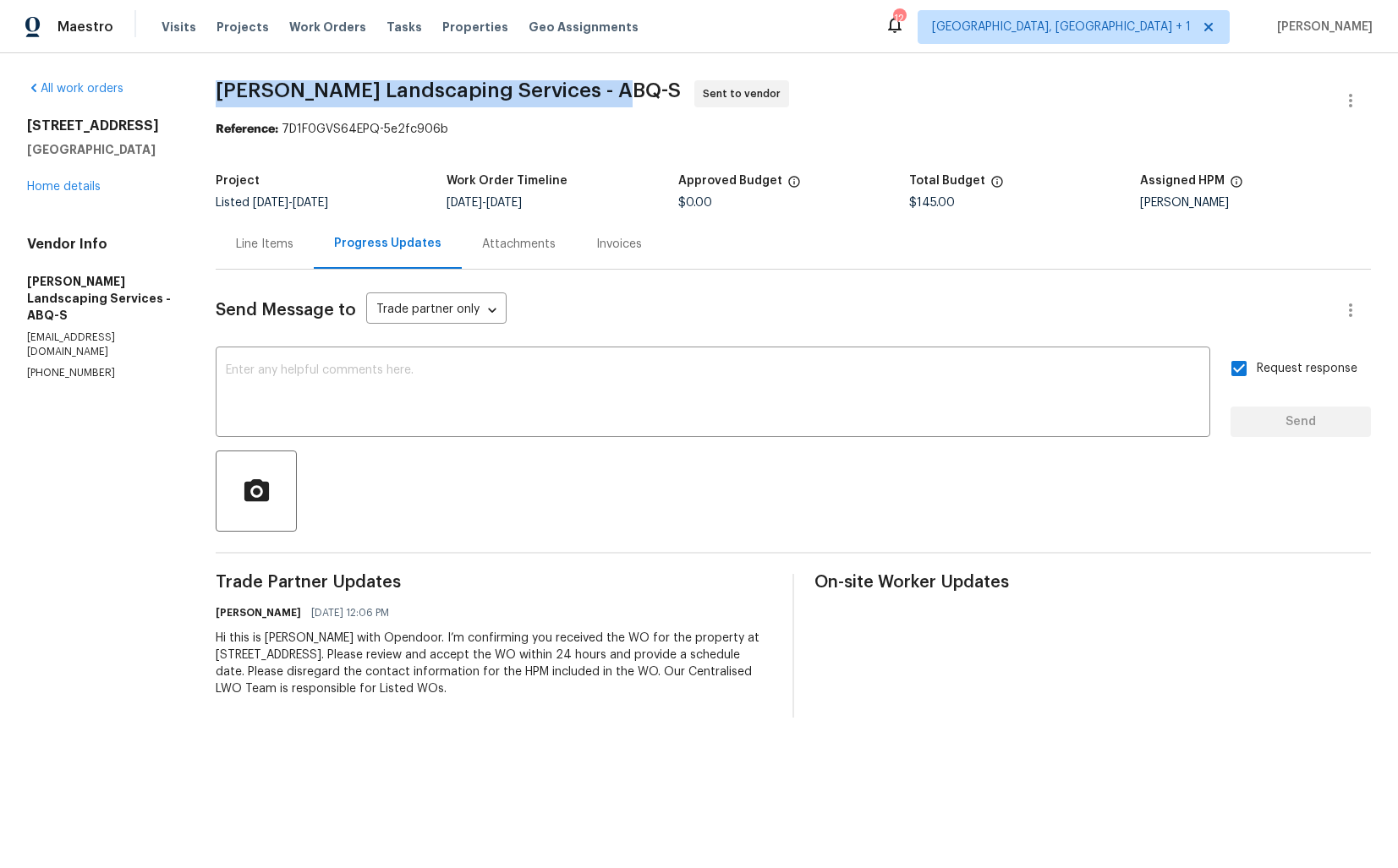
drag, startPoint x: 242, startPoint y: 92, endPoint x: 637, endPoint y: 81, distance: 395.2
click at [637, 82] on span "[PERSON_NAME] Landscaping Services - ABQ-S Sent to vendor" at bounding box center [773, 100] width 1115 height 41
copy span "[PERSON_NAME] Landscaping Services - ABQ-S"
click at [568, 35] on span "Geo Assignments" at bounding box center [584, 27] width 110 height 17
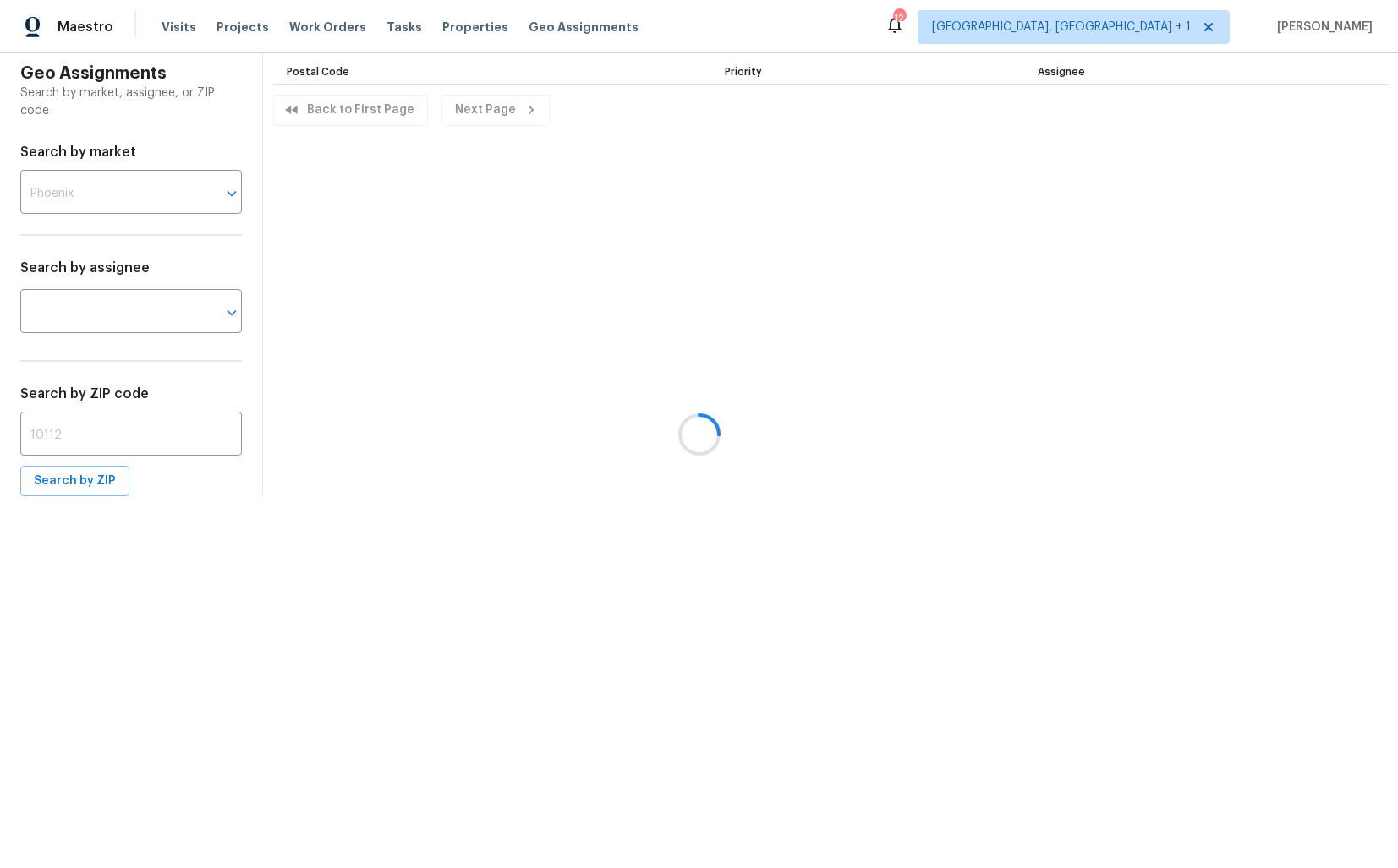
click at [319, 30] on div at bounding box center [699, 434] width 1398 height 868
click at [309, 25] on span "Work Orders" at bounding box center [328, 27] width 77 height 17
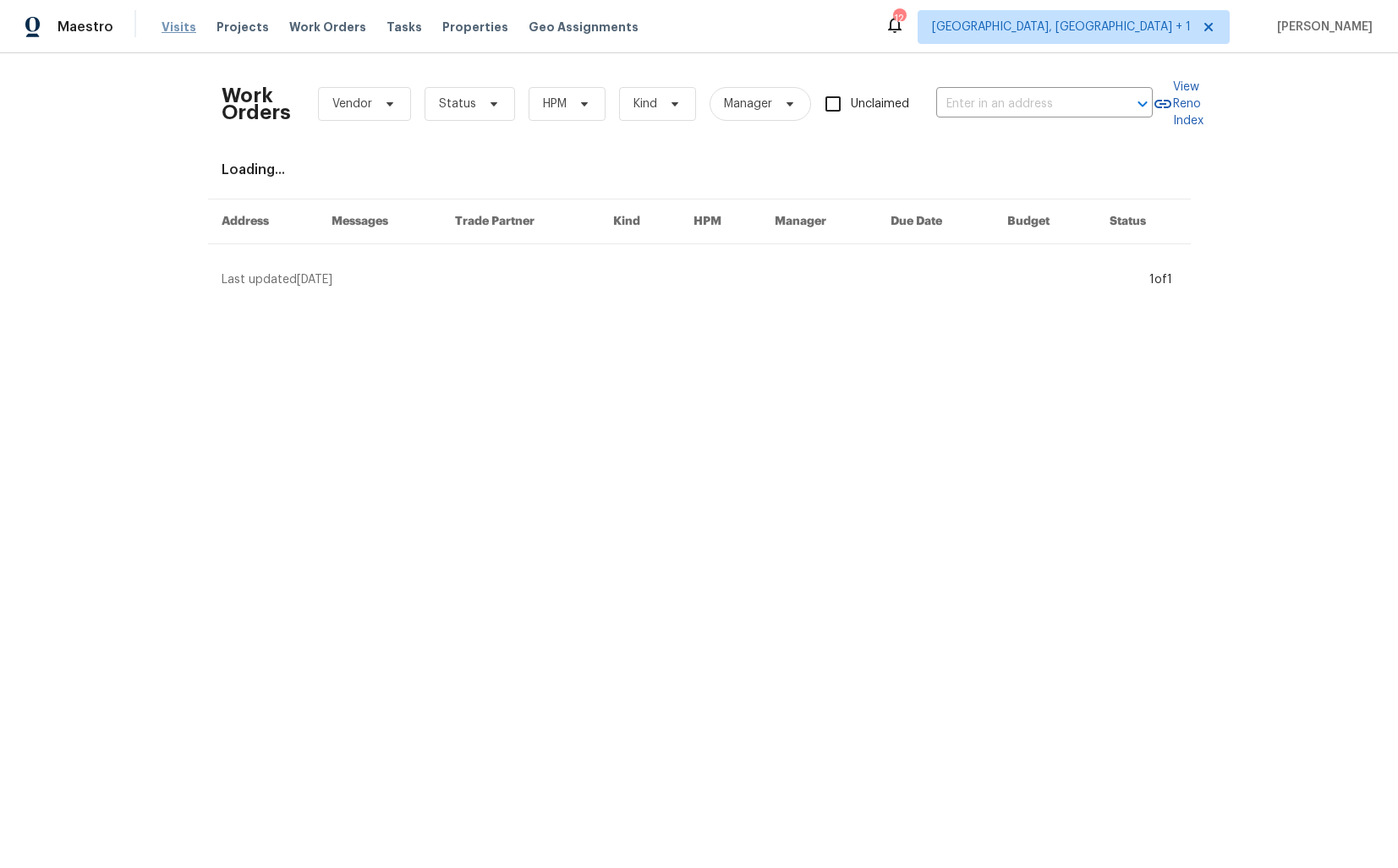
click at [170, 28] on span "Visits" at bounding box center [179, 27] width 35 height 17
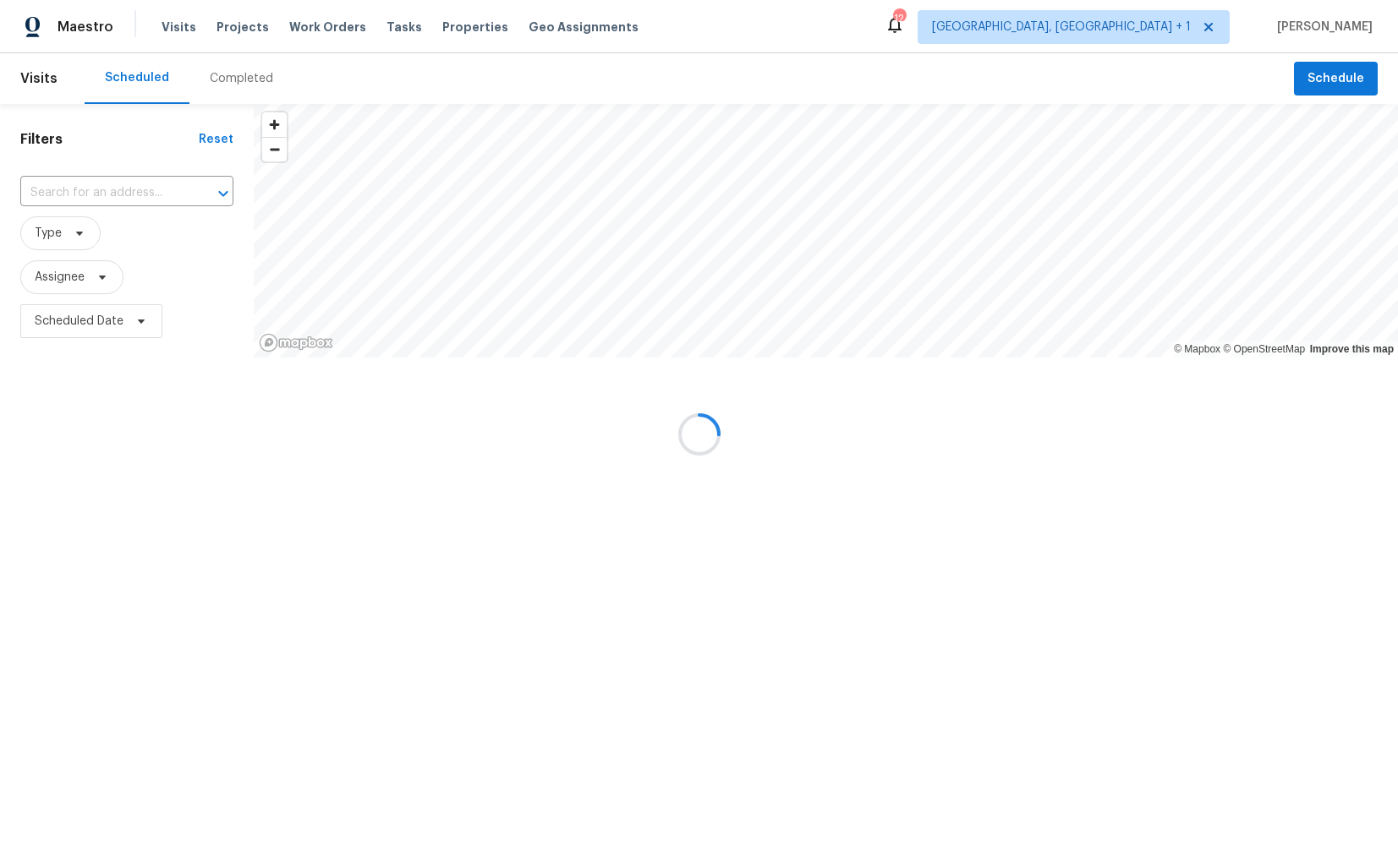
click at [231, 25] on div at bounding box center [699, 434] width 1398 height 868
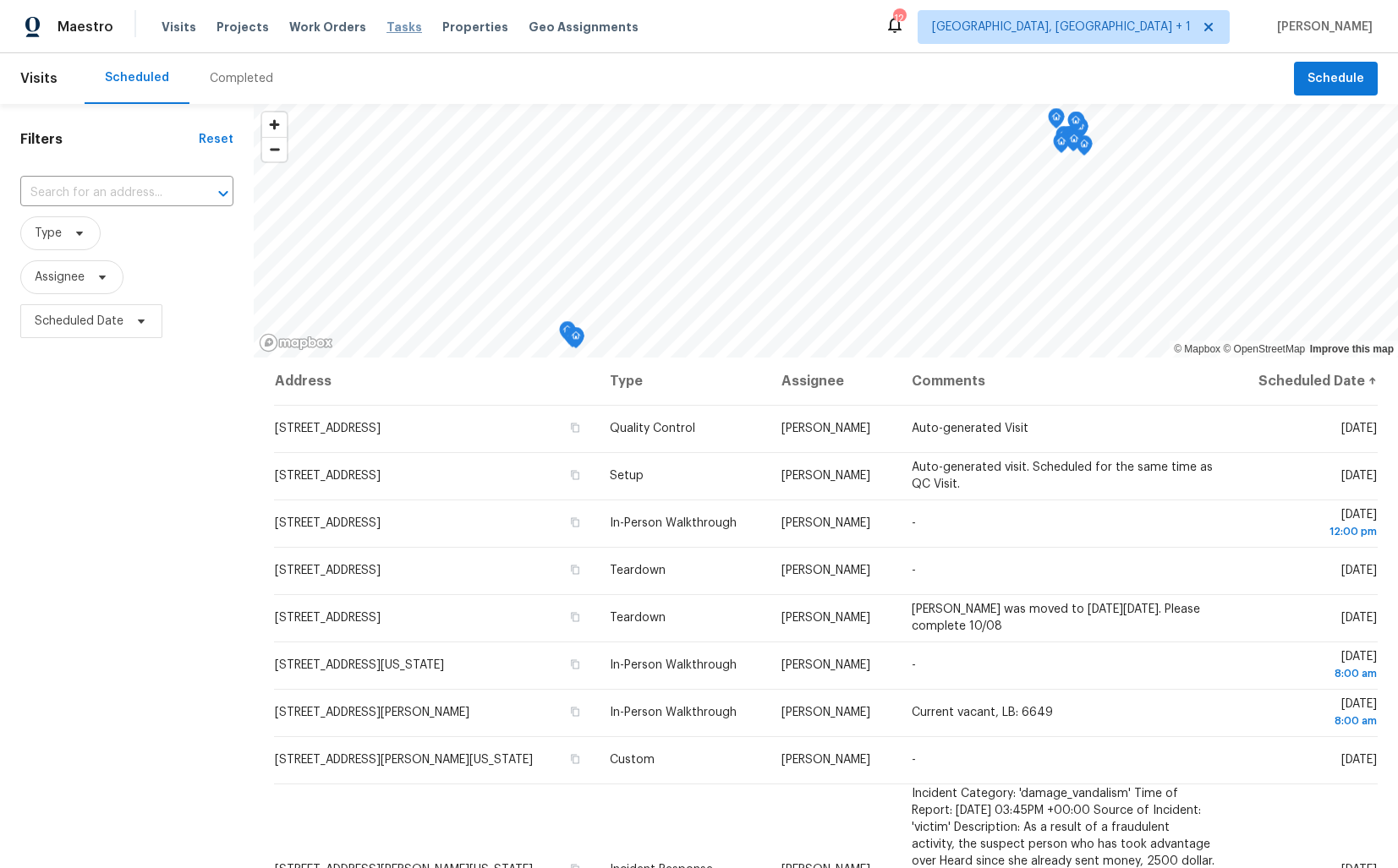
click at [396, 27] on span "Tasks" at bounding box center [405, 27] width 36 height 12
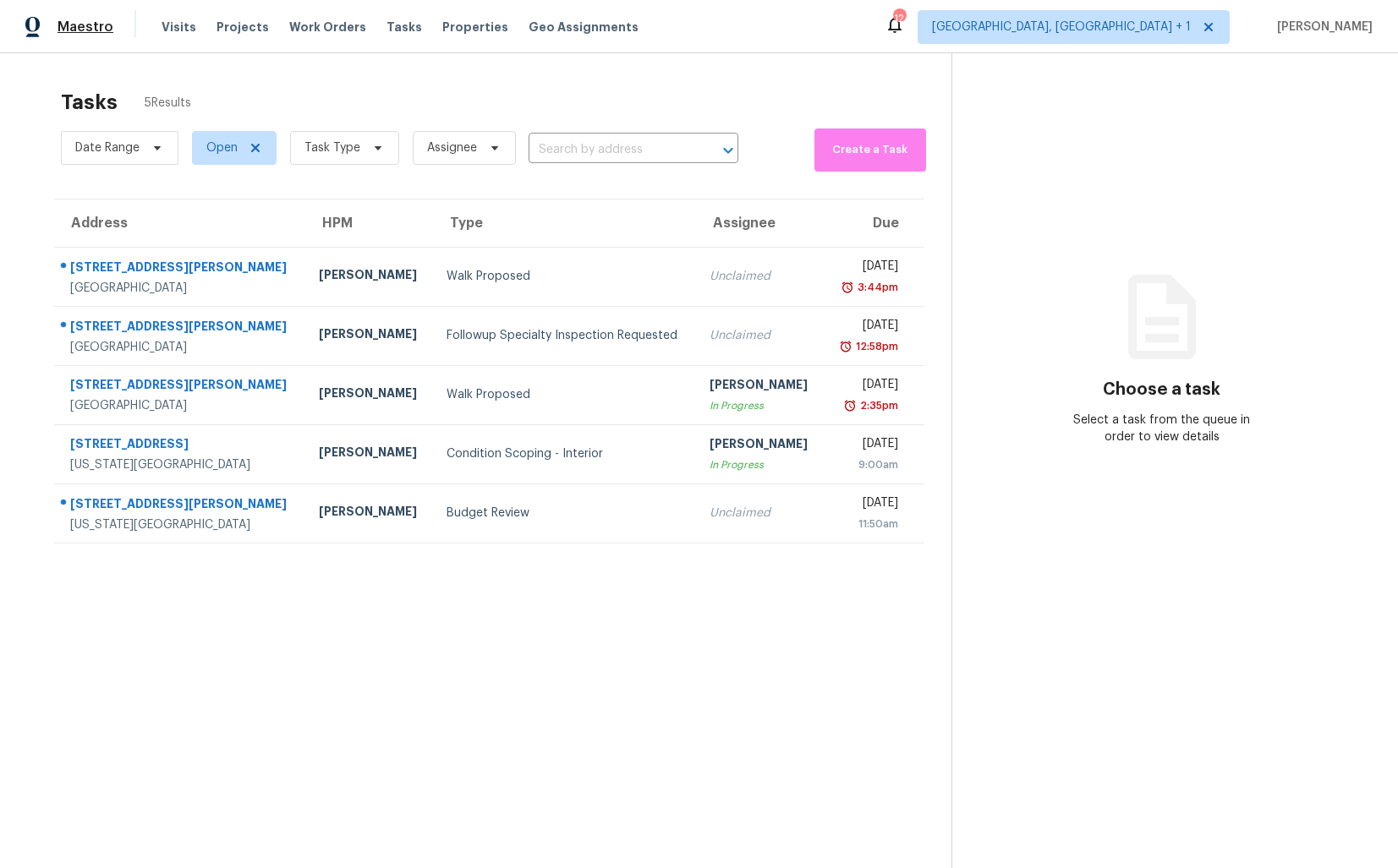
click at [85, 24] on span "Maestro" at bounding box center [86, 27] width 56 height 17
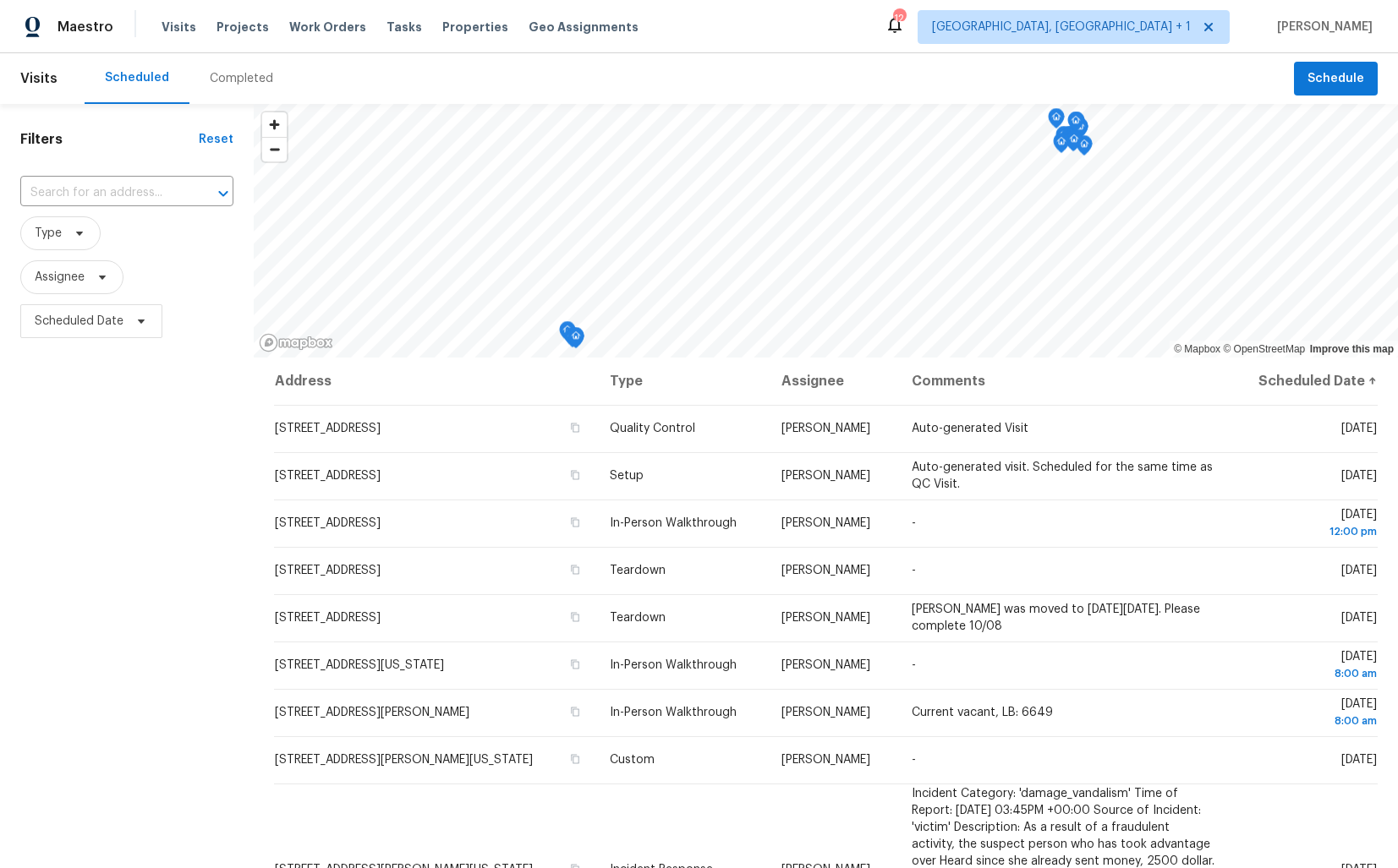
click at [231, 70] on div "Completed" at bounding box center [241, 78] width 63 height 17
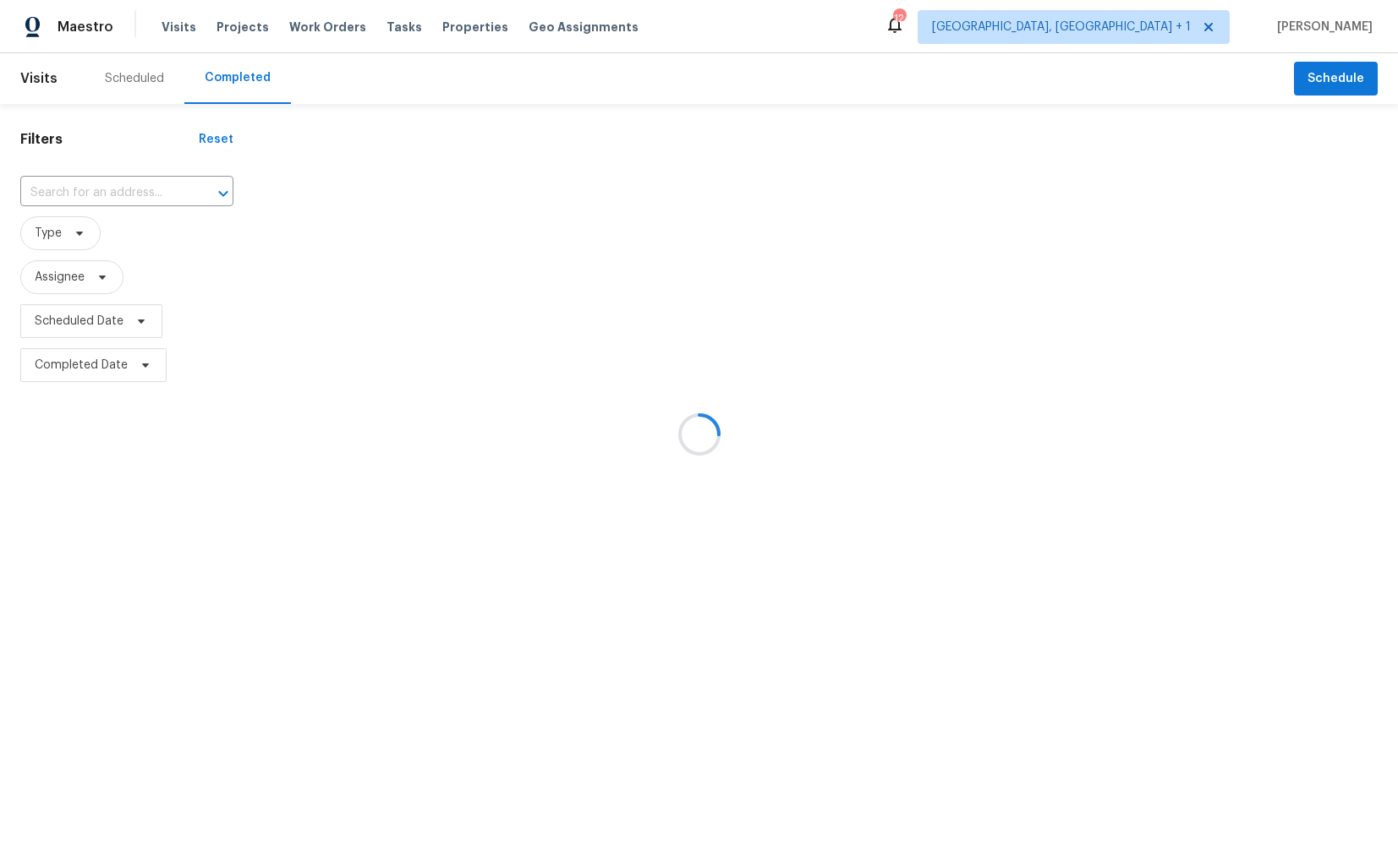
click at [146, 81] on div at bounding box center [699, 434] width 1398 height 868
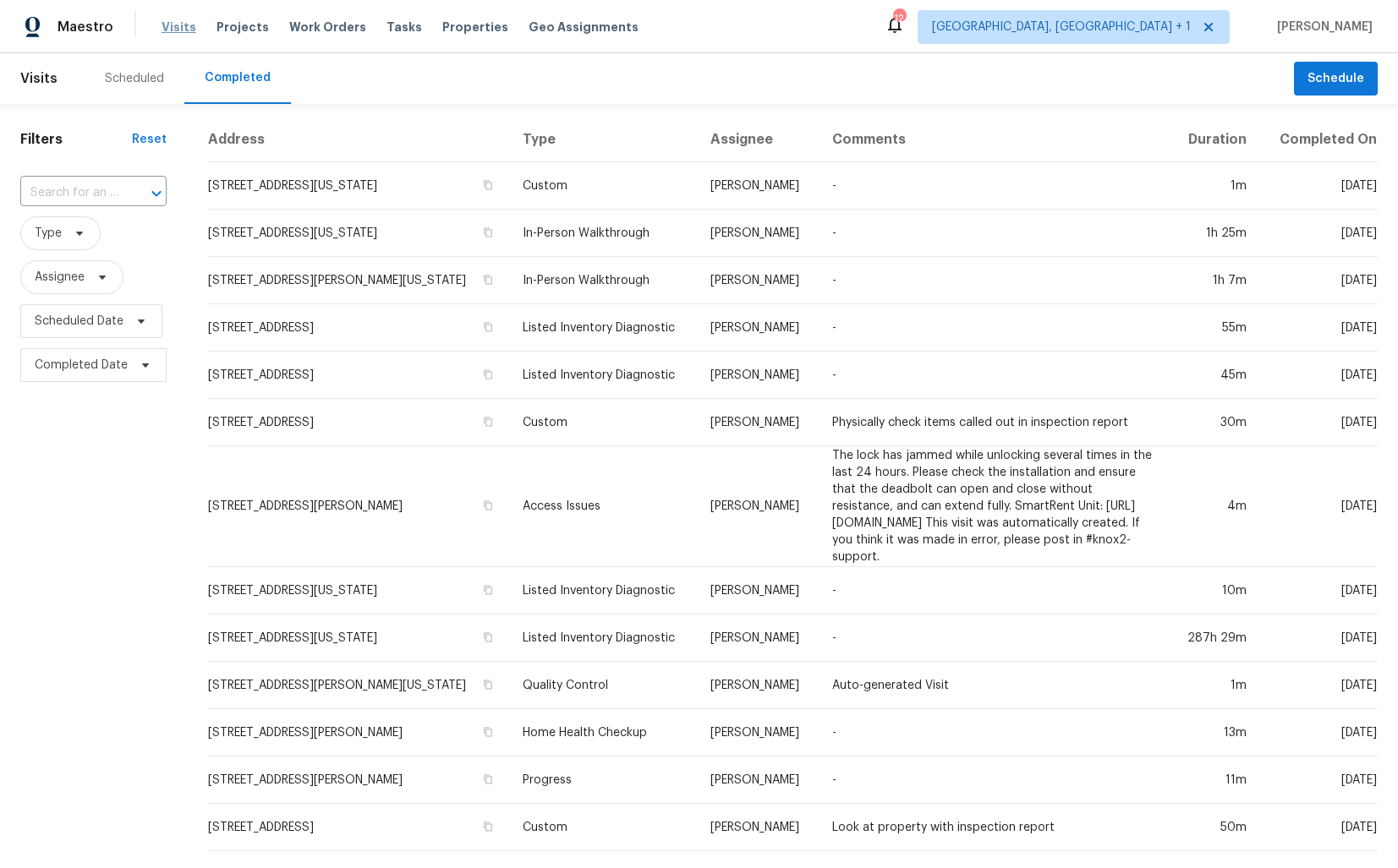
click at [182, 25] on span "Visits" at bounding box center [179, 27] width 35 height 17
click at [182, 29] on span "Visits" at bounding box center [179, 27] width 35 height 17
click at [242, 28] on span "Projects" at bounding box center [243, 27] width 52 height 17
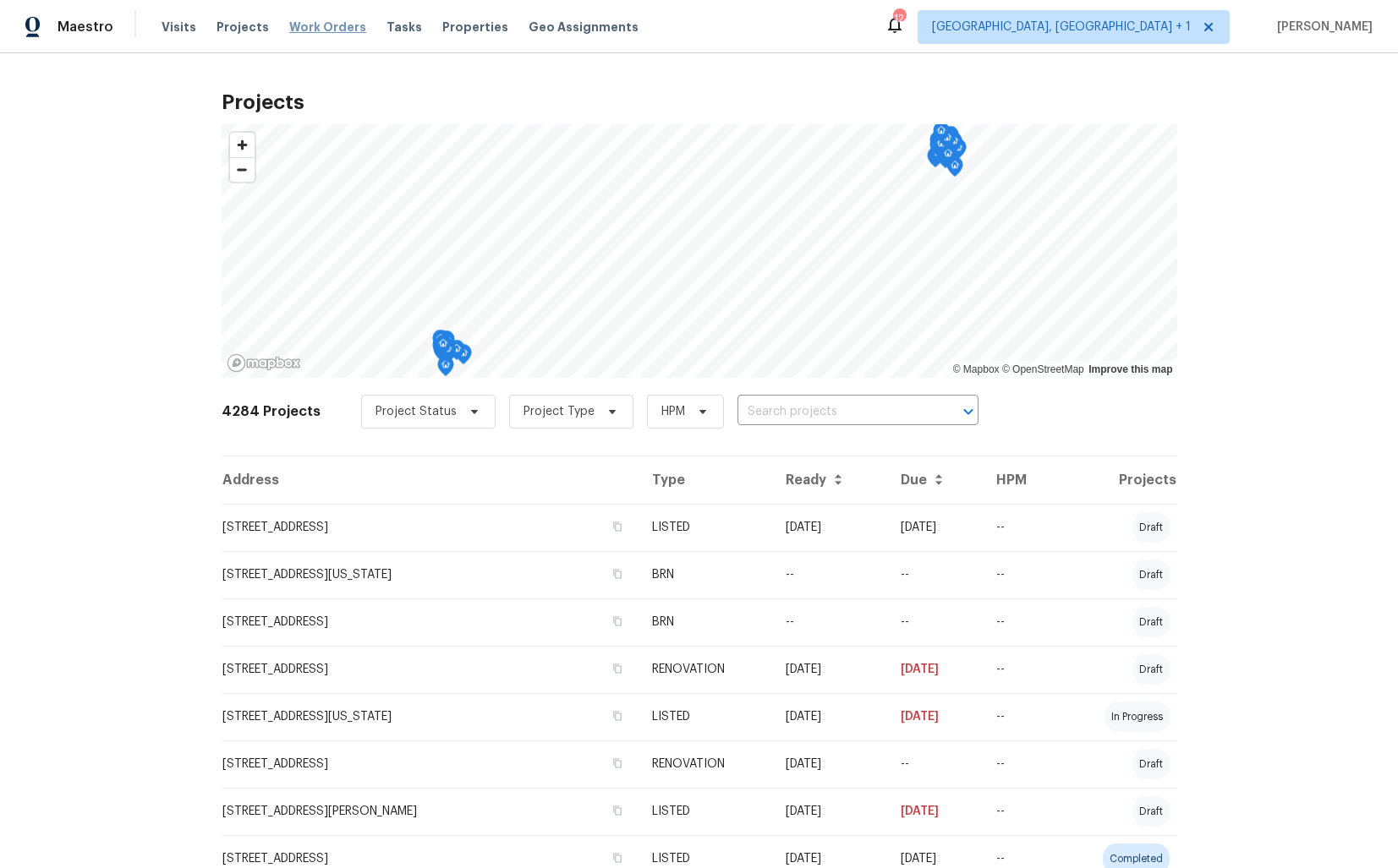
click at [309, 25] on span "Work Orders" at bounding box center [328, 27] width 77 height 17
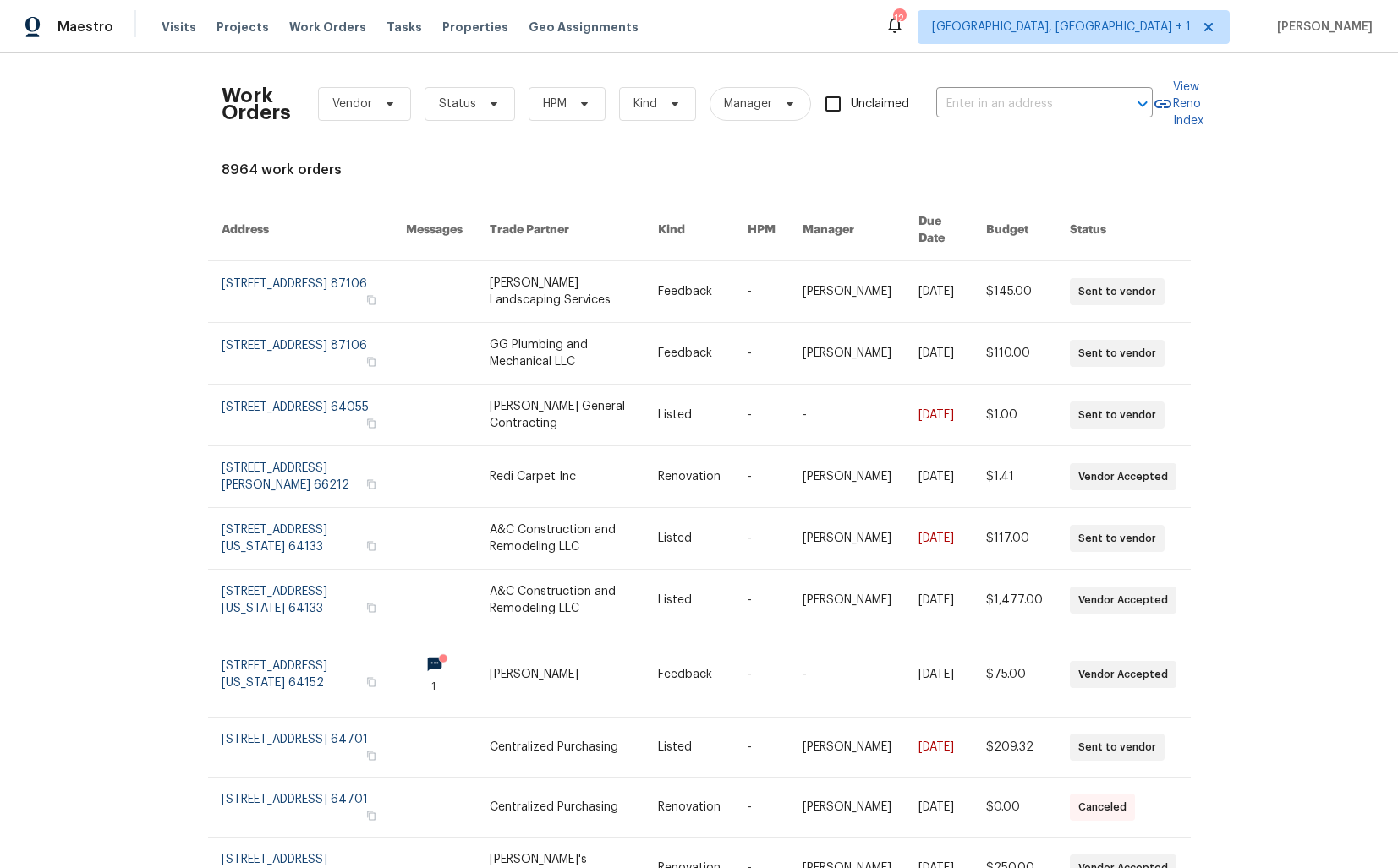
click at [392, 36] on div "Tasks" at bounding box center [405, 28] width 36 height 18
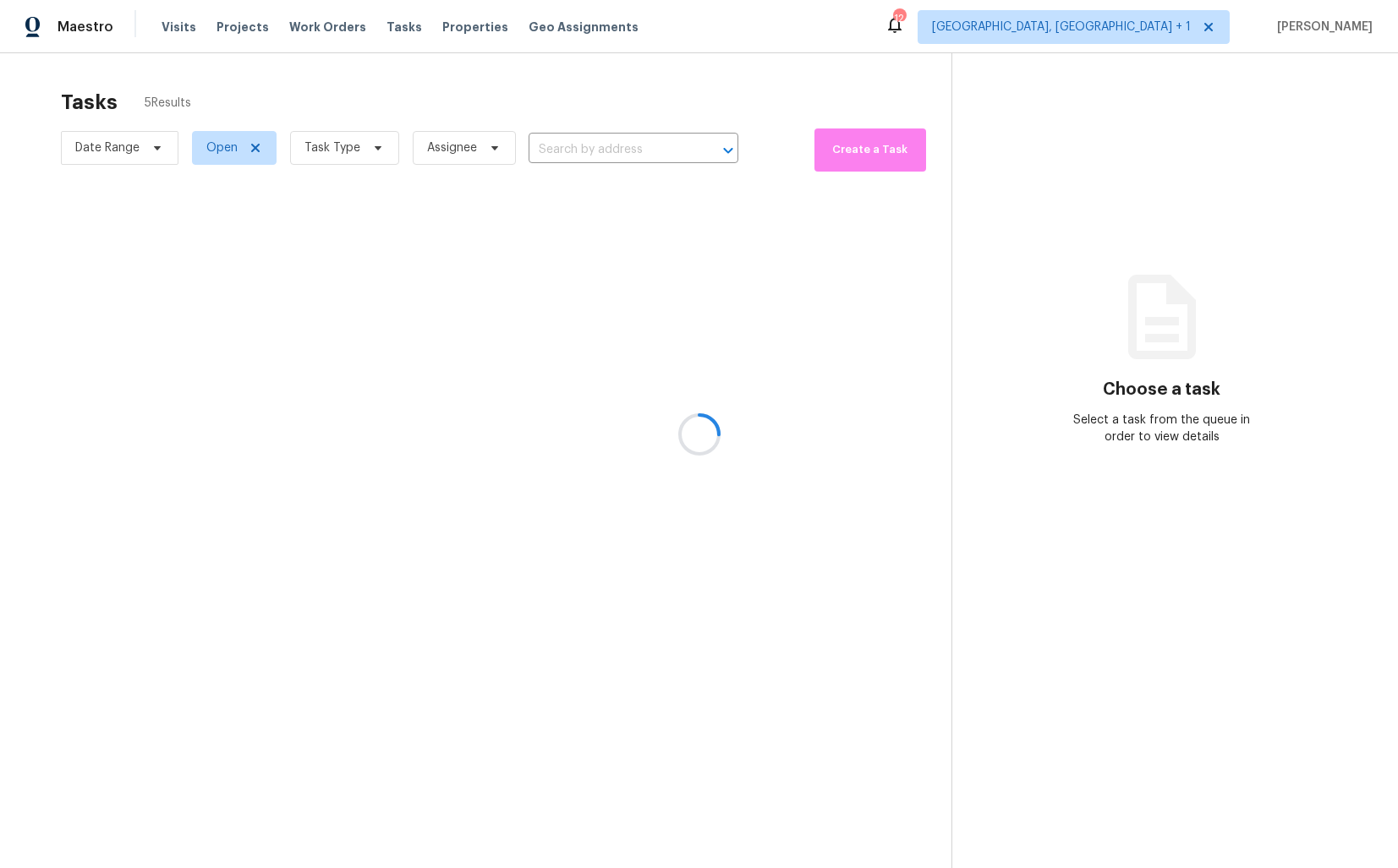
click at [446, 25] on span "Properties" at bounding box center [476, 27] width 66 height 17
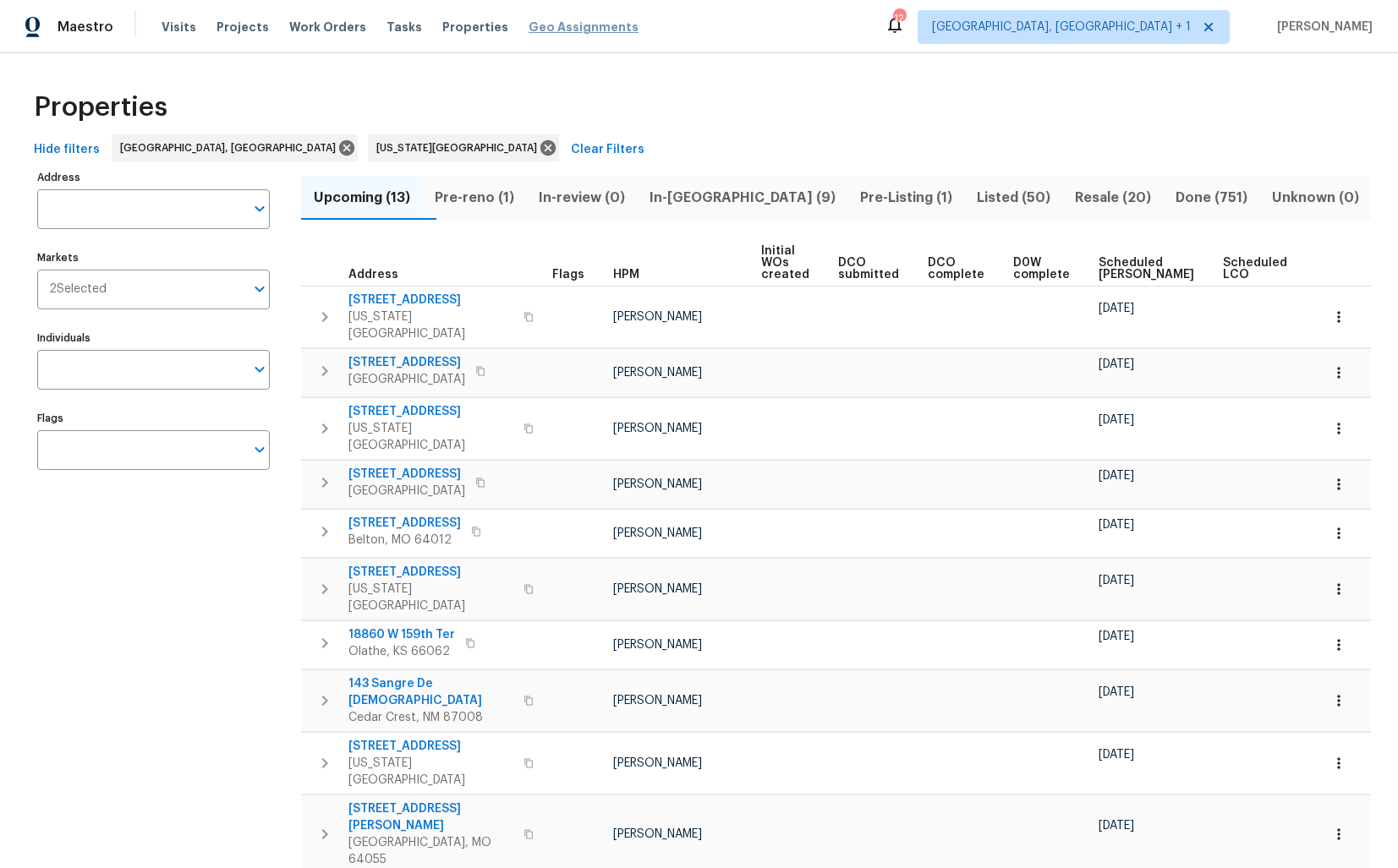
click at [545, 25] on span "Geo Assignments" at bounding box center [584, 27] width 110 height 17
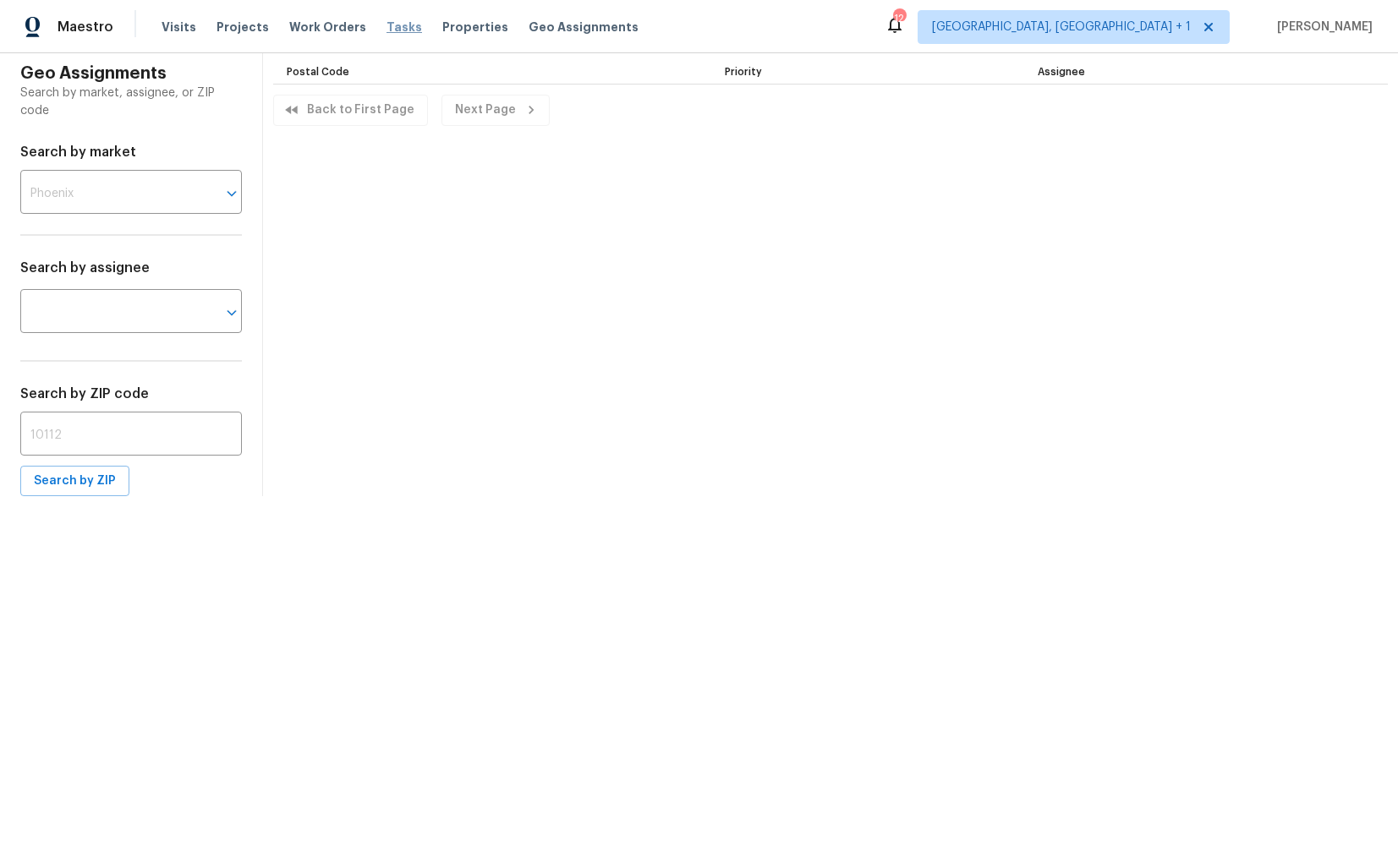
click at [395, 30] on span "Tasks" at bounding box center [405, 27] width 36 height 12
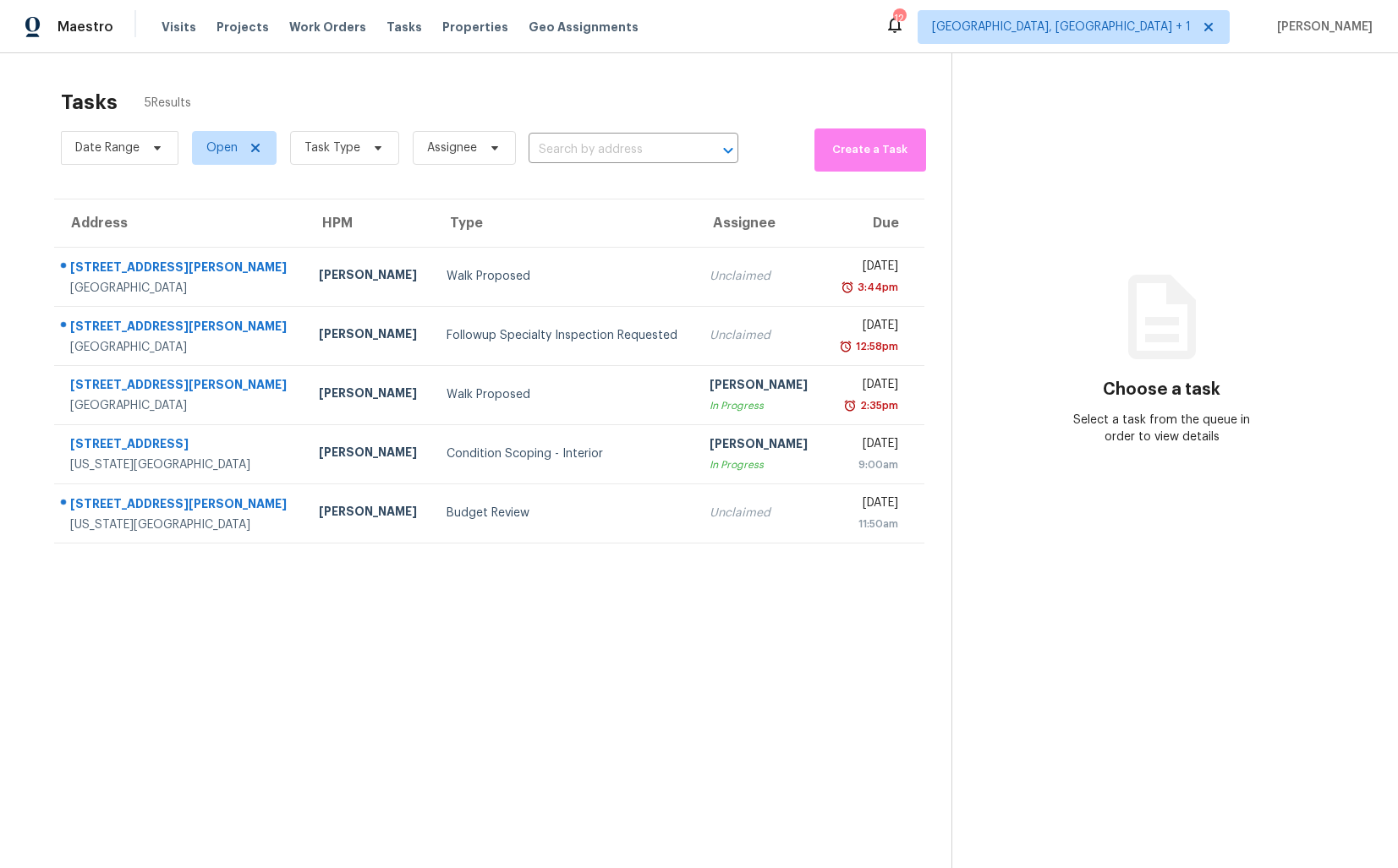
click at [30, 26] on img at bounding box center [32, 27] width 15 height 21
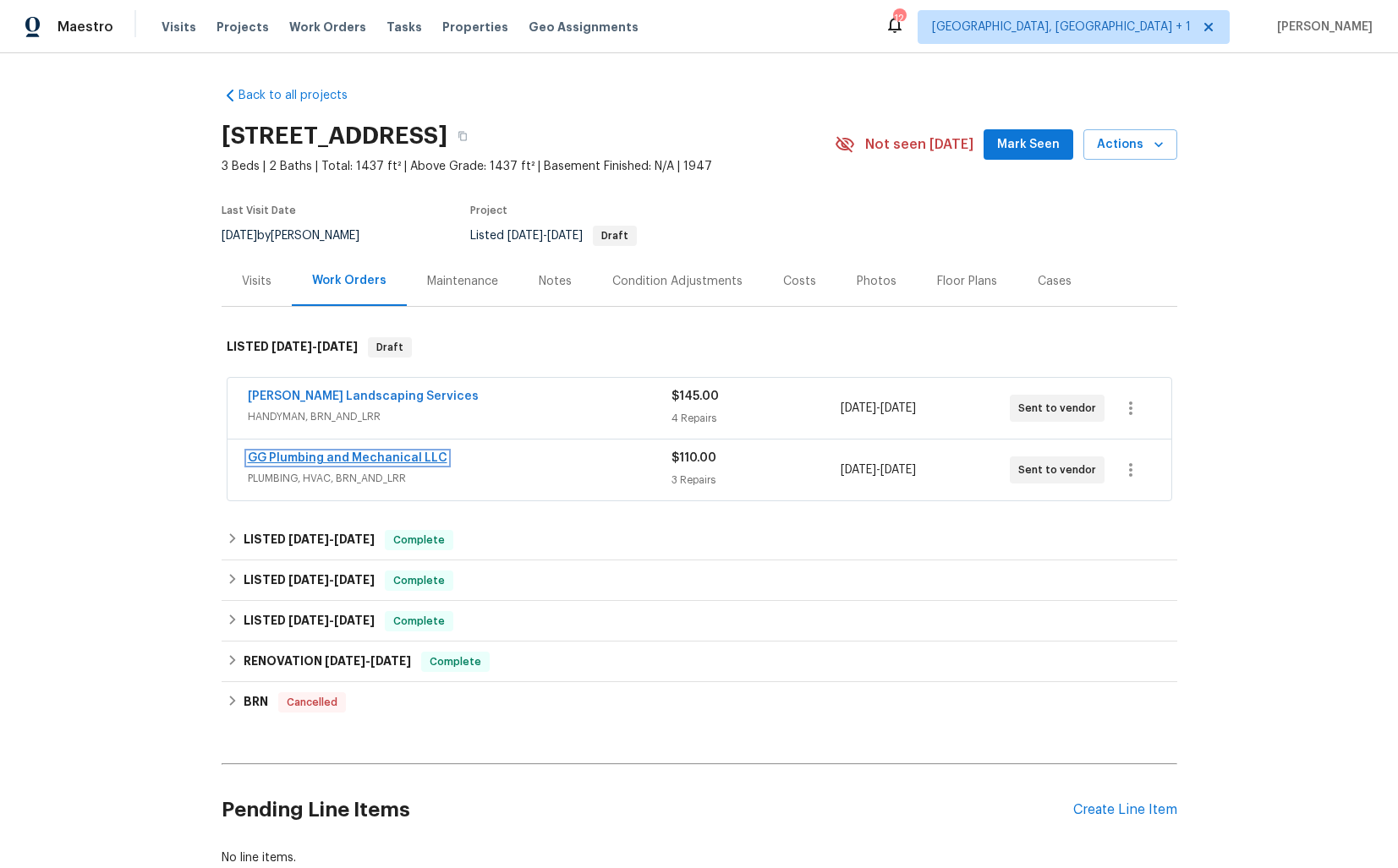
click at [301, 453] on link "GG Plumbing and Mechanical LLC" at bounding box center [348, 458] width 200 height 12
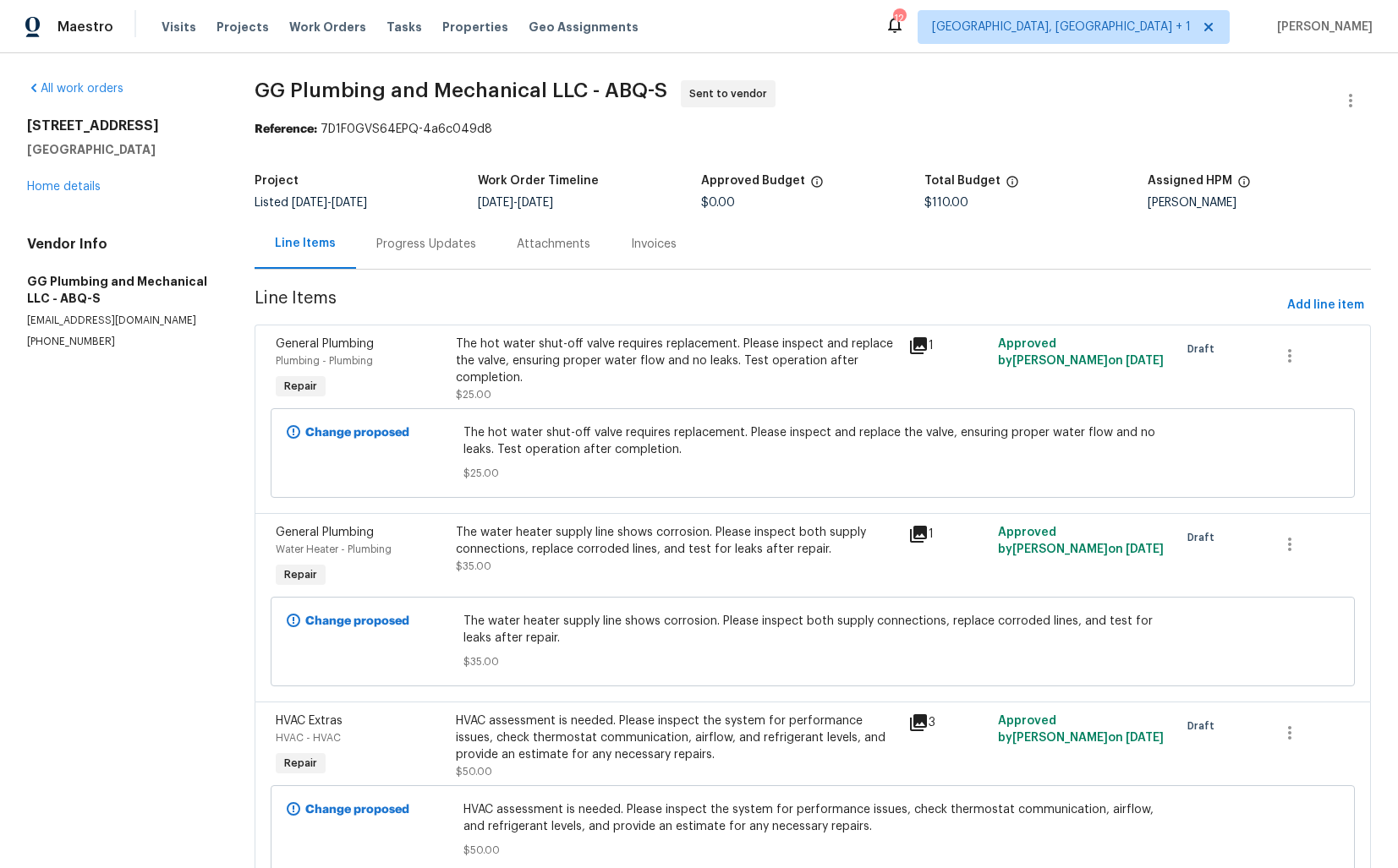
click at [363, 94] on span "GG Plumbing and Mechanical LLC - ABQ-S" at bounding box center [461, 90] width 413 height 20
click at [363, 94] on span "GG Plumbing and Mechanical LLC - ABQ-S" at bounding box center [465, 90] width 413 height 20
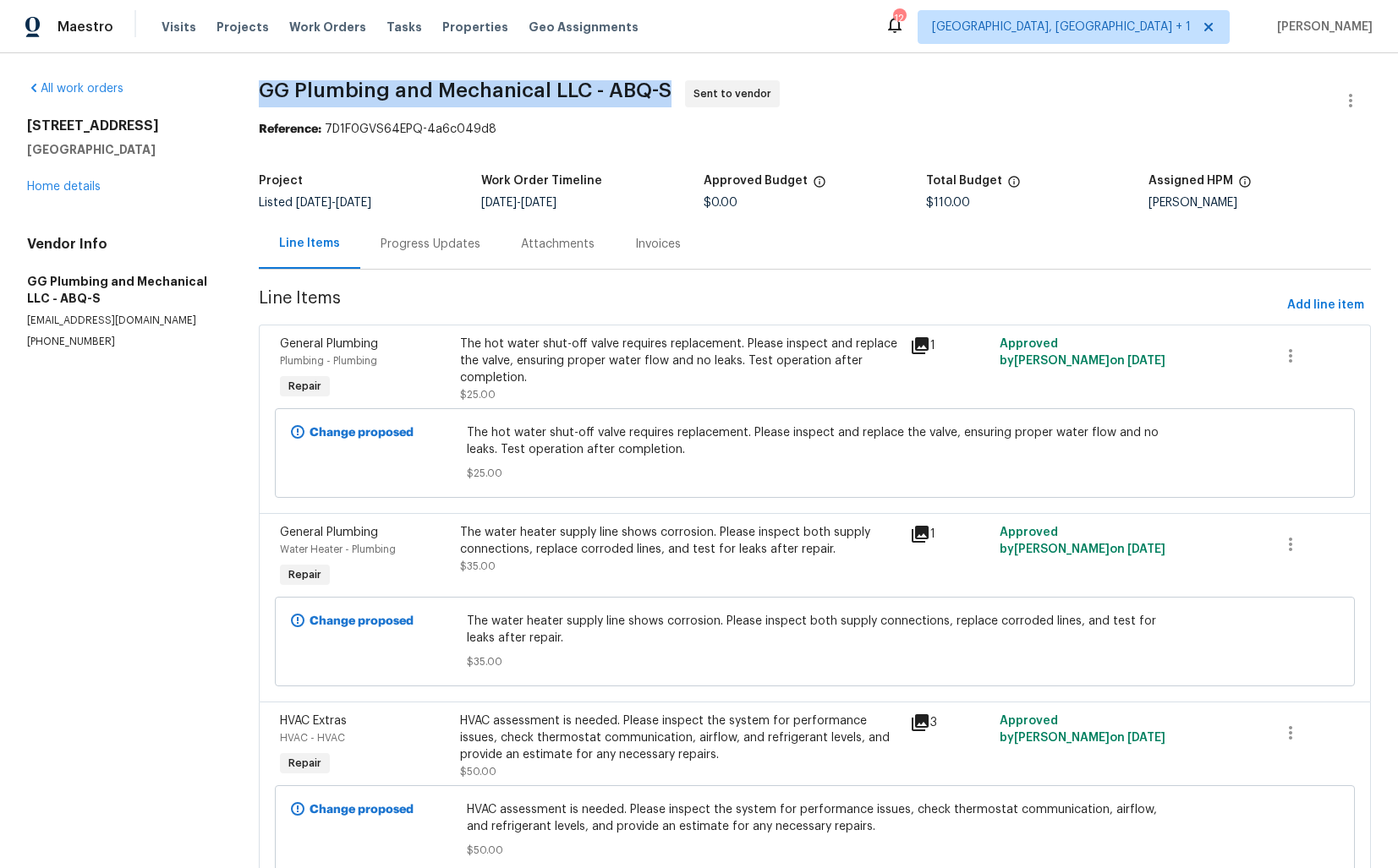
copy span "GG Plumbing and Mechanical LLC - ABQ-S"
click at [191, 187] on div "[STREET_ADDRESS] Home details" at bounding box center [122, 157] width 191 height 78
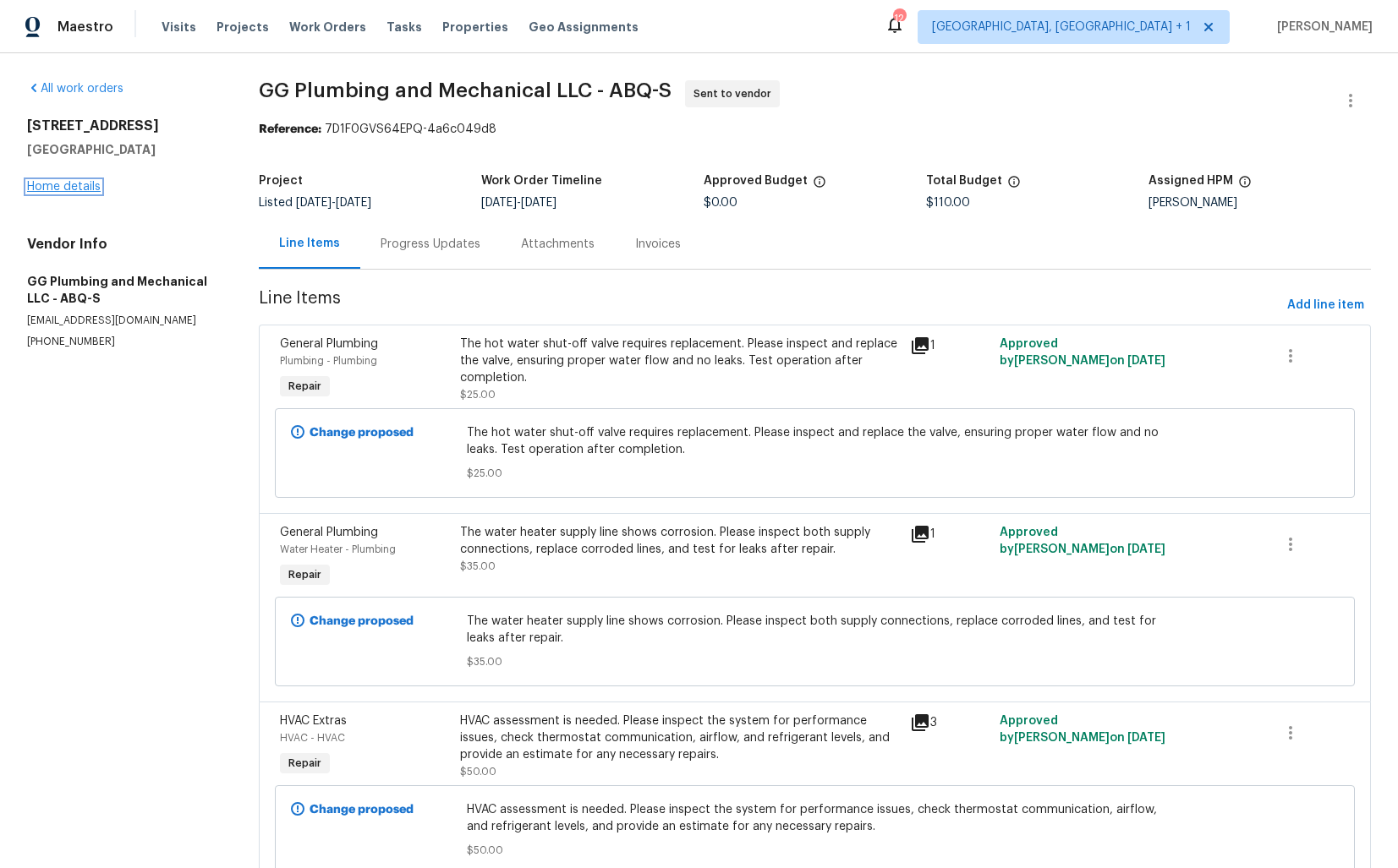
click at [70, 191] on link "Home details" at bounding box center [64, 187] width 74 height 12
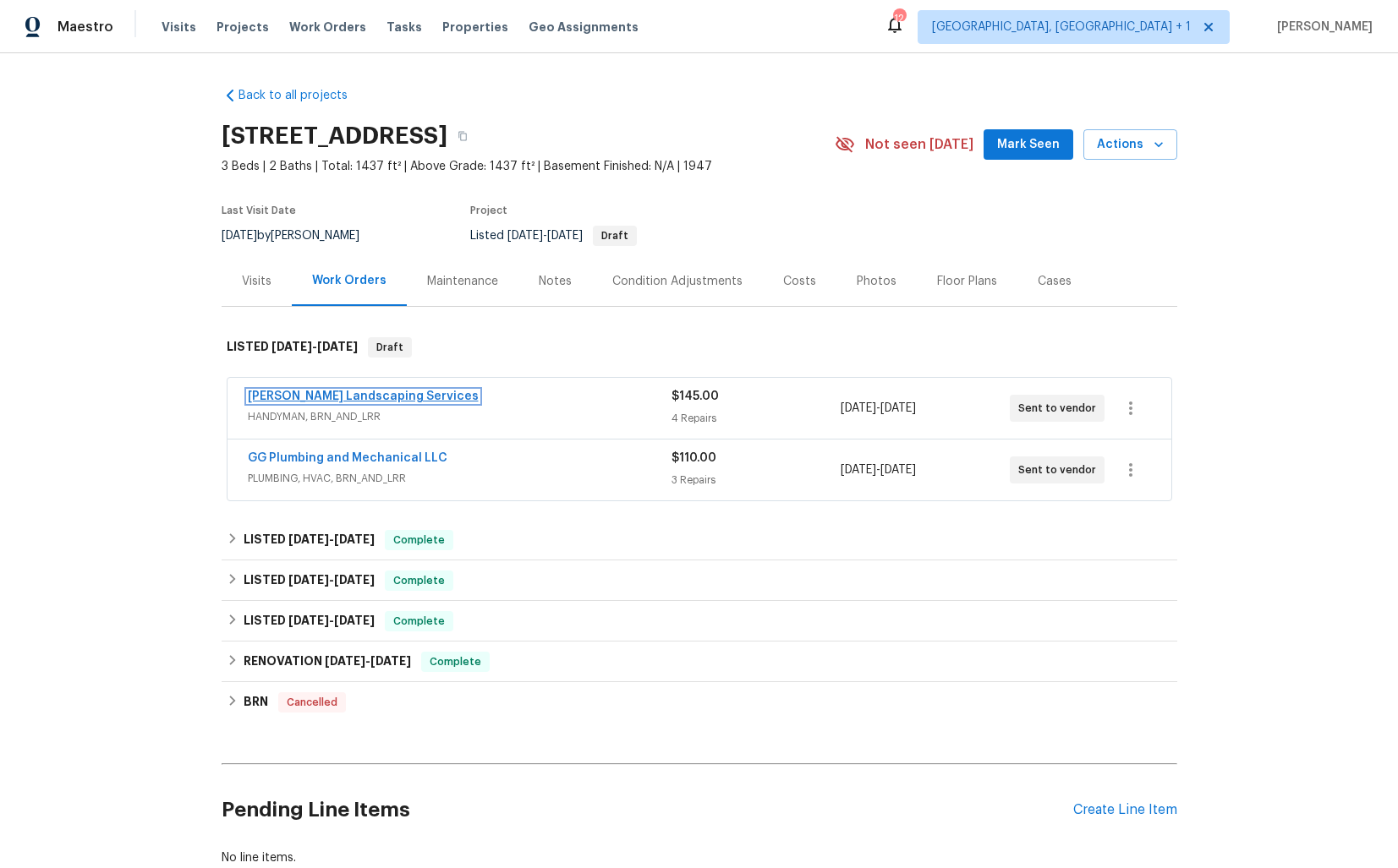
click at [317, 399] on link "[PERSON_NAME] Landscaping Services" at bounding box center [363, 397] width 231 height 12
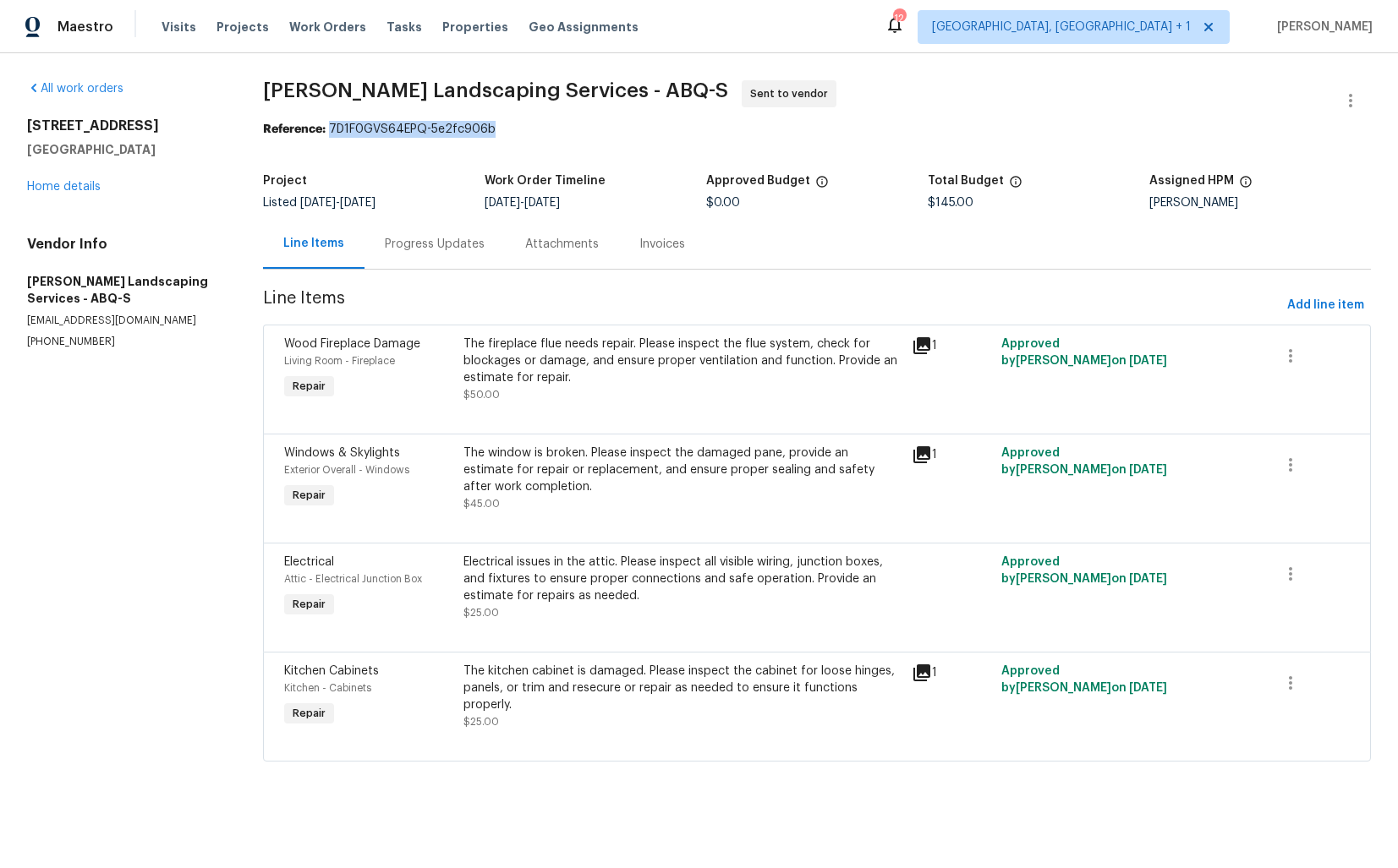
drag, startPoint x: 334, startPoint y: 132, endPoint x: 499, endPoint y: 130, distance: 165.0
click at [499, 130] on div "Reference: 7D1F0GVS64EPQ-5e2fc906b" at bounding box center [816, 129] width 1108 height 17
copy div "7D1F0GVS64EPQ-5e2fc906b"
click at [362, 108] on span "[PERSON_NAME] Landscaping Services - ABQ-S Sent to vendor" at bounding box center [796, 100] width 1067 height 41
click at [52, 190] on link "Home details" at bounding box center [64, 187] width 74 height 12
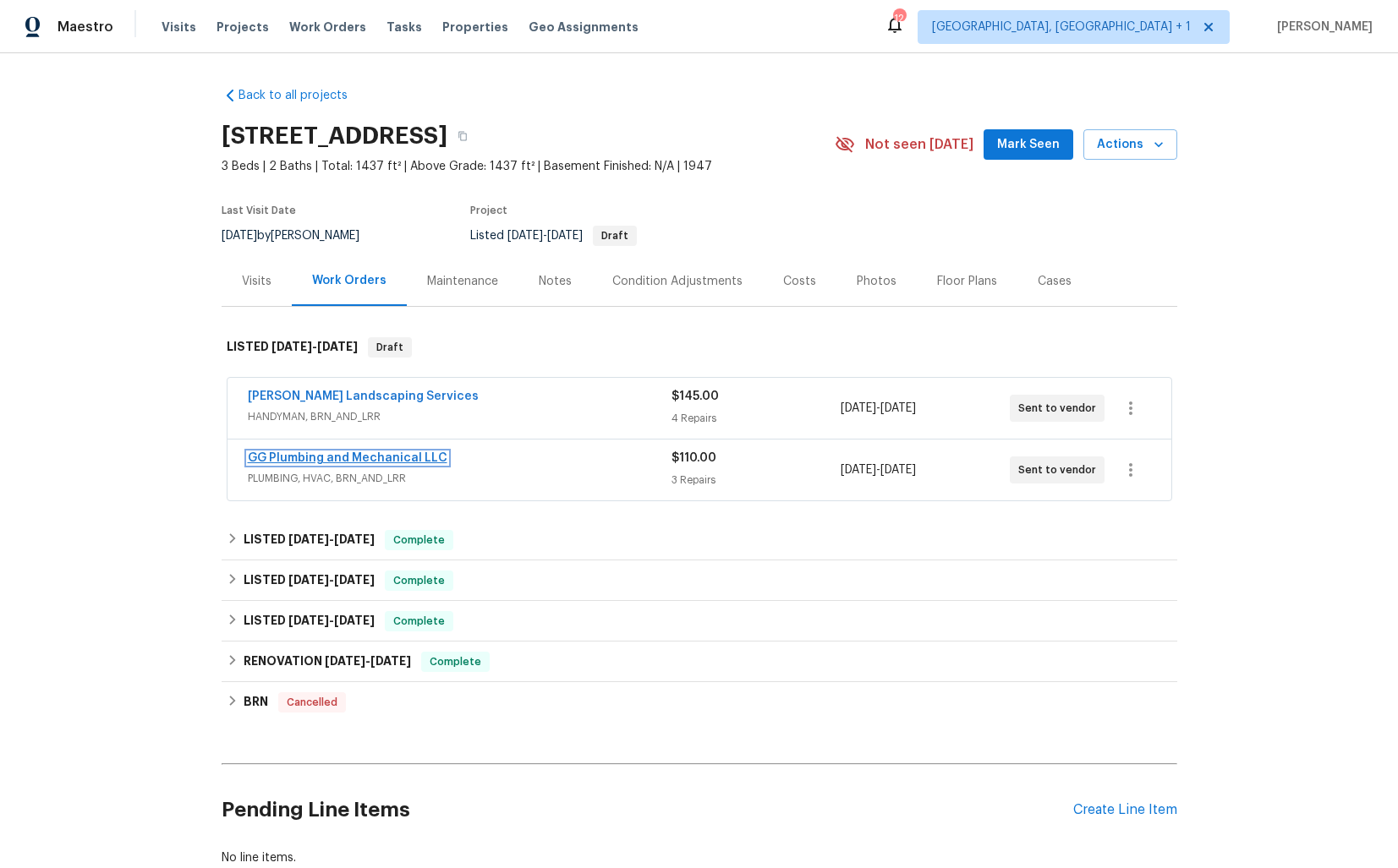
click at [332, 455] on link "GG Plumbing and Mechanical LLC" at bounding box center [348, 458] width 200 height 12
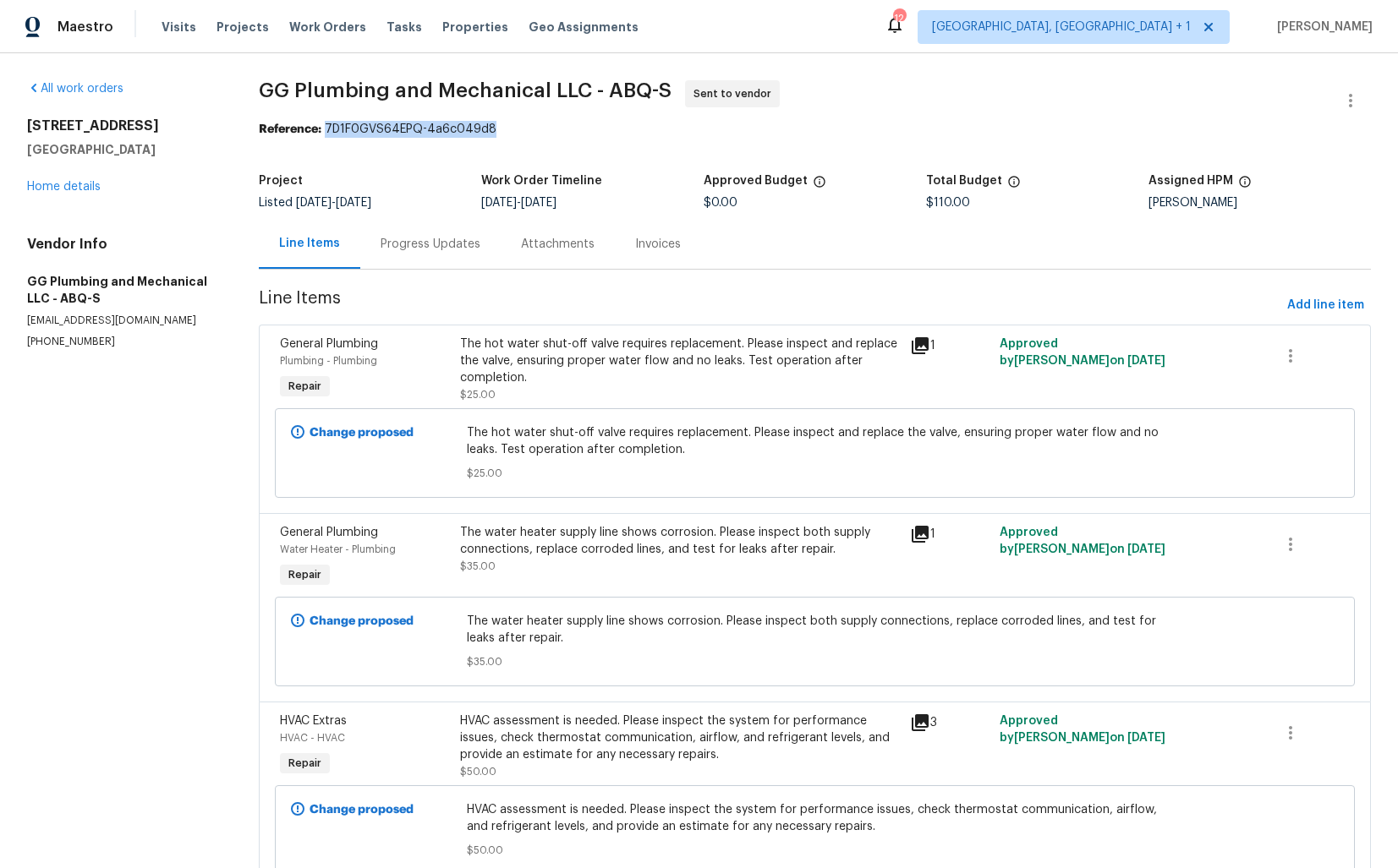
drag, startPoint x: 329, startPoint y: 130, endPoint x: 549, endPoint y: 130, distance: 220.0
click at [549, 130] on div "Reference: 7D1F0GVS64EPQ-4a6c049d8" at bounding box center [814, 129] width 1112 height 17
copy div "7D1F0GVS64EPQ-4a6c049d8"
click at [642, 147] on section "GG Plumbing and Mechanical LLC - ABQ-S Sent to vendor Reference: 7D1F0GVS64EPQ-…" at bounding box center [814, 495] width 1112 height 831
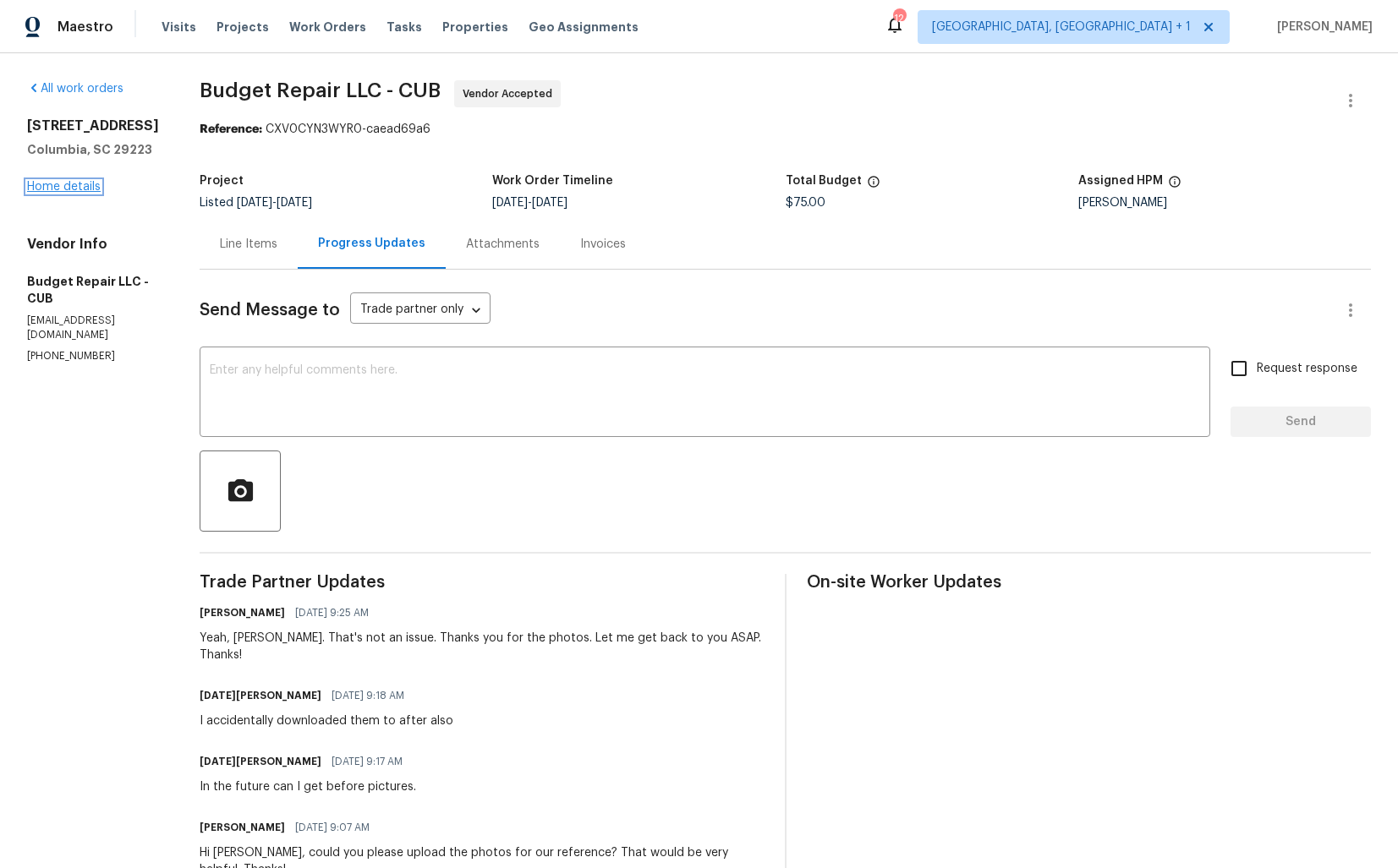
click at [62, 193] on link "Home details" at bounding box center [64, 187] width 74 height 12
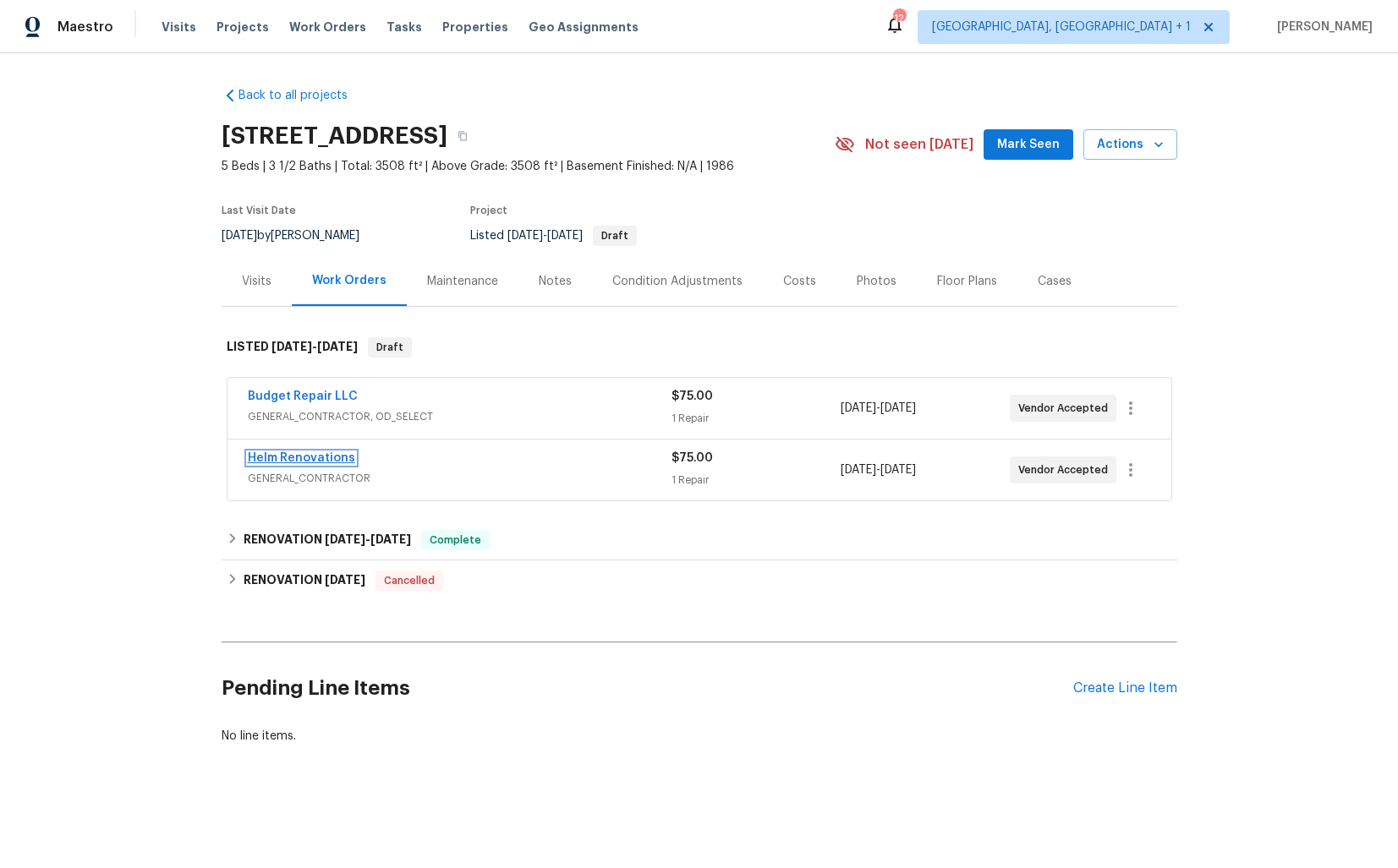
click at [312, 461] on link "Helm Renovations" at bounding box center [302, 458] width 108 height 12
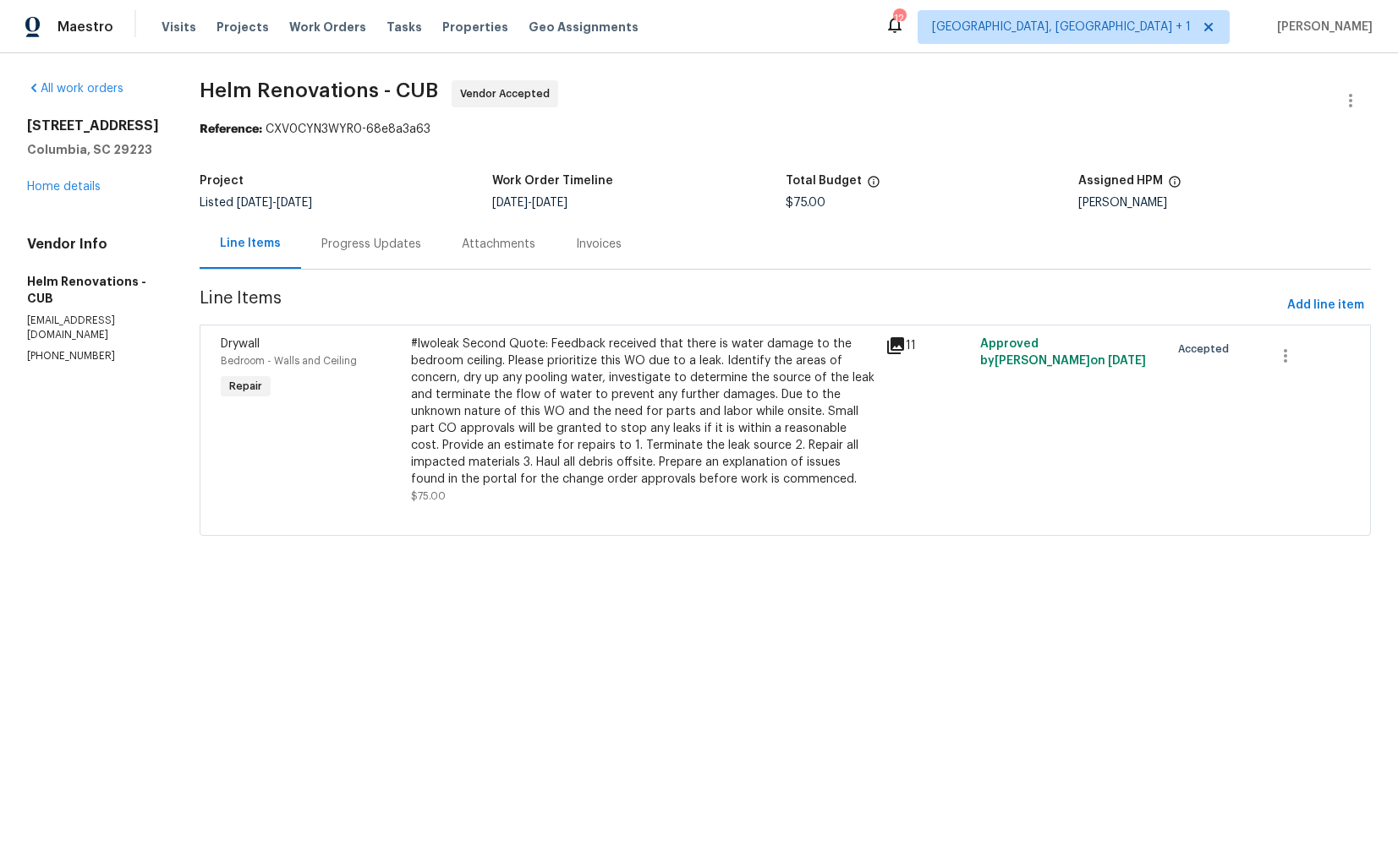
click at [403, 244] on div "Progress Updates" at bounding box center [372, 244] width 100 height 17
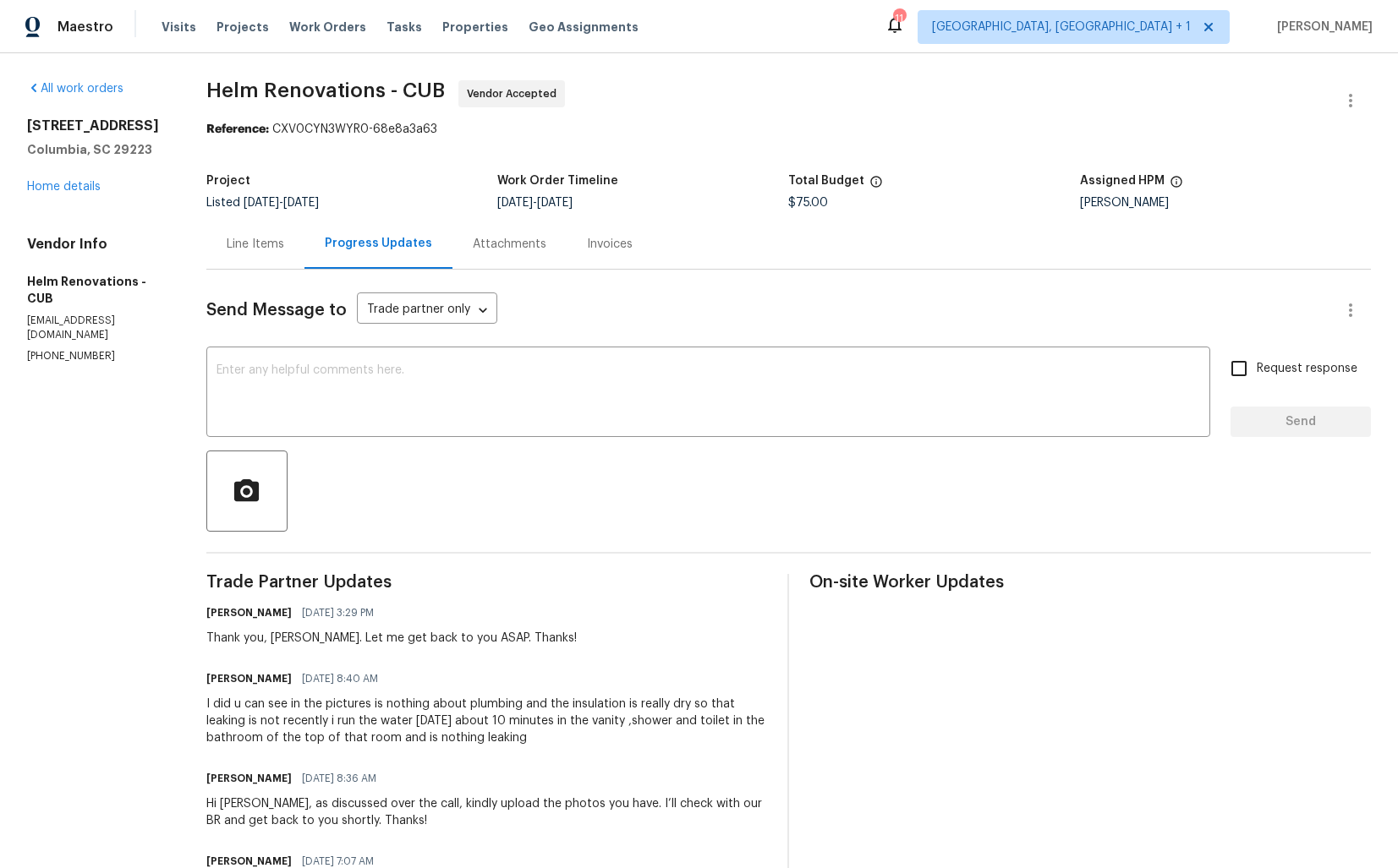
click at [282, 249] on div "Line Items" at bounding box center [256, 244] width 58 height 17
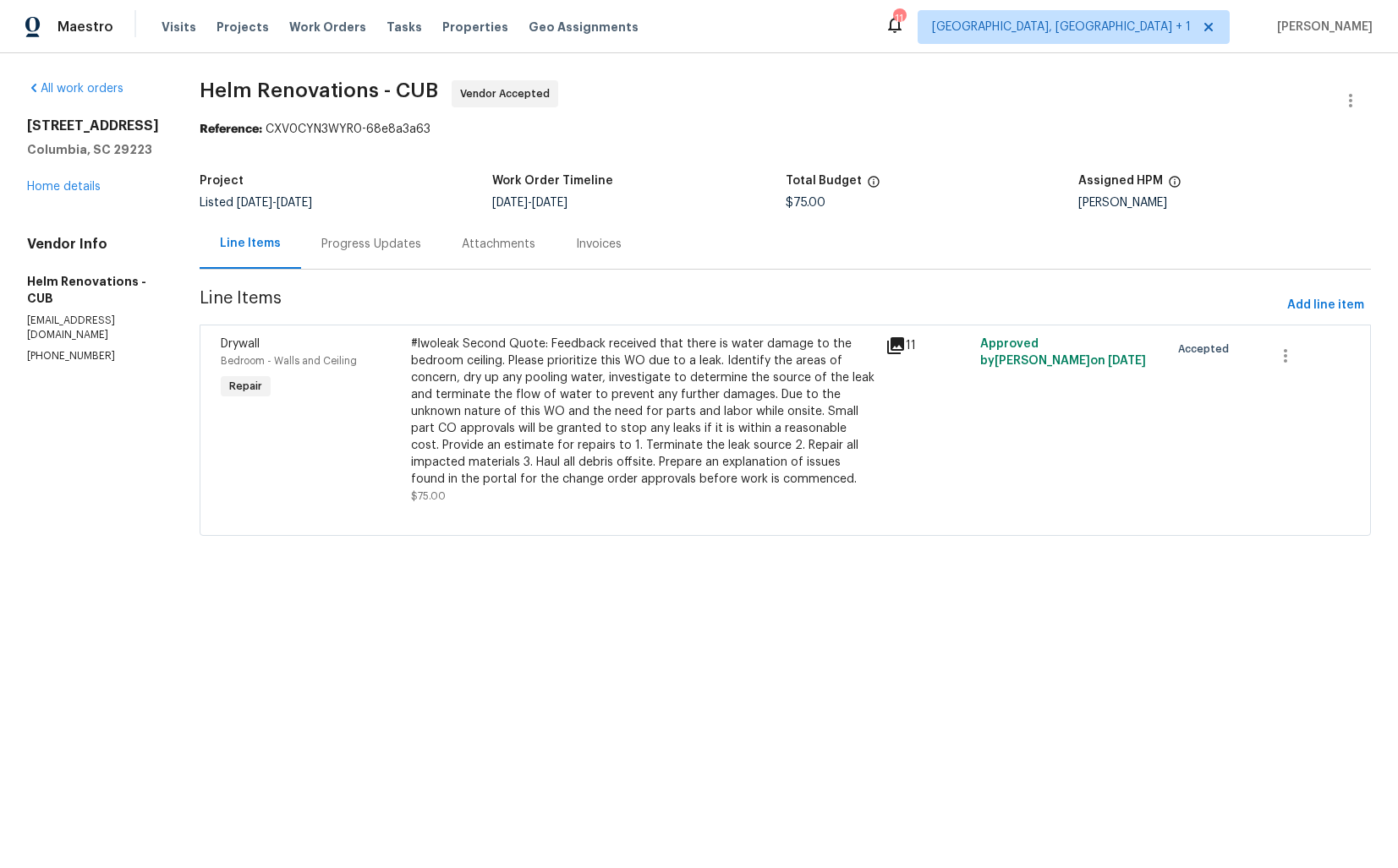
click at [582, 427] on div "#lwoleak Second Quote: Feedback received that there is water damage to the bedr…" at bounding box center [643, 412] width 465 height 152
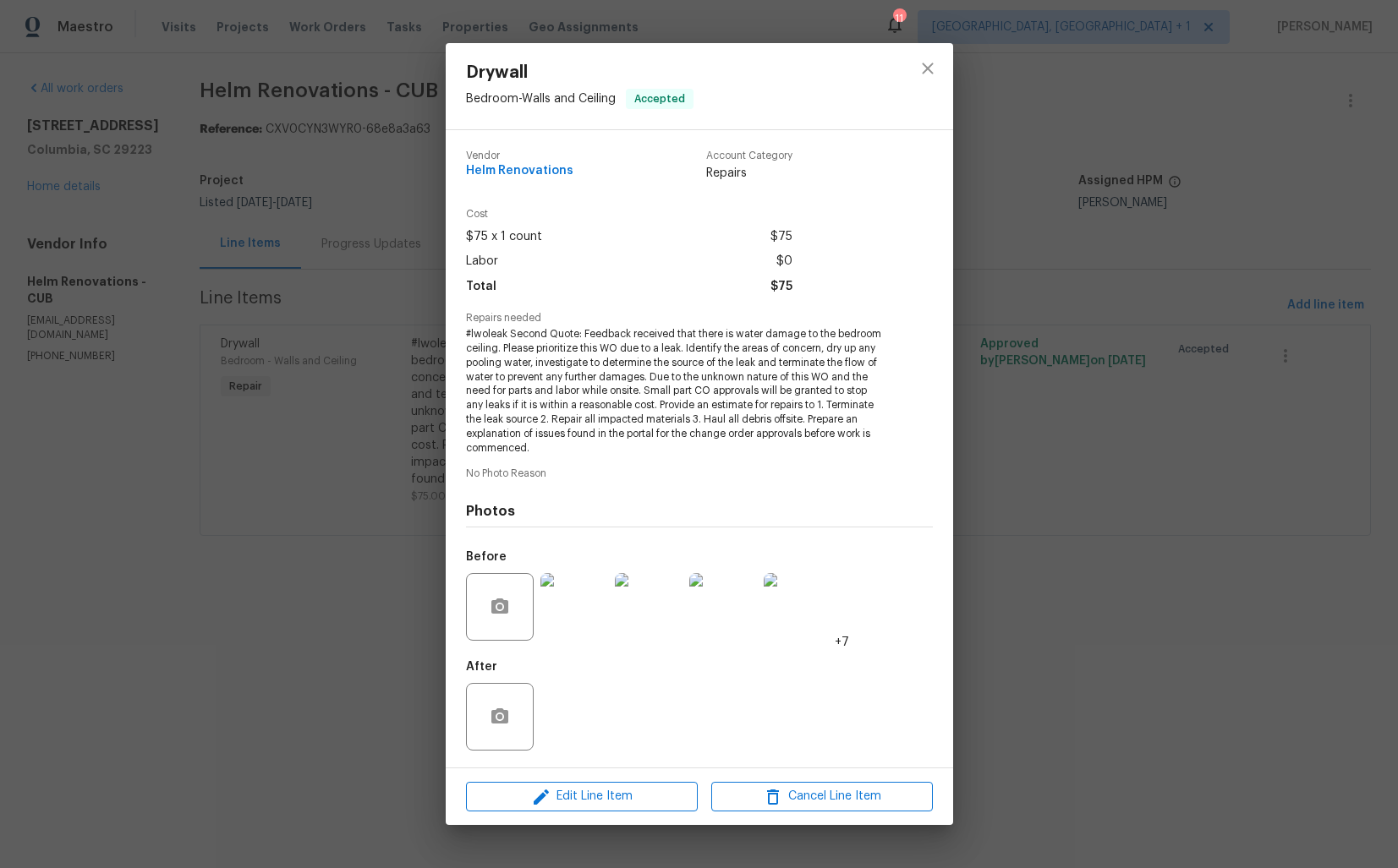
click at [572, 603] on img at bounding box center [575, 607] width 68 height 68
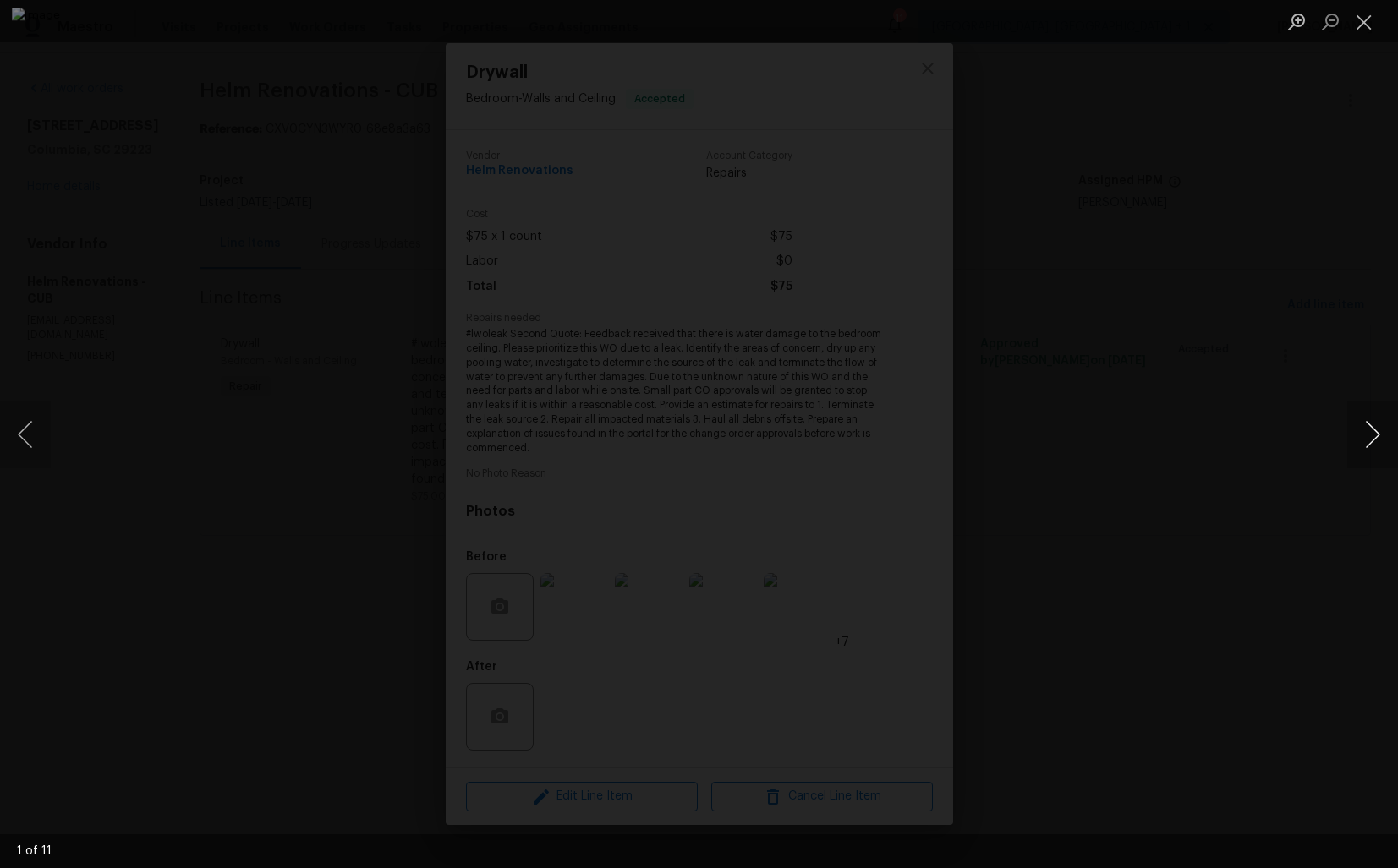
click at [1353, 441] on button "Next image" at bounding box center [1373, 434] width 51 height 68
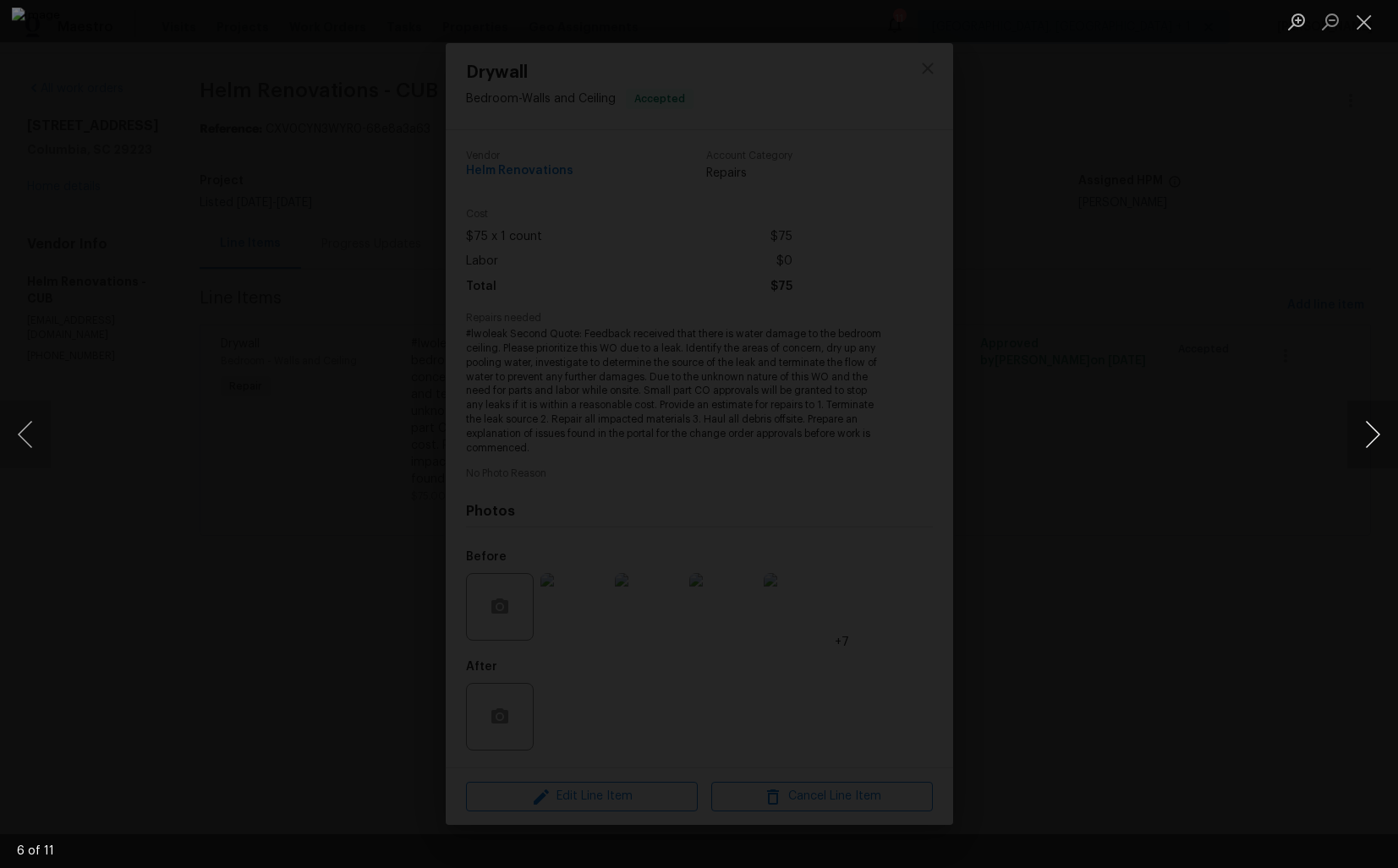
click at [1353, 441] on button "Next image" at bounding box center [1373, 434] width 51 height 68
click at [1355, 439] on button "Next image" at bounding box center [1373, 434] width 51 height 68
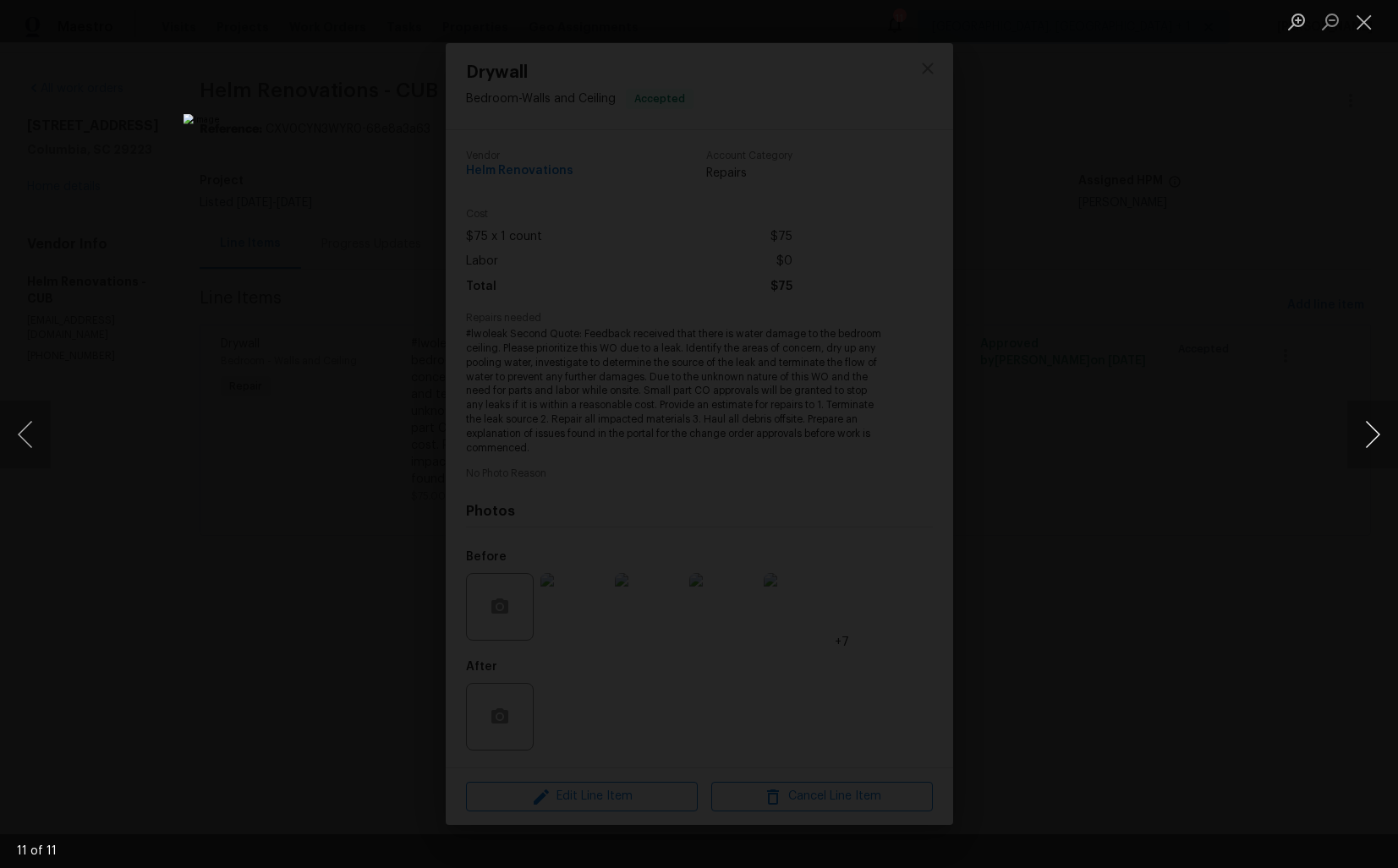
click at [1355, 439] on button "Next image" at bounding box center [1373, 434] width 51 height 68
click at [1219, 366] on div "Lightbox" at bounding box center [699, 434] width 1398 height 868
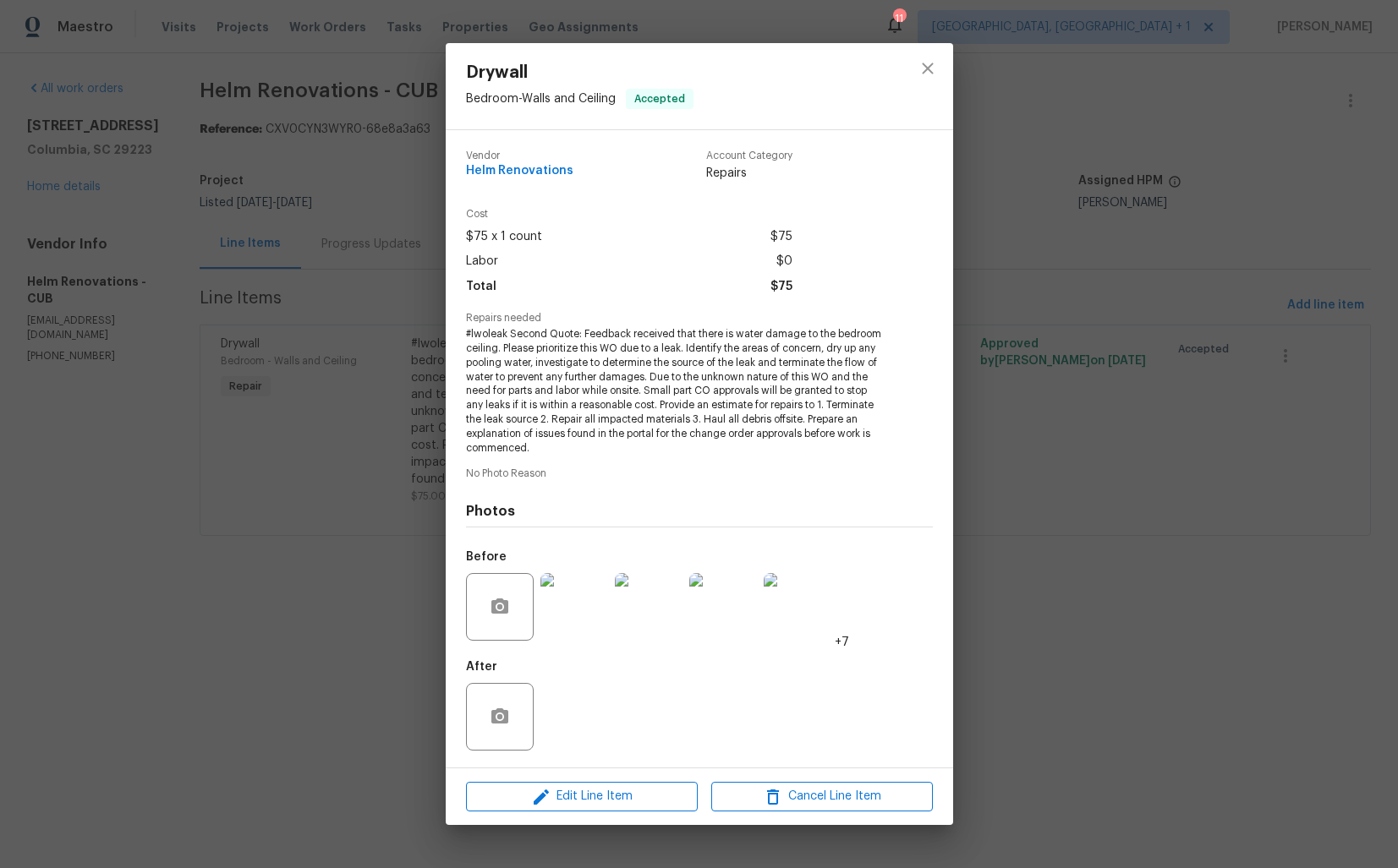
click at [1132, 380] on div "Drywall Bedroom - Walls and Ceiling Accepted Vendor Helm Renovations Account Ca…" at bounding box center [699, 434] width 1398 height 868
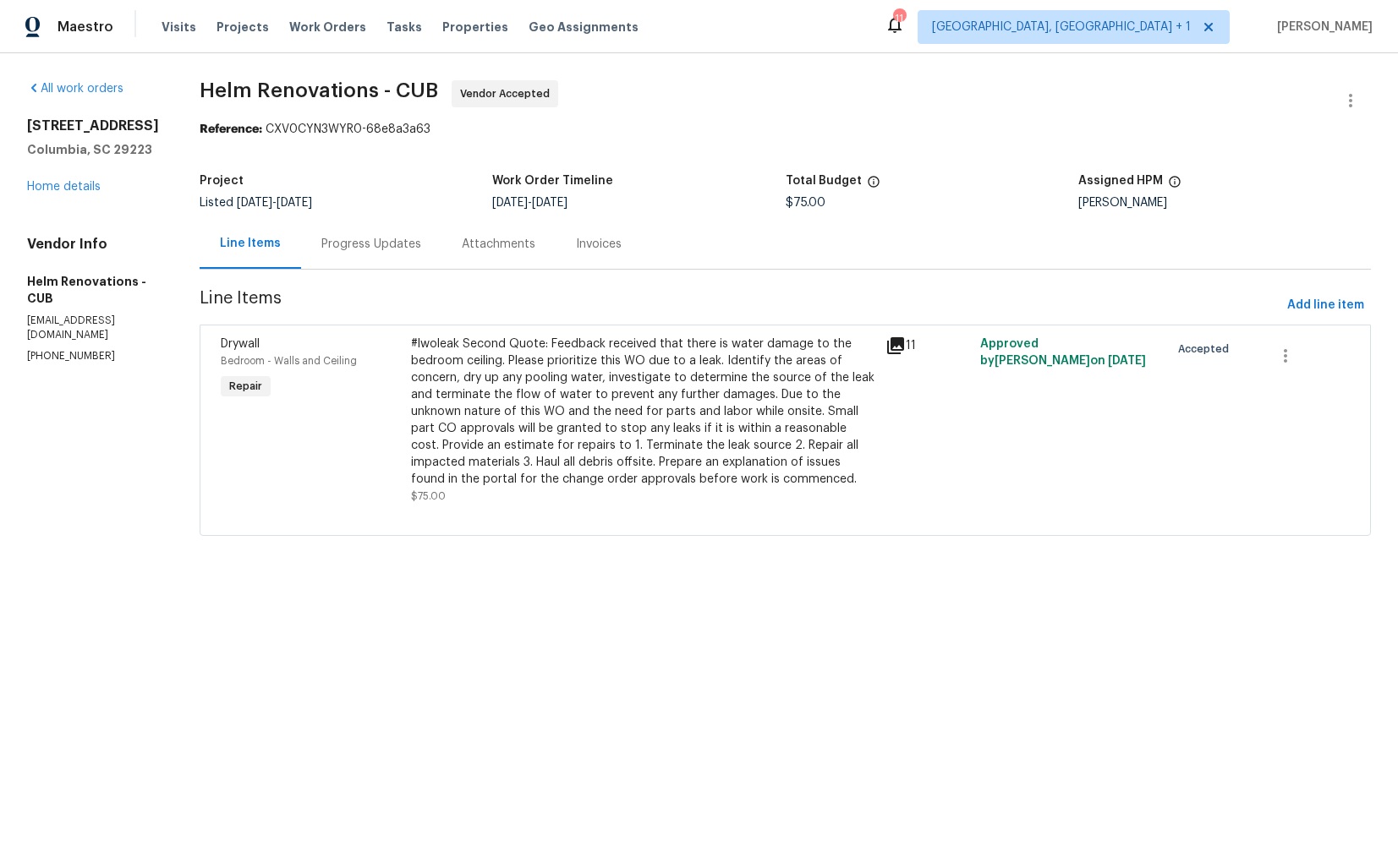
click at [372, 248] on div "Progress Updates" at bounding box center [372, 244] width 100 height 17
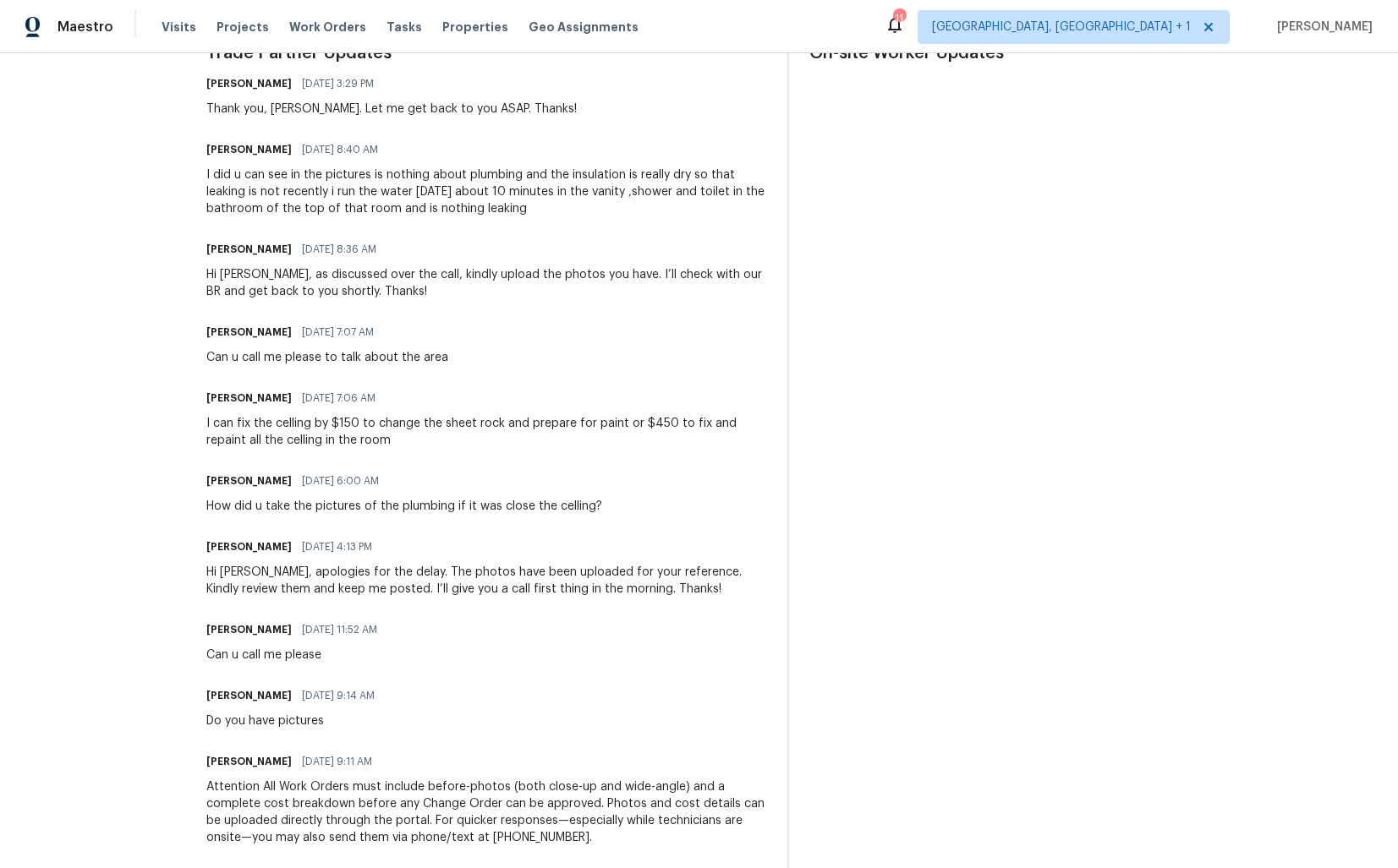
scroll to position [465, 0]
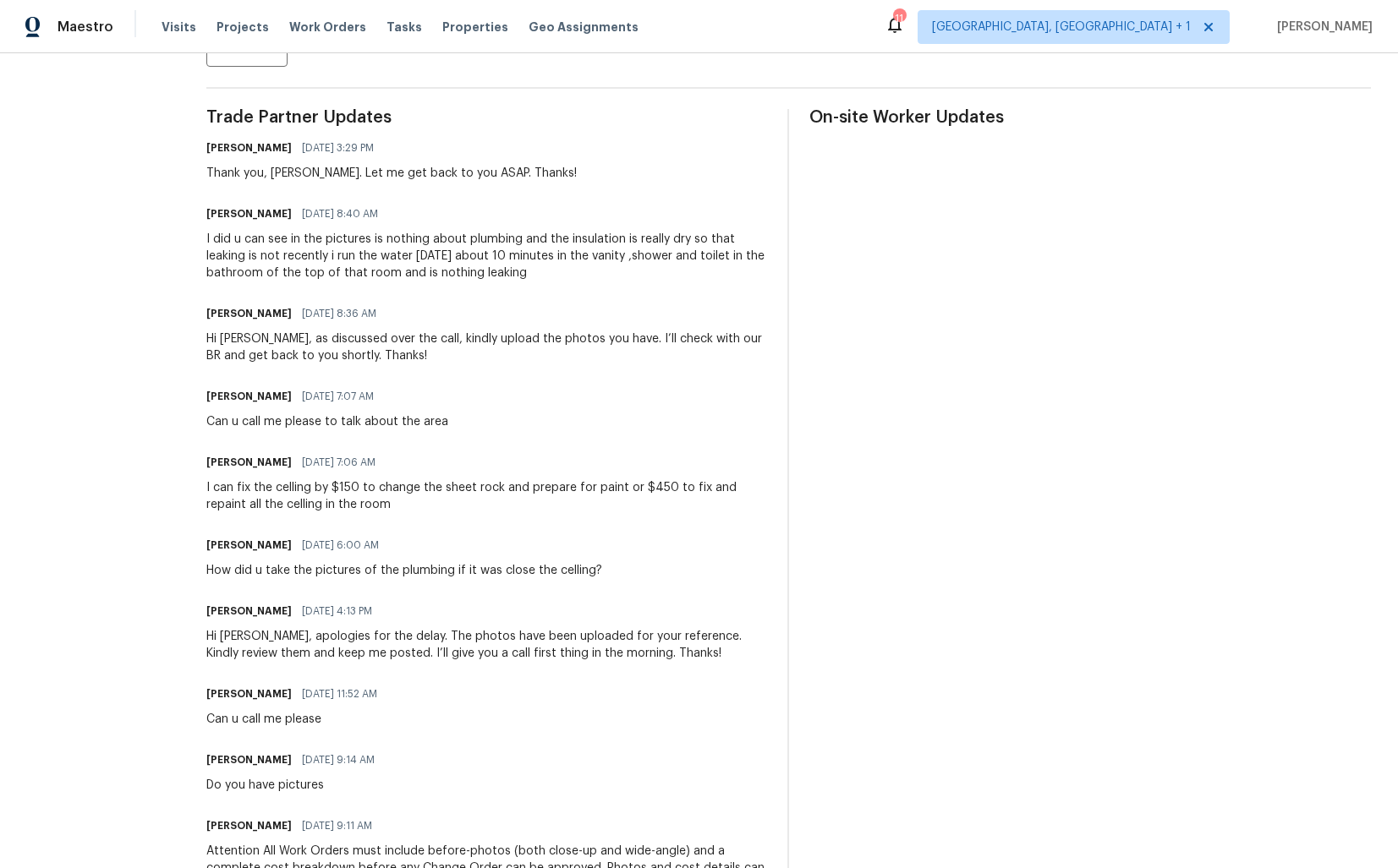
drag, startPoint x: 226, startPoint y: 243, endPoint x: 583, endPoint y: 274, distance: 358.3
click at [583, 274] on div "All work orders 121 Genessee Valley Rd Columbia, SC 29223 Home details Vendor I…" at bounding box center [699, 332] width 1398 height 1486
click at [583, 274] on div "I did u can see in the pictures is nothing about plumbing and the insulation is…" at bounding box center [488, 256] width 562 height 51
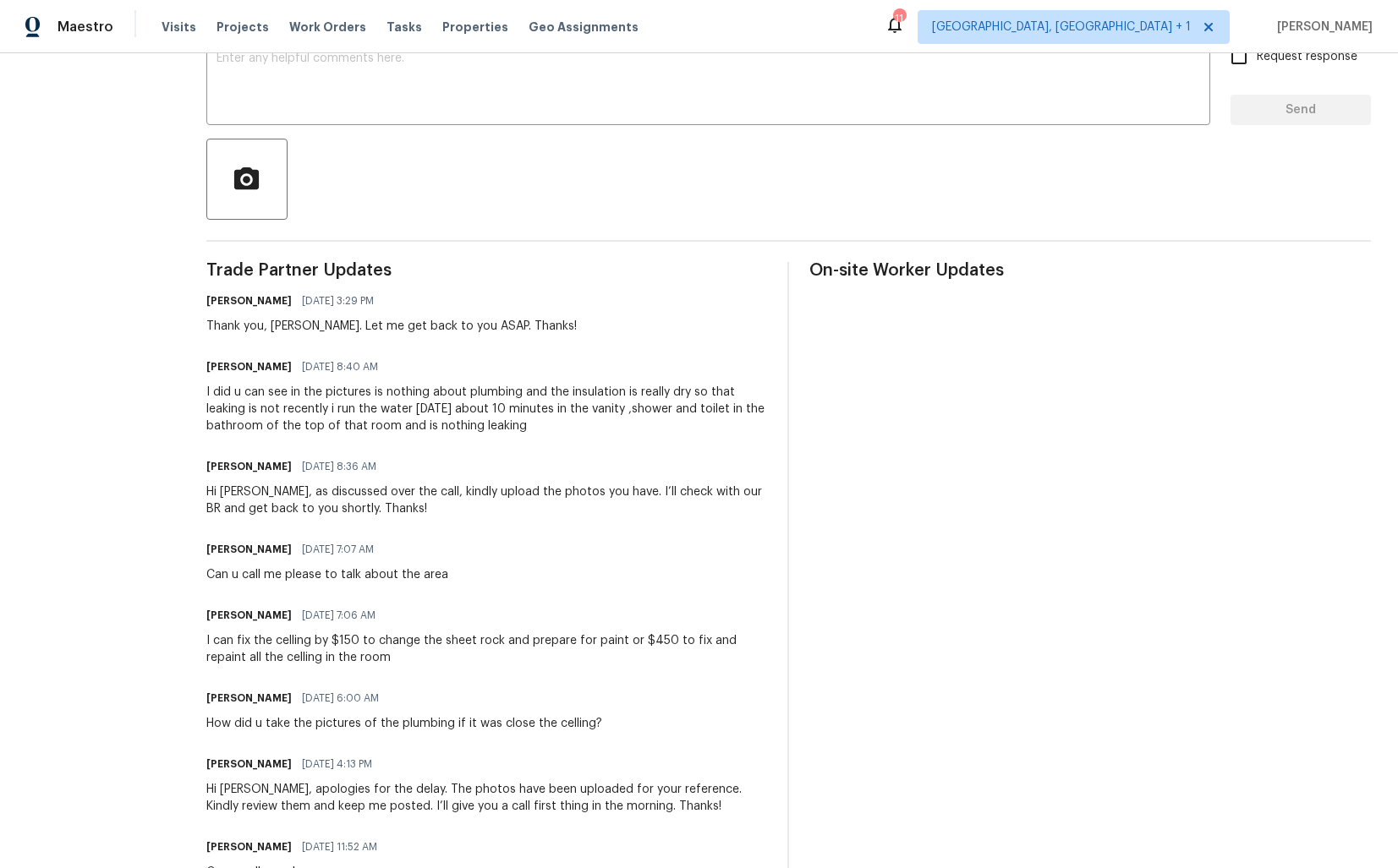
scroll to position [0, 0]
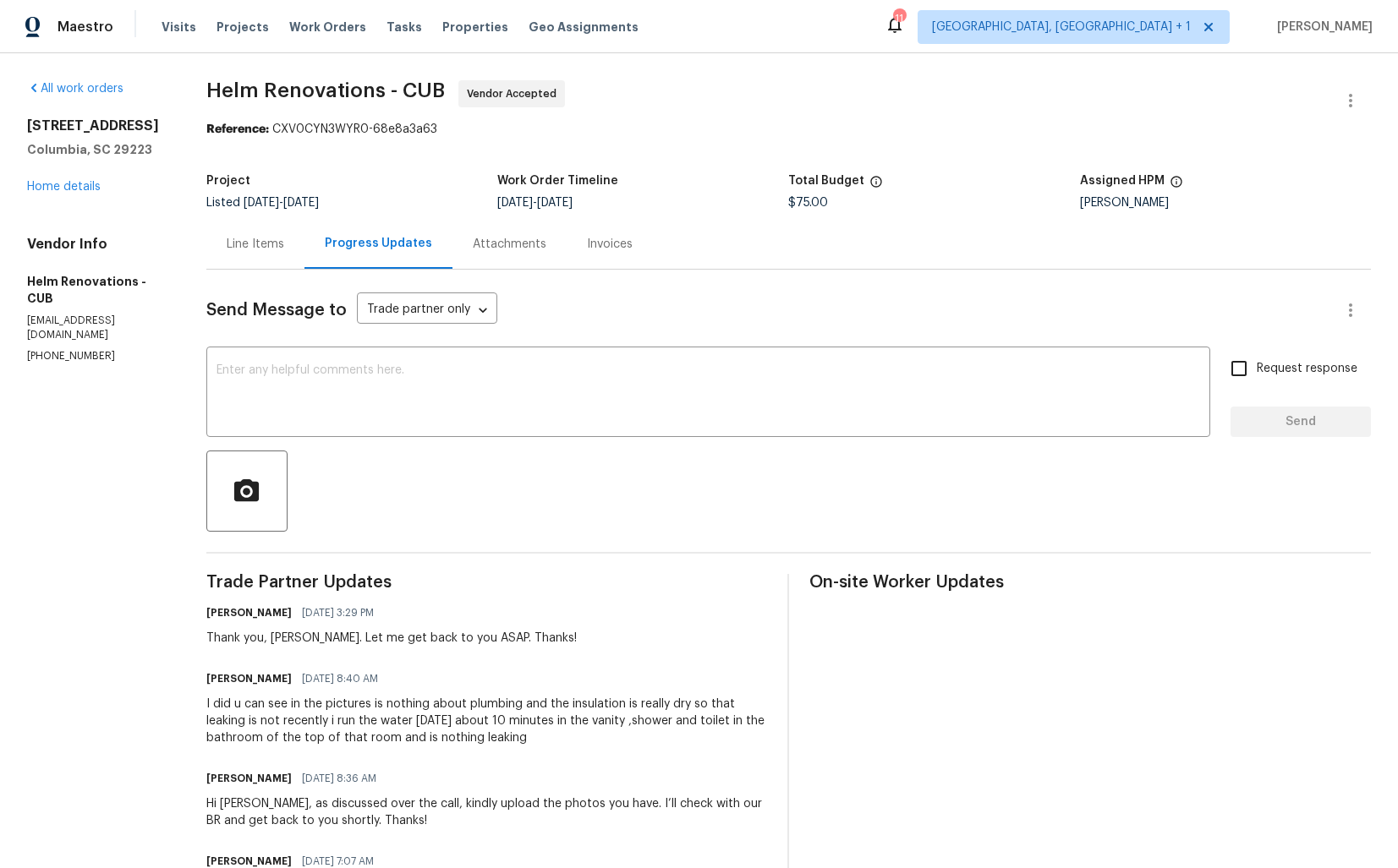
click at [405, 367] on textarea at bounding box center [708, 394] width 984 height 59
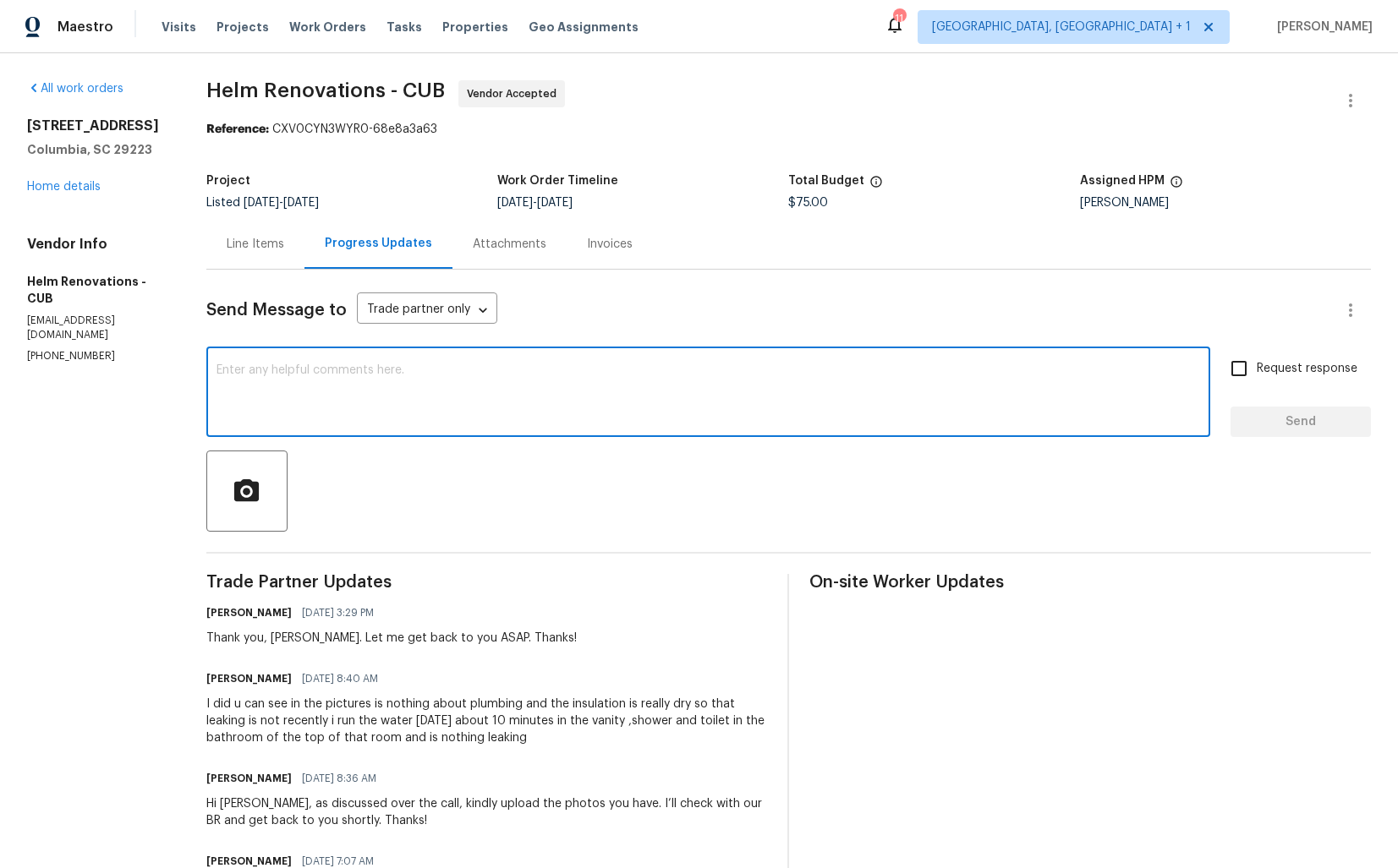
click at [471, 402] on textarea at bounding box center [708, 394] width 984 height 59
click at [67, 191] on link "Home details" at bounding box center [64, 187] width 74 height 12
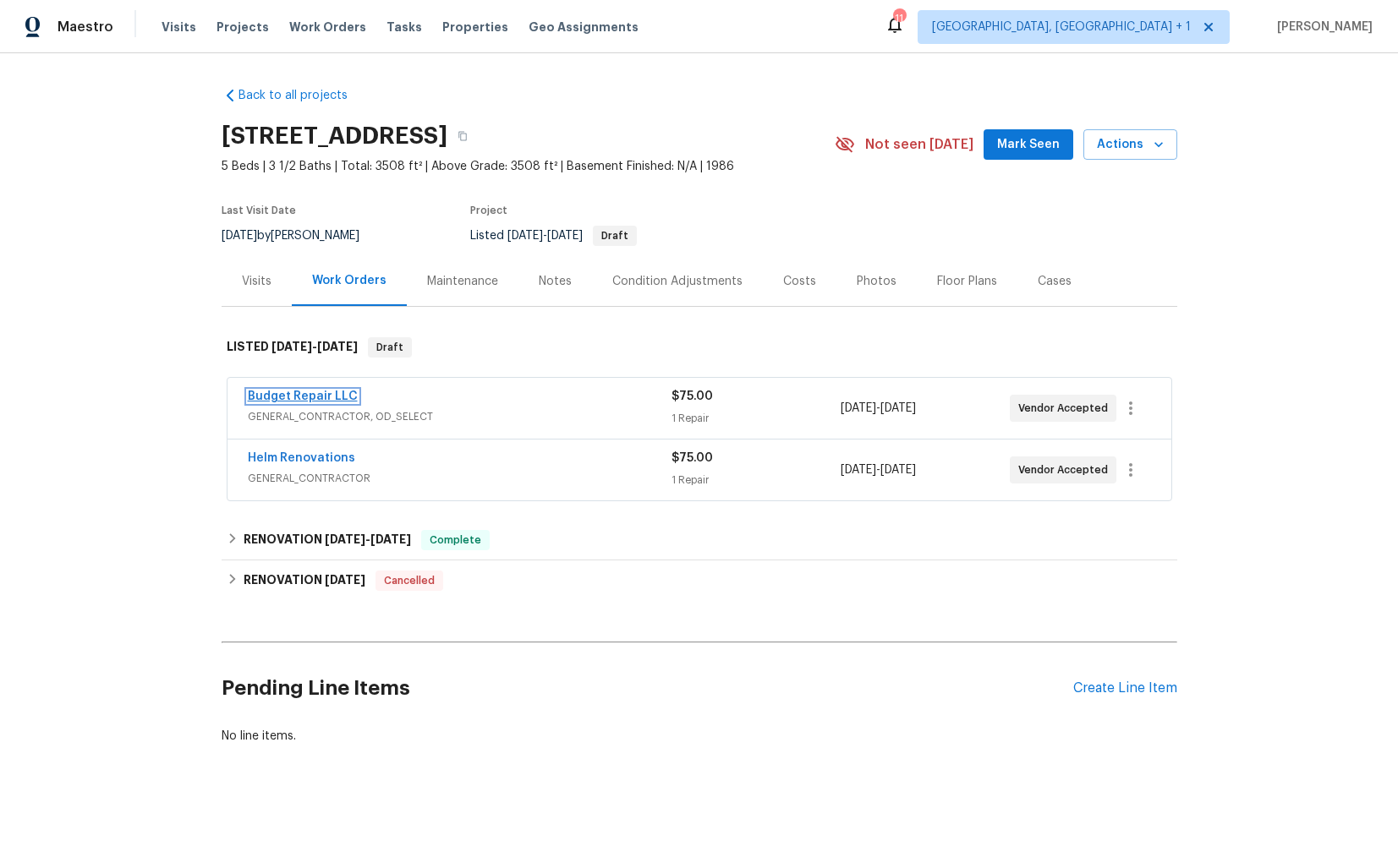
click at [277, 398] on link "Budget Repair LLC" at bounding box center [303, 397] width 110 height 12
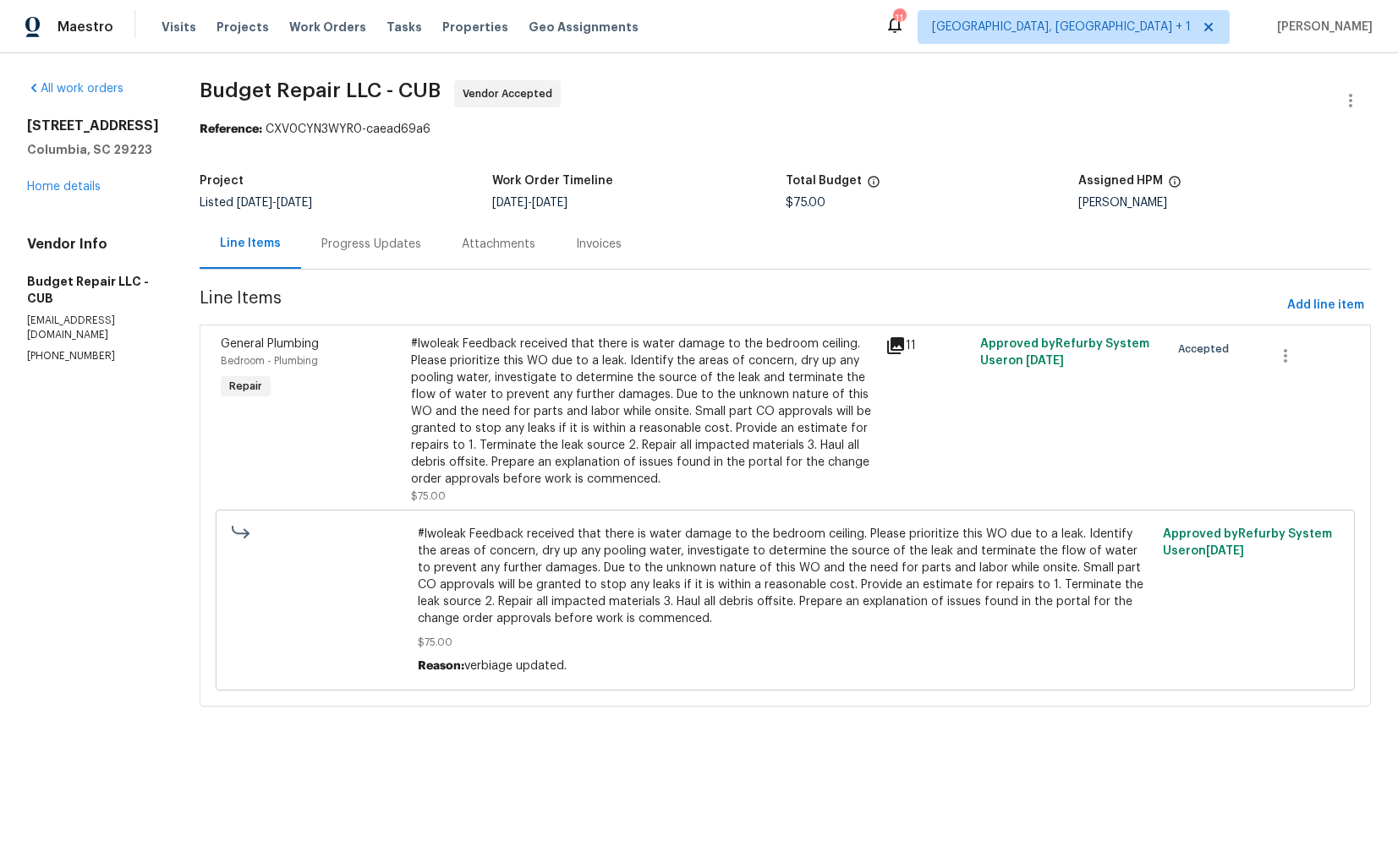
click at [362, 253] on div "Progress Updates" at bounding box center [372, 244] width 100 height 17
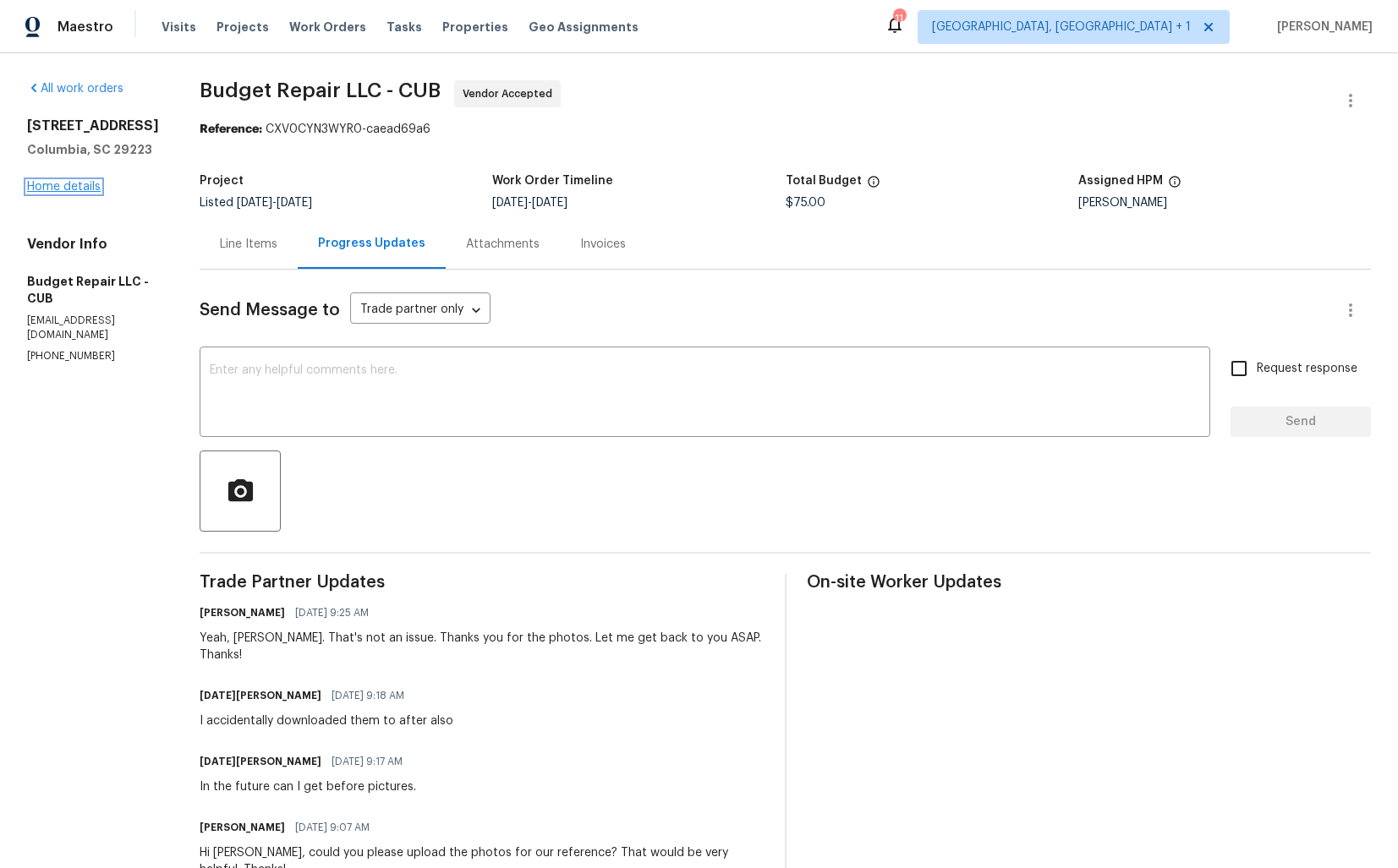
click at [66, 193] on link "Home details" at bounding box center [64, 187] width 74 height 12
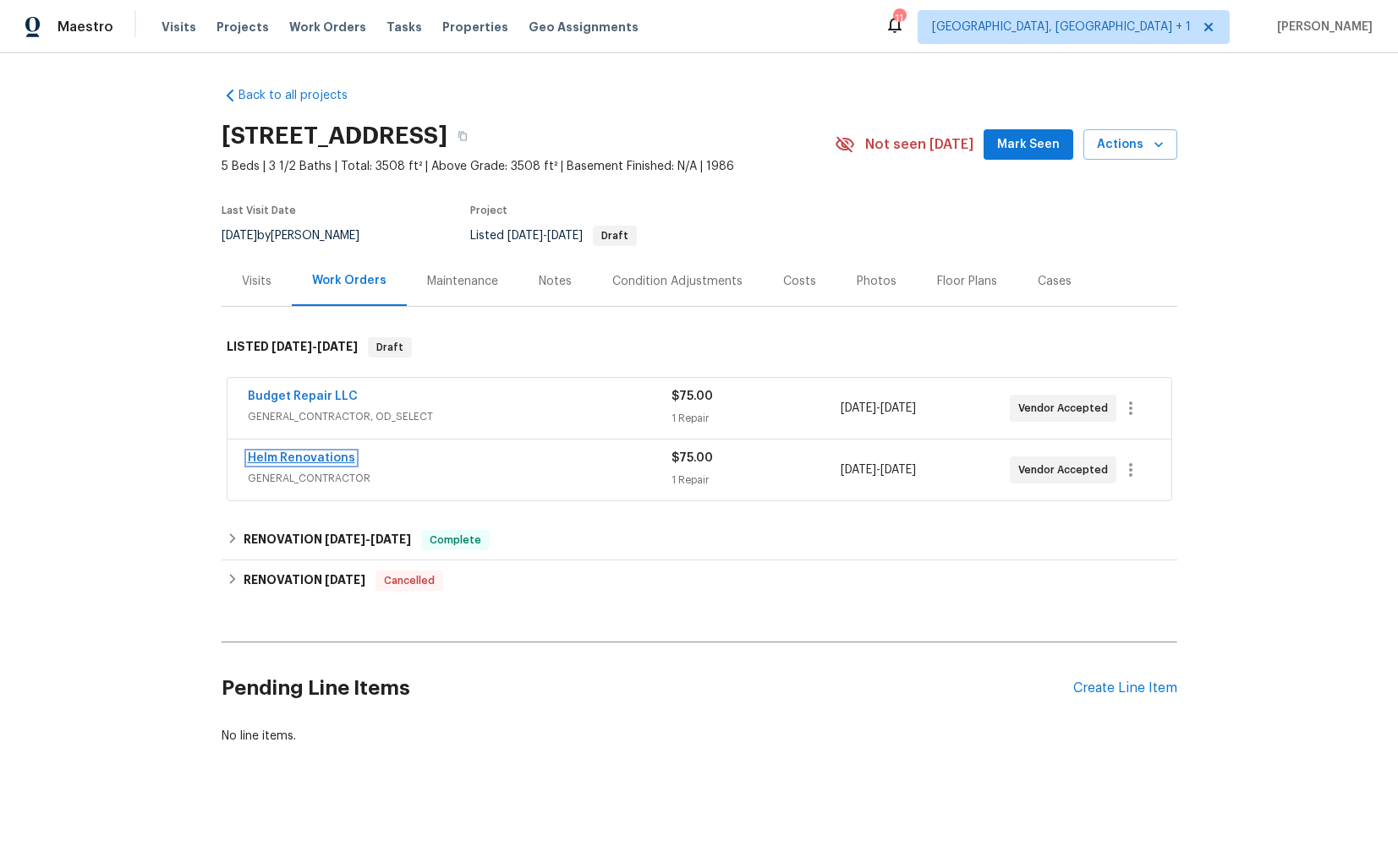
click at [275, 457] on link "Helm Renovations" at bounding box center [302, 458] width 108 height 12
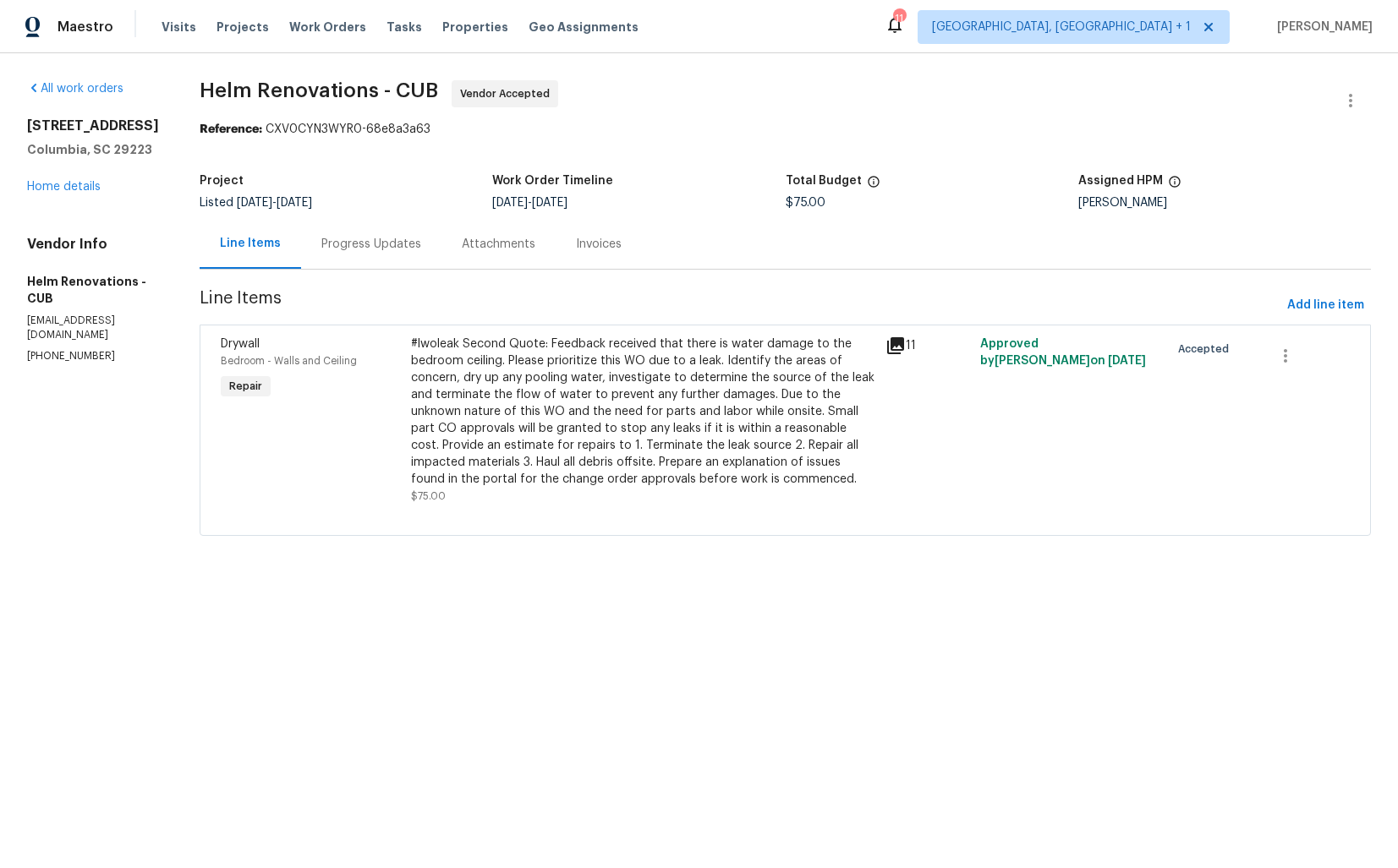
click at [384, 250] on div "Progress Updates" at bounding box center [372, 244] width 100 height 17
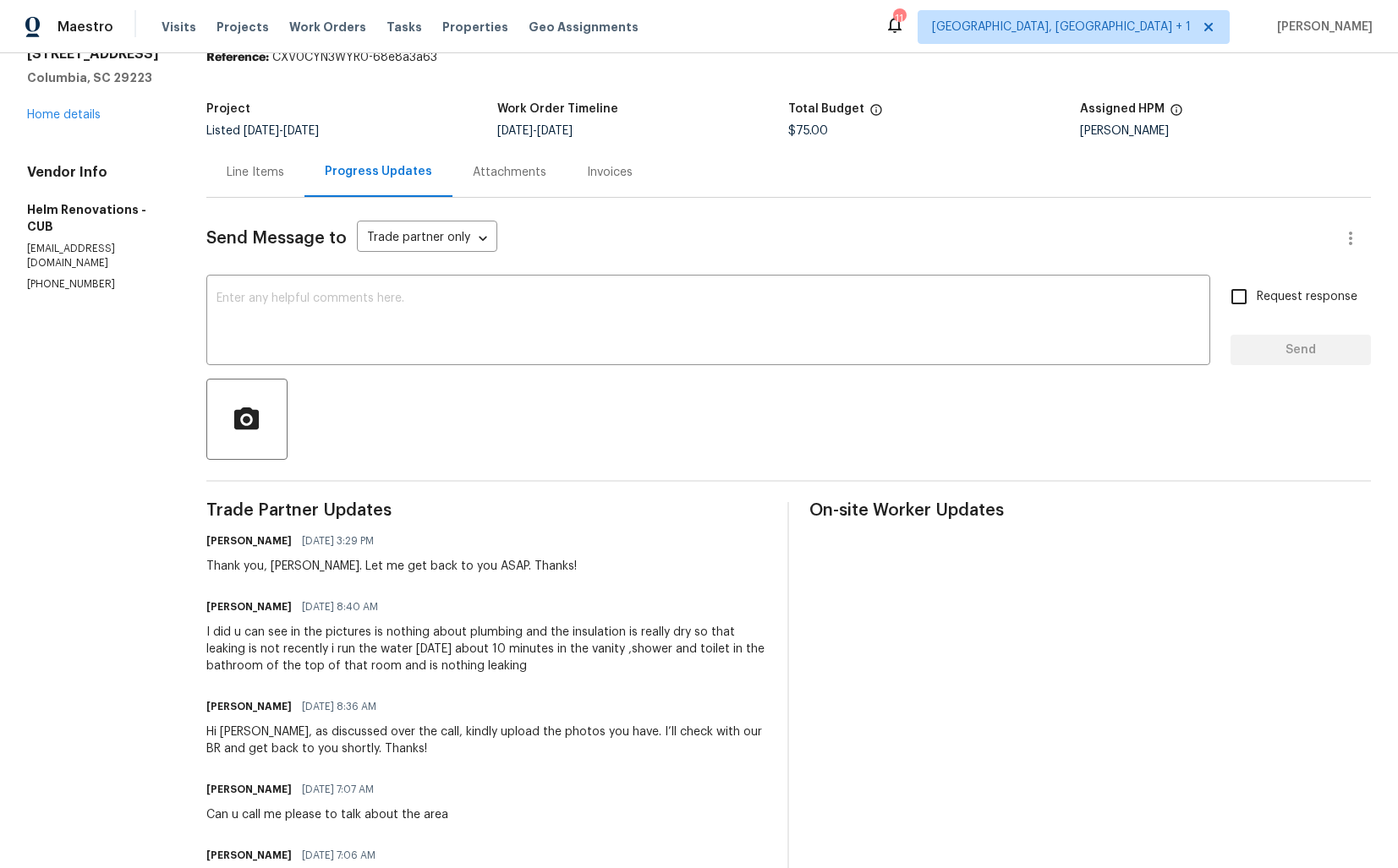
scroll to position [85, 0]
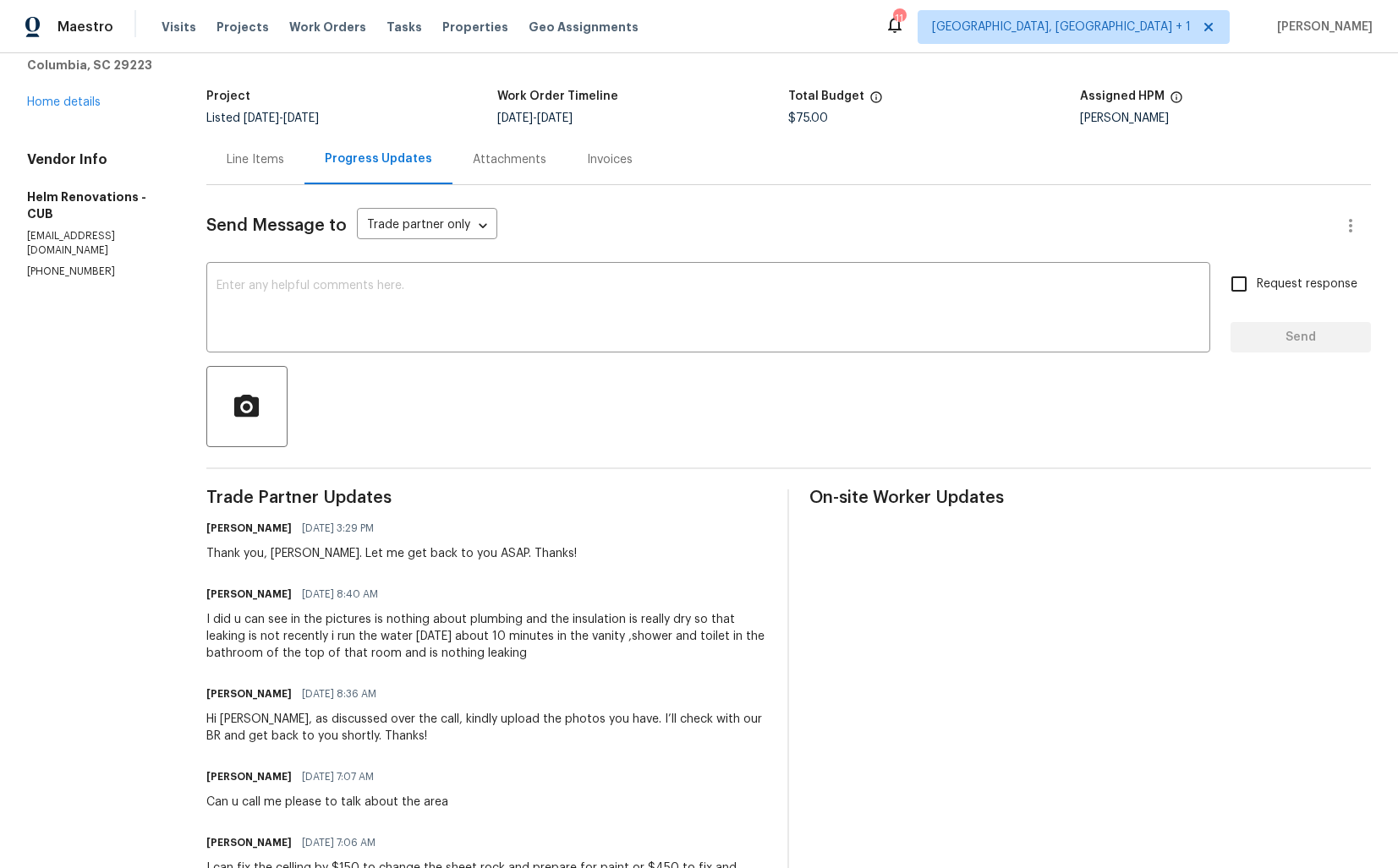
click at [238, 593] on h6 "Hector Martinez" at bounding box center [249, 594] width 85 height 17
copy h6 "Hector"
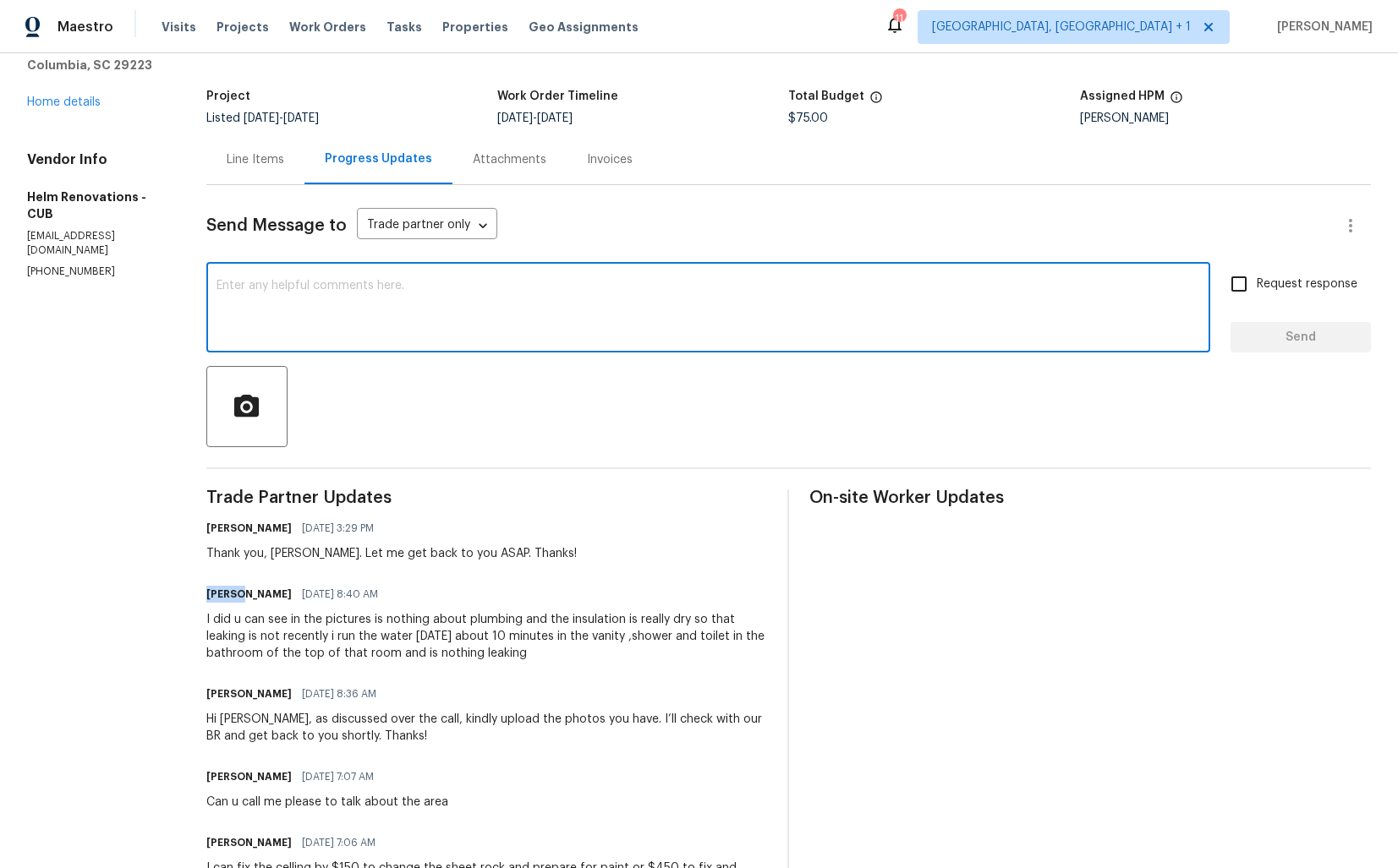
click at [478, 338] on textarea at bounding box center [708, 309] width 984 height 59
paste textarea "Hector"
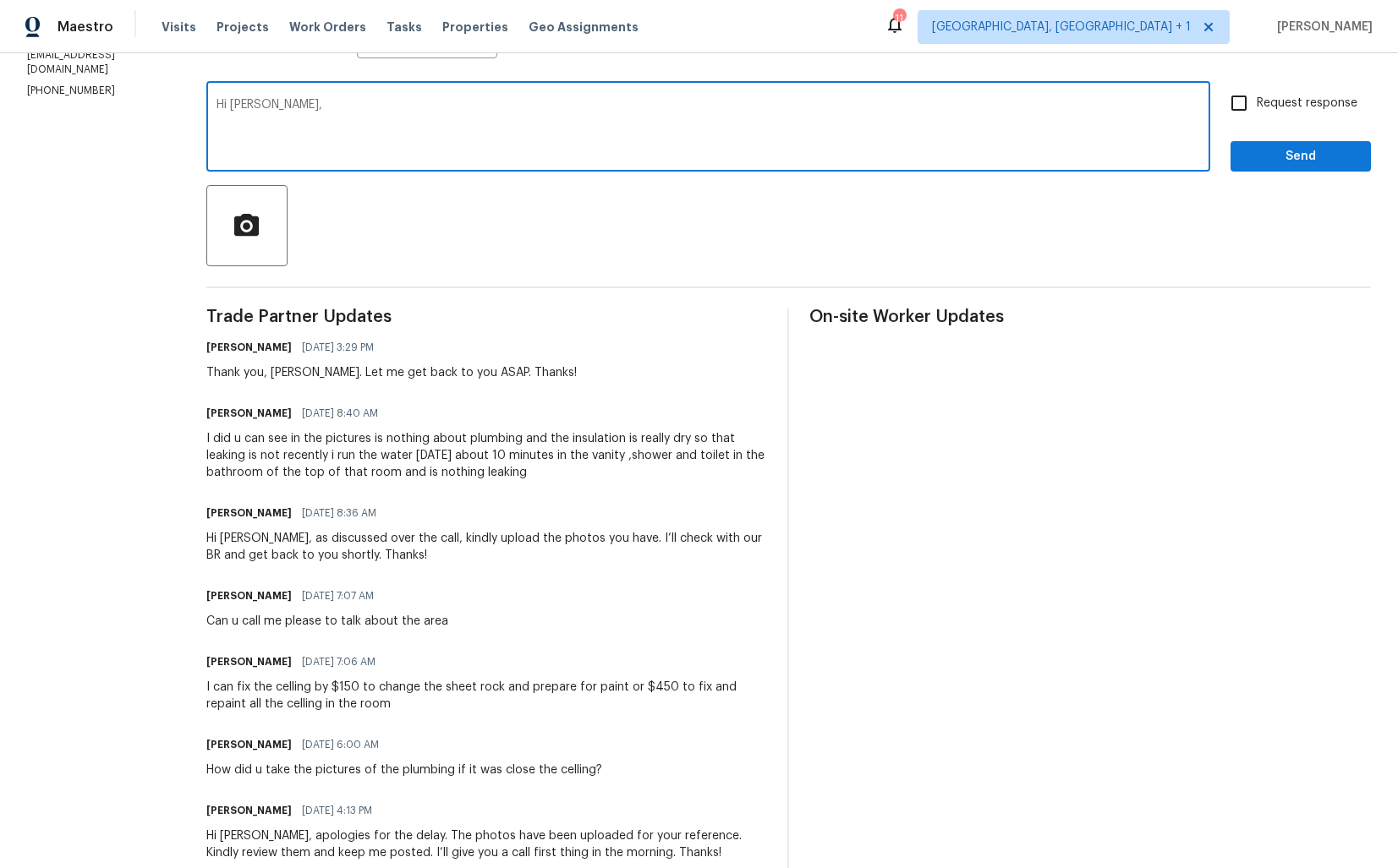
scroll to position [0, 0]
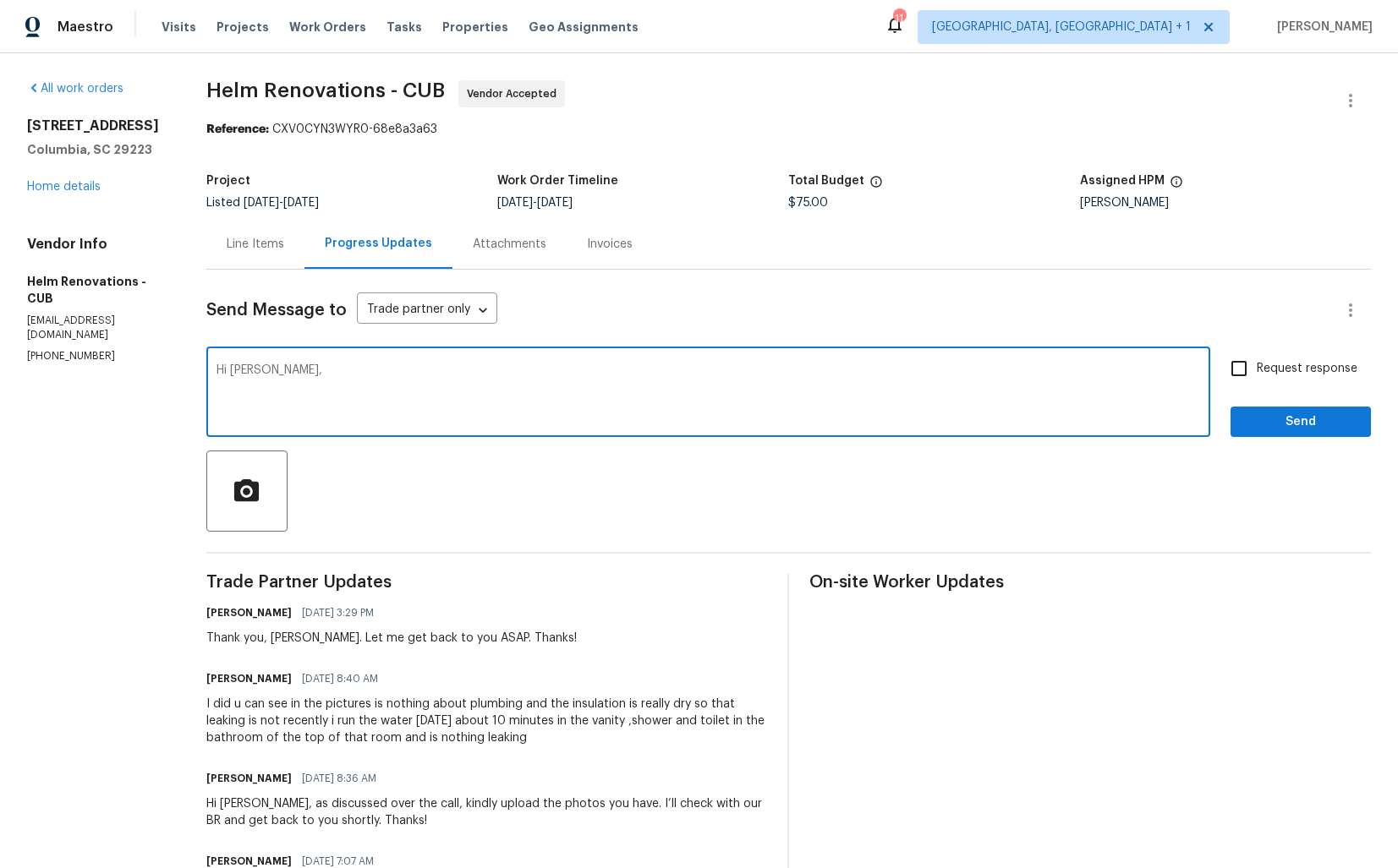
click at [348, 367] on textarea "Hi Hector," at bounding box center [708, 394] width 984 height 59
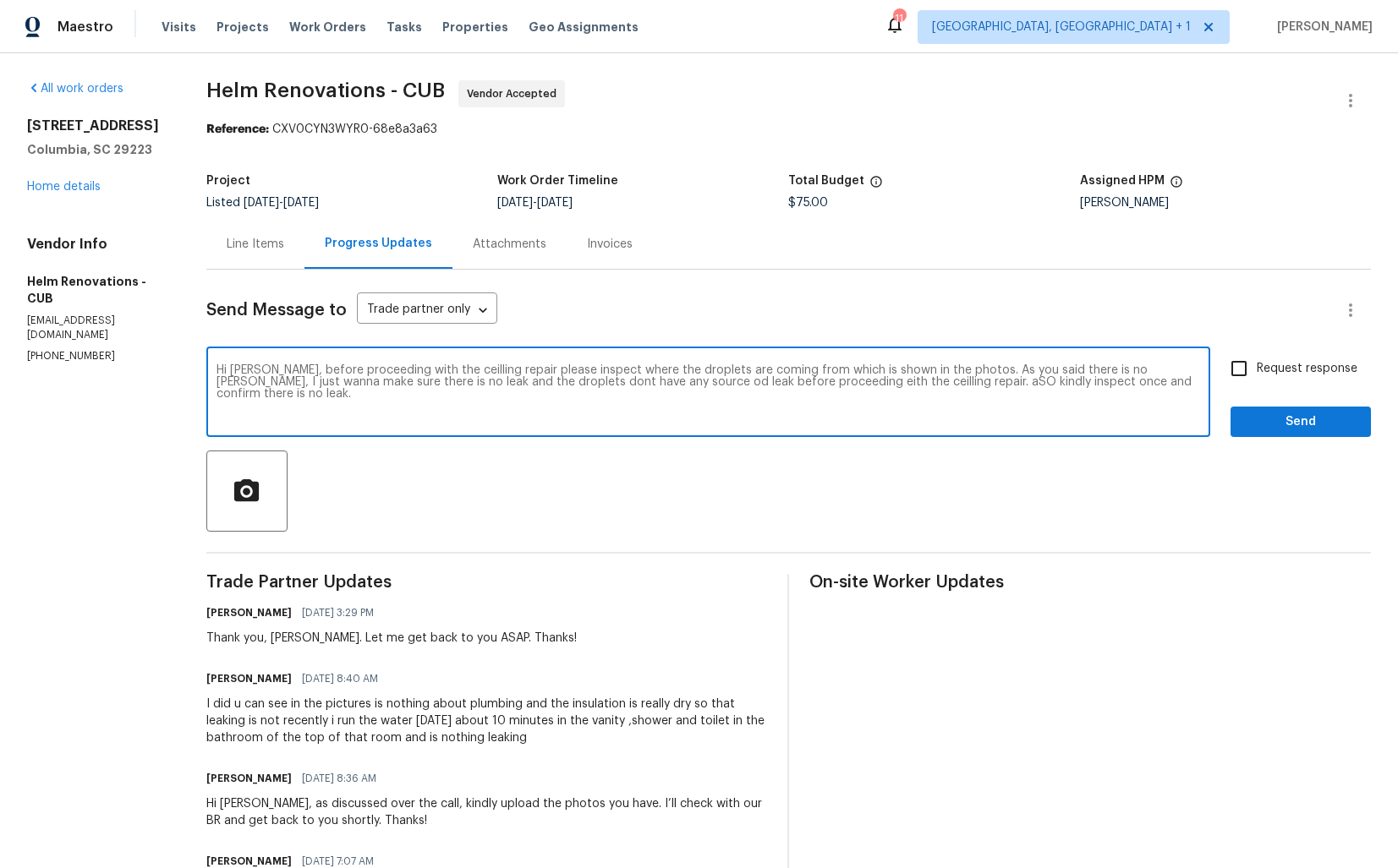
click at [977, 374] on textarea "Hi Hector, before proceeding with the ceilling repair please inspect where the …" at bounding box center [708, 394] width 984 height 59
click at [493, 391] on textarea "Hi Hector, before proceeding with the ceilling repair please inspect where the …" at bounding box center [708, 394] width 984 height 59
click at [792, 367] on textarea "Hi Hector, before proceeding with the ceilling repair please inspect where the …" at bounding box center [708, 394] width 984 height 59
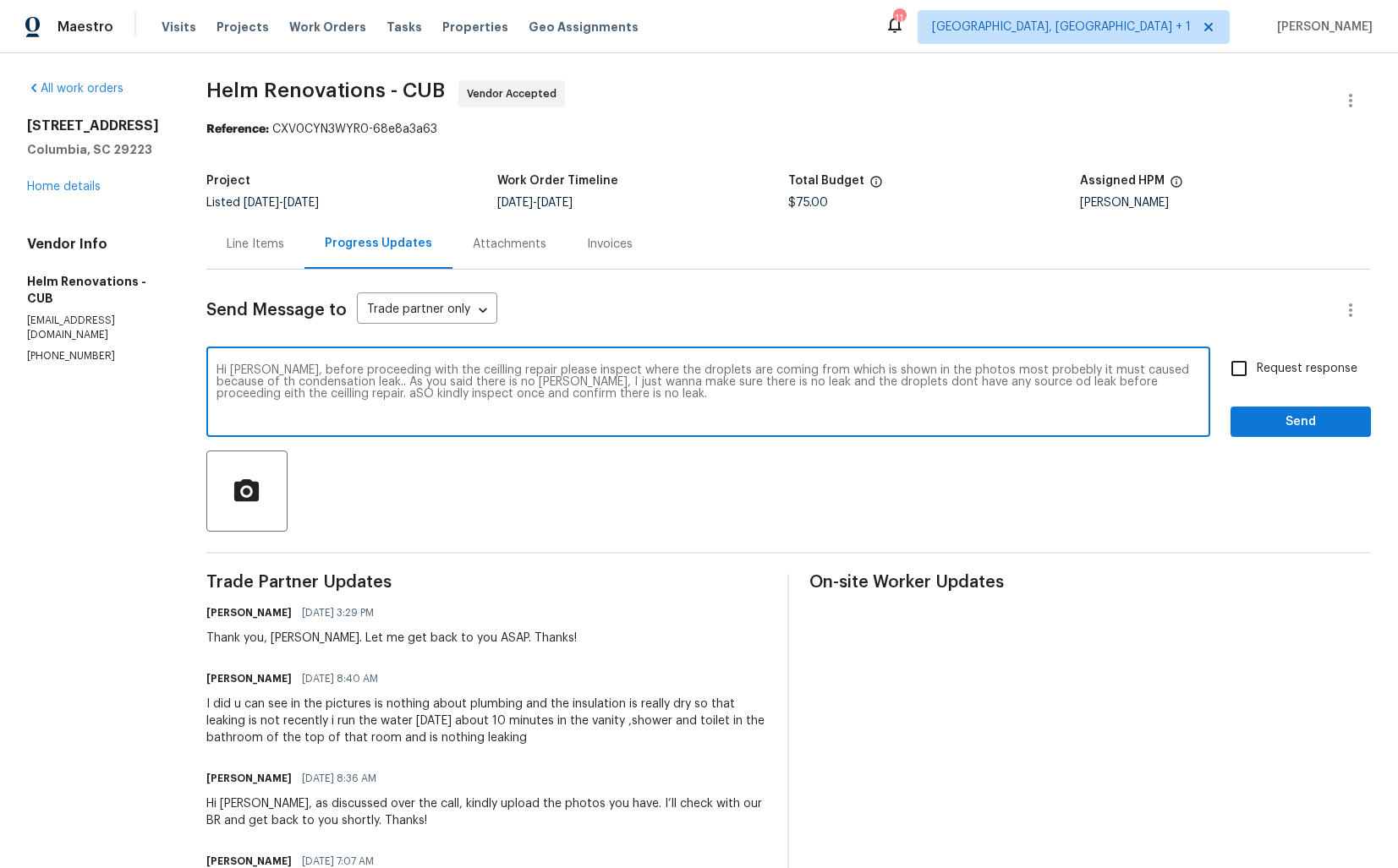
click at [792, 367] on textarea "Hi Hector, before proceeding with the ceilling repair please inspect where the …" at bounding box center [708, 394] width 984 height 59
paste textarea "ing repair, please inspect the source of the droplets shown in the photos. It’s…"
click at [552, 386] on textarea "Hi Hector, before proceeding with the ceiling repair, please inspect the source…" at bounding box center [708, 394] width 984 height 59
type textarea "Hi Hector, before proceeding with the ceiling repair, please inspect the source…"
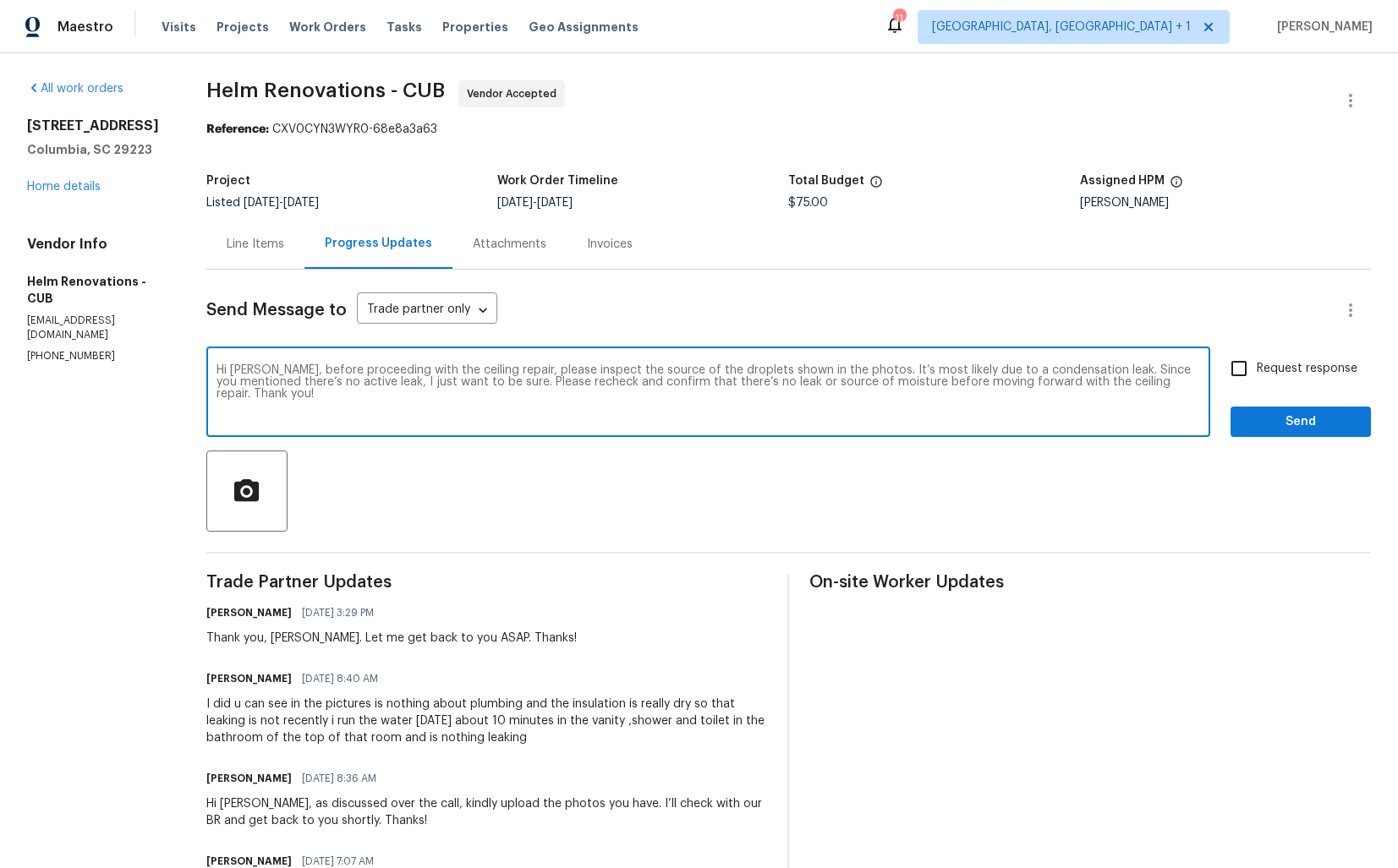
click at [1232, 371] on input "Request response" at bounding box center [1239, 369] width 36 height 36
checkbox input "true"
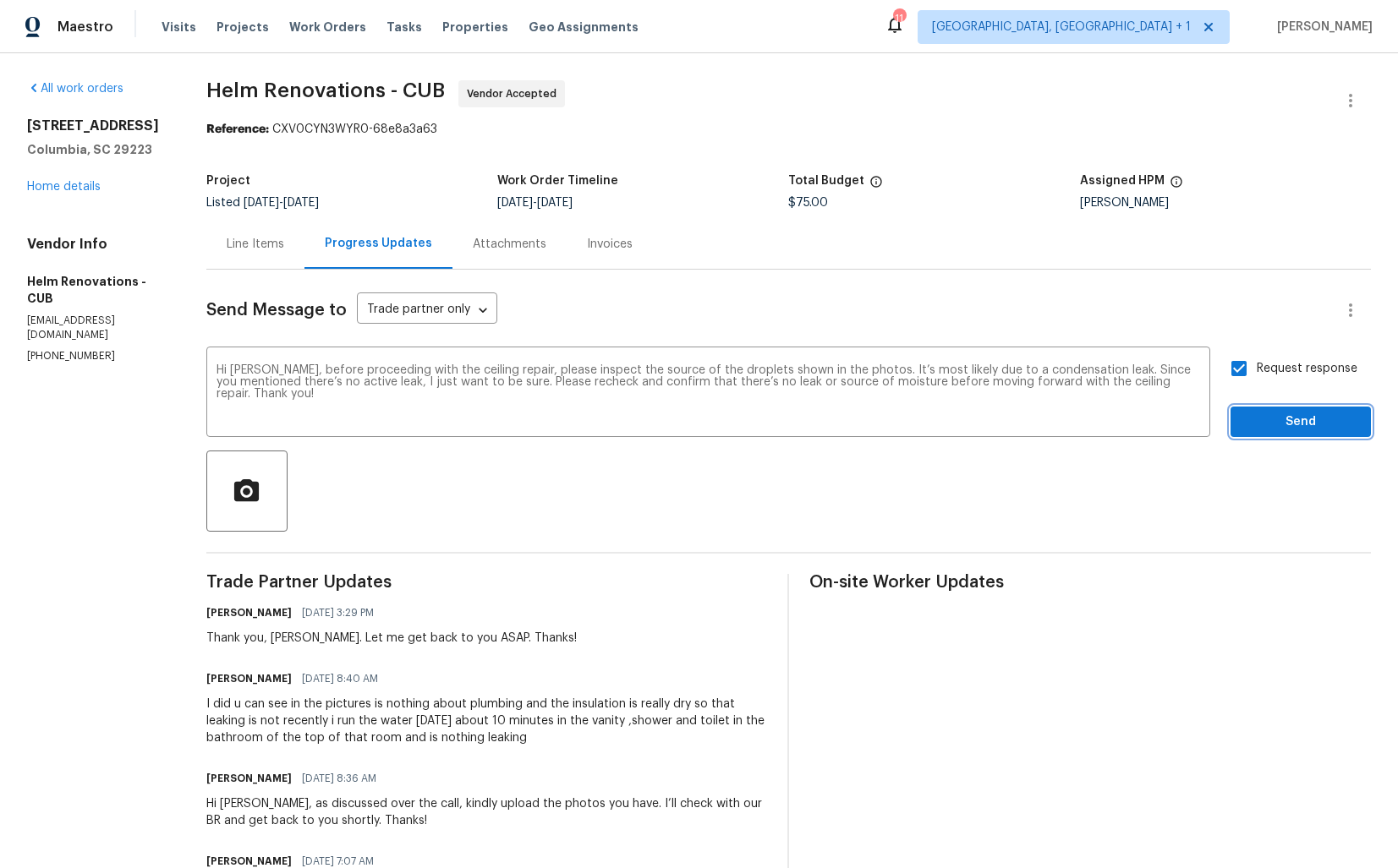
click at [1284, 426] on span "Send" at bounding box center [1300, 422] width 113 height 21
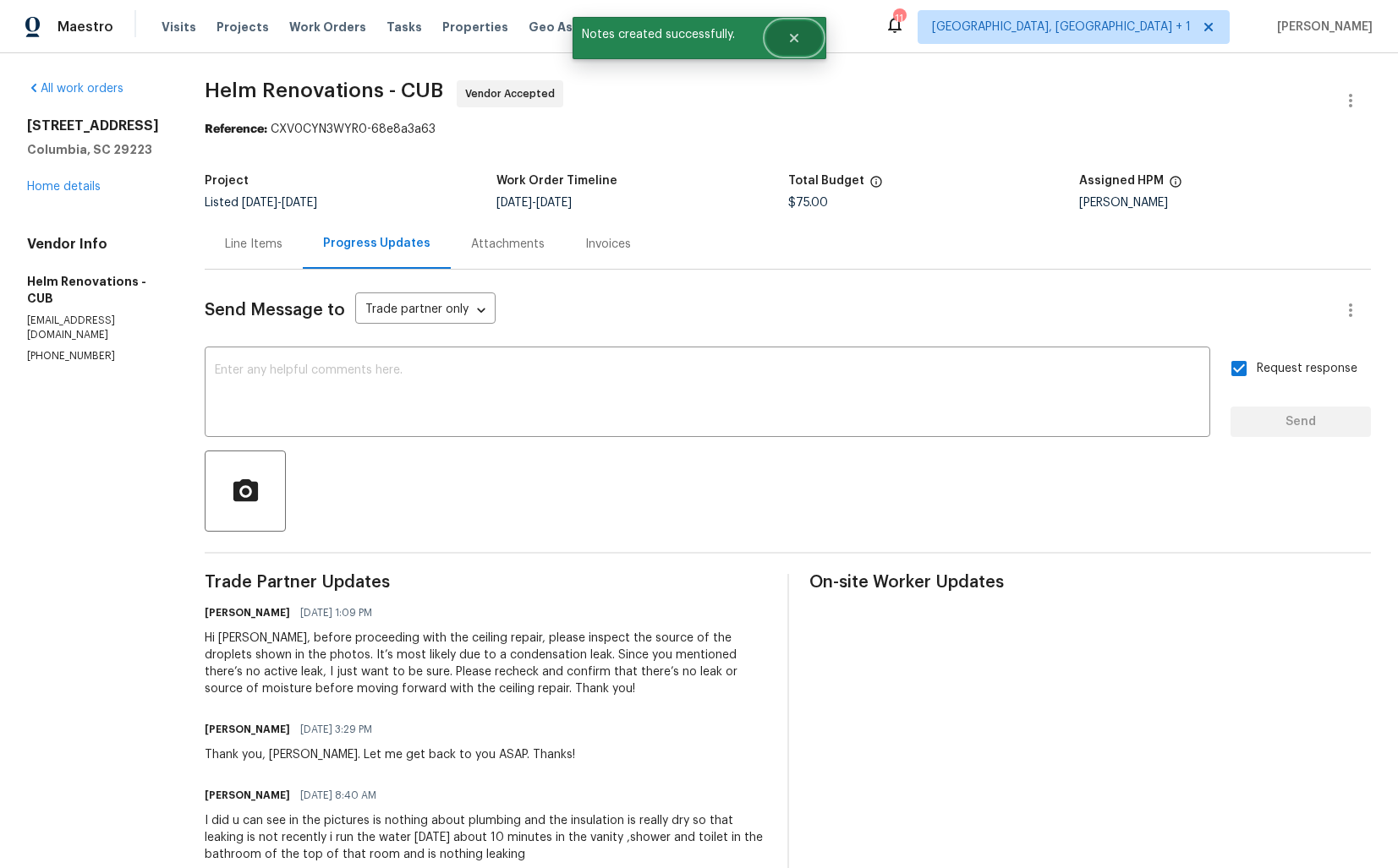
click at [797, 51] on button "Close" at bounding box center [794, 38] width 56 height 34
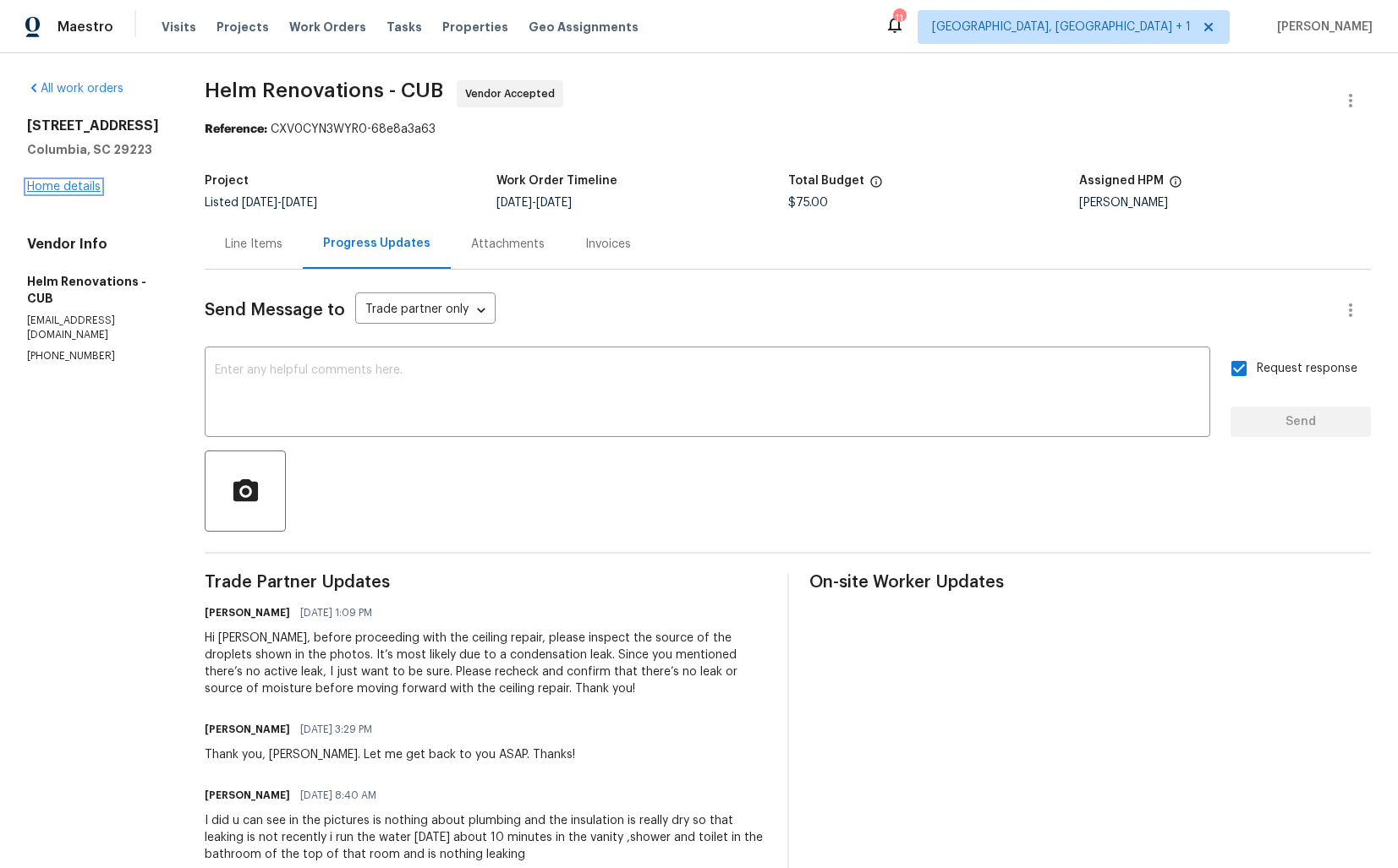
click at [76, 186] on link "Home details" at bounding box center [64, 187] width 74 height 12
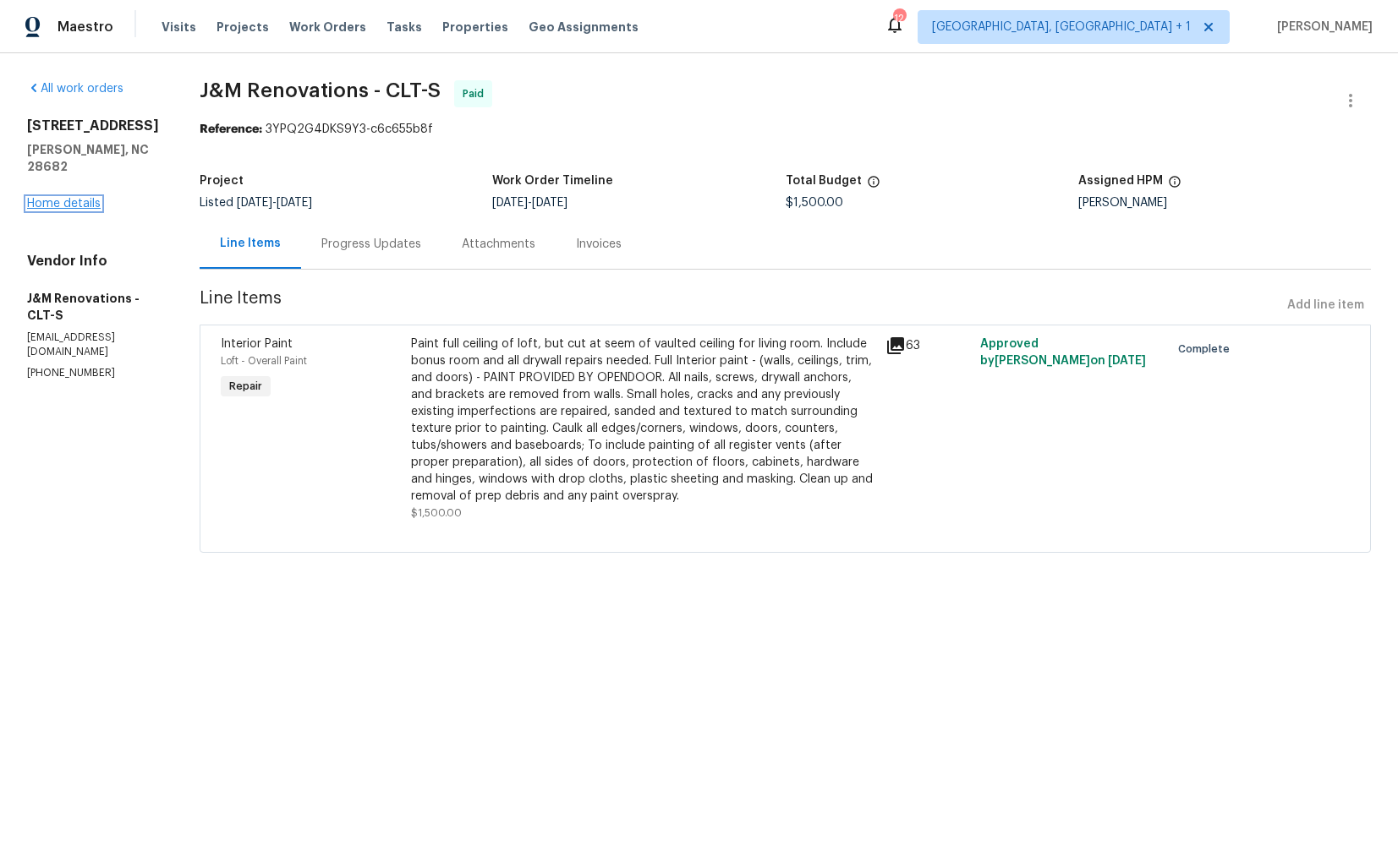
click at [74, 198] on link "Home details" at bounding box center [64, 204] width 74 height 12
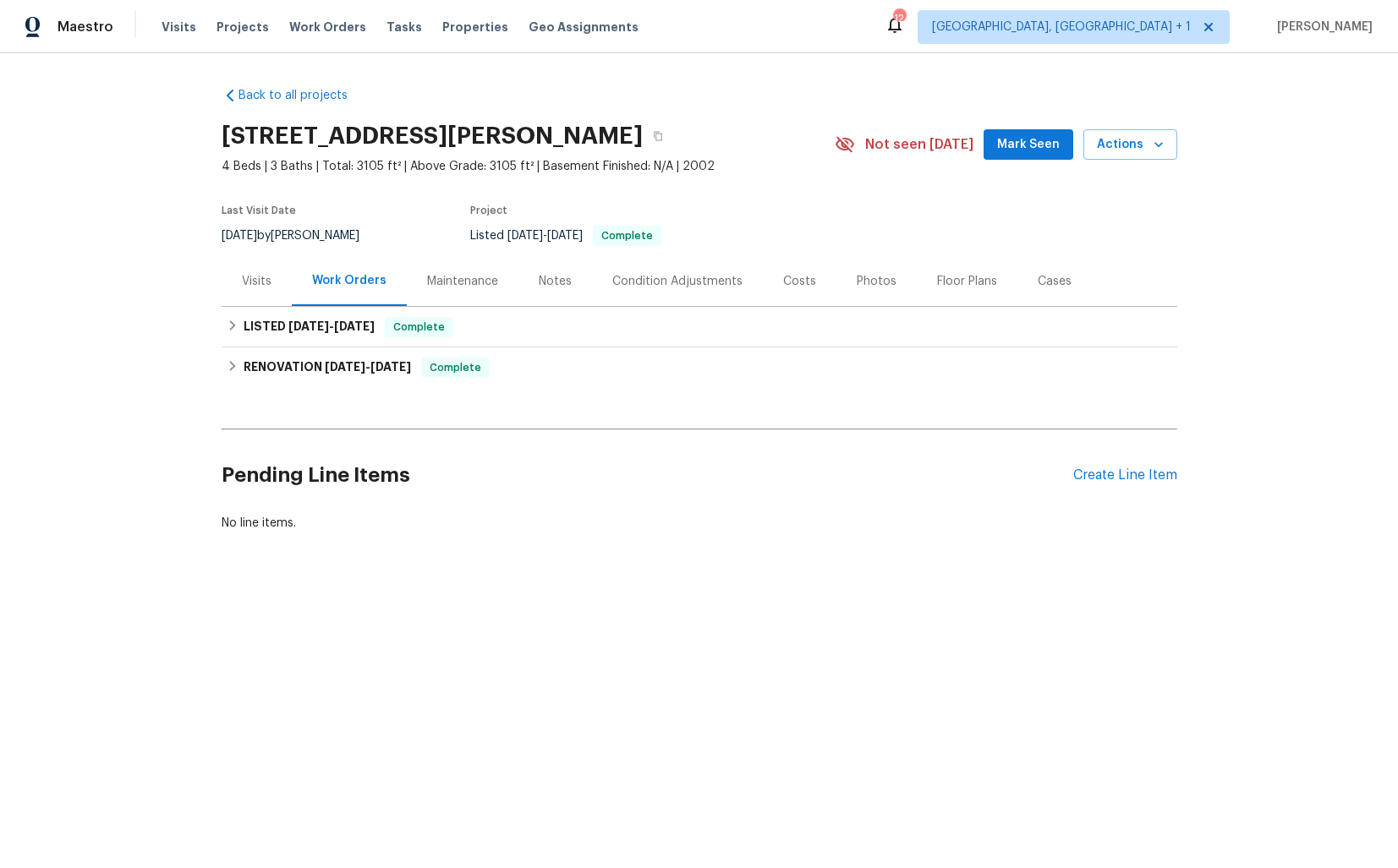
click at [1094, 465] on div "Pending Line Items Create Line Item" at bounding box center [699, 475] width 956 height 79
click at [1111, 471] on div "Create Line Item" at bounding box center [1125, 475] width 104 height 16
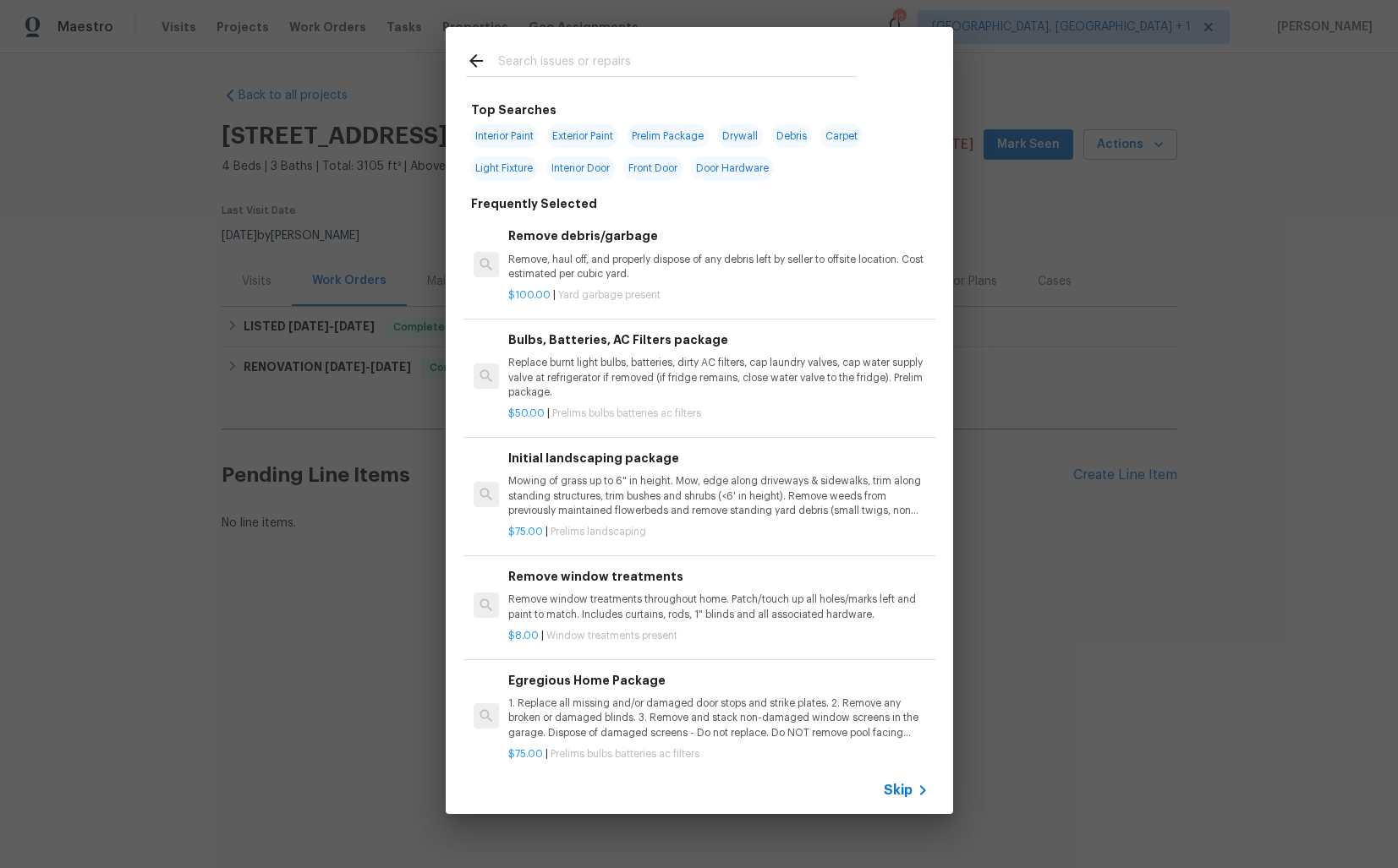
click at [675, 71] on input "text" at bounding box center [678, 63] width 359 height 25
type input "elect"
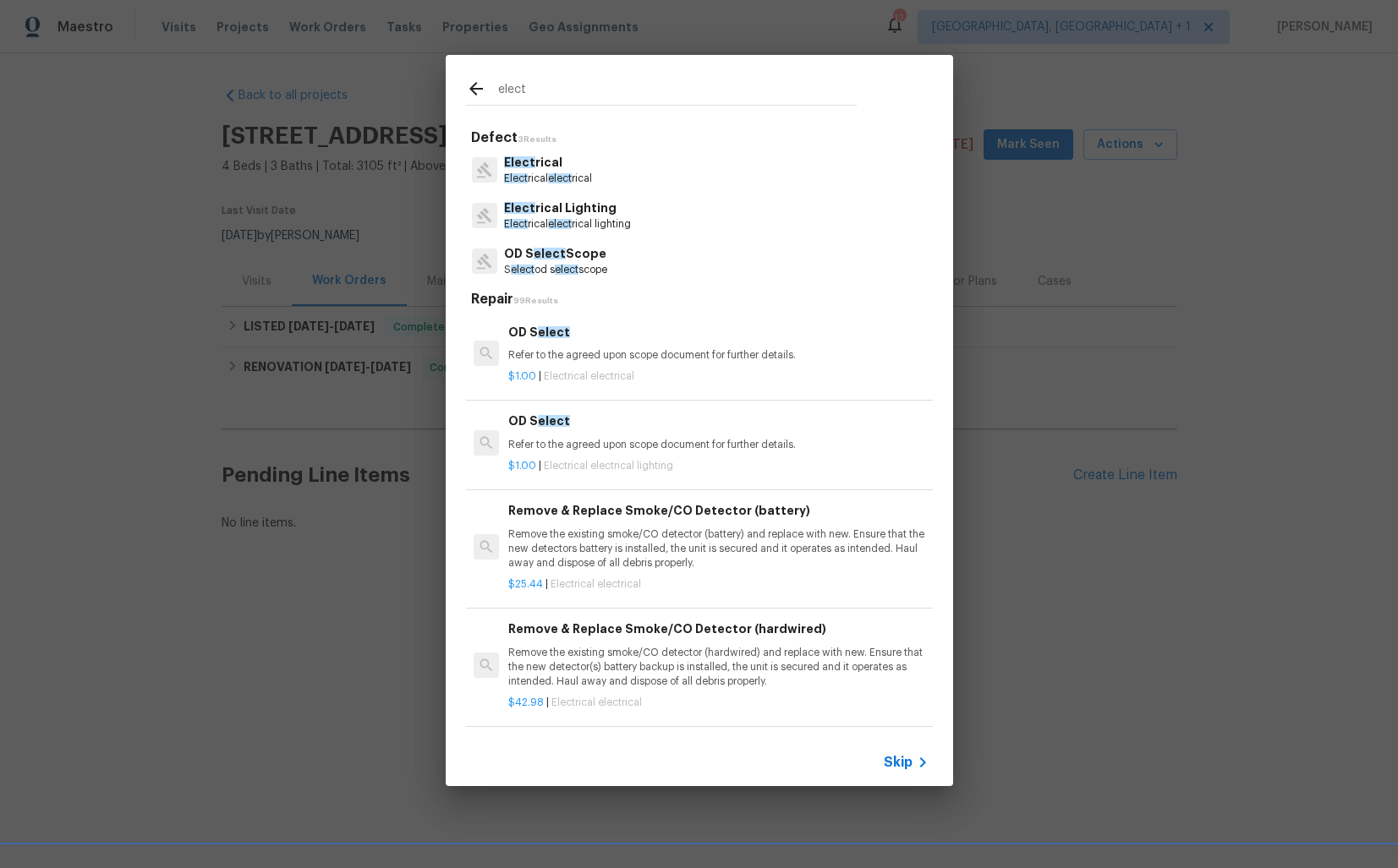
click at [558, 168] on p "Elect rical" at bounding box center [549, 163] width 88 height 18
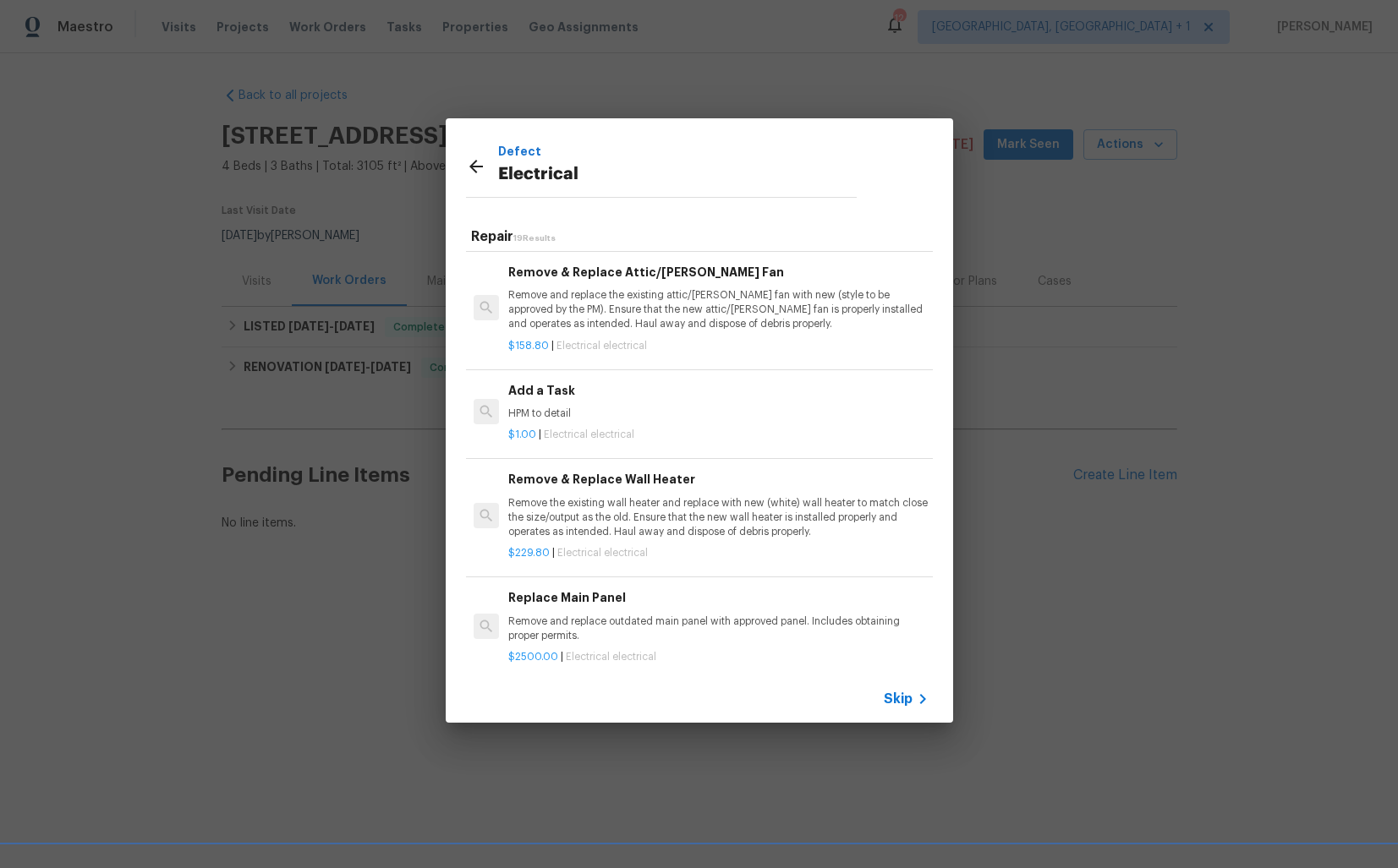
scroll to position [1288, 0]
click at [561, 408] on p "HPM to detail" at bounding box center [718, 413] width 420 height 14
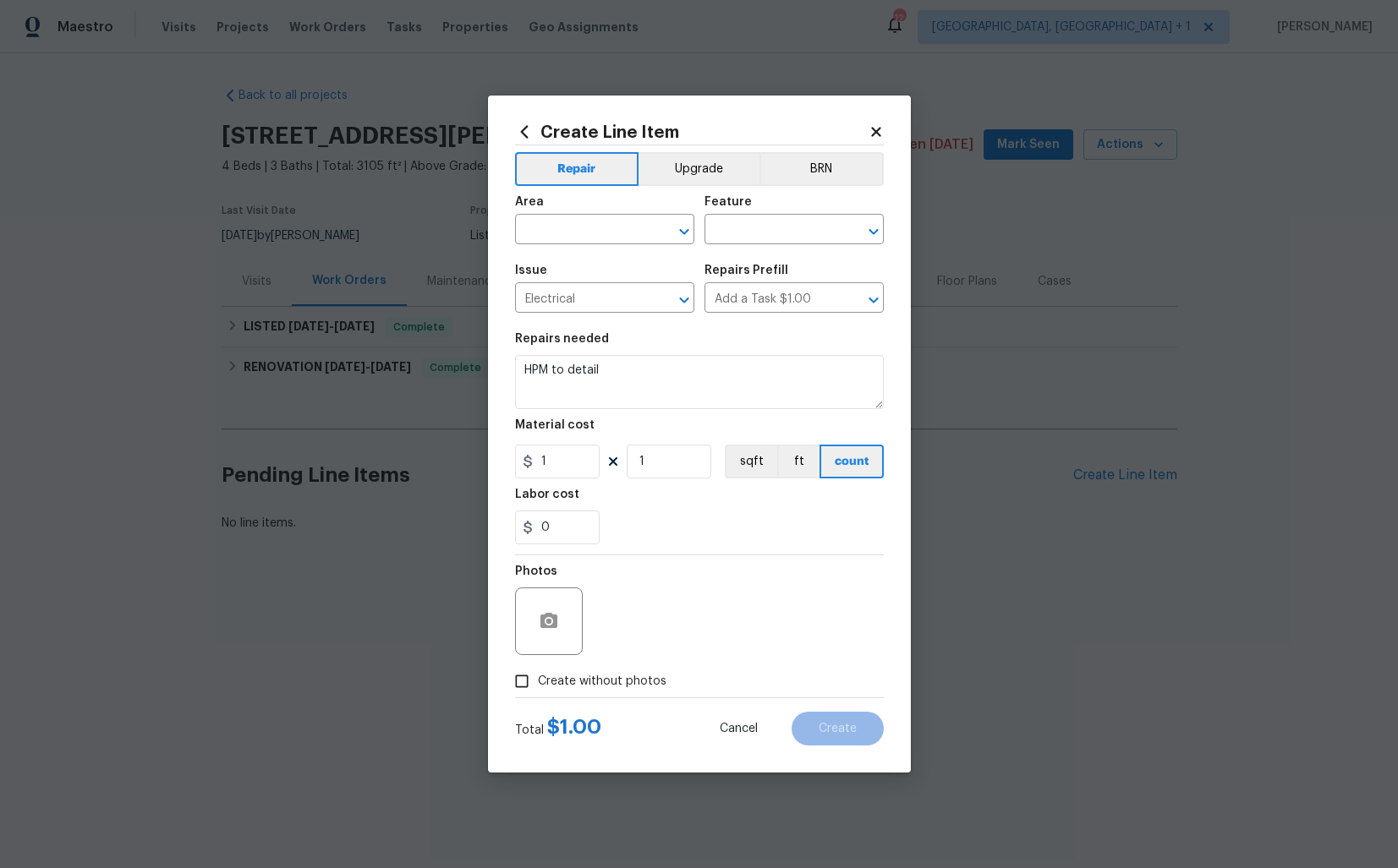
click at [578, 248] on span "Area ​" at bounding box center [605, 220] width 179 height 69
click at [583, 236] on input "text" at bounding box center [582, 231] width 132 height 26
click at [592, 276] on li "Electrical" at bounding box center [605, 269] width 179 height 28
type input "Electrical"
click at [753, 226] on input "text" at bounding box center [770, 231] width 132 height 26
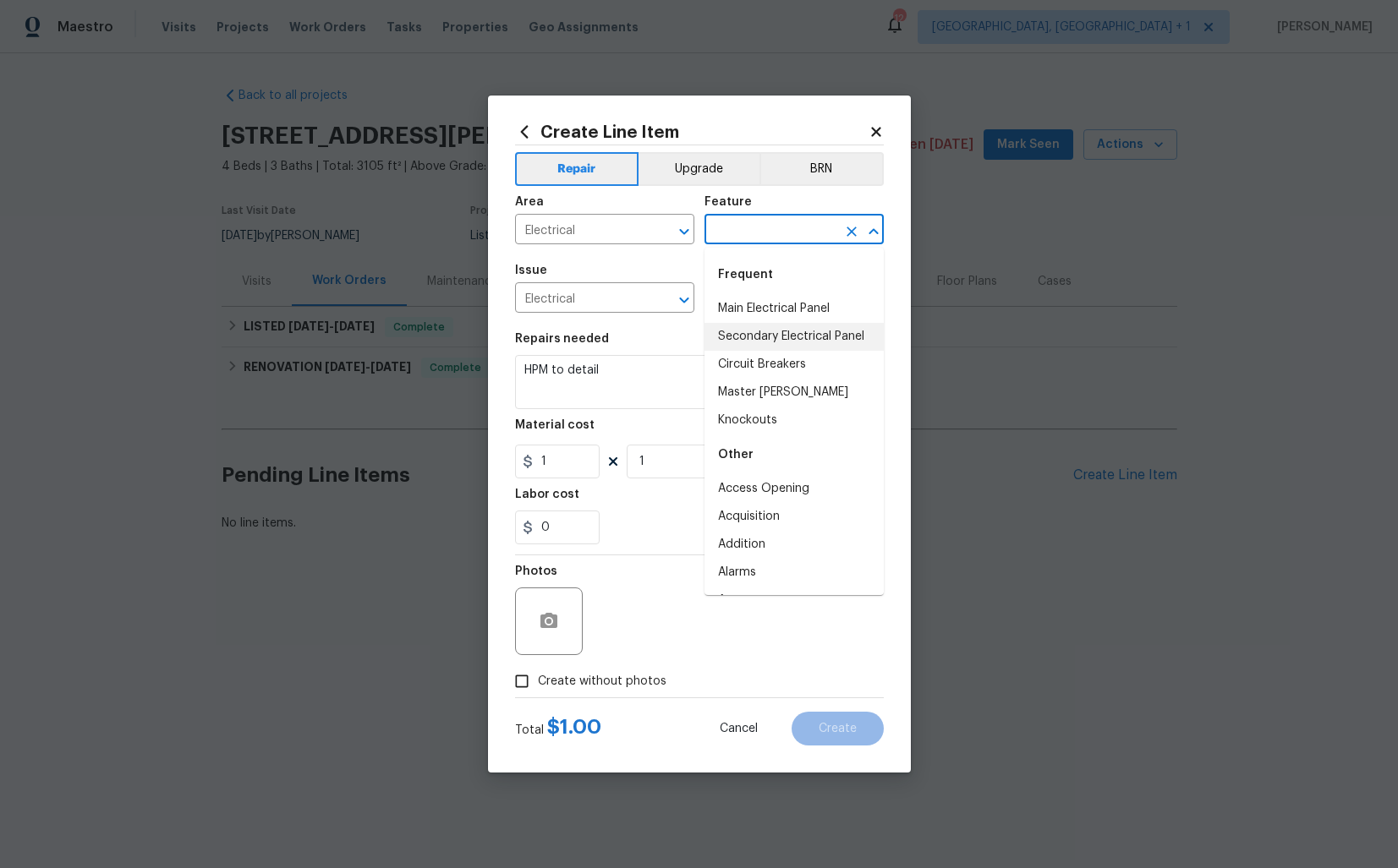
click at [759, 328] on li "Secondary Electrical Panel" at bounding box center [793, 337] width 179 height 28
type input "Secondary Electrical Panel"
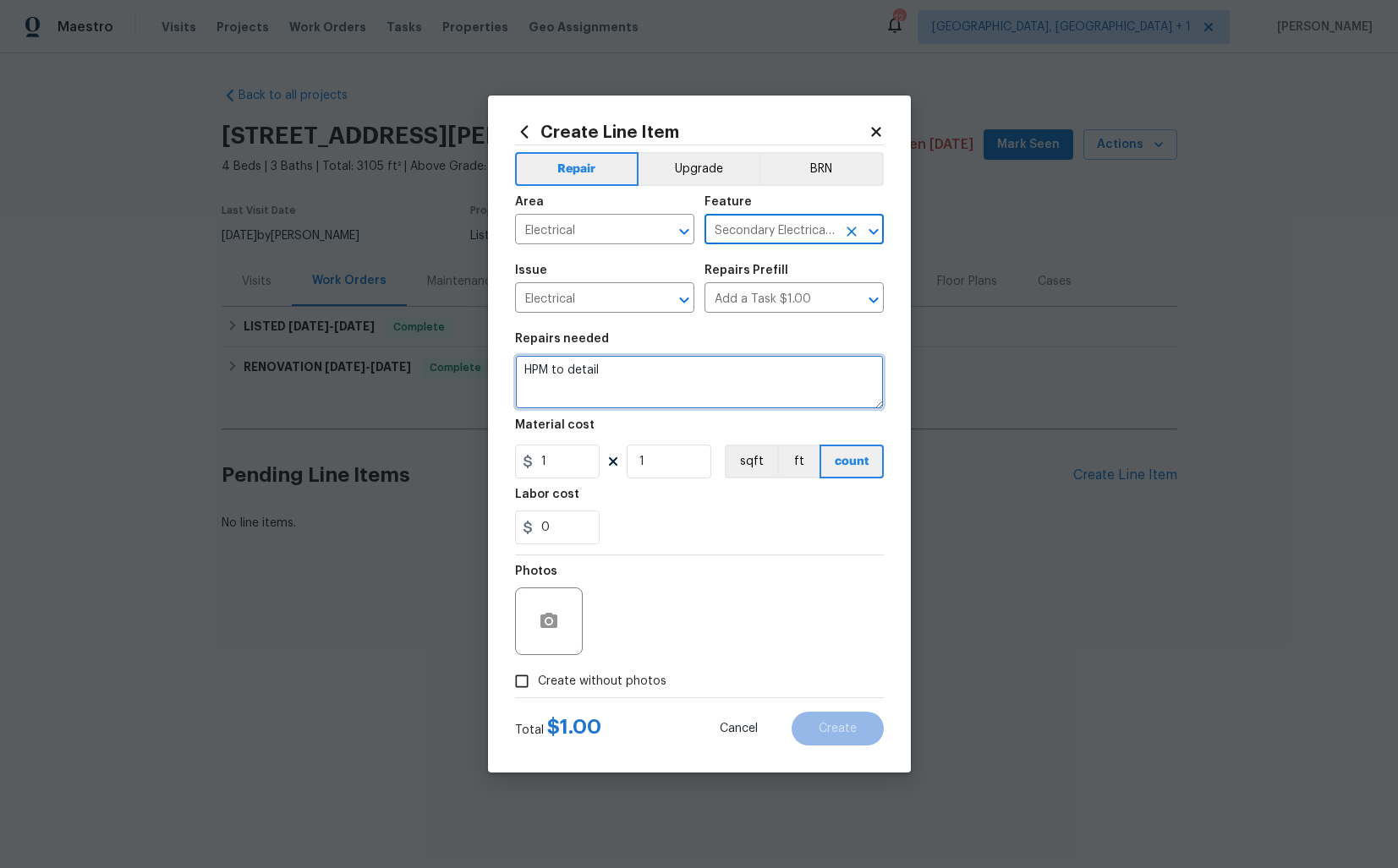
click at [670, 373] on textarea "HPM to detail" at bounding box center [699, 383] width 369 height 54
click at [676, 374] on textarea "HPM to detail" at bounding box center [699, 383] width 369 height 54
paste textarea "There is no power in the master bathroom. Please inspect the electrical circuit…"
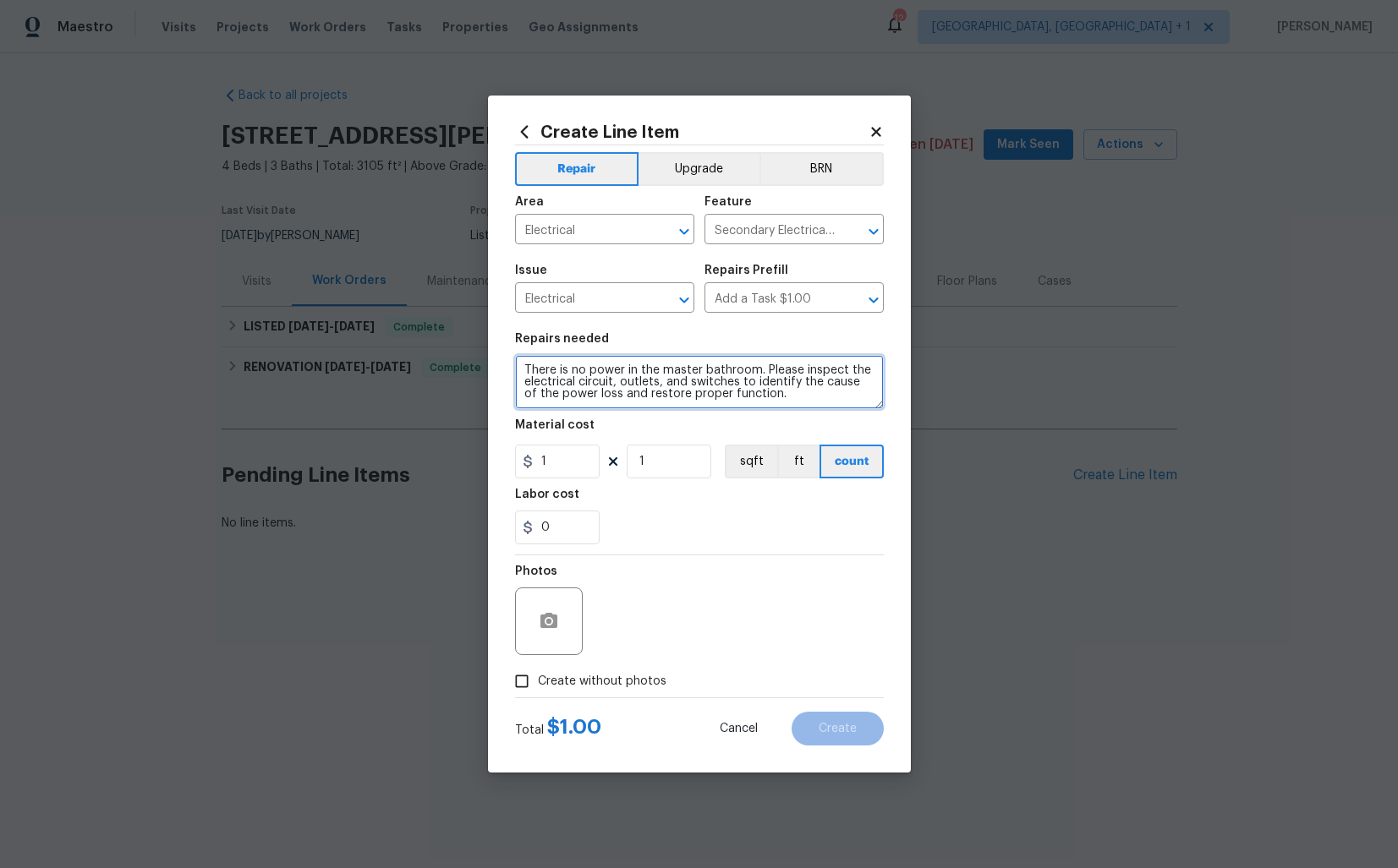
type textarea "There is no power in the master bathroom. Please inspect the electrical circuit…"
click at [572, 455] on input "1" at bounding box center [558, 461] width 85 height 34
type input "75"
click at [540, 683] on span "Create without photos" at bounding box center [602, 682] width 129 height 18
click at [538, 683] on input "Create without photos" at bounding box center [522, 681] width 32 height 32
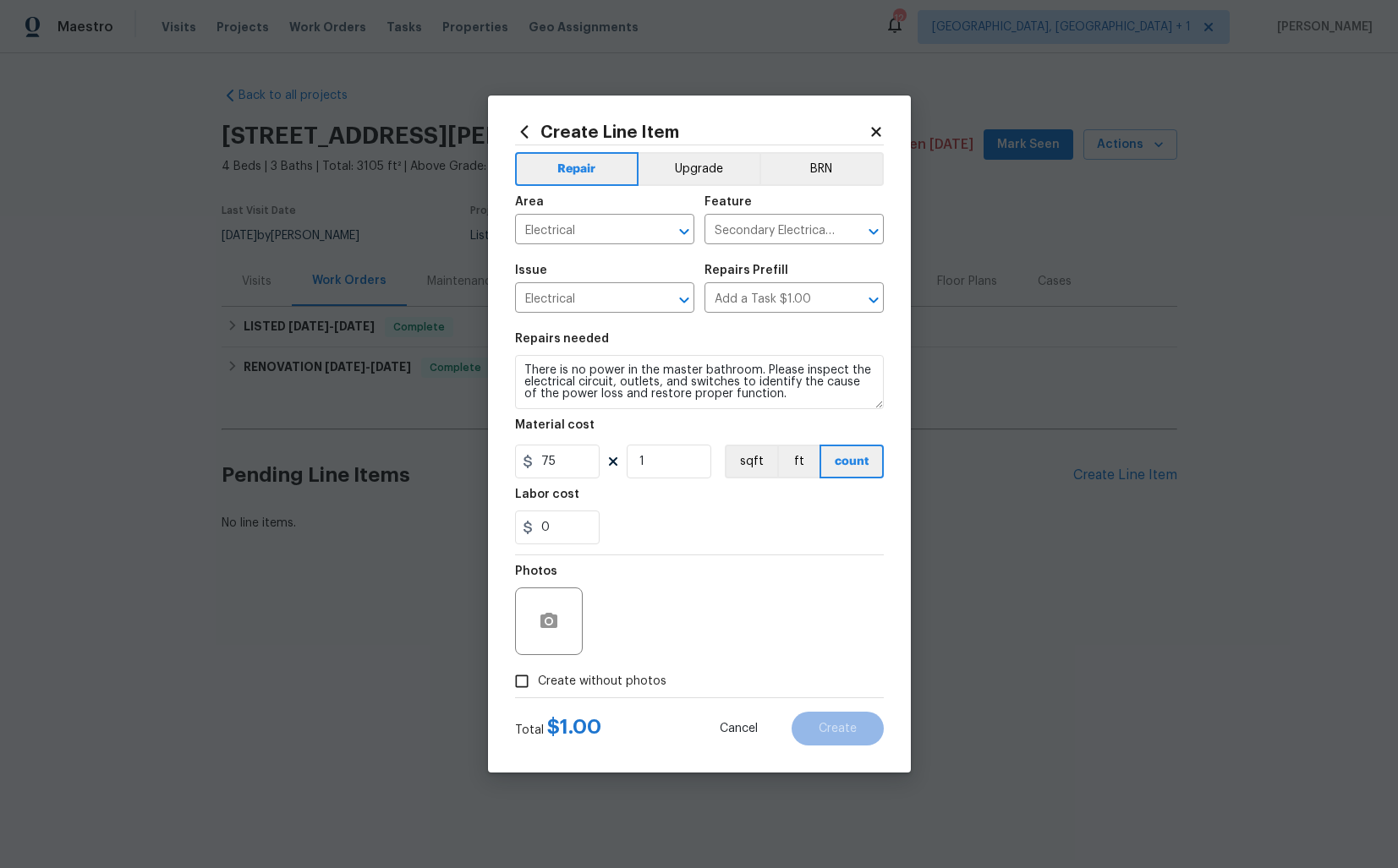
checkbox input "true"
click at [720, 603] on textarea at bounding box center [740, 621] width 288 height 68
click at [835, 724] on span "Create" at bounding box center [837, 729] width 38 height 13
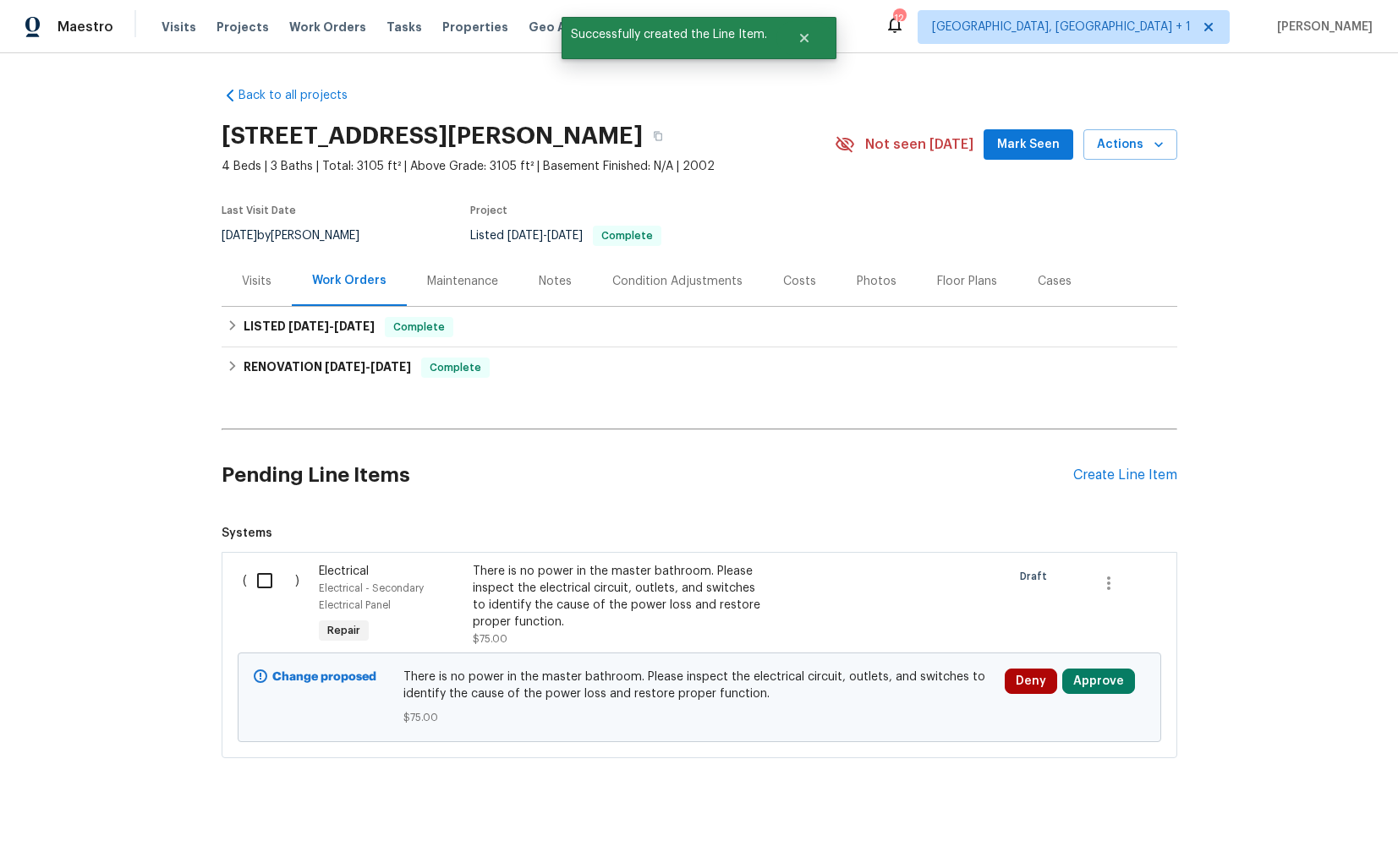
click at [261, 588] on input "checkbox" at bounding box center [271, 581] width 48 height 36
checkbox input "true"
click at [1296, 832] on span "Create Work Order" at bounding box center [1301, 826] width 113 height 21
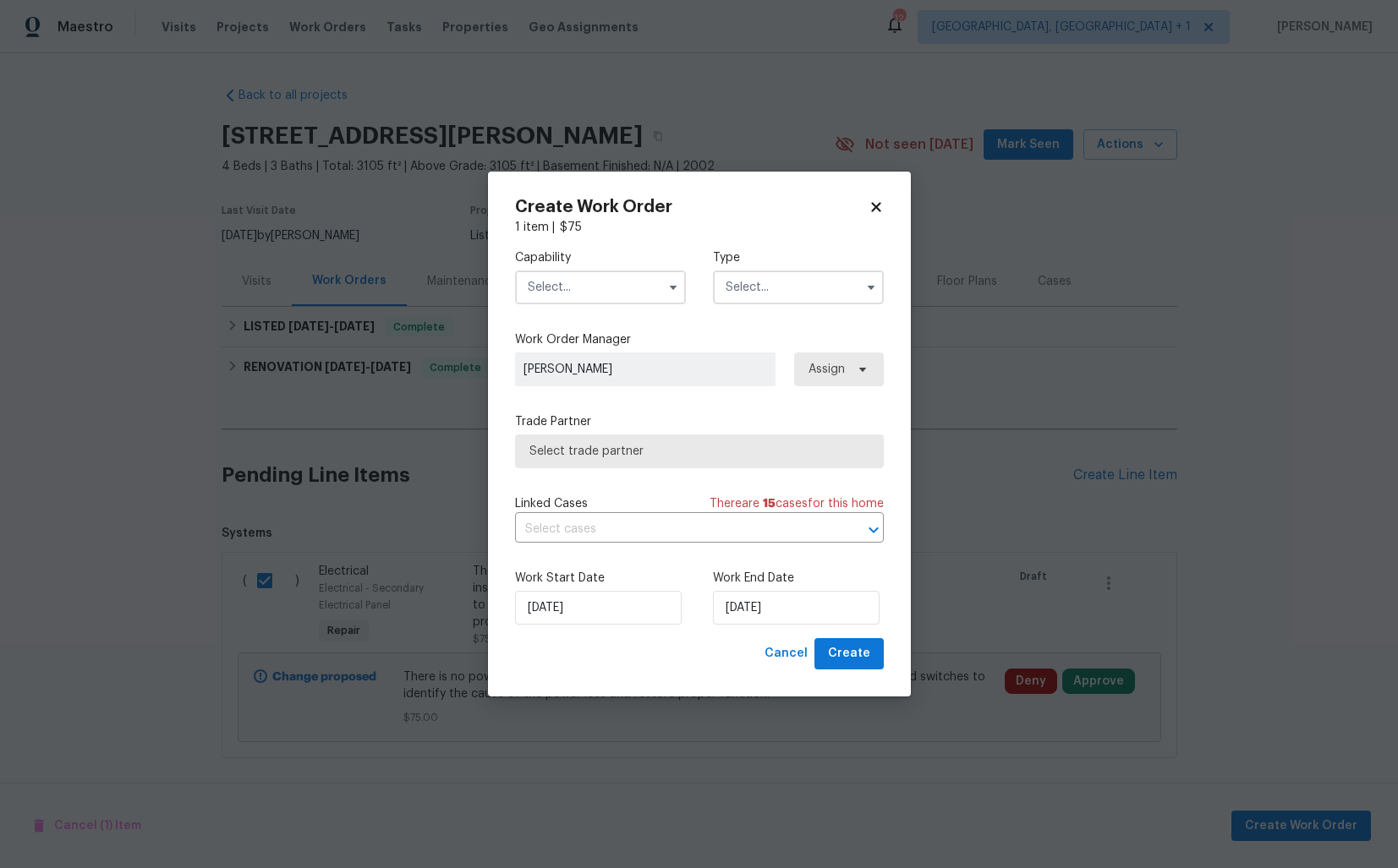
click at [616, 295] on input "text" at bounding box center [601, 288] width 171 height 34
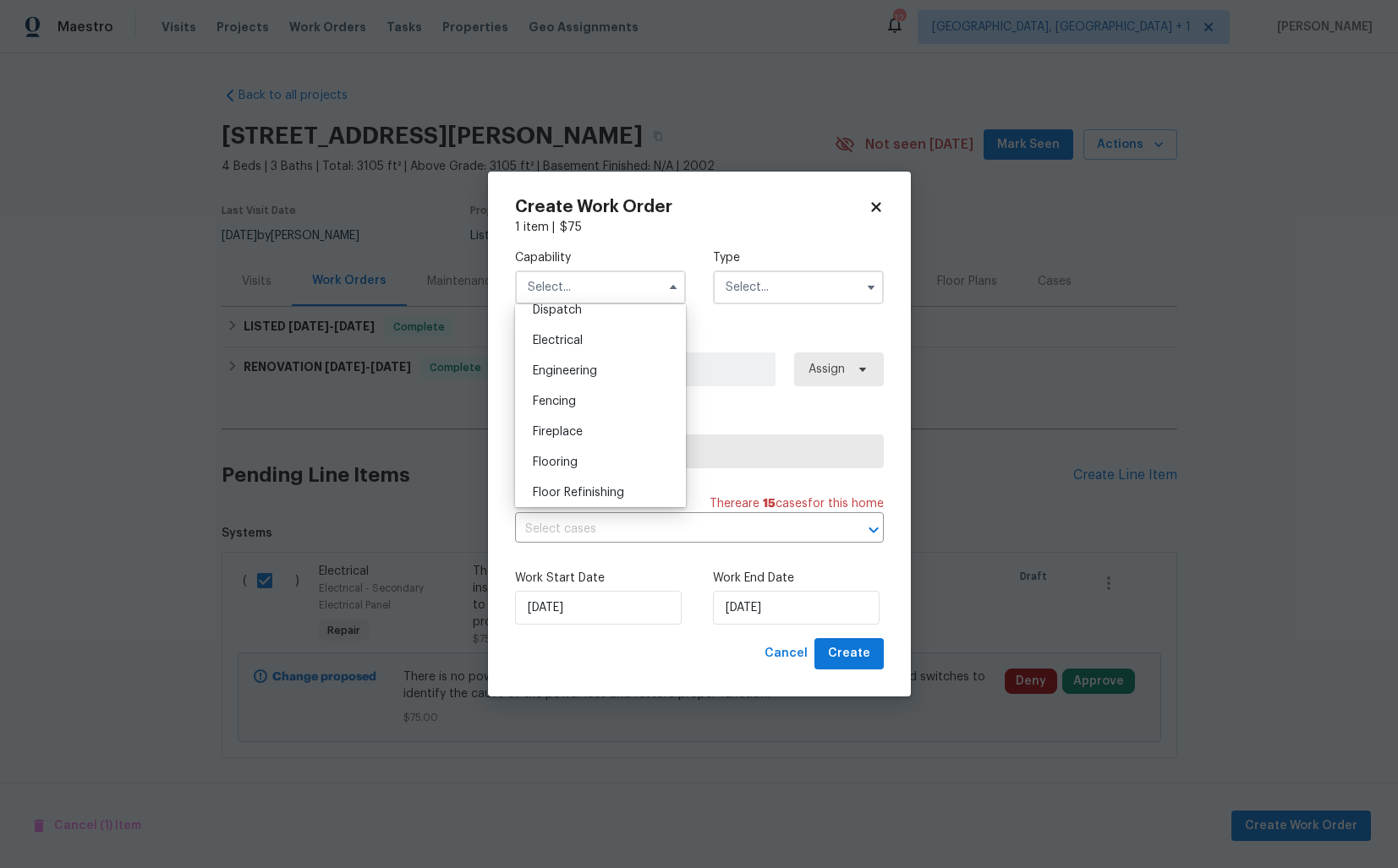
scroll to position [516, 0]
click at [582, 348] on div "Electrical" at bounding box center [601, 342] width 163 height 30
type input "Electrical"
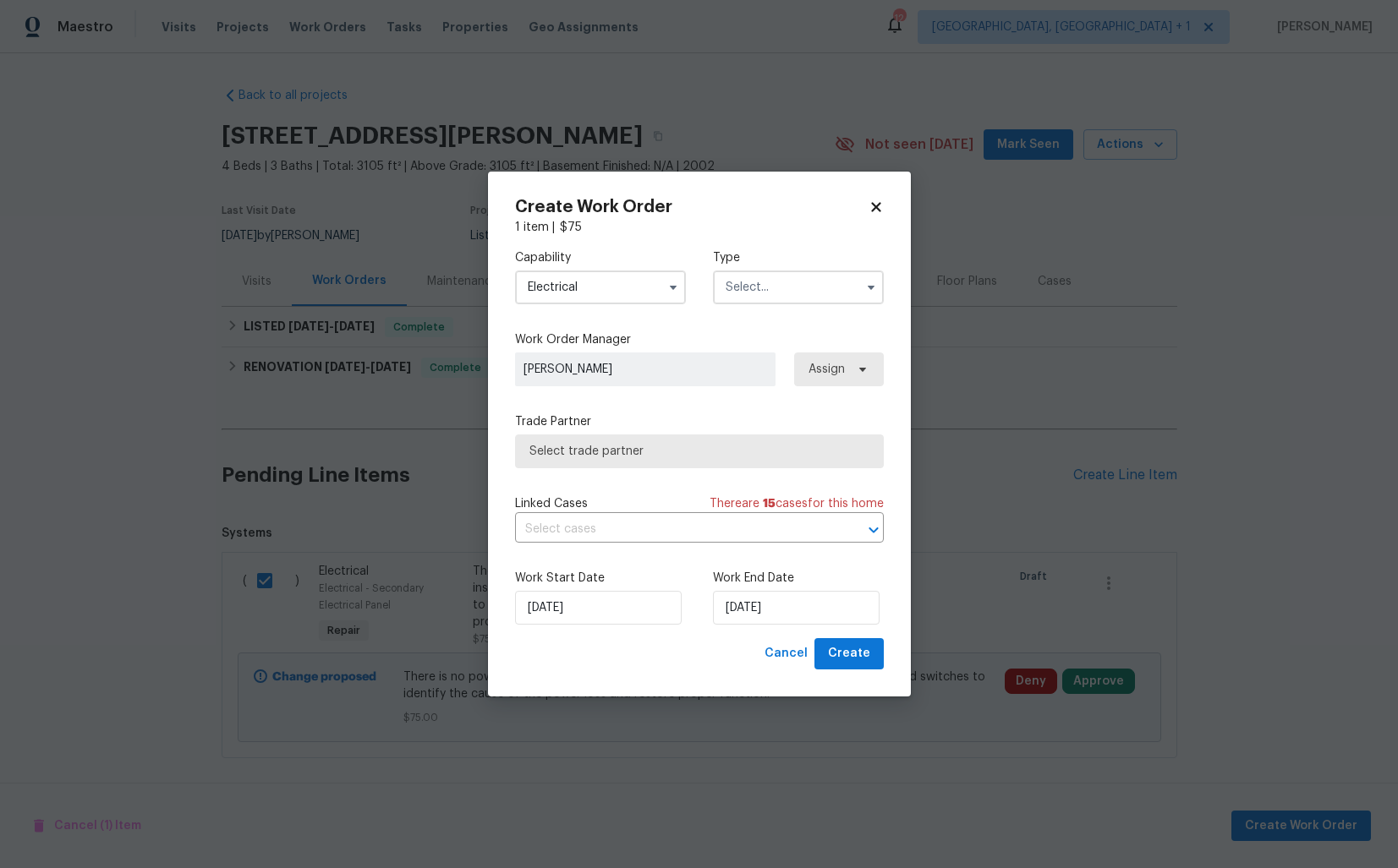
click at [765, 294] on input "text" at bounding box center [798, 288] width 171 height 34
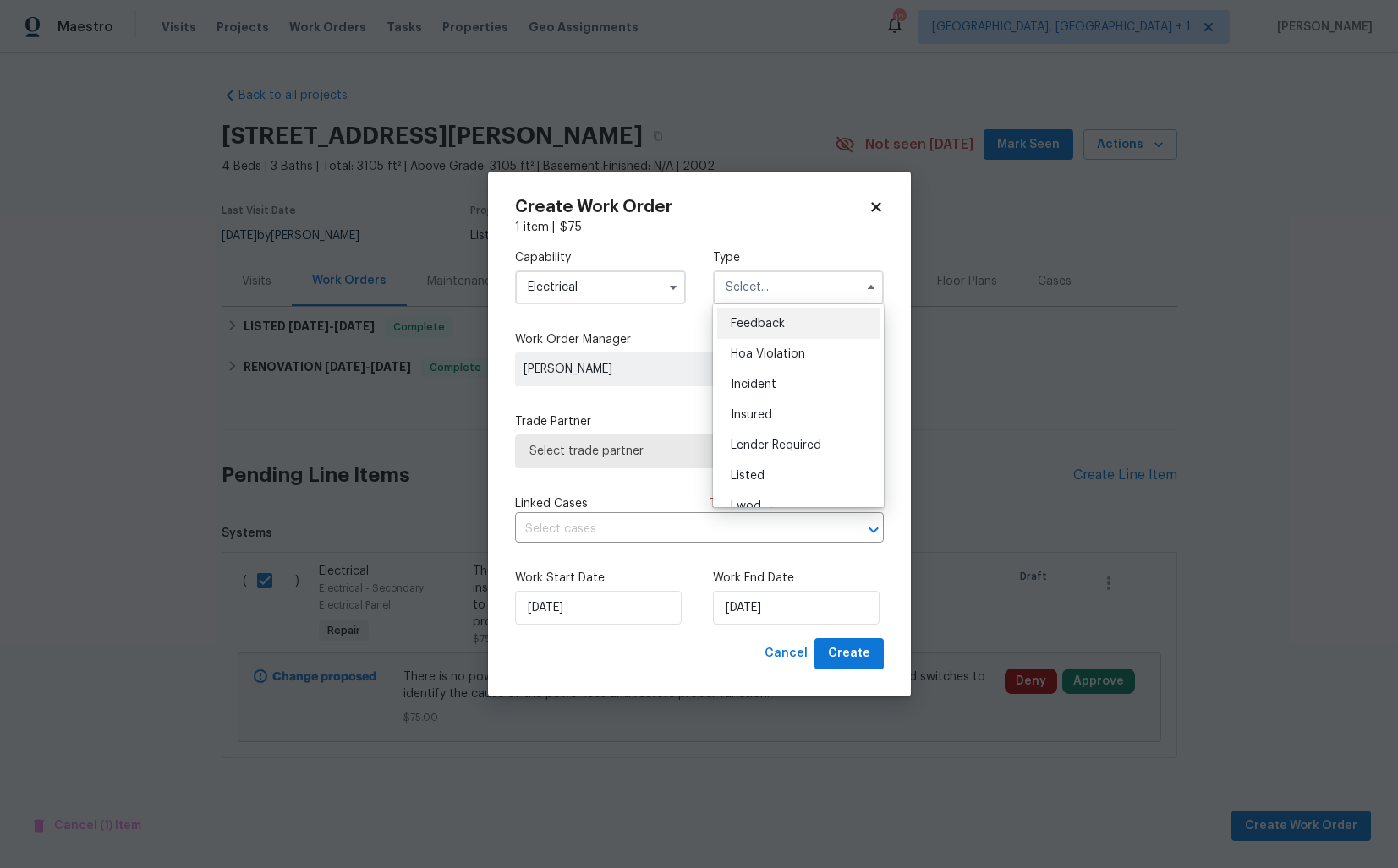
click at [763, 315] on div "Feedback" at bounding box center [798, 324] width 163 height 30
type input "Feedback"
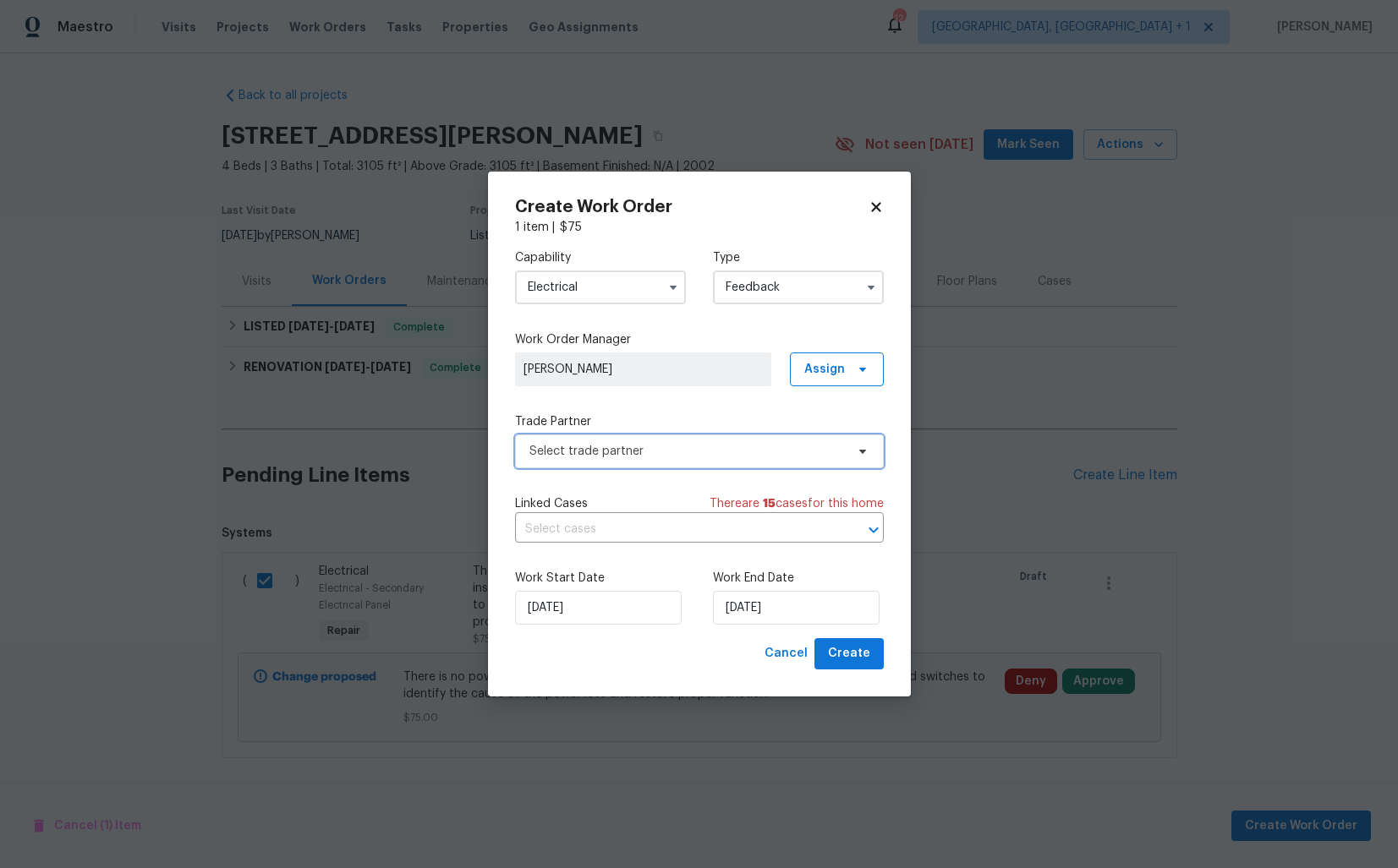
click at [599, 453] on span "Select trade partner" at bounding box center [688, 451] width 316 height 17
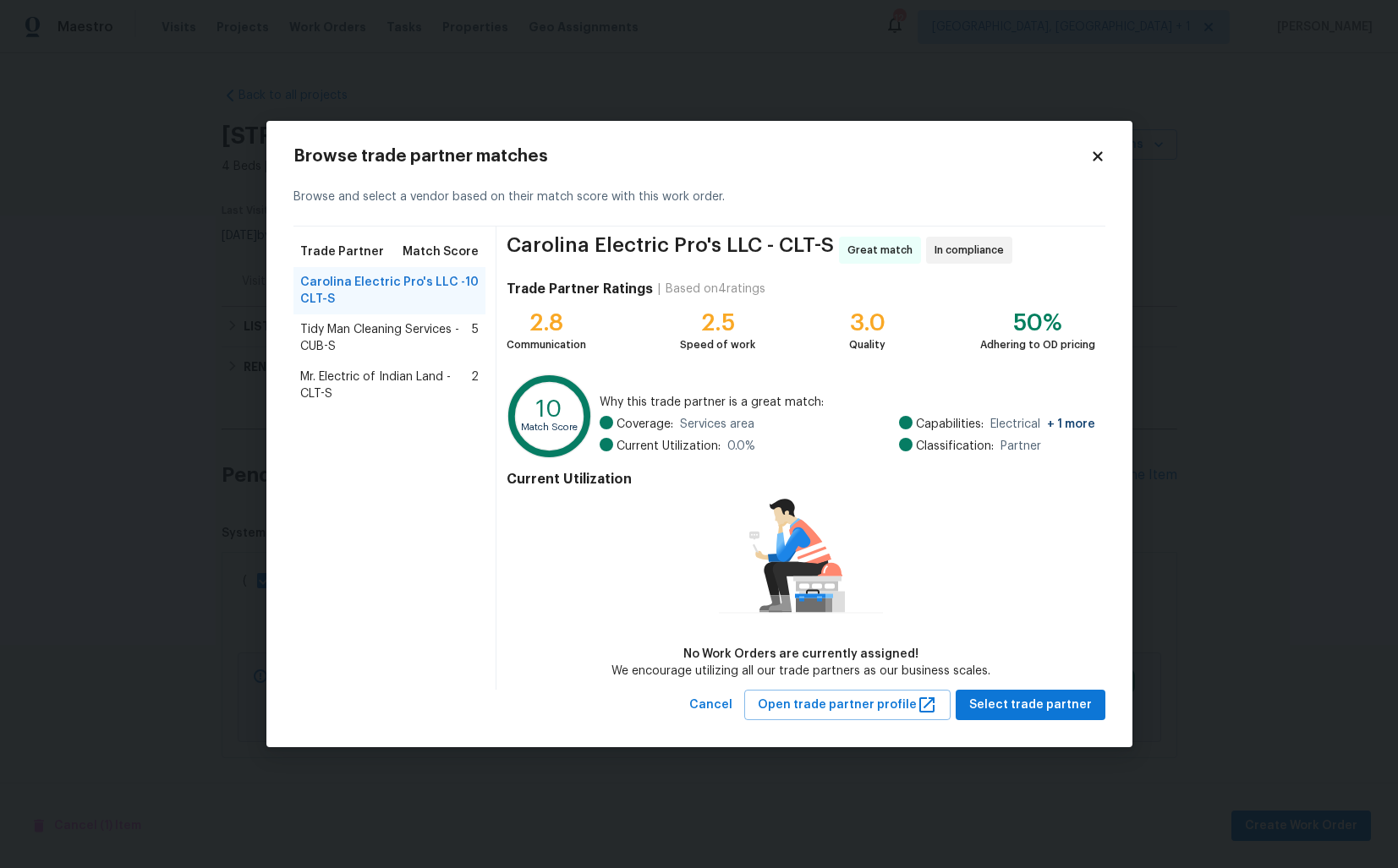
click at [336, 327] on span "Tidy Man Cleaning Services - CUB-S" at bounding box center [387, 339] width 173 height 34
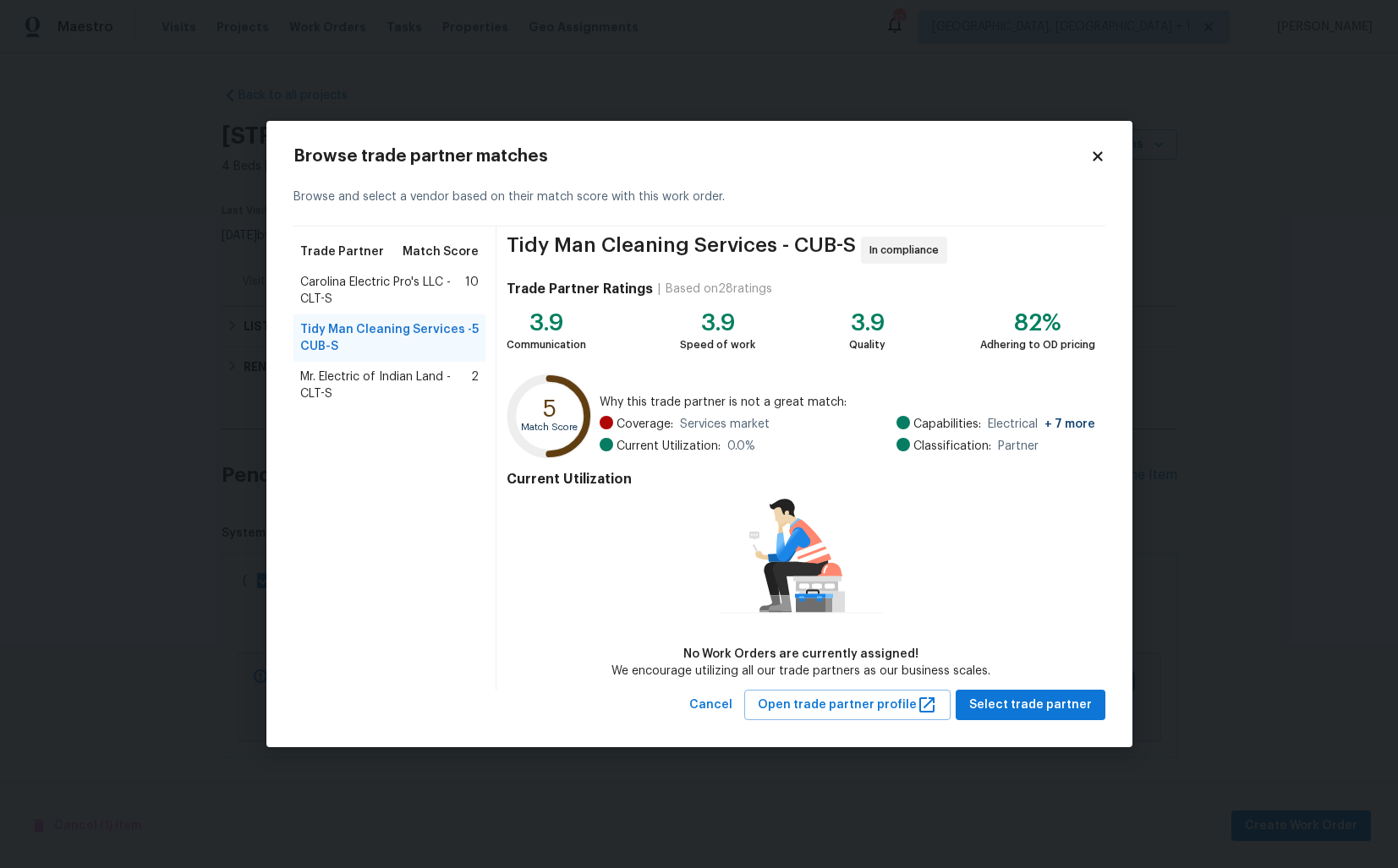
click at [373, 276] on span "Carolina Electric Pro's LLC - CLT-S" at bounding box center [384, 291] width 166 height 34
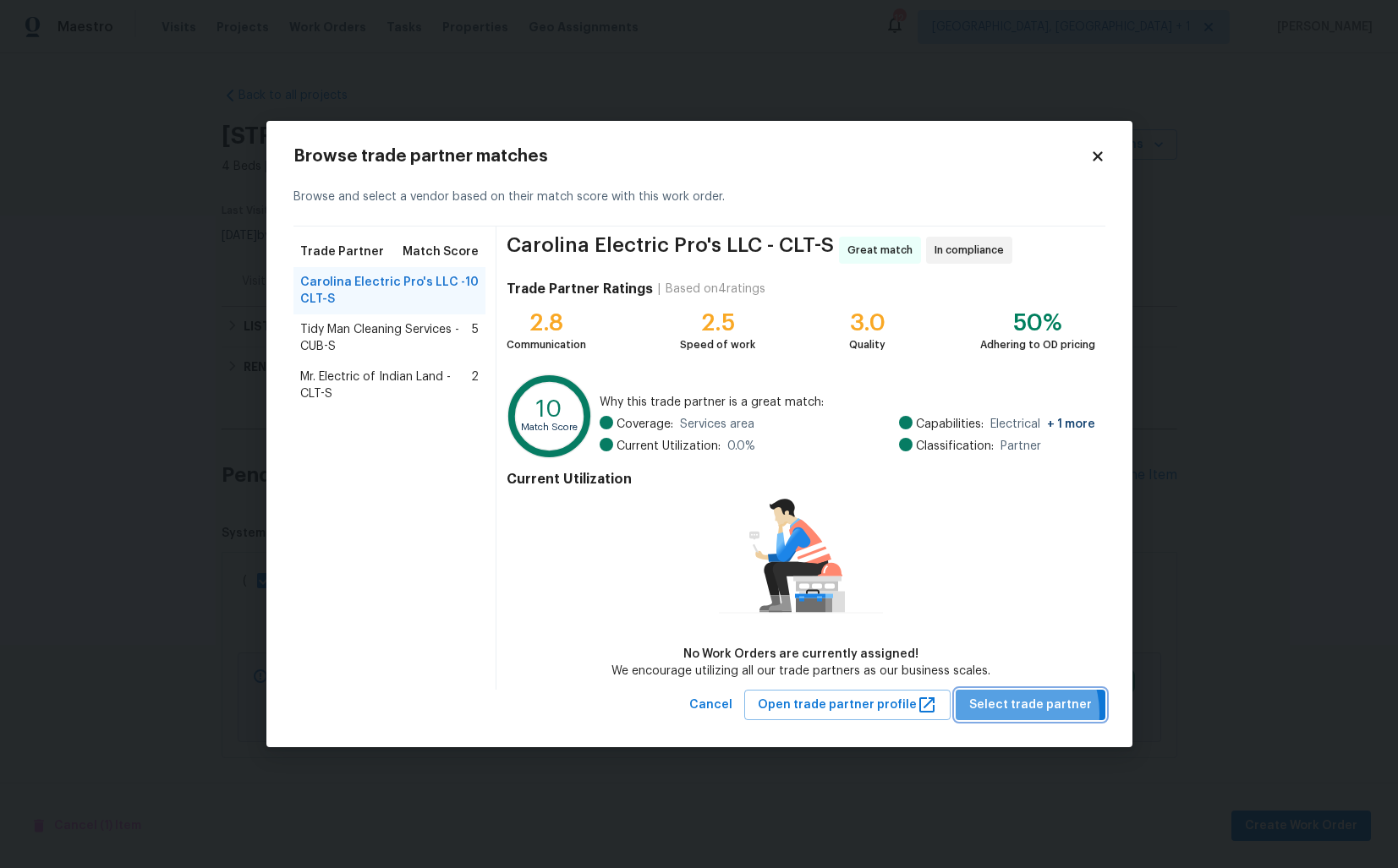
click at [1014, 713] on span "Select trade partner" at bounding box center [1030, 705] width 123 height 21
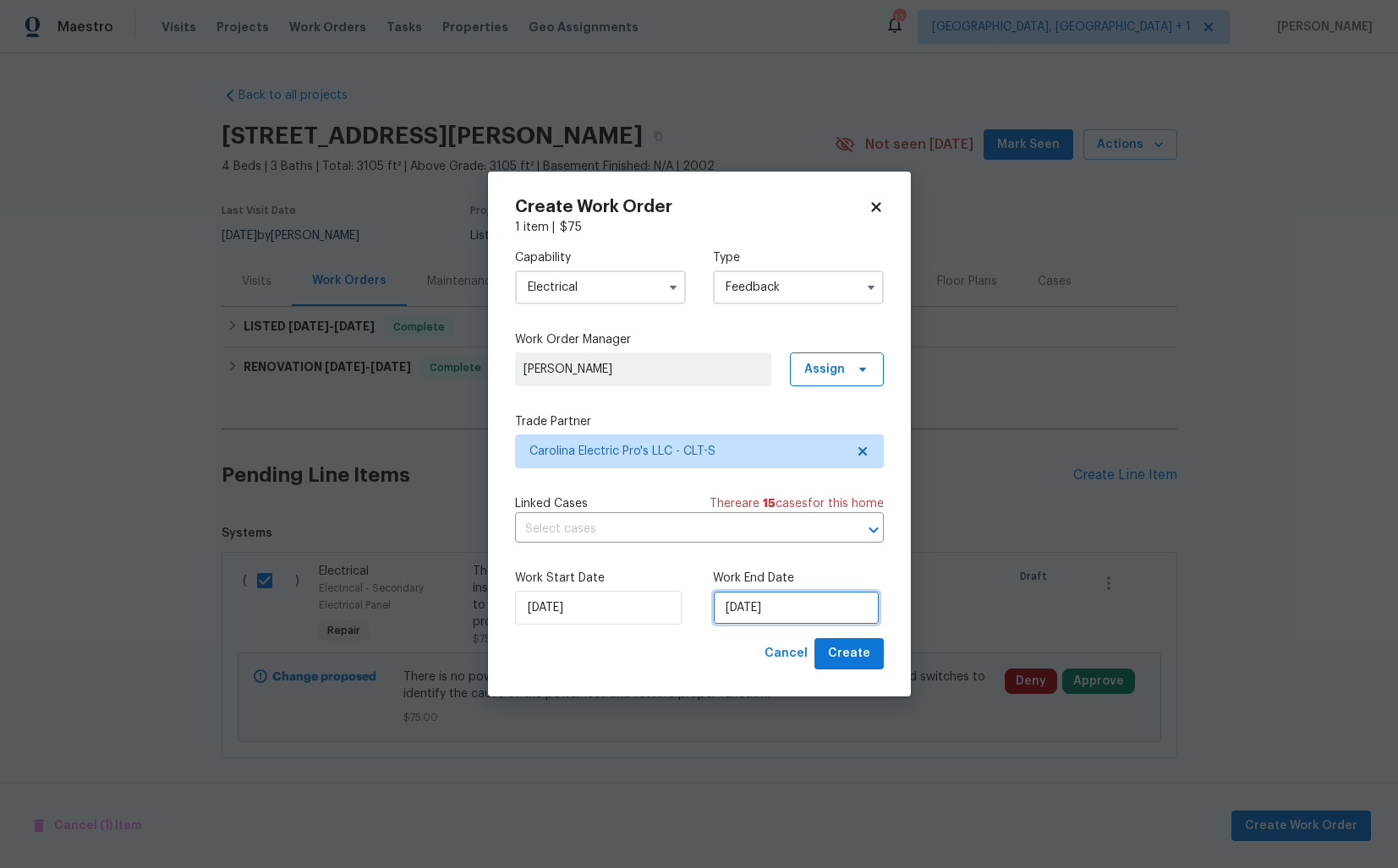
click at [754, 600] on input "08/10/2025" at bounding box center [796, 608] width 167 height 34
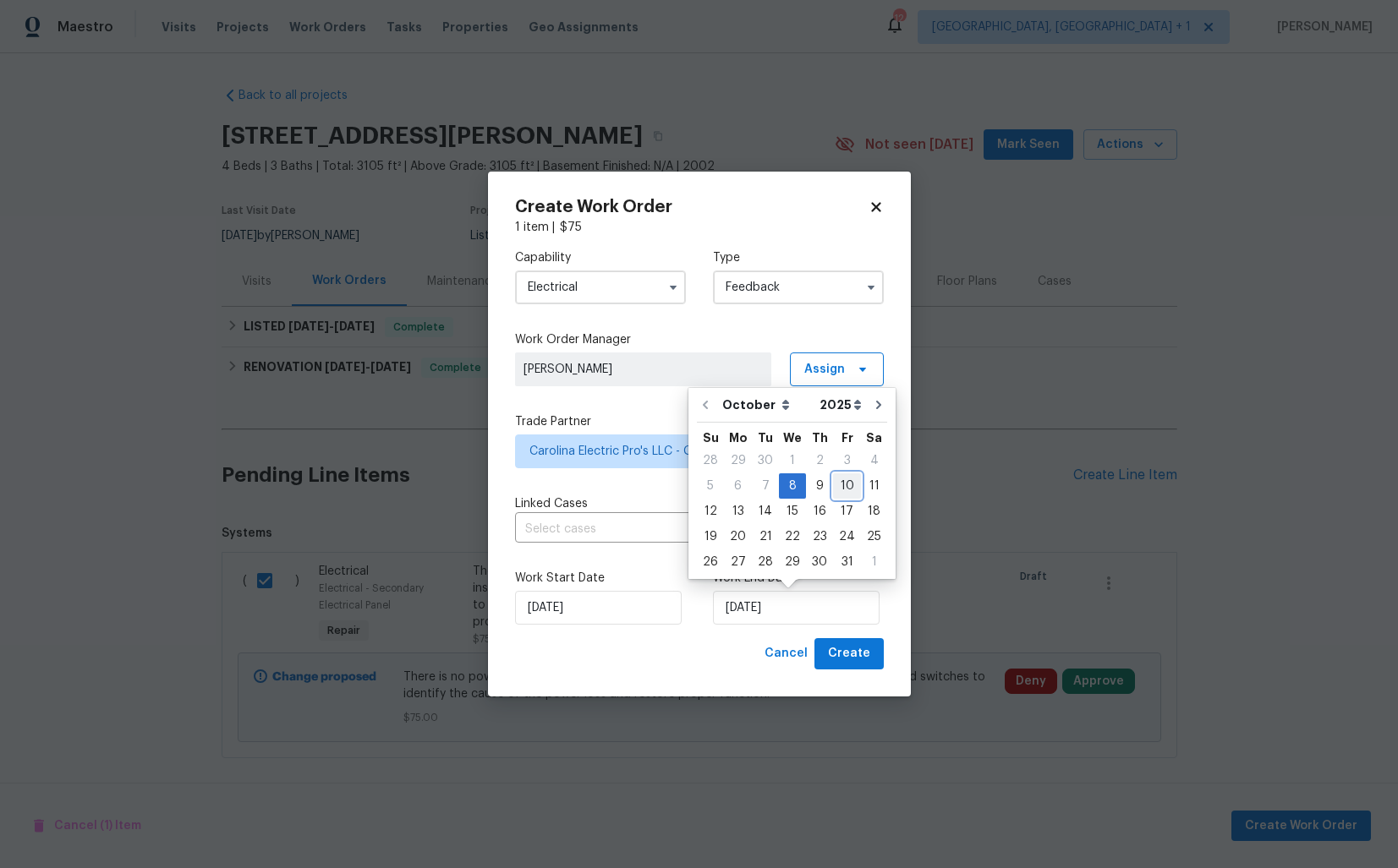
click at [844, 481] on div "10" at bounding box center [847, 486] width 28 height 24
type input "10/10/2025"
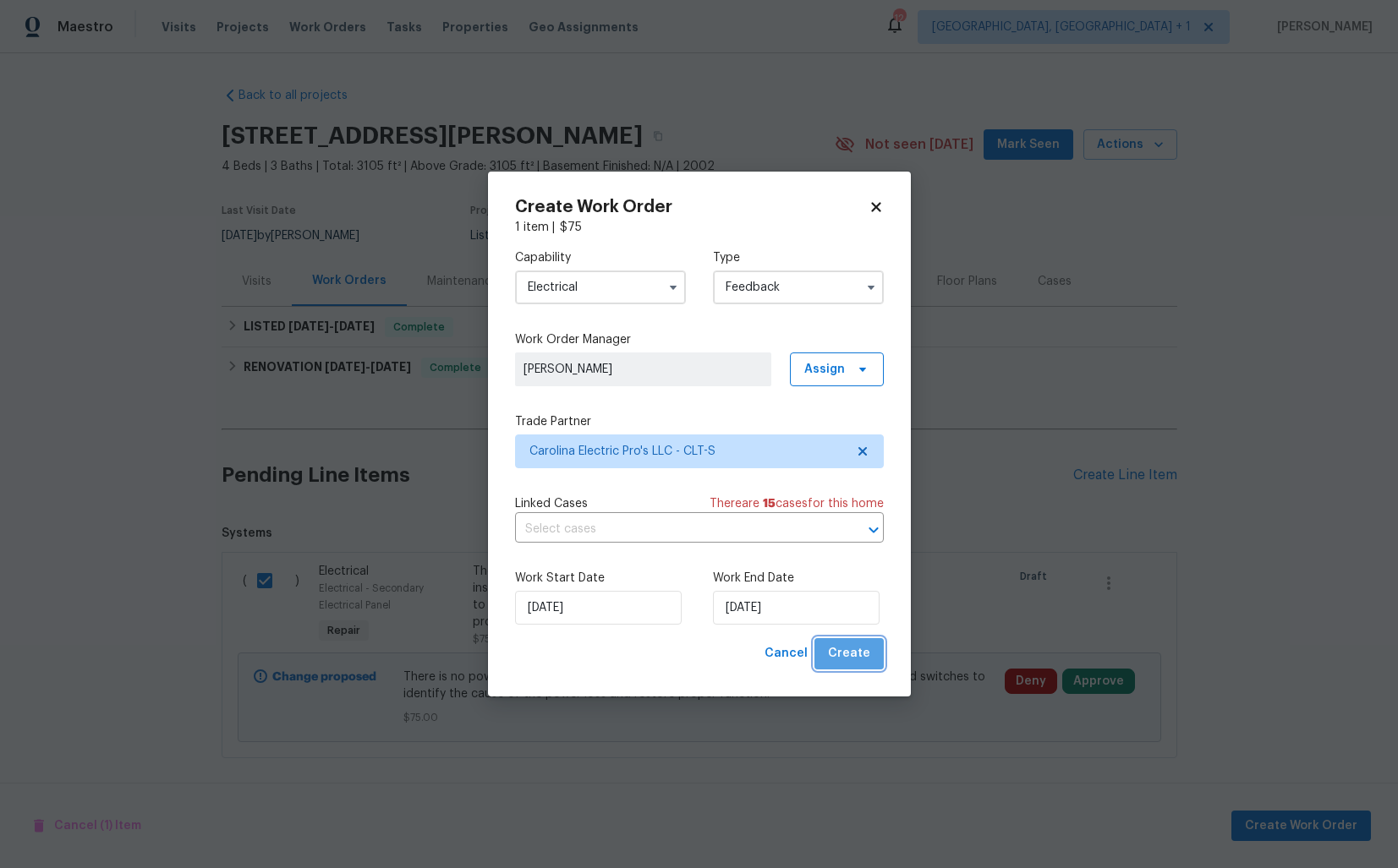
click at [851, 653] on span "Create" at bounding box center [849, 653] width 42 height 21
checkbox input "false"
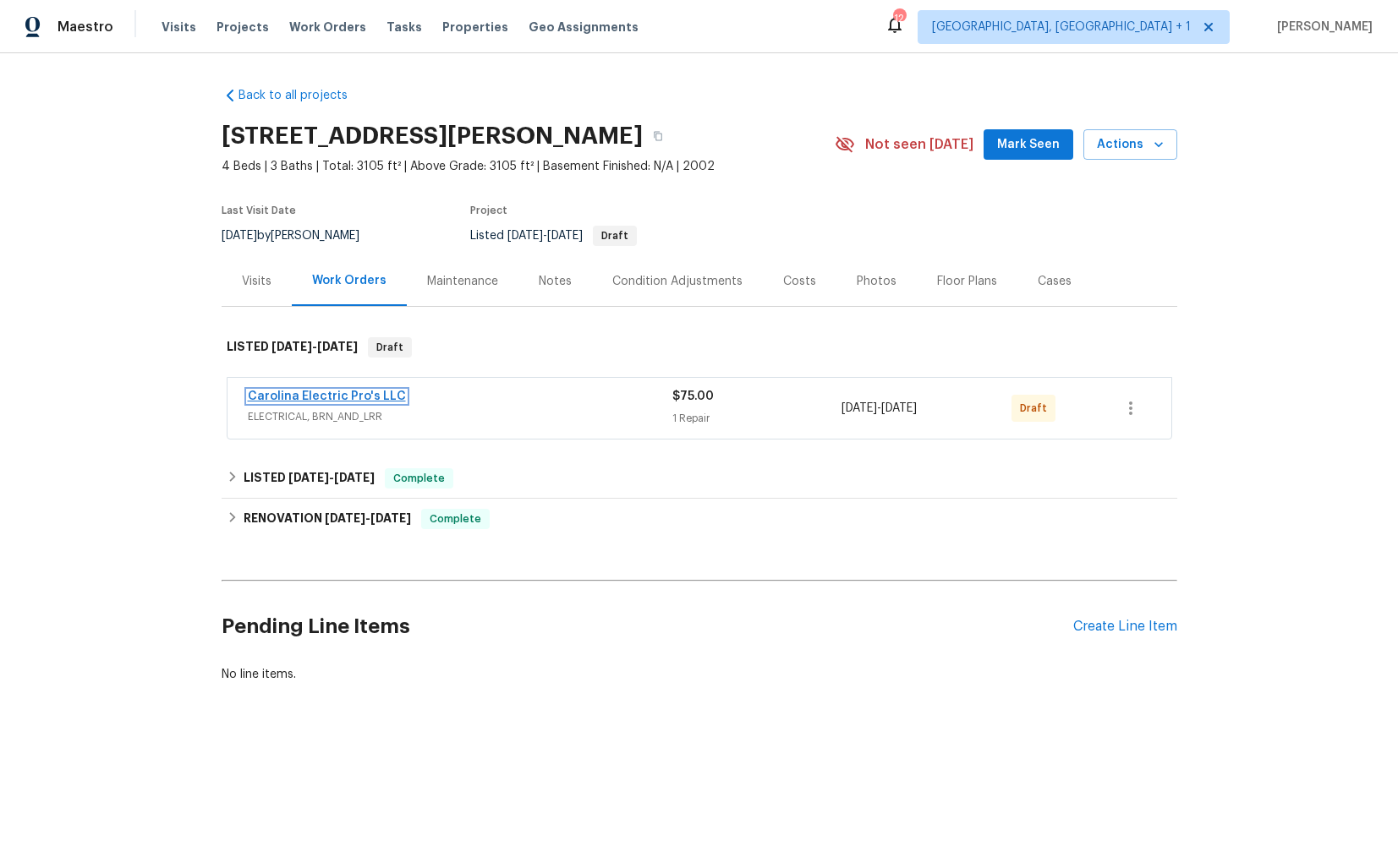
click at [311, 395] on link "Carolina Electric Pro's LLC" at bounding box center [327, 397] width 158 height 12
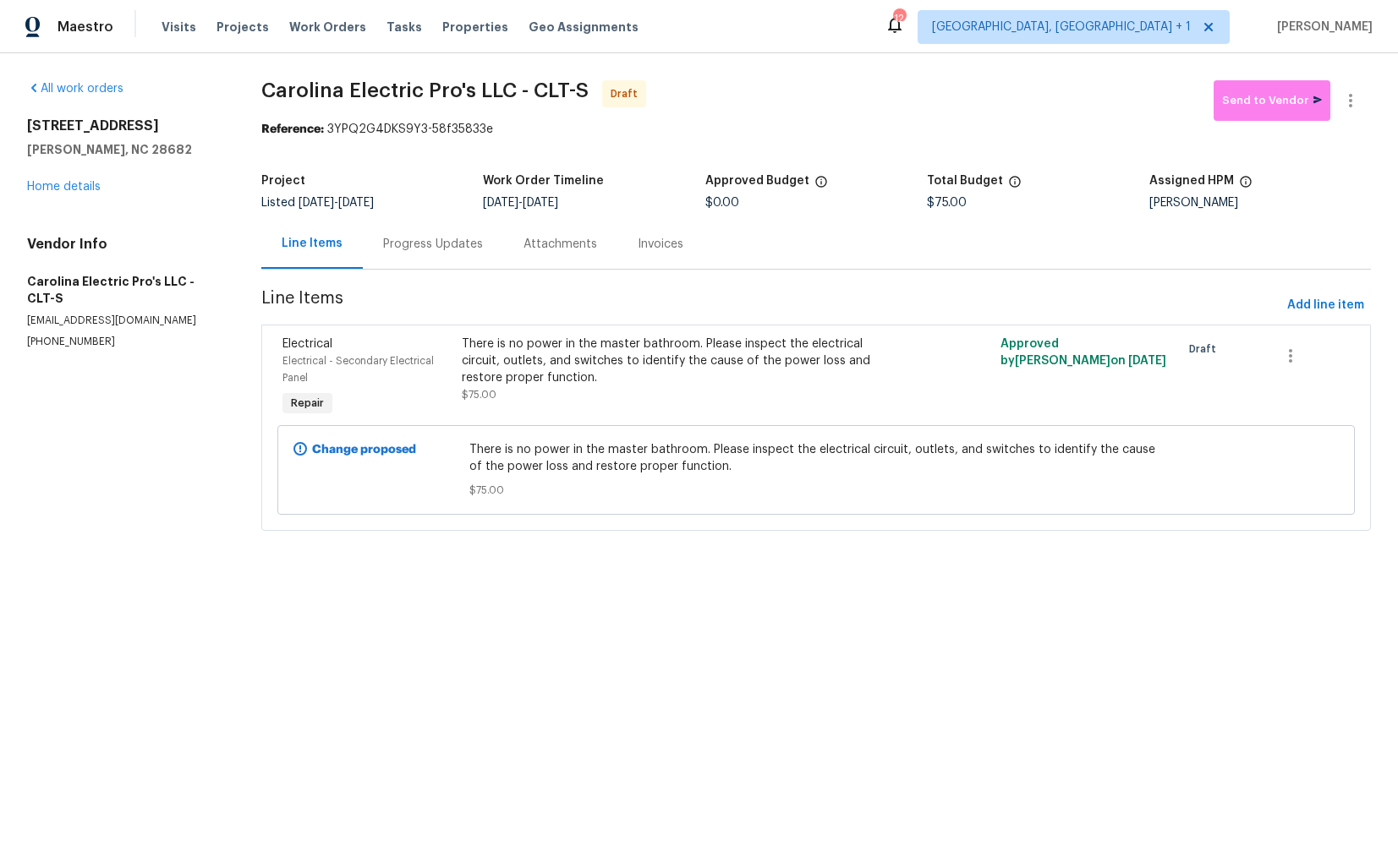
click at [437, 251] on div "Progress Updates" at bounding box center [433, 244] width 100 height 17
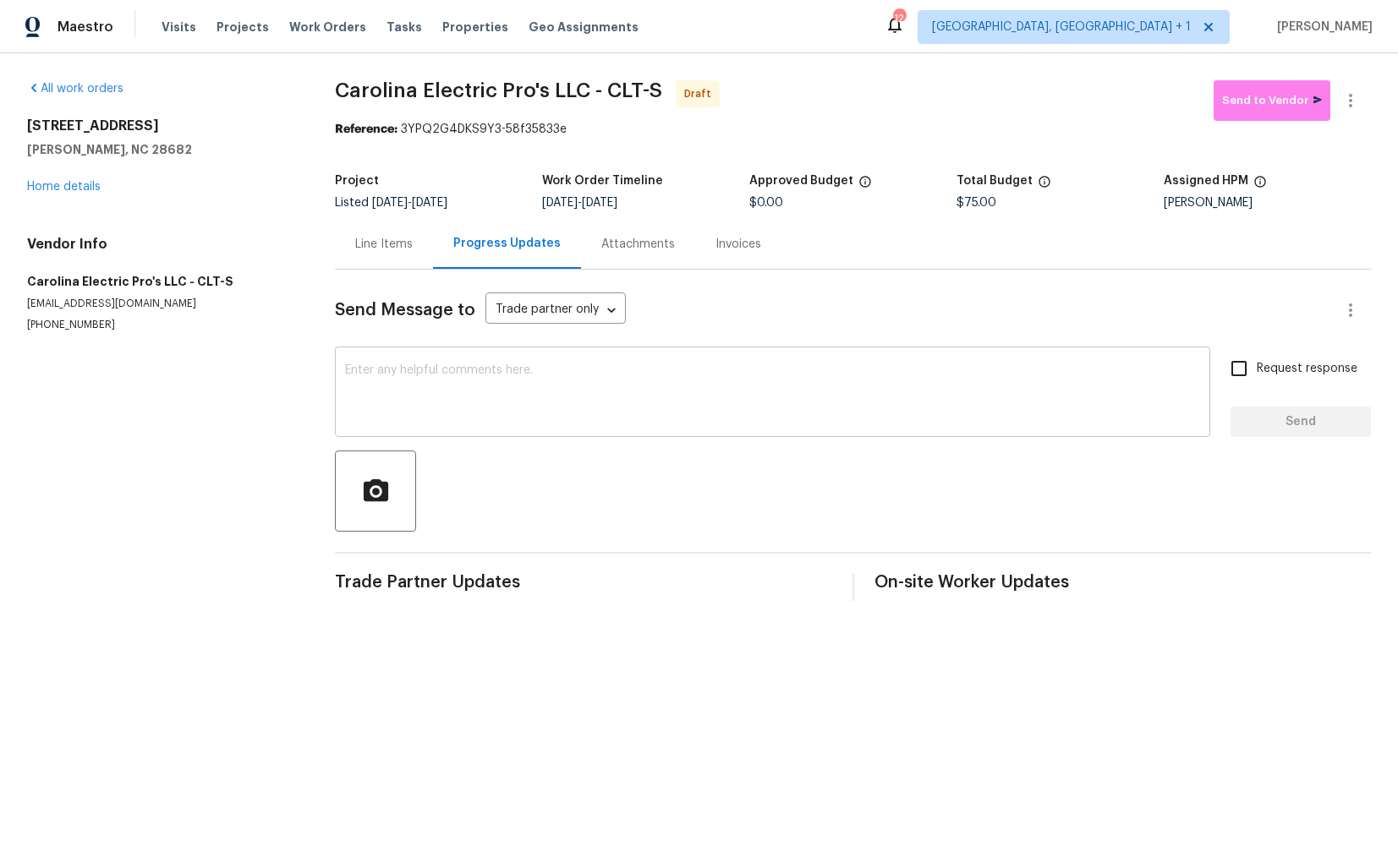
click at [534, 407] on textarea at bounding box center [772, 394] width 855 height 59
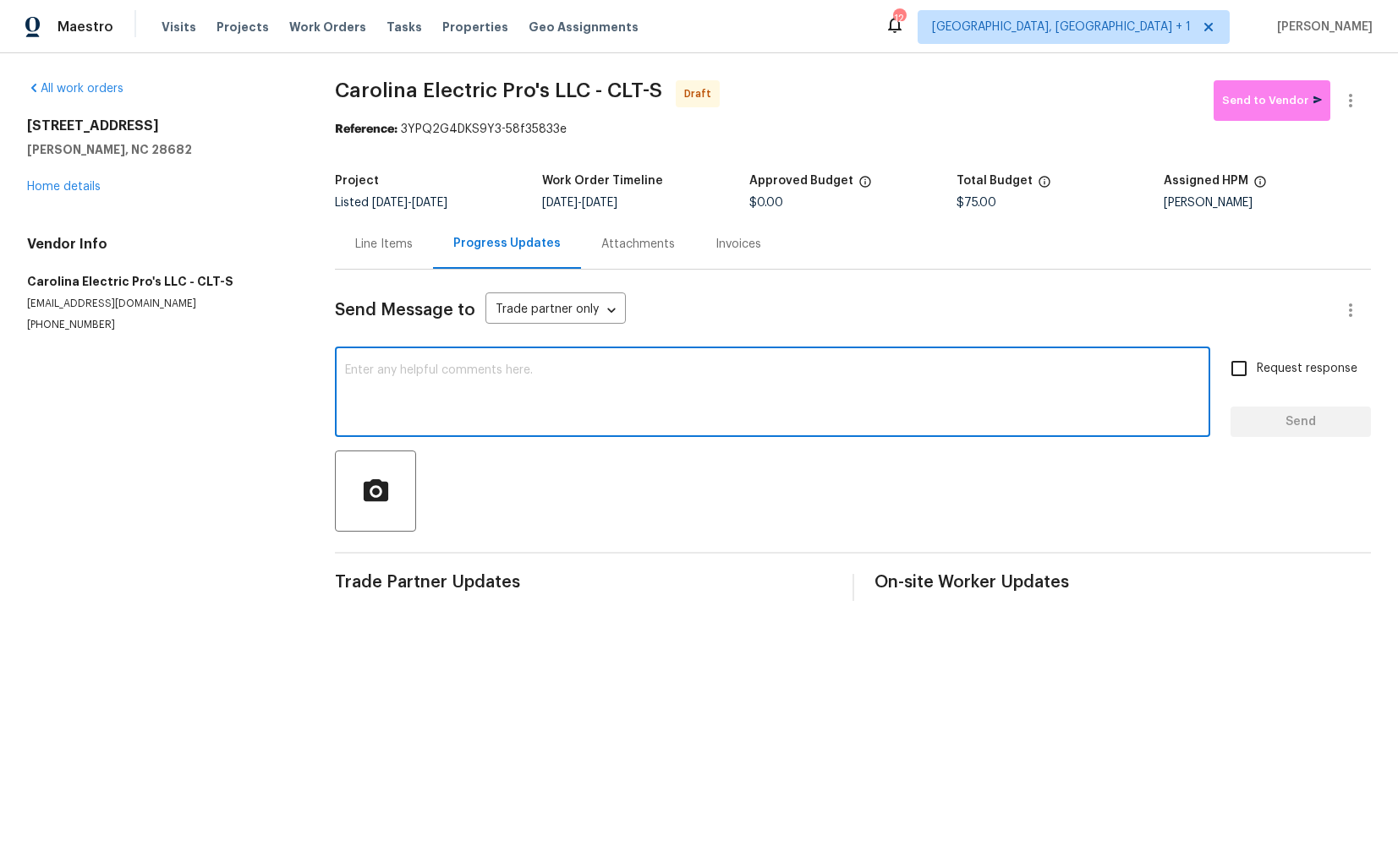
click at [544, 383] on textarea at bounding box center [772, 394] width 855 height 59
paste textarea "Hi this is Arvind with Opendoor. I’m confirming you received the WO for the pro…"
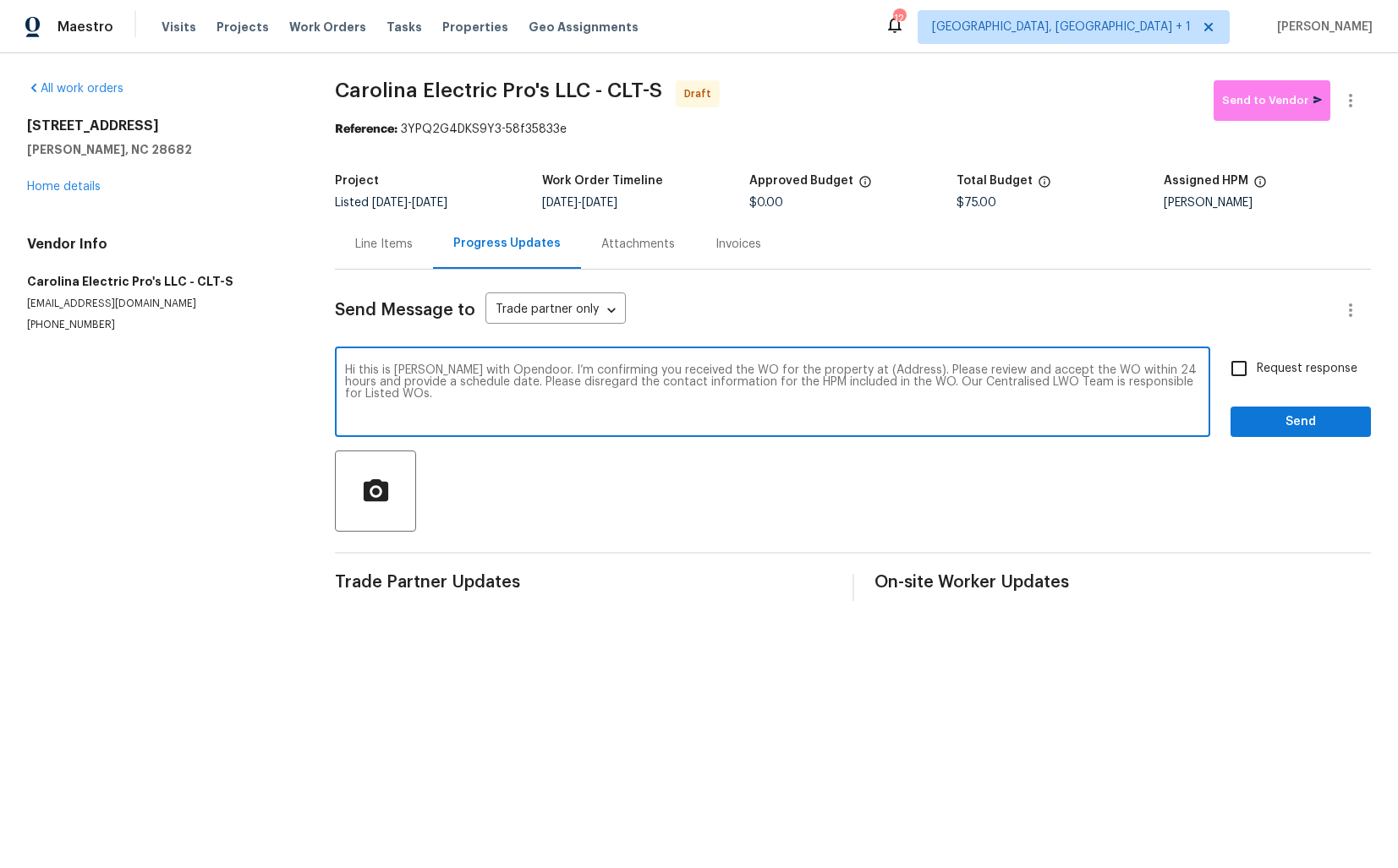
drag, startPoint x: 883, startPoint y: 372, endPoint x: 830, endPoint y: 369, distance: 53.1
click at [830, 369] on textarea "Hi this is Arvind with Opendoor. I’m confirming you received the WO for the pro…" at bounding box center [772, 394] width 855 height 59
paste textarea "3865 Granite St, Terrell, NC 28682"
type textarea "Hi this is Arvind with Opendoor. I’m confirming you received the WO for the pro…"
click at [1238, 375] on input "Request response" at bounding box center [1239, 369] width 36 height 36
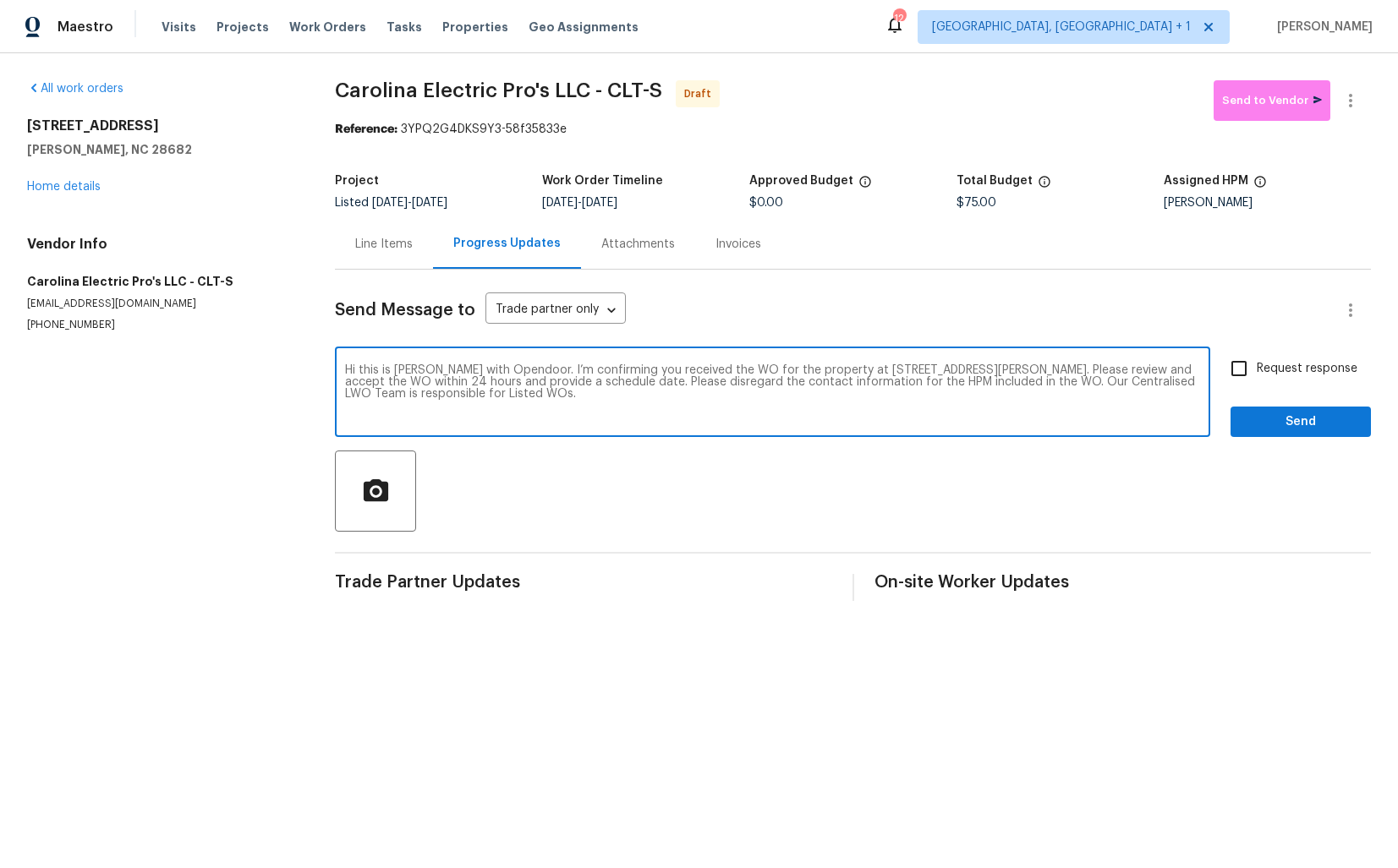
checkbox input "true"
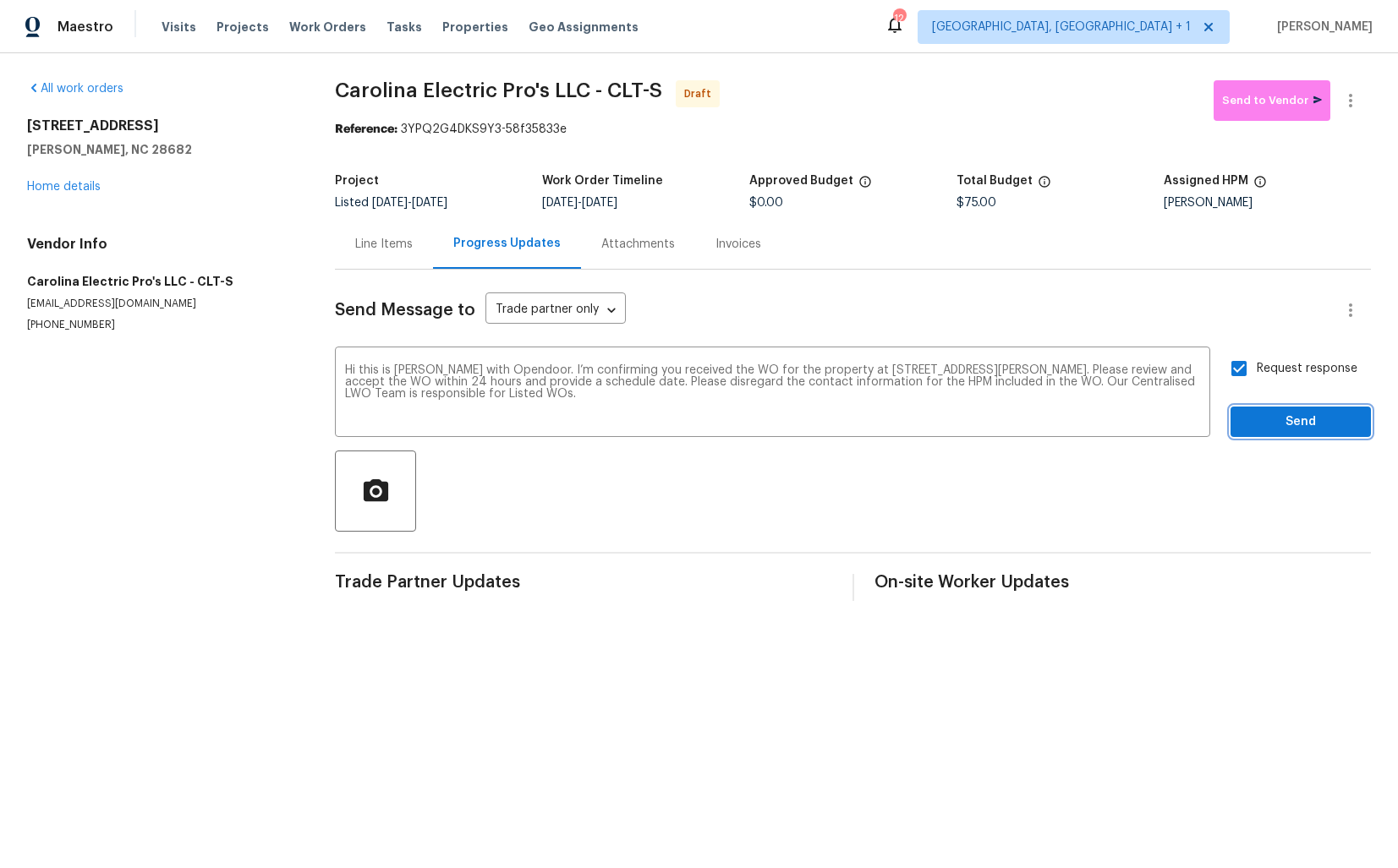
click at [1277, 421] on span "Send" at bounding box center [1300, 422] width 113 height 21
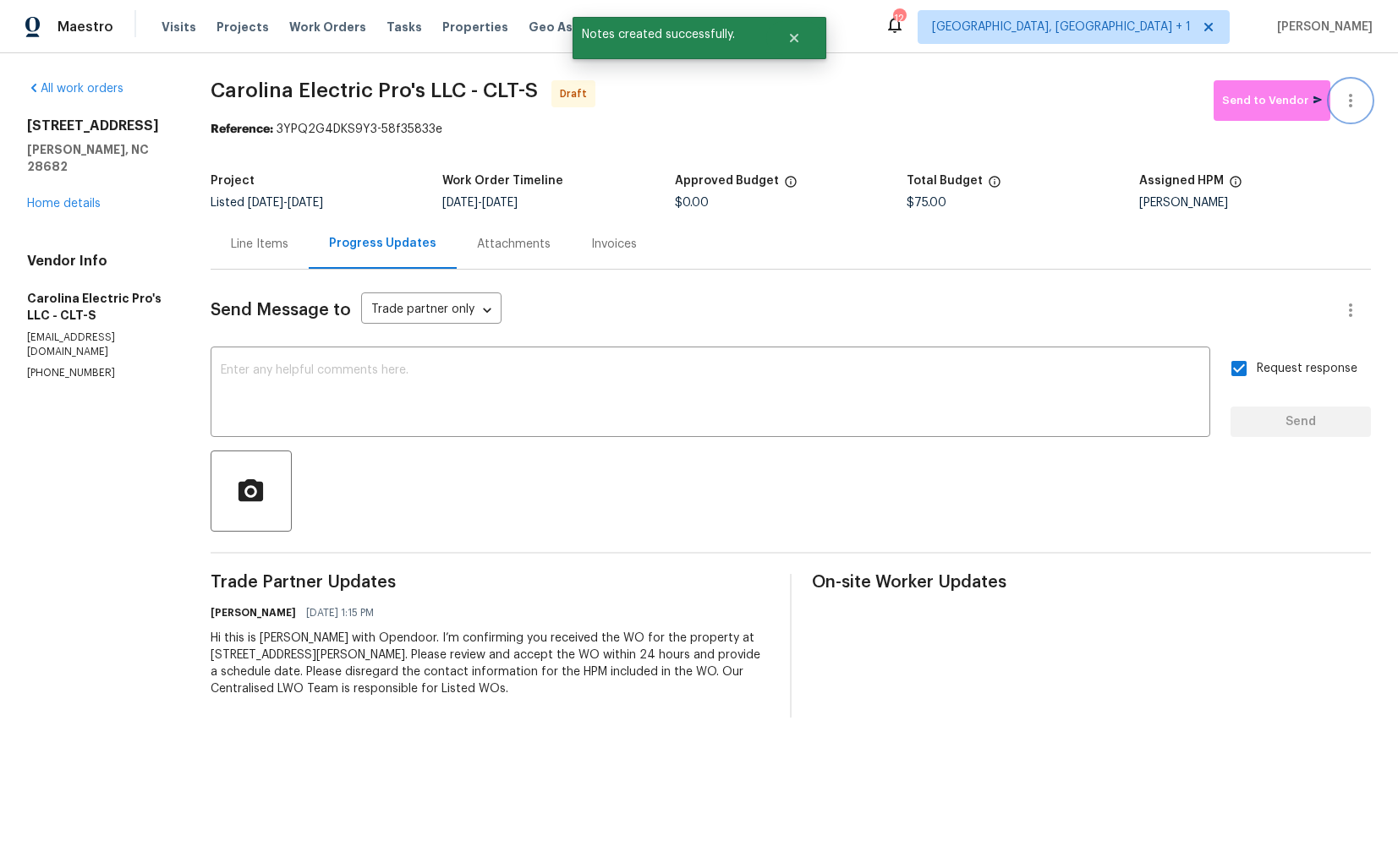
click at [1369, 92] on button "button" at bounding box center [1351, 100] width 41 height 41
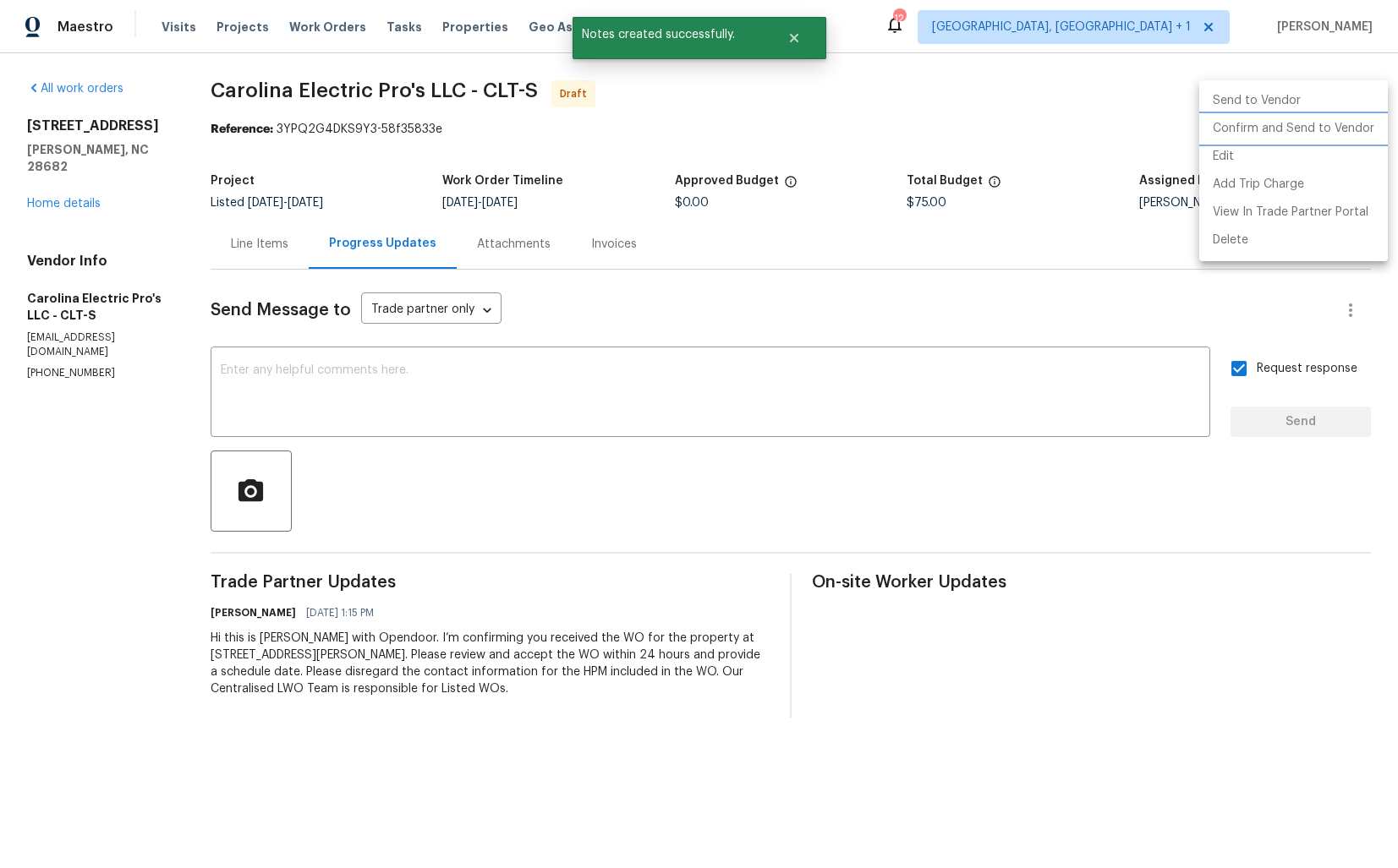
click at [1308, 125] on li "Confirm and Send to Vendor" at bounding box center [1293, 129] width 189 height 28
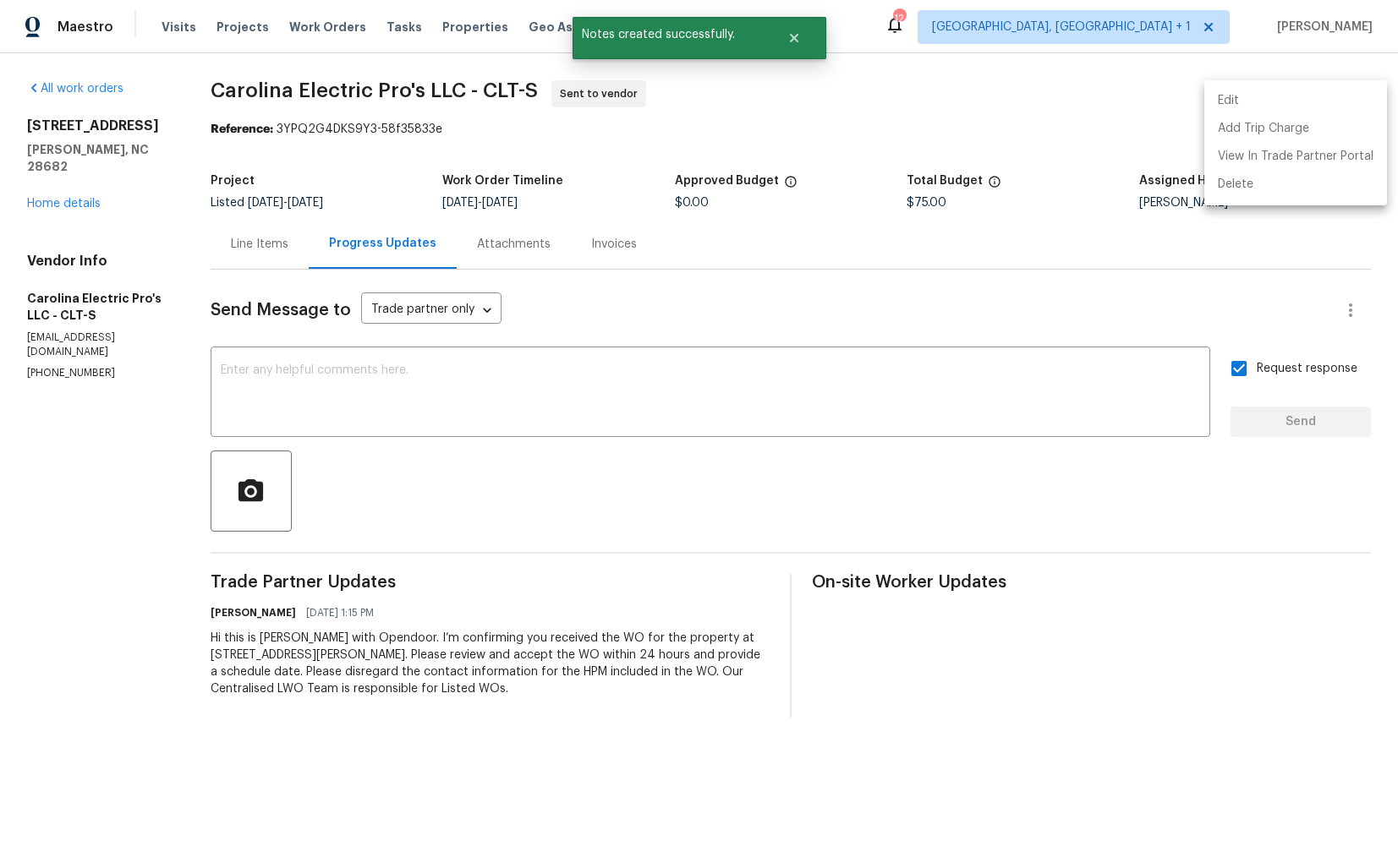
click at [822, 356] on div at bounding box center [699, 434] width 1398 height 868
click at [757, 386] on textarea at bounding box center [710, 394] width 979 height 59
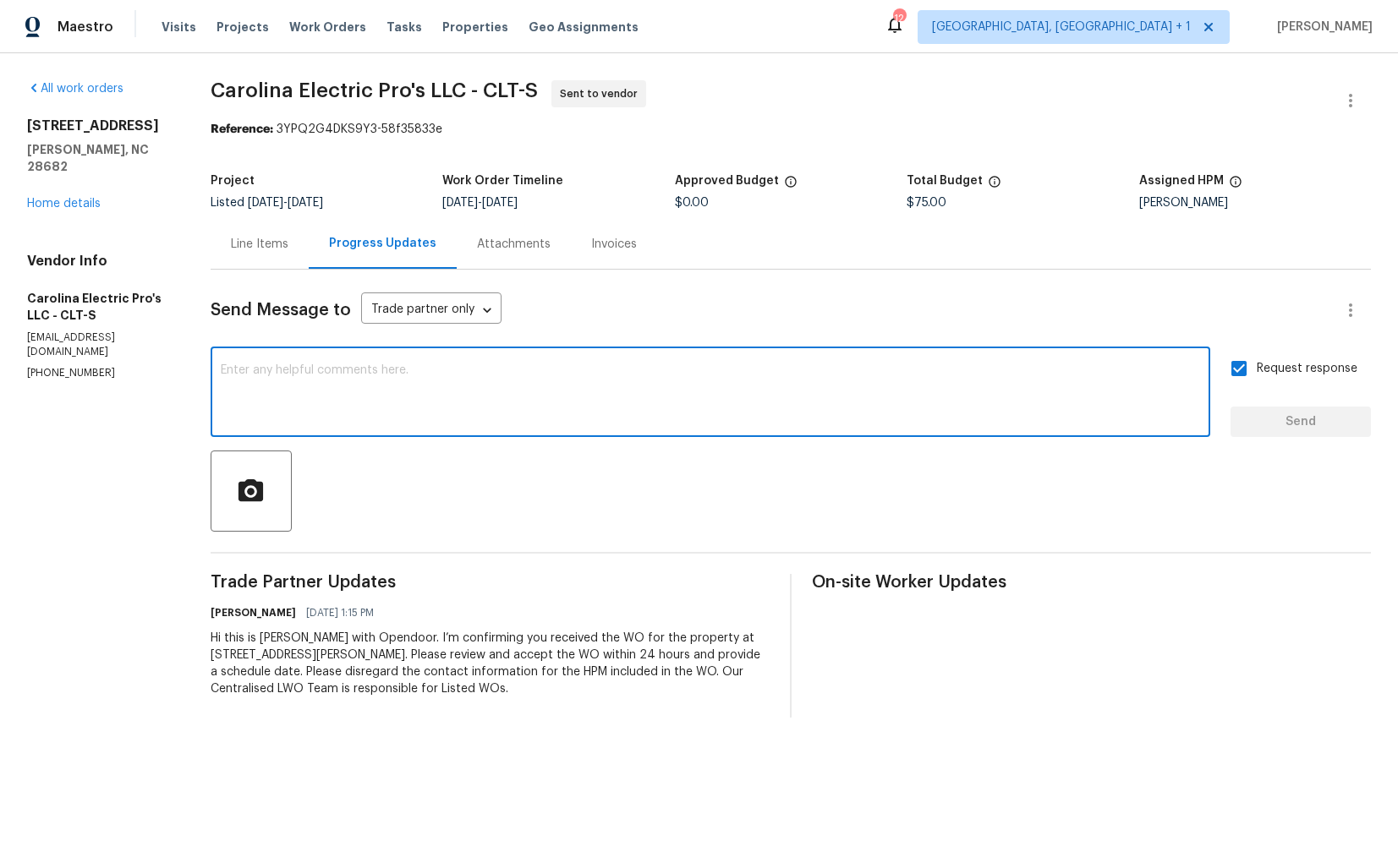
click at [744, 406] on textarea at bounding box center [710, 394] width 979 height 59
paste textarea "Attention All Work Orders must include before-photos (both close-up and wide-an…"
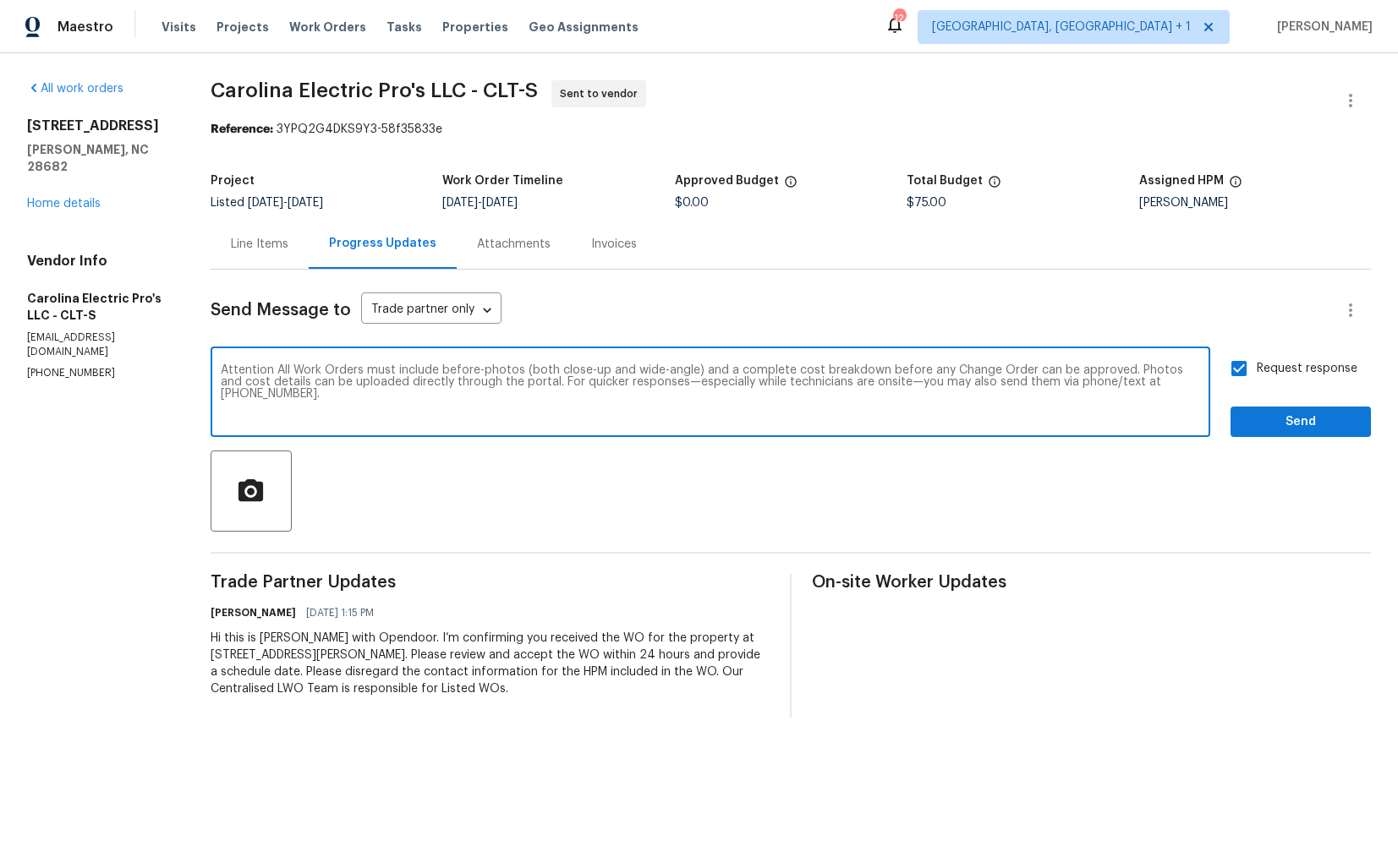
type textarea "Attention All Work Orders must include before-photos (both close-up and wide-an…"
click at [1263, 416] on span "Send" at bounding box center [1300, 422] width 113 height 21
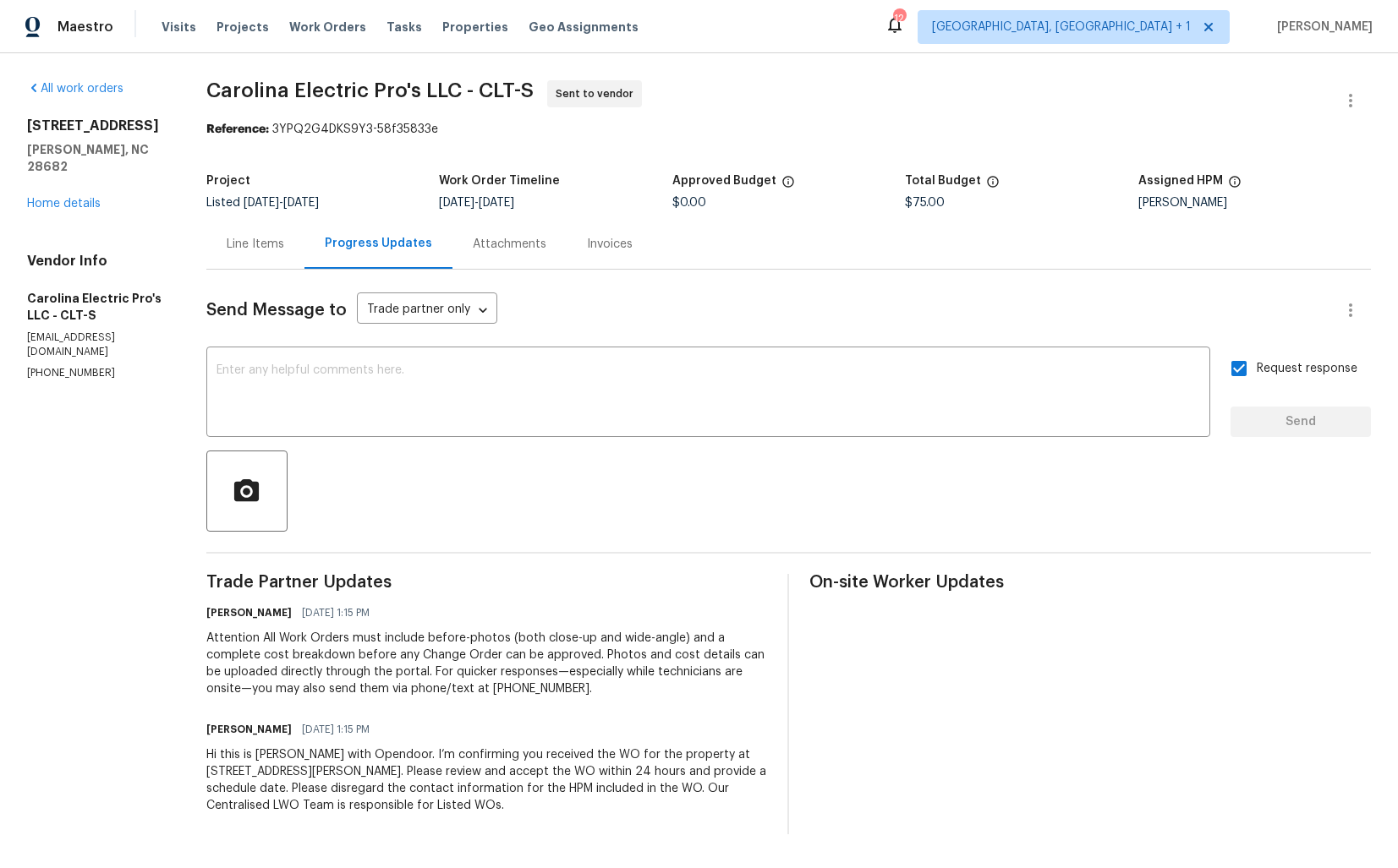
click at [367, 87] on span "Carolina Electric Pro's LLC - CLT-S" at bounding box center [371, 90] width 328 height 20
copy span "Carolina Electric Pro's LLC - CLT-S"
click at [604, 107] on div "Sent to vendor" at bounding box center [595, 93] width 95 height 27
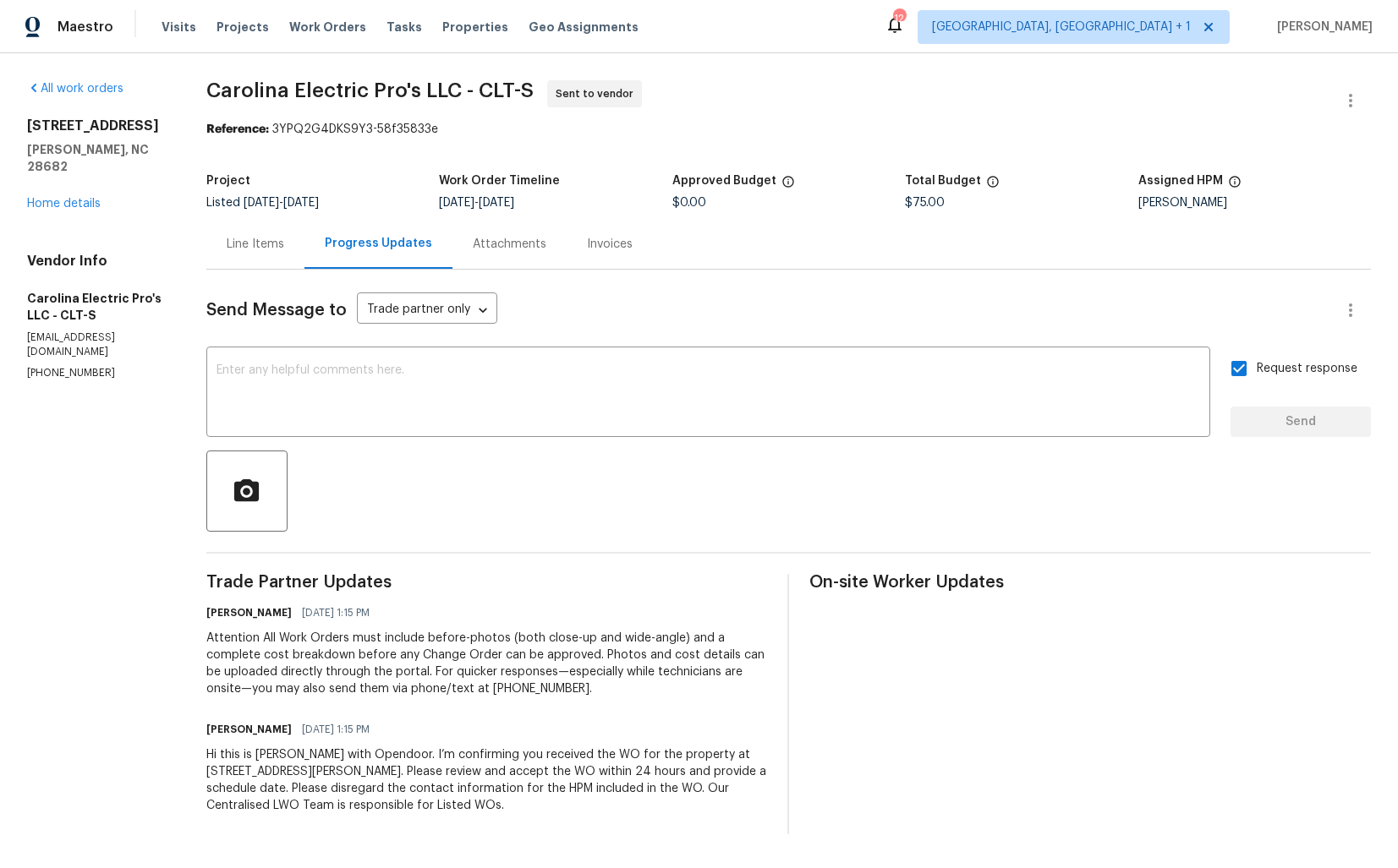
click at [338, 163] on section "Carolina Electric Pro's LLC - CLT-S Sent to vendor Reference: 3YPQ2G4DKS9Y3-58f…" at bounding box center [789, 456] width 1165 height 754
drag, startPoint x: 292, startPoint y: 130, endPoint x: 477, endPoint y: 130, distance: 185.0
click at [477, 130] on div "Reference: 3YPQ2G4DKS9Y3-58f35833e" at bounding box center [789, 129] width 1165 height 17
drag, startPoint x: 287, startPoint y: 129, endPoint x: 564, endPoint y: 129, distance: 277.0
click at [564, 129] on div "Reference: 3YPQ2G4DKS9Y3-58f35833e" at bounding box center [789, 129] width 1165 height 17
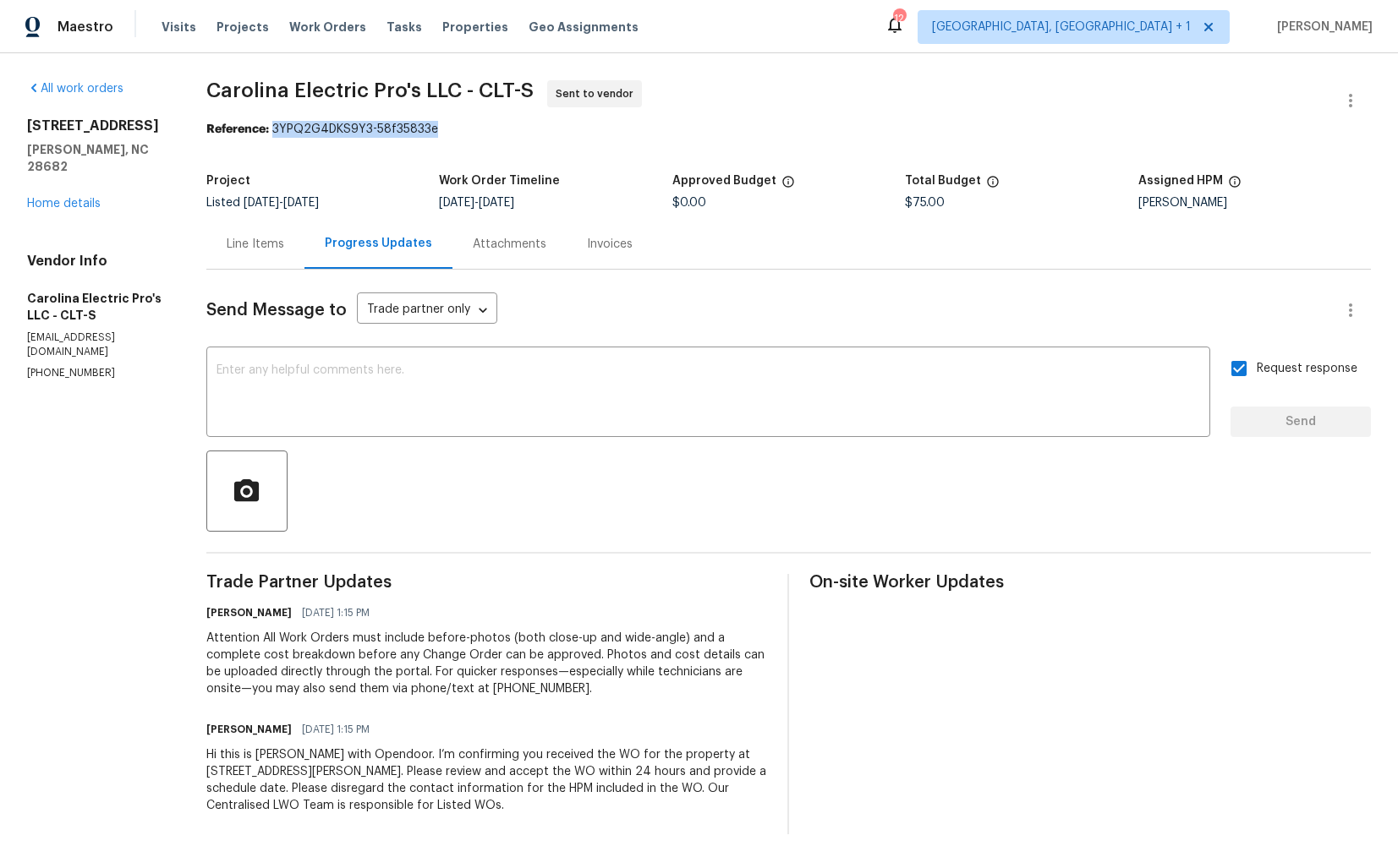
drag, startPoint x: 290, startPoint y: 130, endPoint x: 491, endPoint y: 133, distance: 201.0
click at [492, 133] on div "Reference: 3YPQ2G4DKS9Y3-58f35833e" at bounding box center [789, 129] width 1165 height 17
copy div "3YPQ2G4DKS9Y3-58f35833e"
click at [198, 159] on div "All work orders 3865 Granite St Terrell, NC 28682 Home details Vendor Info Caro…" at bounding box center [699, 456] width 1398 height 808
click at [89, 198] on link "Home details" at bounding box center [64, 204] width 74 height 12
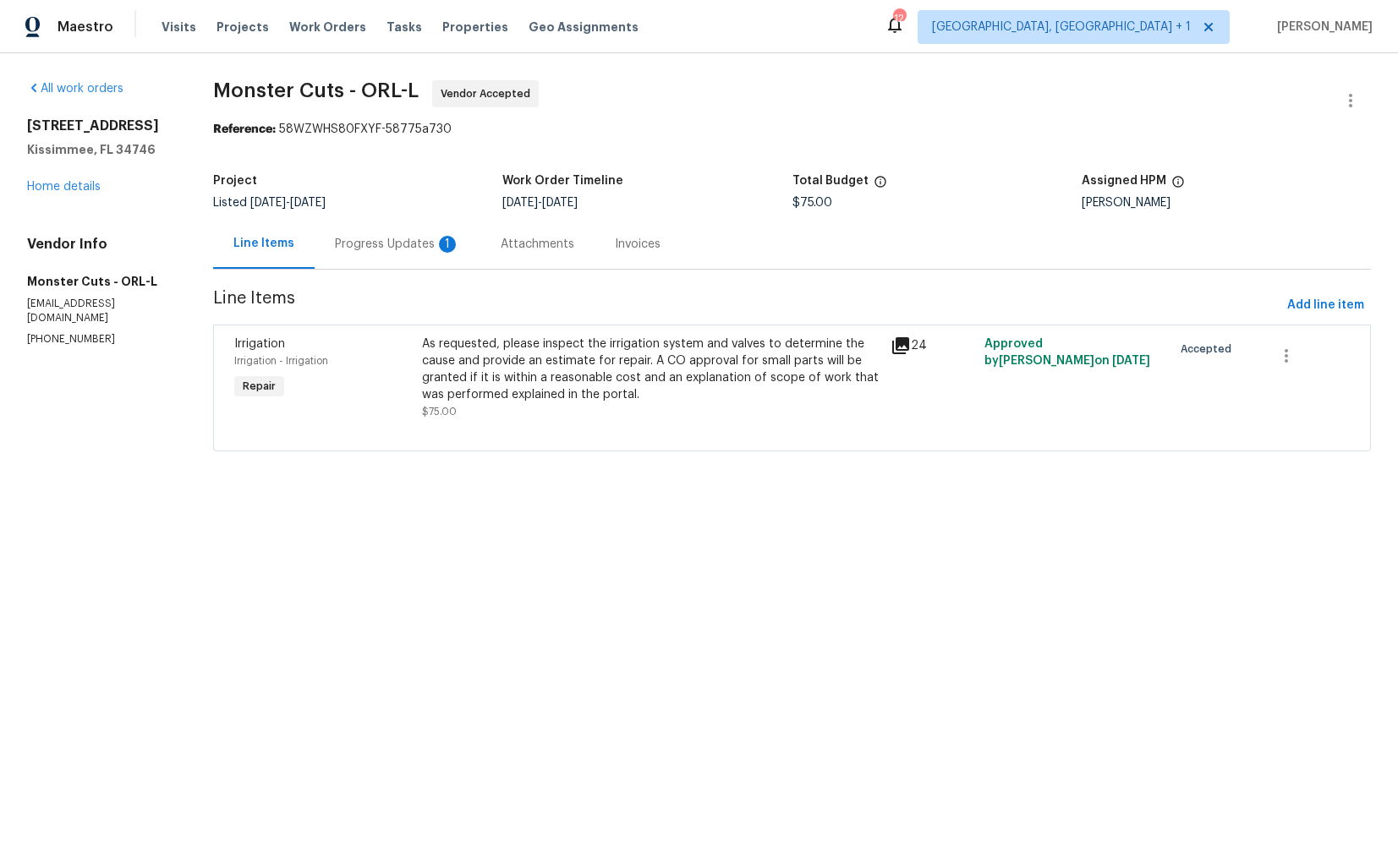
click at [390, 245] on div "Progress Updates 1" at bounding box center [397, 244] width 125 height 17
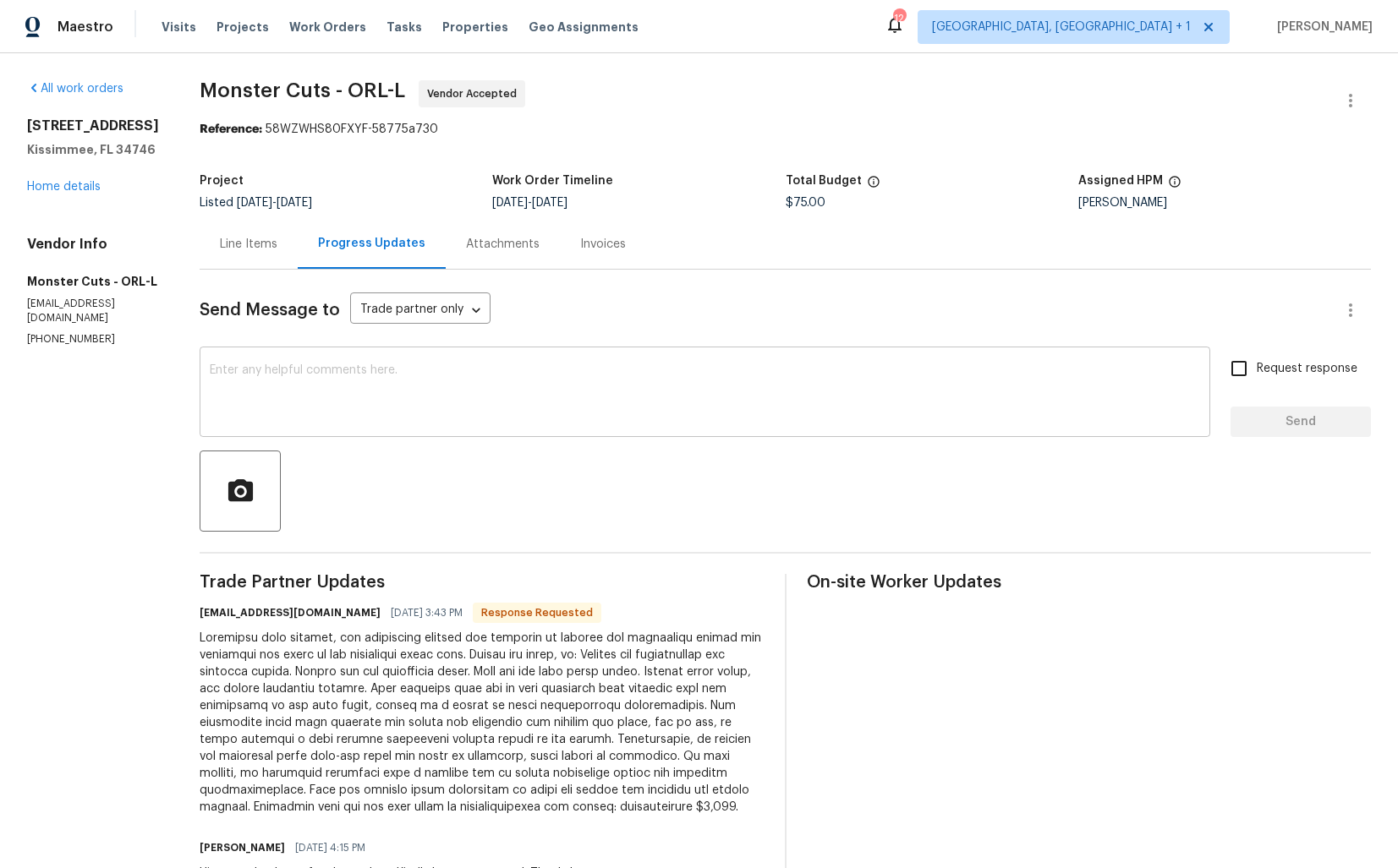
click at [279, 380] on textarea at bounding box center [704, 394] width 990 height 59
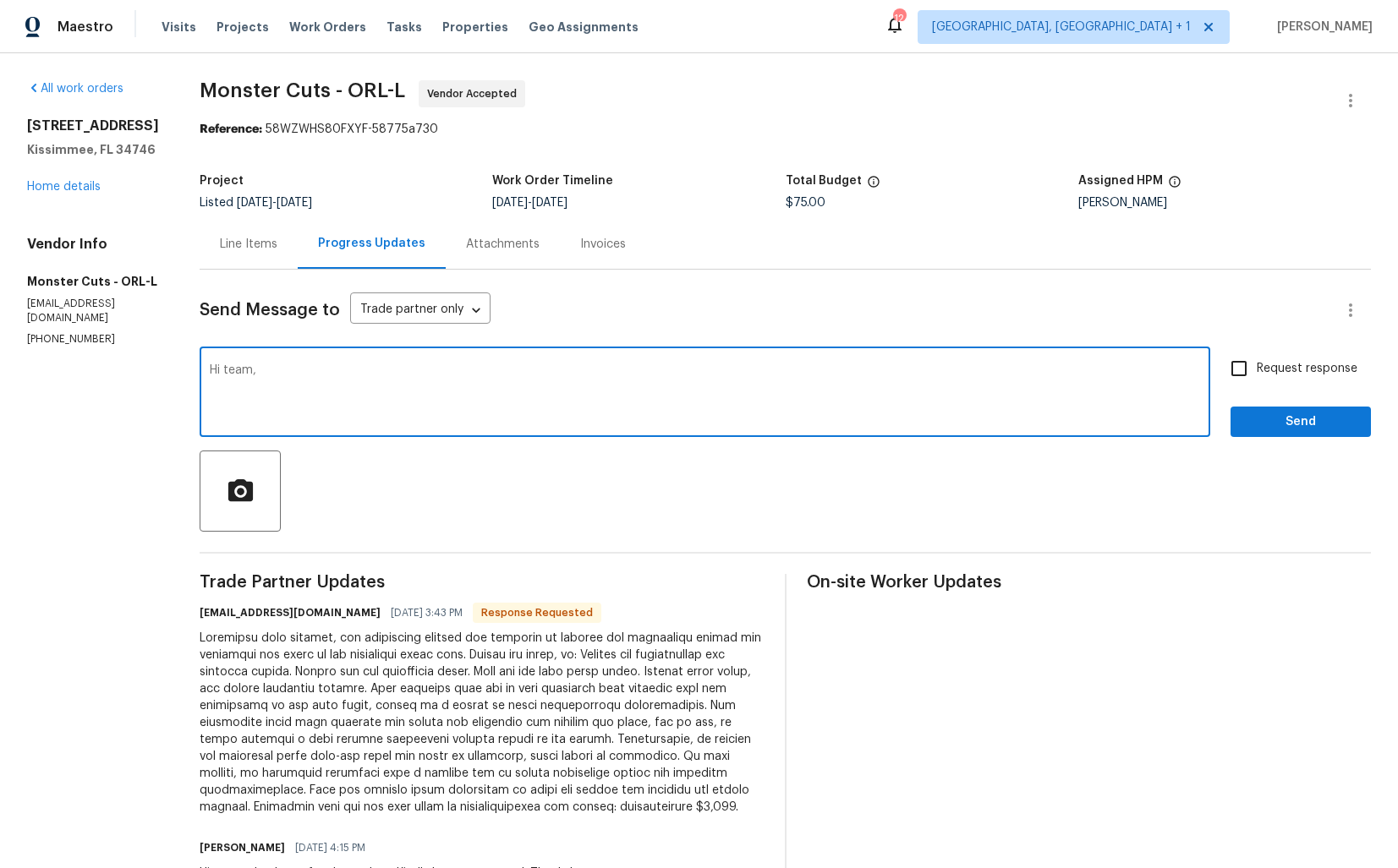
type textarea "Hi team,"
click at [210, 384] on textarea "Hi team," at bounding box center [704, 394] width 990 height 59
click at [220, 240] on div "Line Items" at bounding box center [249, 244] width 58 height 17
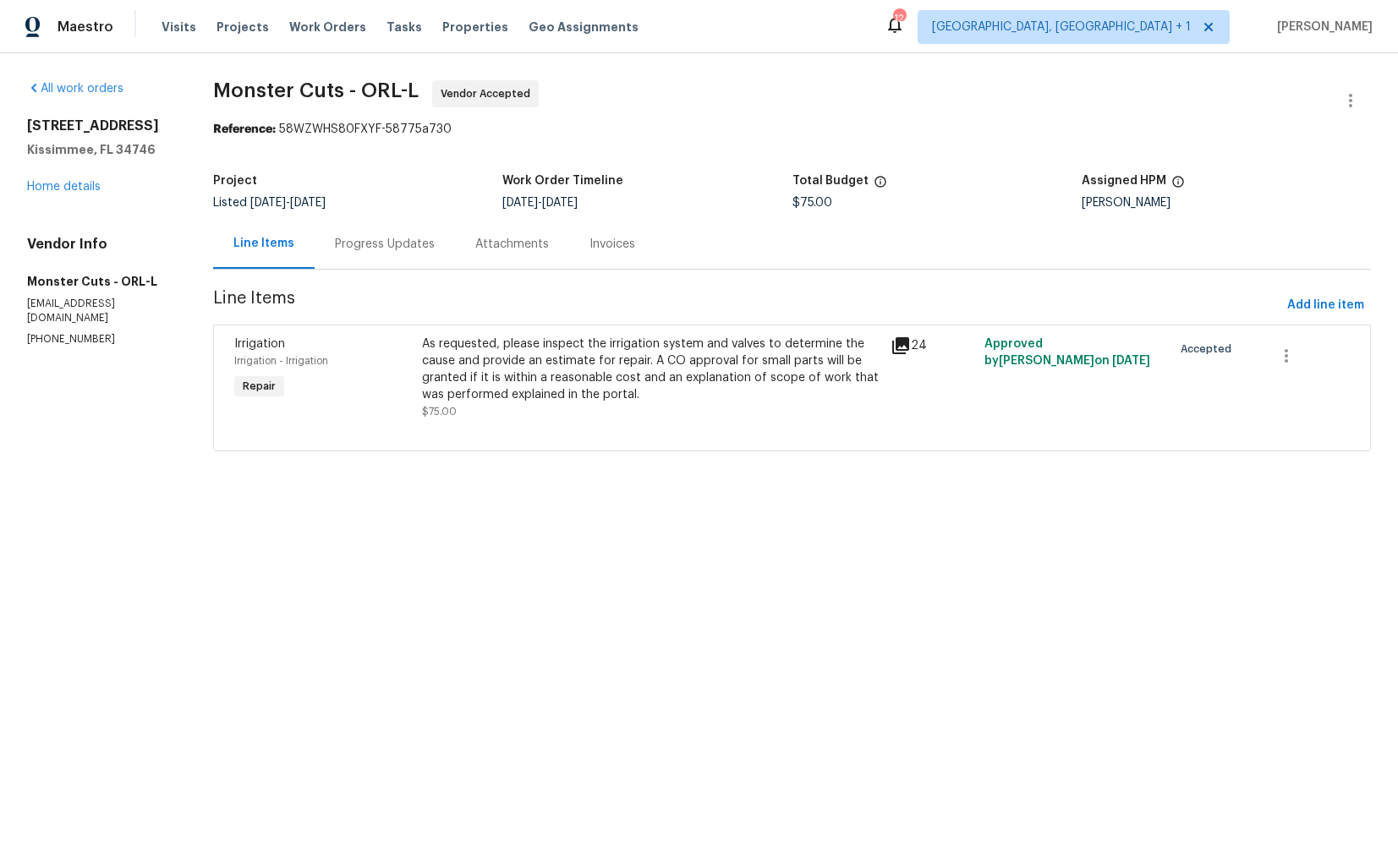
click at [564, 365] on div "As requested, please inspect the irrigation system and valves to determine the …" at bounding box center [652, 370] width 460 height 68
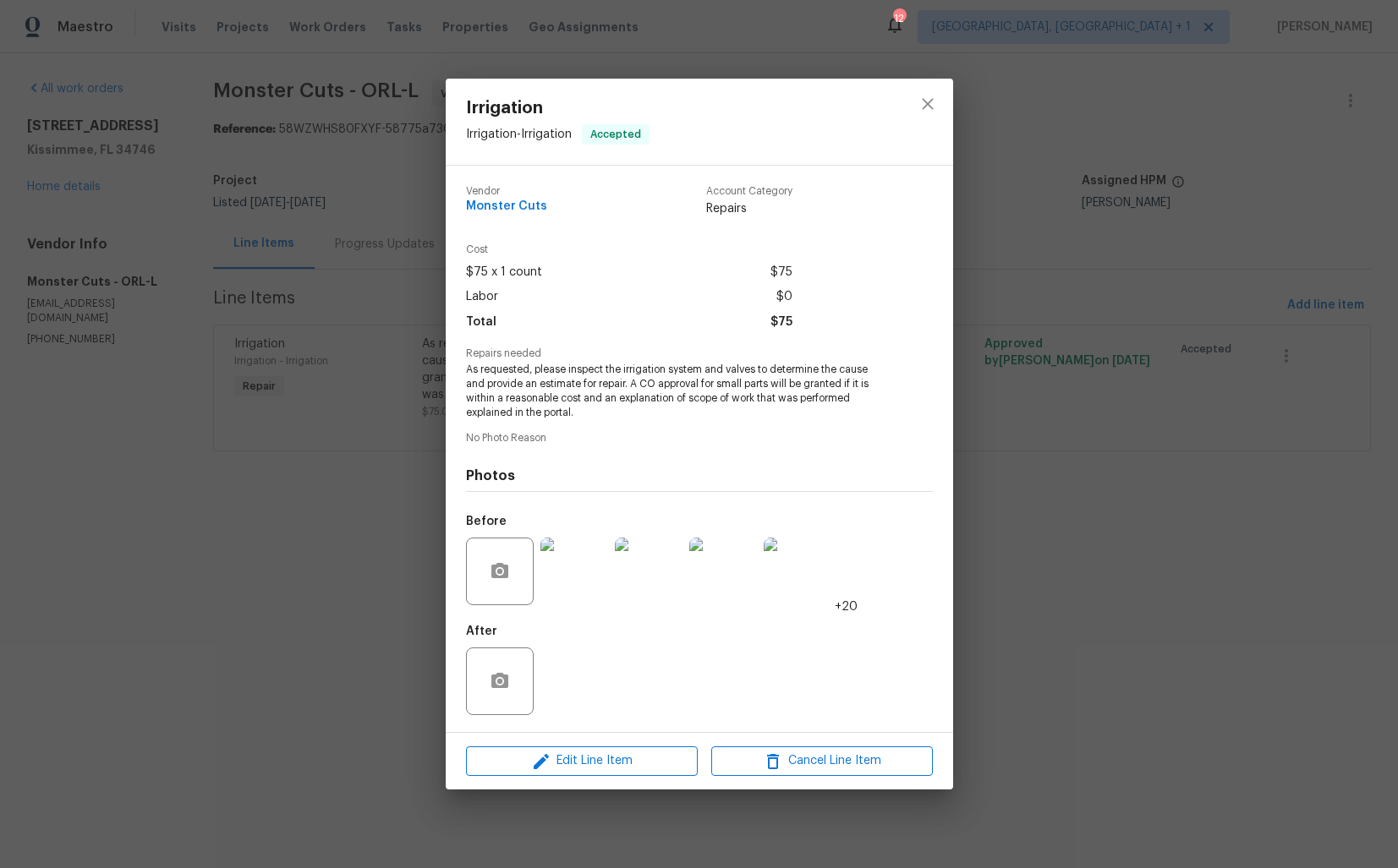
click at [582, 575] on img at bounding box center [575, 571] width 68 height 68
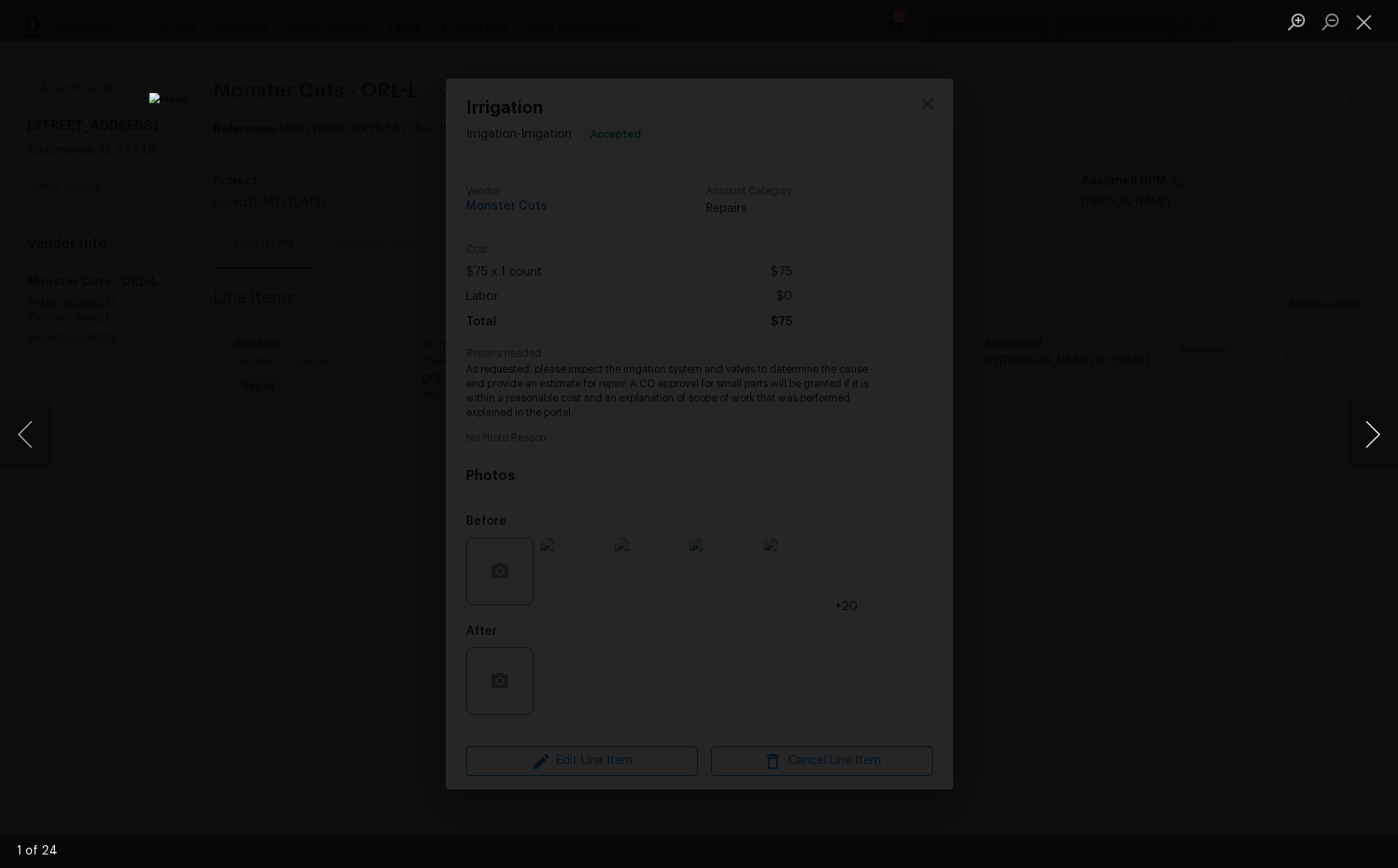
click at [1353, 437] on button "Next image" at bounding box center [1373, 434] width 51 height 68
click at [1182, 422] on div "Lightbox" at bounding box center [699, 434] width 1398 height 868
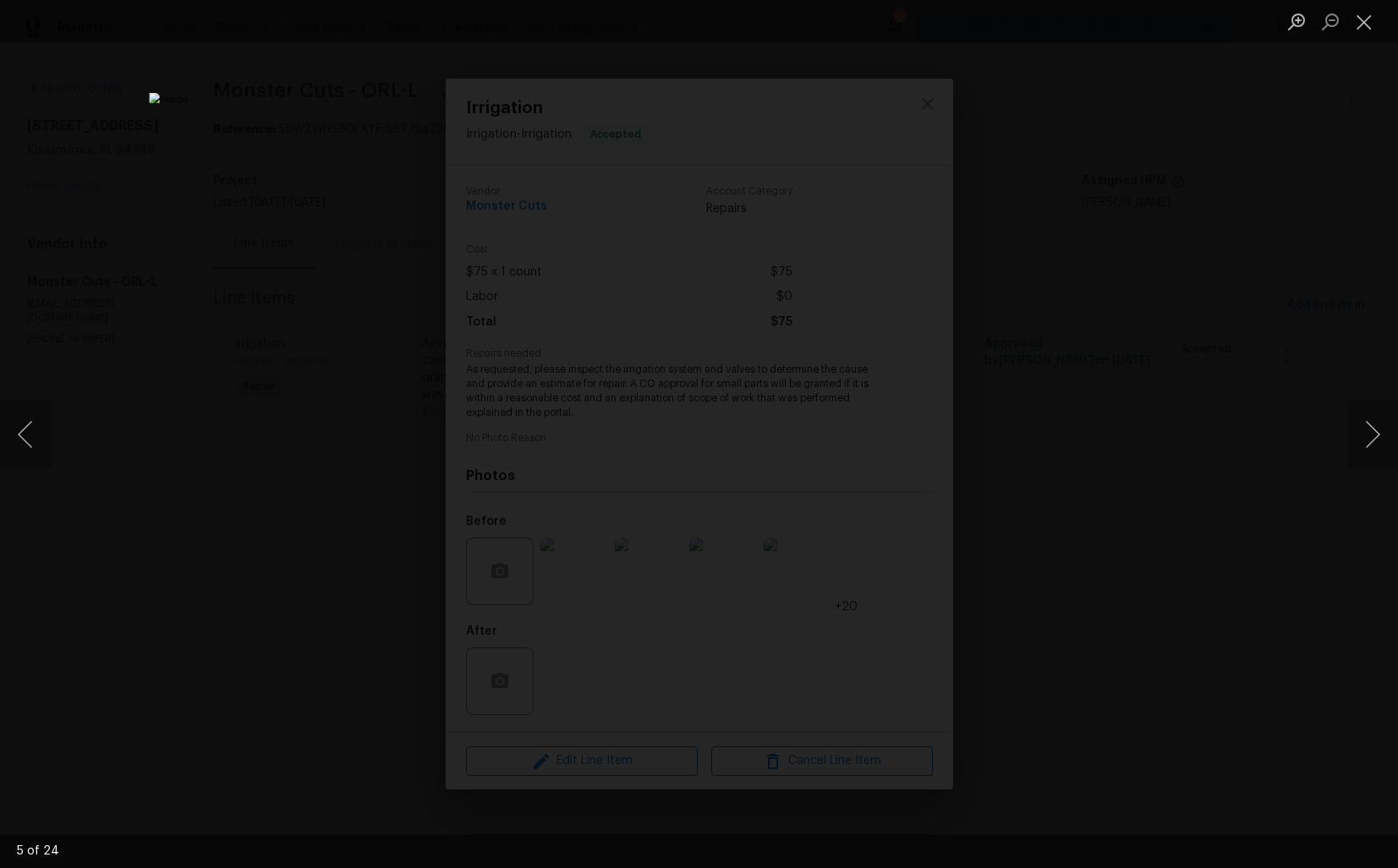
click at [1072, 418] on div "Lightbox" at bounding box center [699, 434] width 1398 height 868
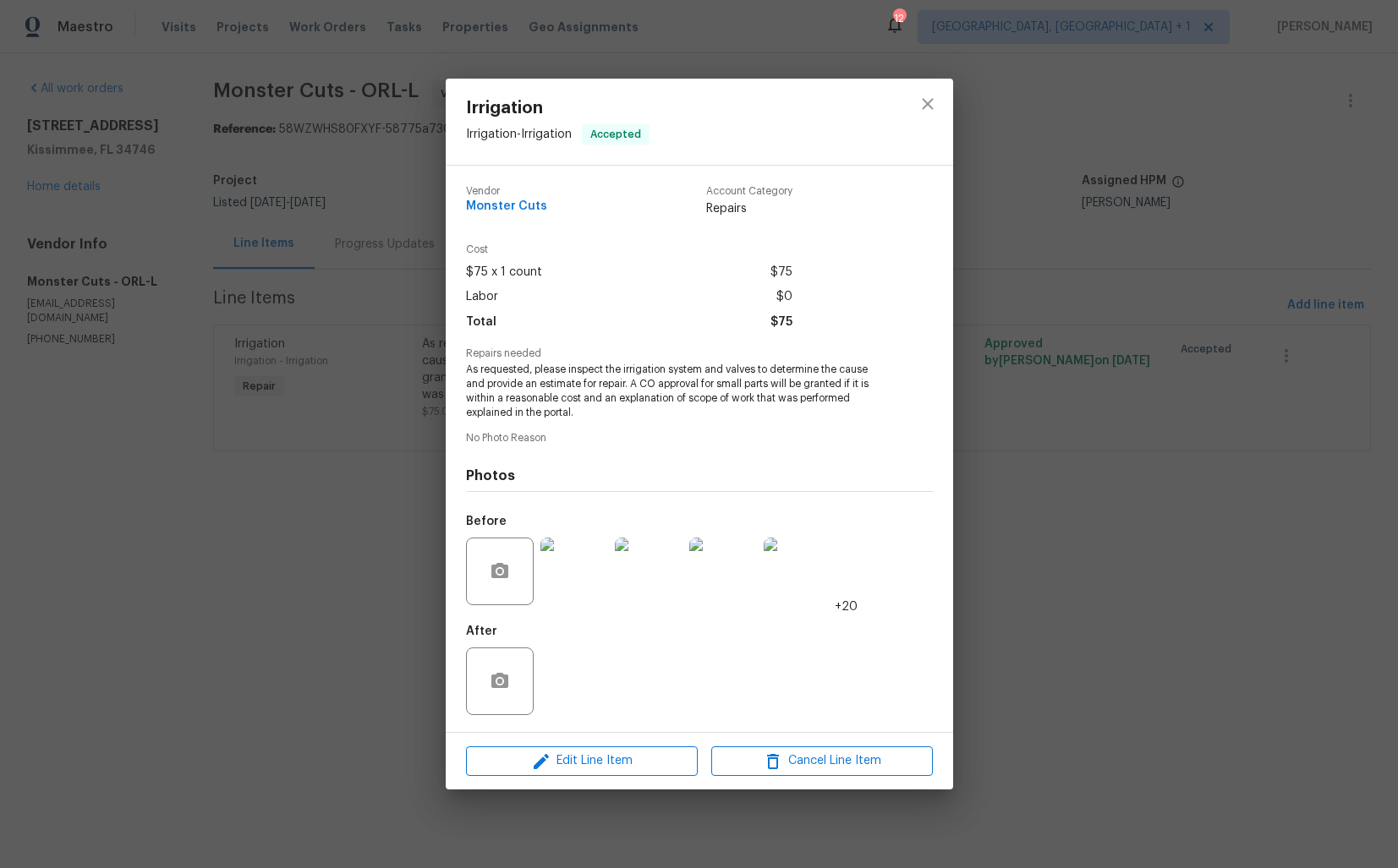
click at [973, 372] on div "Irrigation Irrigation - Irrigation Accepted Vendor Monster Cuts Account Categor…" at bounding box center [699, 434] width 1398 height 868
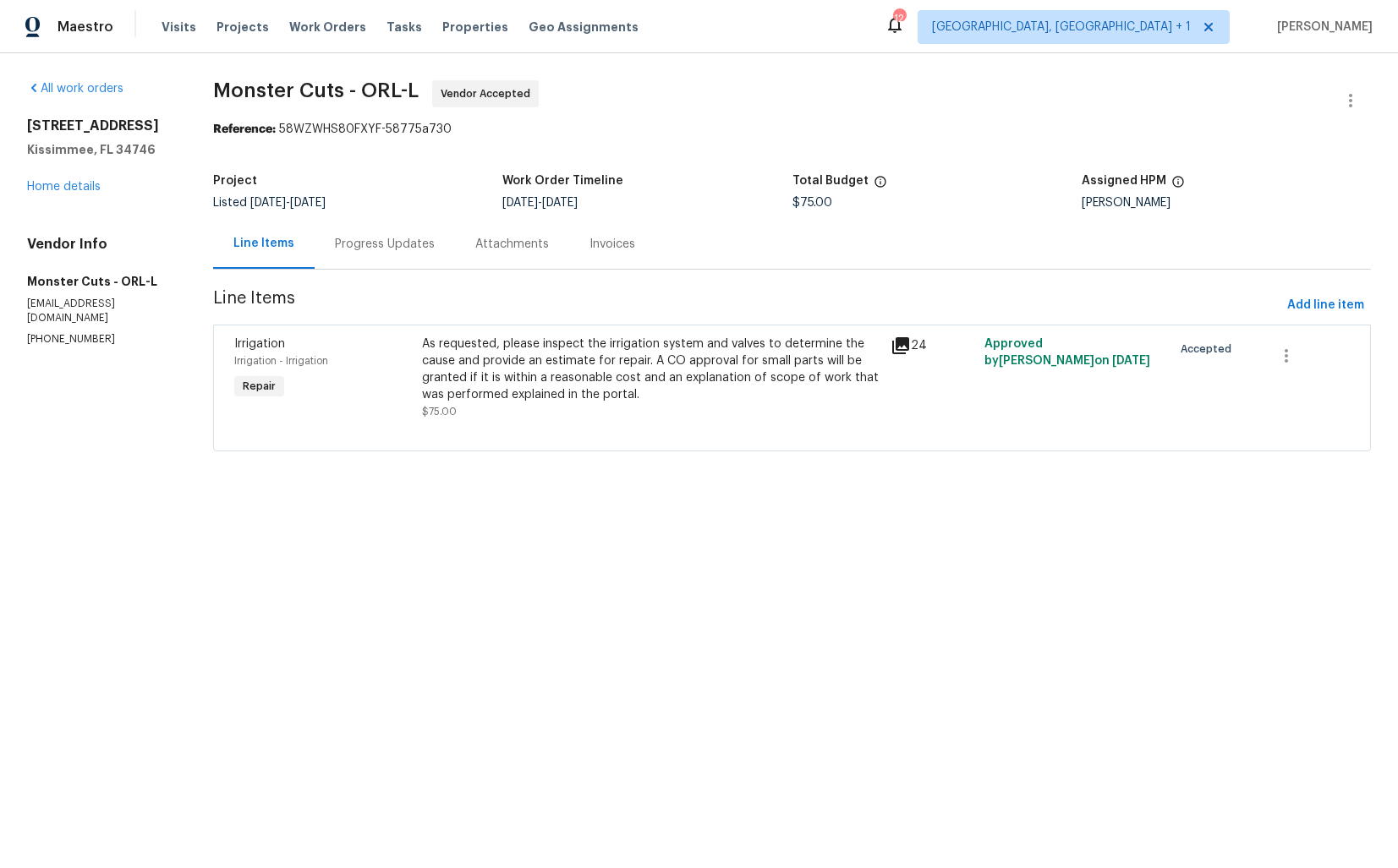
click at [348, 265] on div "Progress Updates" at bounding box center [385, 244] width 141 height 50
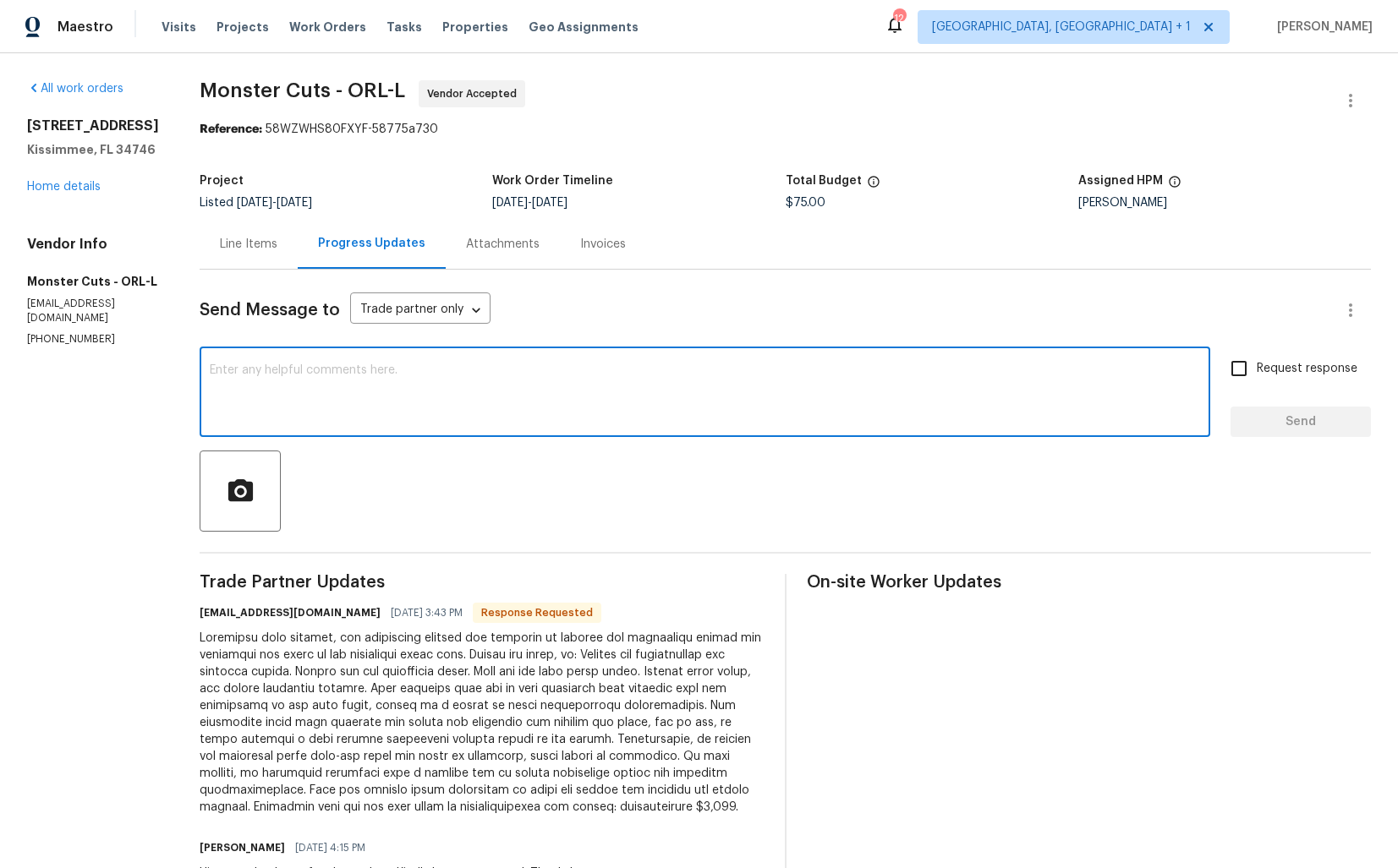
click at [477, 394] on textarea at bounding box center [704, 394] width 990 height 59
paste textarea "Hi team,"
click at [237, 374] on textarea "Hi team, thank. you for" at bounding box center [704, 394] width 990 height 59
click at [307, 368] on textarea "Hi team, thank you for" at bounding box center [704, 394] width 990 height 59
type textarea "Hi team, thank you for the estimate. Let me check with our BR and get back to y…"
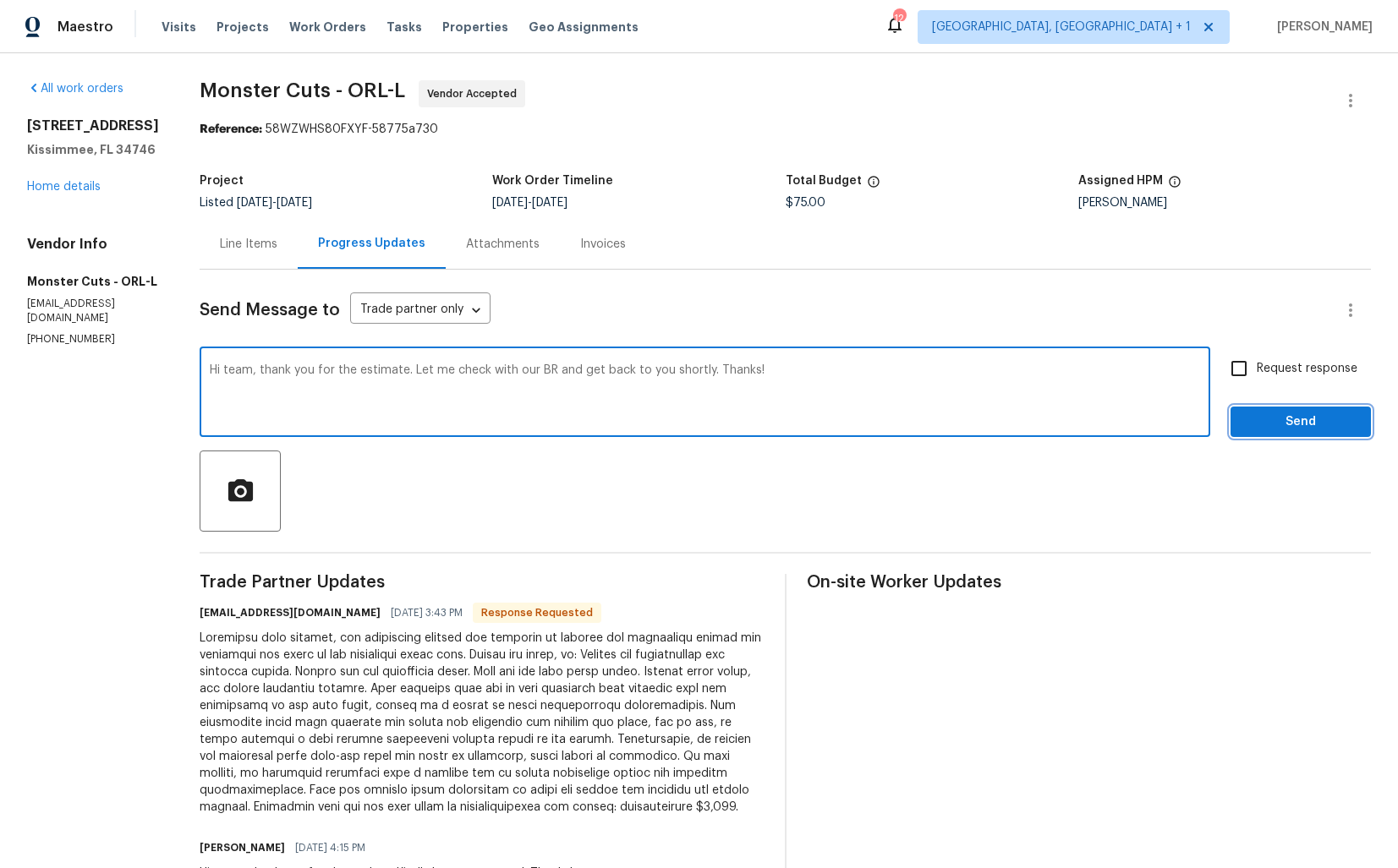
click at [1276, 414] on span "Send" at bounding box center [1300, 422] width 113 height 21
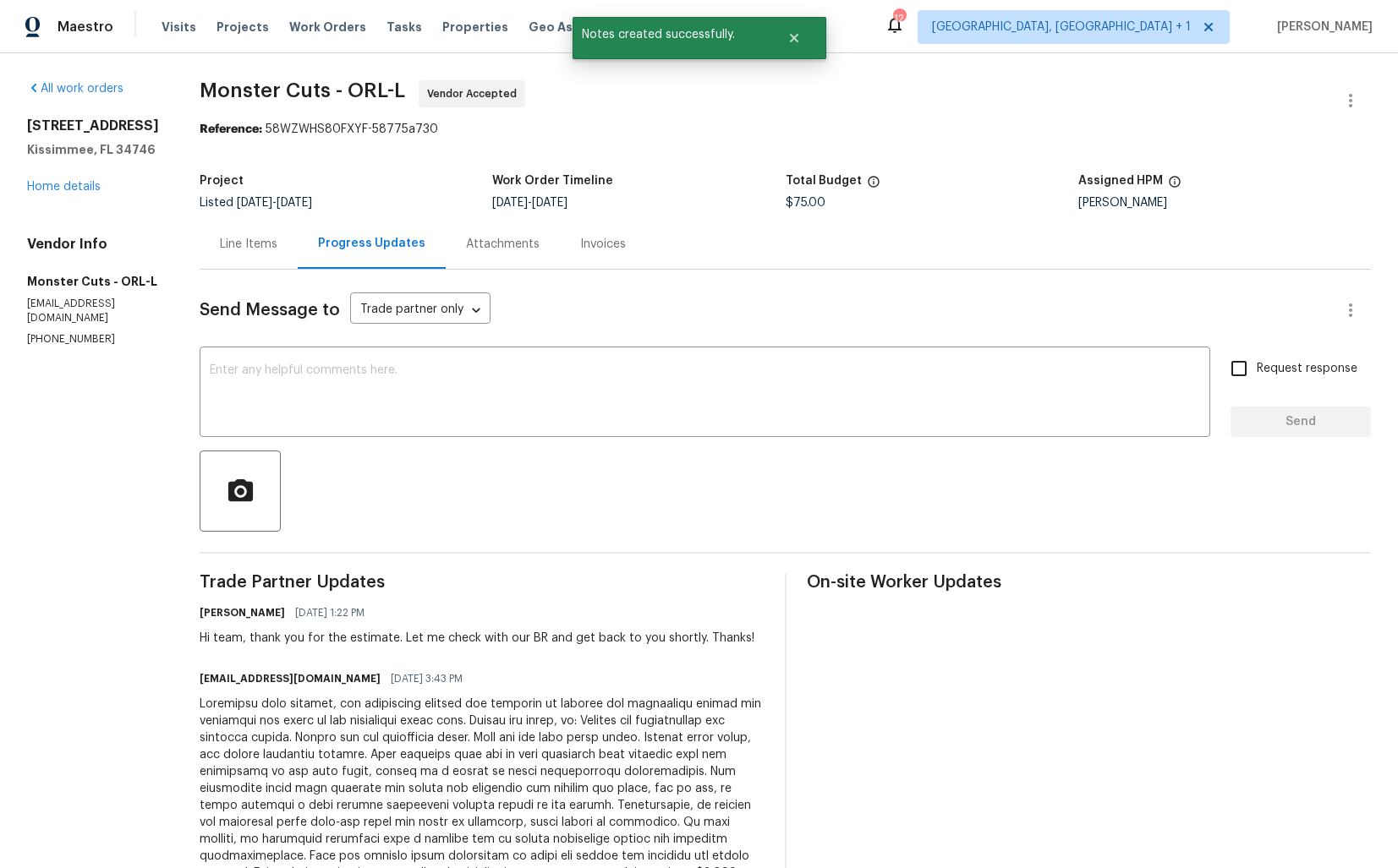
click at [220, 247] on div "Line Items" at bounding box center [249, 244] width 58 height 17
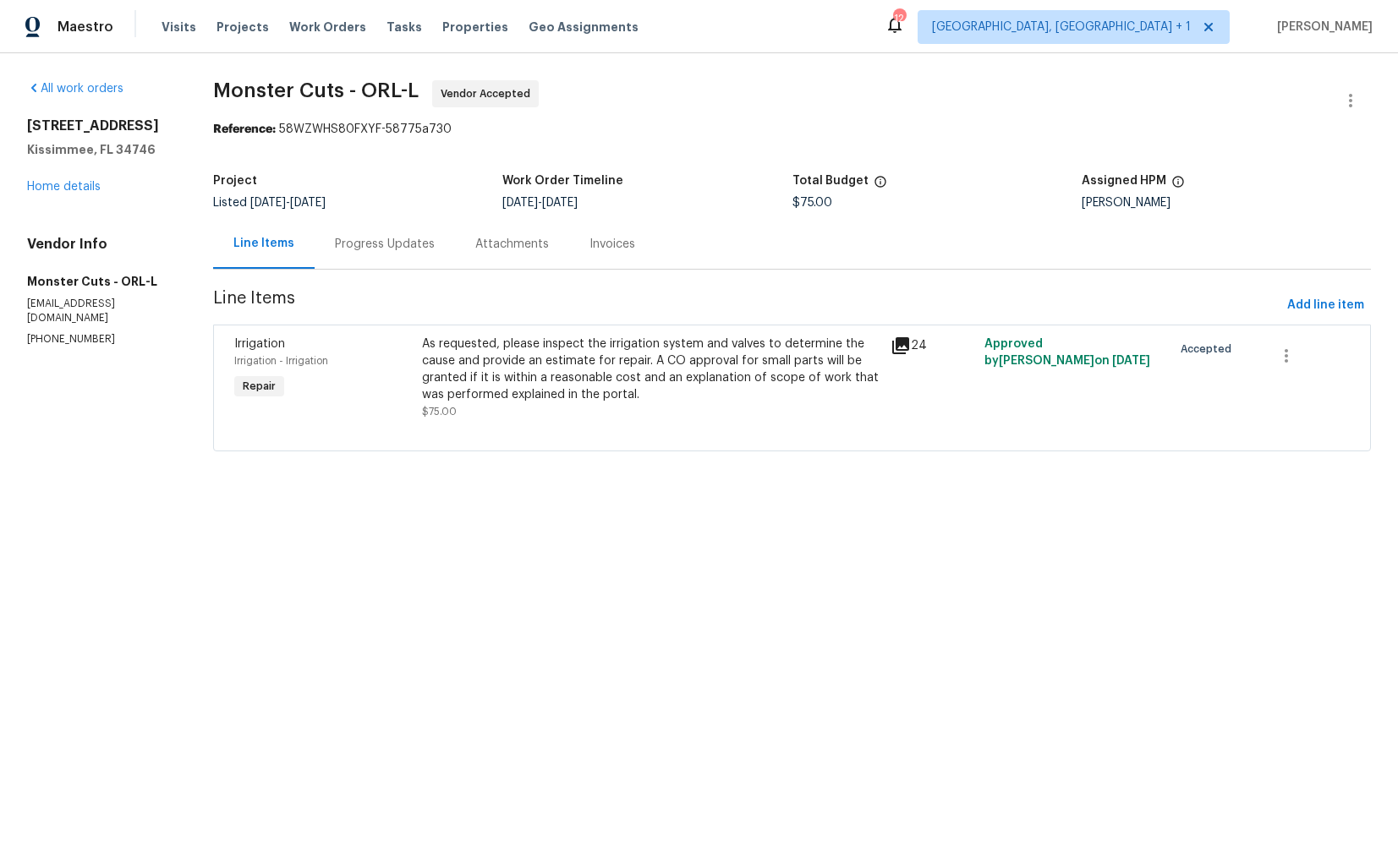
click at [370, 274] on section "Monster Cuts - ORL-L Vendor Accepted Reference: 58WZWHS80FXYF-58775a730 Project…" at bounding box center [791, 276] width 1158 height 392
click at [390, 244] on div "Progress Updates" at bounding box center [385, 244] width 100 height 17
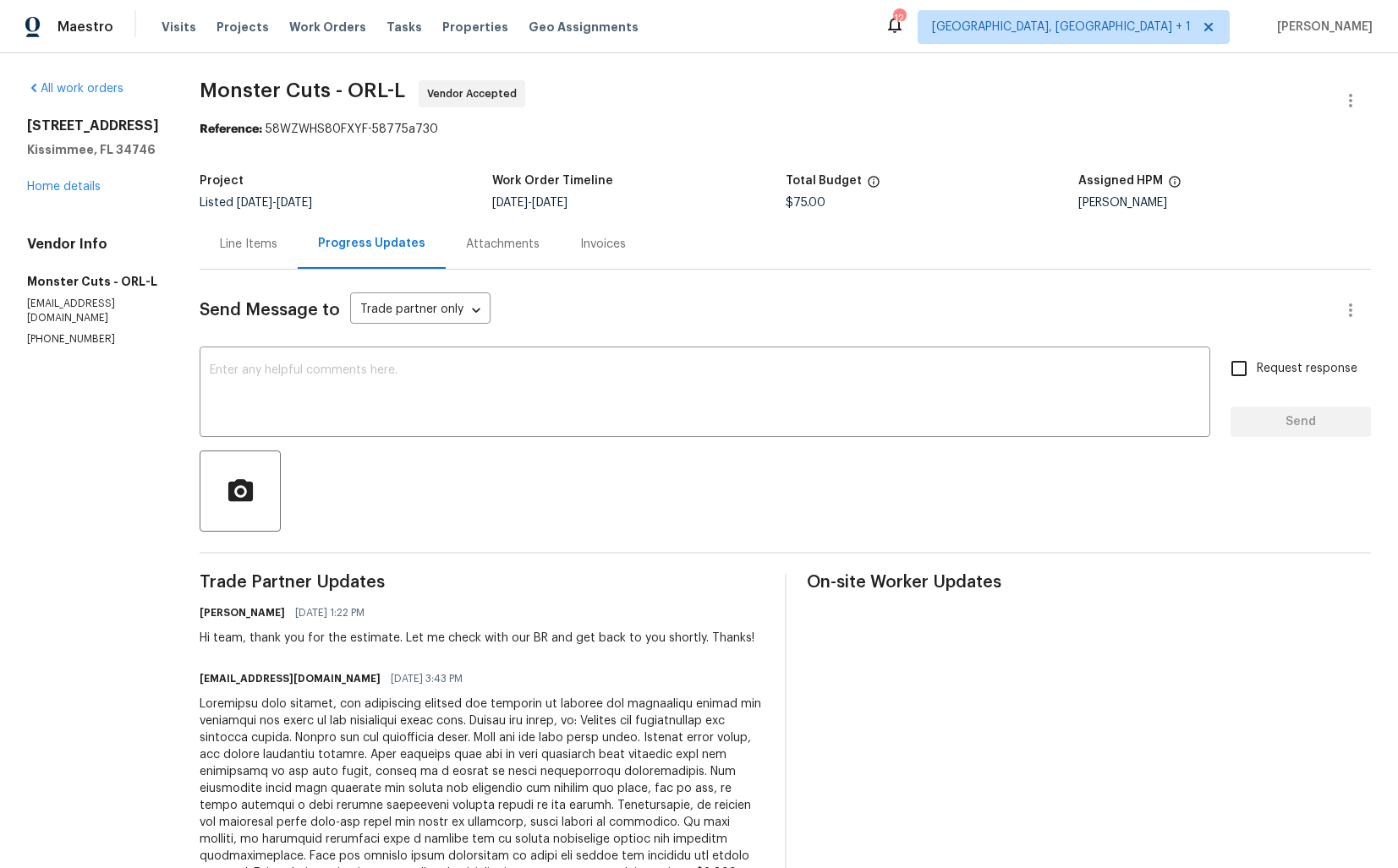
click at [339, 785] on div at bounding box center [482, 789] width 565 height 186
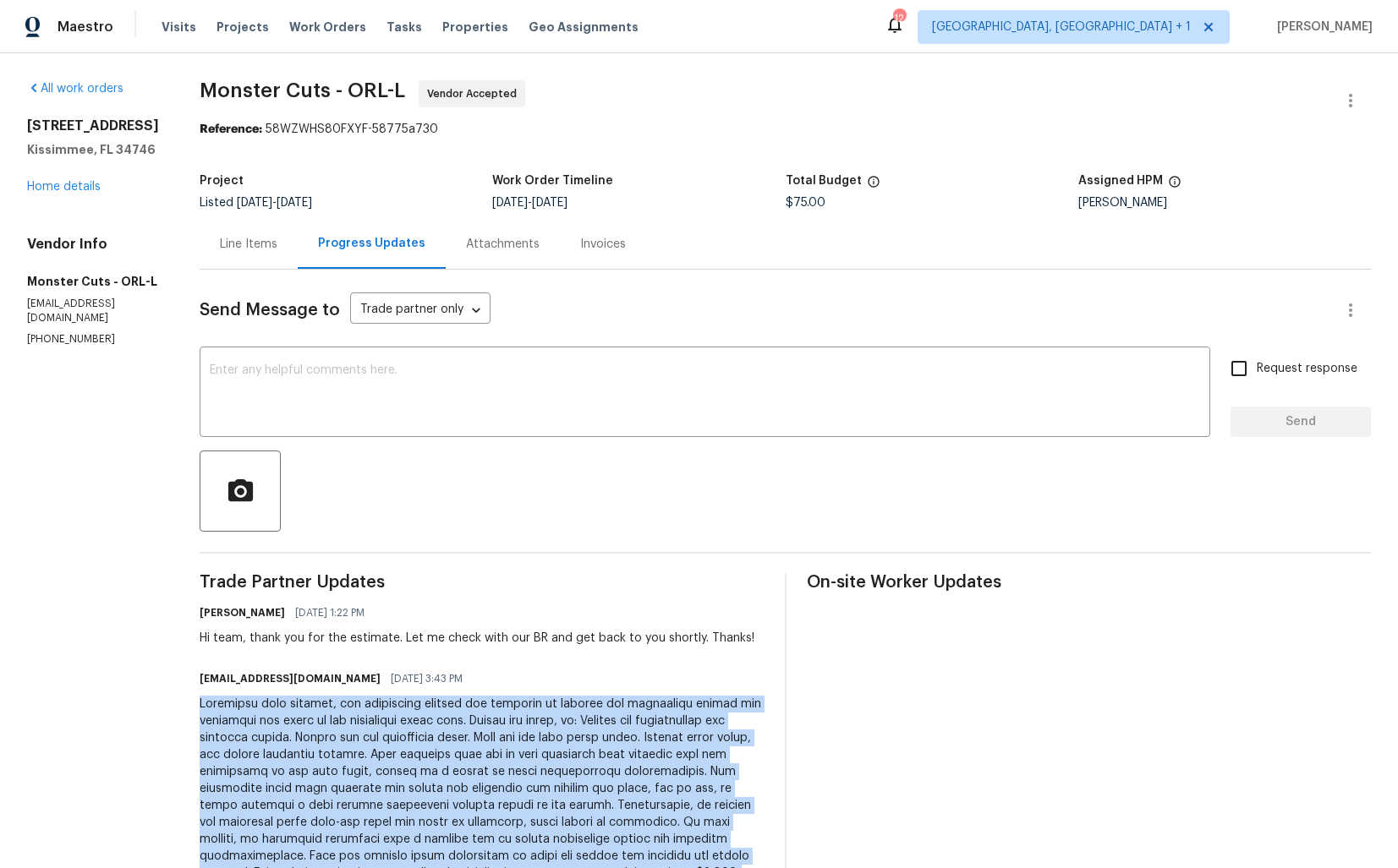
copy div "Following your request, our technician visited the property to inspect the irri…"
click at [785, 205] on span "$75.00" at bounding box center [805, 203] width 40 height 12
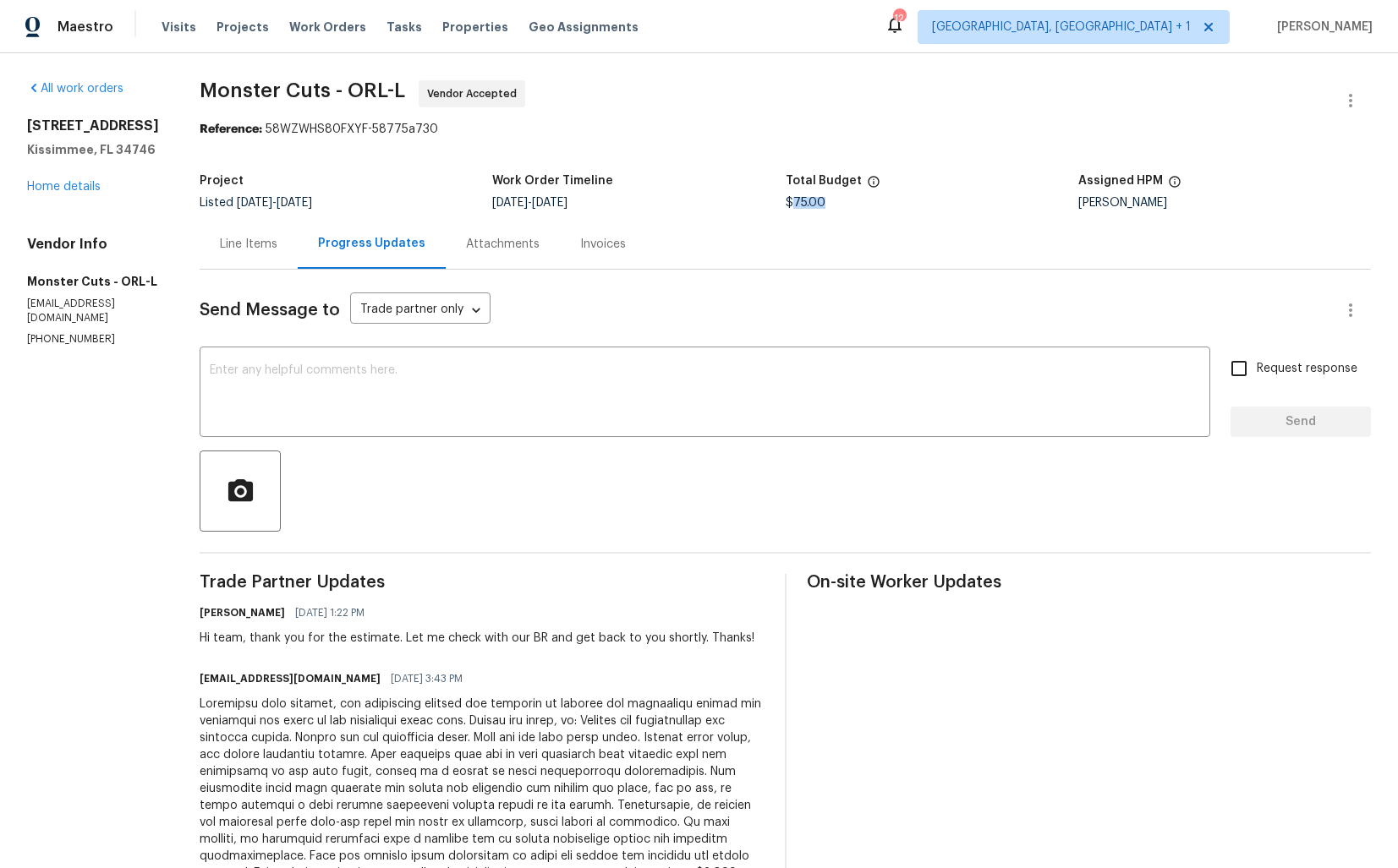
click at [785, 205] on span "$75.00" at bounding box center [805, 203] width 40 height 12
copy span "$75.00"
click at [824, 89] on span "Monster Cuts - ORL-L Vendor Accepted" at bounding box center [765, 100] width 1131 height 41
click at [902, 209] on div "$75.00" at bounding box center [931, 203] width 293 height 12
click at [73, 193] on link "Home details" at bounding box center [64, 187] width 74 height 12
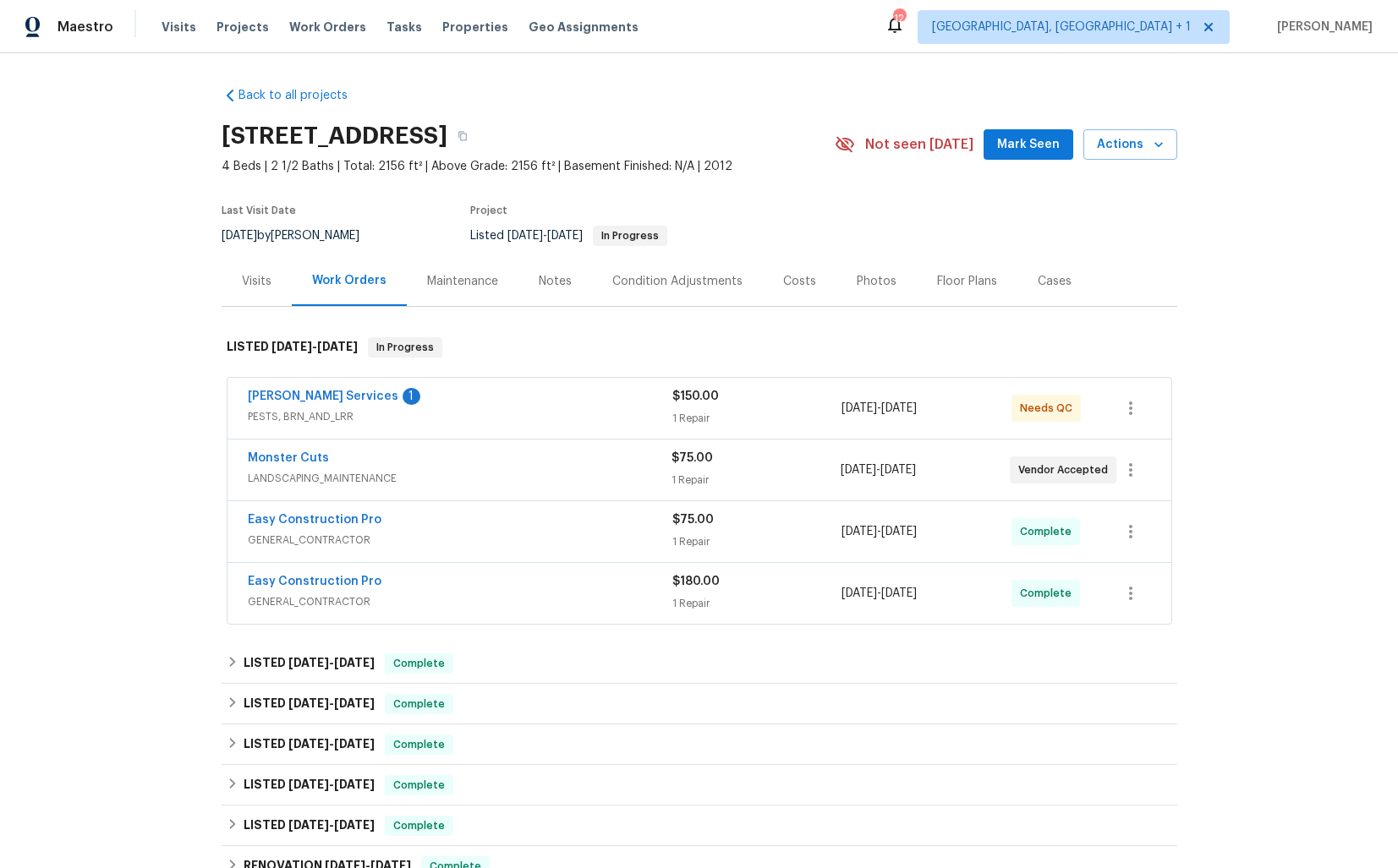
click at [461, 398] on div "Massey Services 1" at bounding box center [460, 399] width 425 height 20
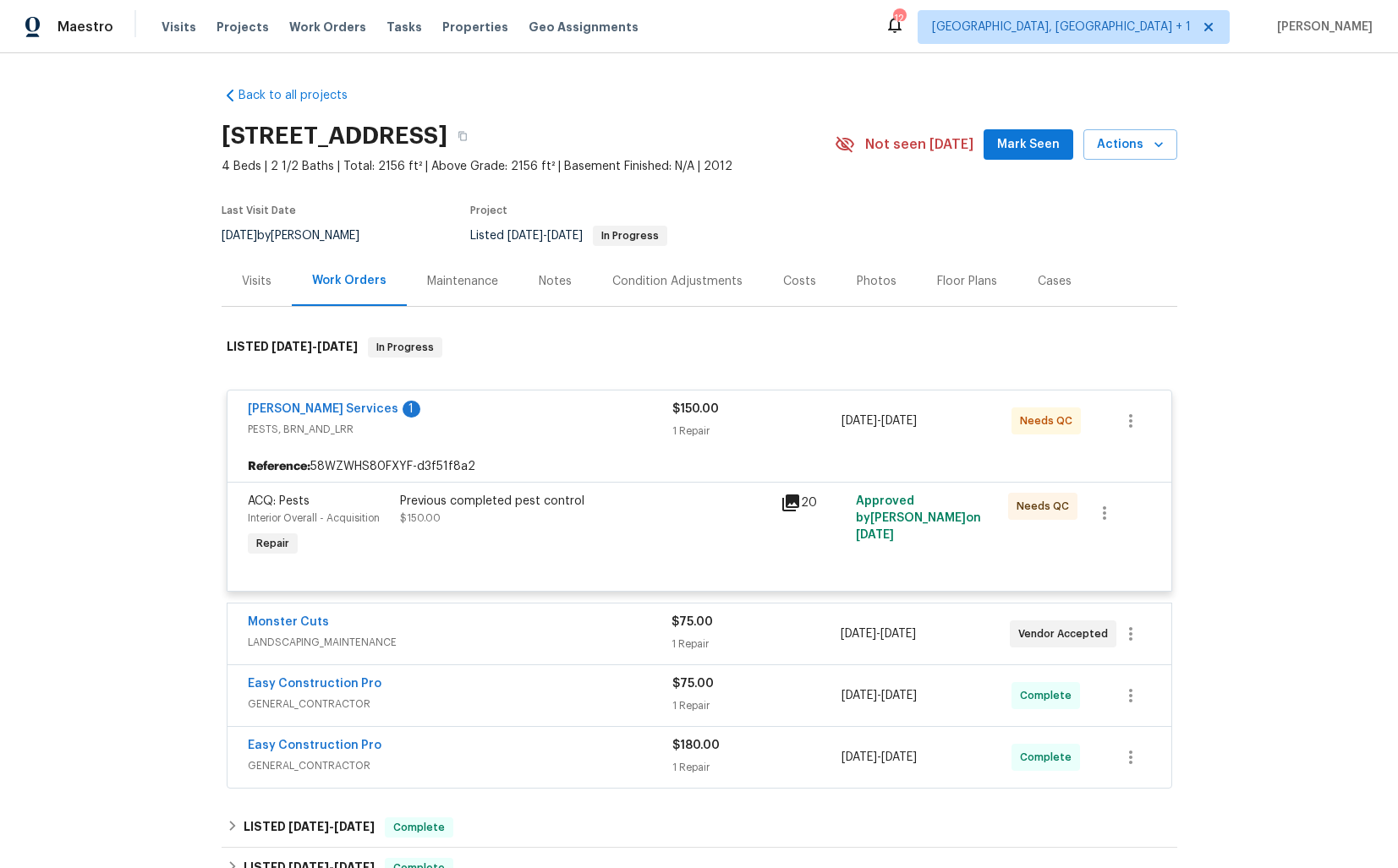
click at [432, 417] on div "Massey Services 1" at bounding box center [460, 411] width 425 height 20
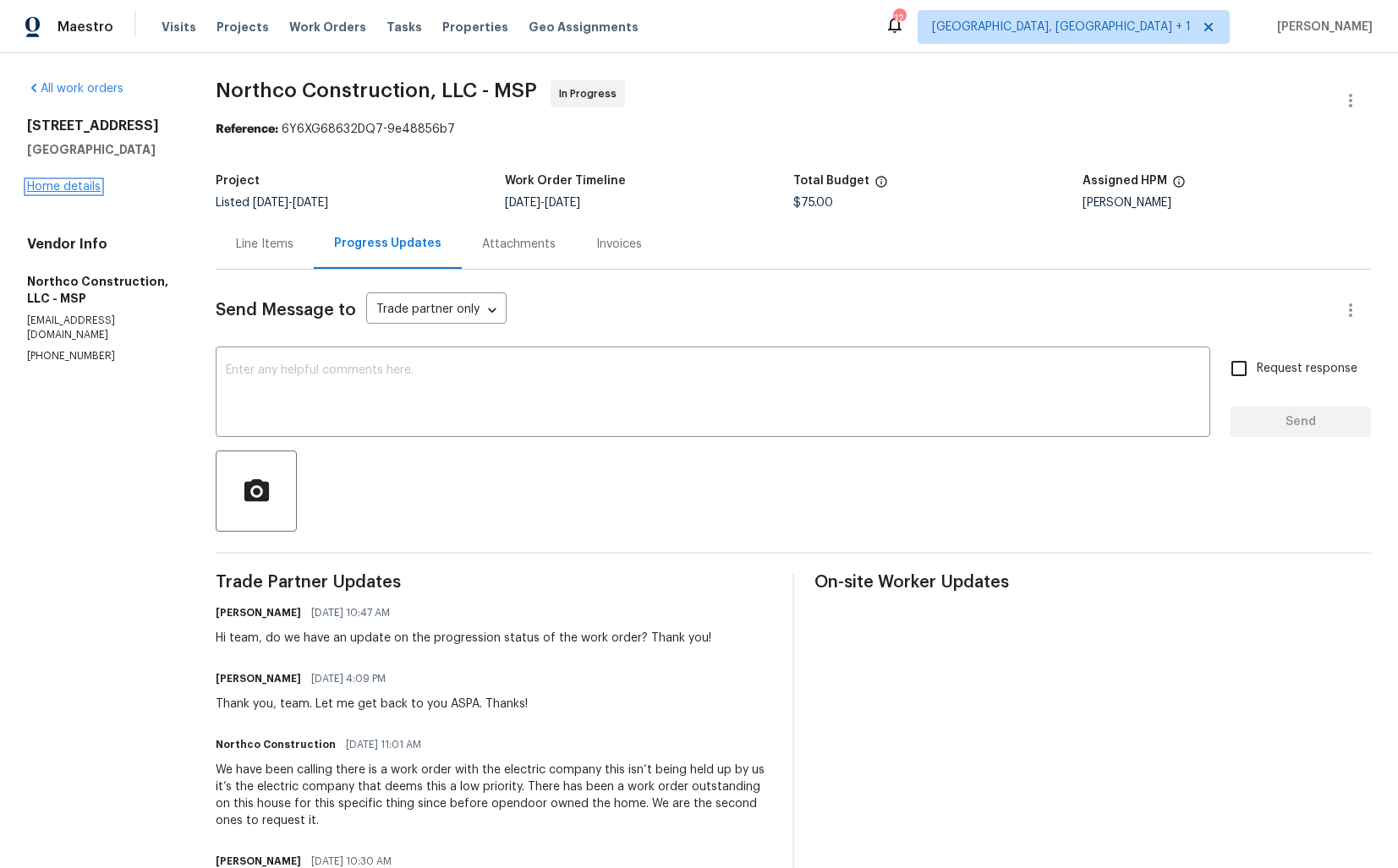
click at [93, 187] on link "Home details" at bounding box center [64, 187] width 74 height 12
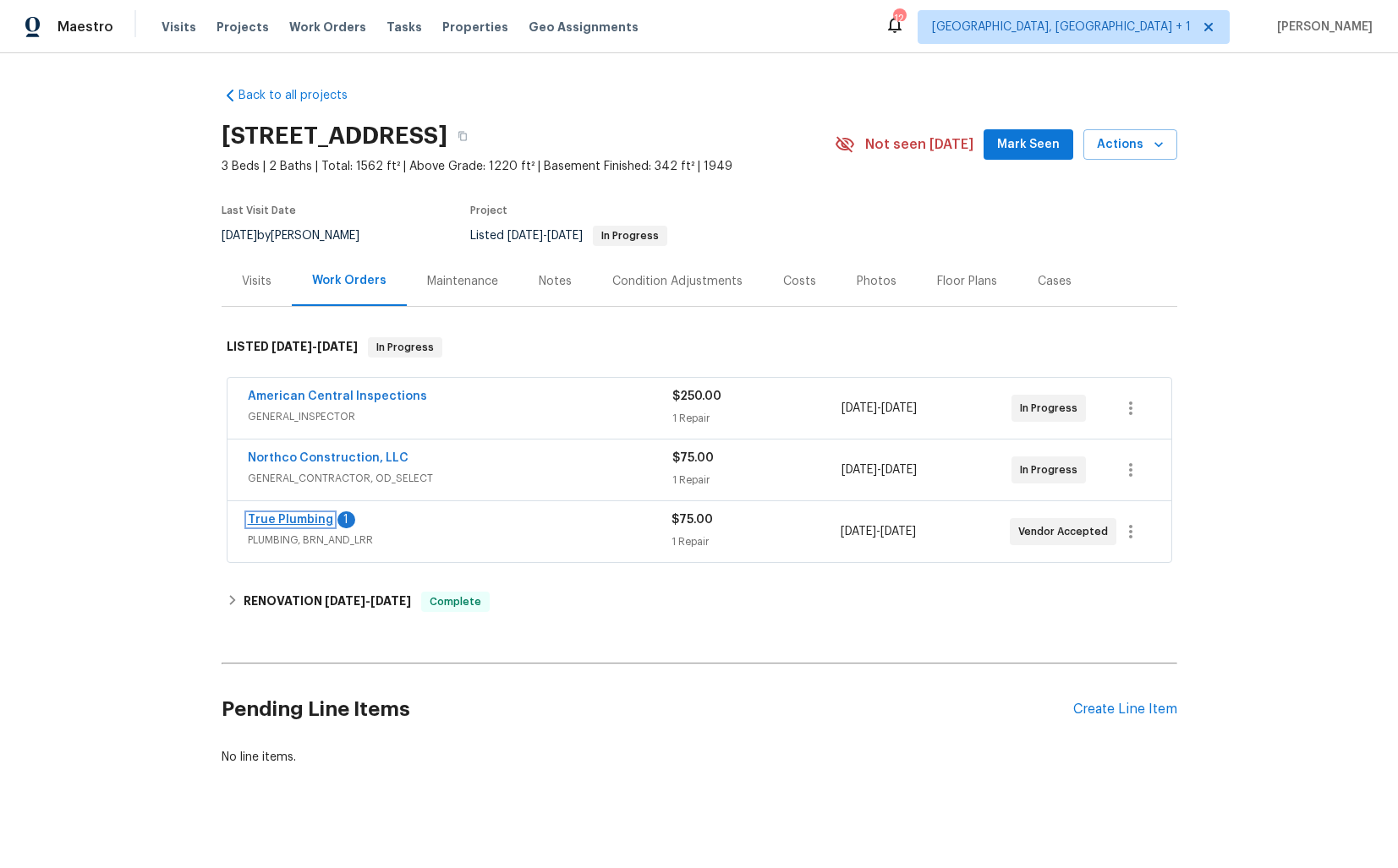
click at [298, 519] on link "True Plumbing" at bounding box center [290, 520] width 85 height 12
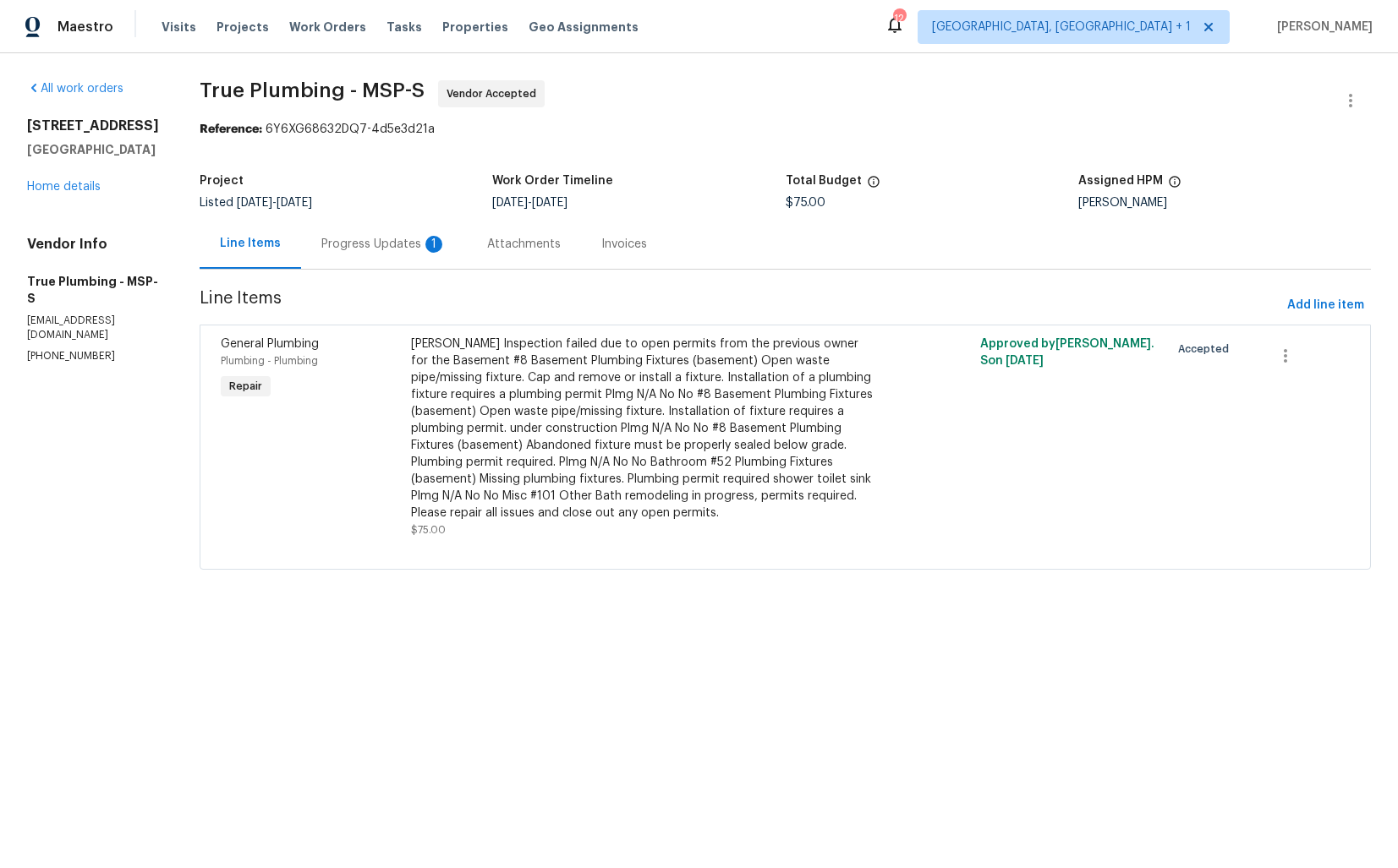
click at [417, 231] on div "Progress Updates 1" at bounding box center [384, 244] width 166 height 50
